Goal: Task Accomplishment & Management: Use online tool/utility

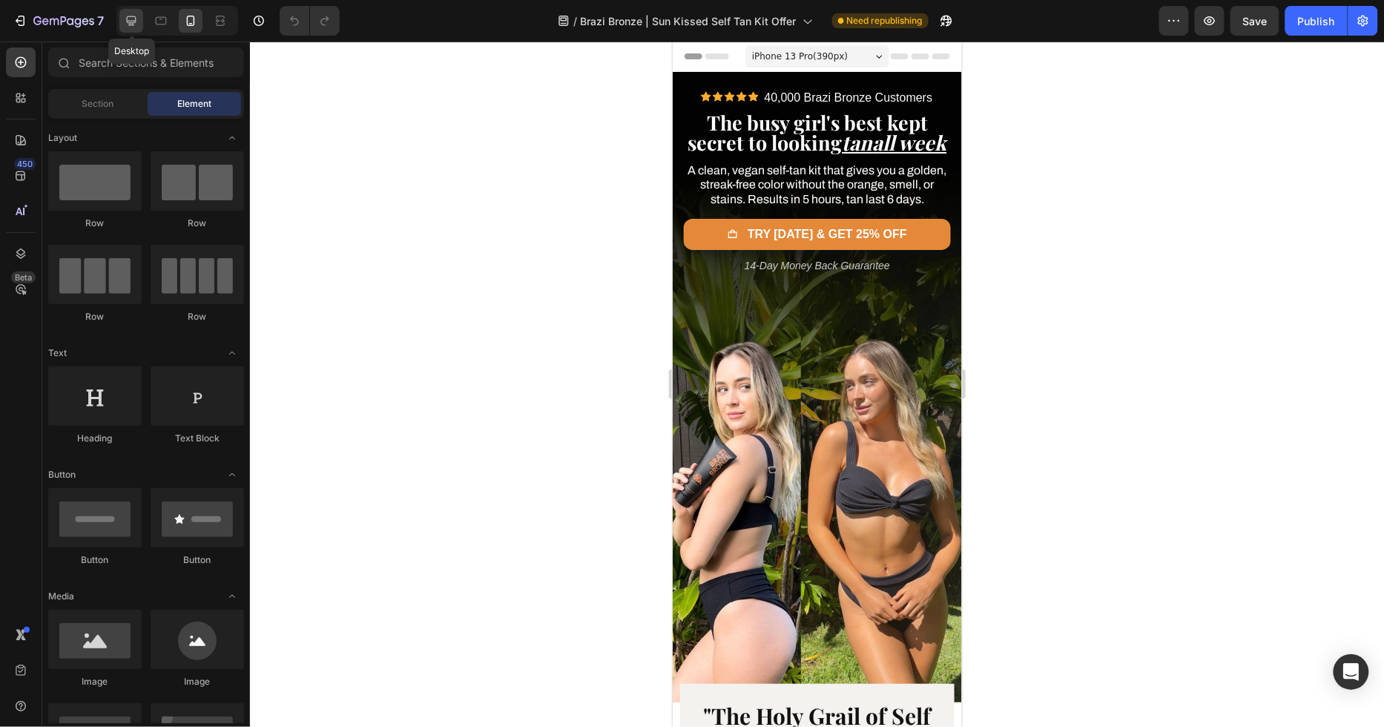
click at [134, 27] on div at bounding box center [131, 21] width 24 height 24
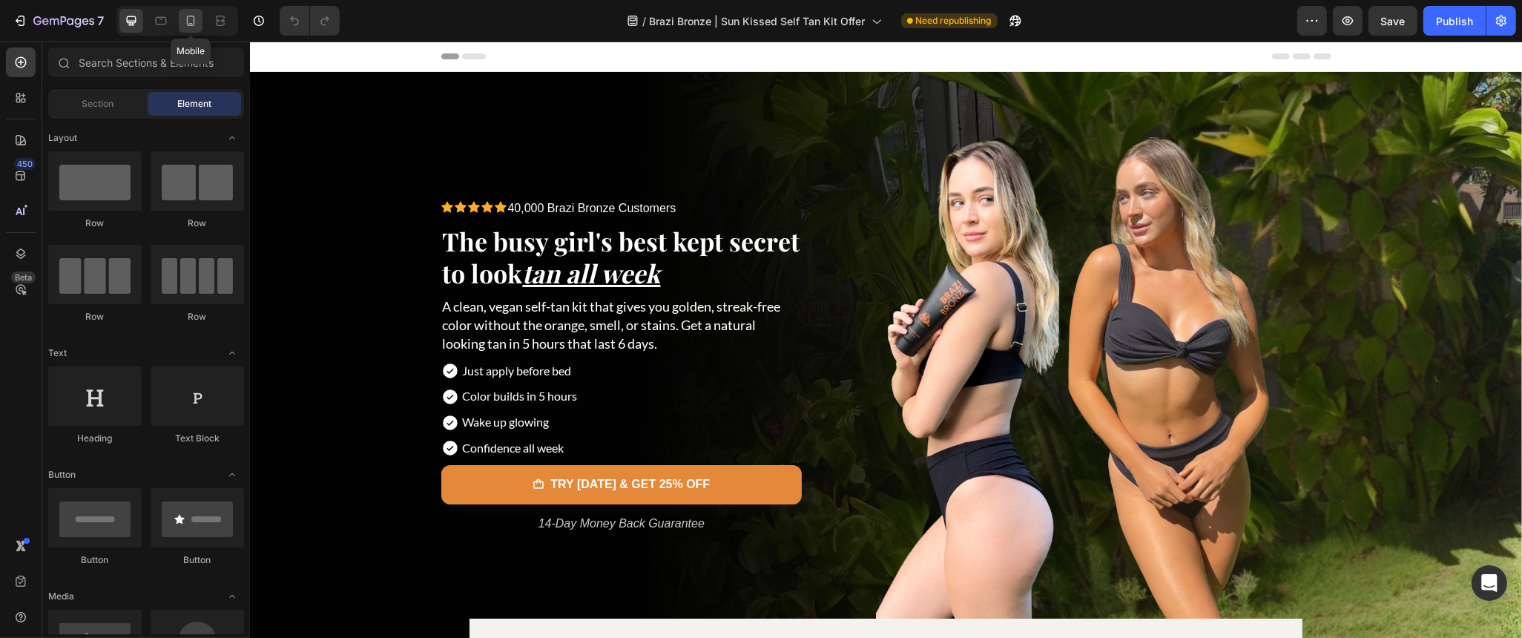
click at [187, 22] on icon at bounding box center [191, 21] width 8 height 10
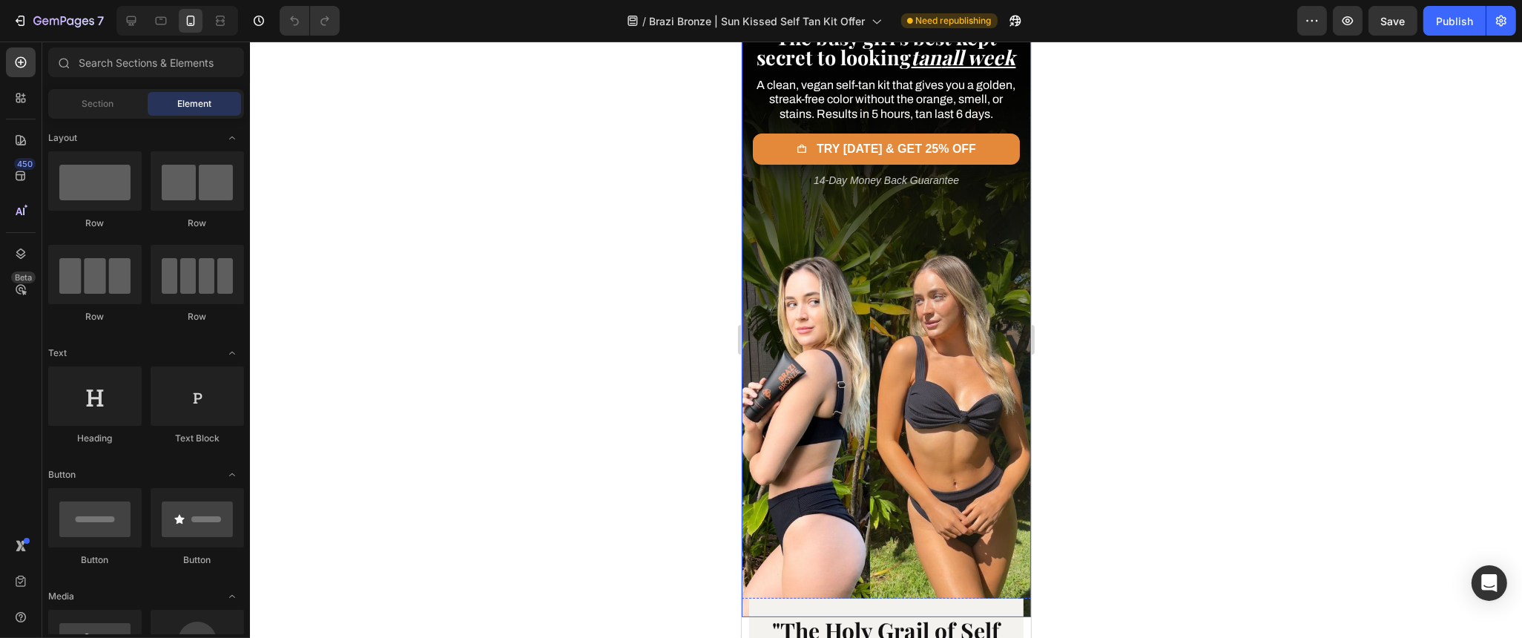
scroll to position [160, 0]
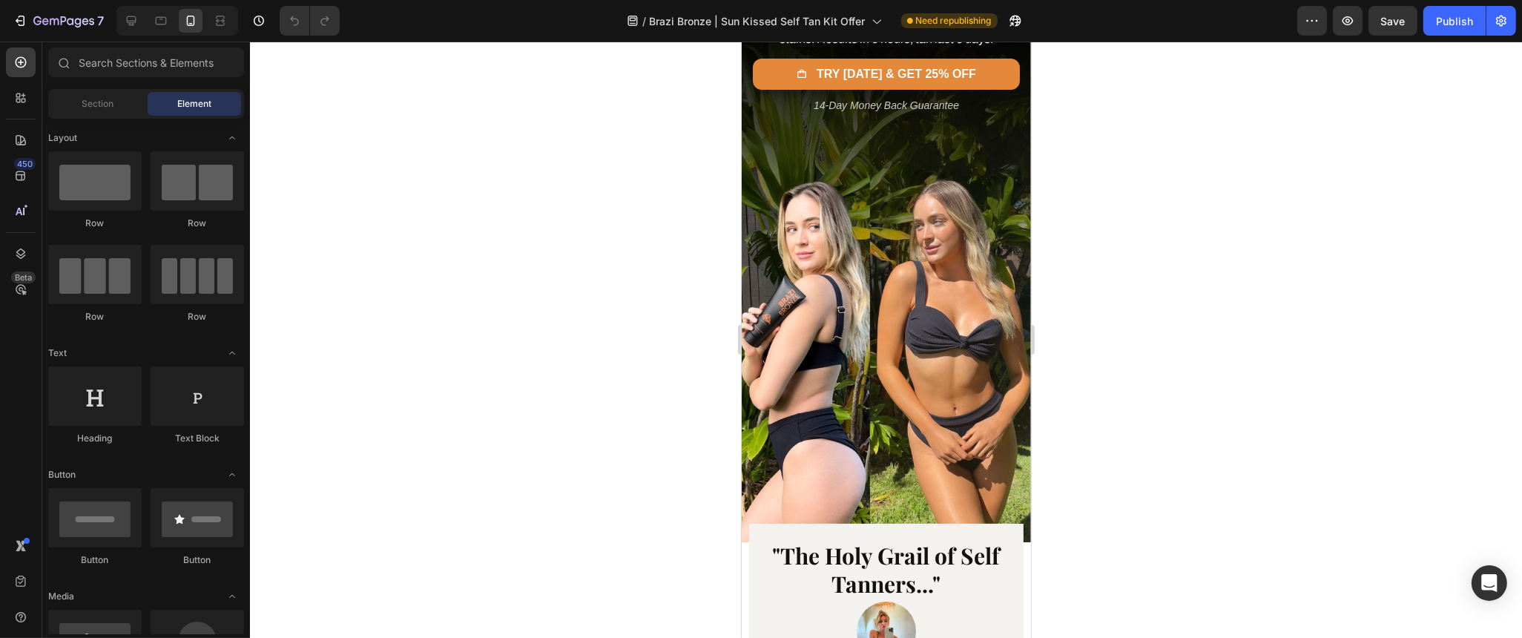
click at [139, 35] on div at bounding box center [177, 21] width 122 height 30
click at [131, 28] on div at bounding box center [131, 21] width 24 height 24
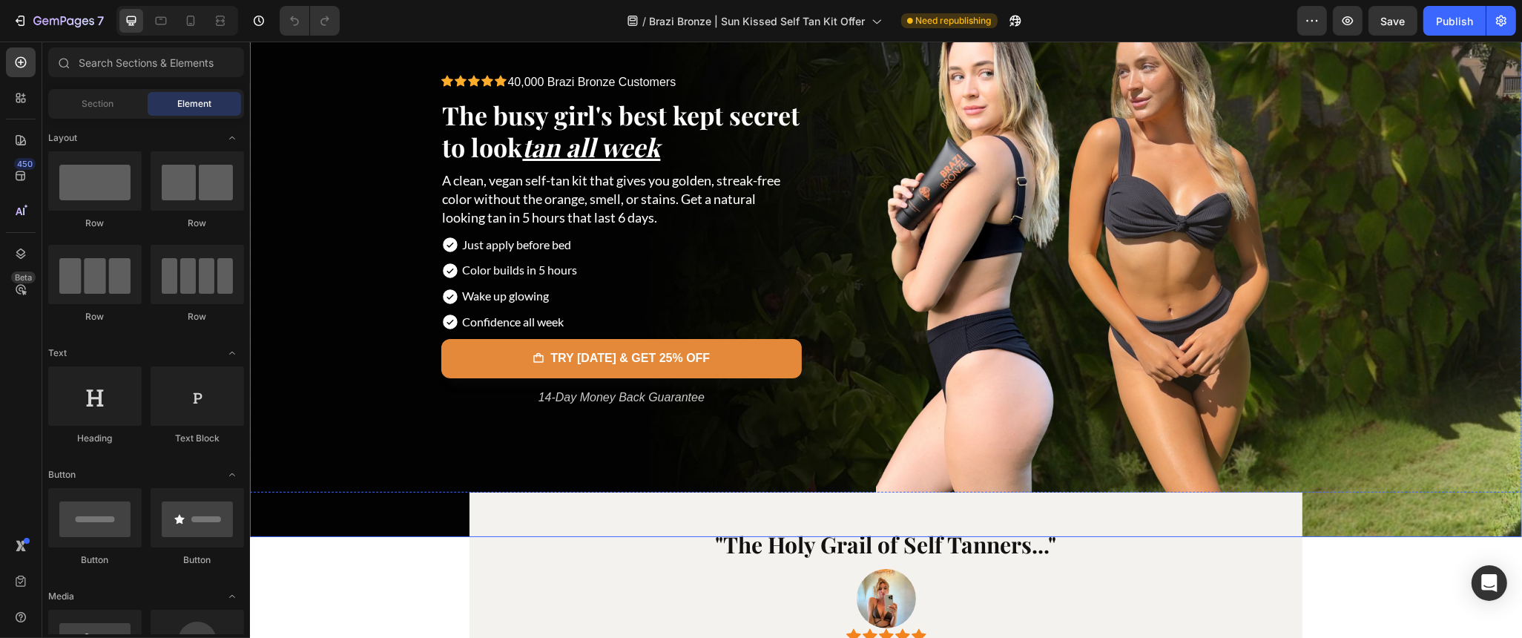
scroll to position [5, 0]
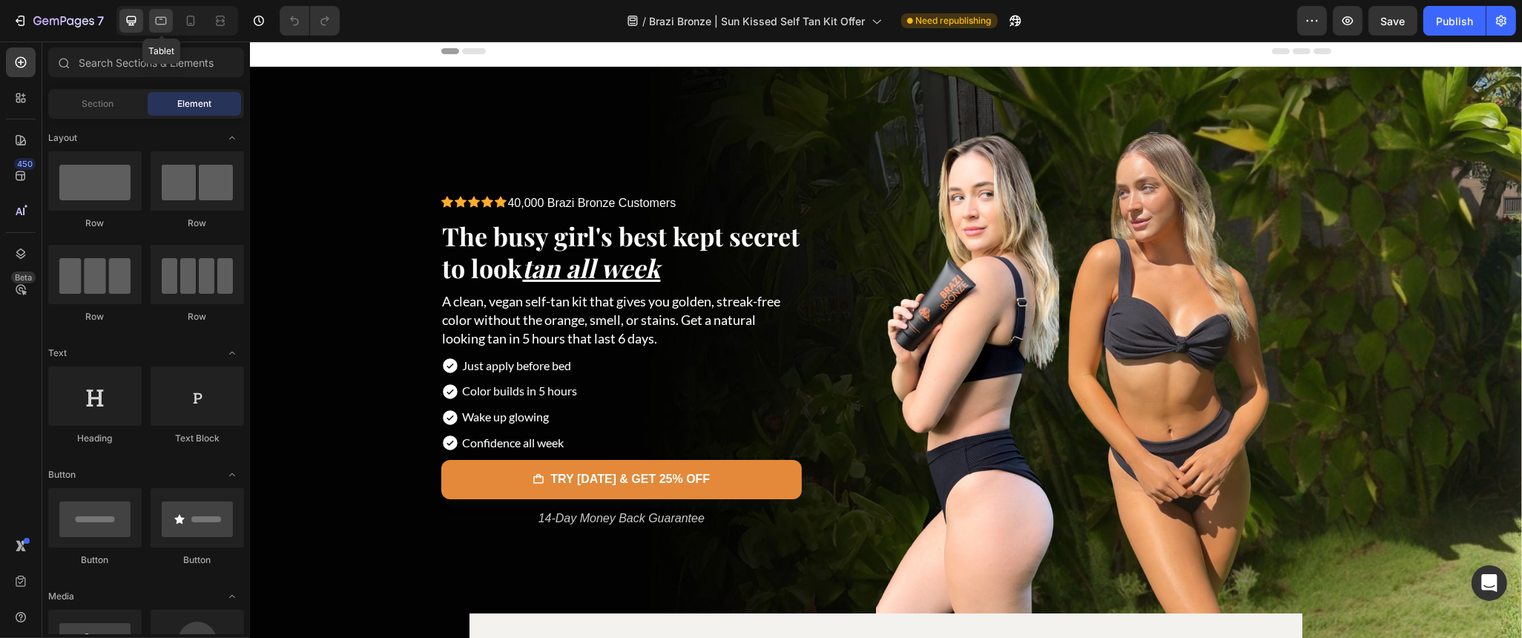
click at [165, 25] on icon at bounding box center [161, 20] width 15 height 15
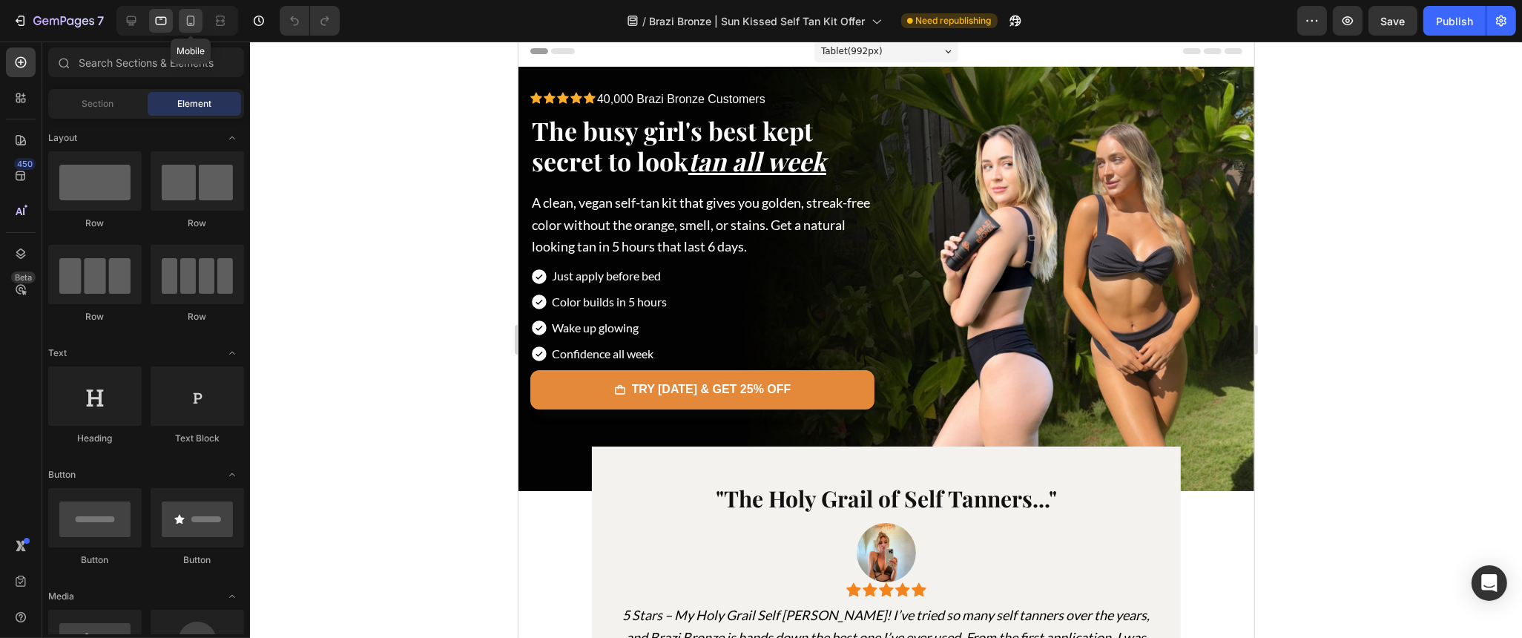
click at [188, 22] on icon at bounding box center [191, 21] width 8 height 10
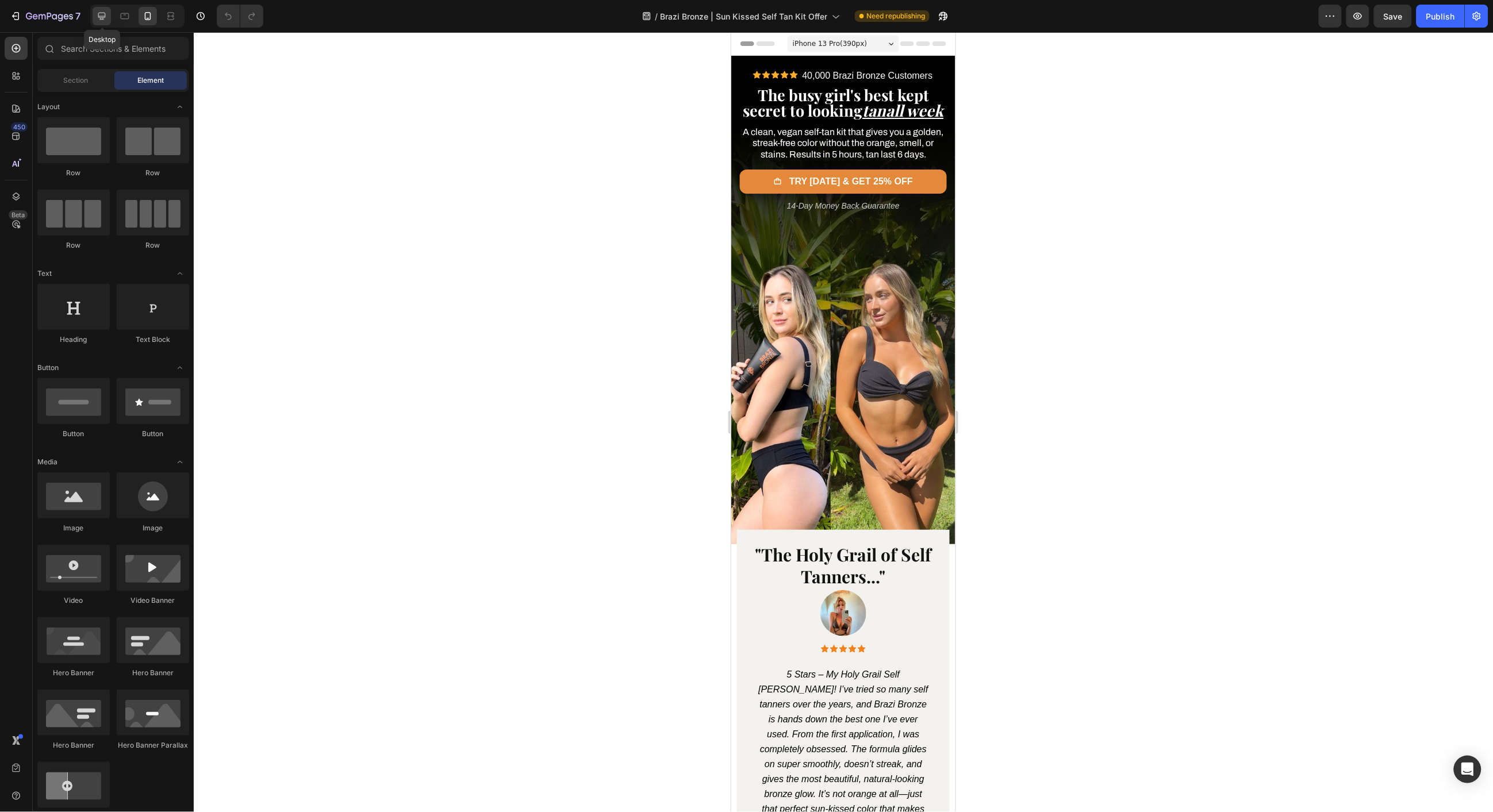
click at [101, 19] on icon at bounding box center [102, 16] width 8 height 8
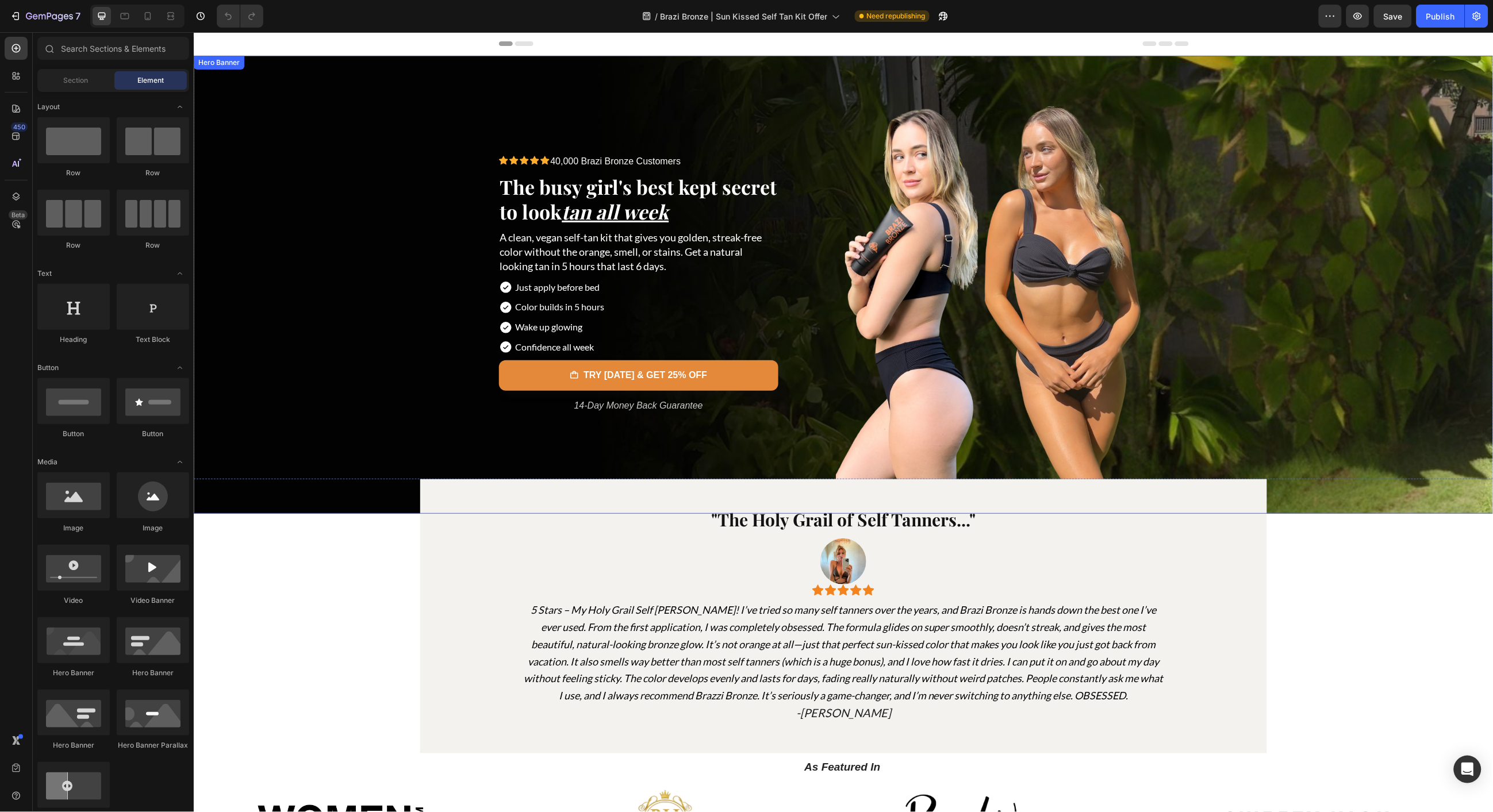
click at [244, 410] on div "Background Image" at bounding box center [842, 284] width 1299 height 458
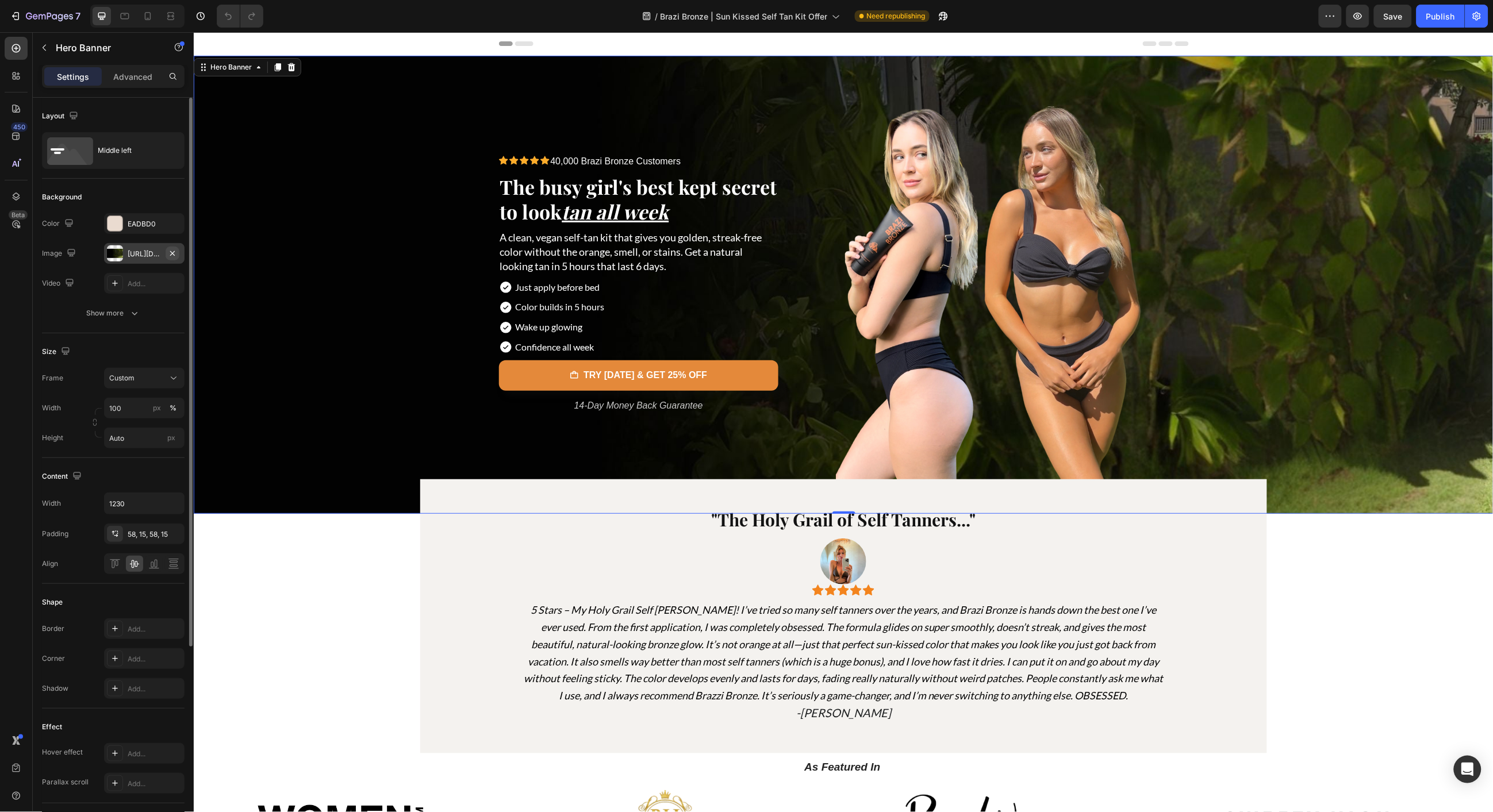
click at [173, 251] on icon "button" at bounding box center [173, 253] width 9 height 9
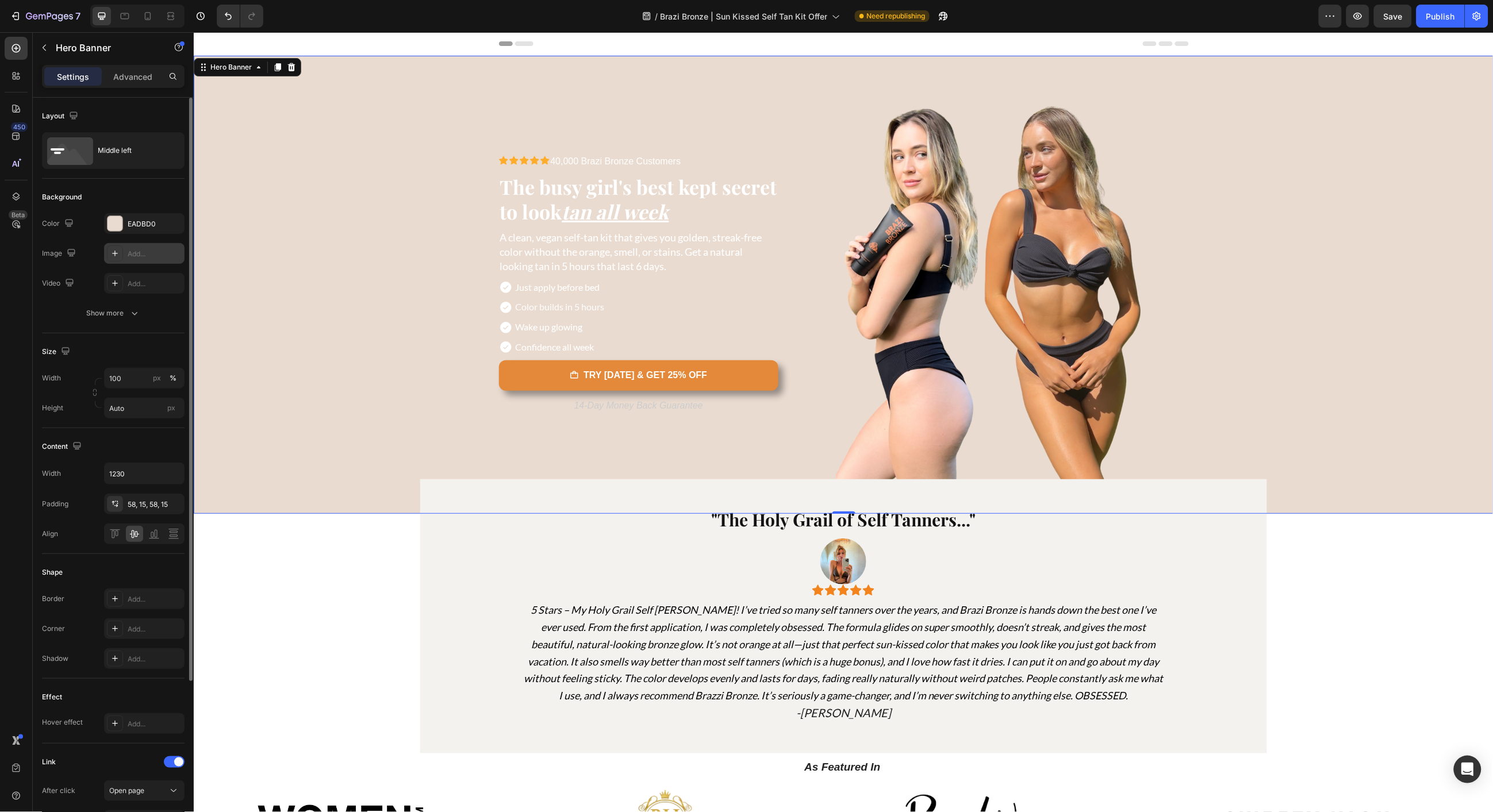
click at [140, 252] on div "Add..." at bounding box center [155, 253] width 54 height 10
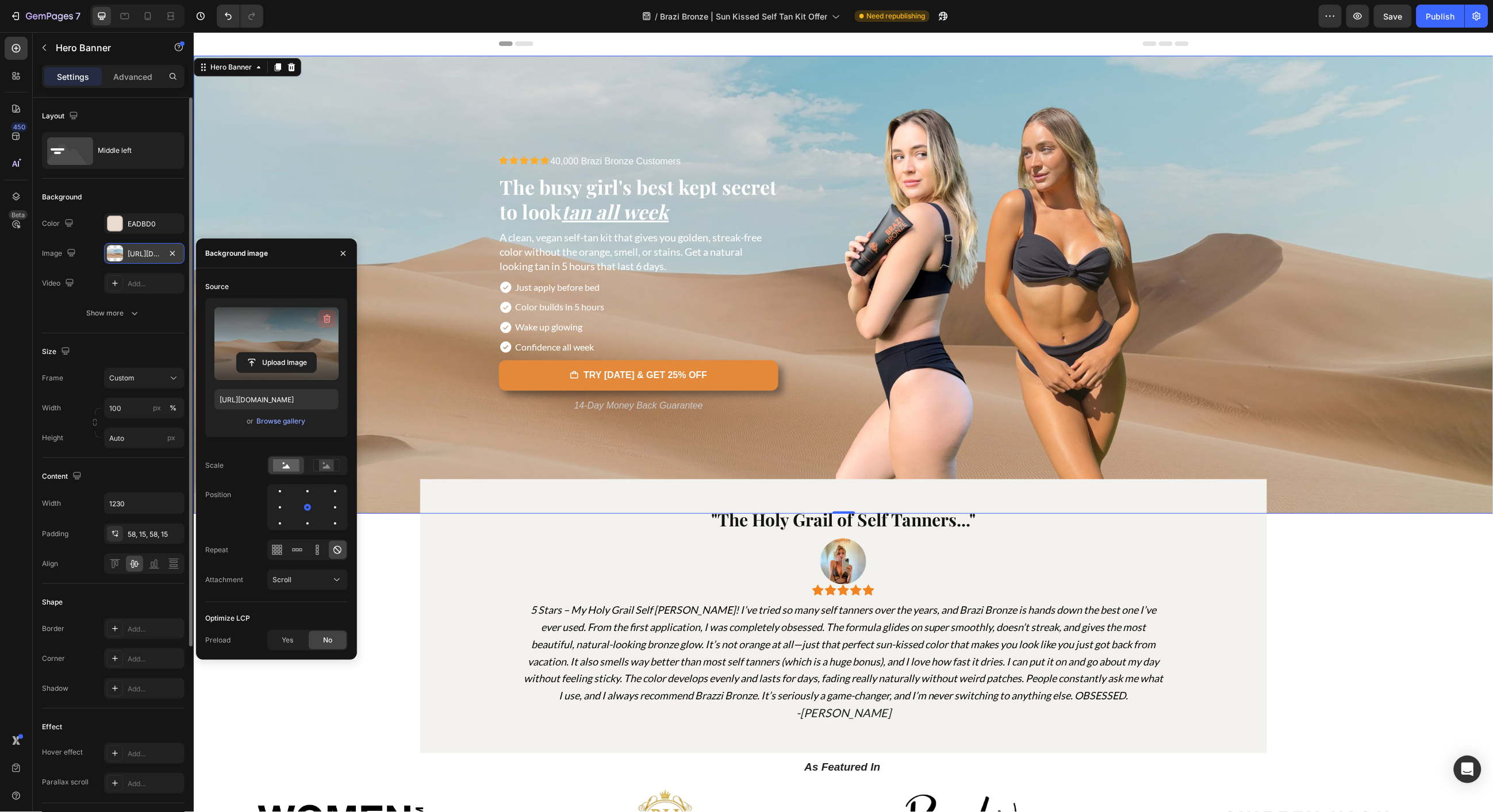
click at [322, 315] on icon "button" at bounding box center [327, 318] width 12 height 12
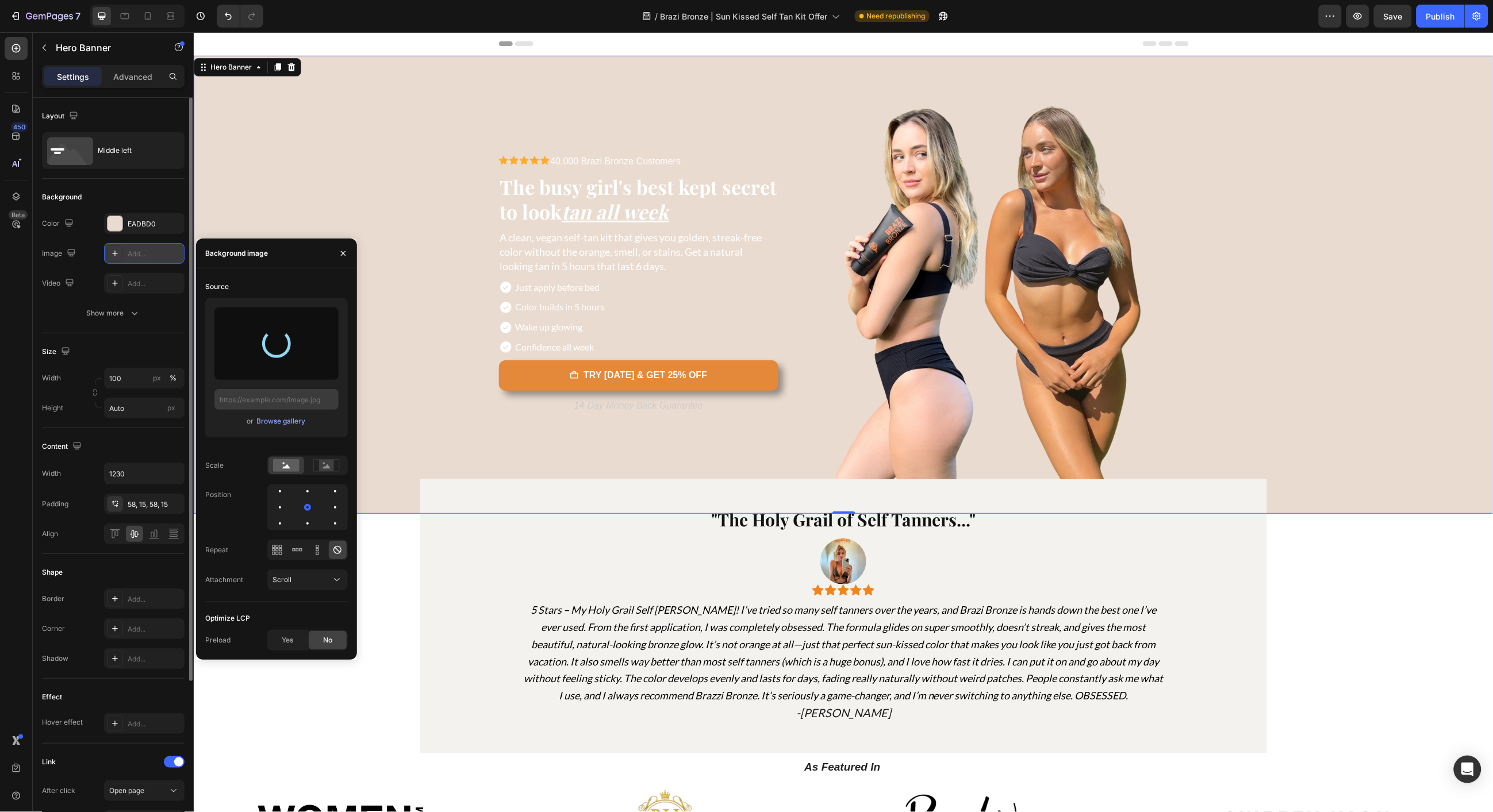
type input "[URL][DOMAIN_NAME]"
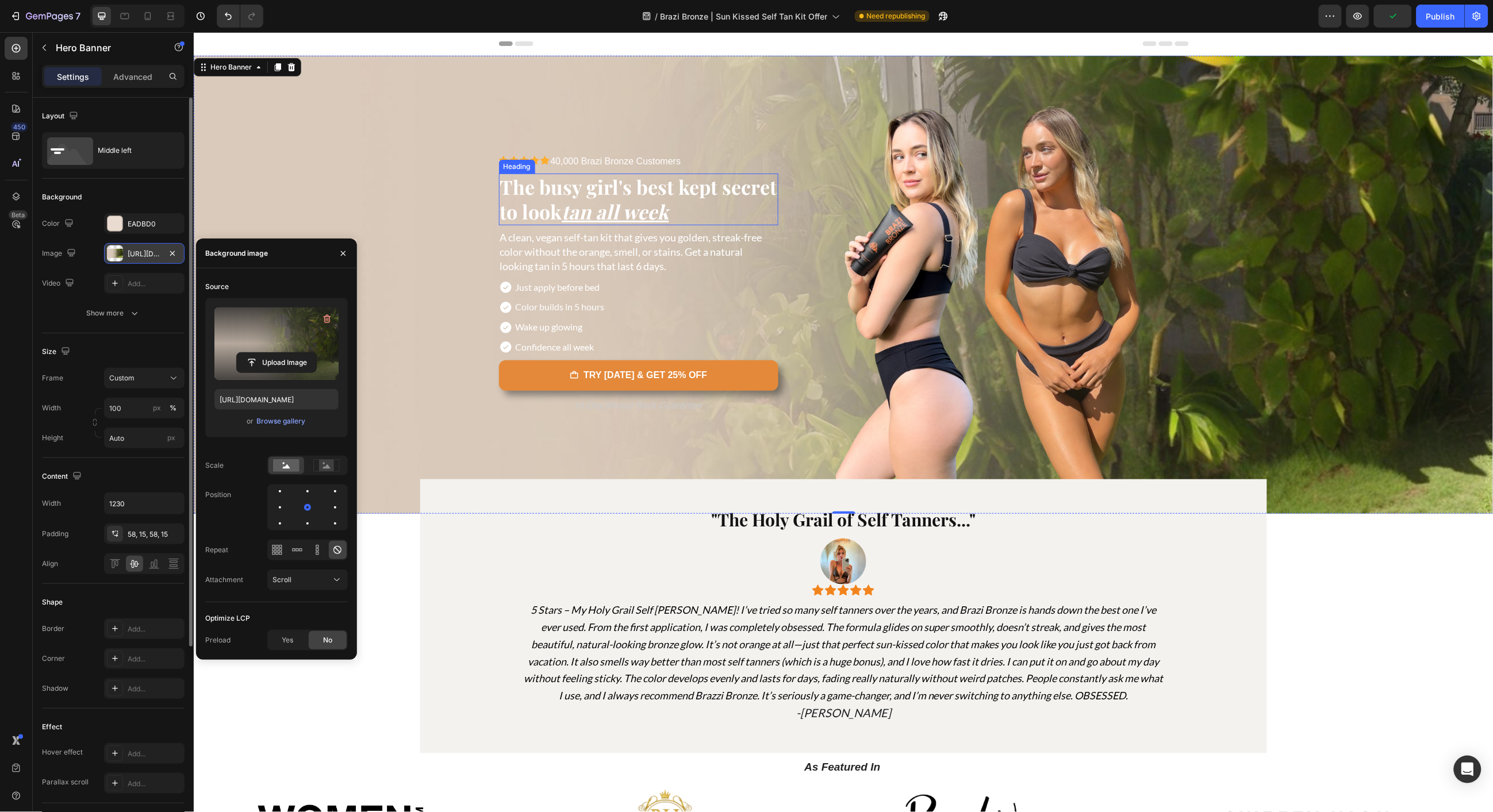
click at [576, 198] on u "tan all week" at bounding box center [615, 211] width 107 height 26
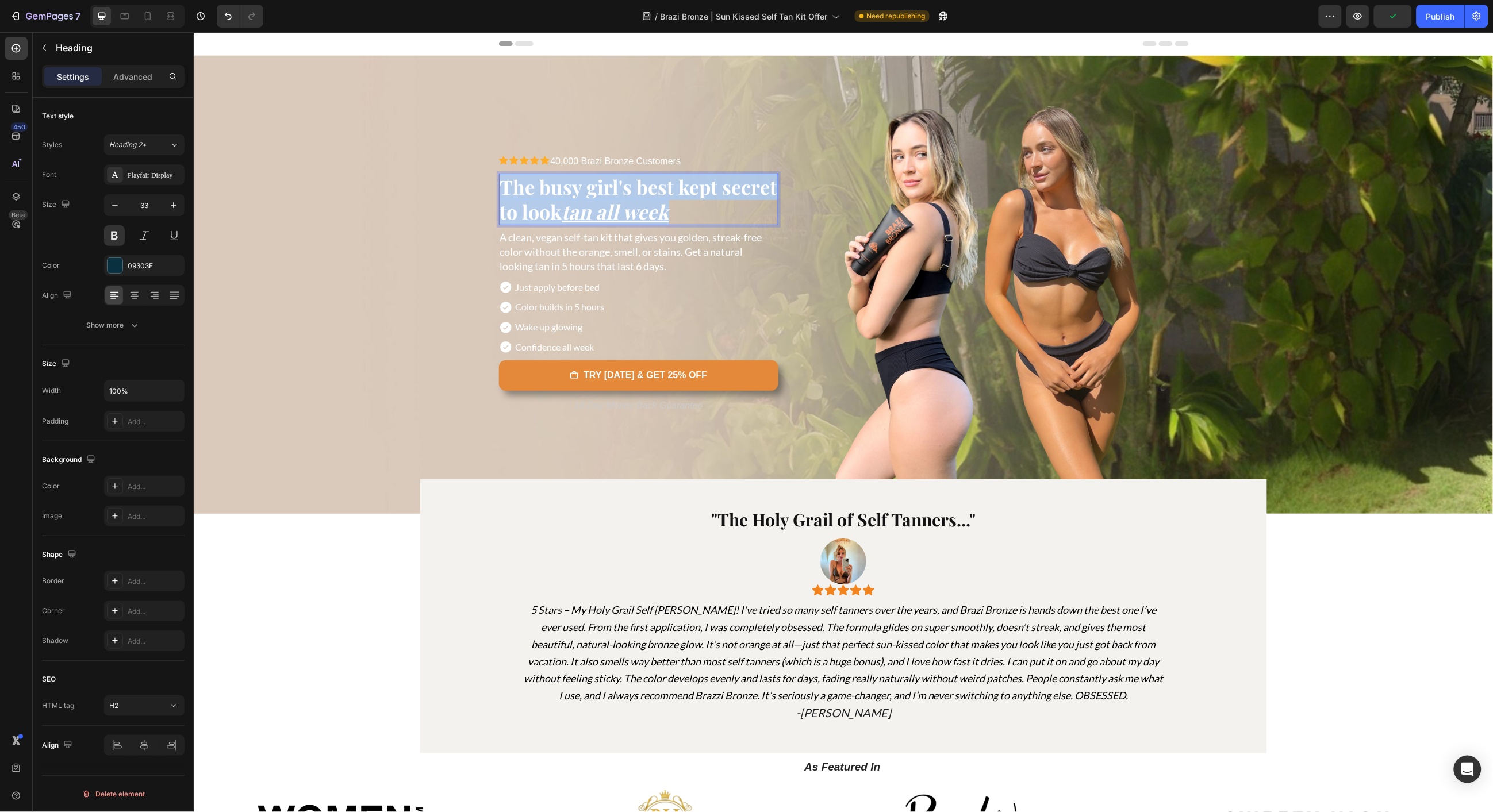
click at [576, 198] on u "tan all week" at bounding box center [615, 211] width 107 height 26
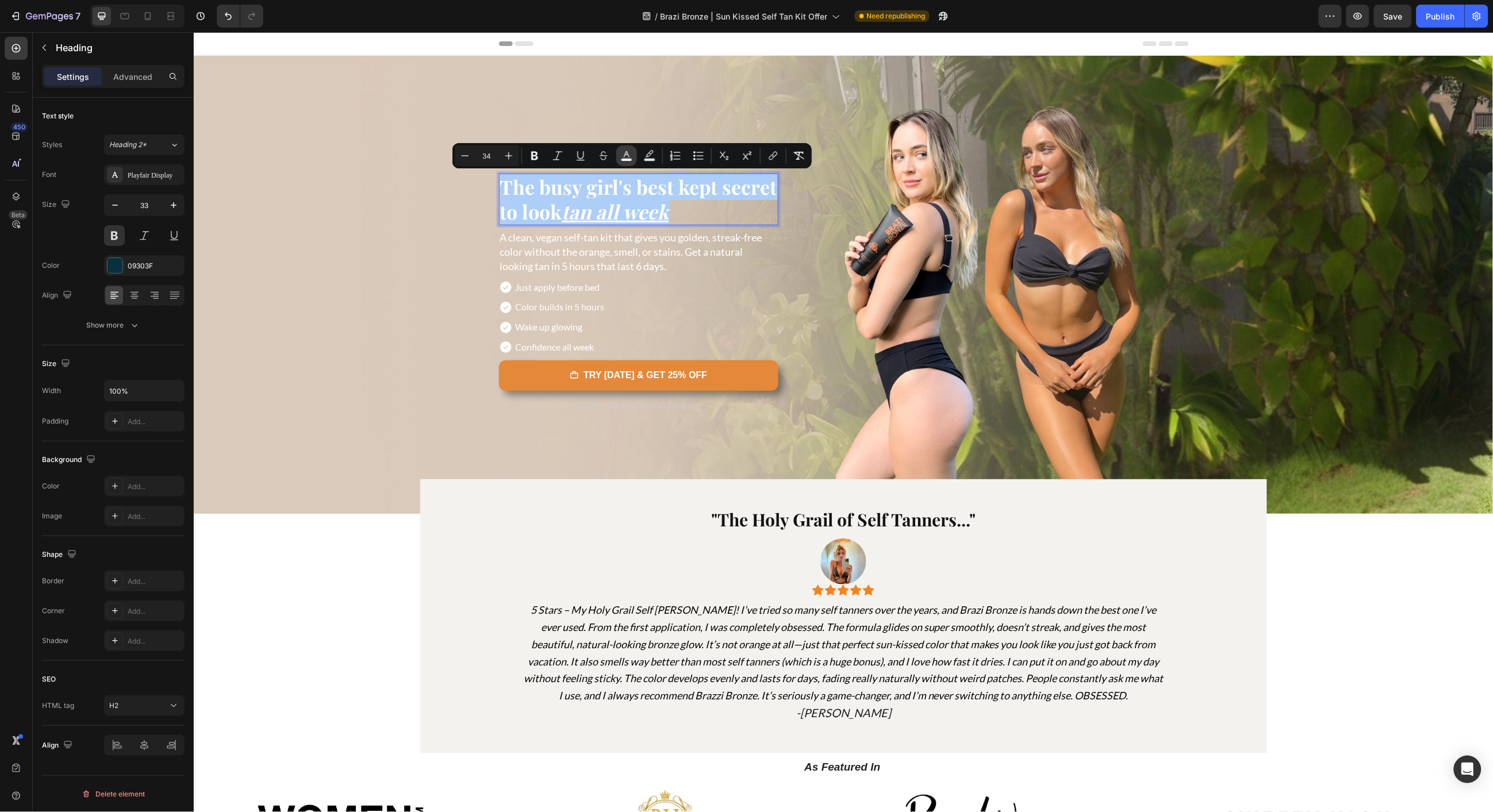
click at [621, 153] on icon "Editor contextual toolbar" at bounding box center [626, 156] width 12 height 12
type input "FFFFFF"
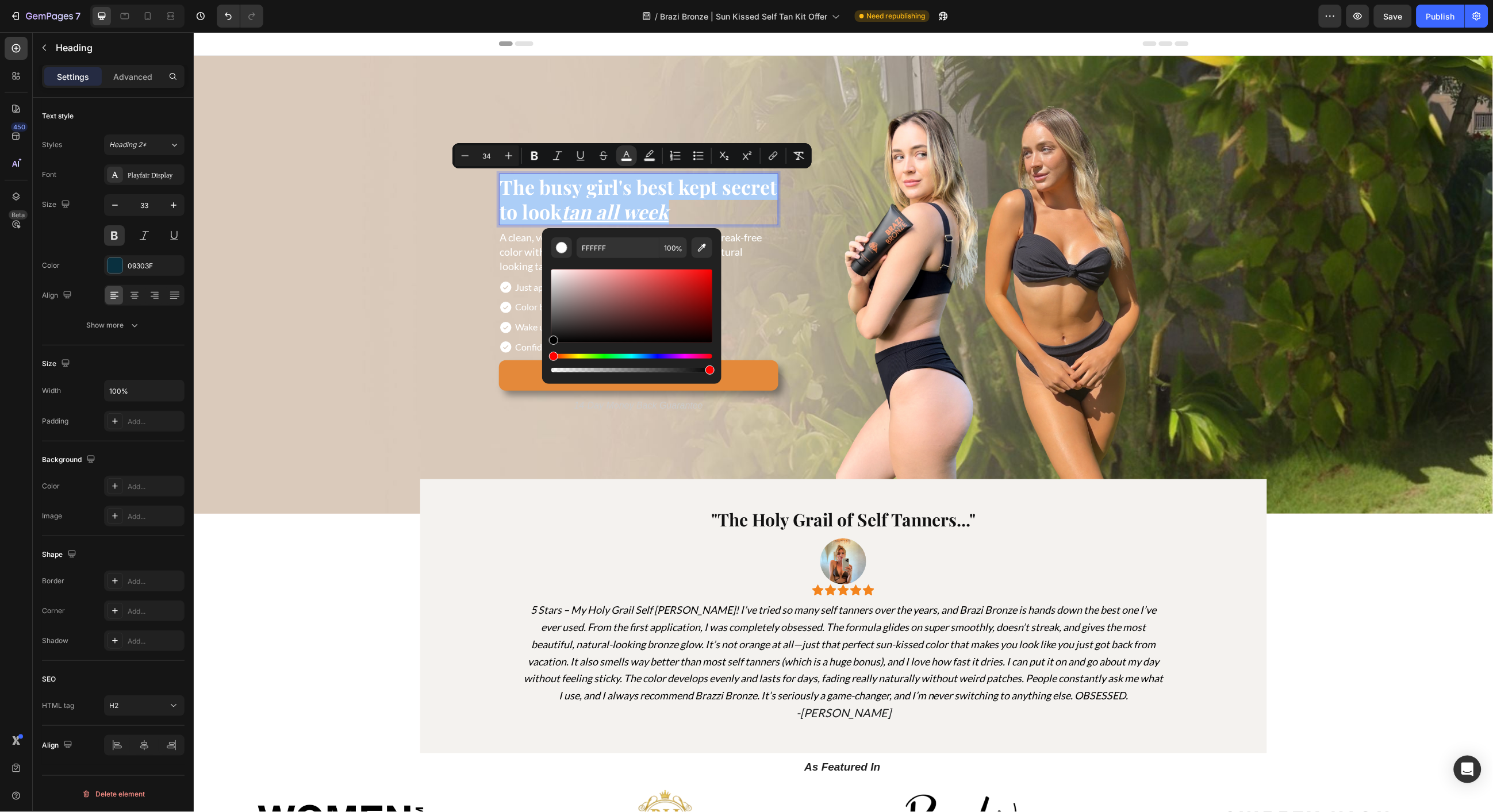
drag, startPoint x: 576, startPoint y: 319, endPoint x: 542, endPoint y: 360, distance: 53.3
click at [542, 360] on div "FFFFFF 100 %" at bounding box center [631, 301] width 179 height 146
type input "000000"
click at [518, 248] on span "A clean, vegan self-tan kit that gives you golden, streak-free color without th…" at bounding box center [631, 250] width 262 height 41
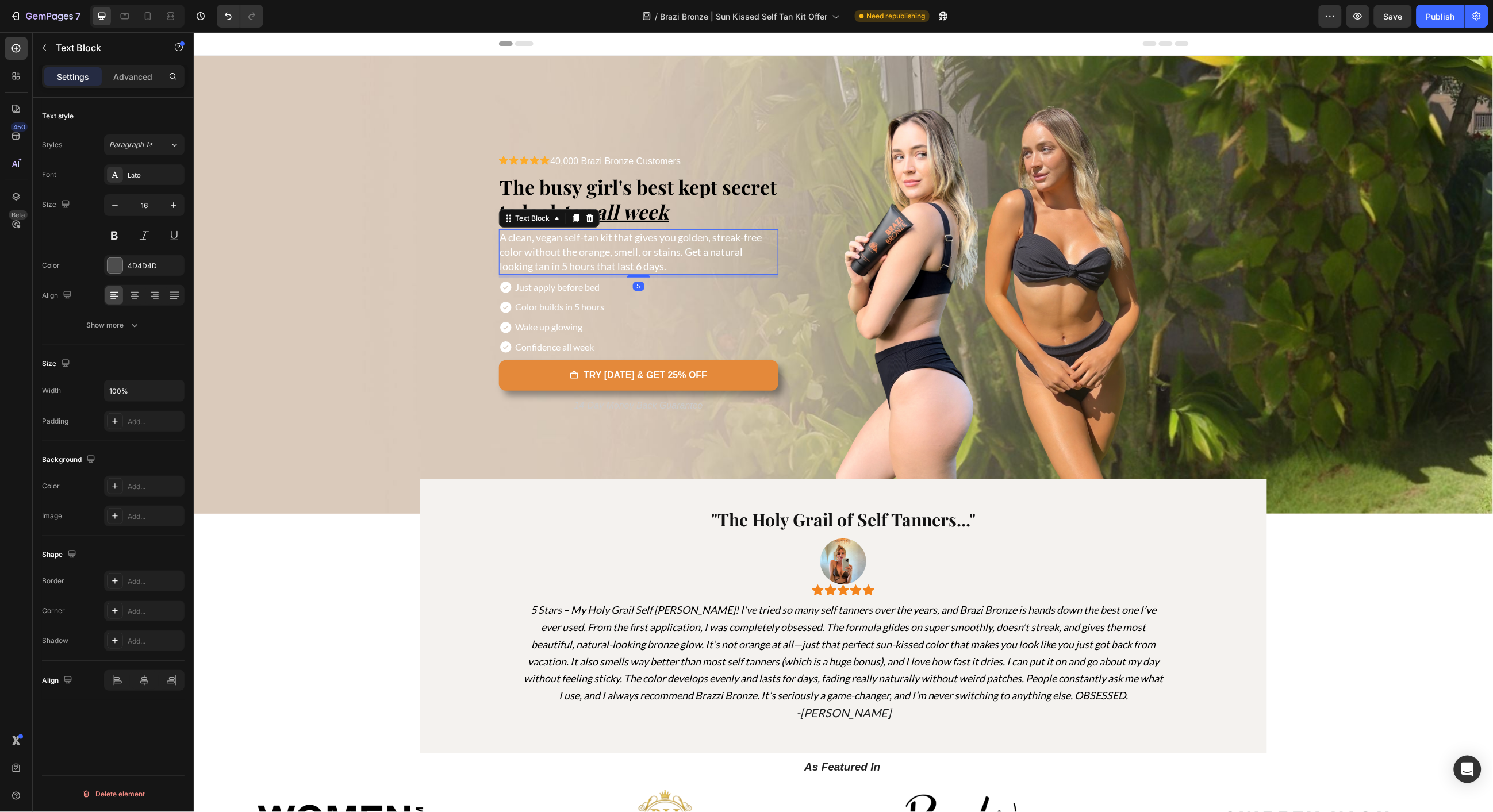
click at [518, 248] on span "A clean, vegan self-tan kit that gives you golden, streak-free color without th…" at bounding box center [631, 250] width 262 height 41
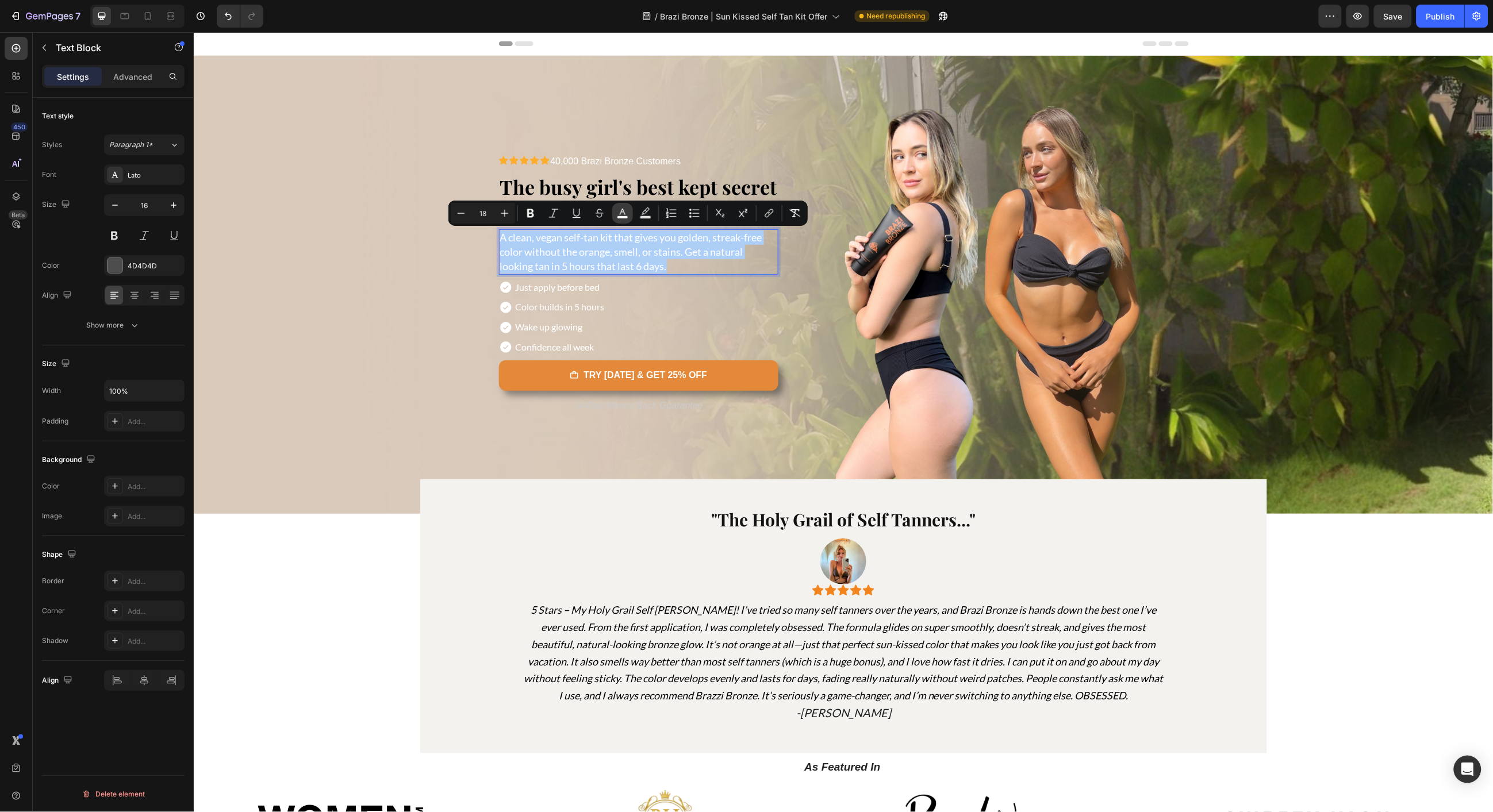
click at [621, 212] on icon "Editor contextual toolbar" at bounding box center [622, 213] width 12 height 12
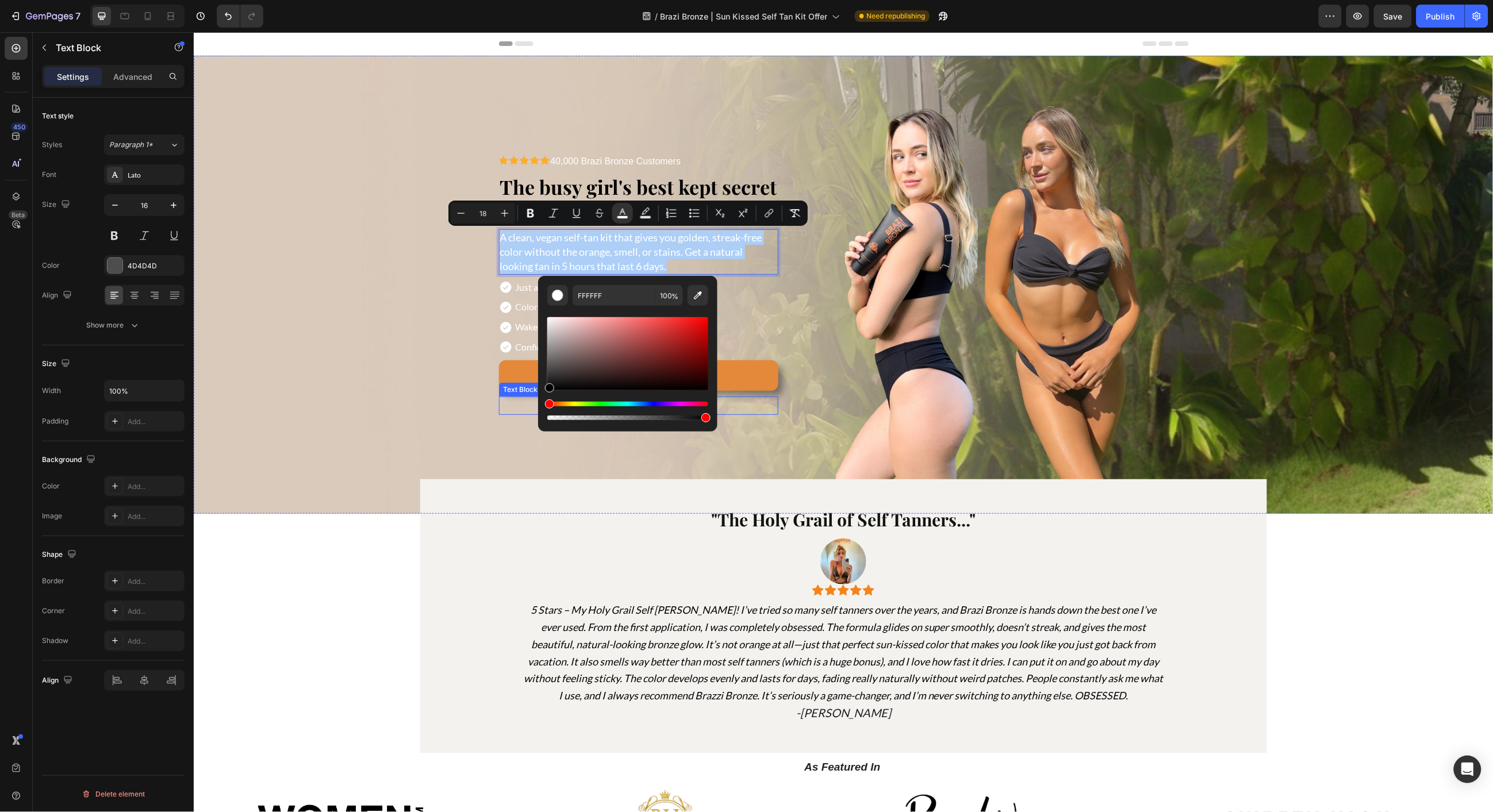
drag, startPoint x: 759, startPoint y: 408, endPoint x: 531, endPoint y: 400, distance: 228.1
type input "000000"
click at [524, 289] on span "Just apply before bed" at bounding box center [557, 287] width 84 height 11
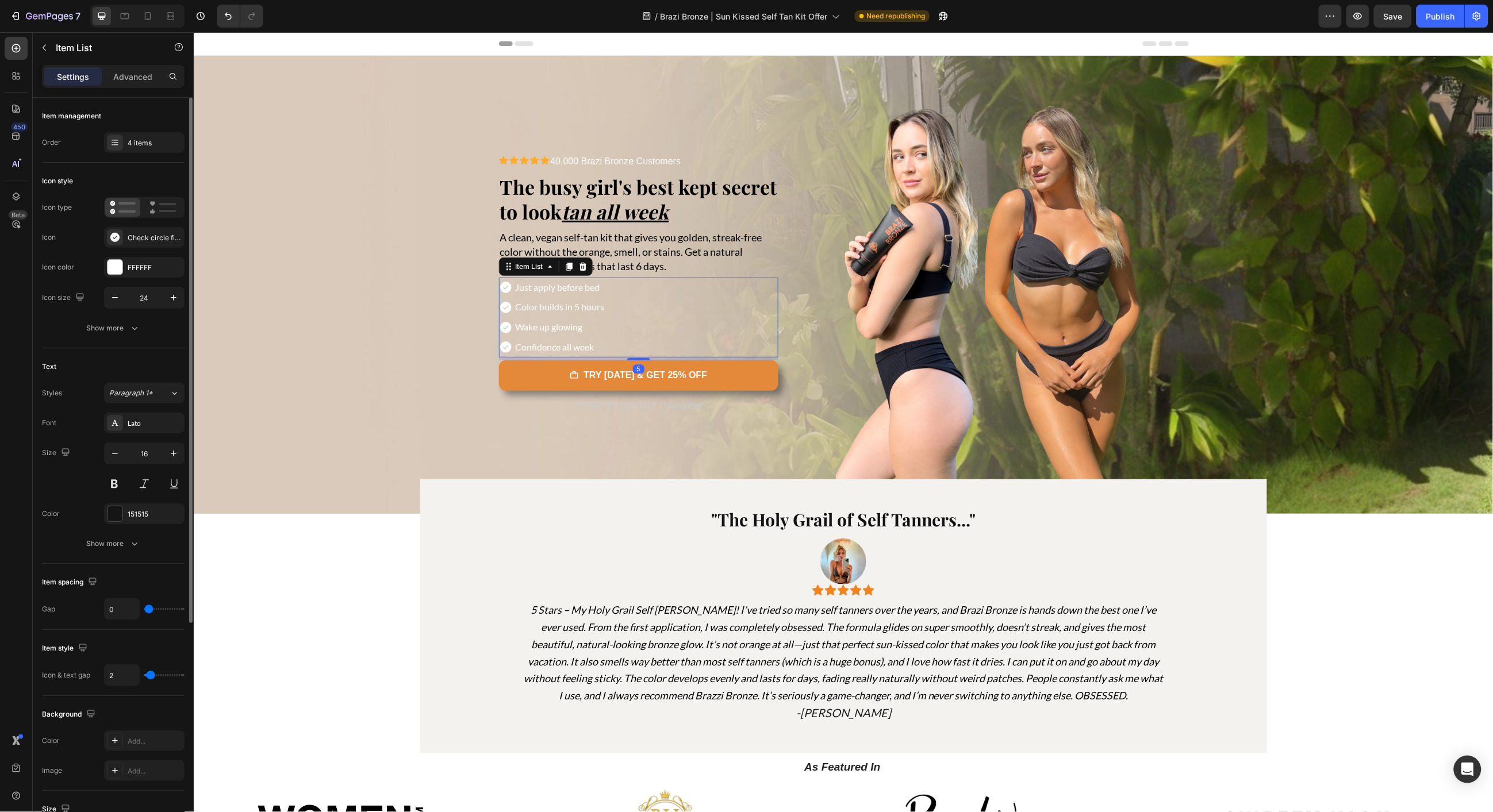
click at [524, 289] on span "Just apply before bed" at bounding box center [557, 287] width 84 height 11
click at [557, 267] on rect "Editor contextual toolbar" at bounding box center [561, 268] width 11 height 3
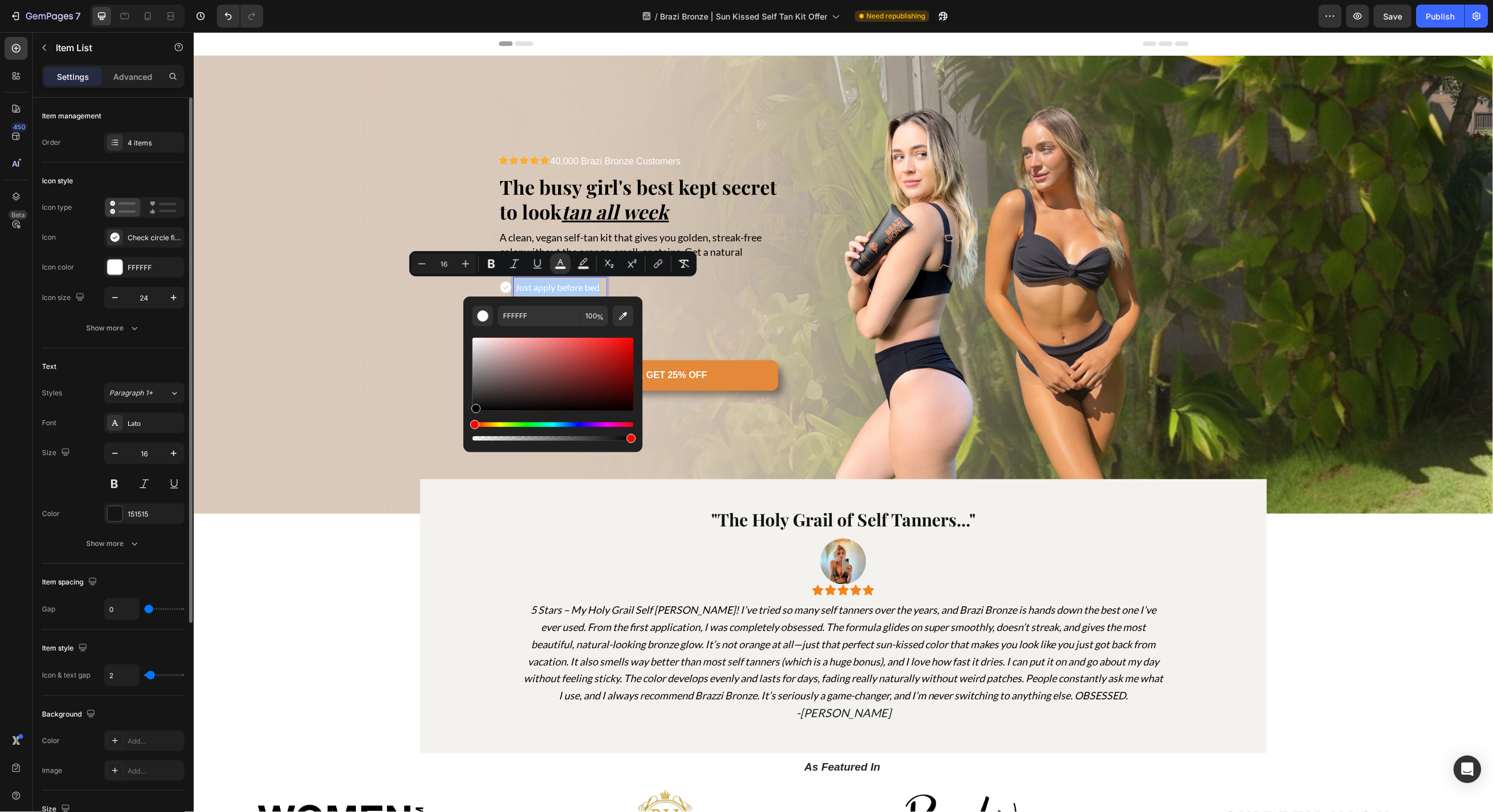
drag, startPoint x: 741, startPoint y: 408, endPoint x: 460, endPoint y: 415, distance: 281.1
type input "000000"
click at [673, 287] on div "Just apply before bed Color builds in 5 hours Wake up glowing Confidence all we…" at bounding box center [638, 317] width 280 height 80
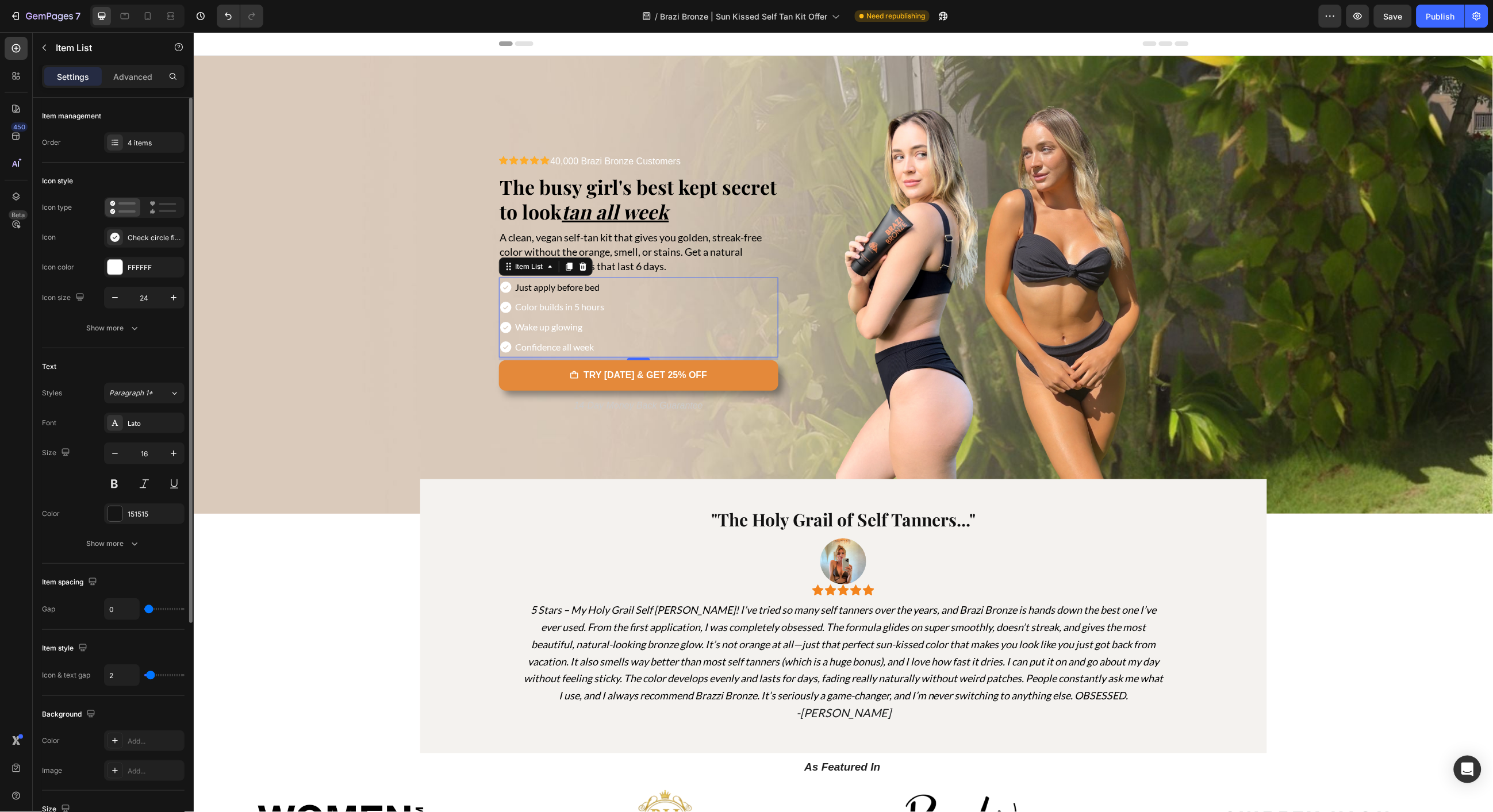
click at [566, 308] on span "Color builds in 5 hours" at bounding box center [559, 306] width 89 height 11
click at [565, 284] on icon "Editor contextual toolbar" at bounding box center [562, 283] width 5 height 6
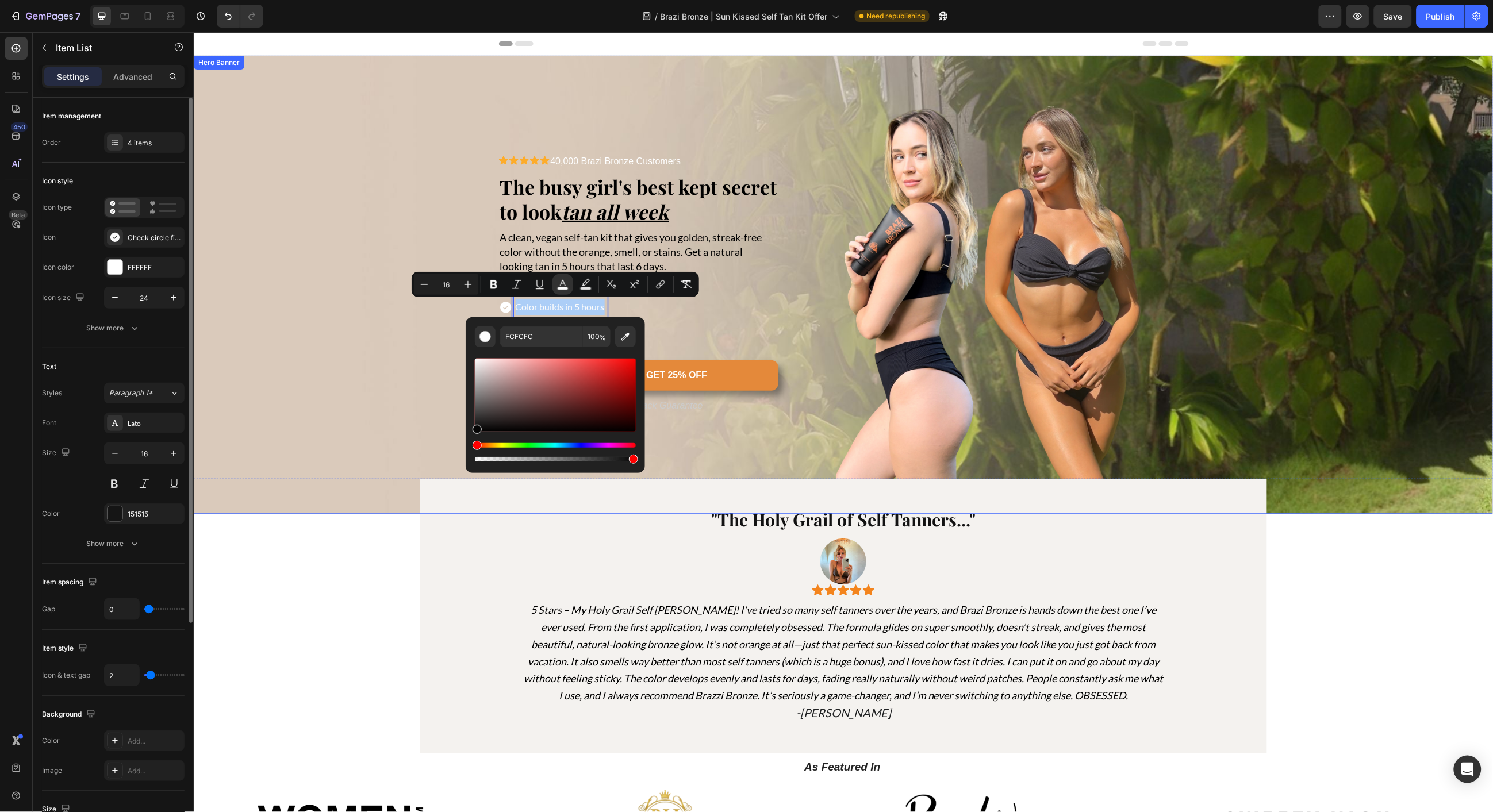
drag, startPoint x: 718, startPoint y: 422, endPoint x: 456, endPoint y: 435, distance: 262.3
type input "050505"
click at [676, 322] on div "Just apply before bed Color builds in 5 hours Wake up glowing Confidence all we…" at bounding box center [638, 317] width 280 height 80
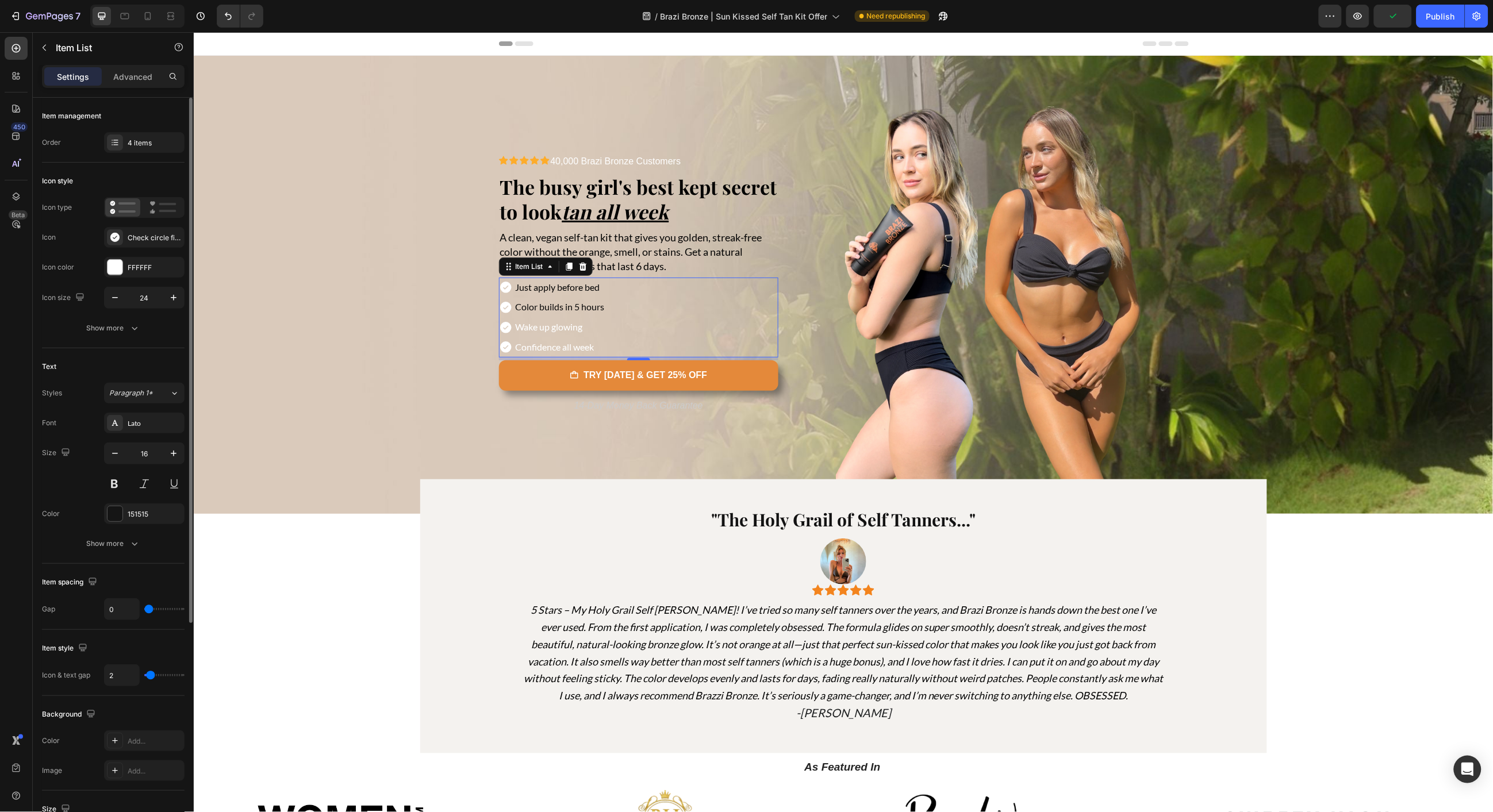
click at [568, 331] on span "Wake up glowing" at bounding box center [549, 326] width 67 height 11
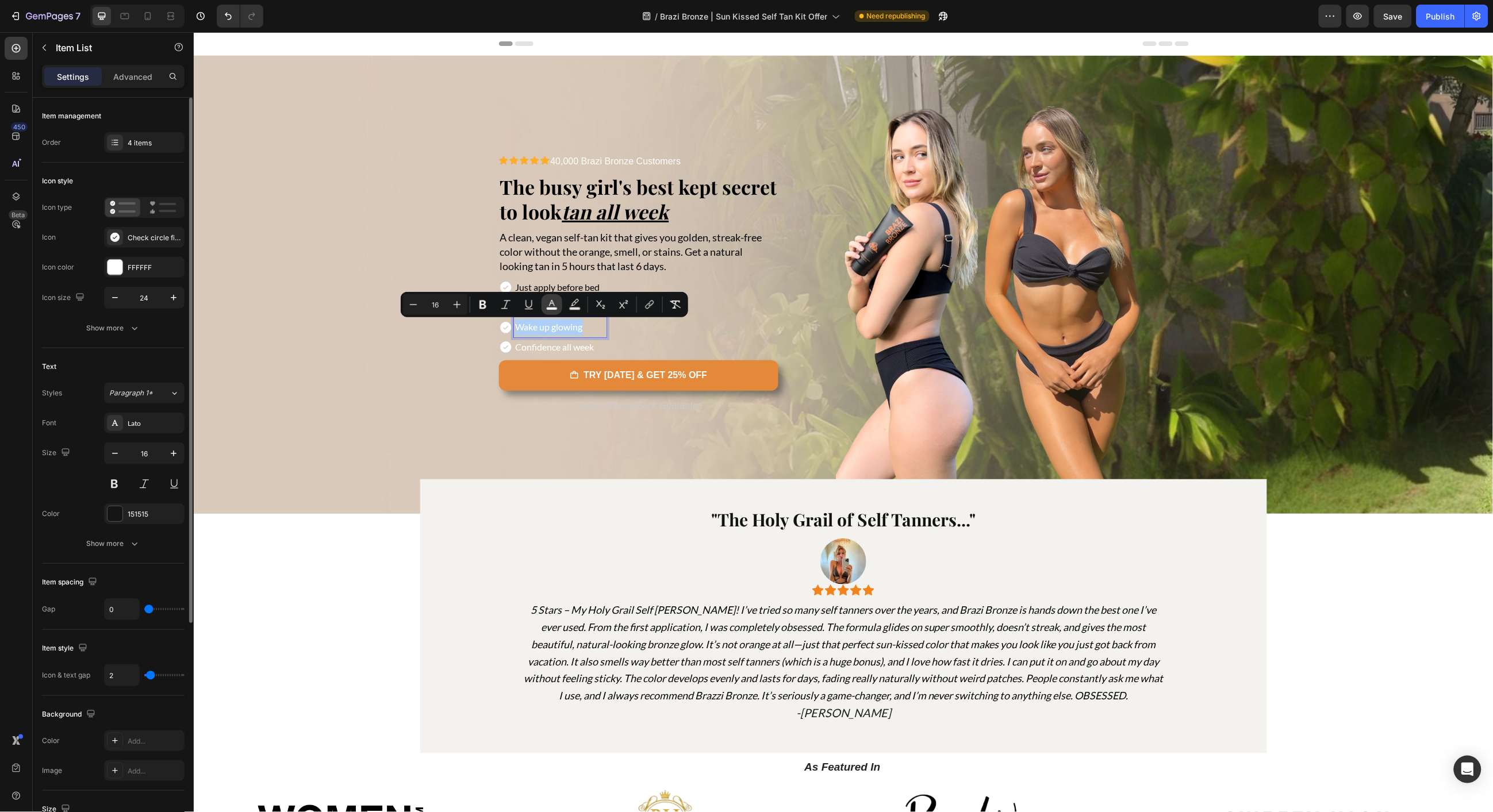
click at [553, 303] on icon "Editor contextual toolbar" at bounding box center [551, 303] width 5 height 6
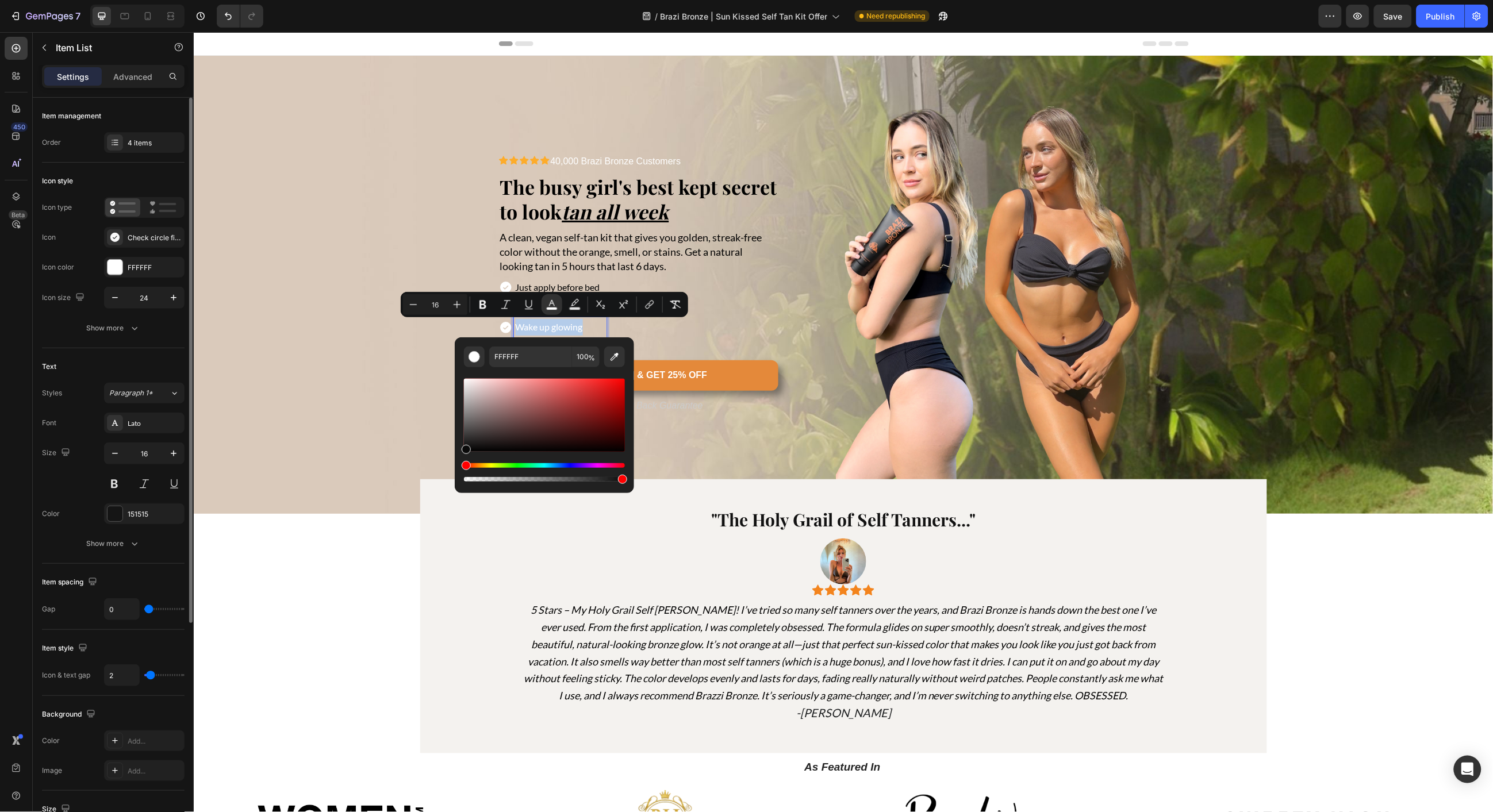
type input "0A0A0A"
drag, startPoint x: 690, startPoint y: 456, endPoint x: 654, endPoint y: 460, distance: 36.2
click at [700, 326] on div "Just apply before bed Color builds in 5 hours Wake up glowing Confidence all we…" at bounding box center [638, 317] width 280 height 80
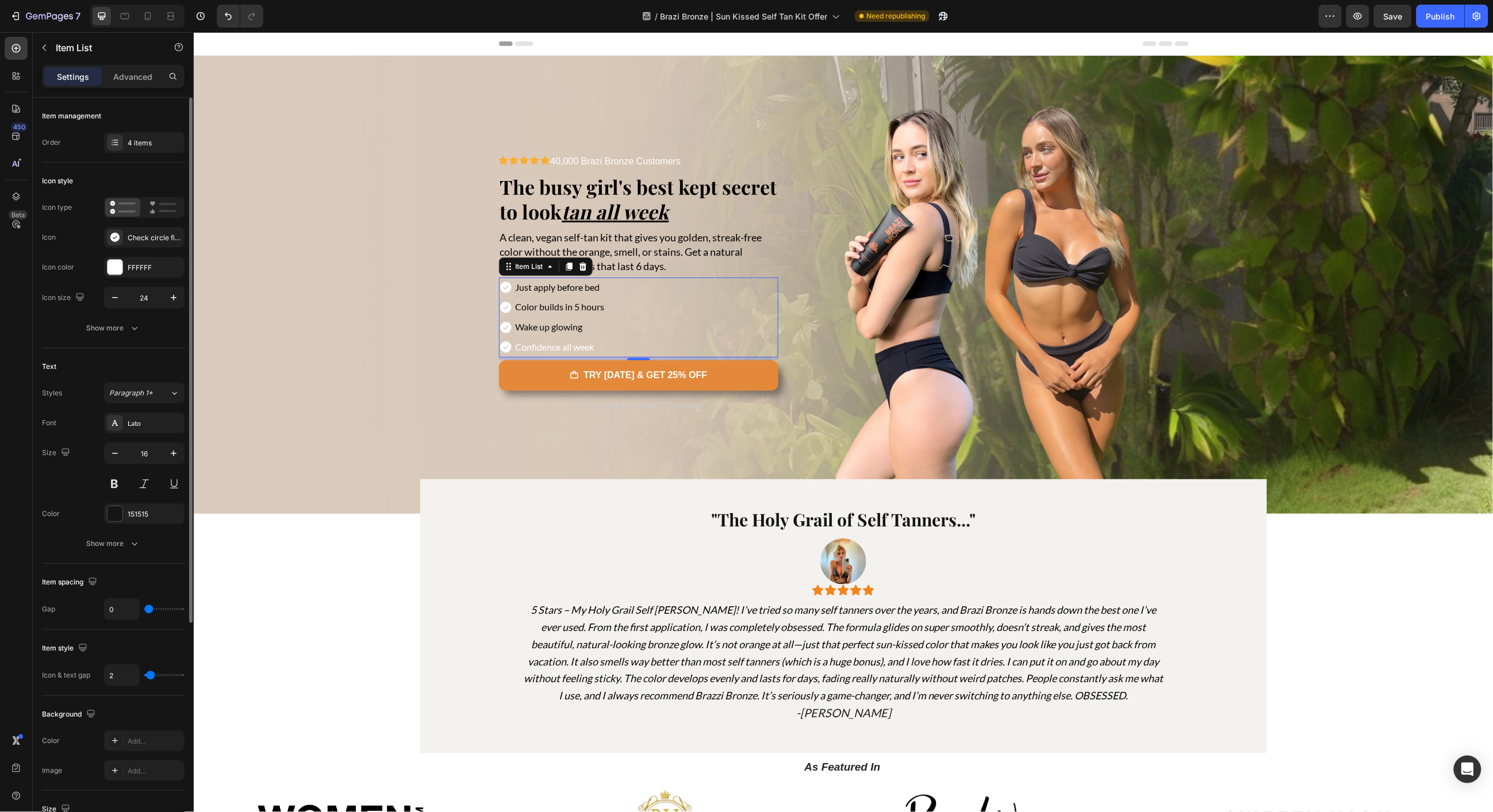
click at [554, 344] on span "Confidence all week" at bounding box center [555, 346] width 79 height 11
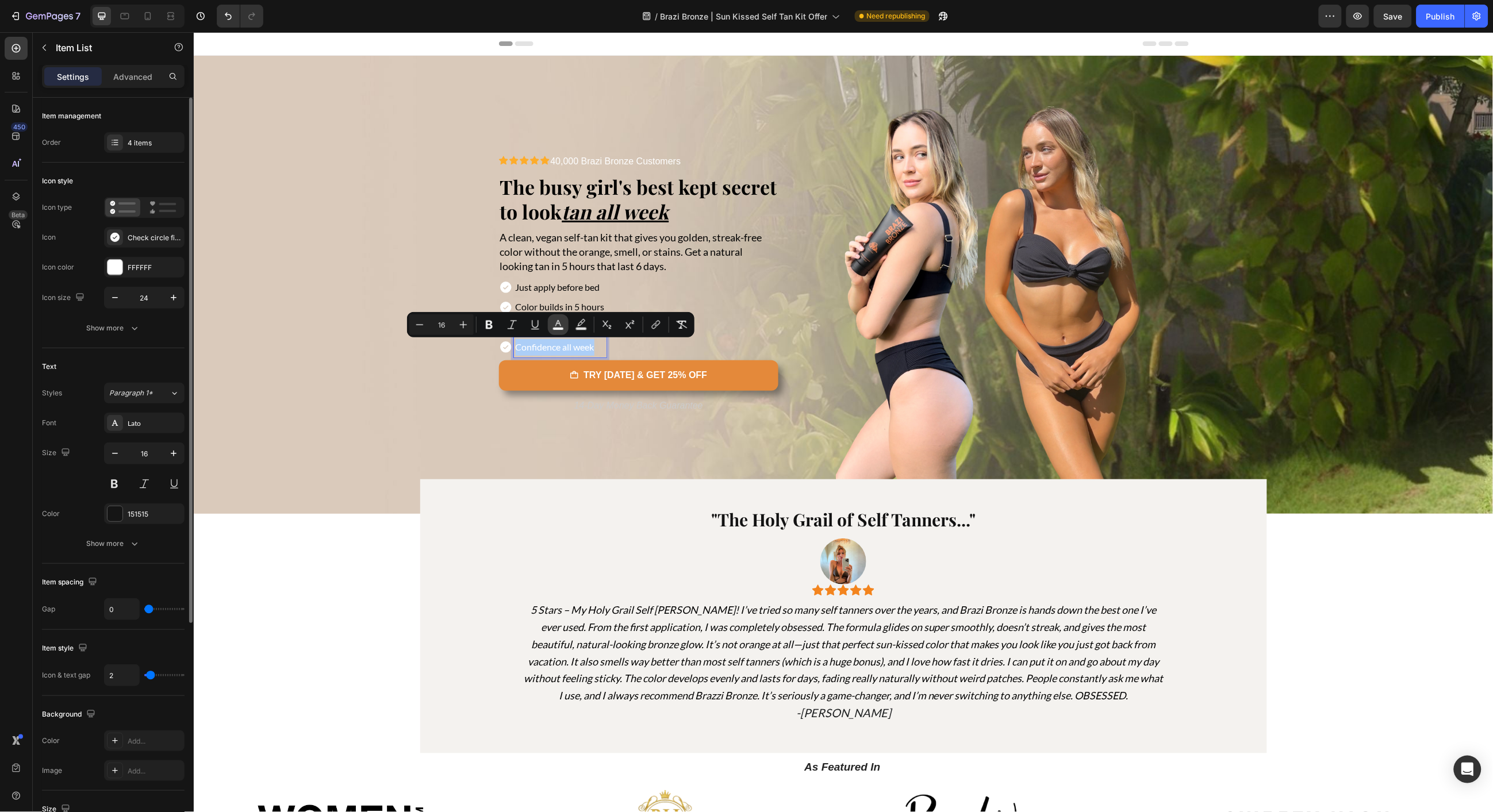
click at [556, 328] on rect "Editor contextual toolbar" at bounding box center [559, 329] width 11 height 3
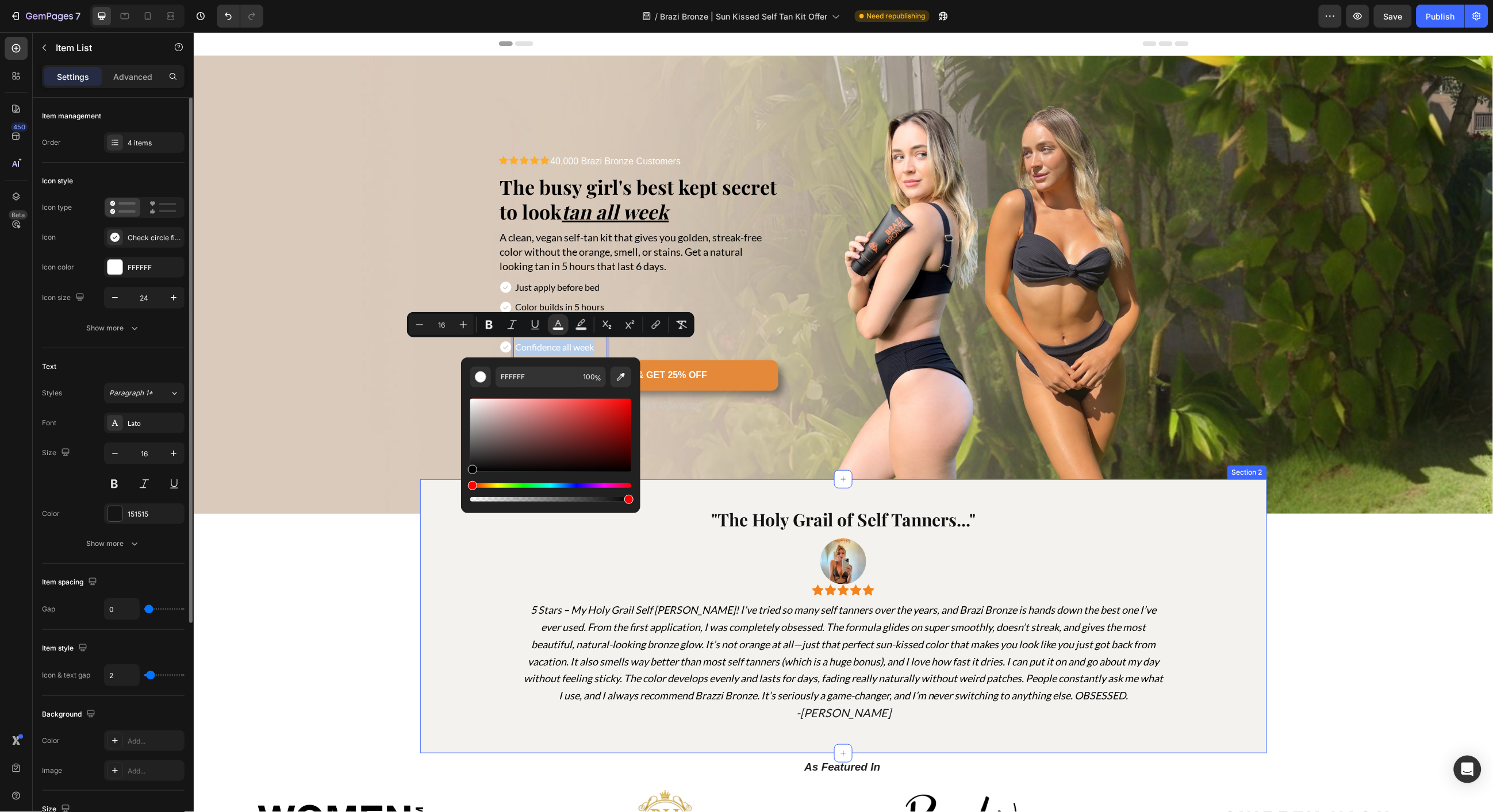
drag, startPoint x: 703, startPoint y: 477, endPoint x: 452, endPoint y: 487, distance: 251.2
type input "000000"
click at [578, 231] on span "A clean, vegan self-tan kit that gives you golden, streak-free color without th…" at bounding box center [631, 250] width 262 height 41
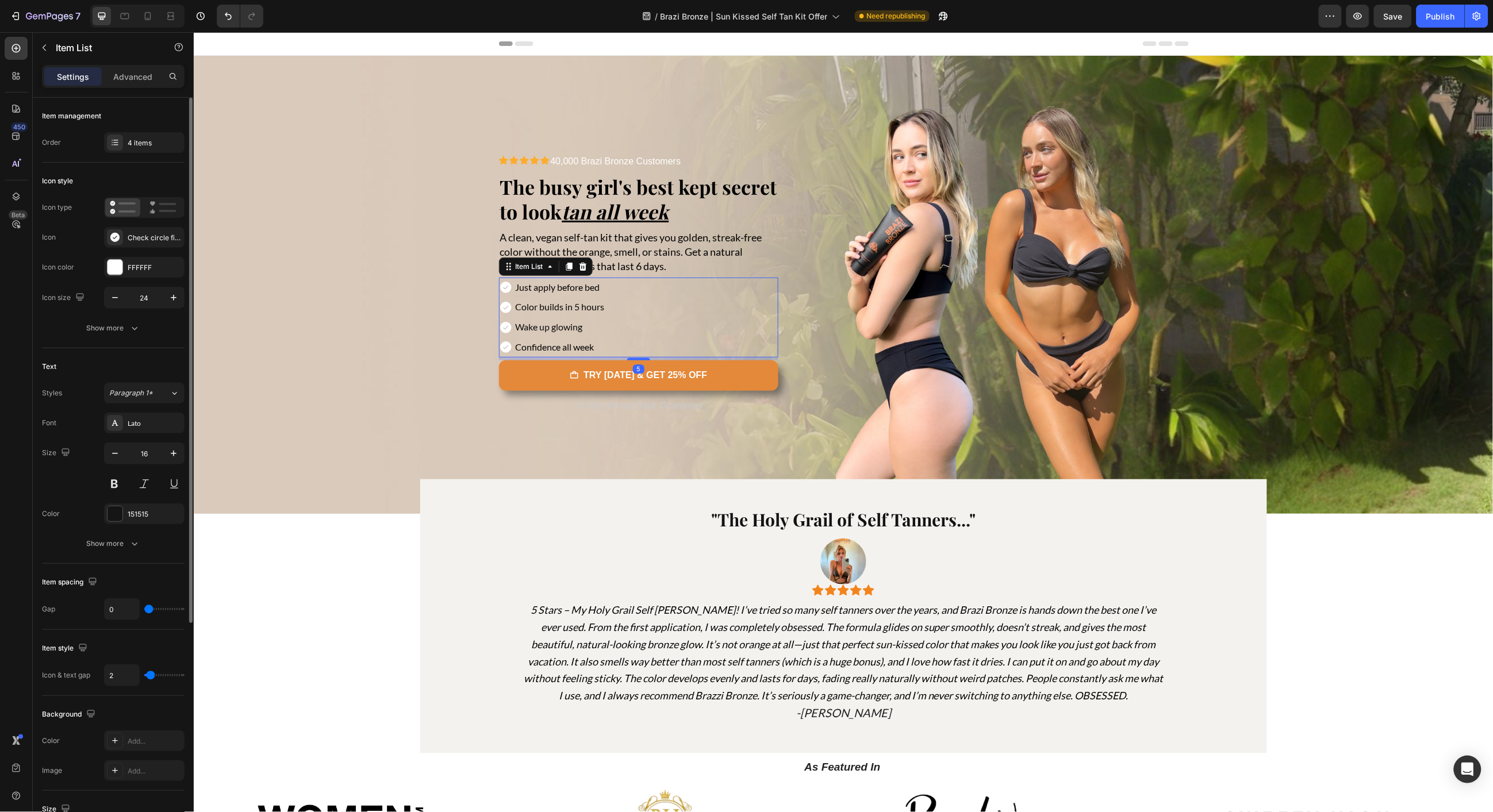
click at [629, 294] on div "Just apply before bed Color builds in 5 hours Wake up glowing Confidence all we…" at bounding box center [638, 317] width 280 height 80
click at [146, 269] on div "FFFFFF" at bounding box center [144, 267] width 33 height 10
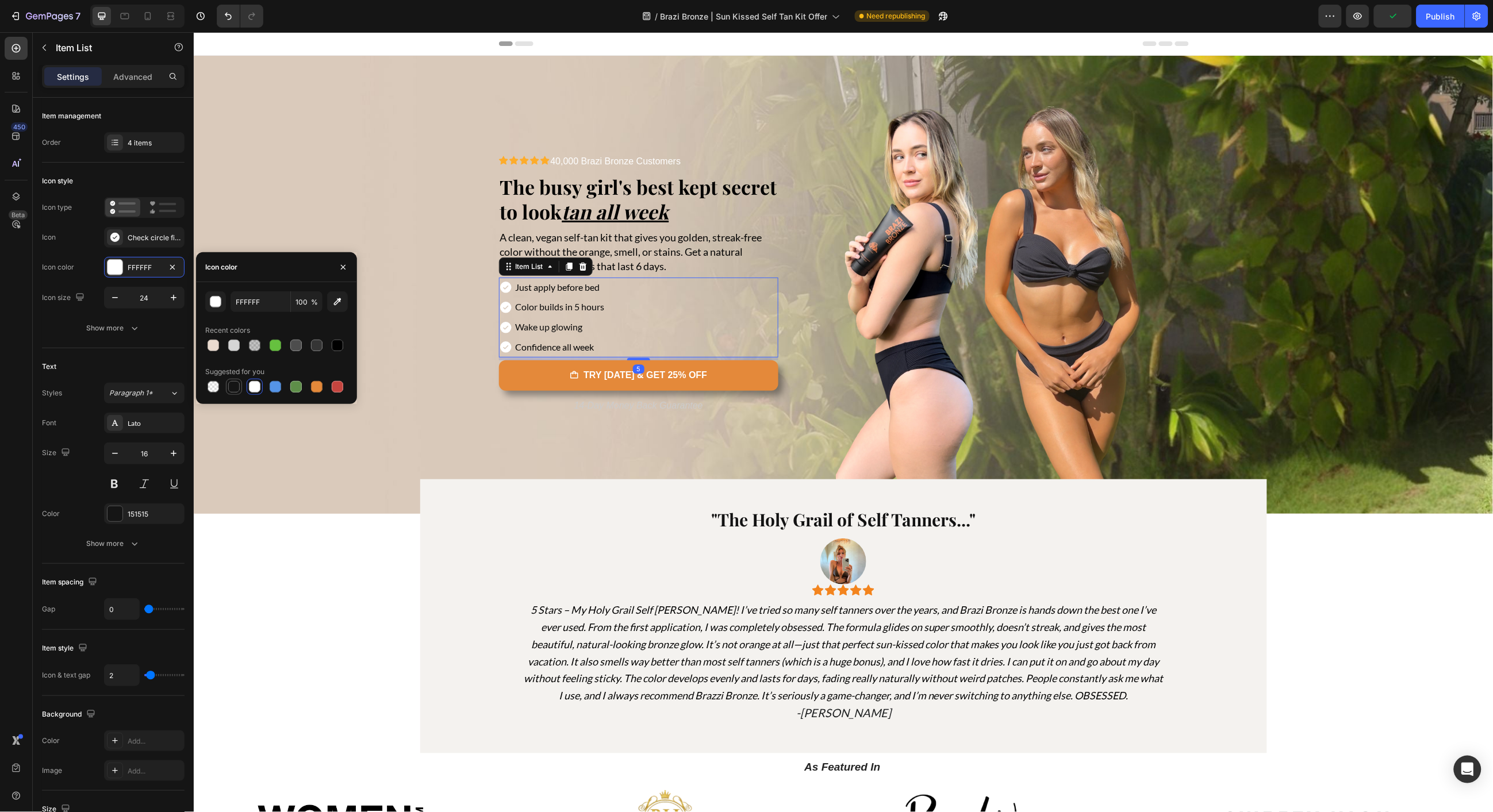
click at [230, 387] on div at bounding box center [234, 387] width 12 height 12
type input "151515"
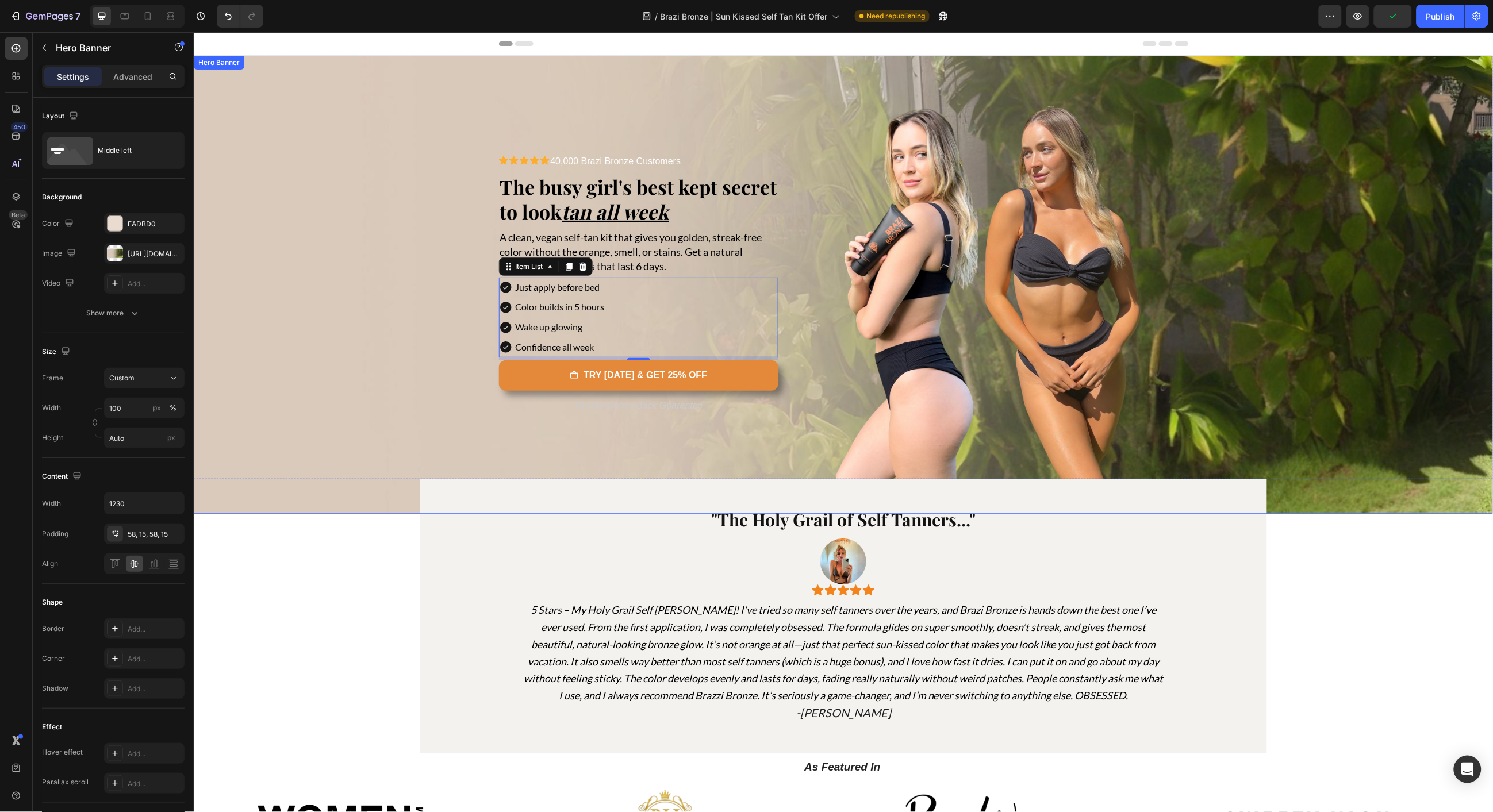
click at [407, 315] on div "Background Image" at bounding box center [842, 284] width 1299 height 458
click at [646, 160] on span "40,000 Brazi Bronze Customers" at bounding box center [615, 160] width 130 height 10
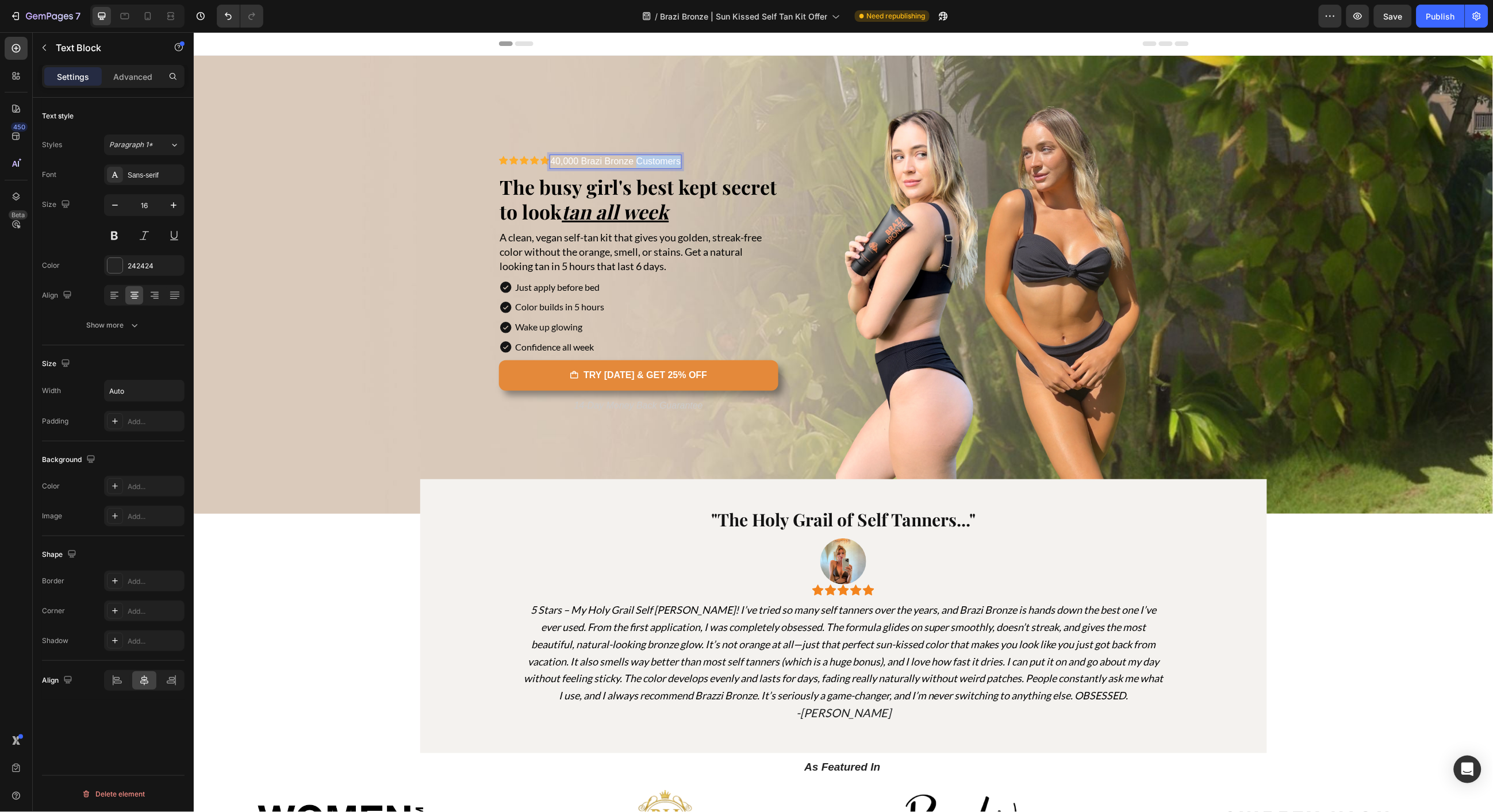
click at [646, 160] on span "40,000 Brazi Bronze Customers" at bounding box center [615, 160] width 130 height 10
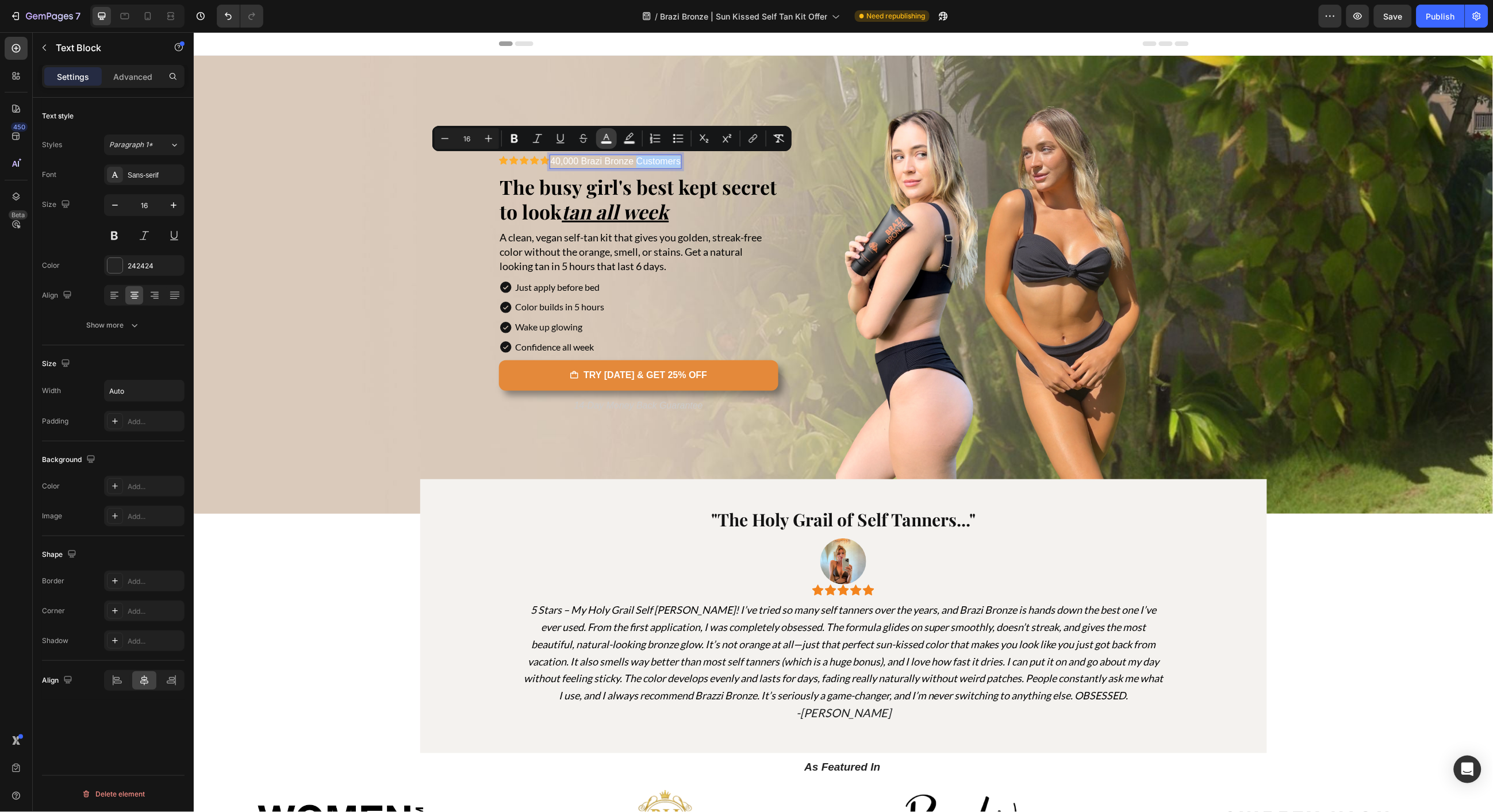
click at [608, 138] on icon "Editor contextual toolbar" at bounding box center [606, 138] width 12 height 12
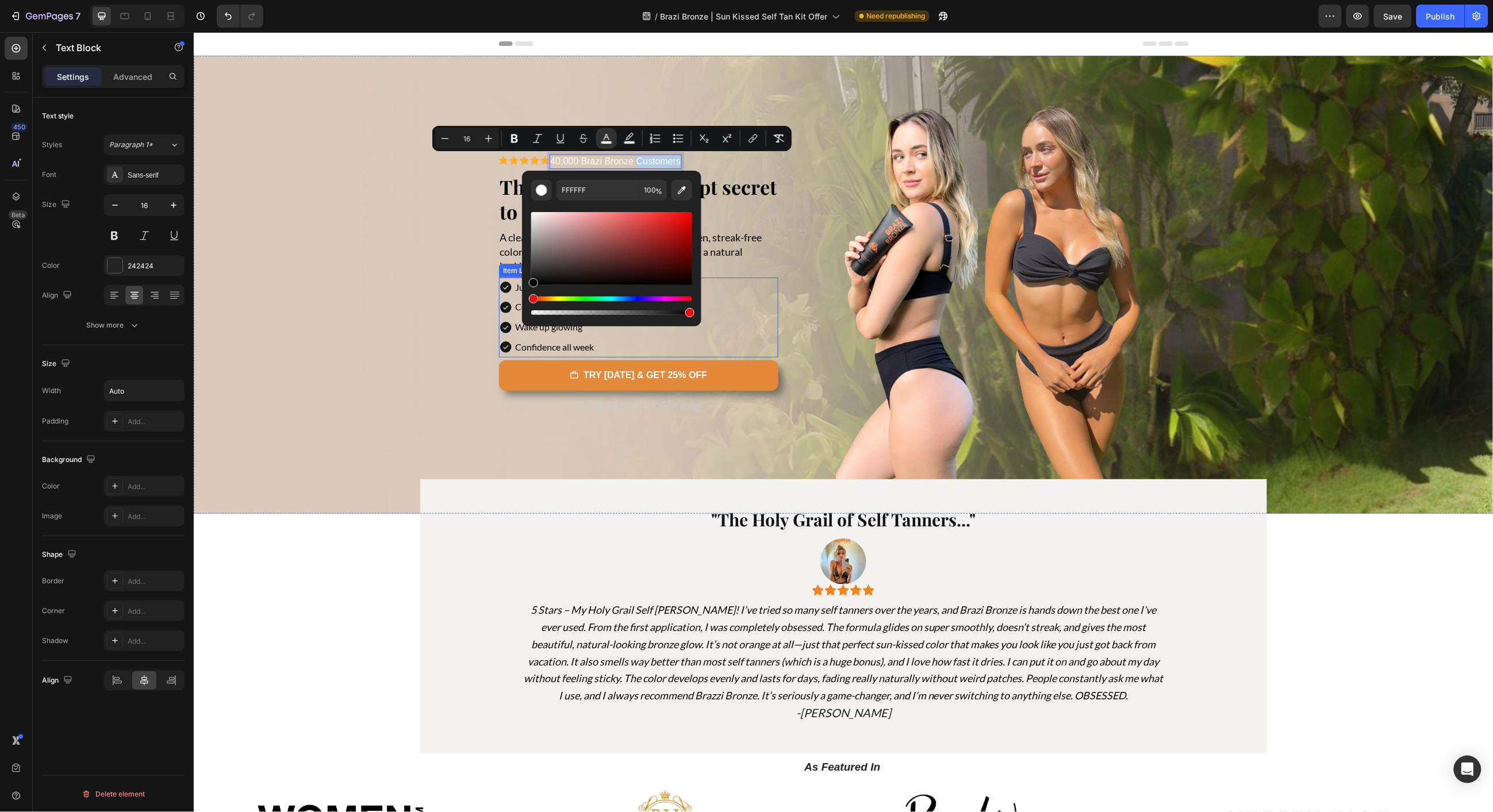
drag, startPoint x: 764, startPoint y: 308, endPoint x: 507, endPoint y: 298, distance: 257.2
type input "000000"
click at [391, 298] on div "Background Image" at bounding box center [842, 284] width 1299 height 458
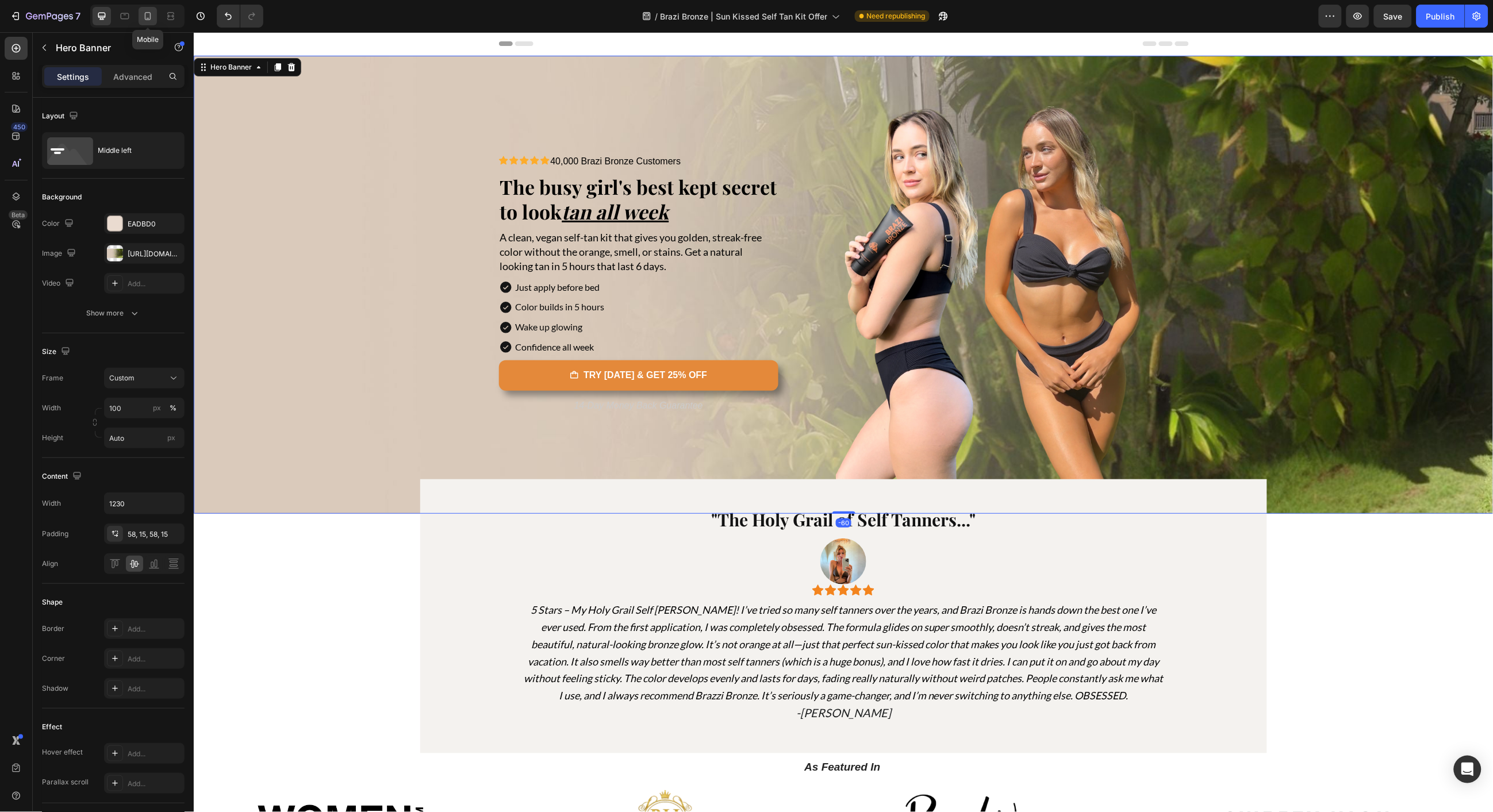
click at [150, 20] on icon at bounding box center [147, 15] width 12 height 12
type input "850"
type input "100%"
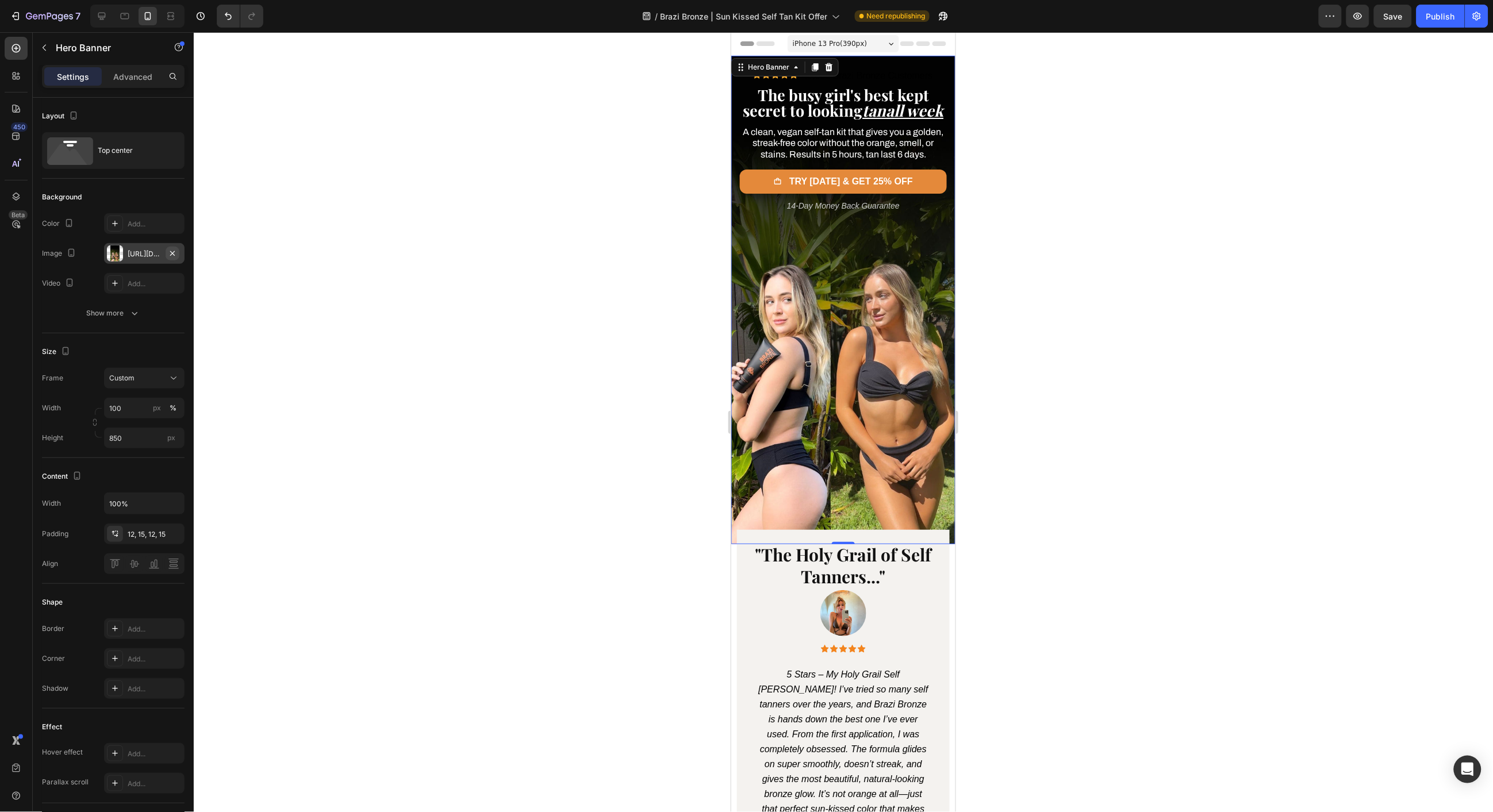
click at [175, 252] on icon "button" at bounding box center [173, 253] width 9 height 9
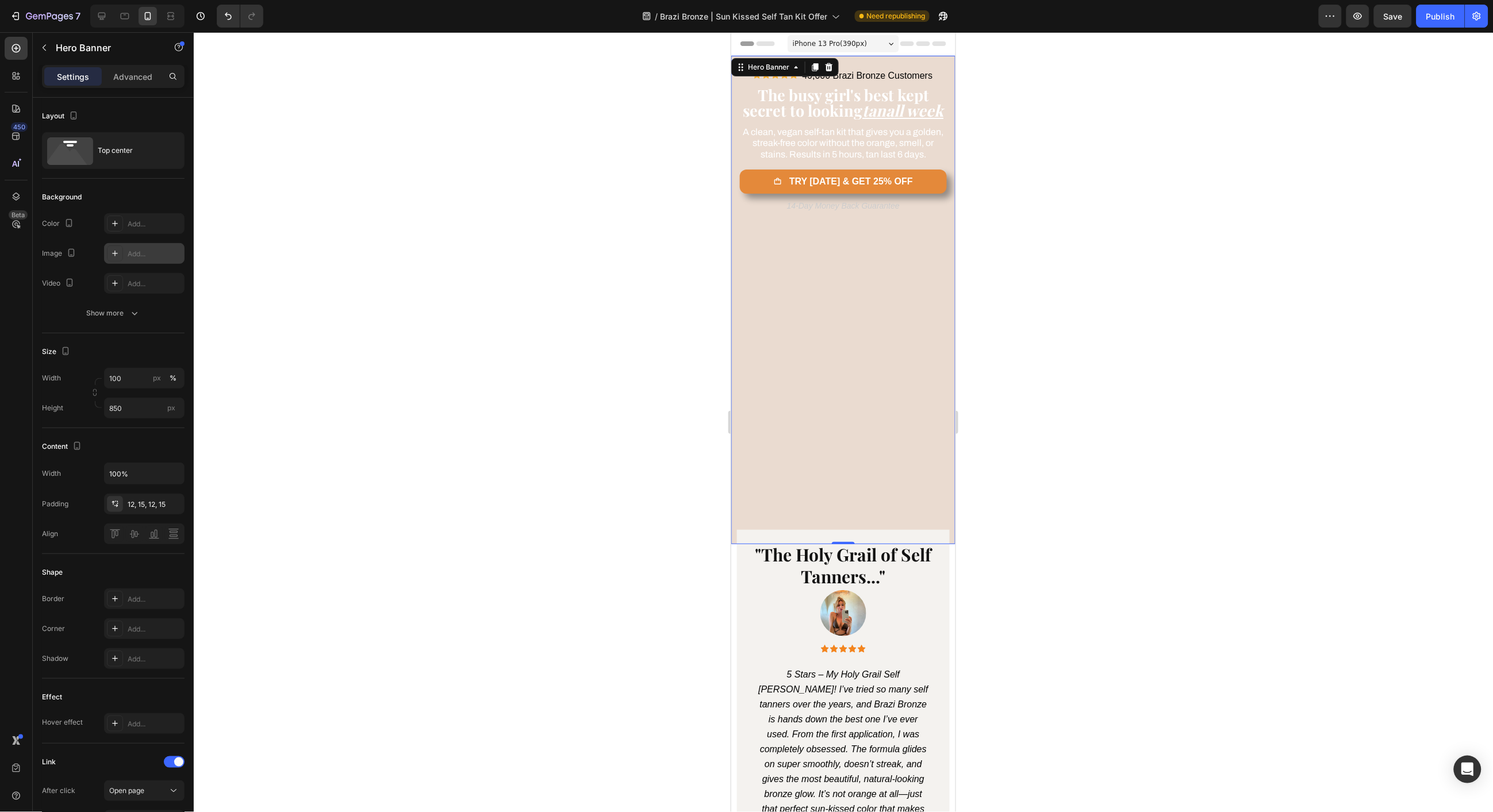
click at [145, 254] on div "Add..." at bounding box center [155, 253] width 54 height 10
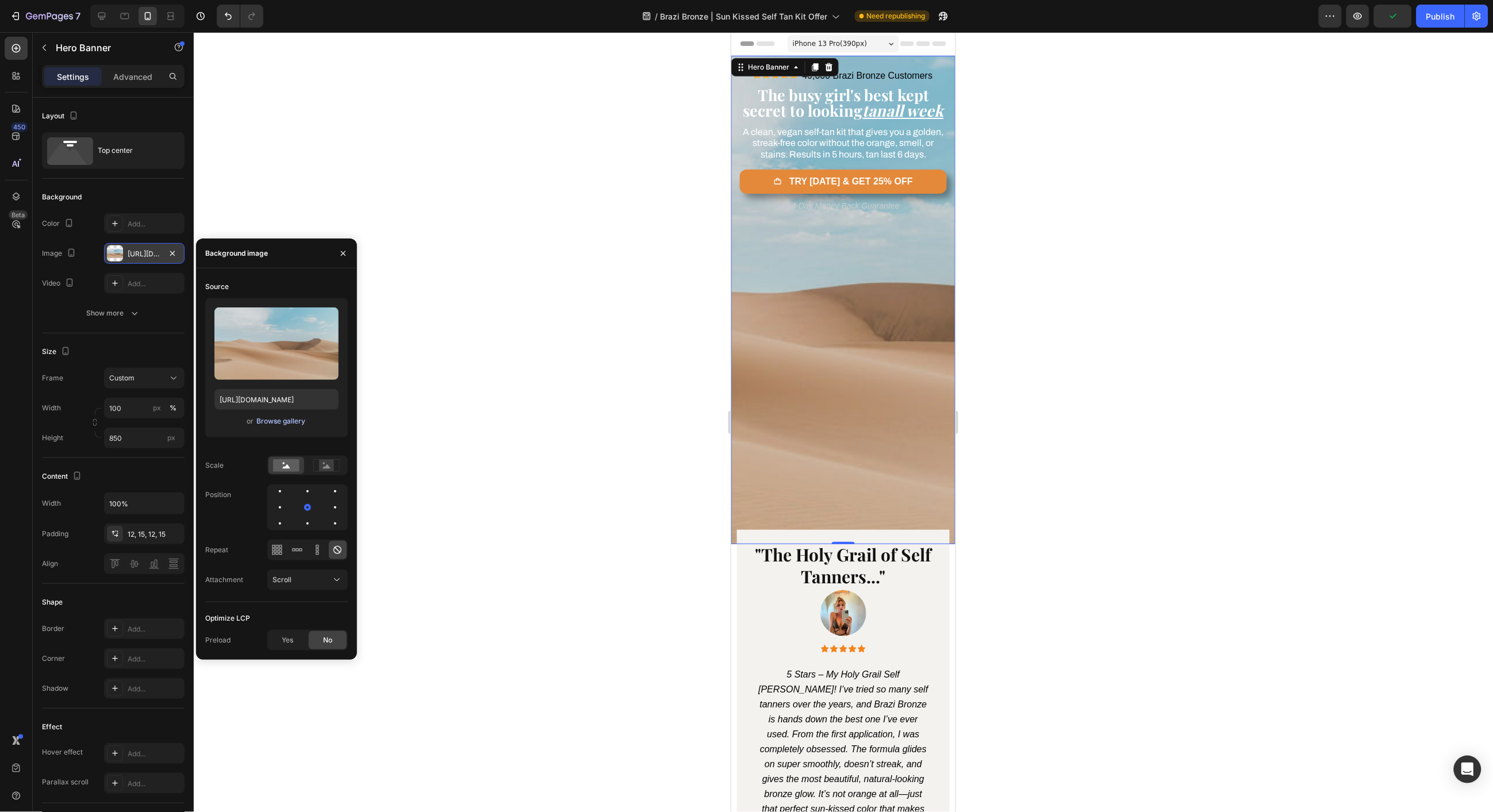
click at [276, 426] on div "Browse gallery" at bounding box center [280, 421] width 49 height 10
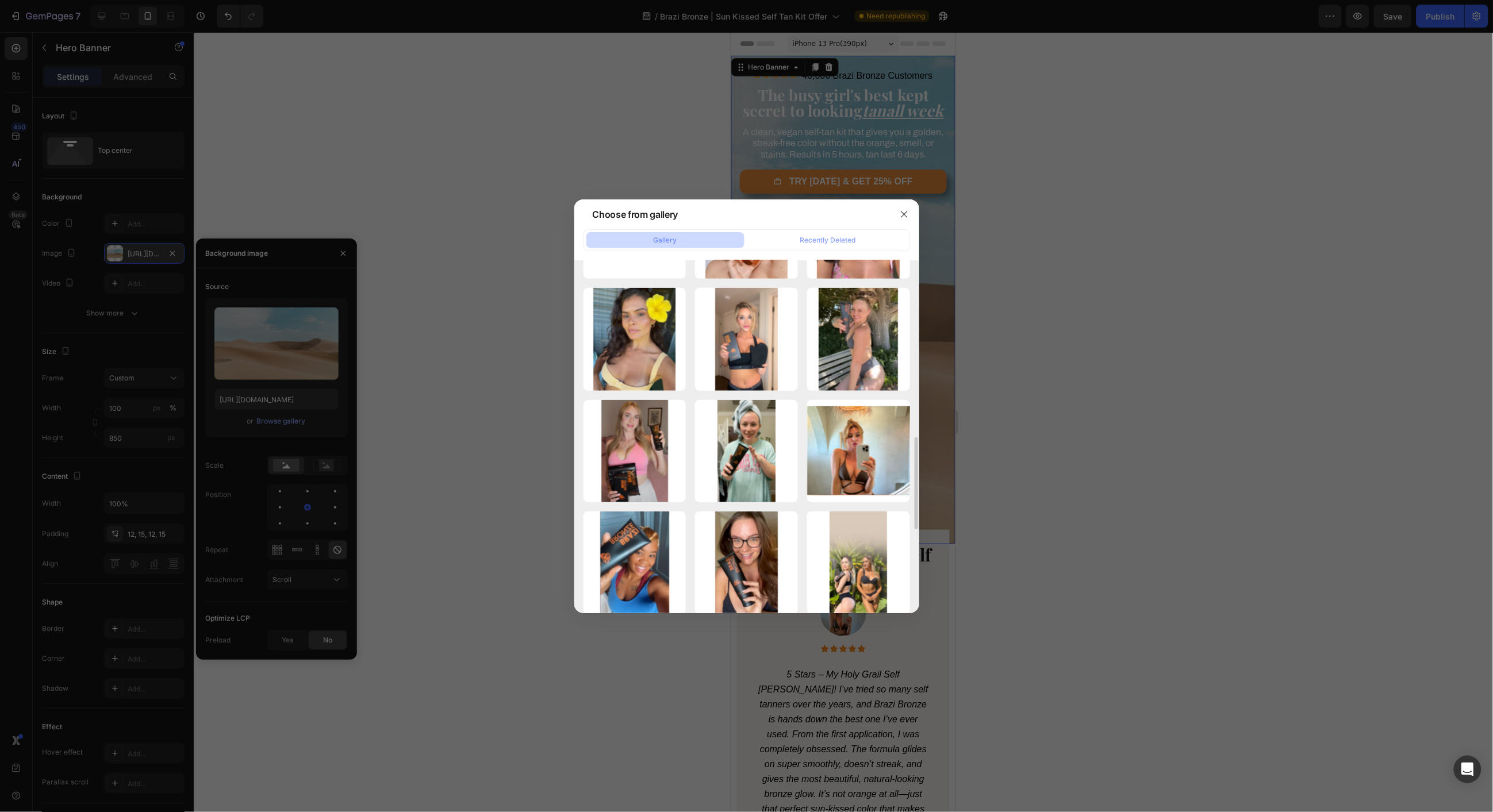
scroll to position [659, 0]
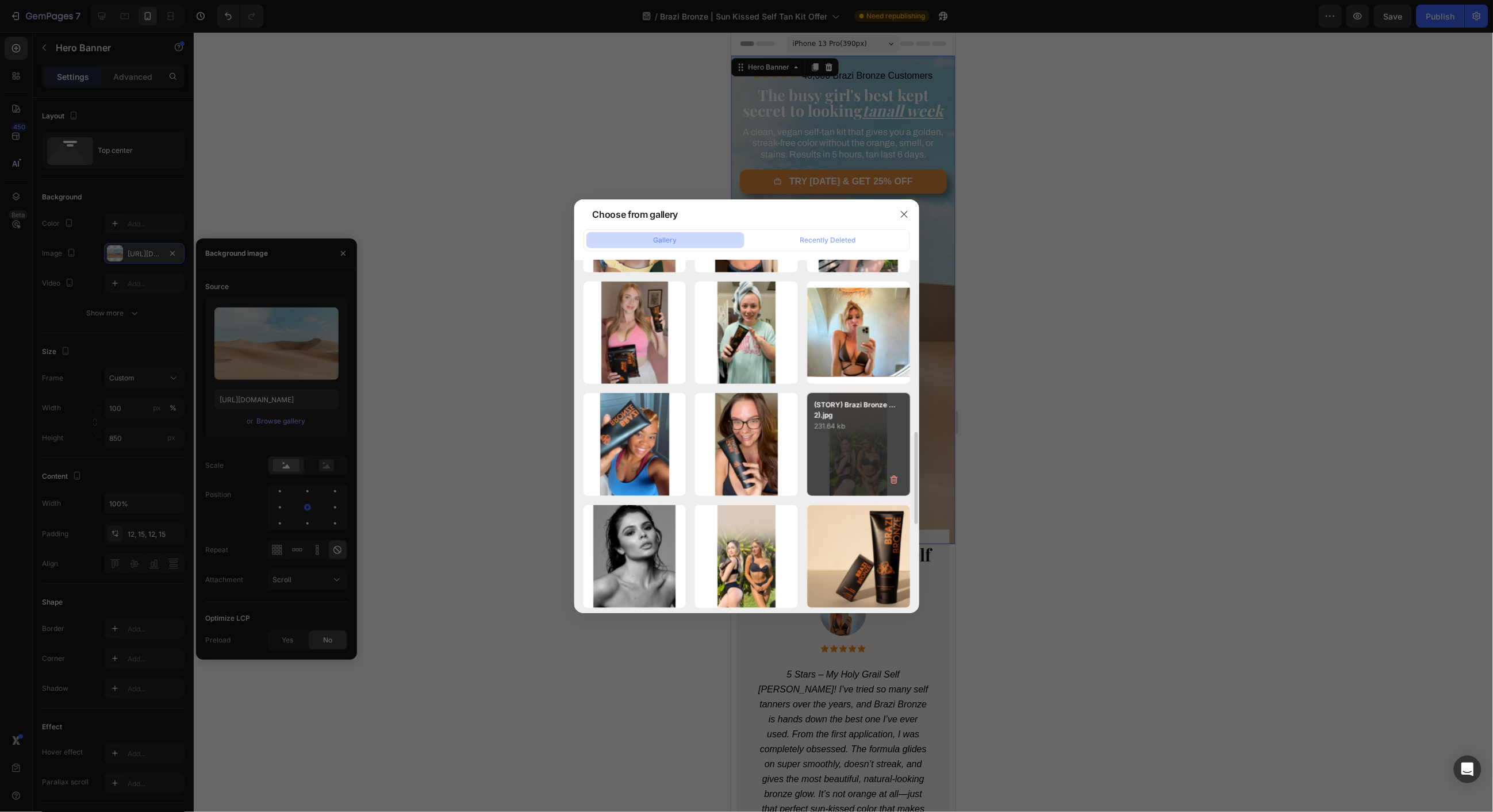
click at [853, 457] on div "(STORY) Brazi Bronze ...2).jpg 231.64 kb" at bounding box center [858, 444] width 103 height 103
type input "https://cdn.shopify.com/s/files/1/0550/5030/5691/files/gempages_569775103198364…"
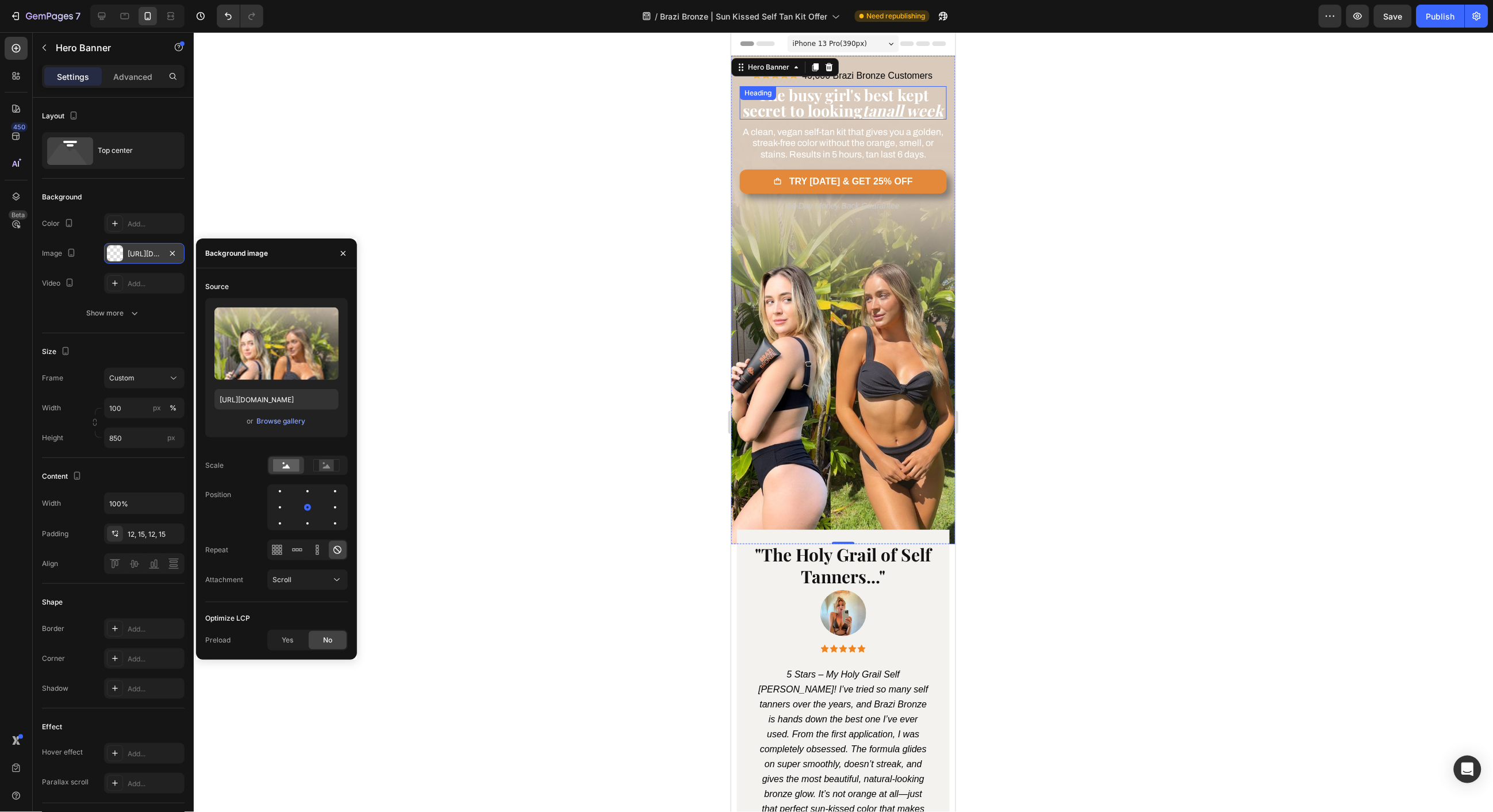
click at [824, 103] on div "The busy girl's best kept secret to looking tan all week Heading" at bounding box center [842, 102] width 207 height 33
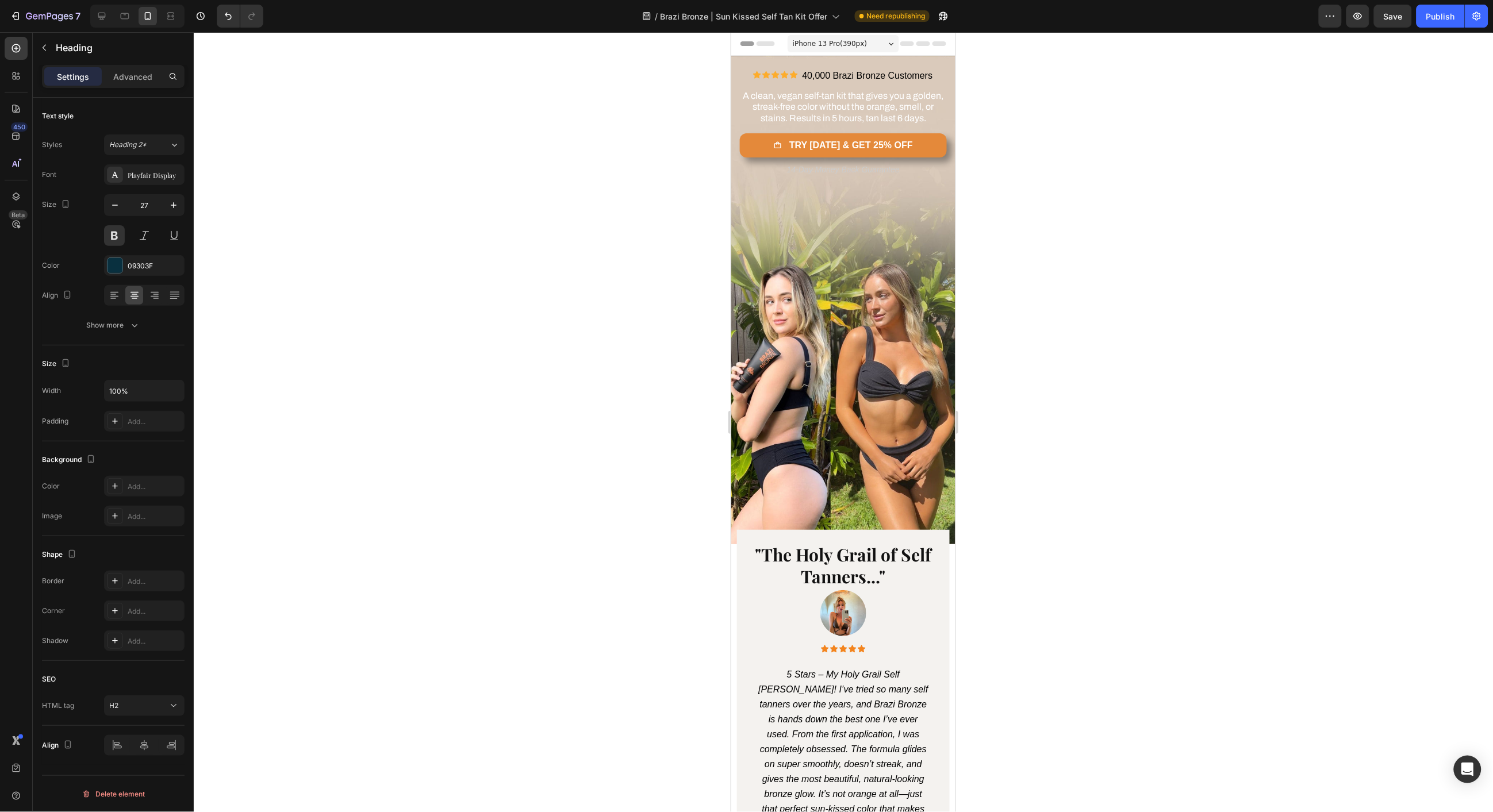
click at [824, 103] on div "A clean, vegan self-tan kit that gives you a golden, streak-free color without …" at bounding box center [842, 106] width 207 height 36
click at [862, 110] on span "A clean, vegan self-tan kit that gives you a golden, streak-free color without …" at bounding box center [843, 105] width 201 height 32
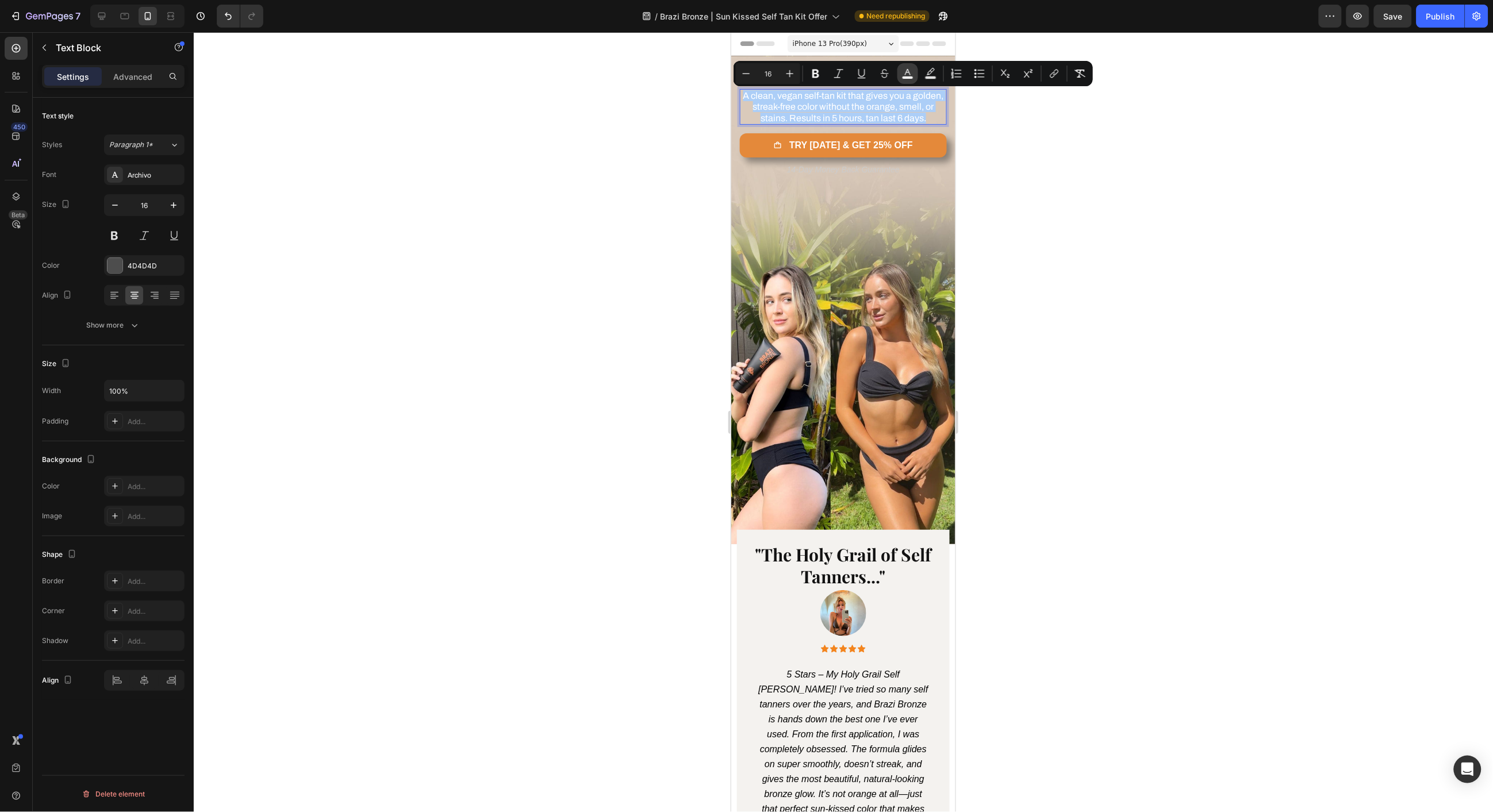
click at [900, 74] on button "color" at bounding box center [907, 74] width 21 height 21
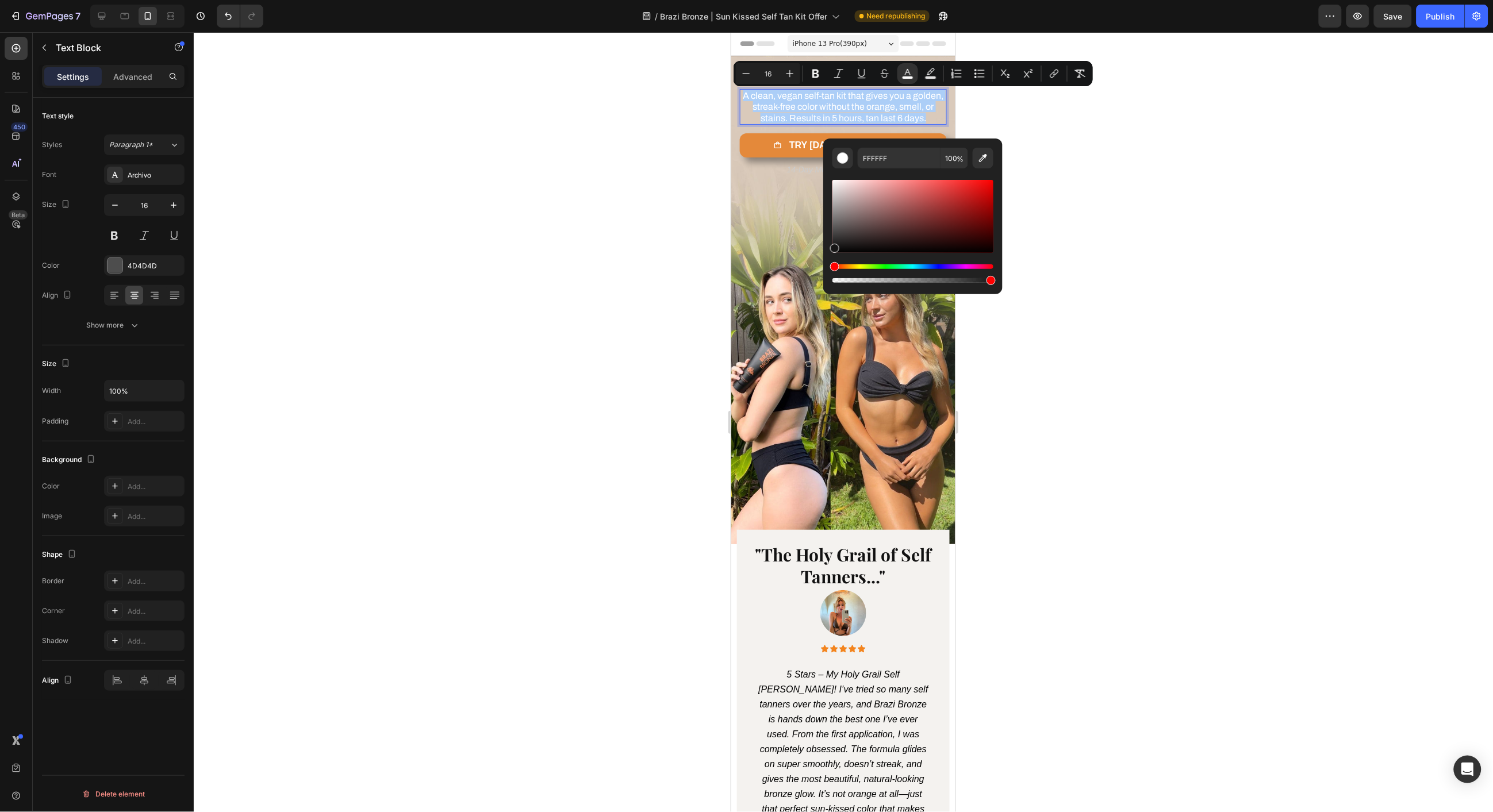
drag, startPoint x: 850, startPoint y: 217, endPoint x: 827, endPoint y: 270, distance: 57.8
click at [827, 270] on div "FFFFFF 100 %" at bounding box center [912, 212] width 179 height 146
type input "000000"
click at [795, 123] on p "A clean, vegan self-tan kit that gives you a golden, streak-free color without …" at bounding box center [843, 106] width 205 height 33
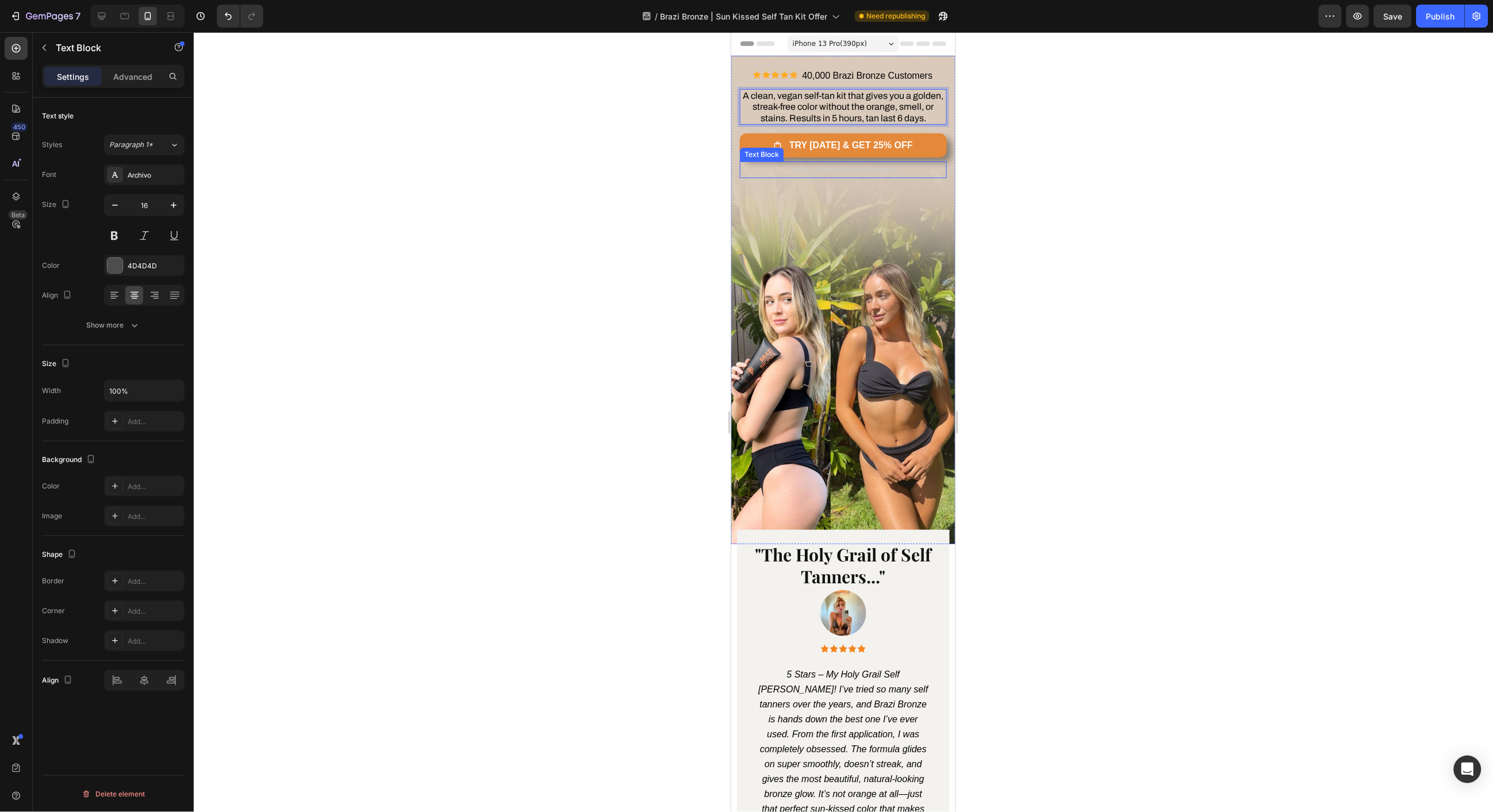
click at [823, 174] on span "14-Day Money Back Guarantee" at bounding box center [842, 169] width 112 height 9
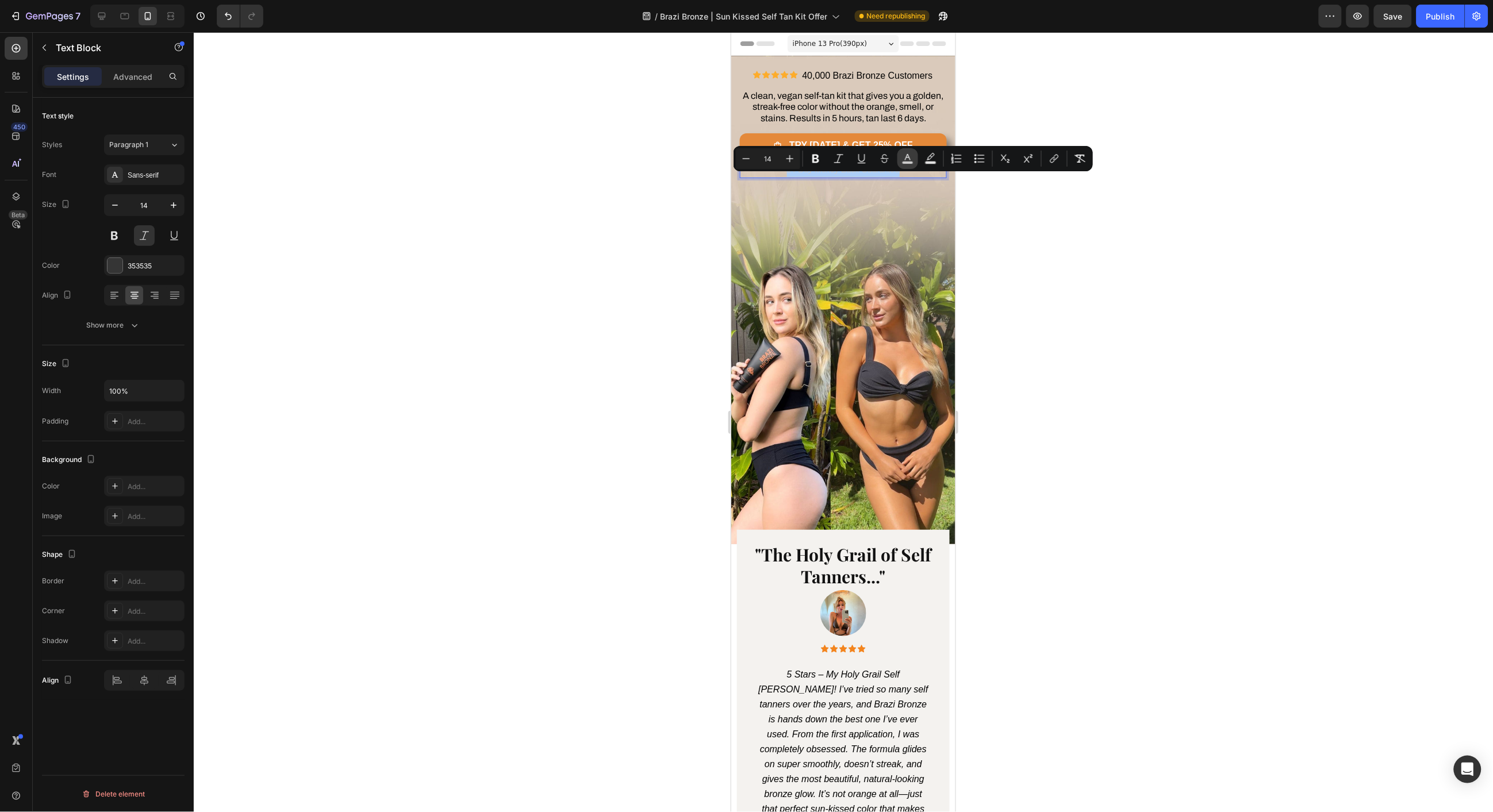
click at [905, 157] on icon "Editor contextual toolbar" at bounding box center [907, 158] width 12 height 12
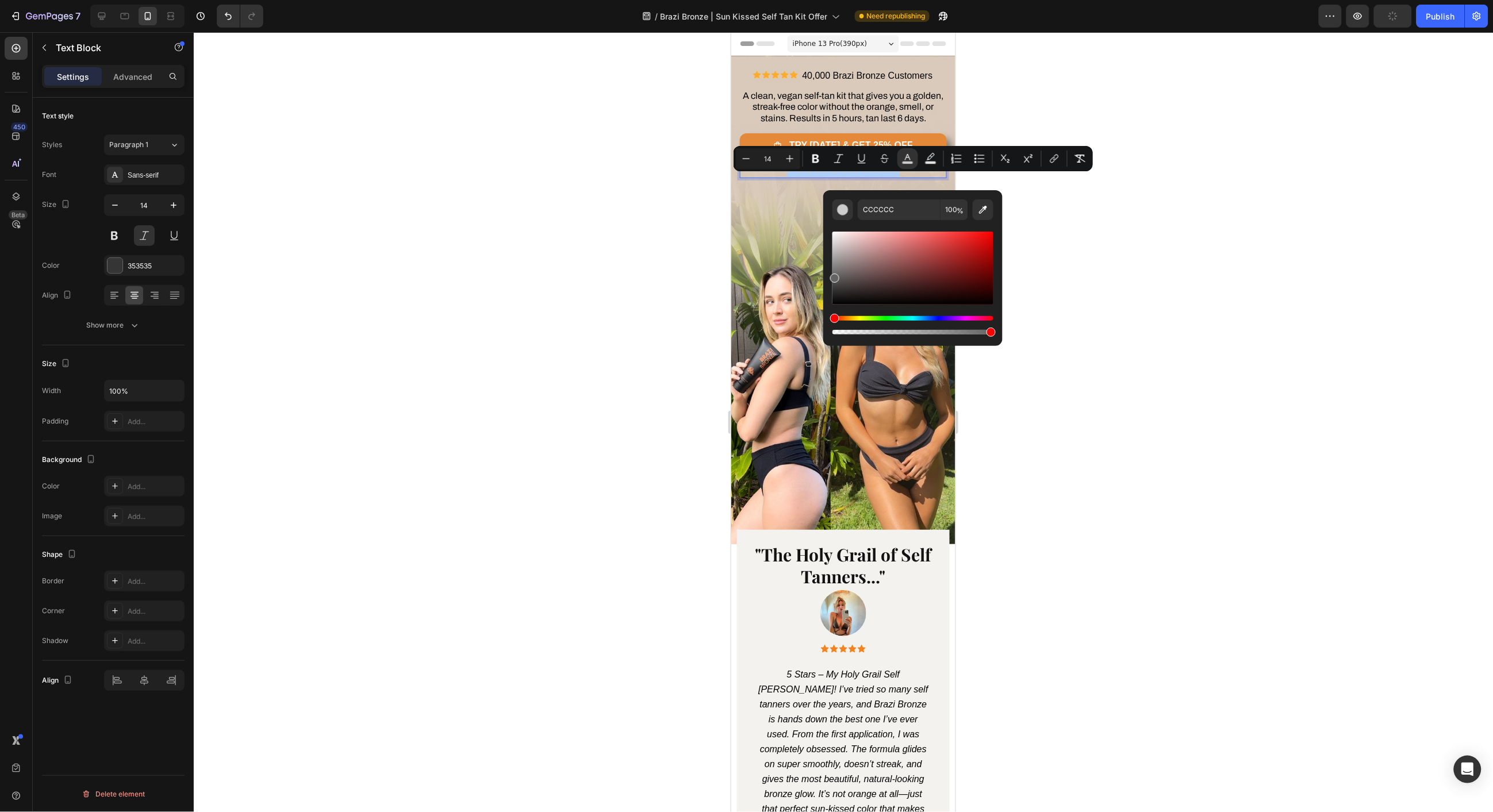
drag, startPoint x: 834, startPoint y: 263, endPoint x: 830, endPoint y: 275, distance: 12.6
click at [832, 275] on div "Editor contextual toolbar" at bounding box center [913, 268] width 161 height 73
type input "4C4C4C"
drag, startPoint x: 832, startPoint y: 275, endPoint x: 830, endPoint y: 282, distance: 7.3
click at [830, 282] on div "Editor contextual toolbar" at bounding box center [834, 284] width 9 height 9
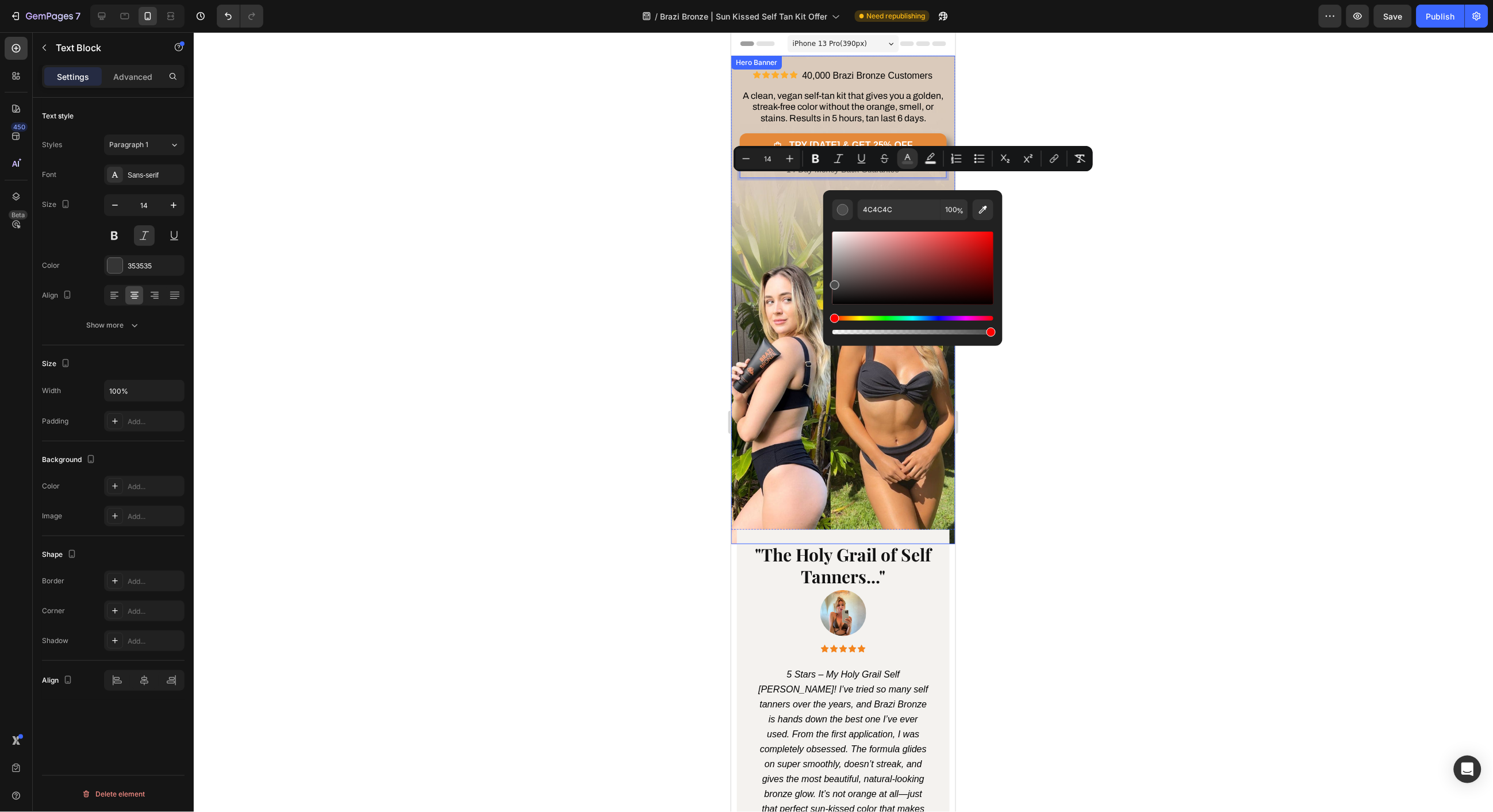
click at [647, 258] on div at bounding box center [843, 422] width 1299 height 780
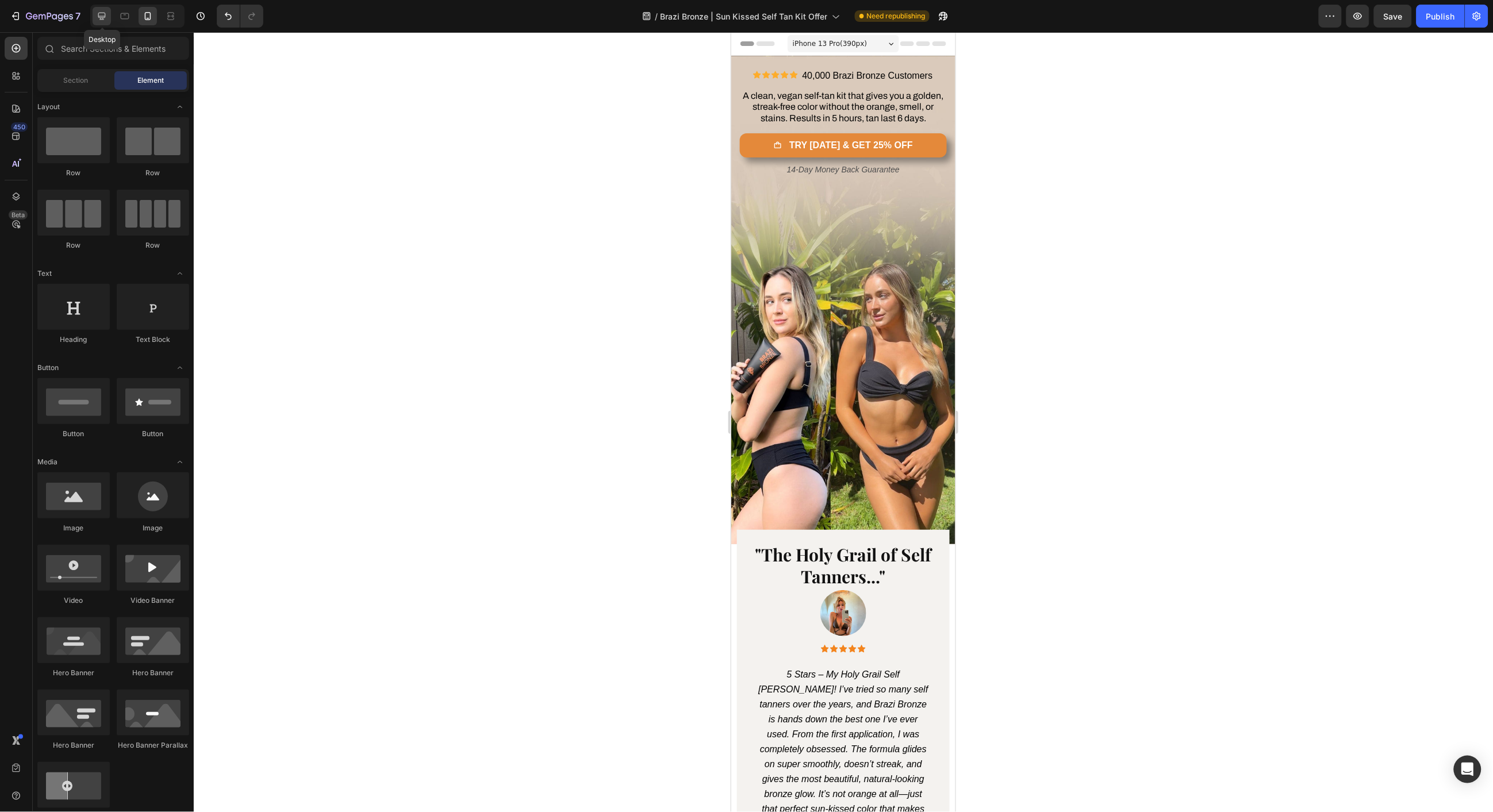
click at [104, 15] on icon at bounding box center [102, 16] width 8 height 8
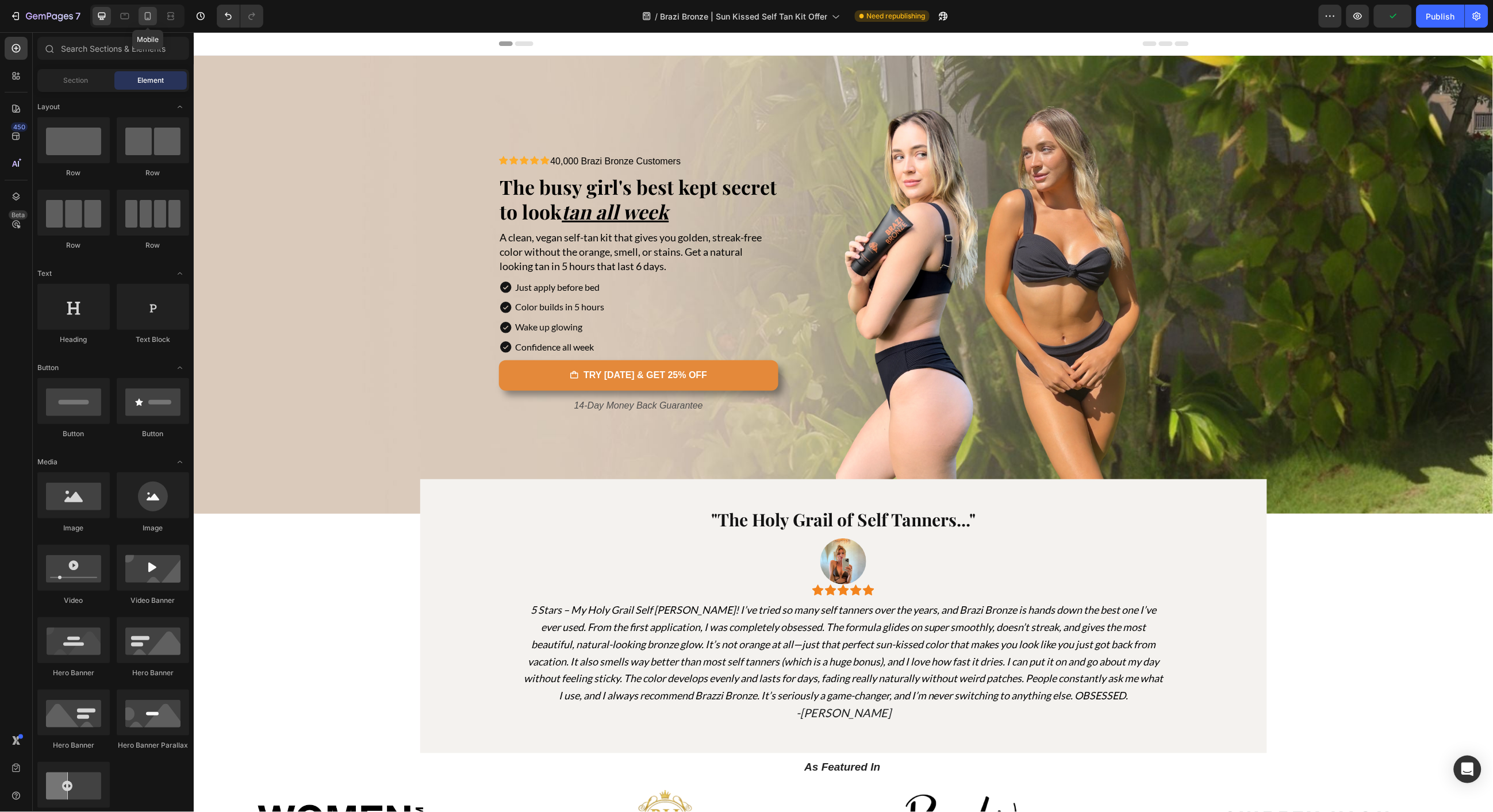
click at [152, 19] on icon at bounding box center [147, 15] width 12 height 12
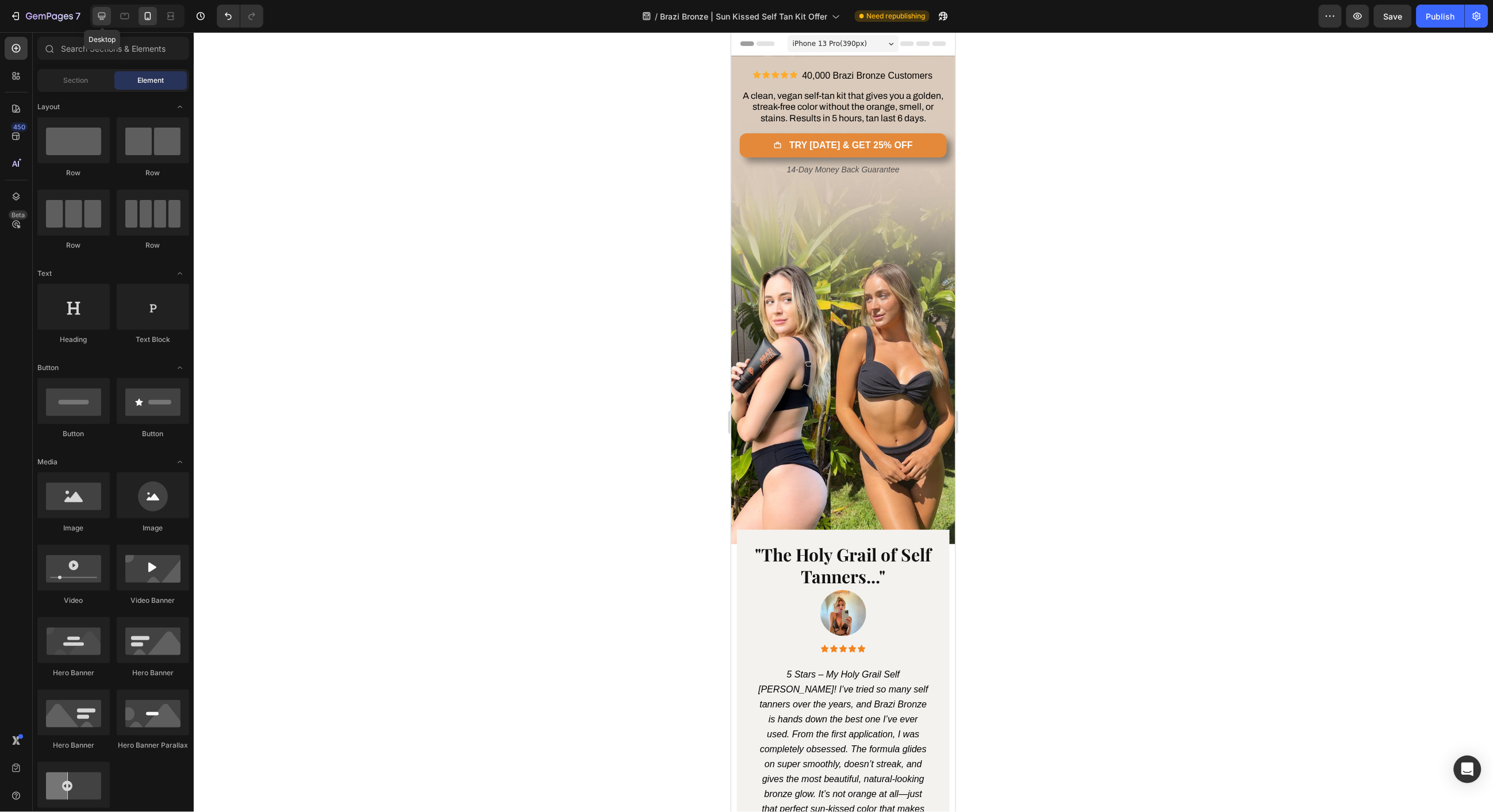
click at [107, 18] on icon at bounding box center [101, 15] width 12 height 12
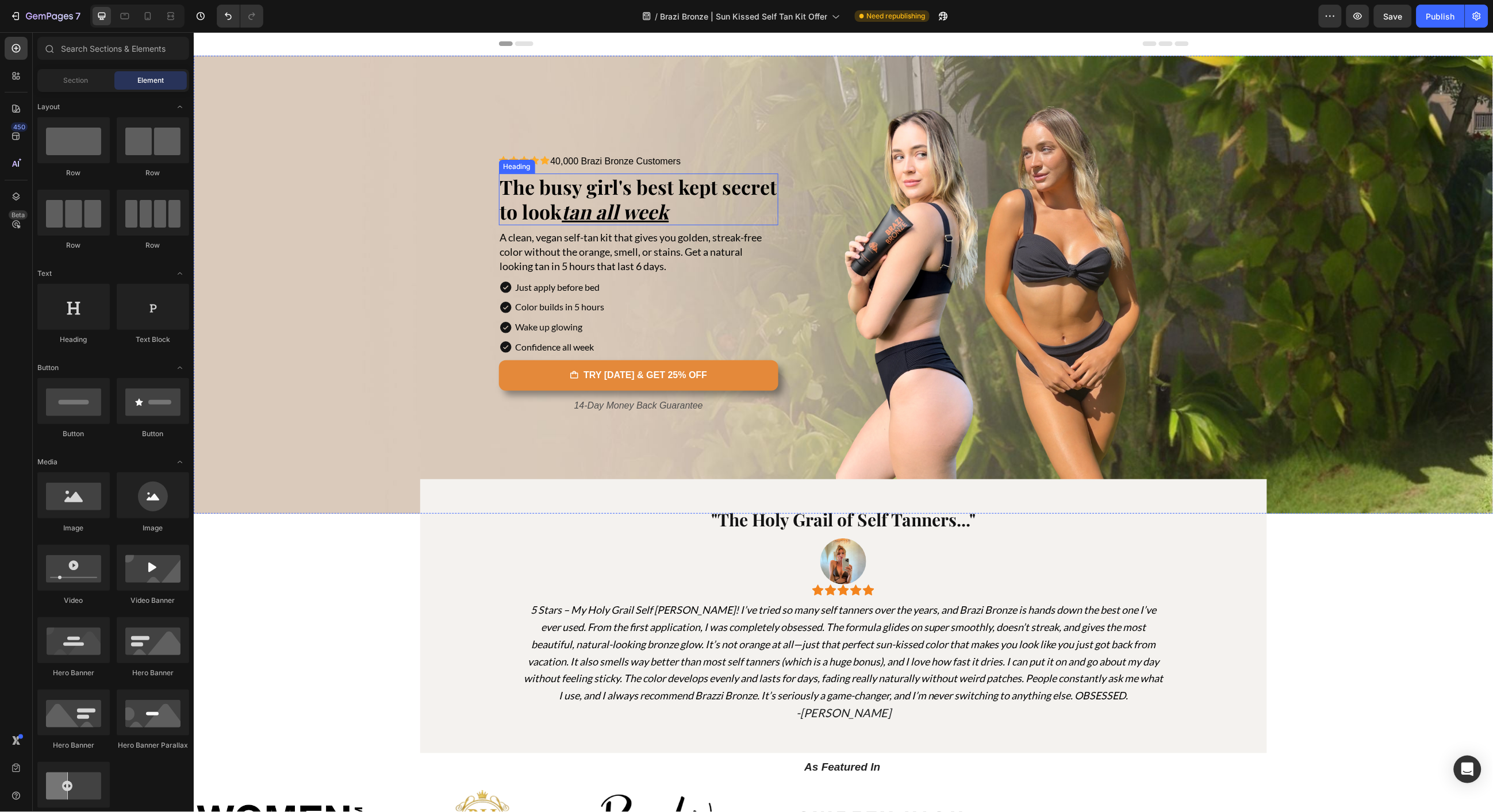
click at [542, 195] on span "The busy girl's best kept secret to look tan all week" at bounding box center [638, 198] width 277 height 51
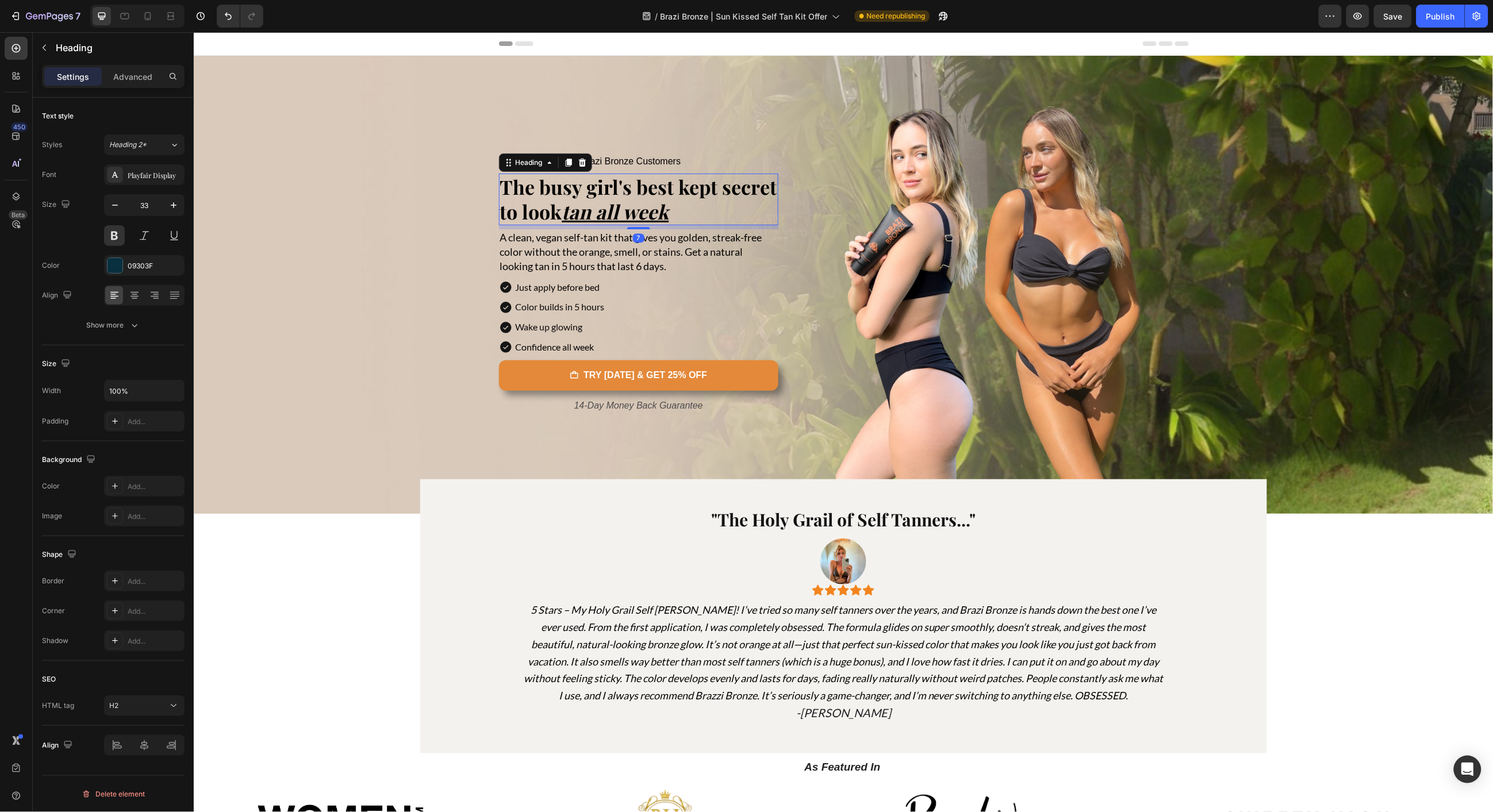
click at [141, 88] on div "Settings Advanced" at bounding box center [113, 77] width 143 height 23
click at [142, 81] on p "Advanced" at bounding box center [132, 77] width 39 height 12
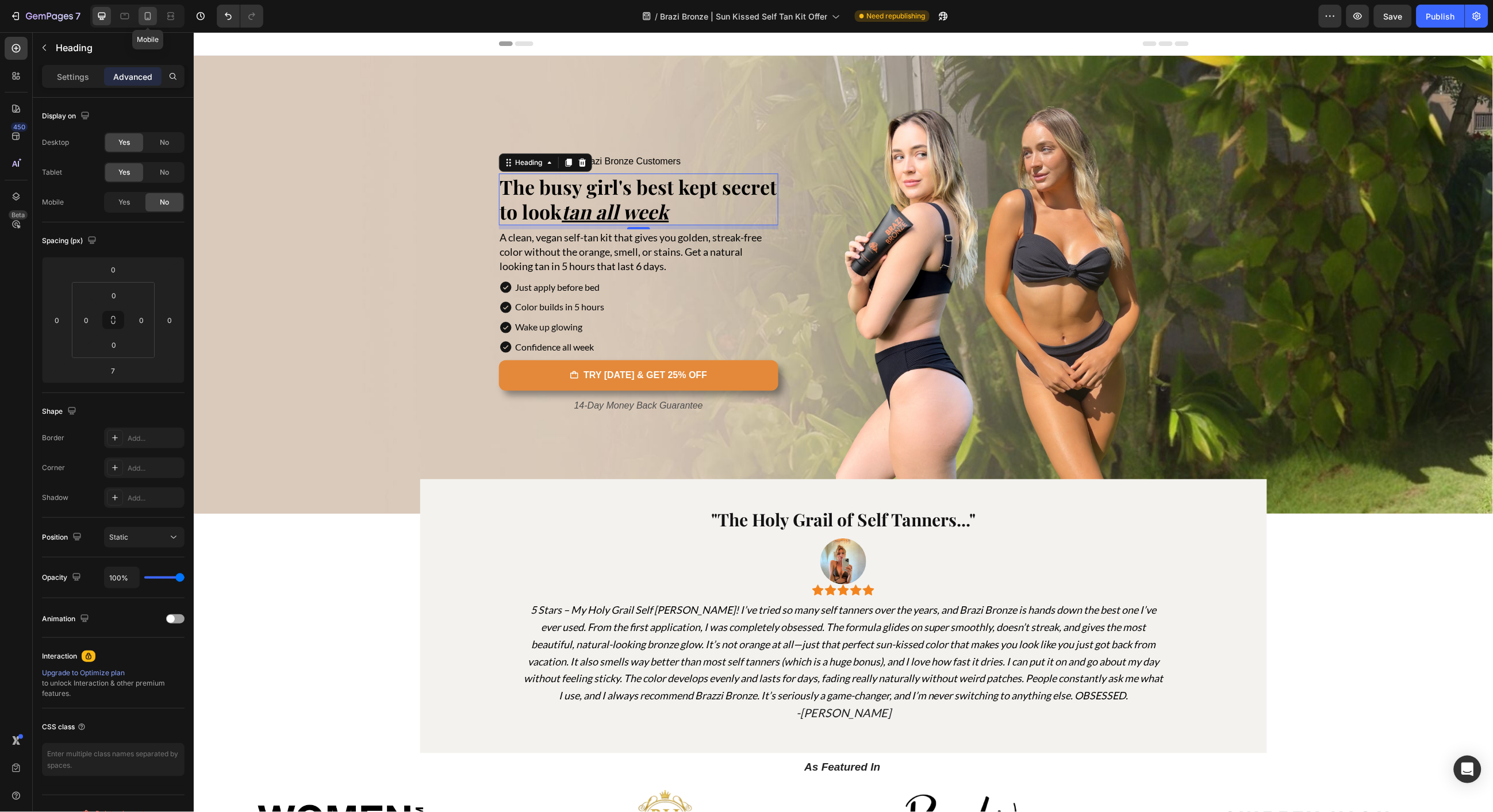
click at [150, 20] on icon at bounding box center [147, 15] width 12 height 12
type input "5"
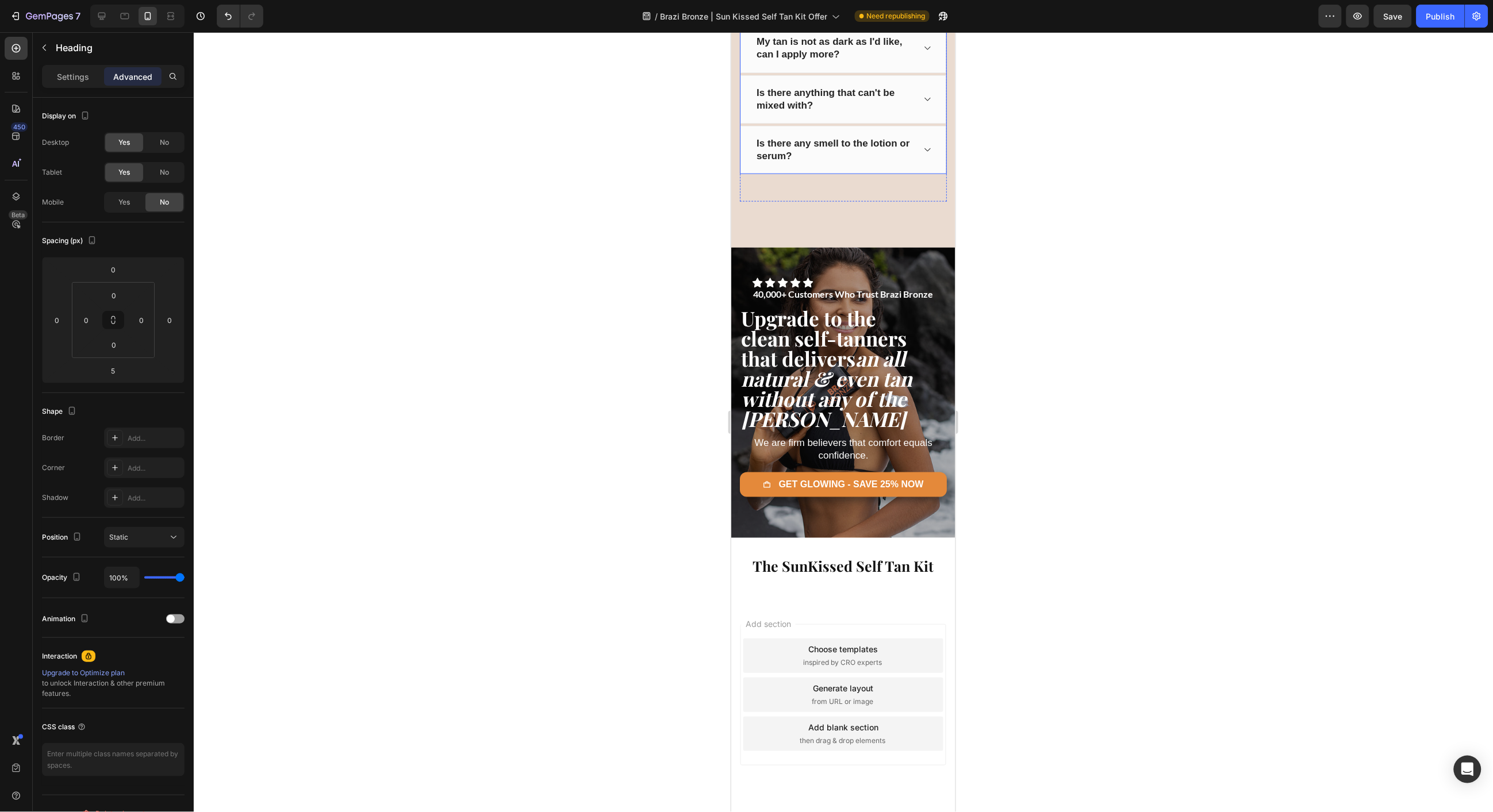
scroll to position [8197, 0]
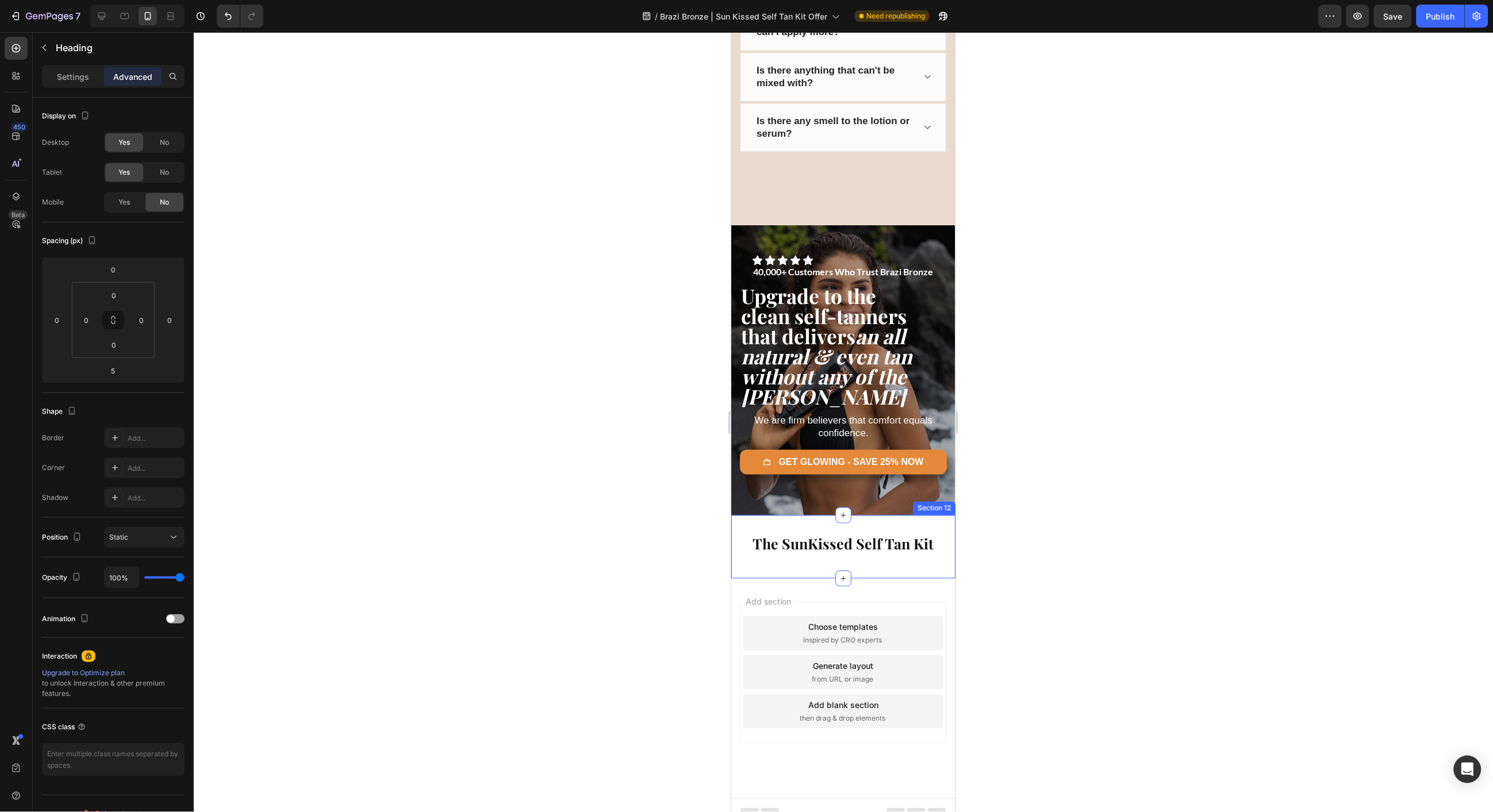
click at [794, 518] on div "The SunKissed Self Tan Kit Heading Section 12" at bounding box center [842, 547] width 224 height 64
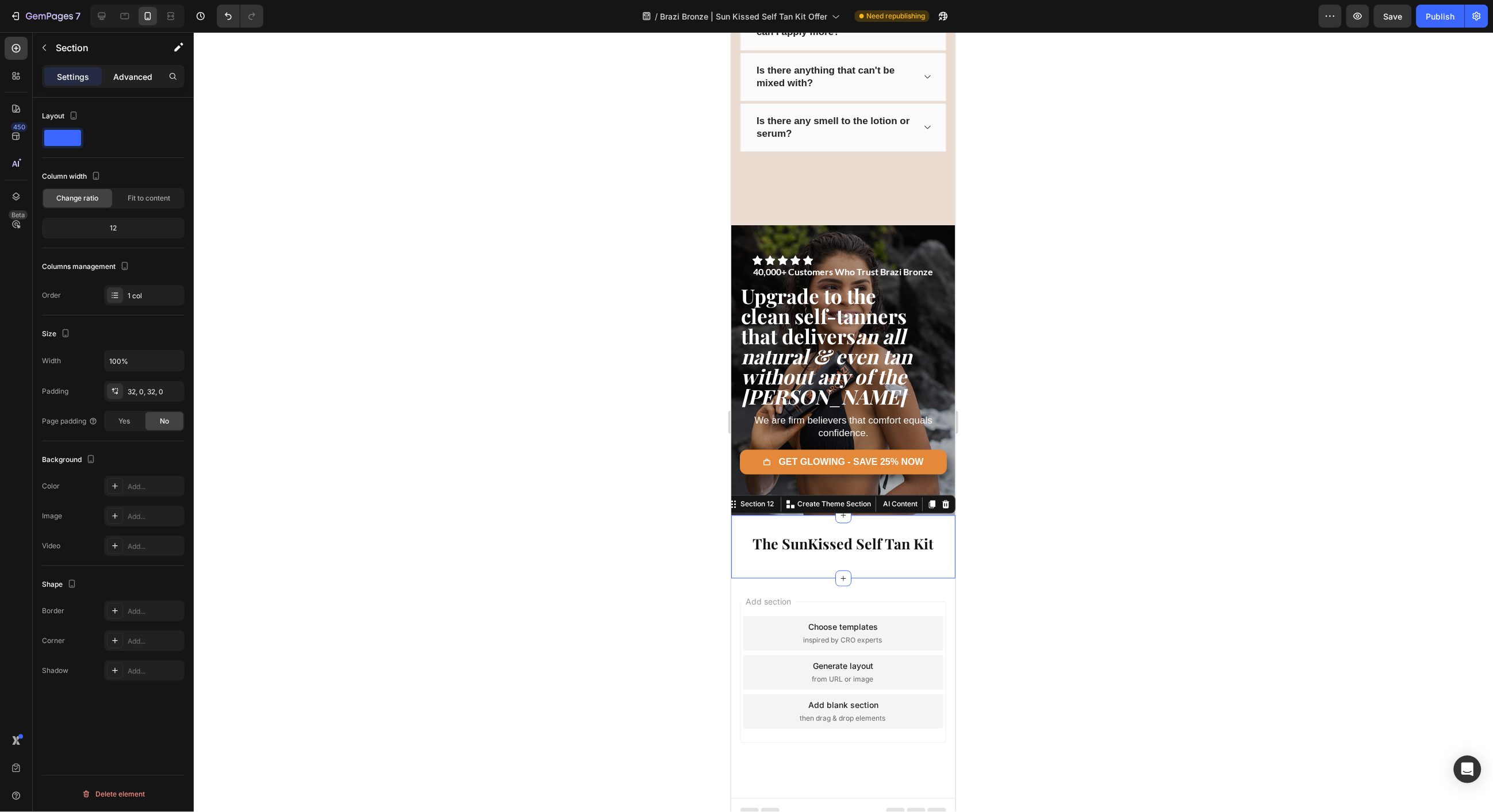
click at [128, 84] on div "Advanced" at bounding box center [132, 77] width 57 height 19
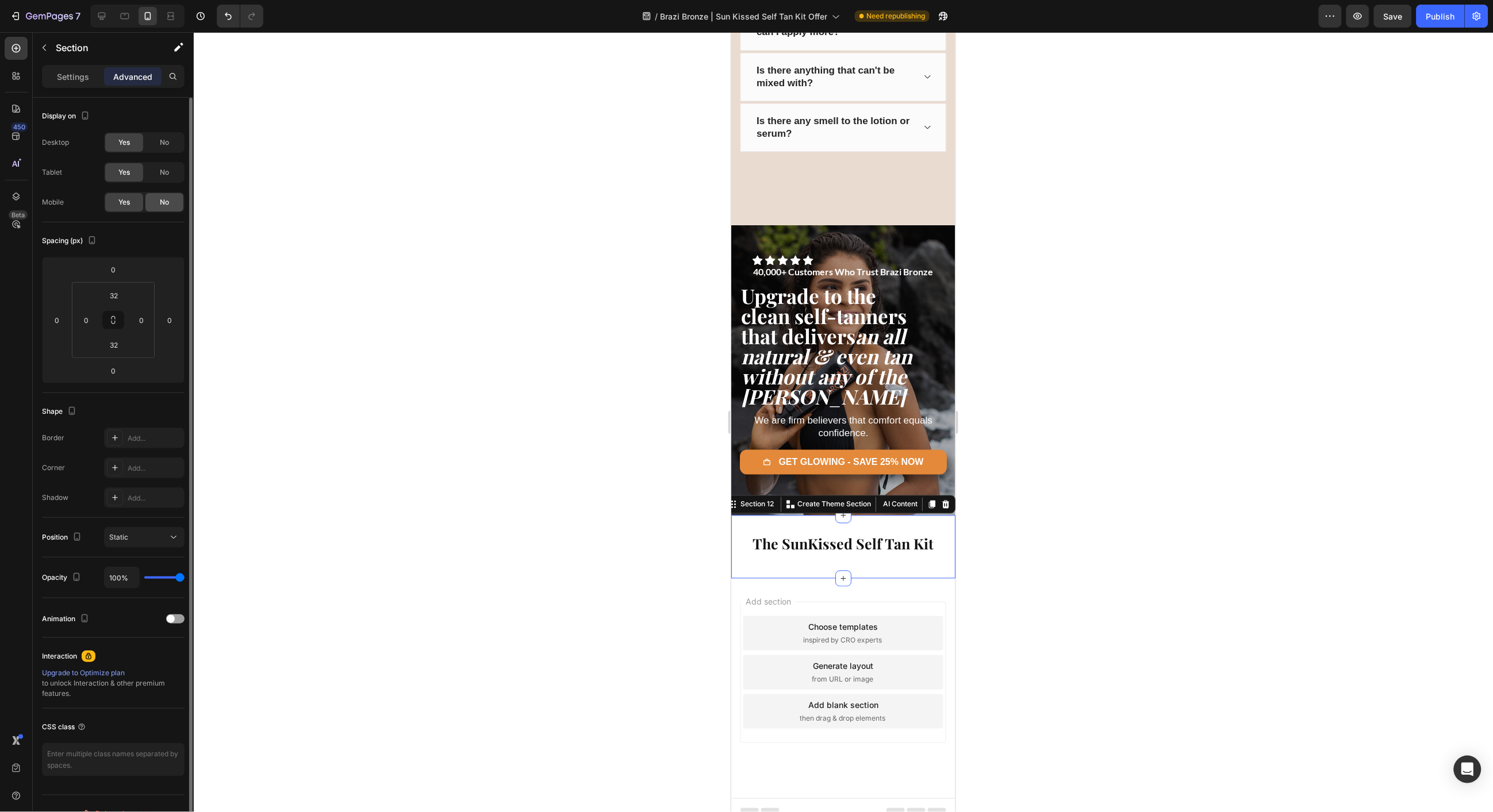
click at [162, 208] on div "No" at bounding box center [164, 202] width 38 height 19
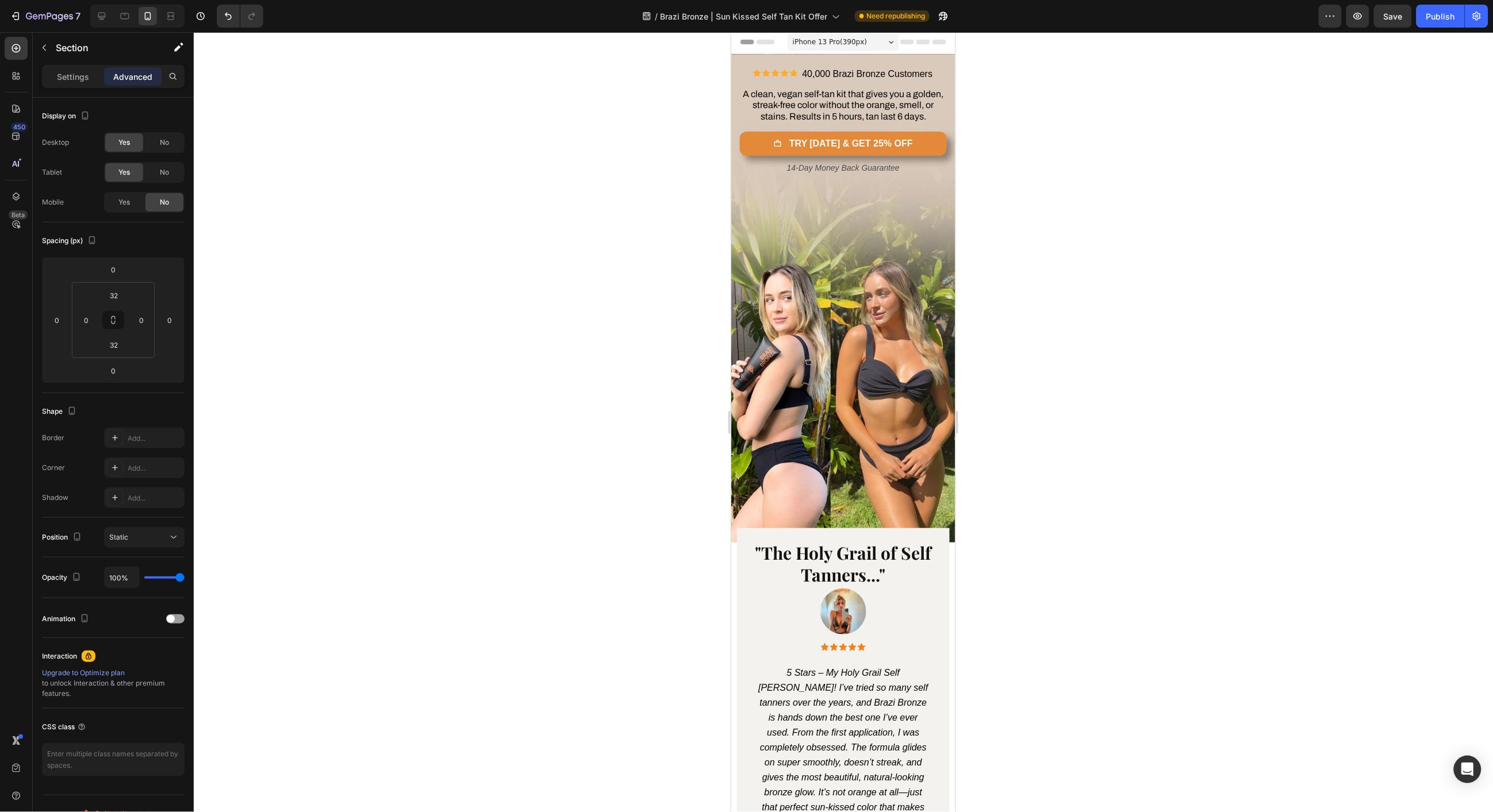
scroll to position [0, 0]
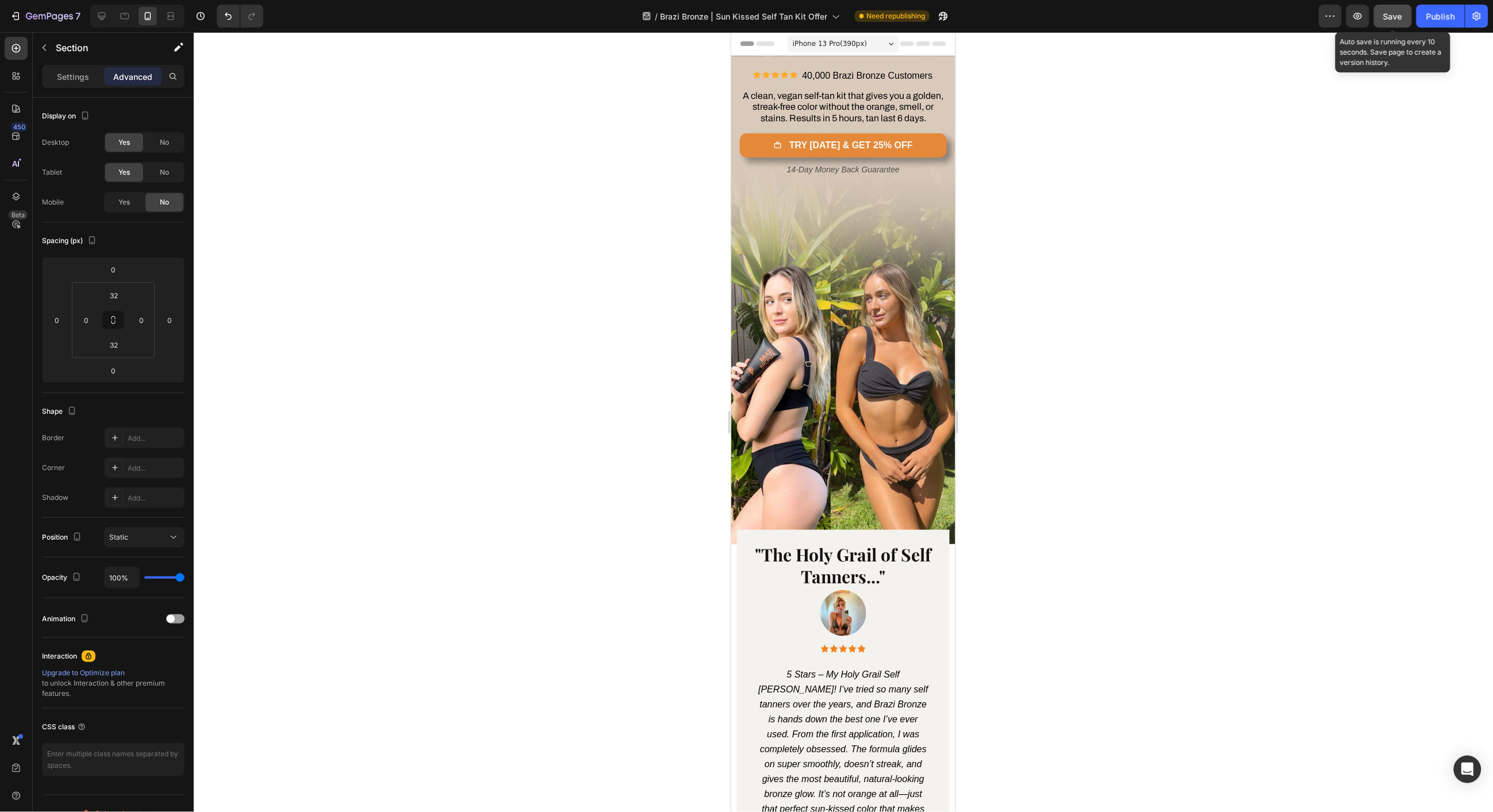
click at [1072, 26] on button "Save" at bounding box center [1392, 16] width 38 height 23
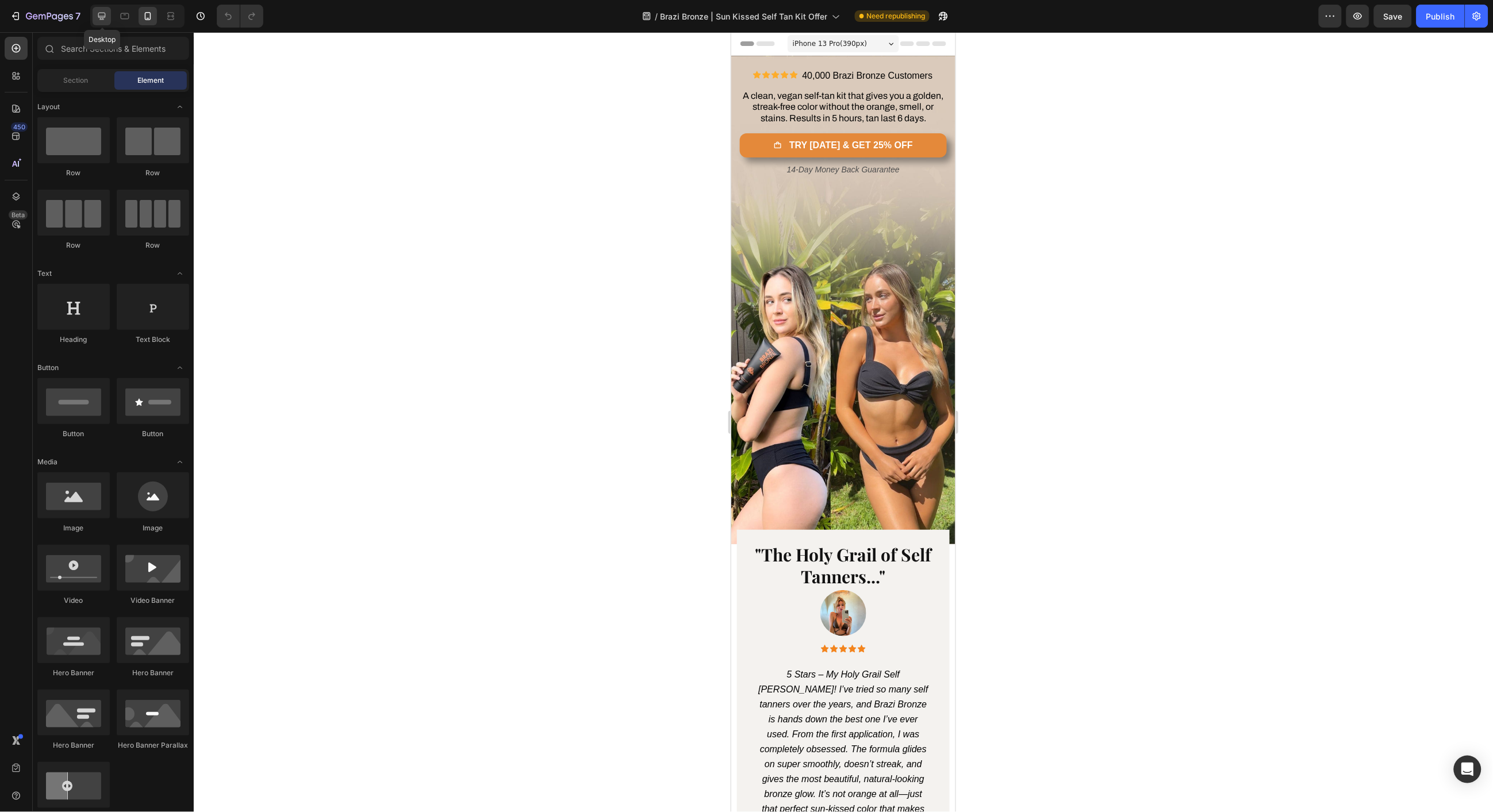
click at [101, 19] on icon at bounding box center [101, 15] width 12 height 12
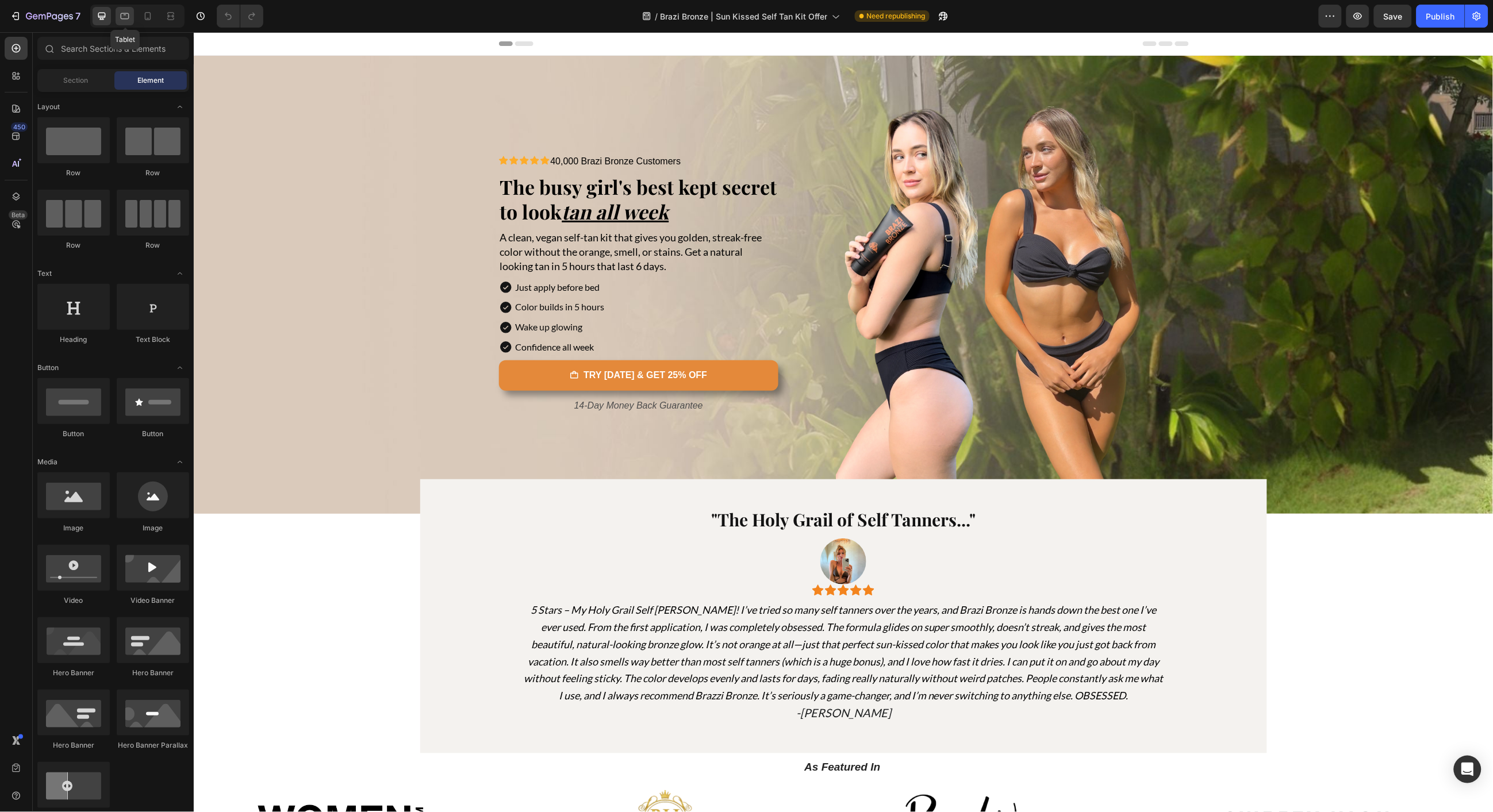
click at [129, 20] on icon at bounding box center [125, 15] width 12 height 12
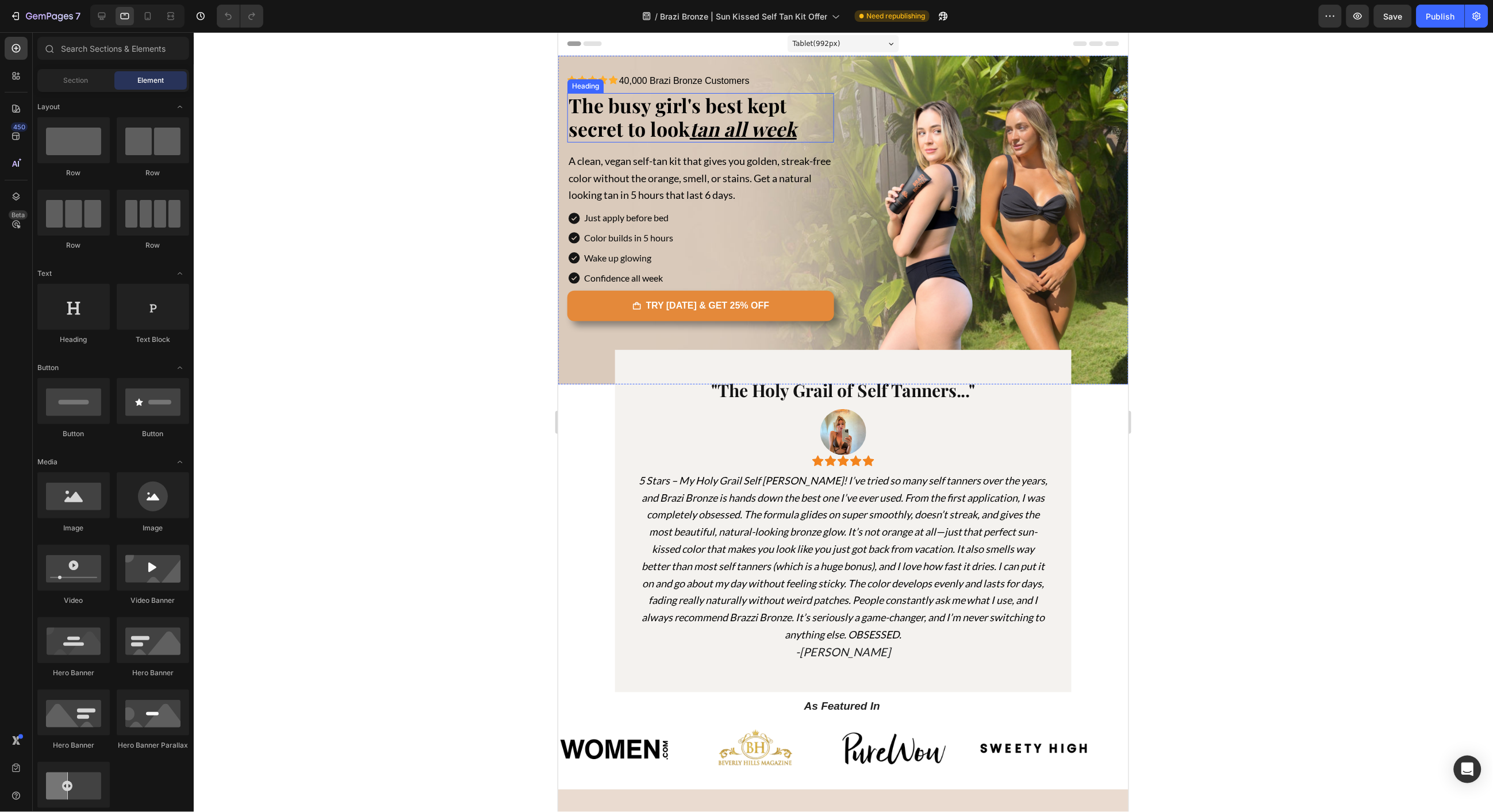
click at [675, 125] on span "The busy girl's best kept secret to look tan all week" at bounding box center [682, 116] width 229 height 50
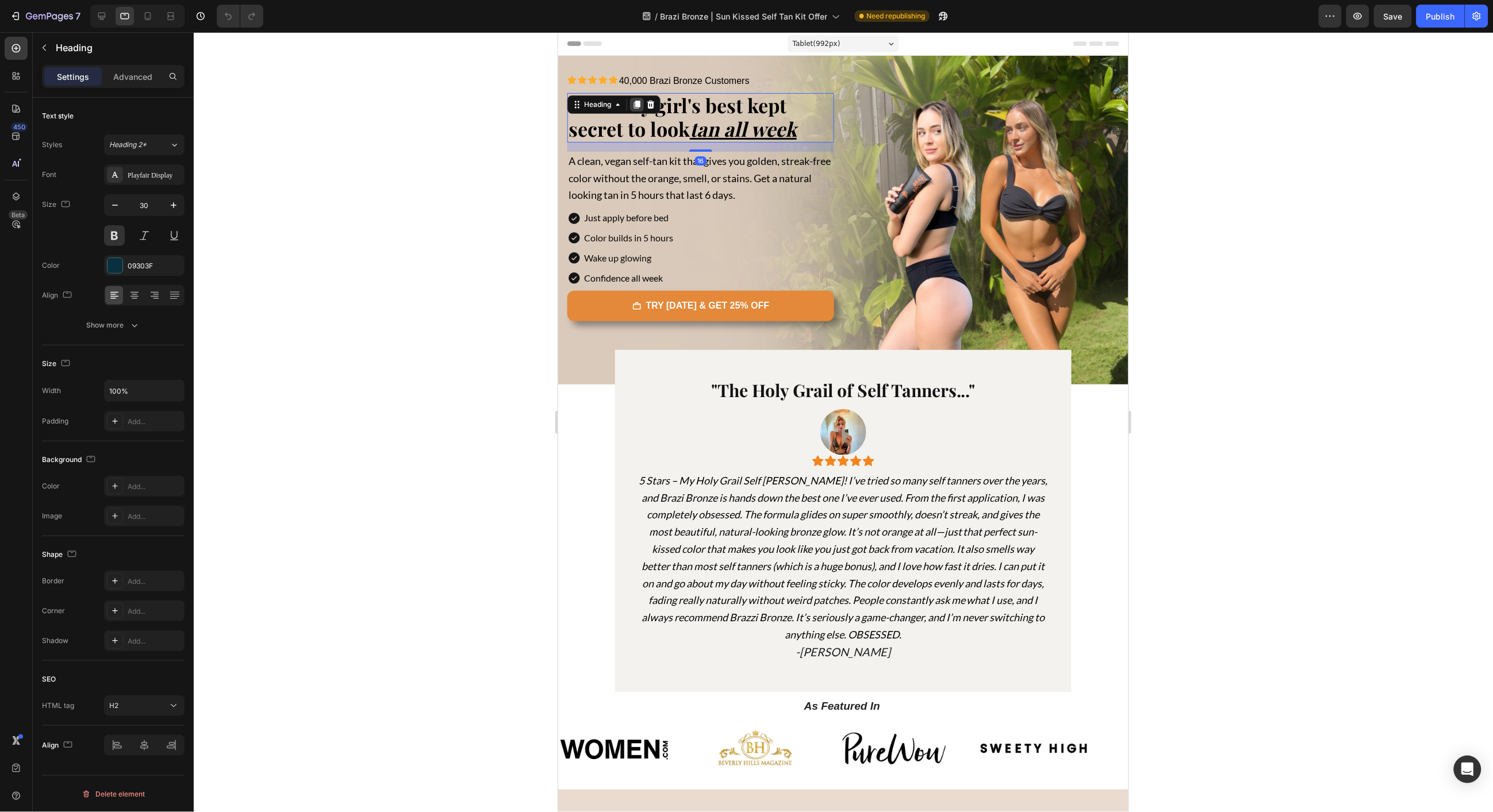
click at [638, 105] on icon at bounding box center [637, 104] width 6 height 8
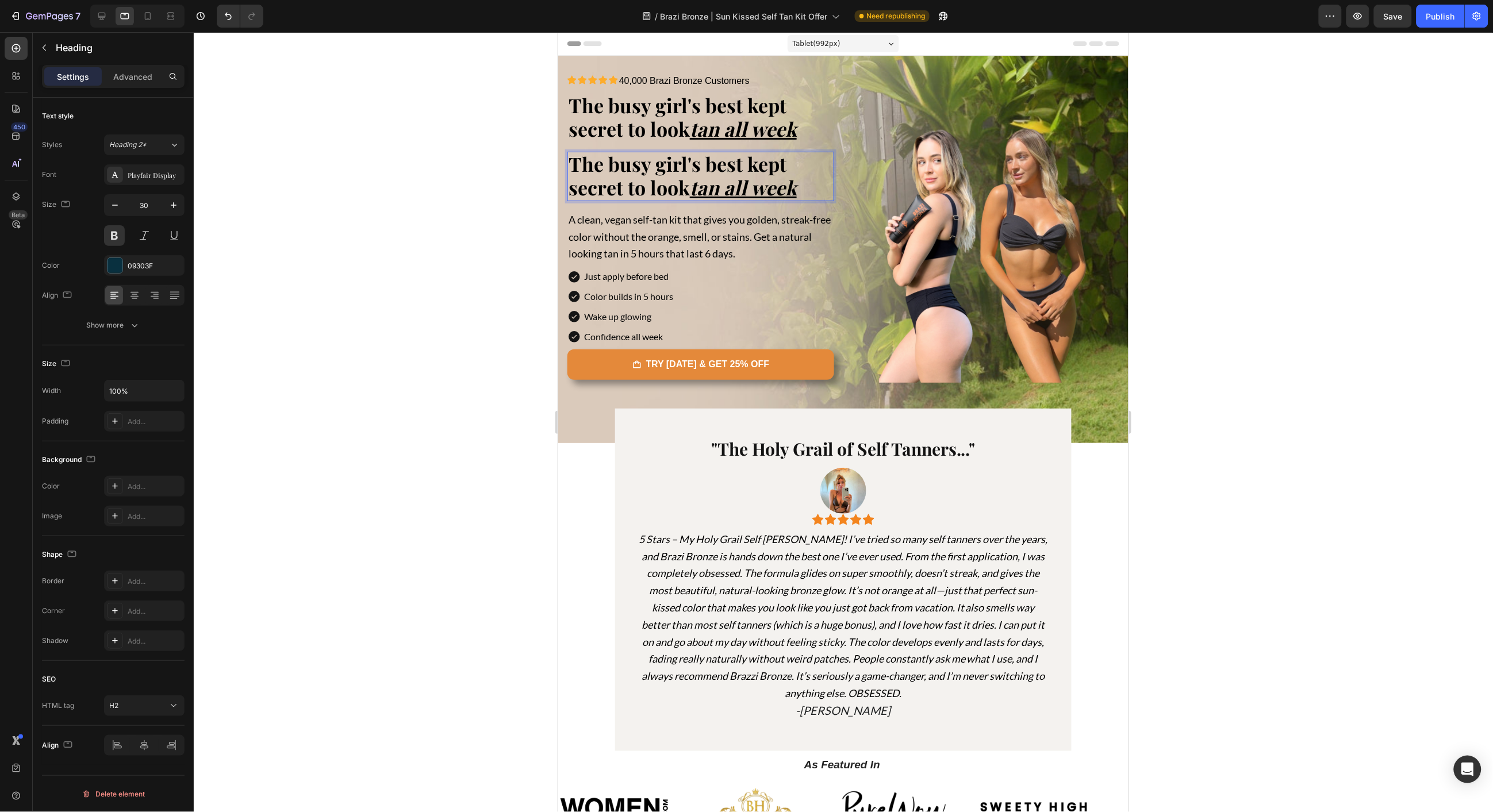
click at [106, 65] on div "Settings Advanced" at bounding box center [113, 81] width 161 height 33
click at [122, 76] on p "Advanced" at bounding box center [132, 77] width 39 height 12
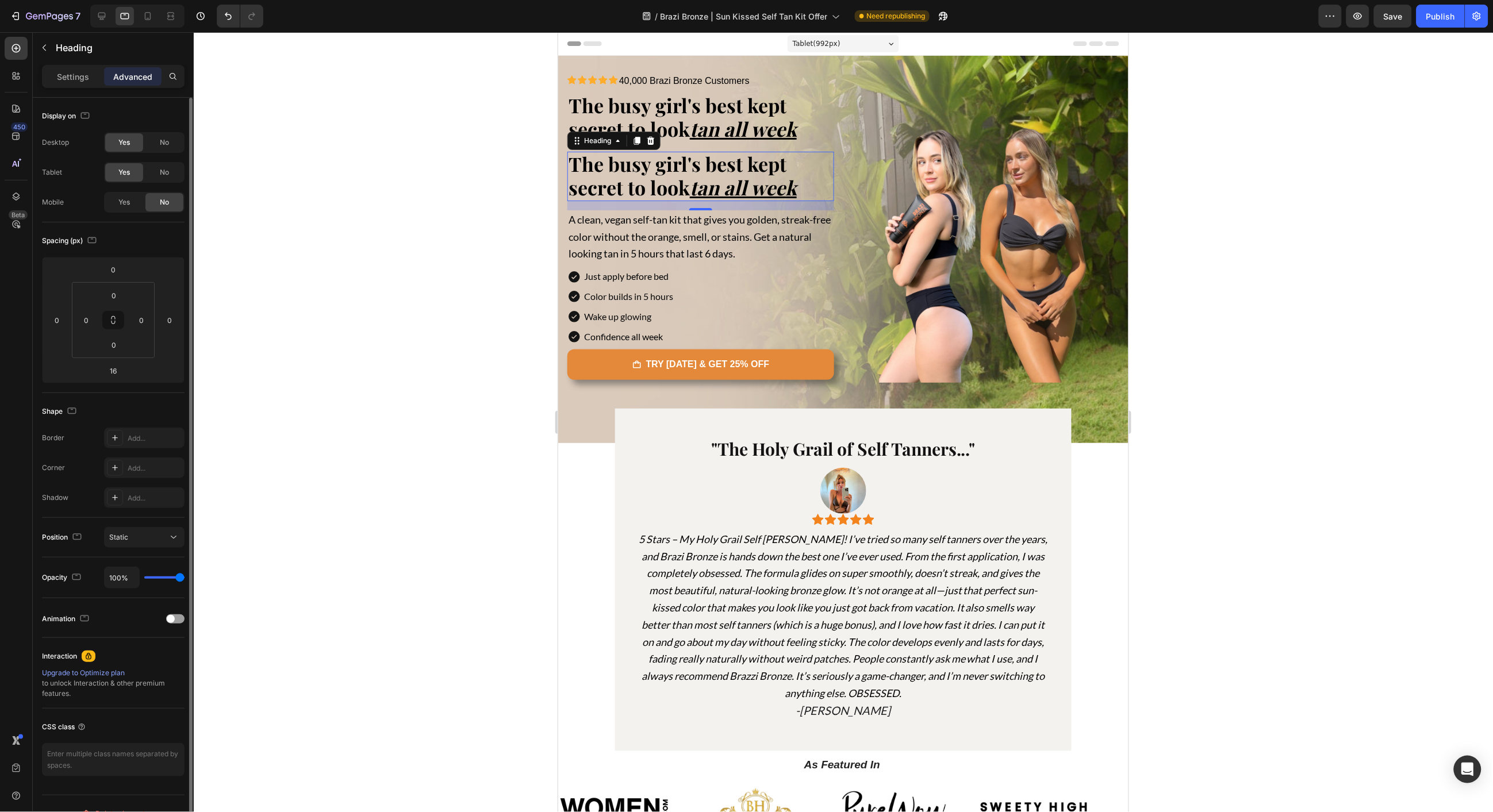
click at [133, 196] on div "Yes" at bounding box center [124, 202] width 38 height 19
click at [161, 146] on span "No" at bounding box center [164, 142] width 9 height 10
click at [157, 175] on div "No" at bounding box center [164, 173] width 38 height 19
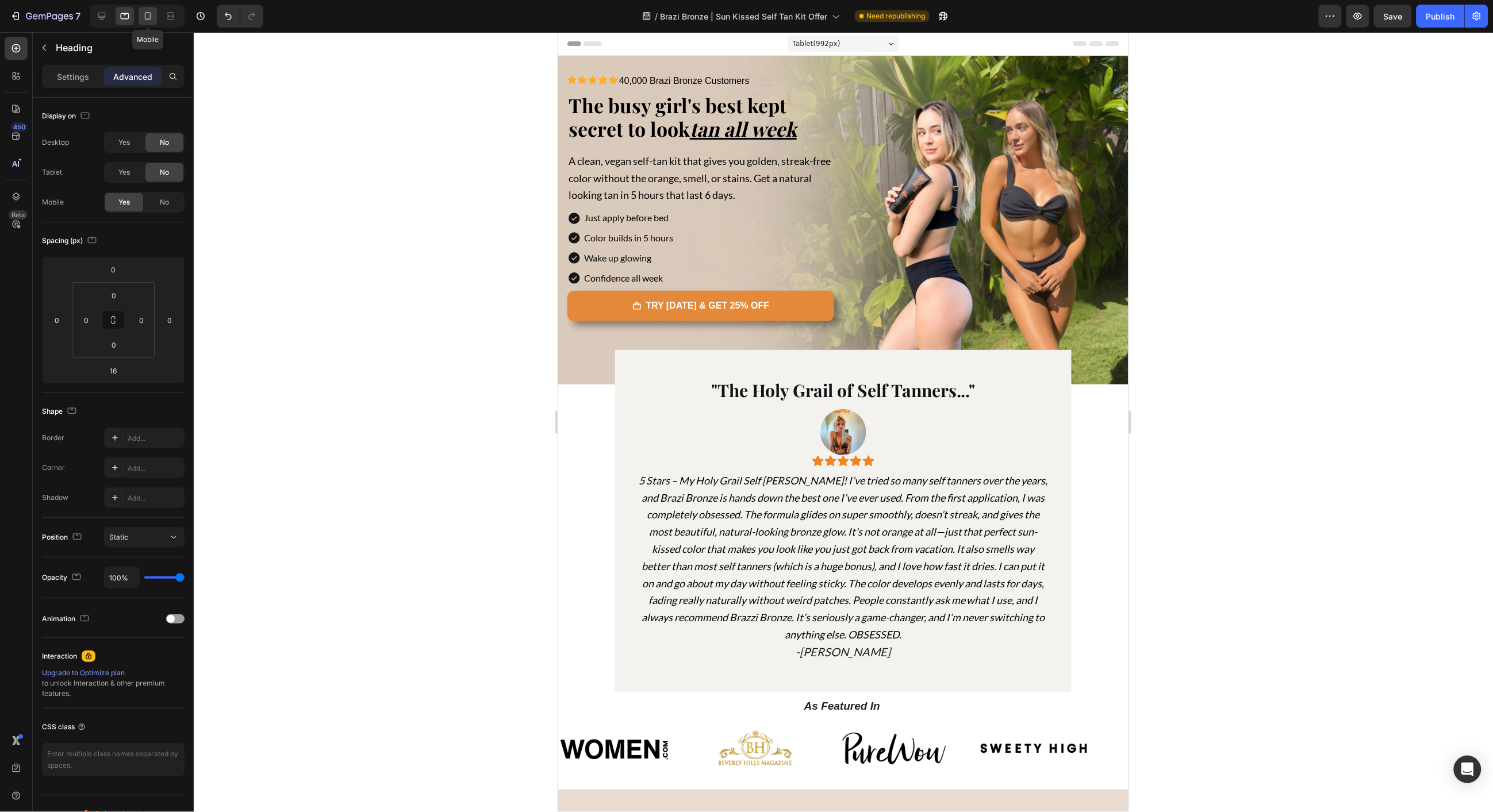
click at [150, 12] on icon at bounding box center [148, 16] width 6 height 8
type input "5"
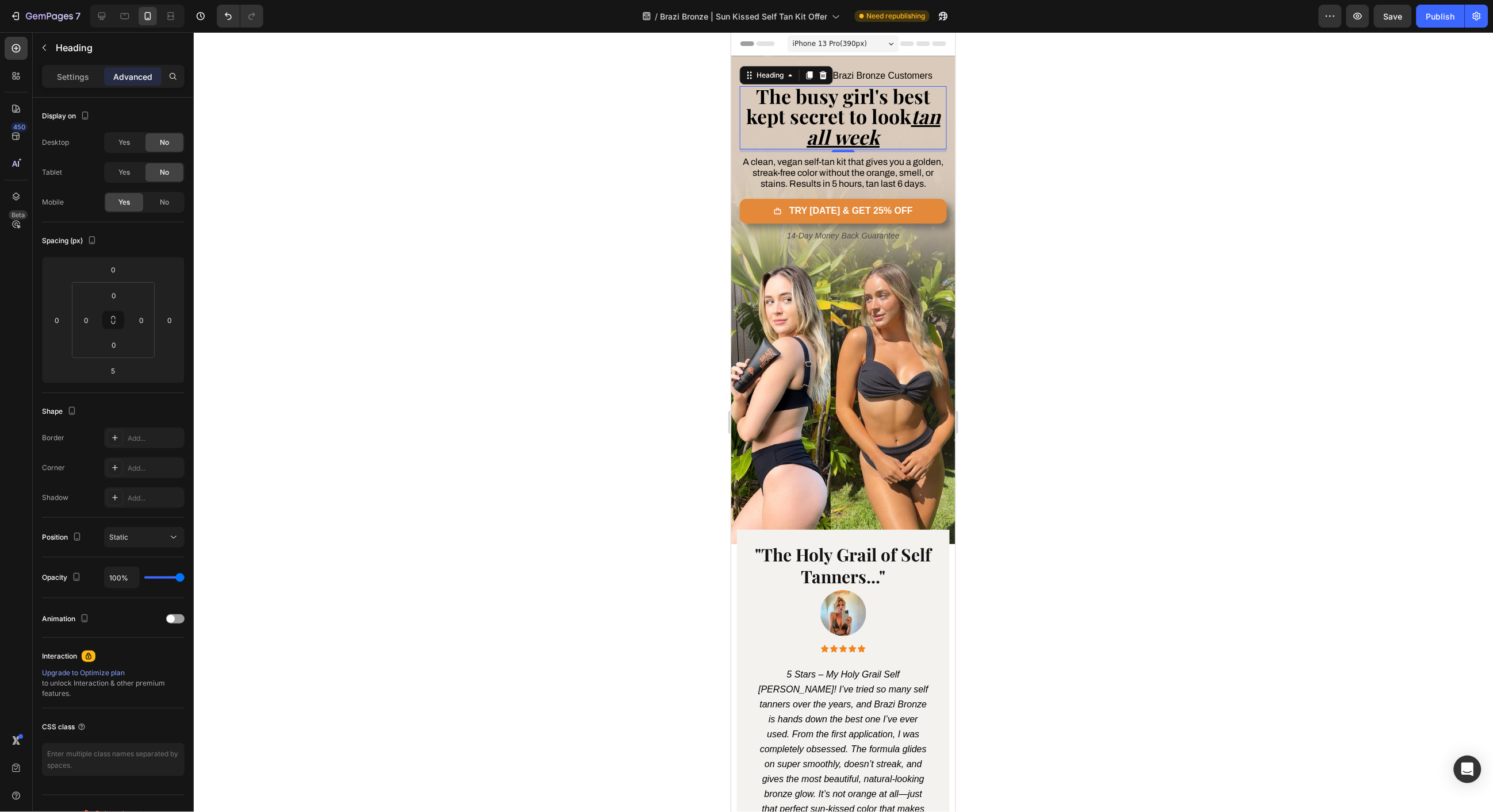
scroll to position [15, 0]
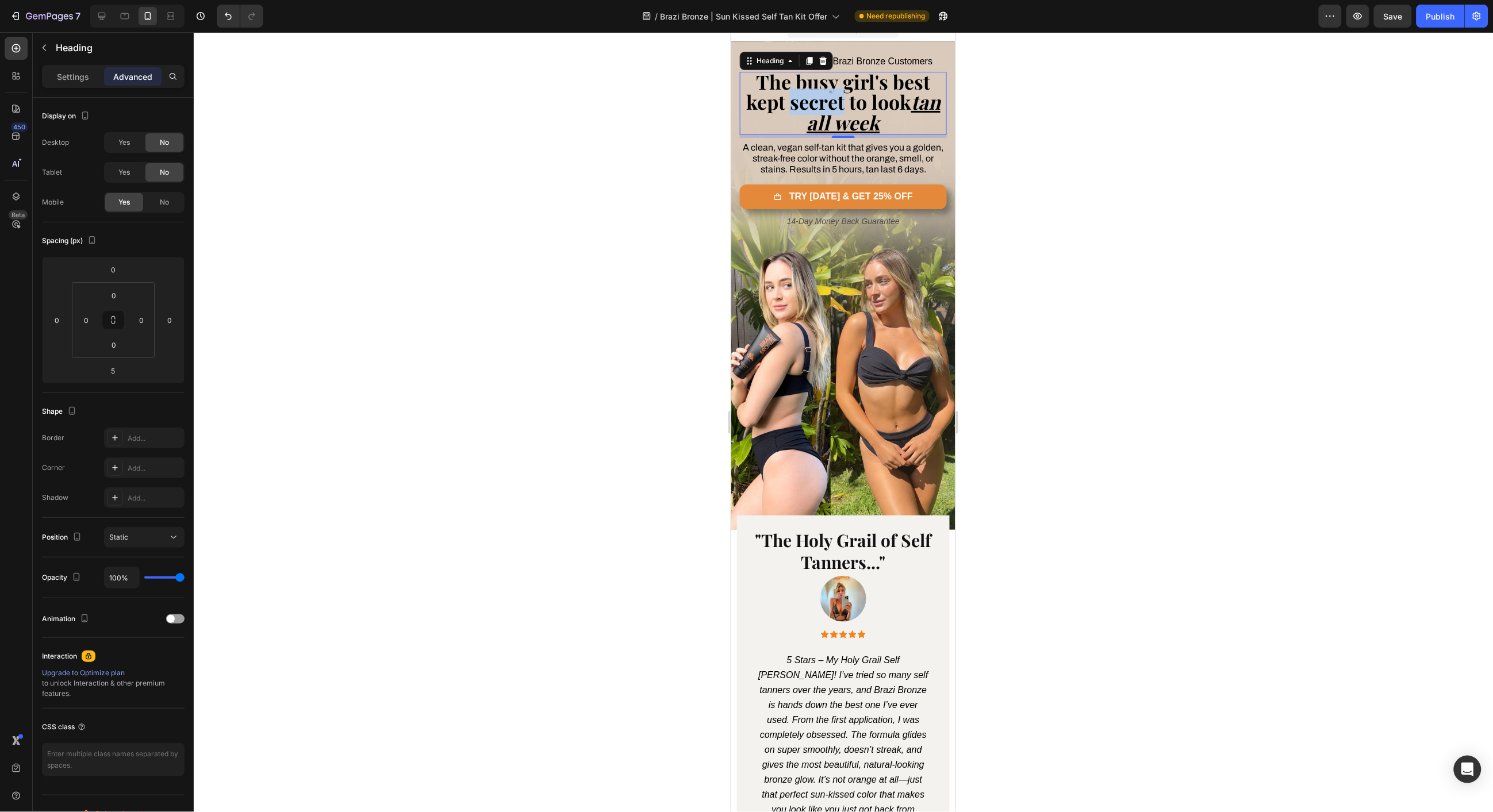
click at [829, 99] on span "The busy girl's best kept secret to look tan all week" at bounding box center [842, 102] width 194 height 67
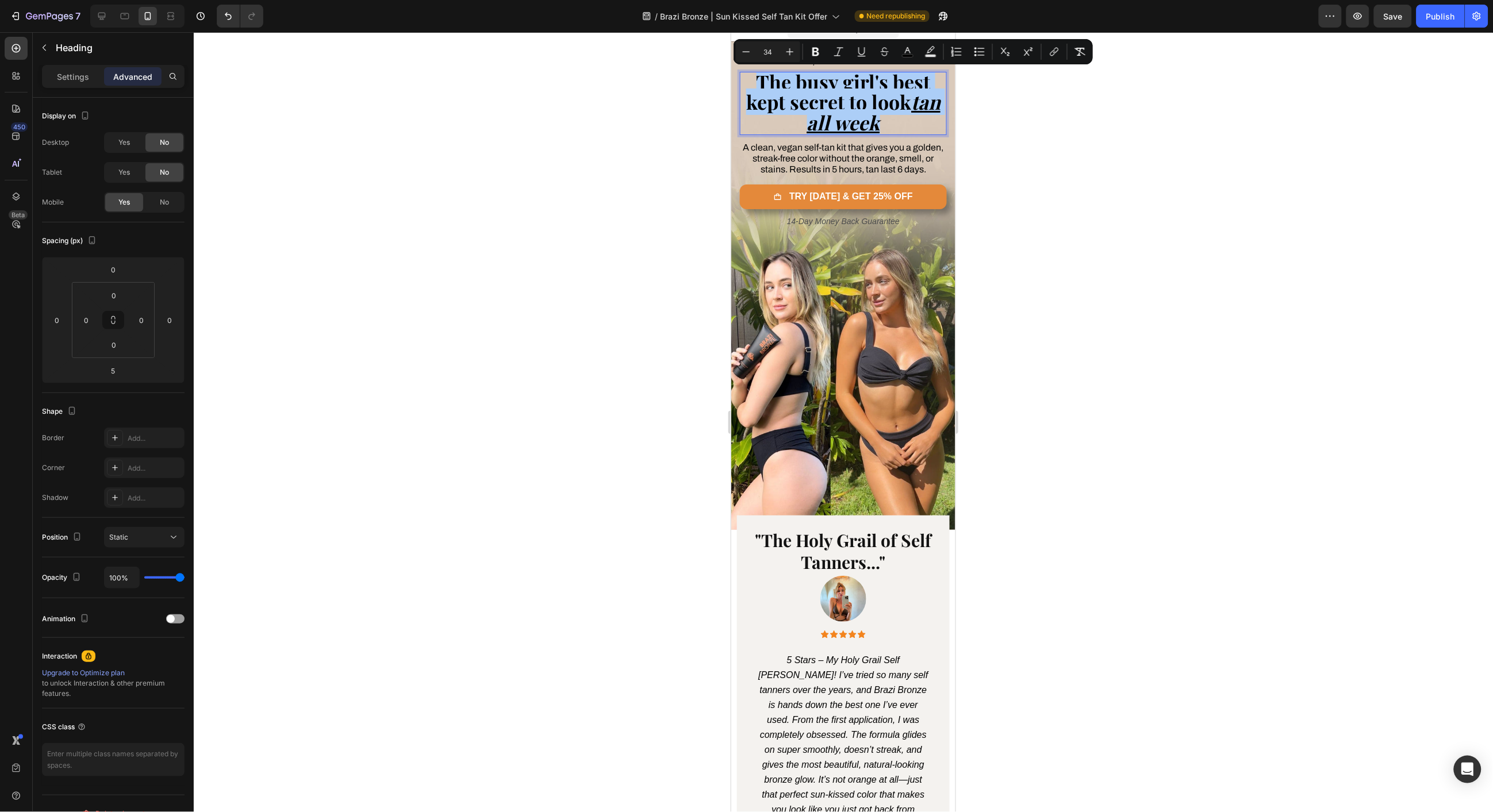
click at [759, 50] on input "34" at bounding box center [768, 52] width 23 height 14
type input "30"
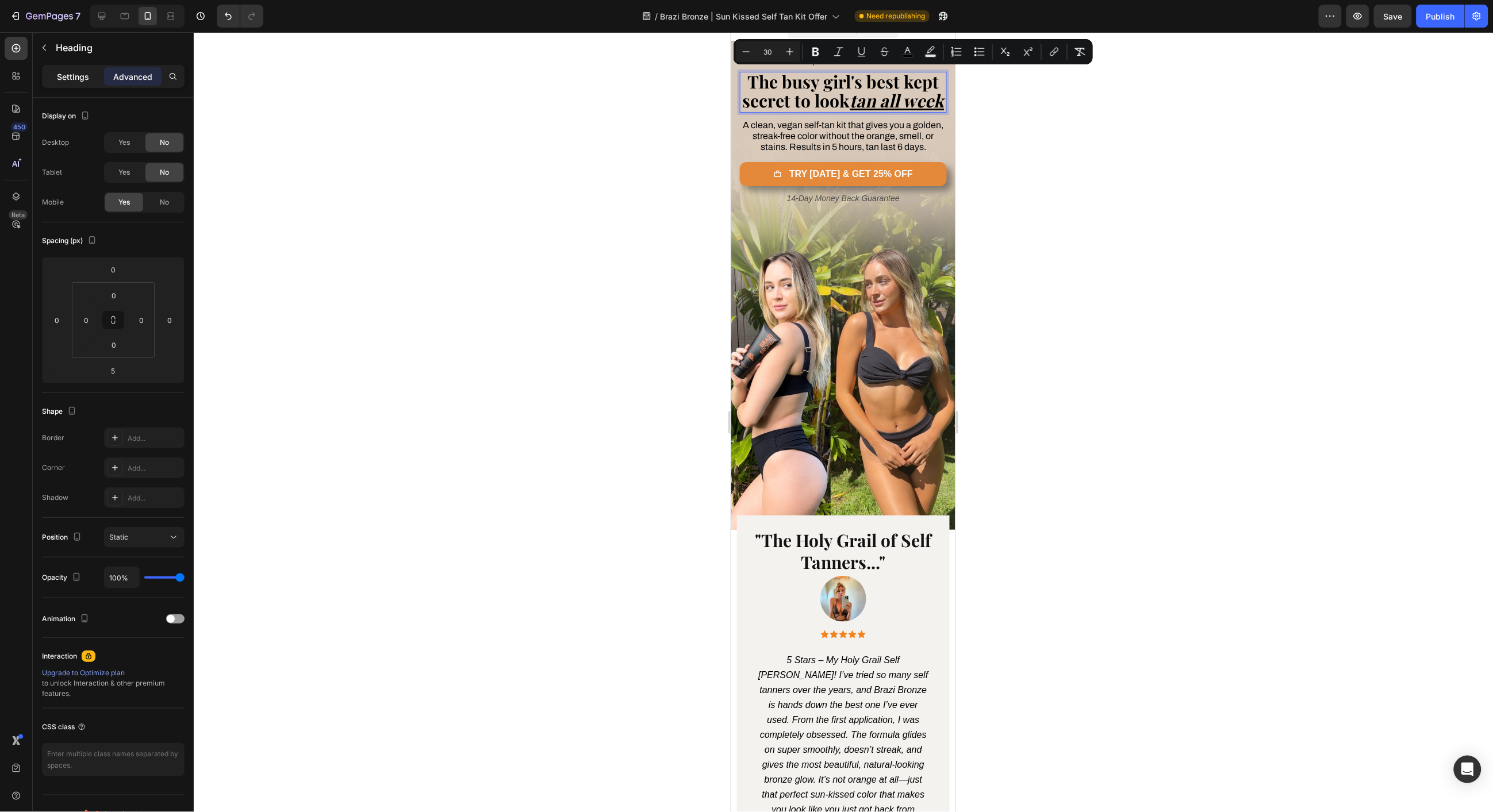
click at [79, 83] on div "Settings" at bounding box center [73, 77] width 57 height 19
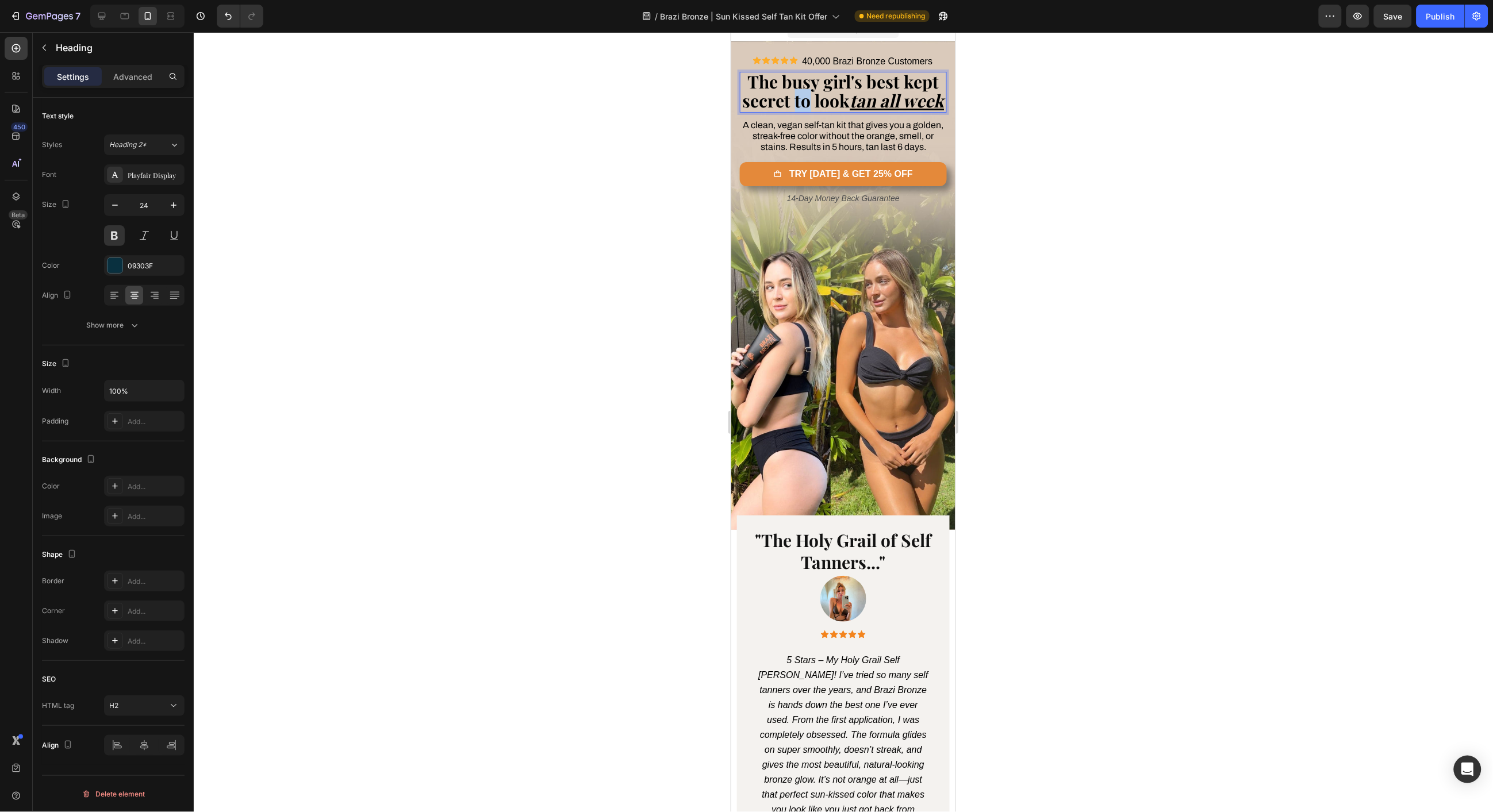
click at [808, 110] on span "The busy girl's best kept secret to look tan all week" at bounding box center [843, 91] width 201 height 42
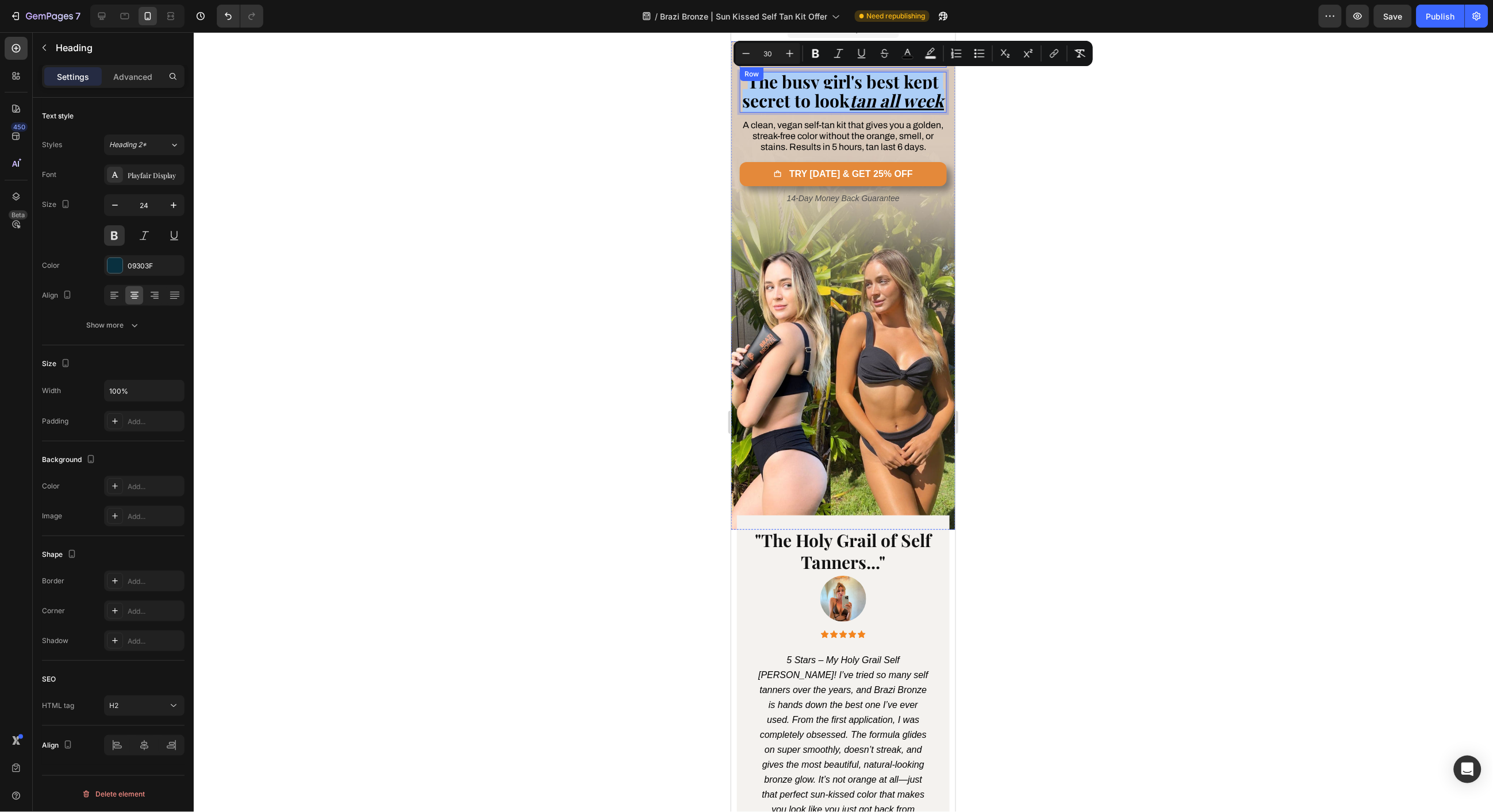
click at [768, 55] on input "30" at bounding box center [768, 53] width 23 height 14
type input "24"
click at [686, 123] on div at bounding box center [843, 422] width 1299 height 780
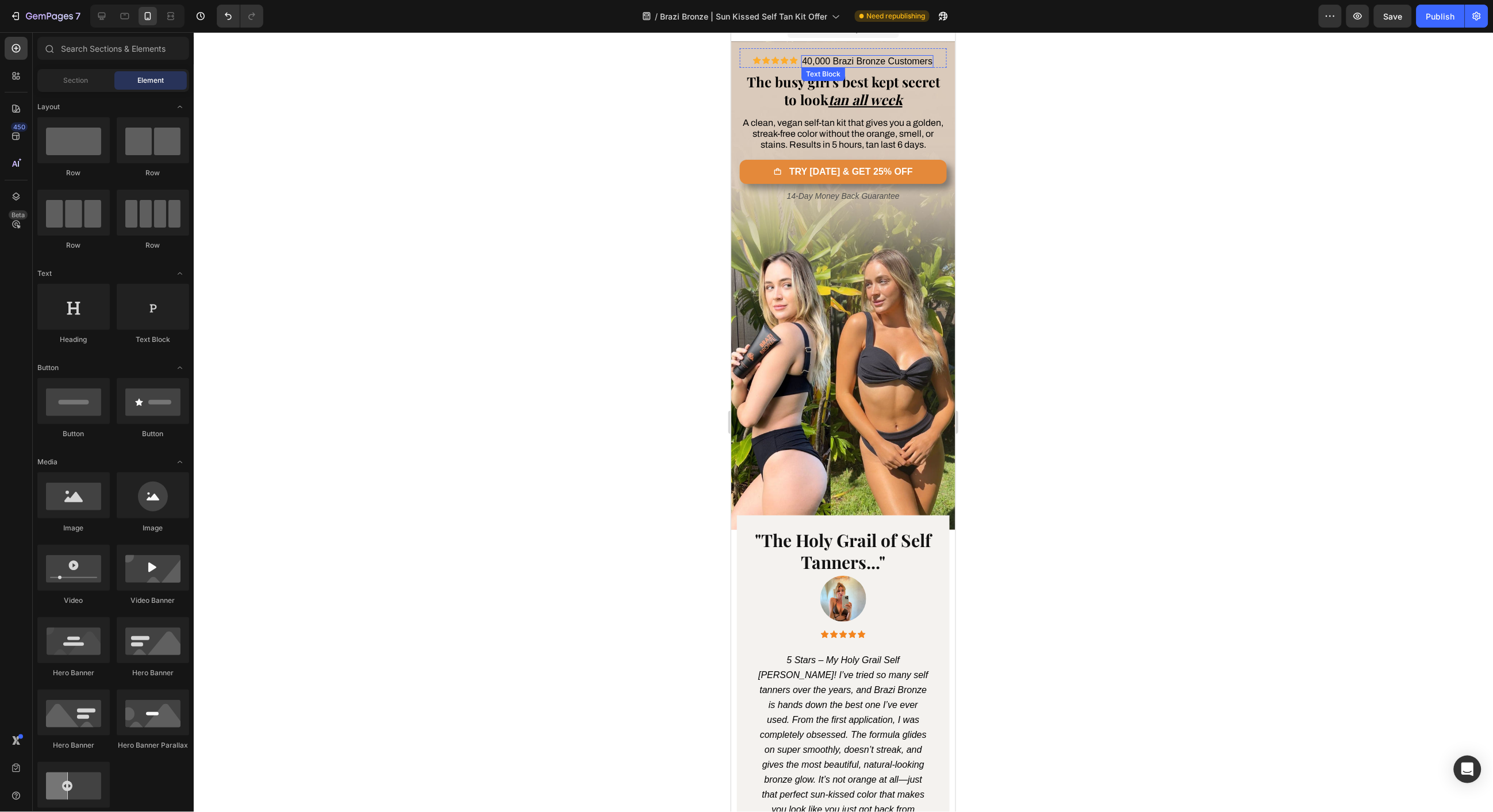
click at [864, 57] on span "40,000 Brazi Bronze Customers" at bounding box center [867, 60] width 130 height 10
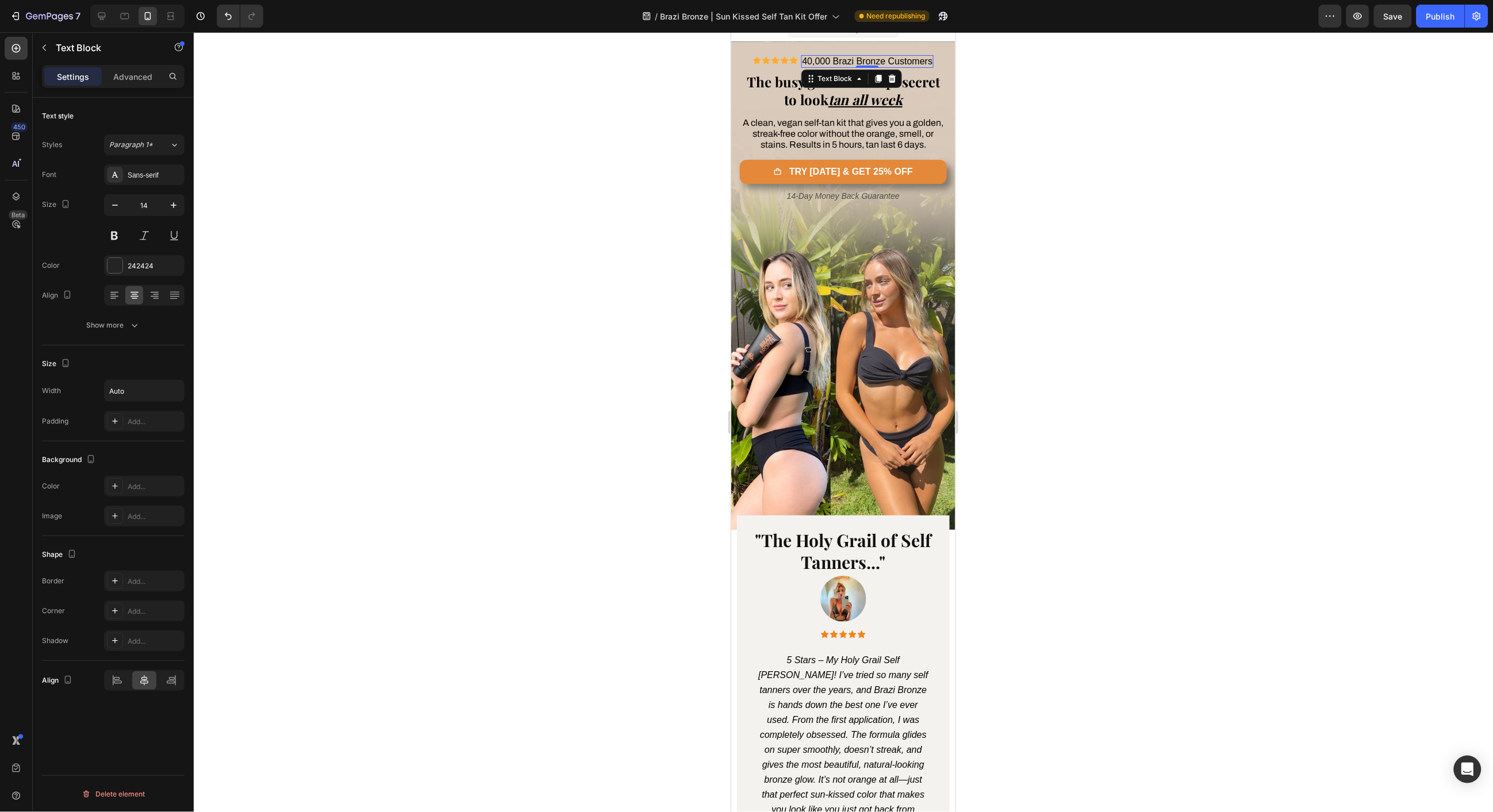
click at [864, 57] on span "40,000 Brazi Bronze Customers" at bounding box center [867, 60] width 130 height 10
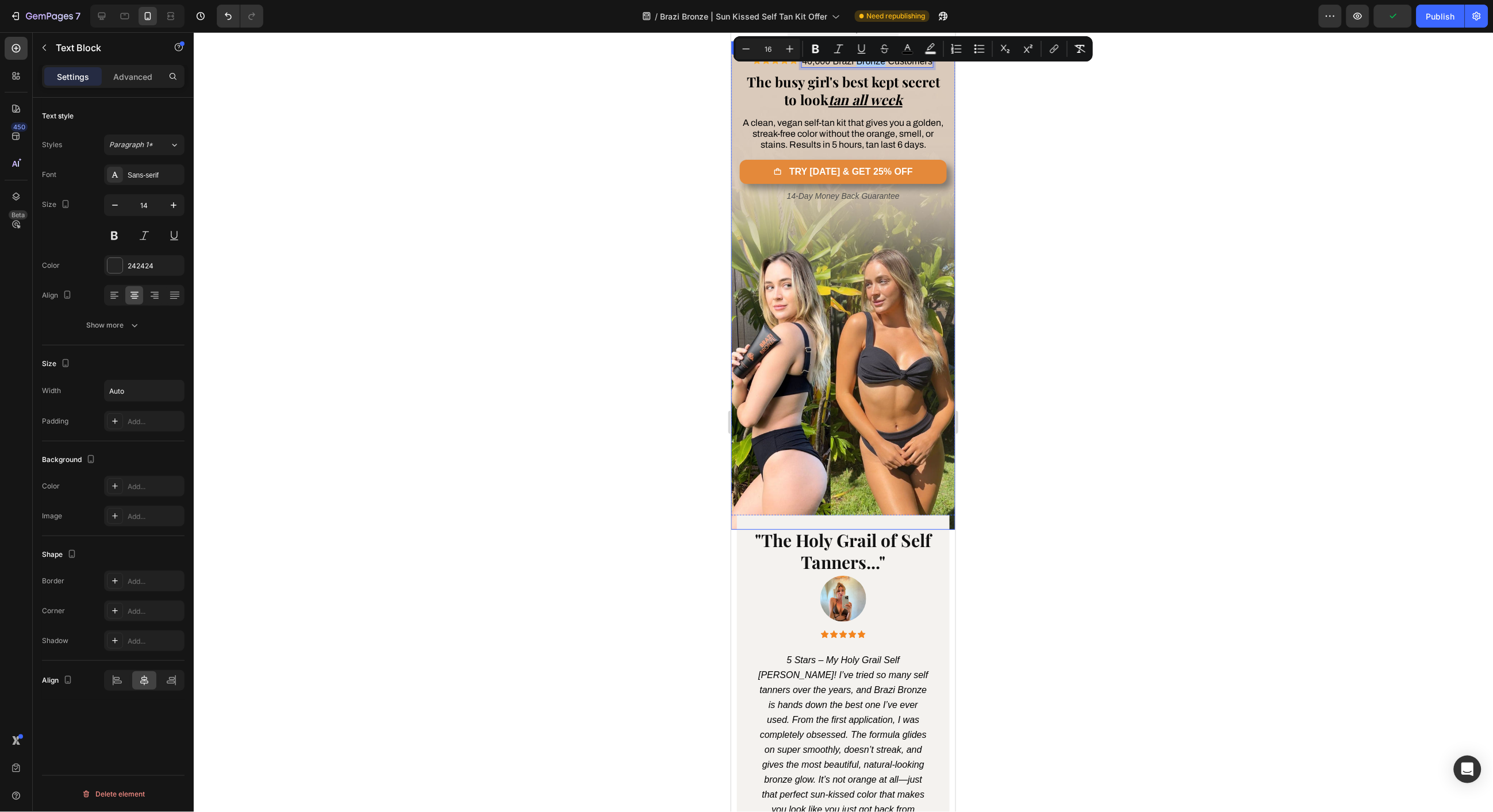
click at [703, 77] on div at bounding box center [843, 422] width 1299 height 780
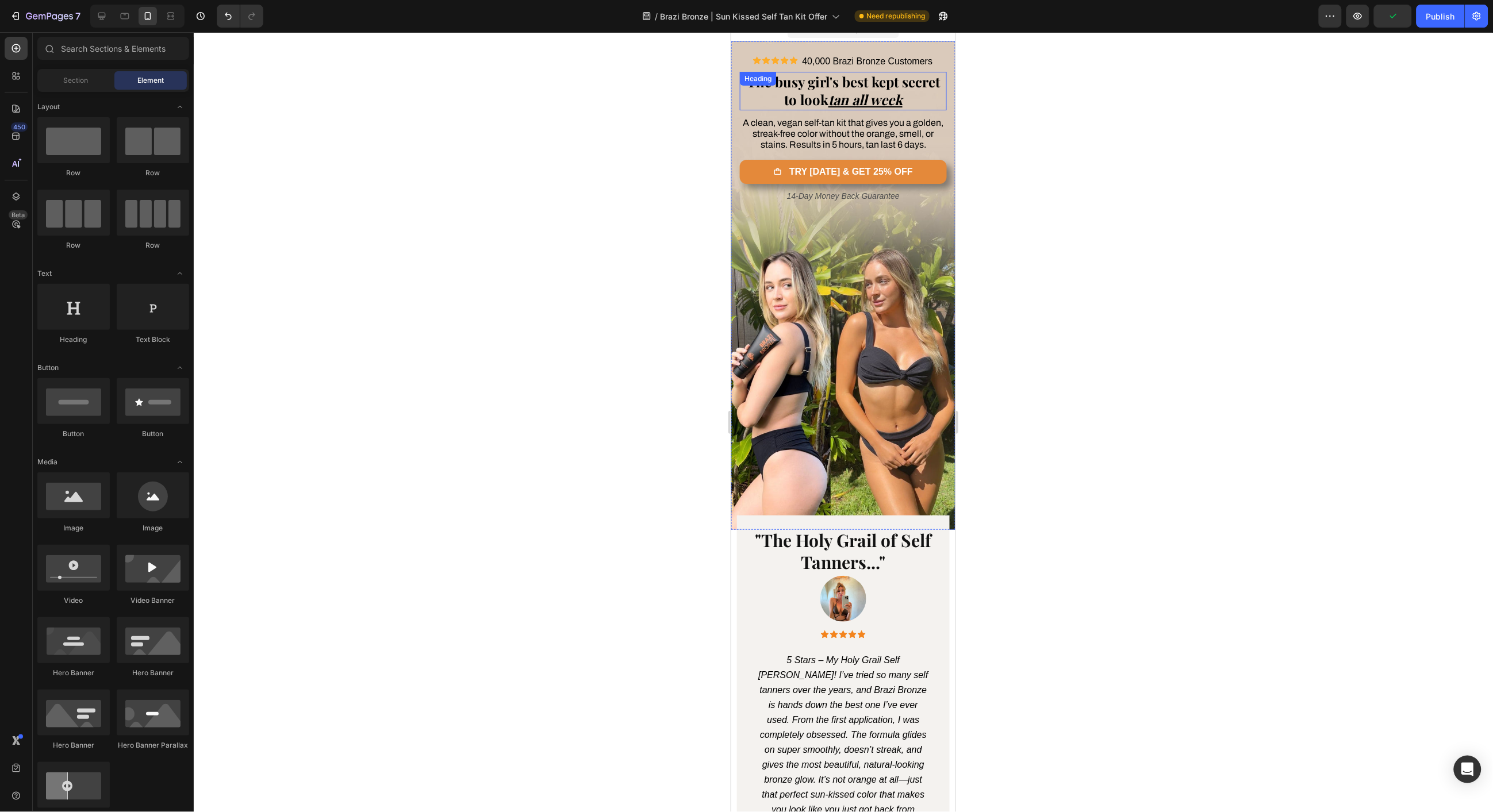
click at [814, 93] on span "The busy girl's best kept secret to look tan all week" at bounding box center [842, 90] width 193 height 36
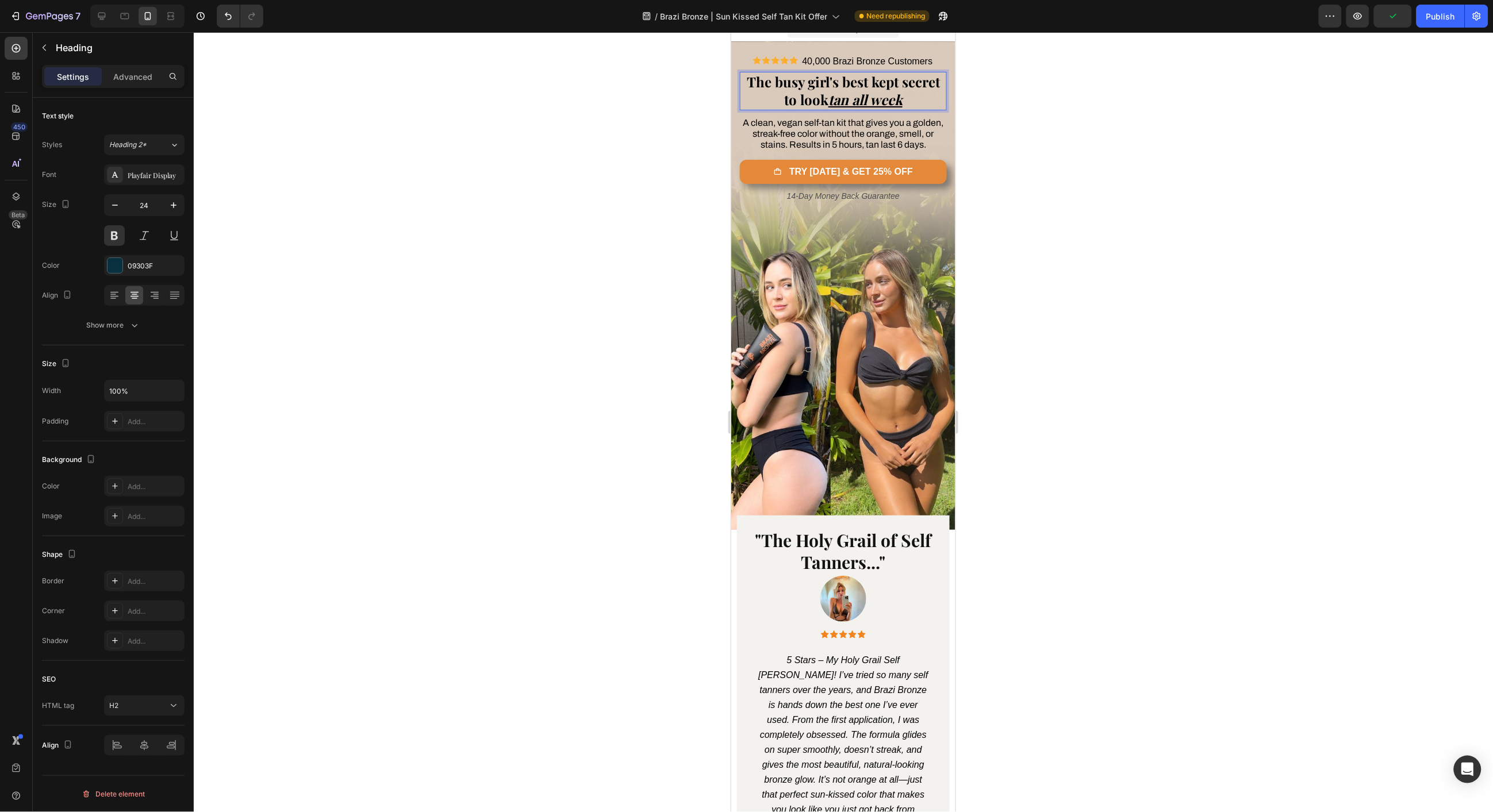
click at [814, 93] on span "The busy girl's best kept secret to look tan all week" at bounding box center [842, 90] width 193 height 36
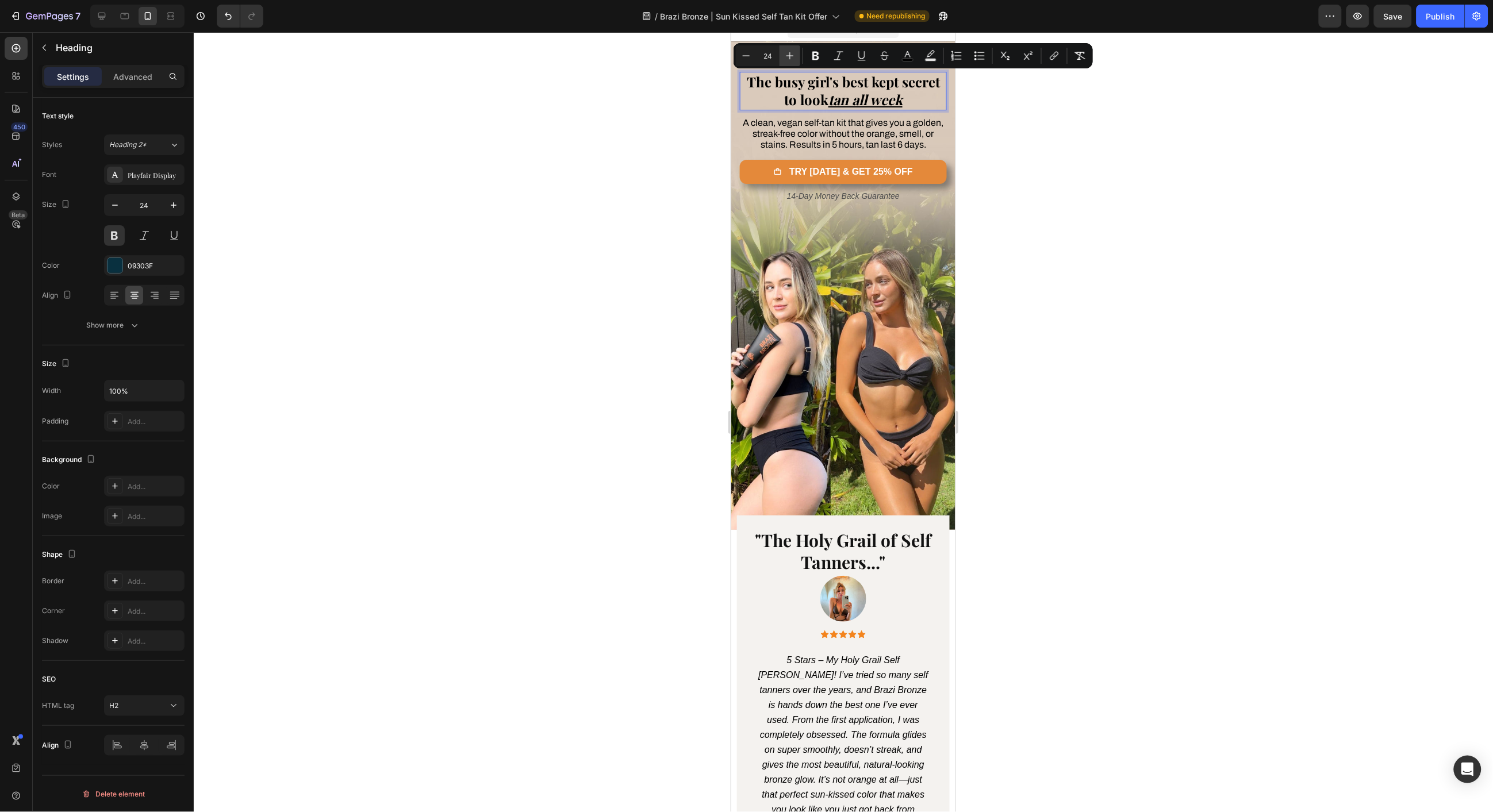
click at [789, 61] on button "Plus" at bounding box center [790, 56] width 21 height 21
type input "26"
click at [703, 123] on div at bounding box center [843, 422] width 1299 height 780
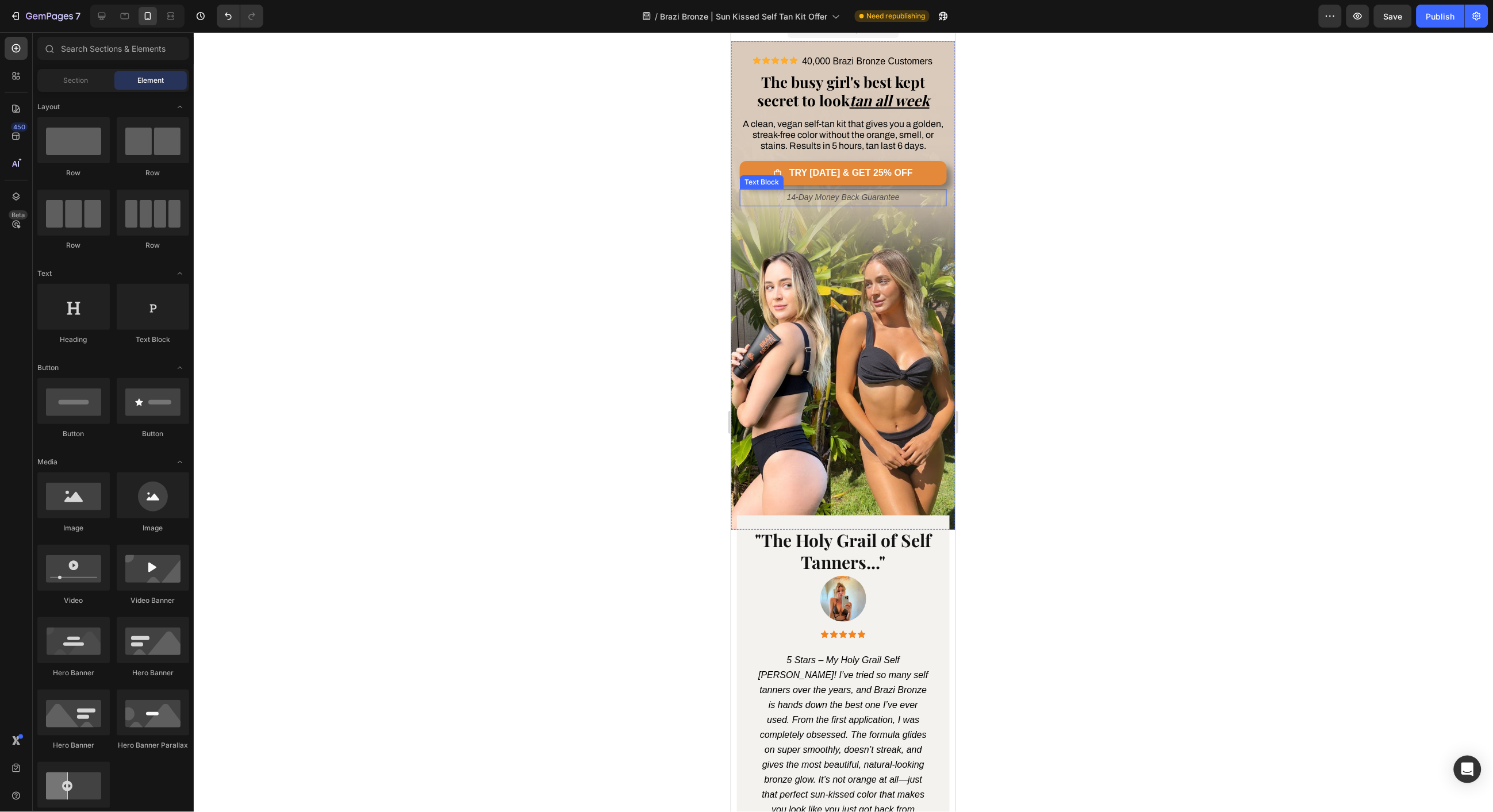
click at [827, 201] on span "14-Day Money Back Guarantee" at bounding box center [842, 197] width 112 height 9
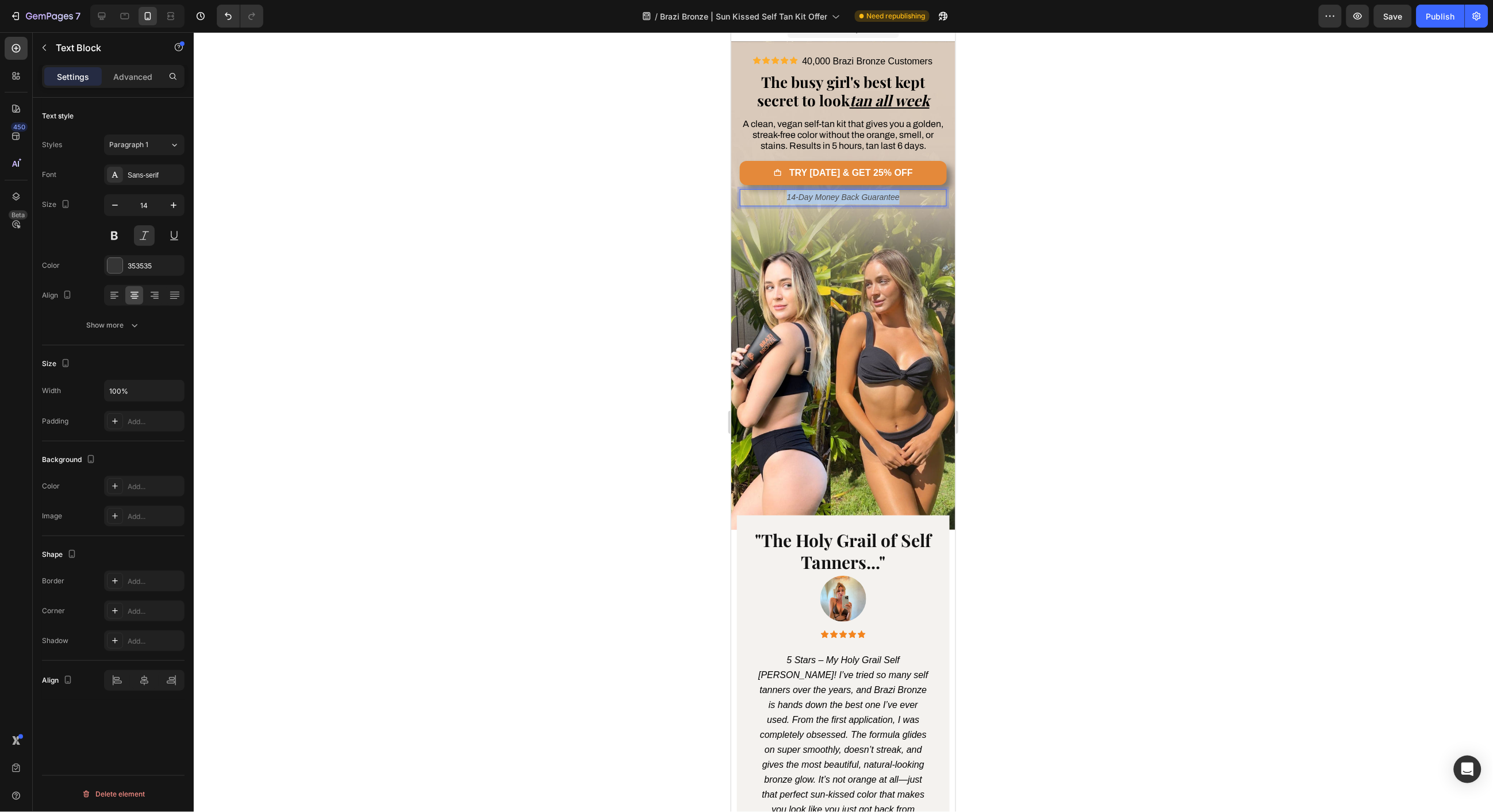
click at [827, 201] on span "14-Day Money Back Guarantee" at bounding box center [842, 197] width 112 height 9
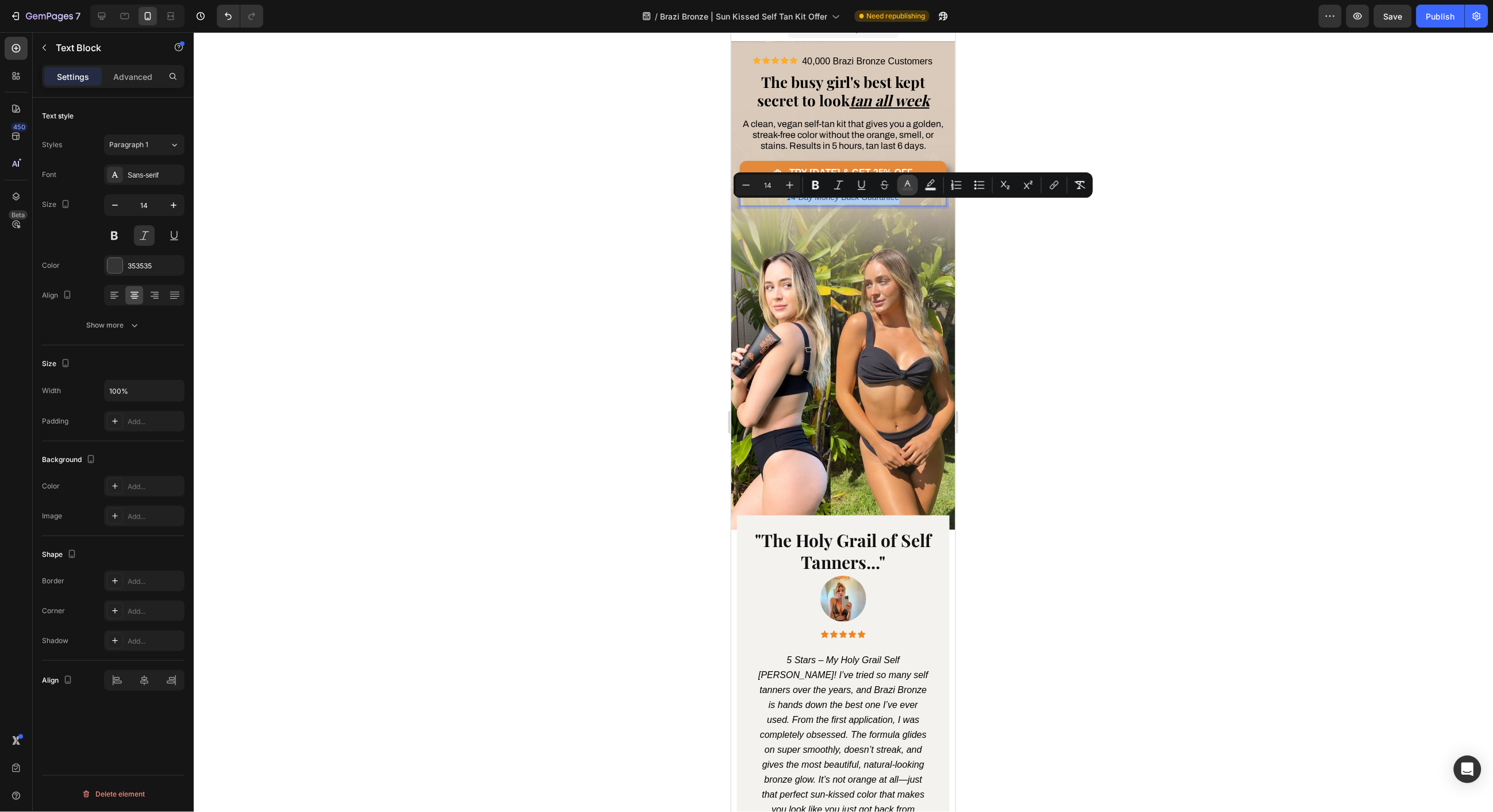
click at [903, 182] on icon "Editor contextual toolbar" at bounding box center [907, 184] width 12 height 12
type input "4C4C4C"
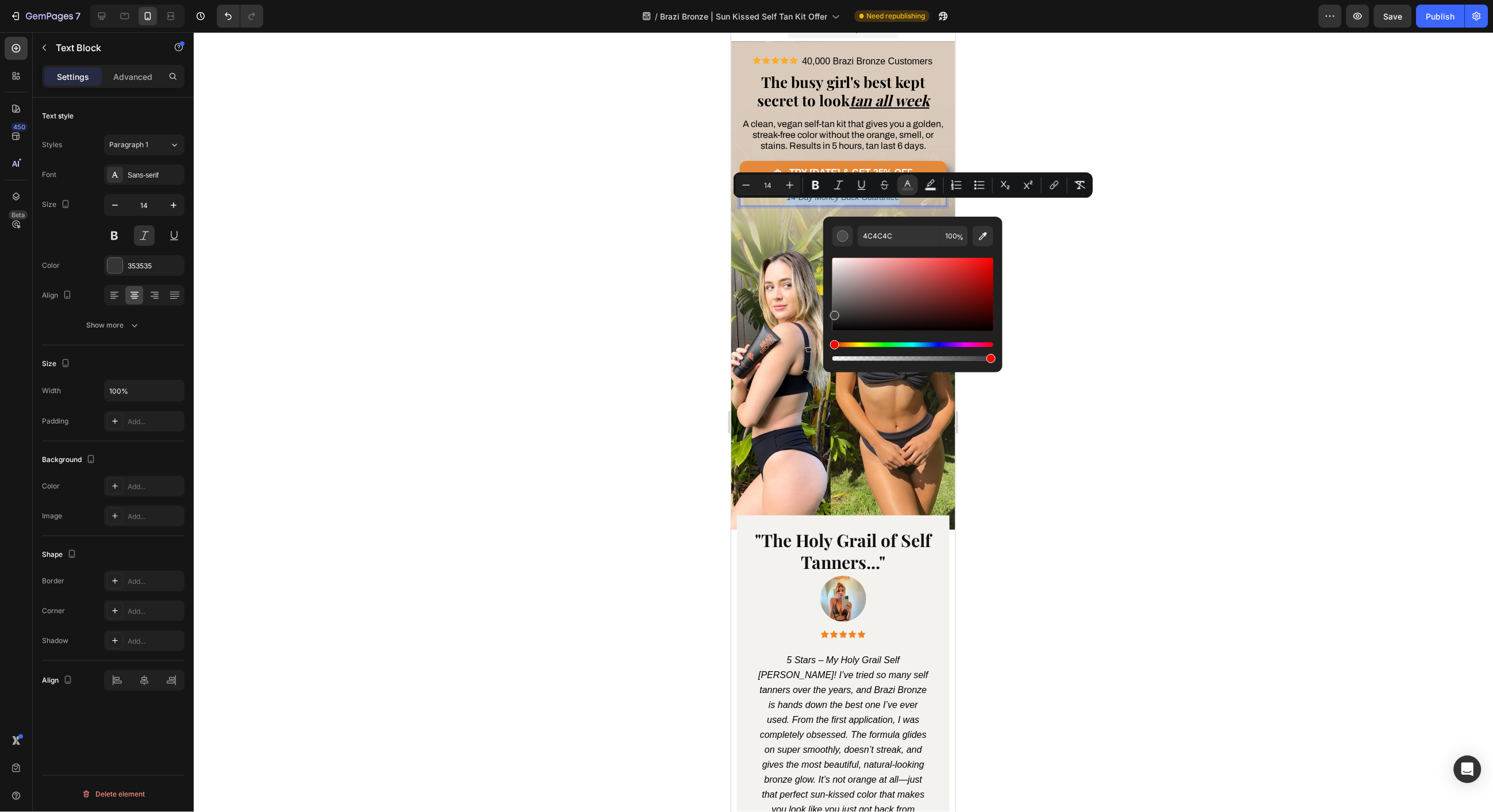
type input "3D3D3D"
drag, startPoint x: 834, startPoint y: 308, endPoint x: 831, endPoint y: 313, distance: 5.8
click at [831, 313] on div "Editor contextual toolbar" at bounding box center [834, 315] width 9 height 9
click at [713, 275] on div at bounding box center [843, 422] width 1299 height 780
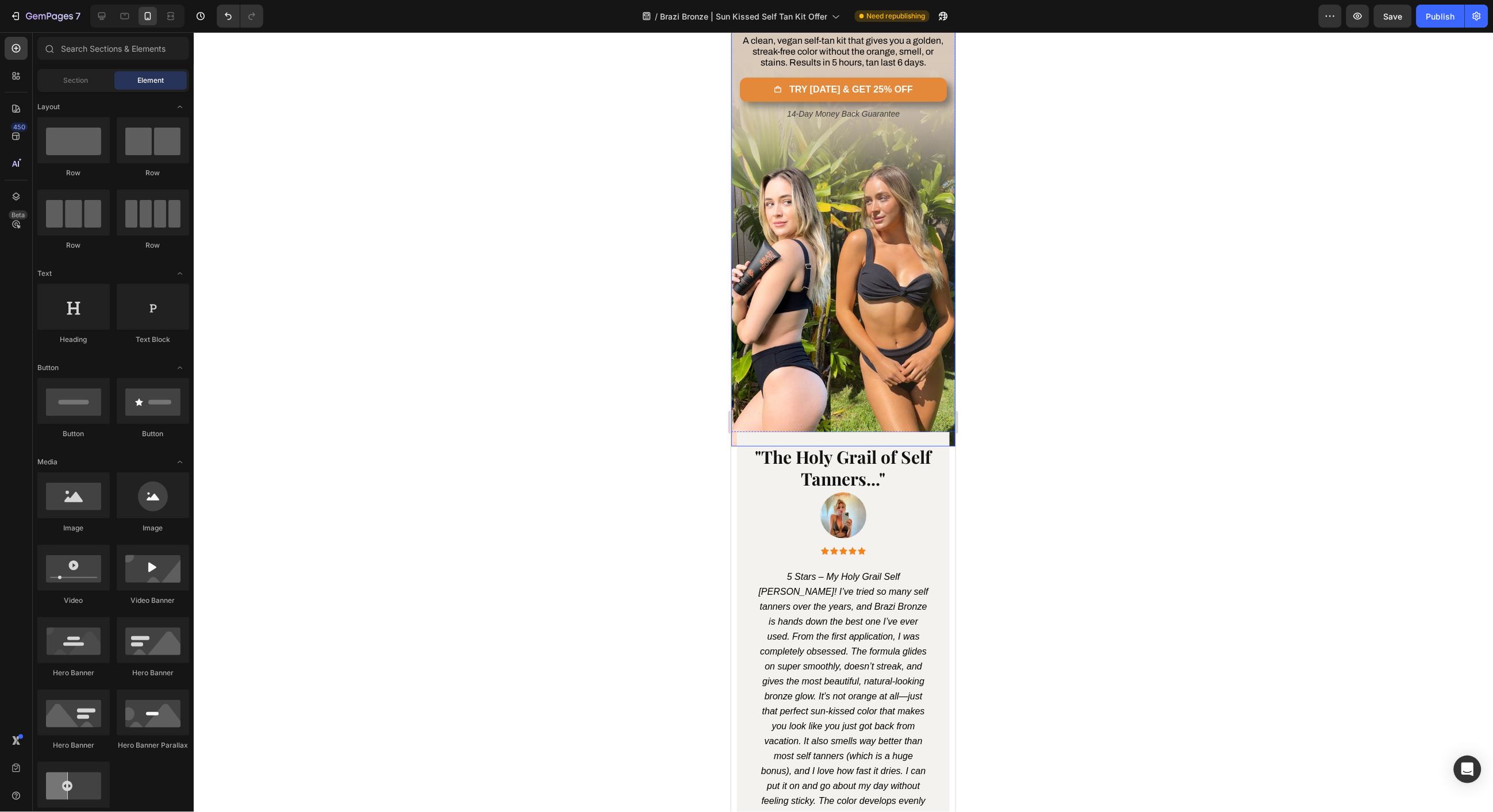
scroll to position [0, 0]
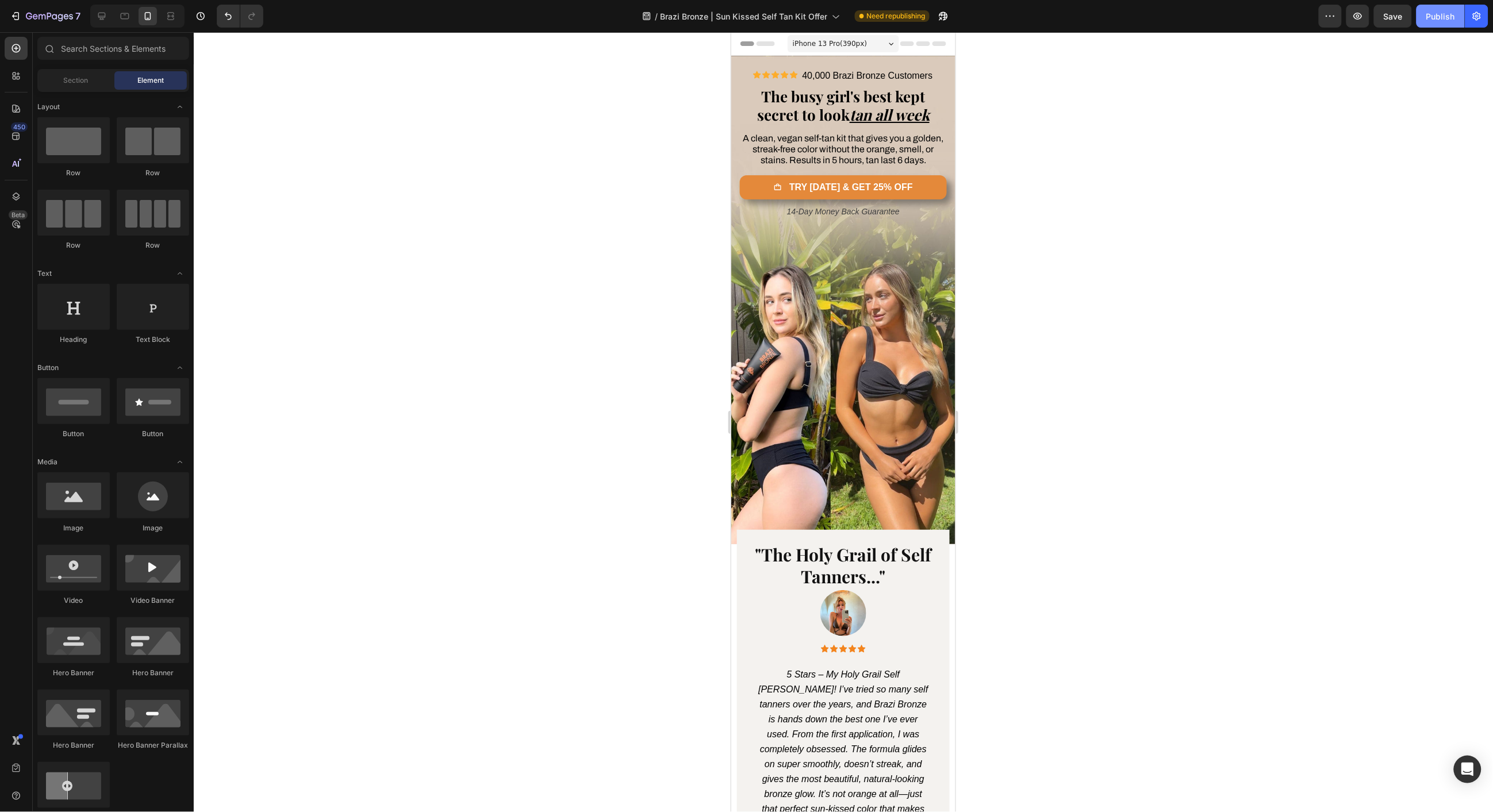
click at [1440, 17] on div "Publish" at bounding box center [1440, 16] width 29 height 12
click at [104, 17] on icon at bounding box center [102, 16] width 8 height 8
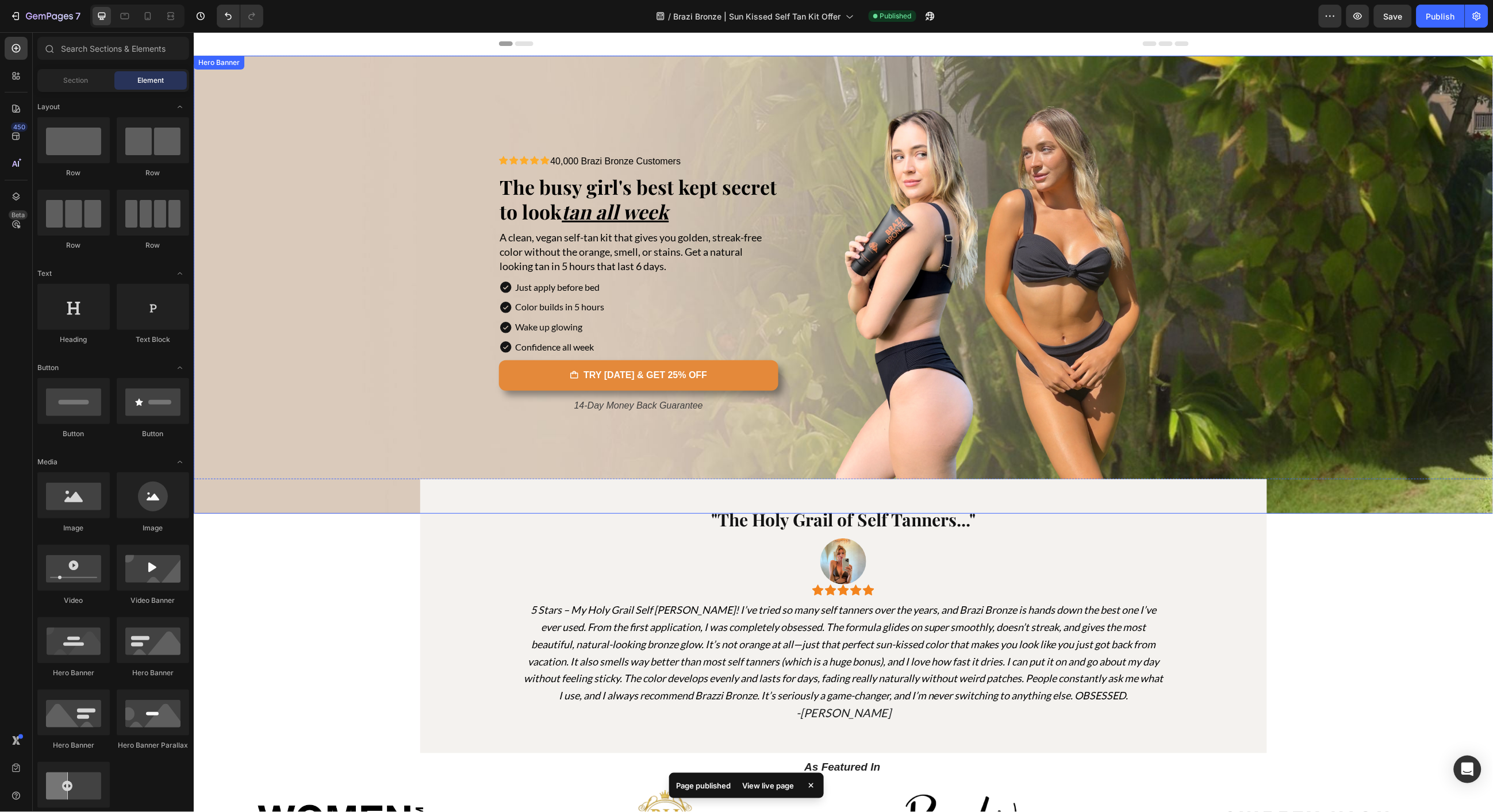
click at [302, 489] on div "Background Image" at bounding box center [842, 284] width 1299 height 458
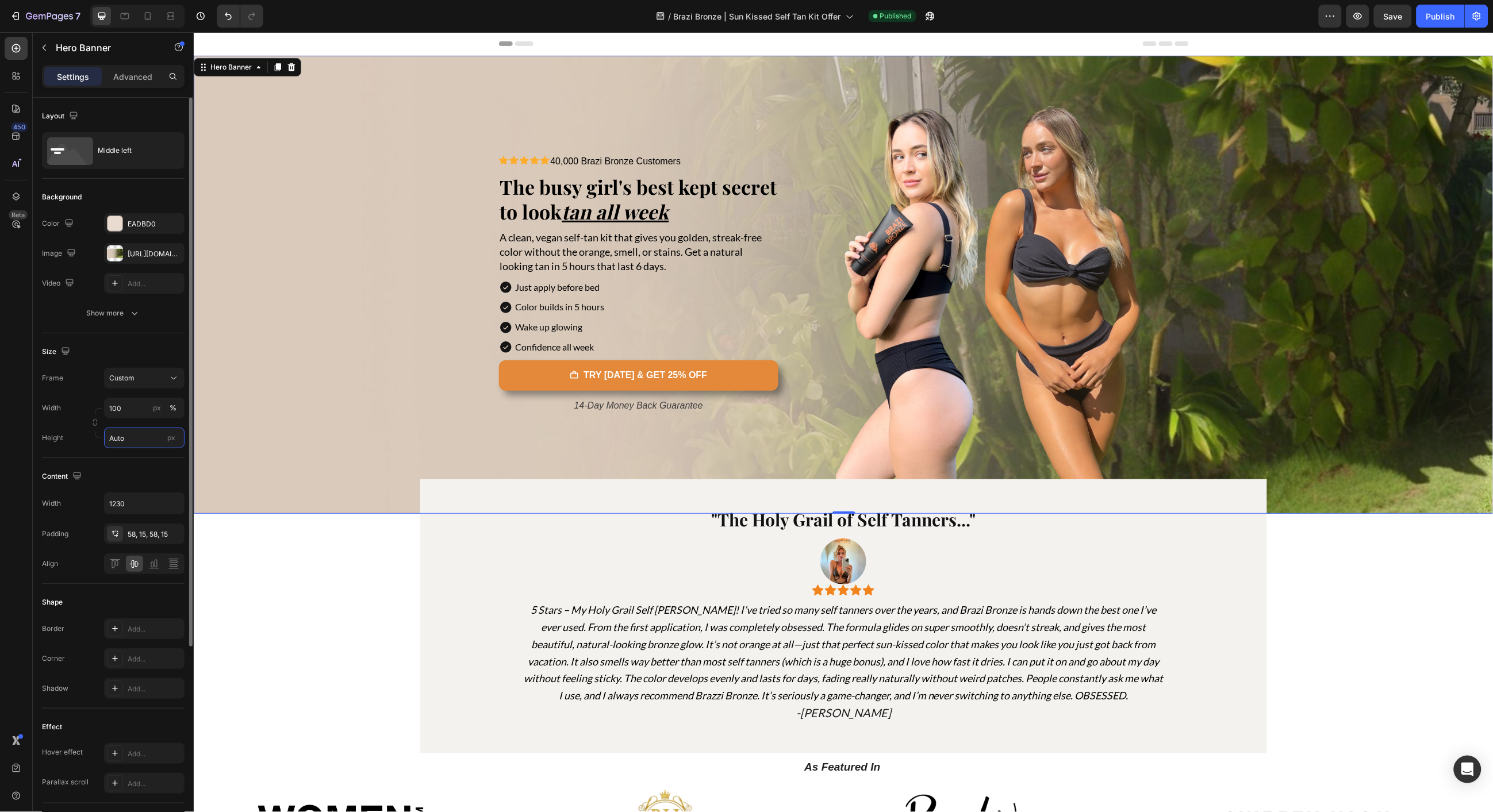
click at [138, 435] on input "Auto" at bounding box center [144, 438] width 81 height 21
click at [126, 486] on span "Fit screen" at bounding box center [125, 486] width 33 height 10
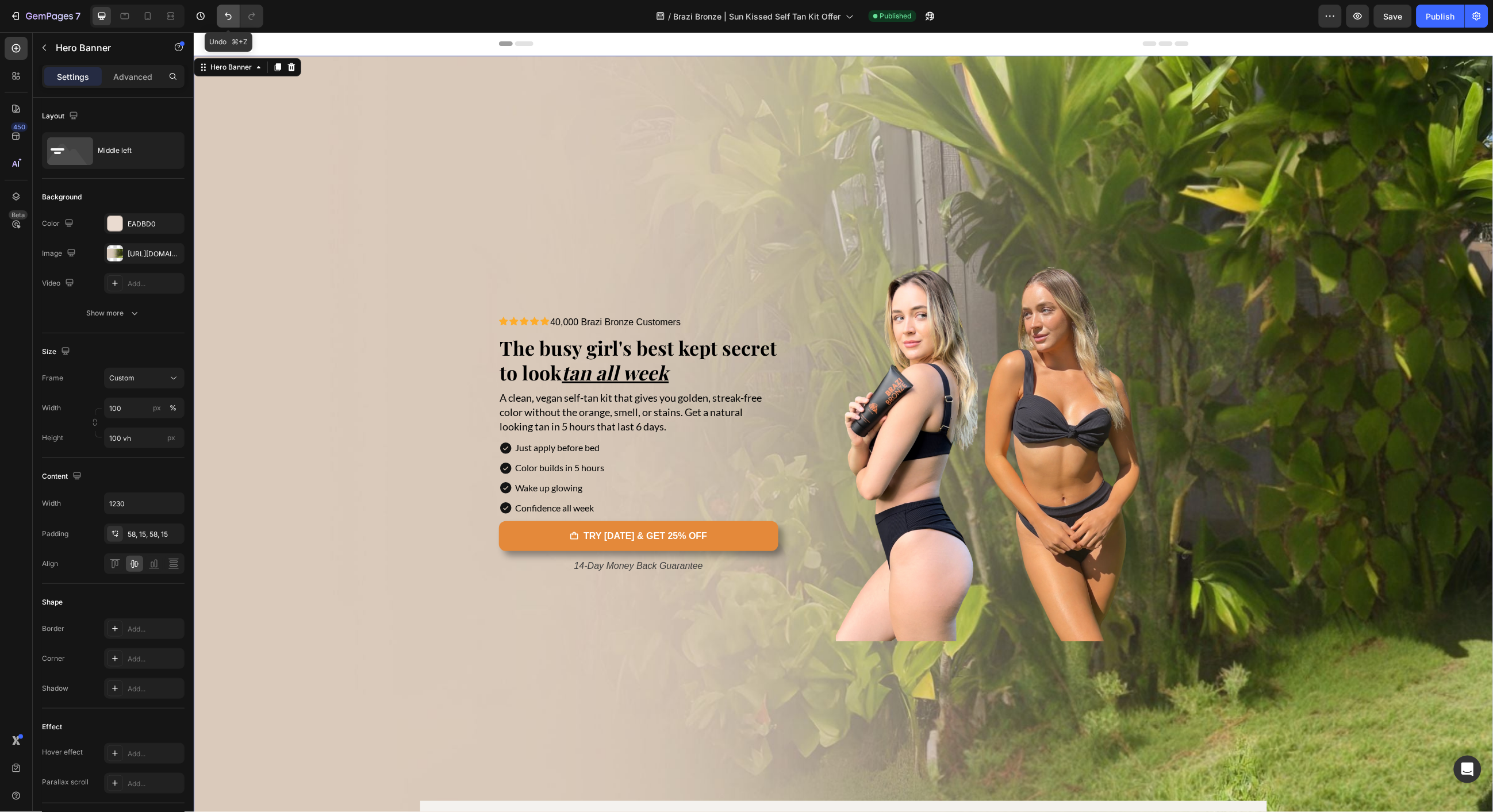
click at [223, 19] on icon "Undo/Redo" at bounding box center [228, 15] width 12 height 12
type input "Auto"
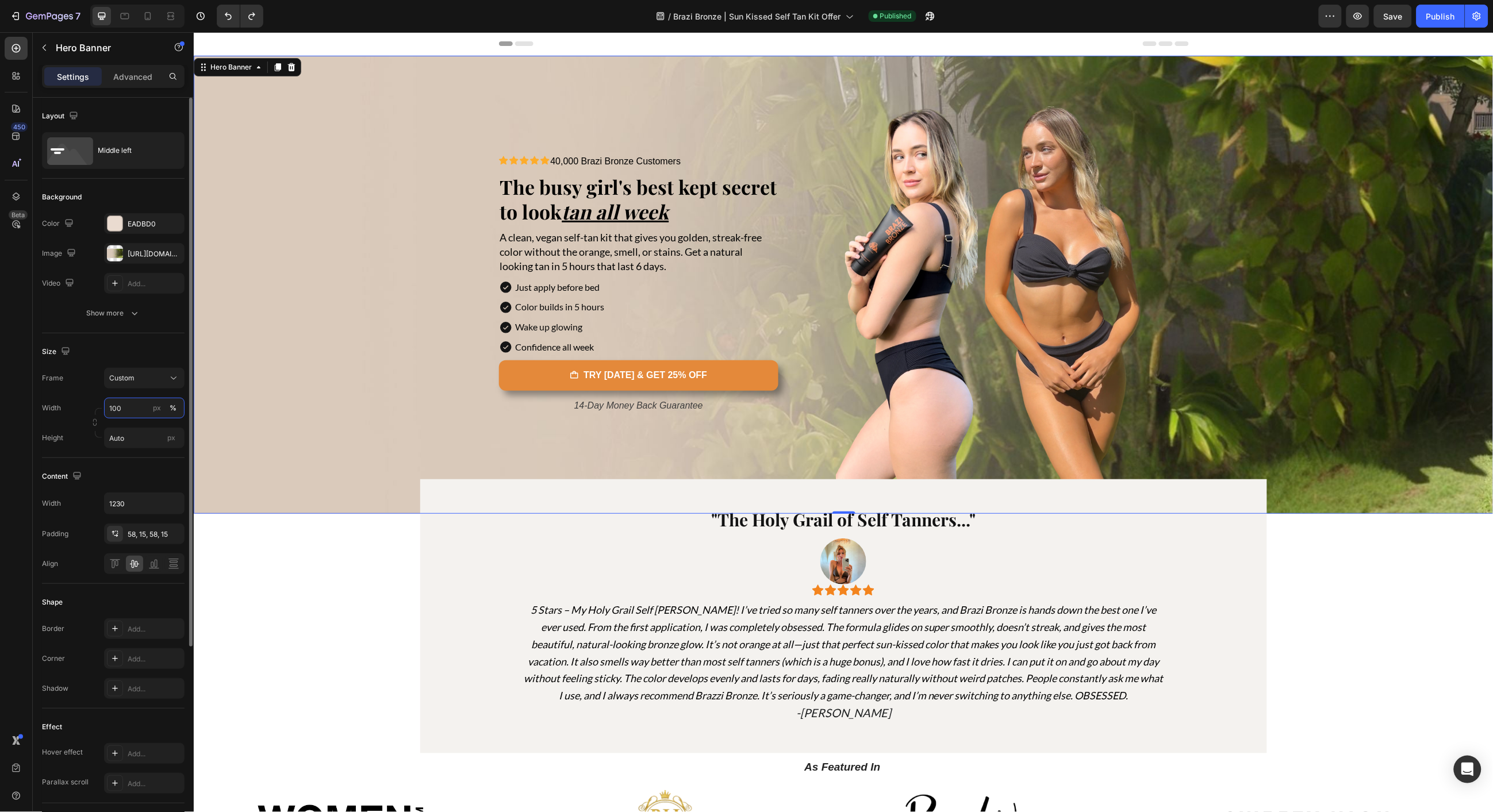
click at [132, 409] on input "100" at bounding box center [144, 408] width 81 height 21
click at [134, 452] on p "Default 1200px" at bounding box center [142, 456] width 67 height 10
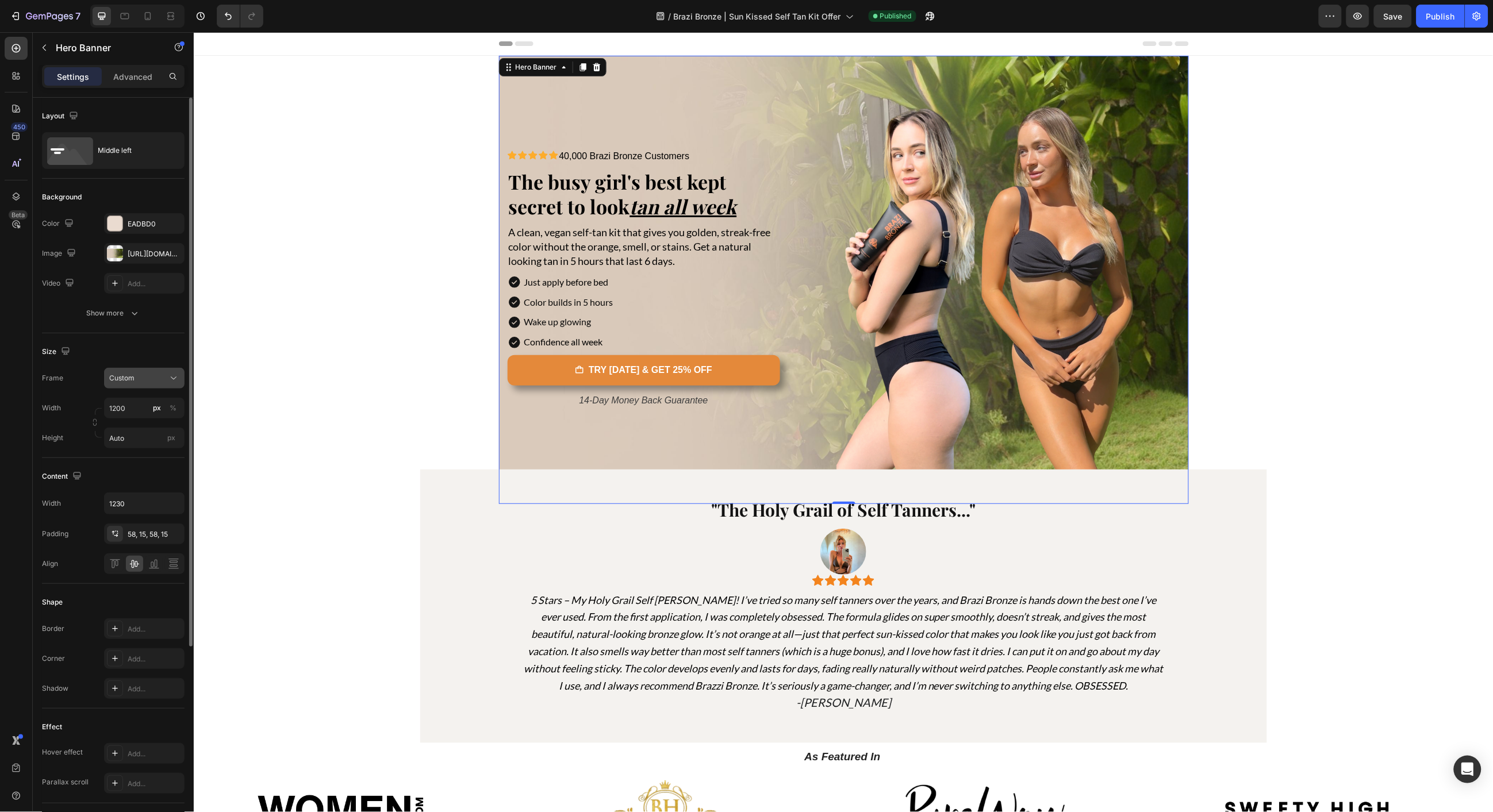
click at [142, 384] on div "Custom" at bounding box center [144, 378] width 71 height 12
click at [84, 354] on div "Size" at bounding box center [113, 352] width 143 height 19
click at [126, 413] on input "1200" at bounding box center [144, 408] width 81 height 21
click at [123, 439] on p "Full 100%" at bounding box center [142, 435] width 67 height 10
type input "100"
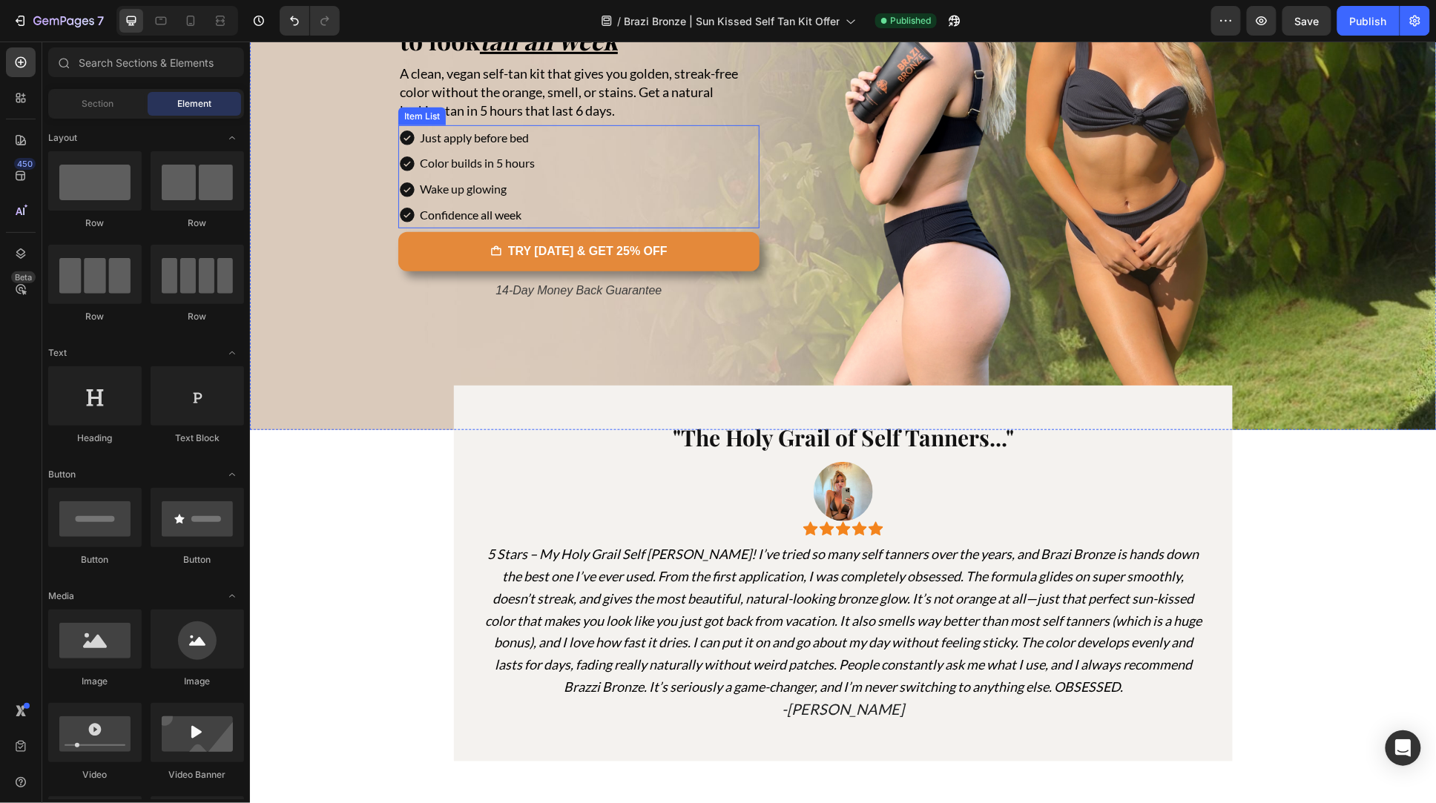
scroll to position [269, 0]
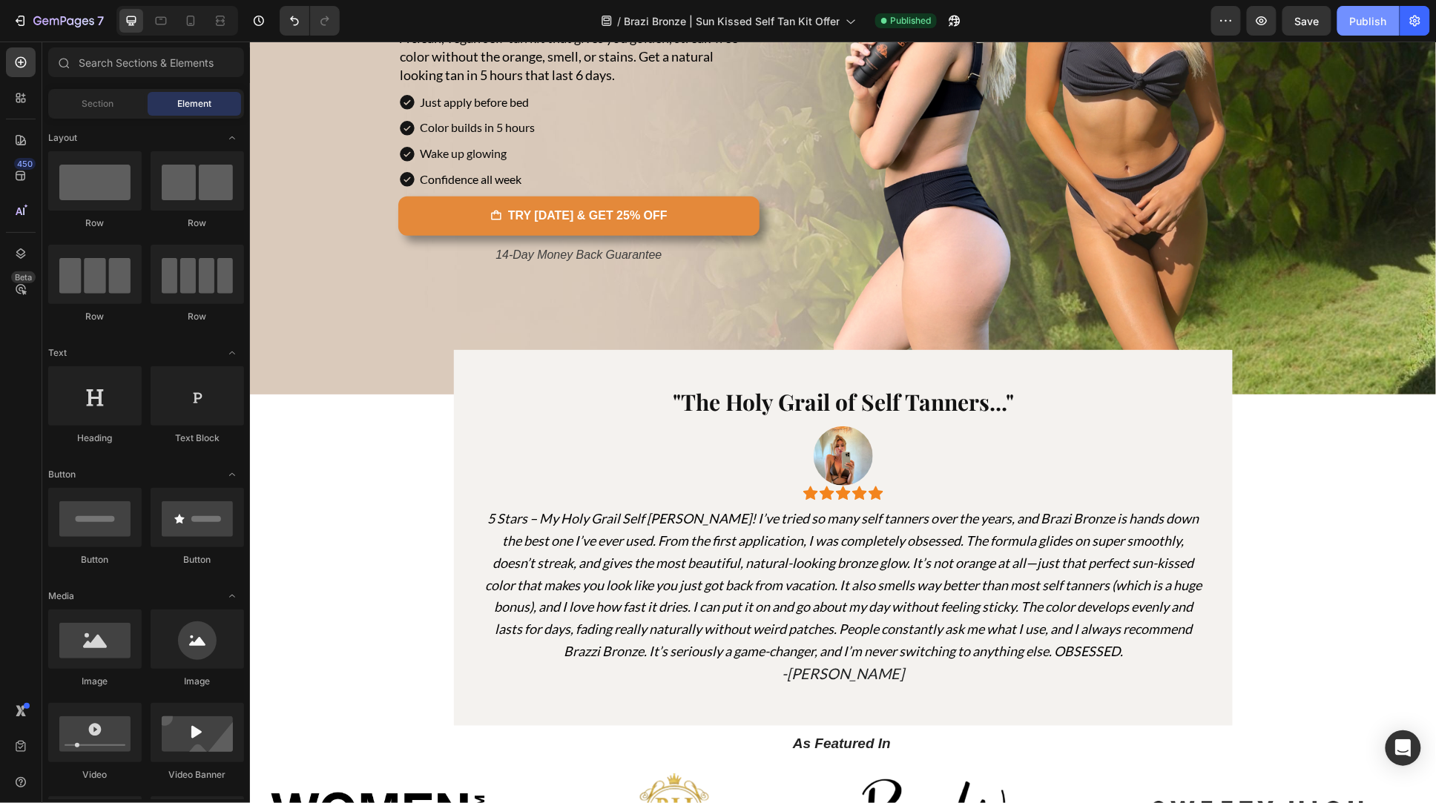
click at [1382, 19] on div "Publish" at bounding box center [1368, 21] width 37 height 16
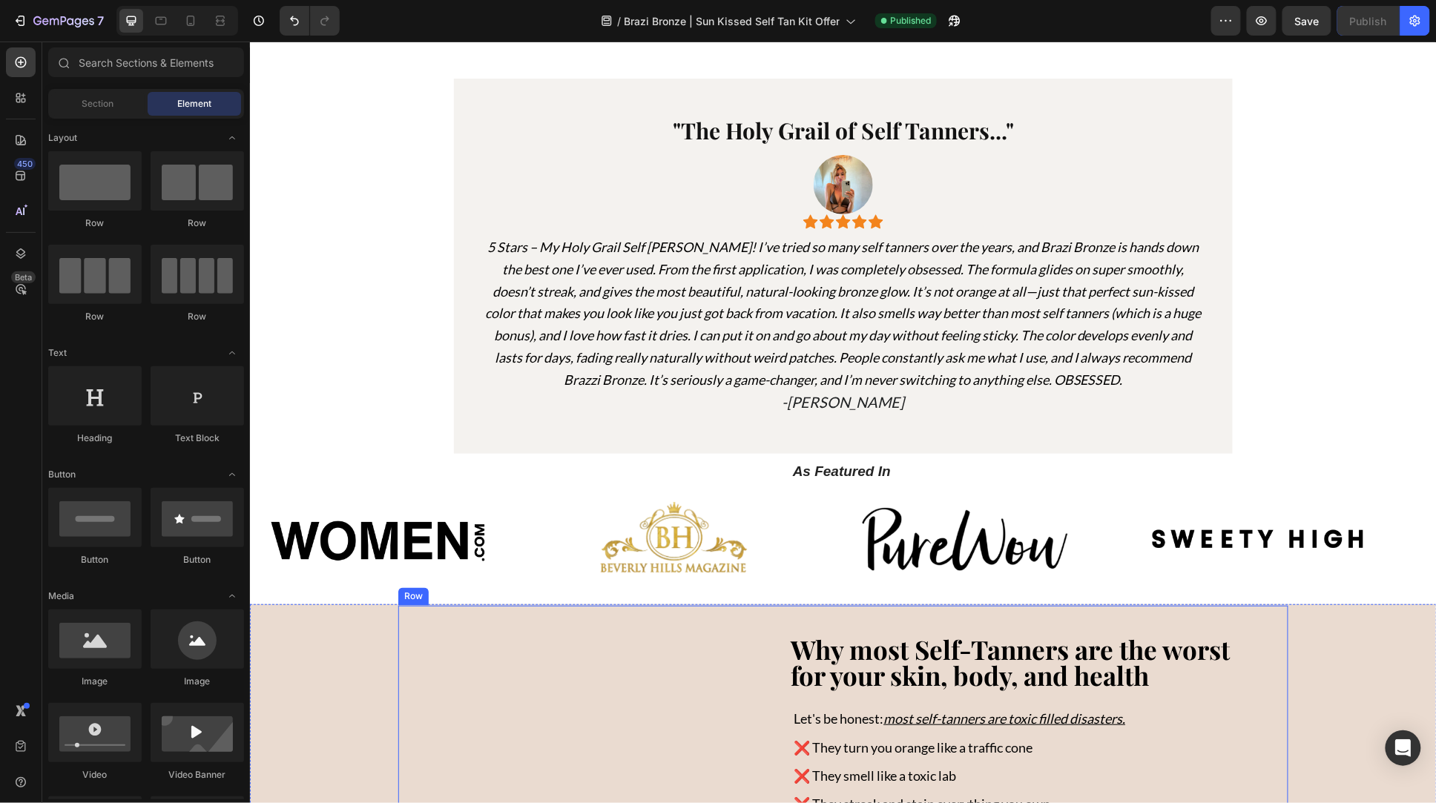
scroll to position [0, 0]
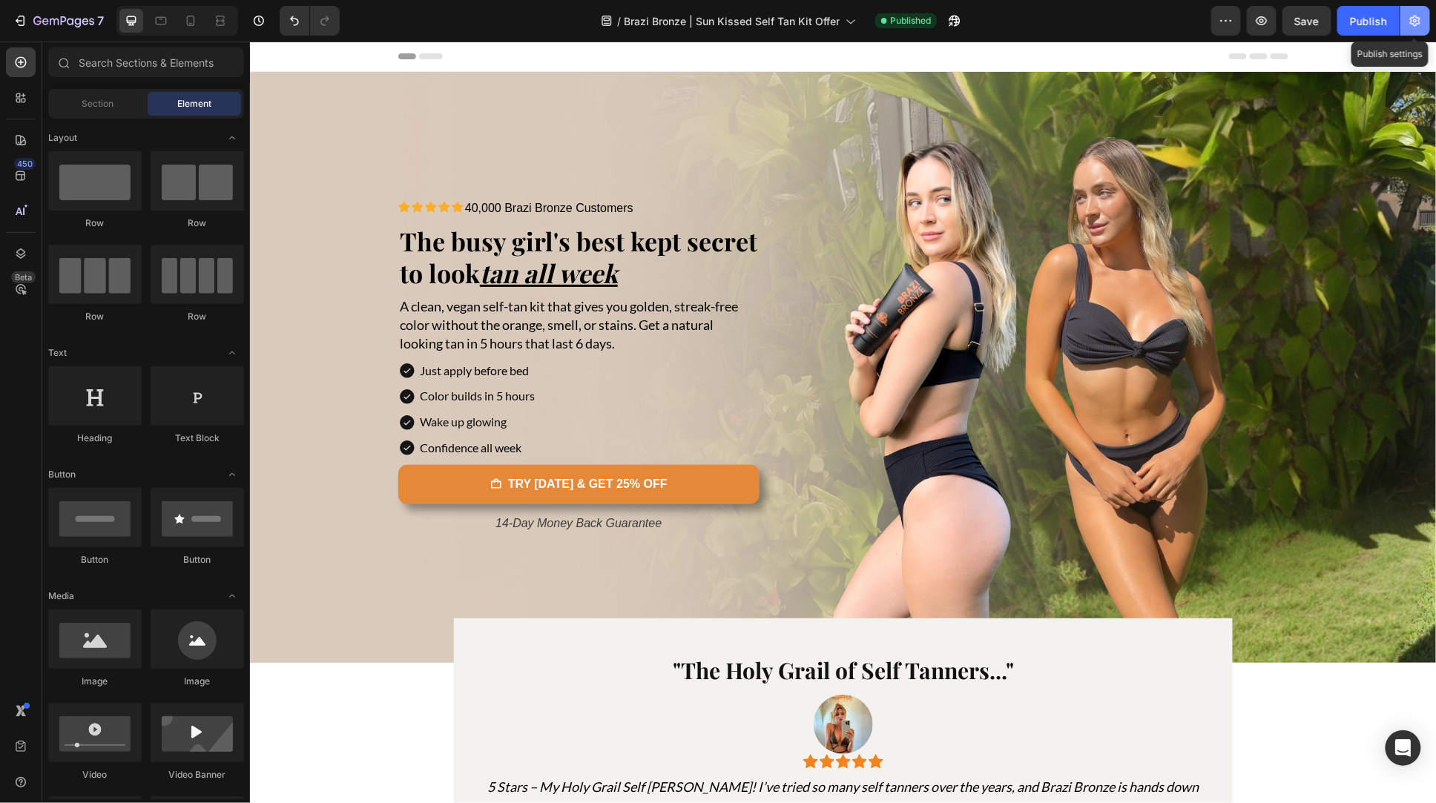
click at [1413, 17] on icon "button" at bounding box center [1415, 21] width 10 height 11
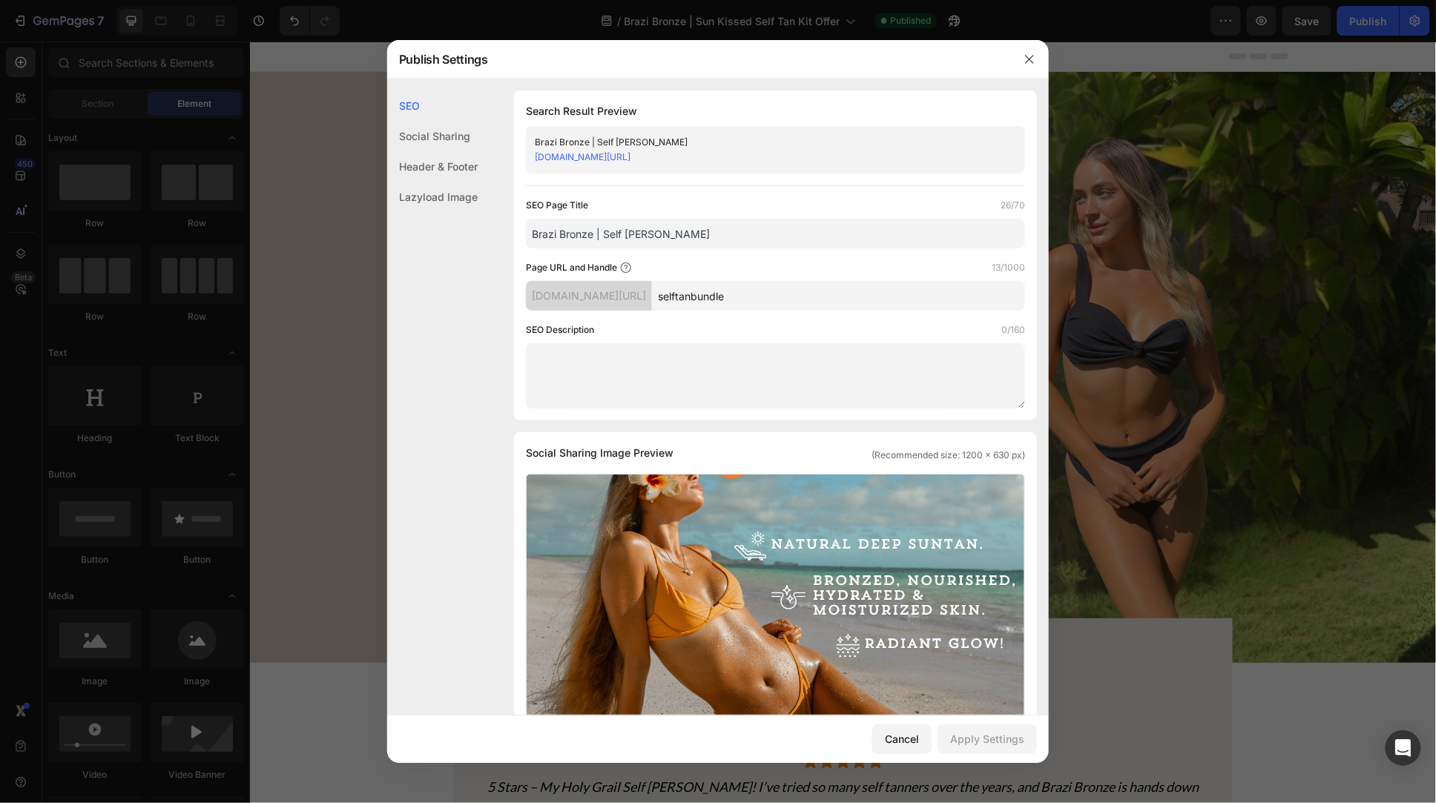
click at [631, 158] on link "[DOMAIN_NAME][URL]" at bounding box center [583, 156] width 96 height 11
click at [1028, 54] on icon "button" at bounding box center [1030, 59] width 12 height 12
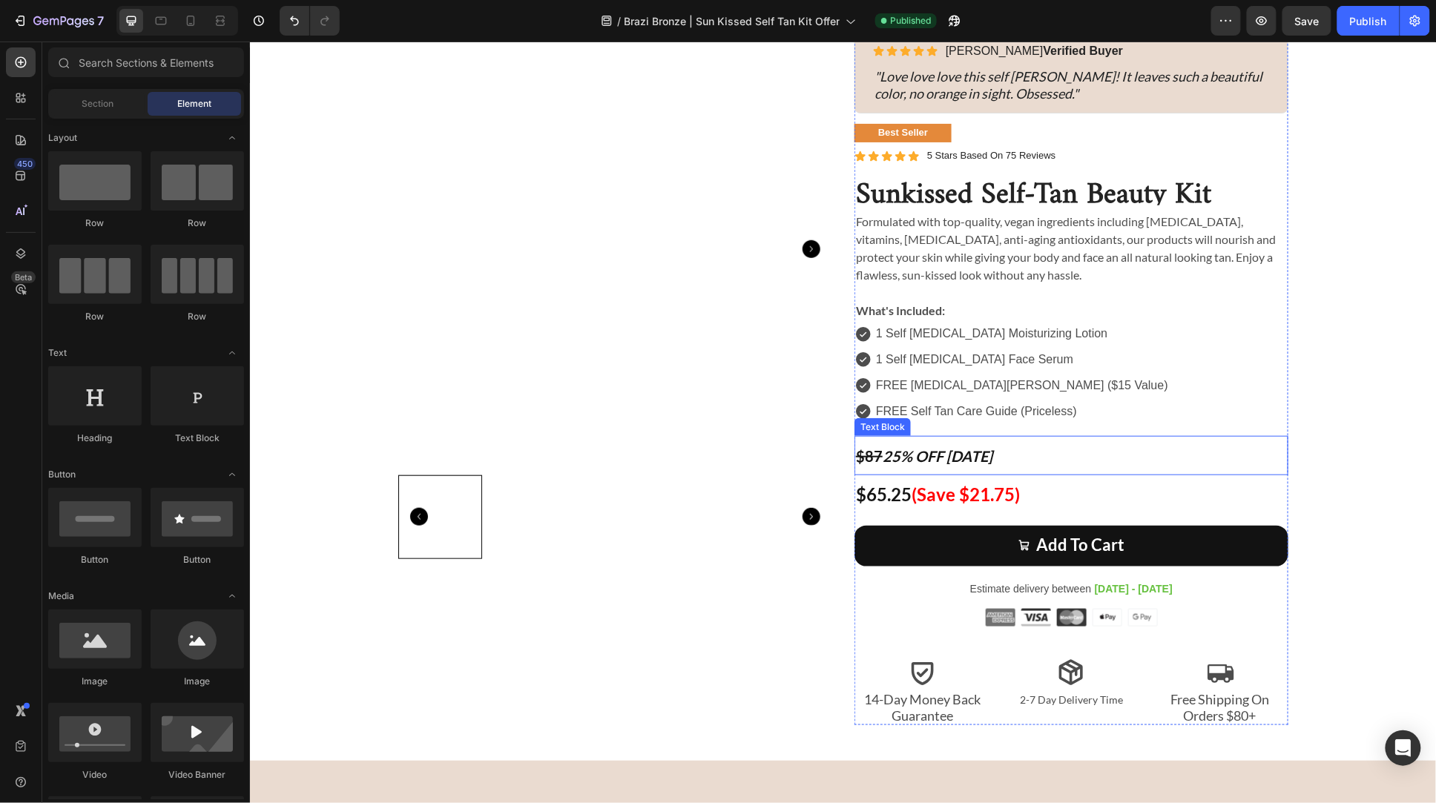
scroll to position [7124, 0]
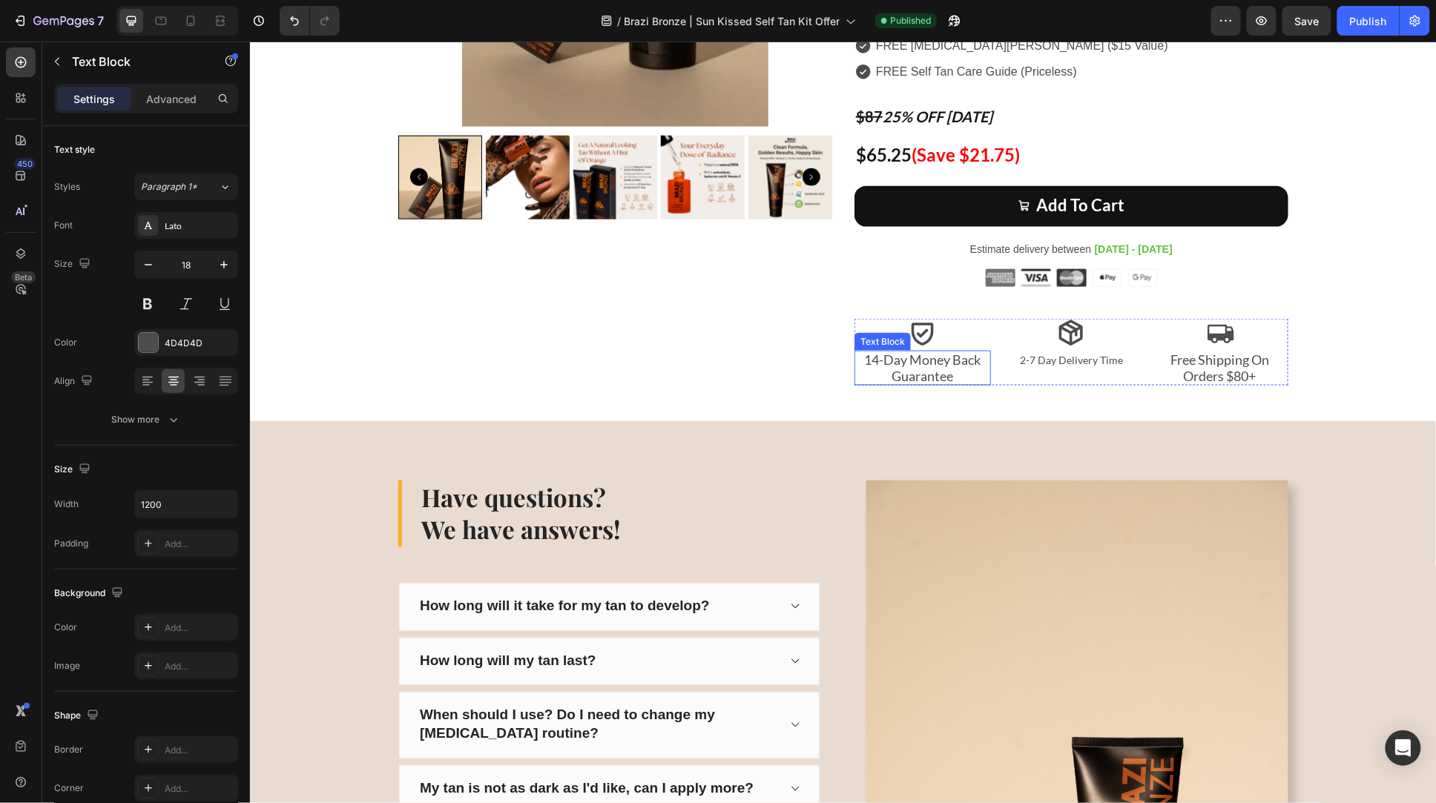
click at [928, 372] on p "14-Day Money Back Guarantee" at bounding box center [922, 368] width 134 height 32
click at [1054, 356] on span "2-7 Day Delivery Time" at bounding box center [1070, 359] width 103 height 13
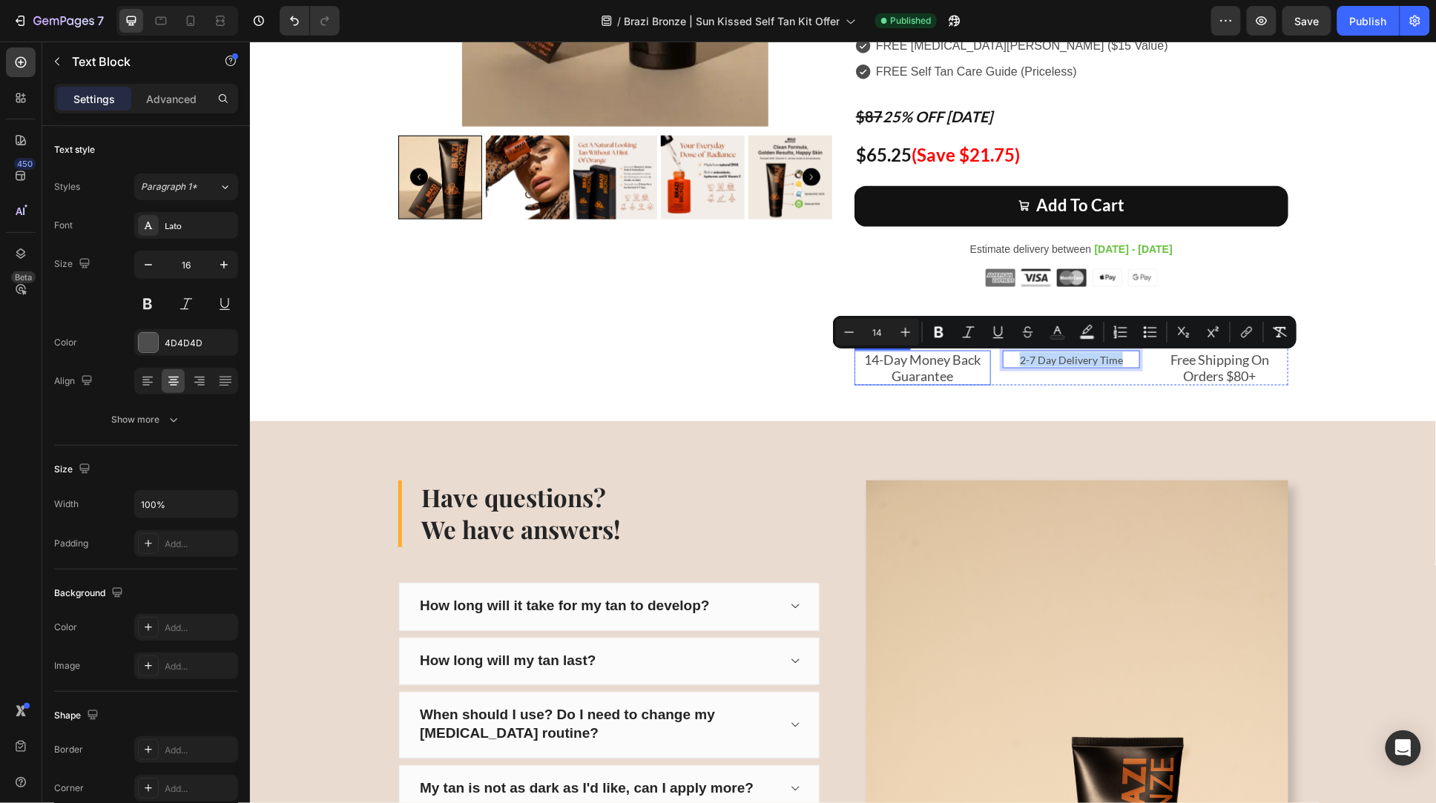
click at [902, 366] on p "14-Day Money Back Guarantee" at bounding box center [922, 368] width 134 height 32
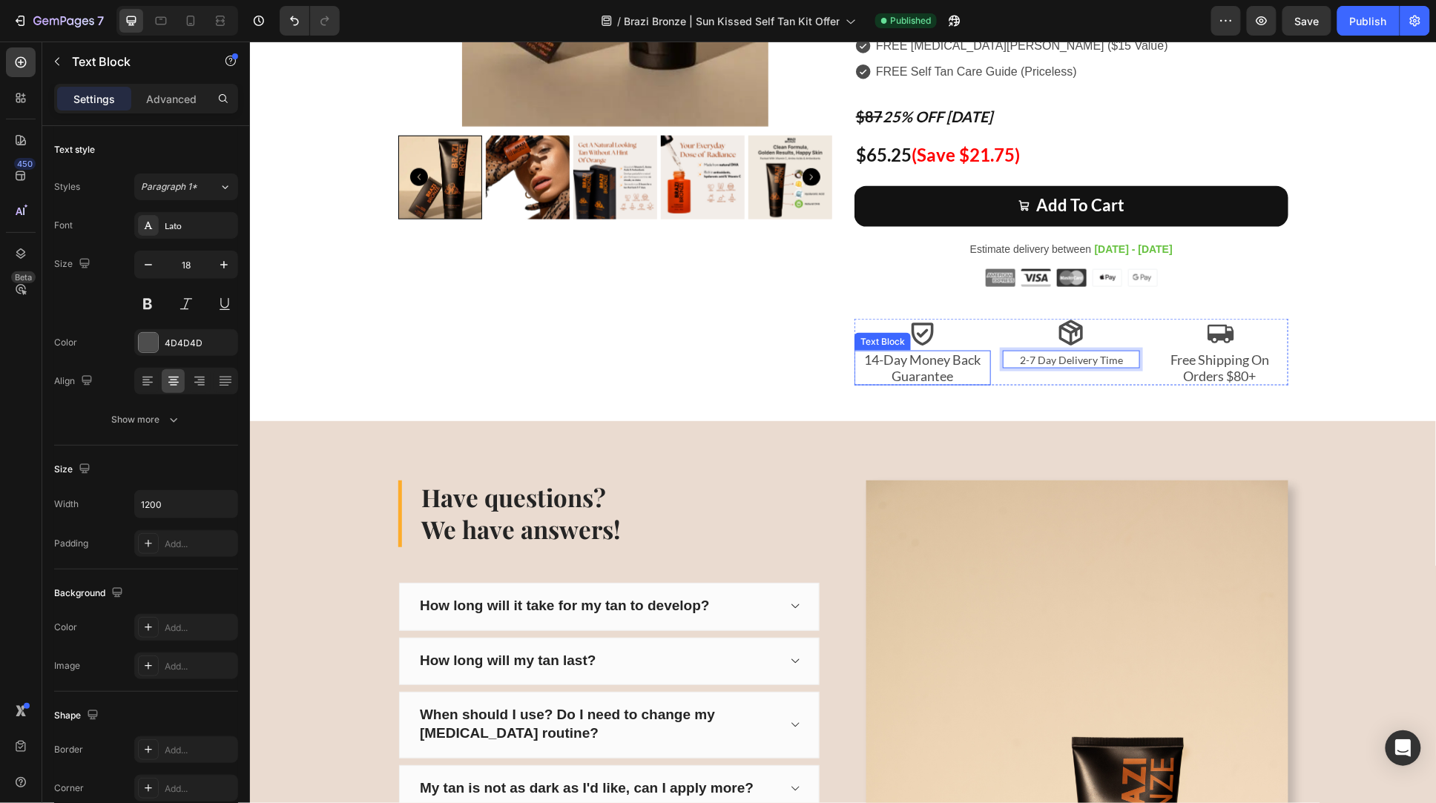
click at [902, 366] on p "14-Day Money Back Guarantee" at bounding box center [922, 368] width 134 height 32
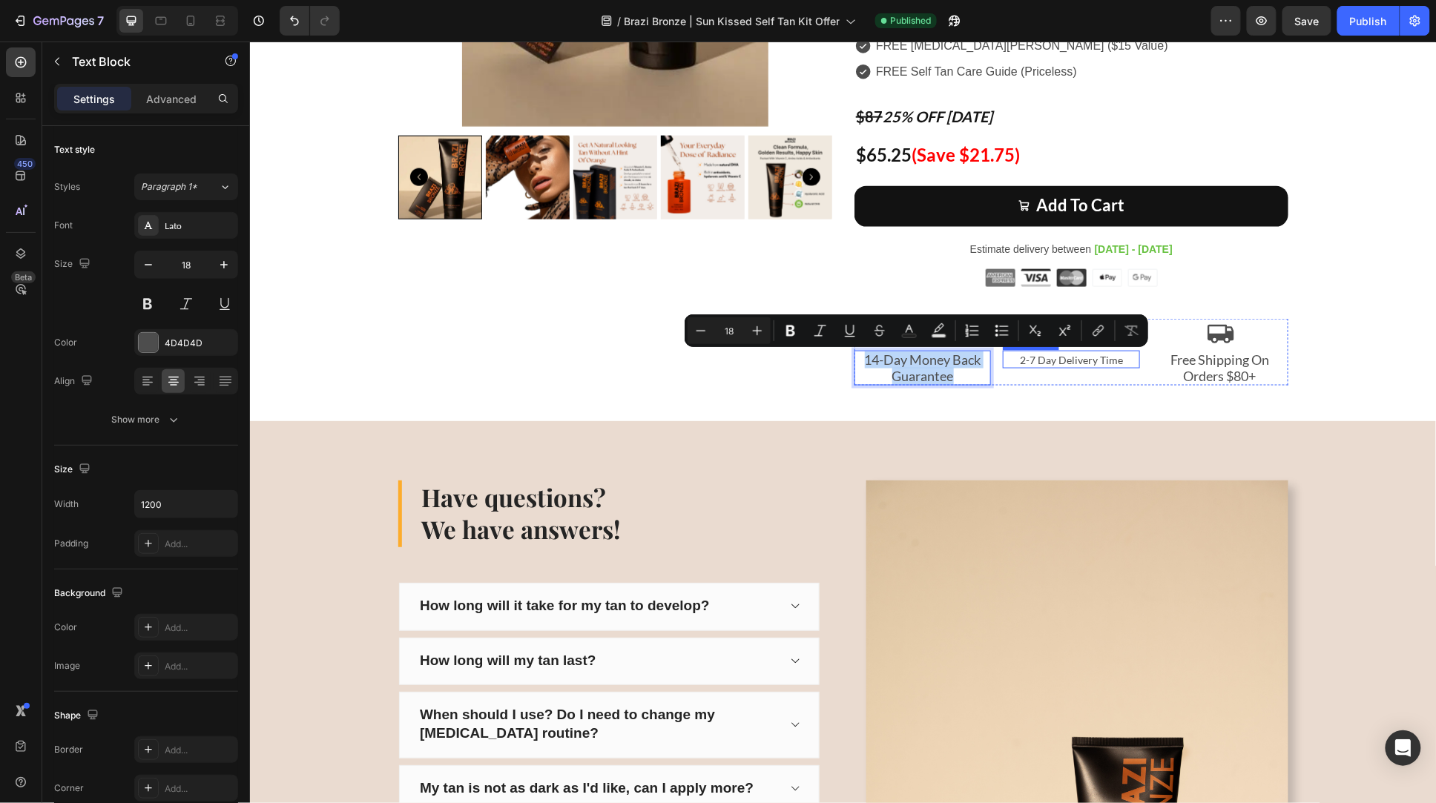
click at [1066, 363] on span "2-7 Day Delivery Time" at bounding box center [1070, 359] width 103 height 13
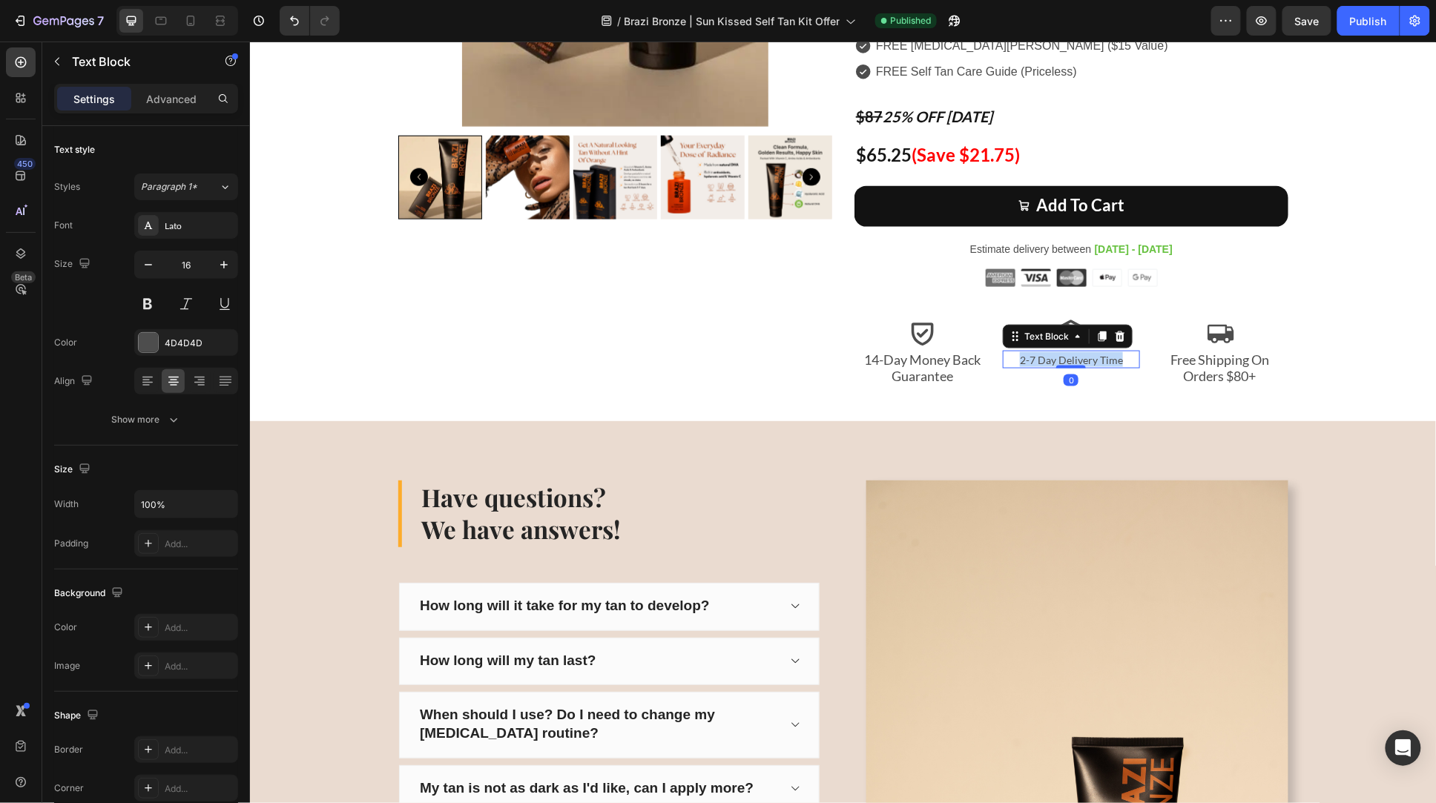
click at [1066, 363] on span "2-7 Day Delivery Time" at bounding box center [1070, 359] width 103 height 13
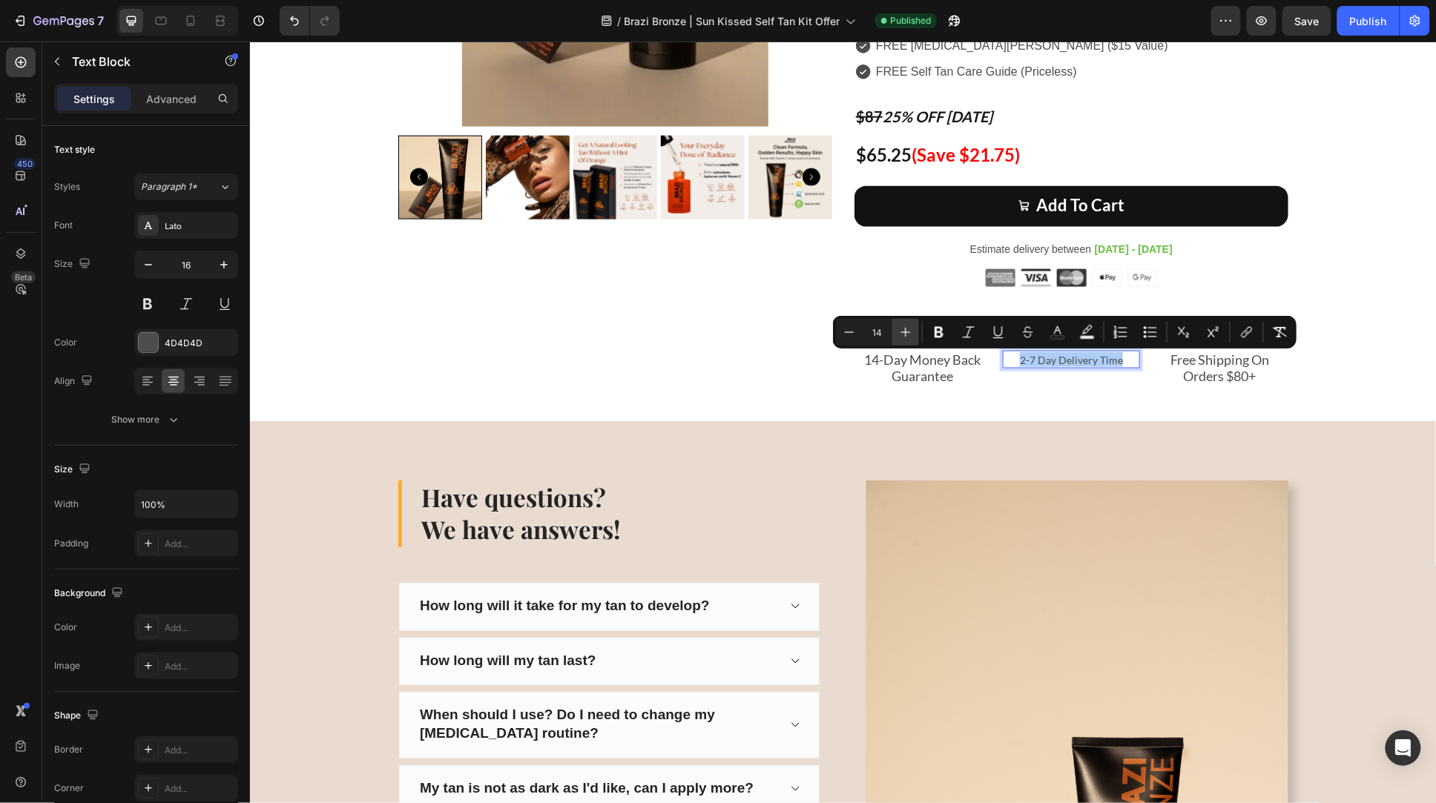
click at [904, 327] on icon "Editor contextual toolbar" at bounding box center [905, 332] width 15 height 15
type input "18"
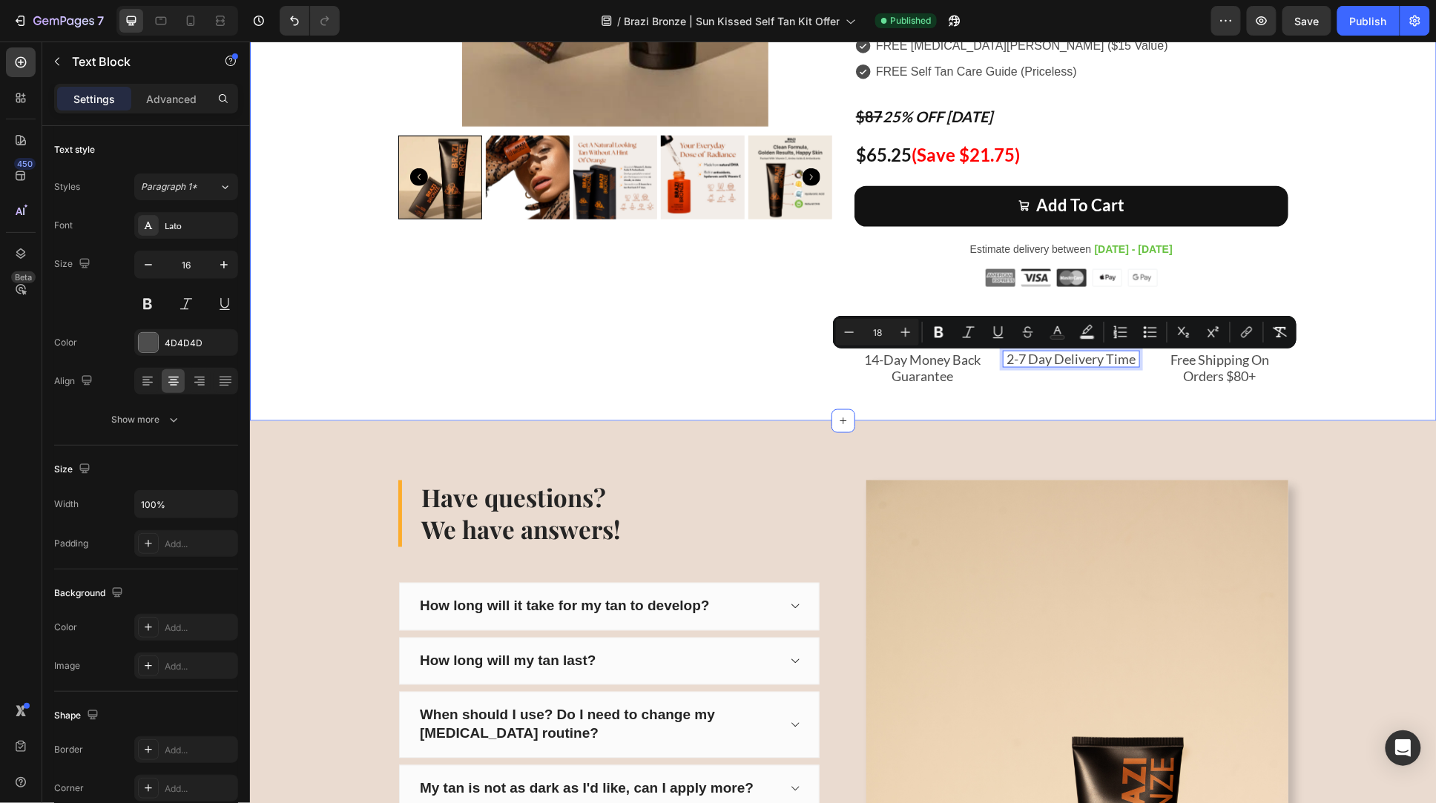
click at [947, 398] on div "Icon Icon Icon Icon Icon Icon List 40,000 Brazi Bronze Customers Text Block Row…" at bounding box center [842, 27] width 1187 height 788
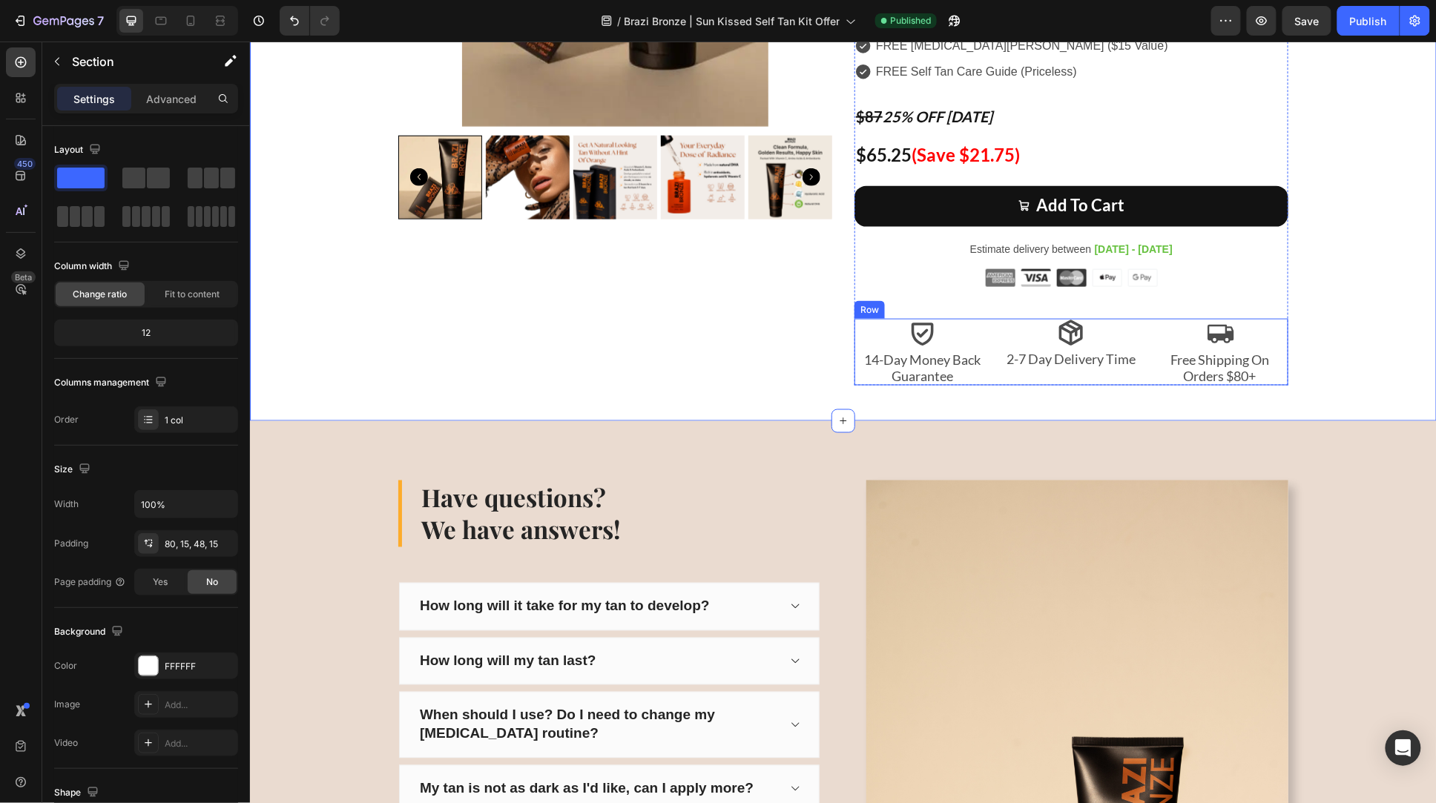
click at [1059, 358] on span "2-7 Day Delivery Time" at bounding box center [1070, 358] width 129 height 16
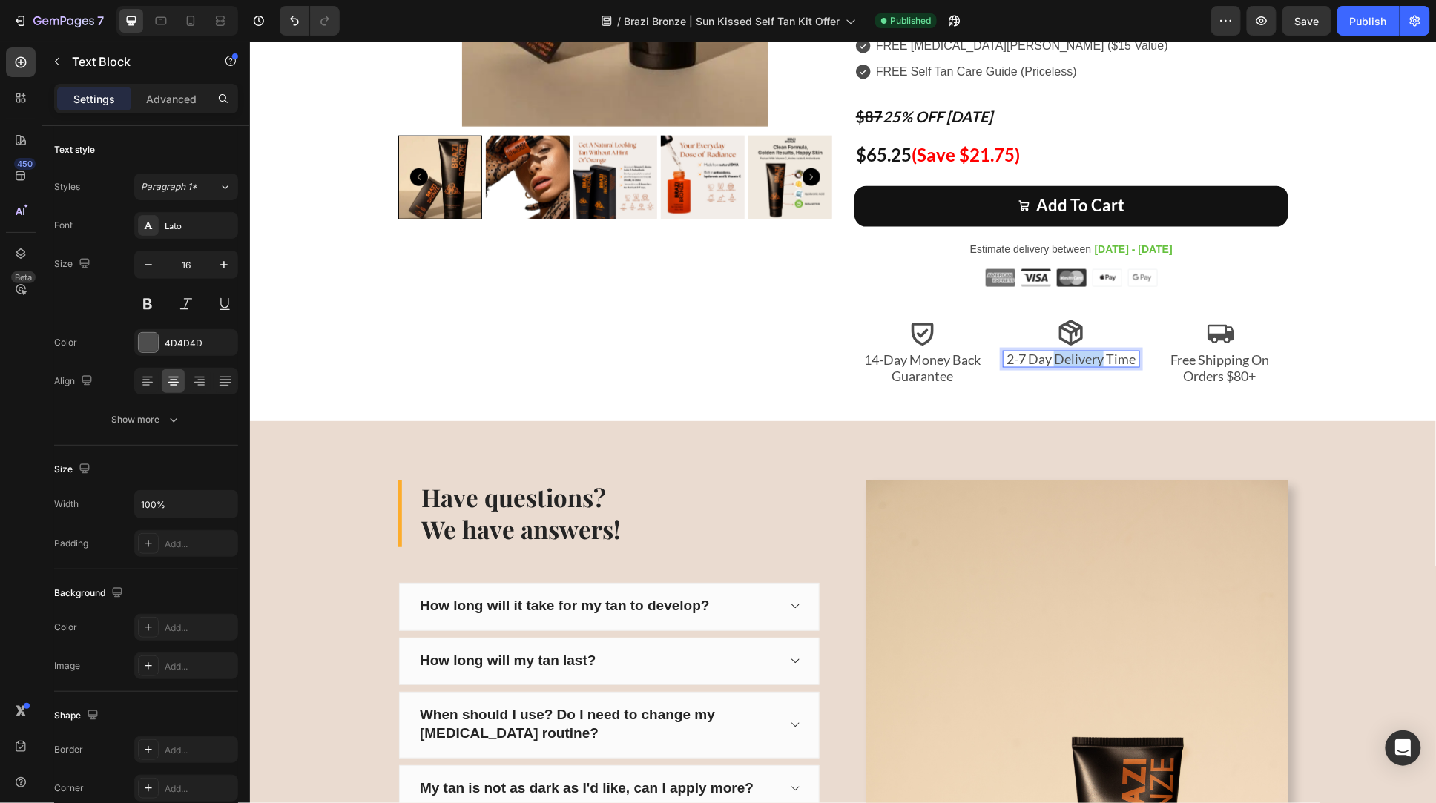
click at [1052, 358] on span "2-7 Day Delivery Time" at bounding box center [1070, 358] width 129 height 16
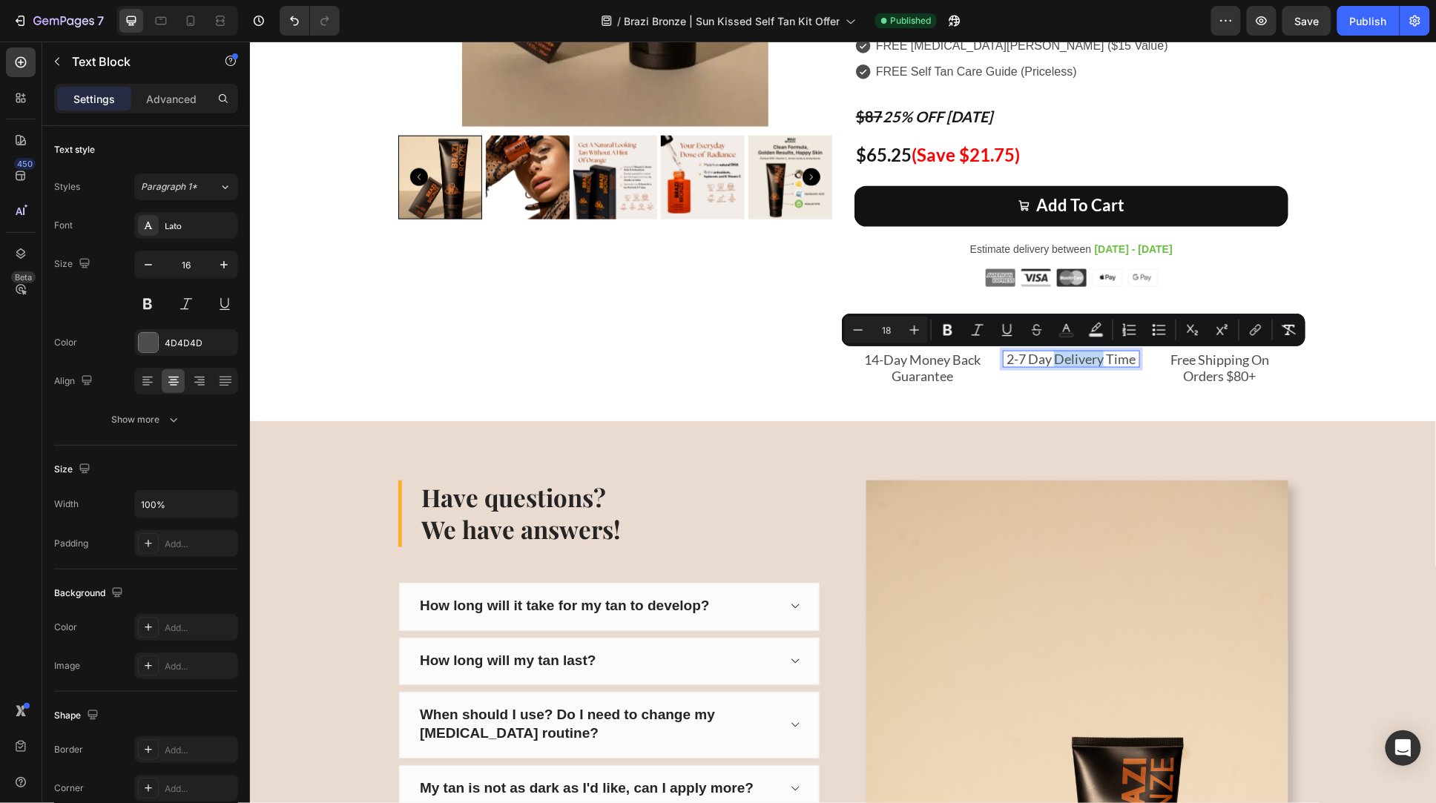
click at [1051, 358] on span "2-7 Day Delivery Time" at bounding box center [1070, 358] width 129 height 16
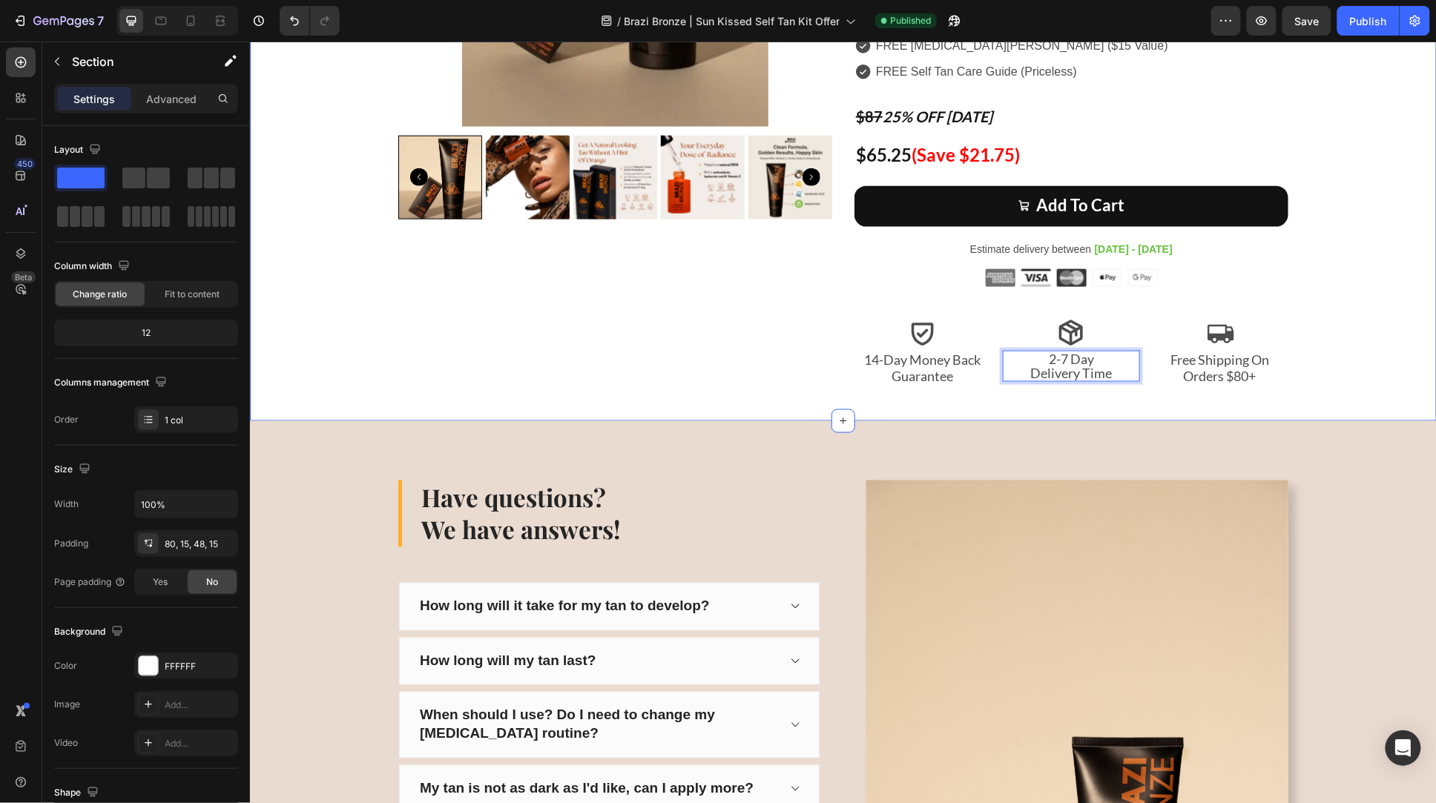
click at [1352, 341] on div "Icon Icon Icon Icon Icon Icon List 40,000 Brazi Bronze Customers Text Block Row…" at bounding box center [842, 38] width 1165 height 693
click at [185, 13] on icon at bounding box center [190, 20] width 15 height 15
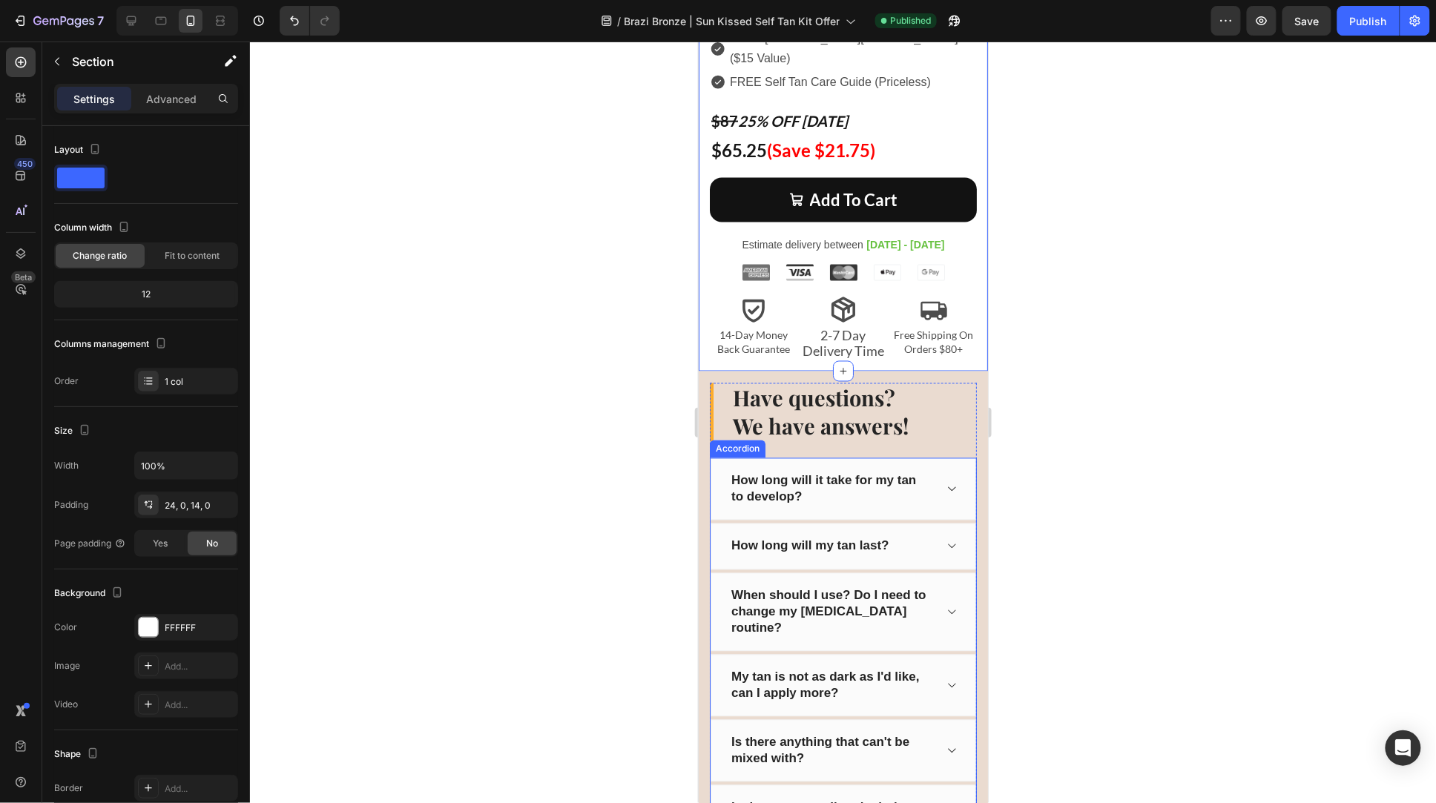
scroll to position [7294, 0]
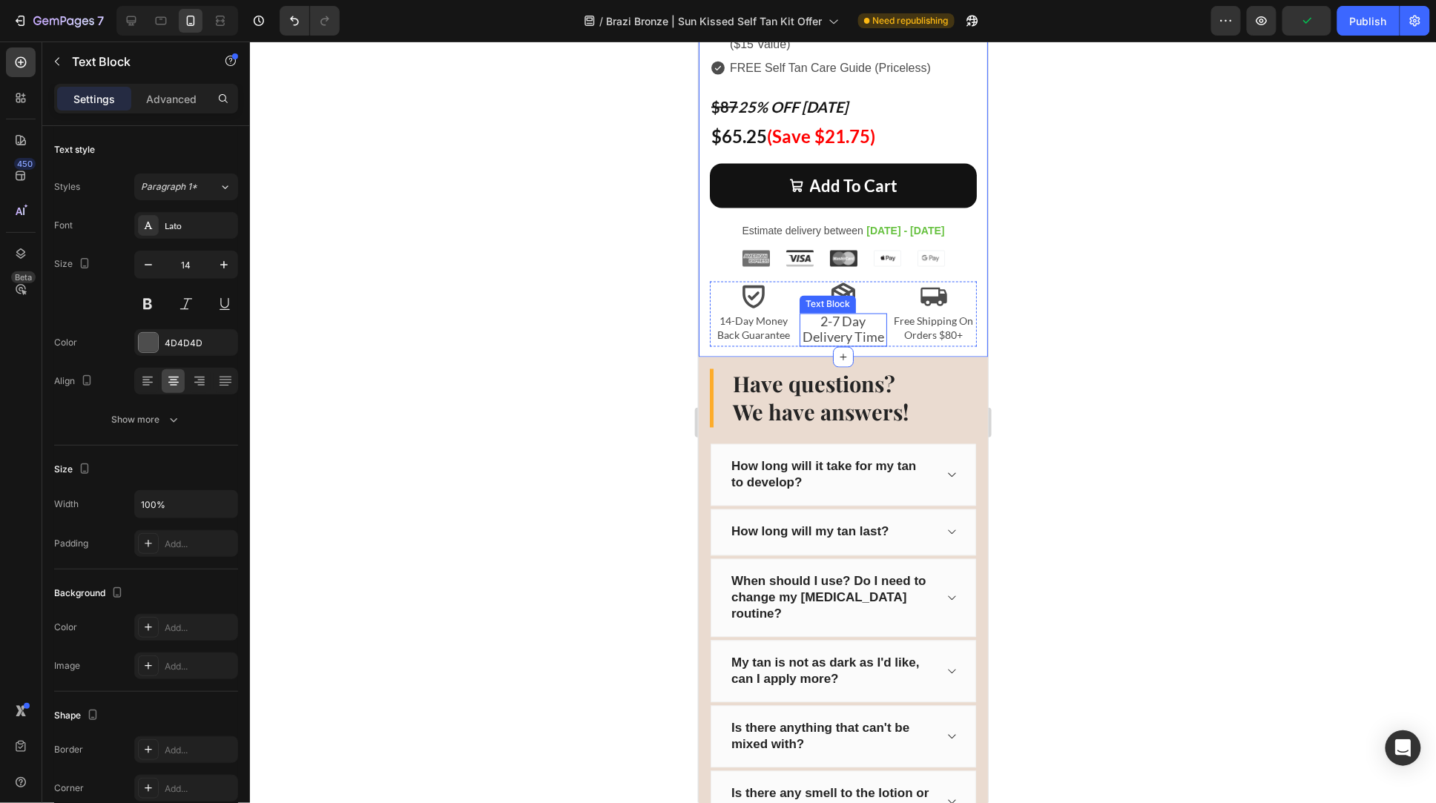
click at [836, 329] on span "Delivery Time" at bounding box center [843, 337] width 82 height 16
click at [844, 329] on span "Delivery Time" at bounding box center [843, 337] width 82 height 16
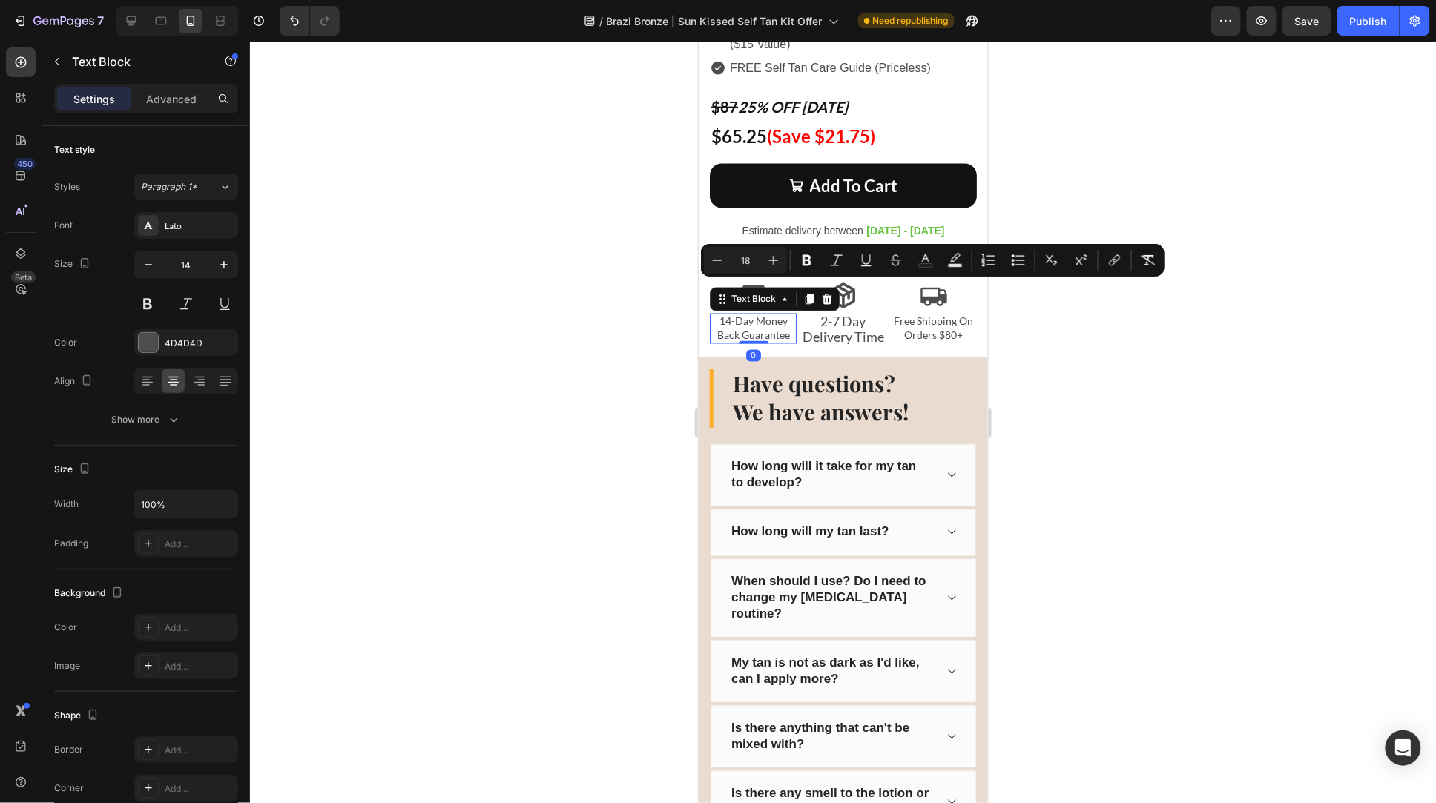
click at [726, 315] on p "14-Day Money Back Guarantee" at bounding box center [753, 328] width 84 height 27
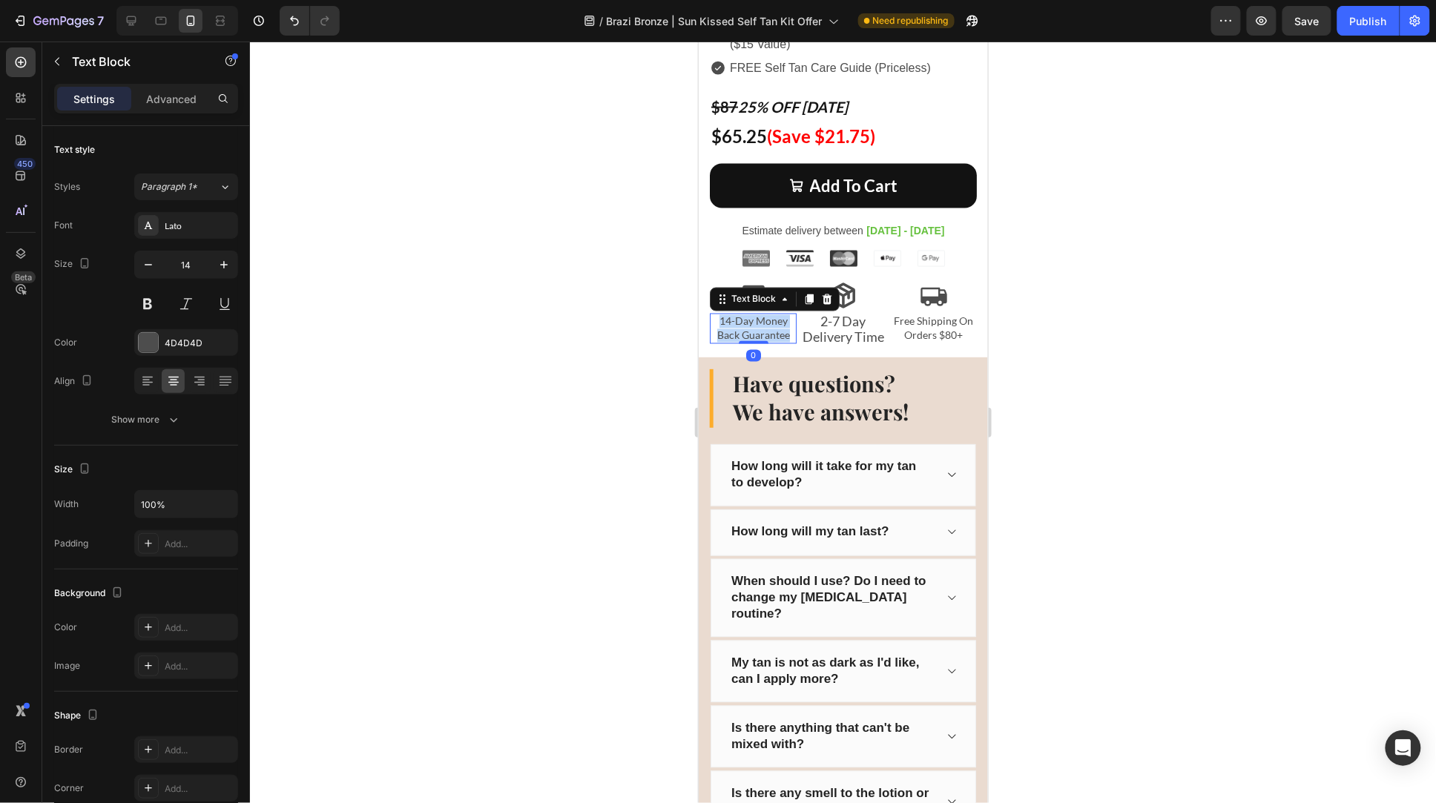
click at [726, 315] on p "14-Day Money Back Guarantee" at bounding box center [753, 328] width 84 height 27
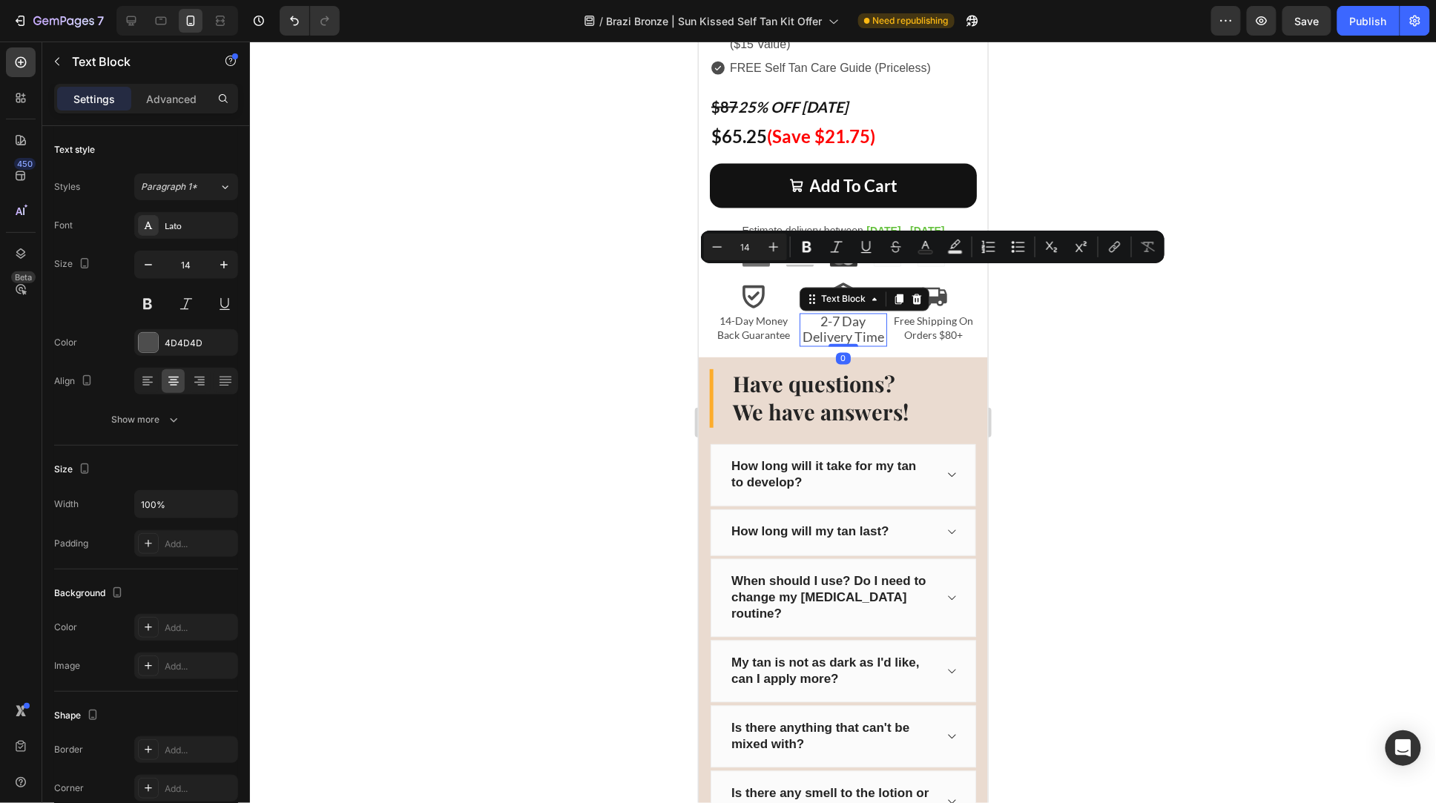
click at [835, 329] on span "Delivery Time" at bounding box center [843, 337] width 82 height 16
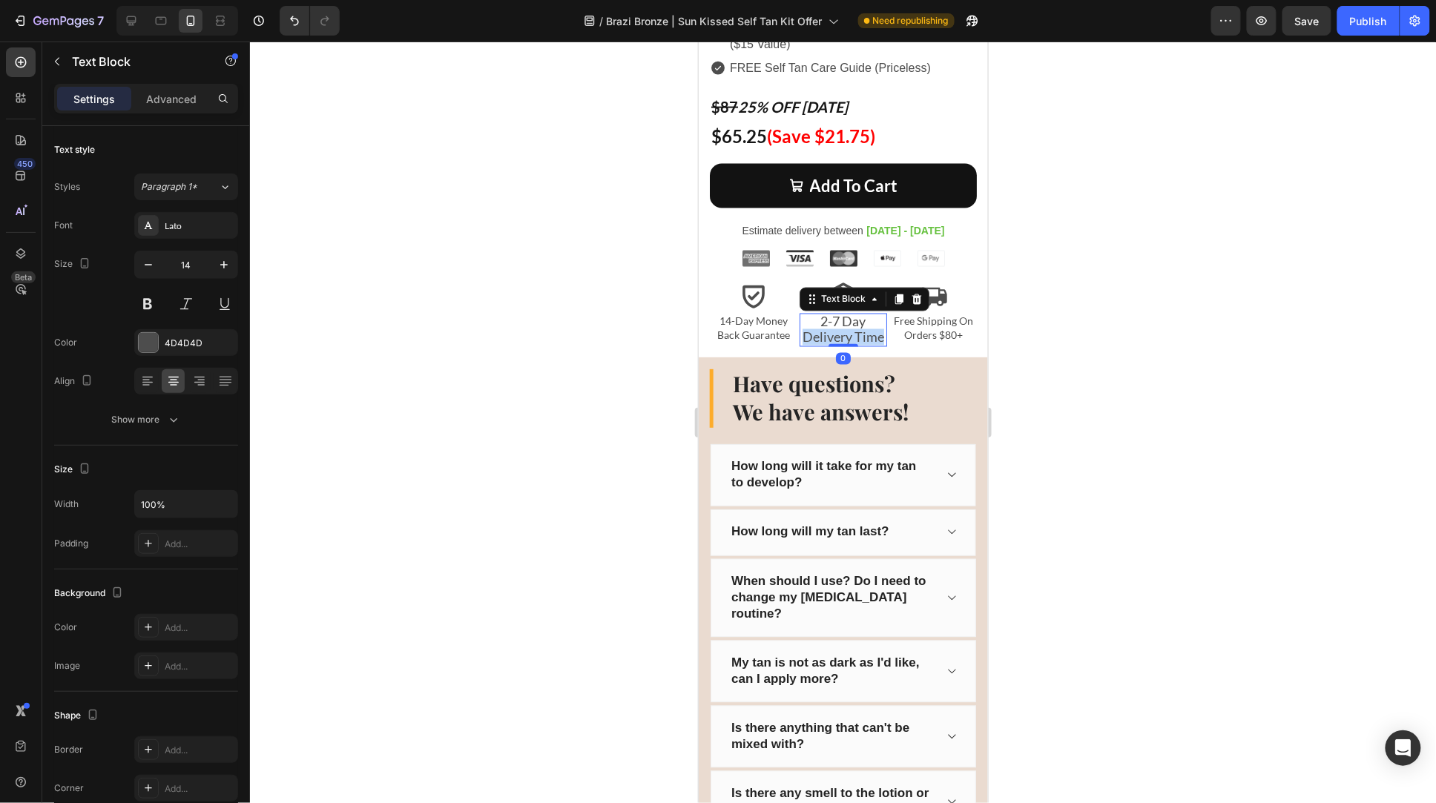
click at [835, 329] on span "Delivery Time" at bounding box center [843, 337] width 82 height 16
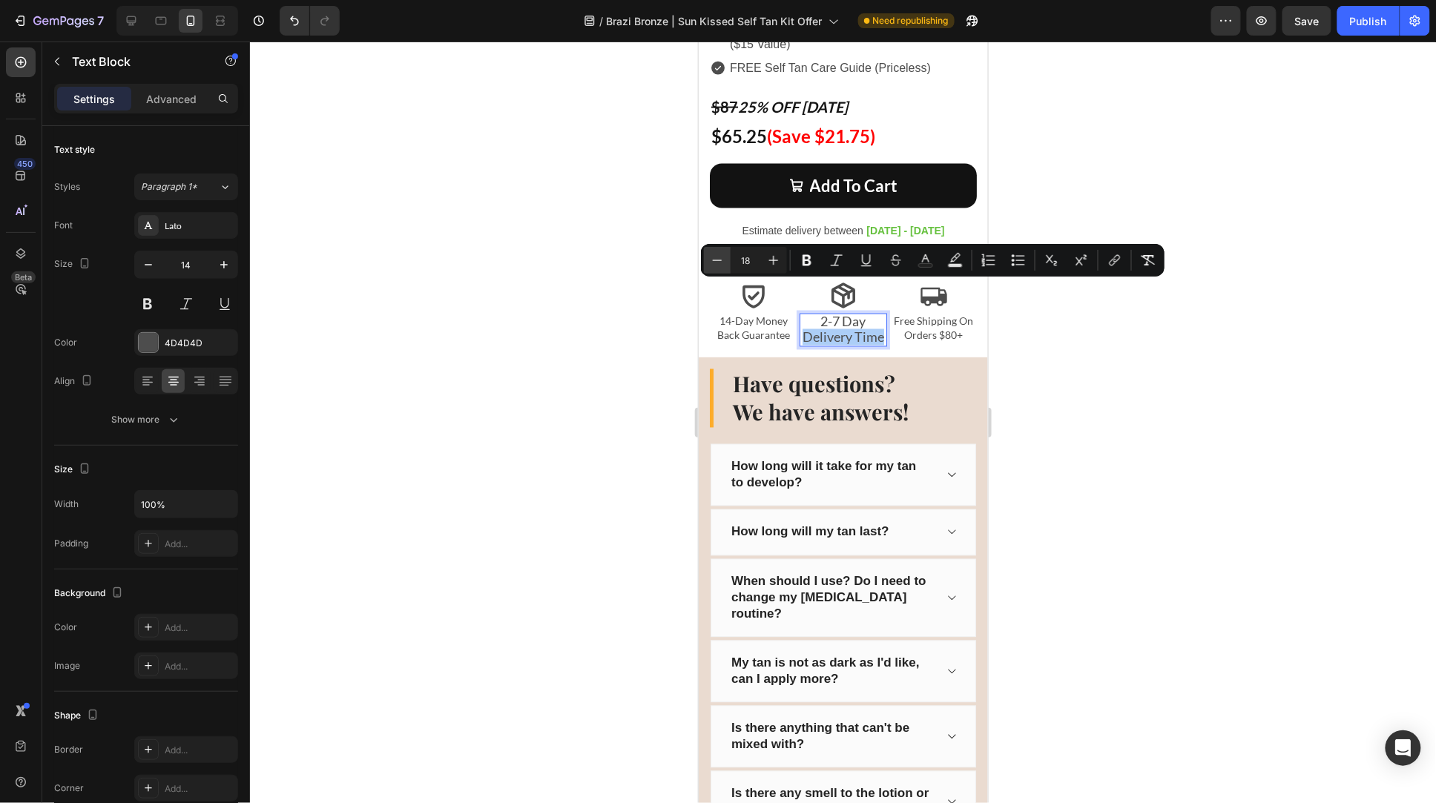
click at [714, 261] on icon "Editor contextual toolbar" at bounding box center [717, 260] width 15 height 15
type input "14"
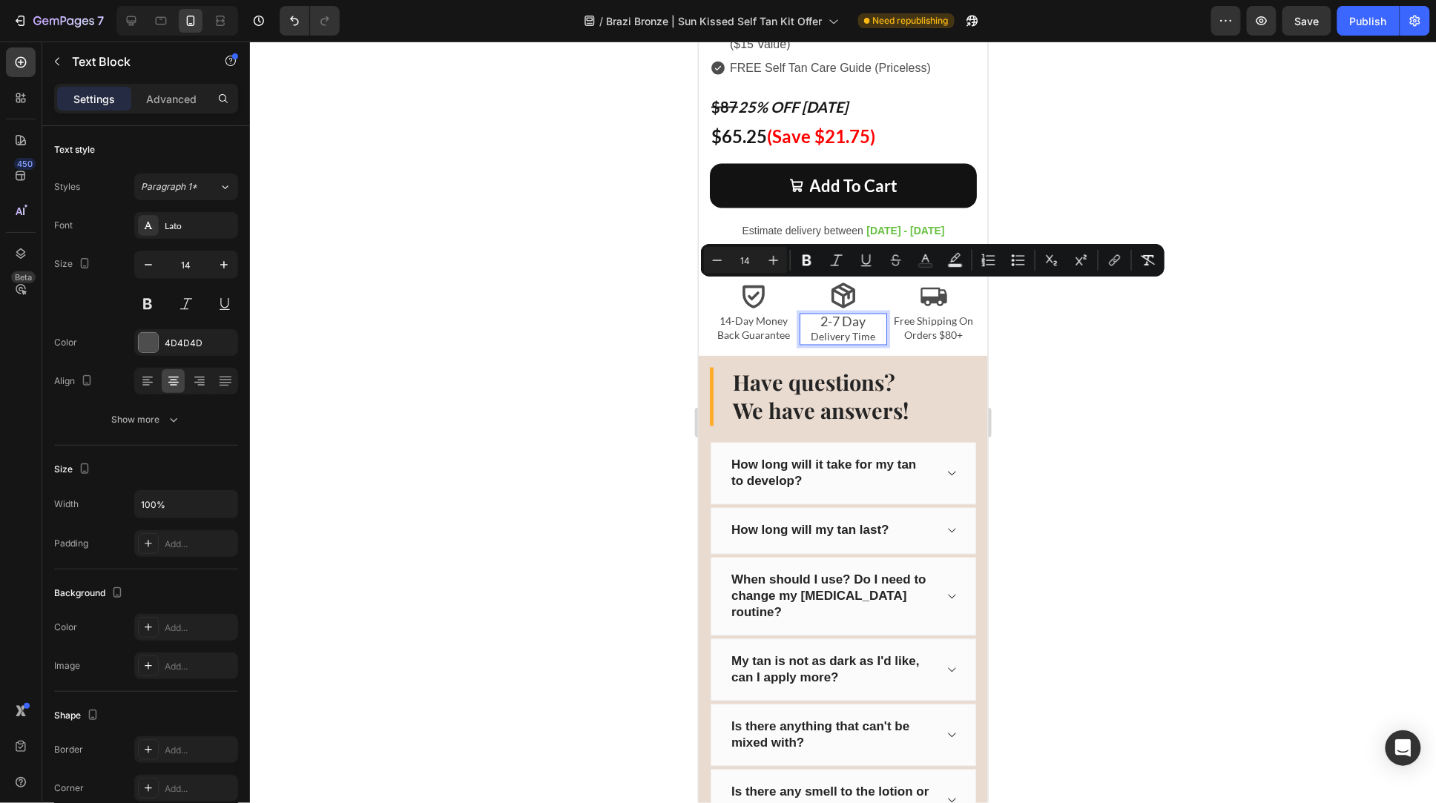
click at [634, 278] on div at bounding box center [843, 423] width 1186 height 762
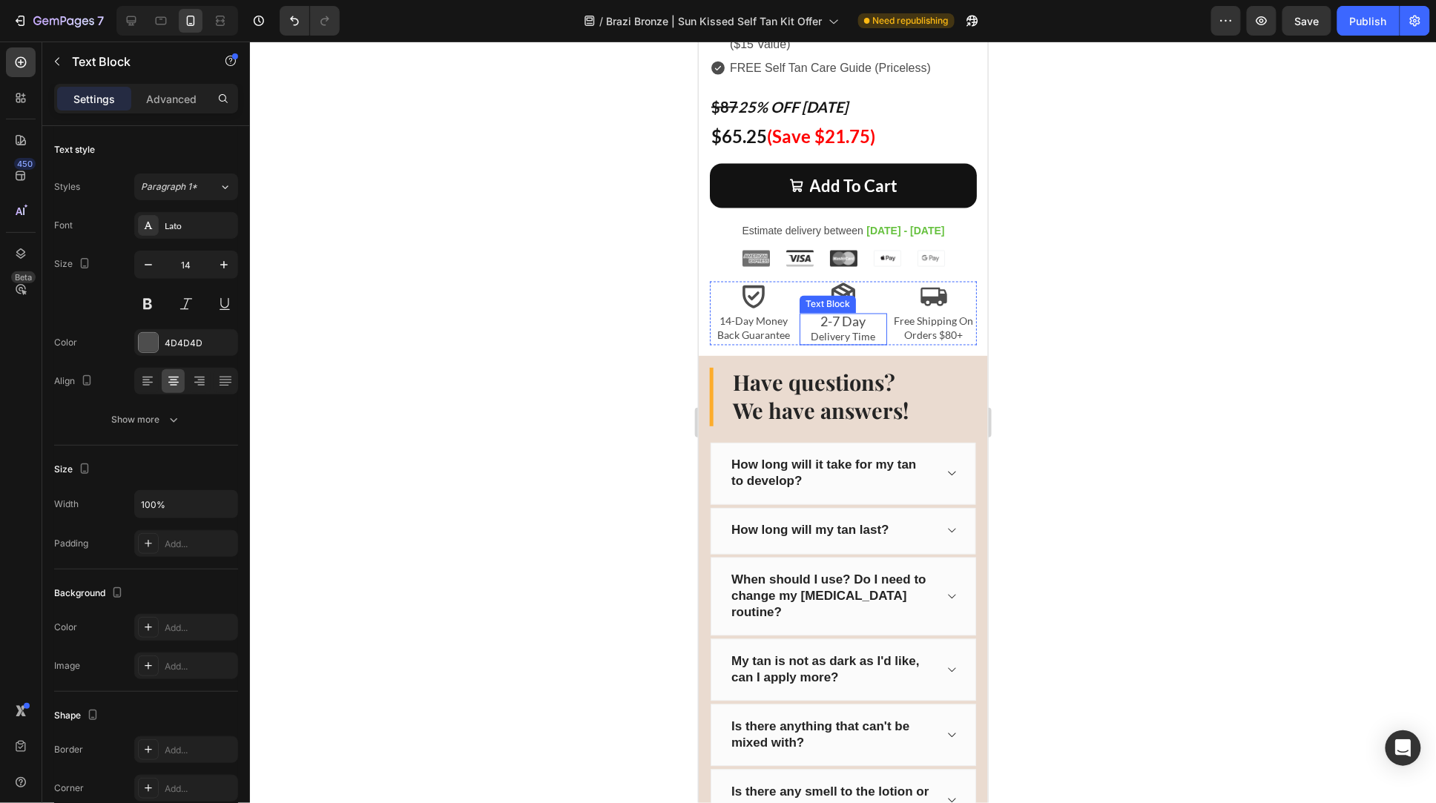
click at [838, 313] on span "2-7 Day" at bounding box center [842, 321] width 45 height 16
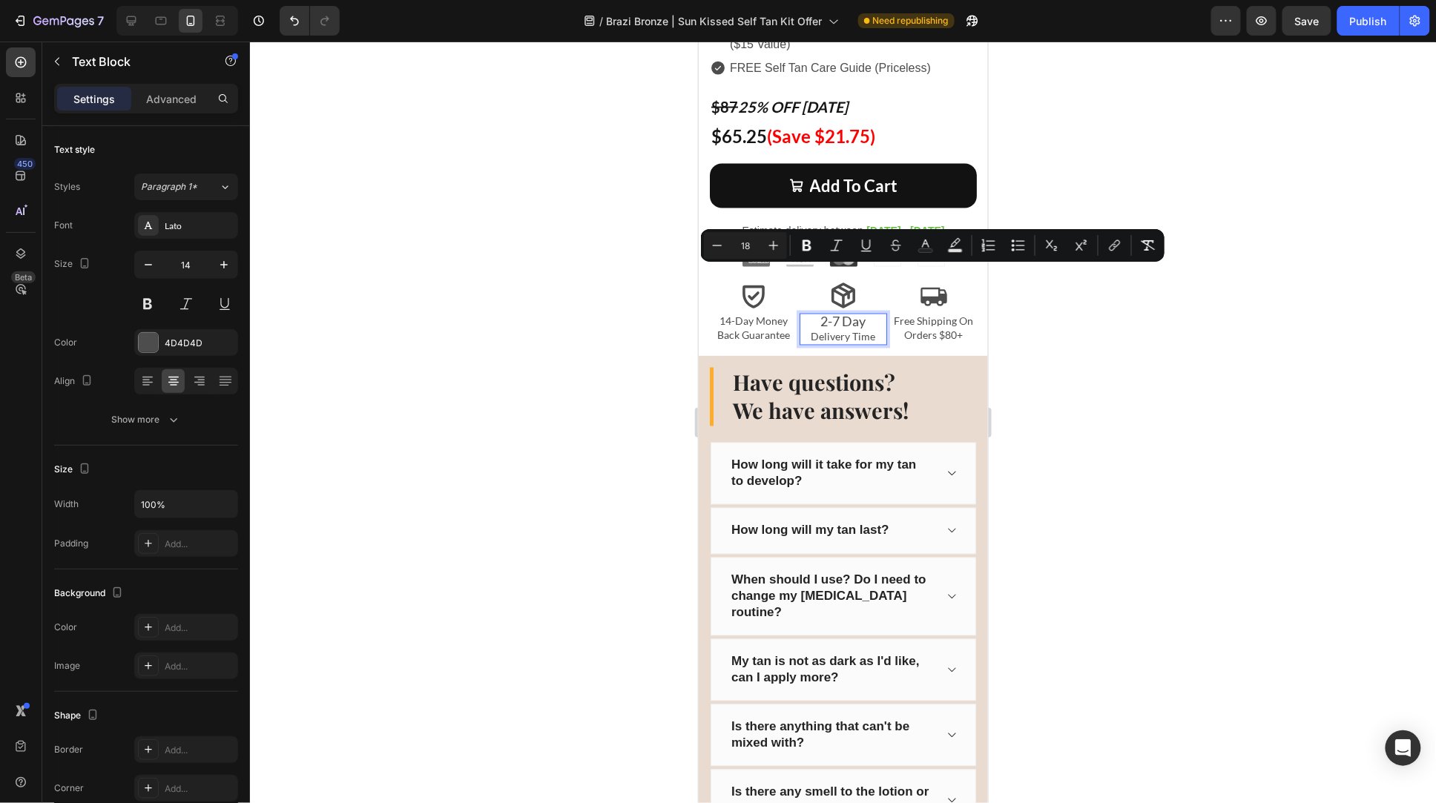
click at [749, 246] on input "18" at bounding box center [746, 246] width 30 height 18
type input "14"
click at [617, 271] on div at bounding box center [843, 423] width 1186 height 762
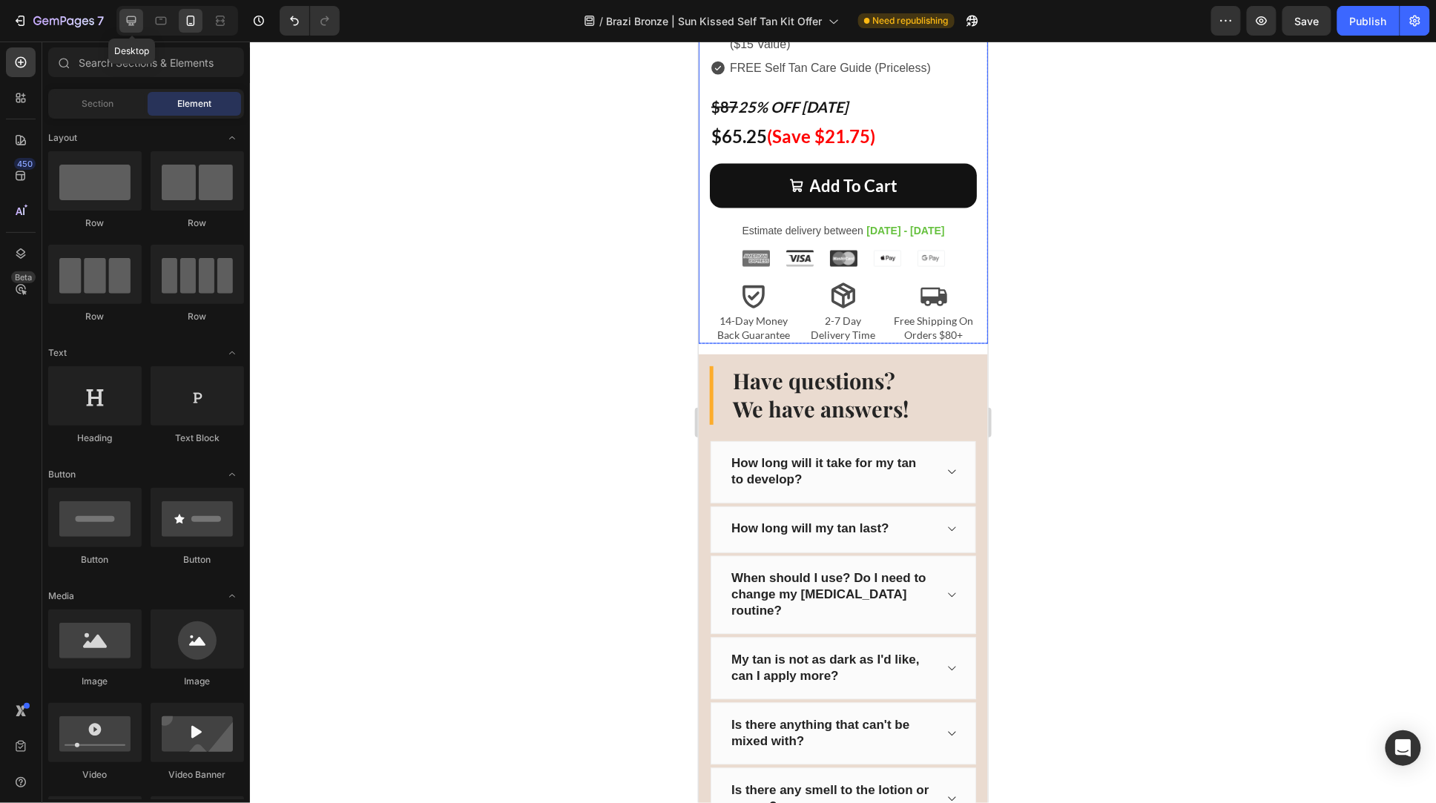
click at [135, 24] on icon at bounding box center [131, 20] width 15 height 15
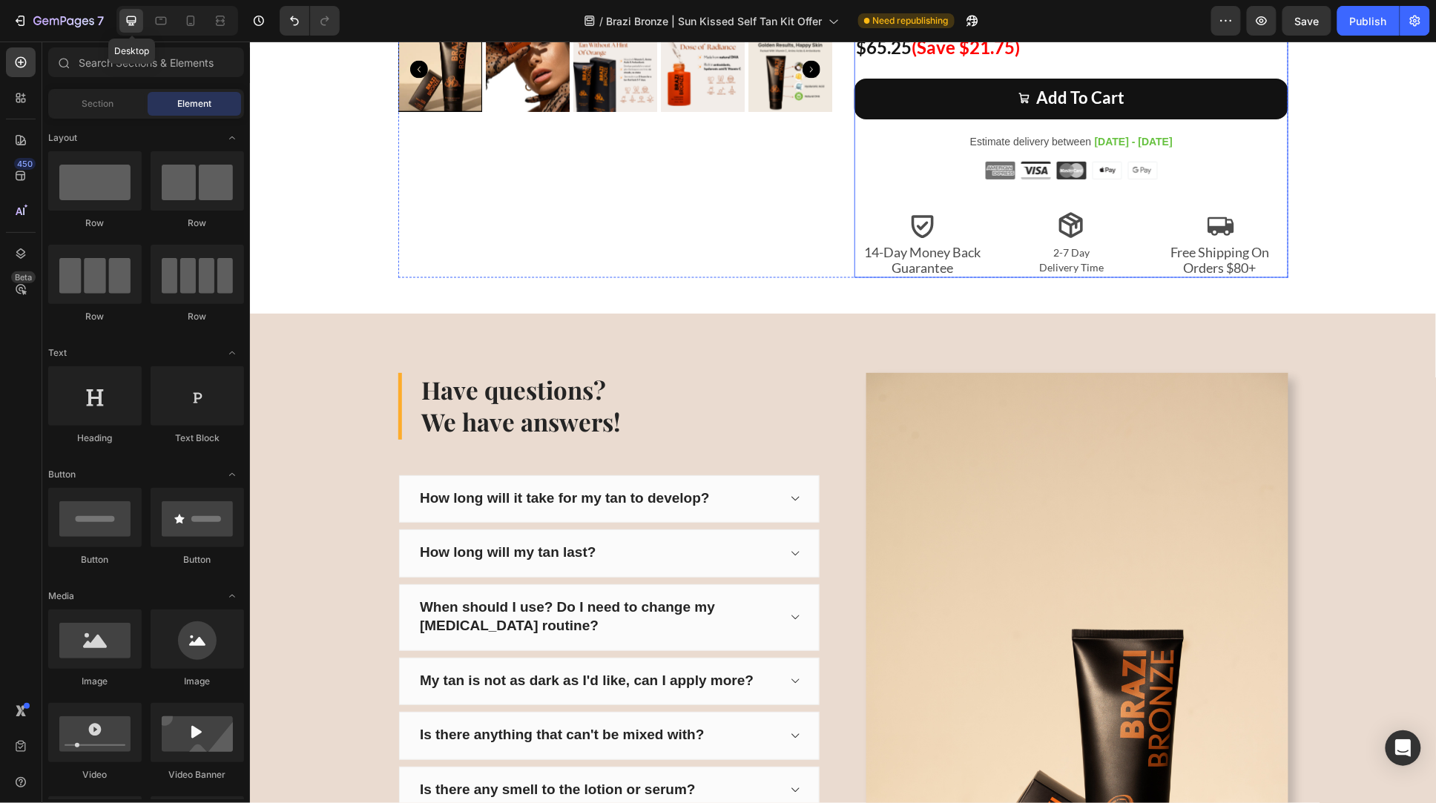
scroll to position [7382, 0]
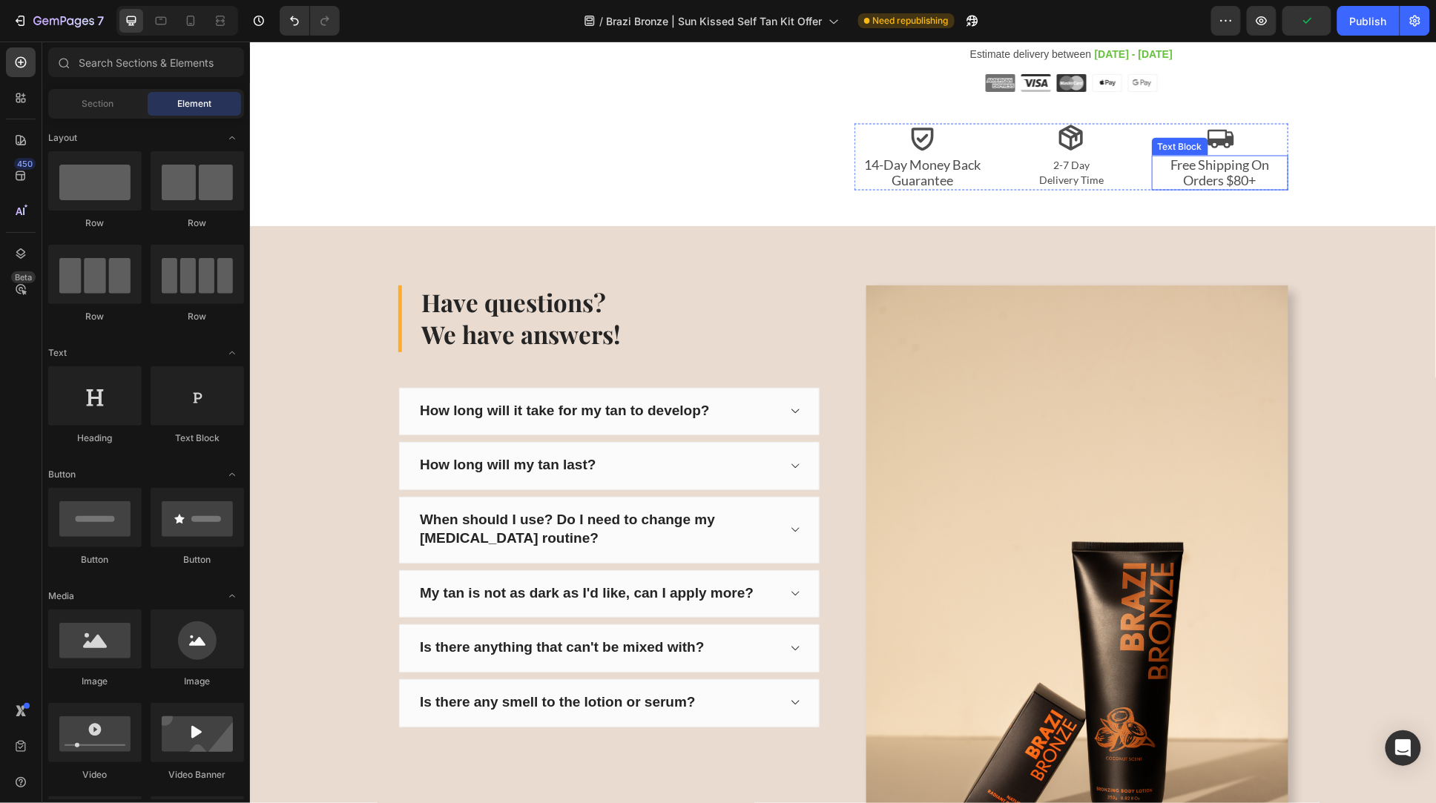
click at [1220, 164] on p "Free Shipping On Orders $80+" at bounding box center [1220, 173] width 134 height 32
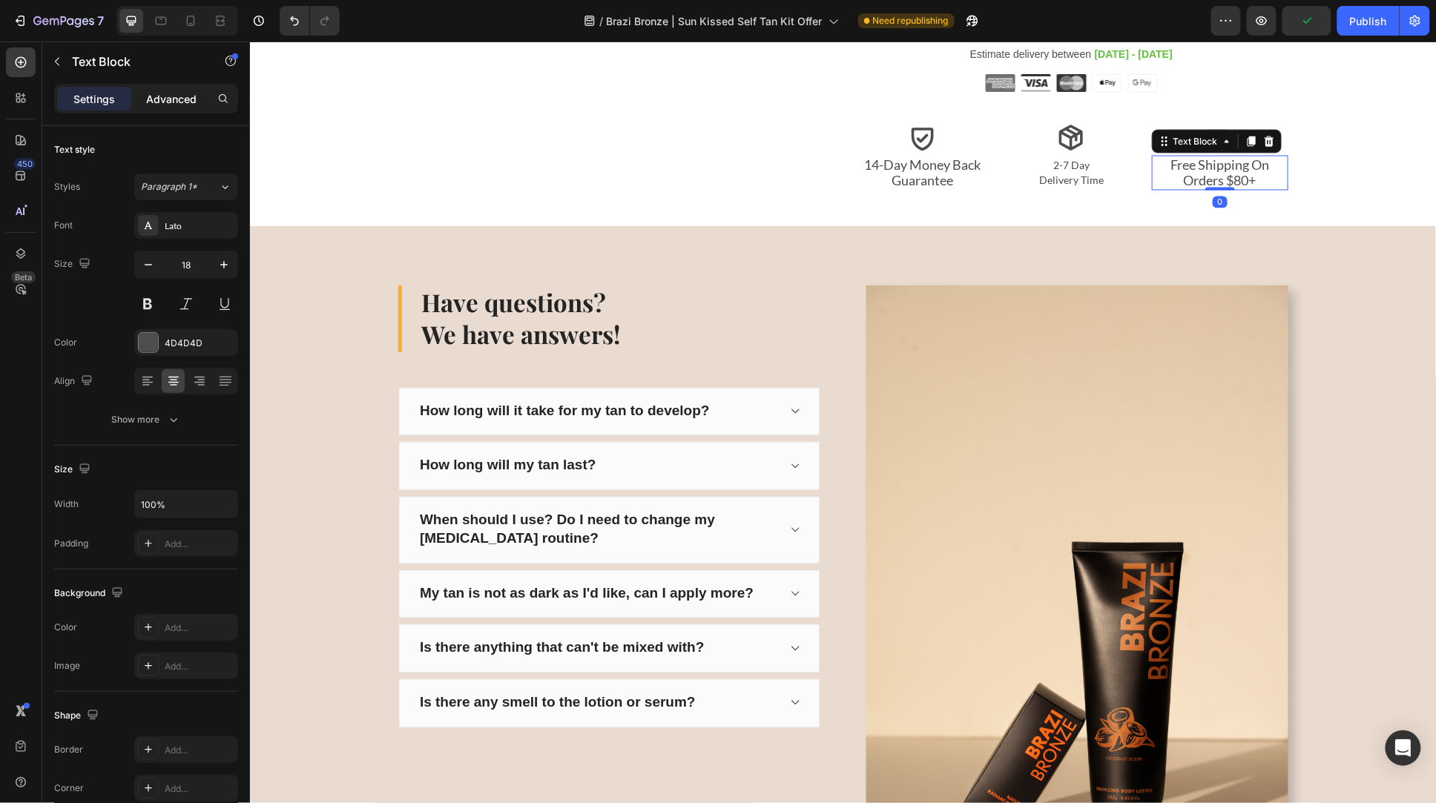
click at [181, 99] on p "Advanced" at bounding box center [171, 99] width 50 height 16
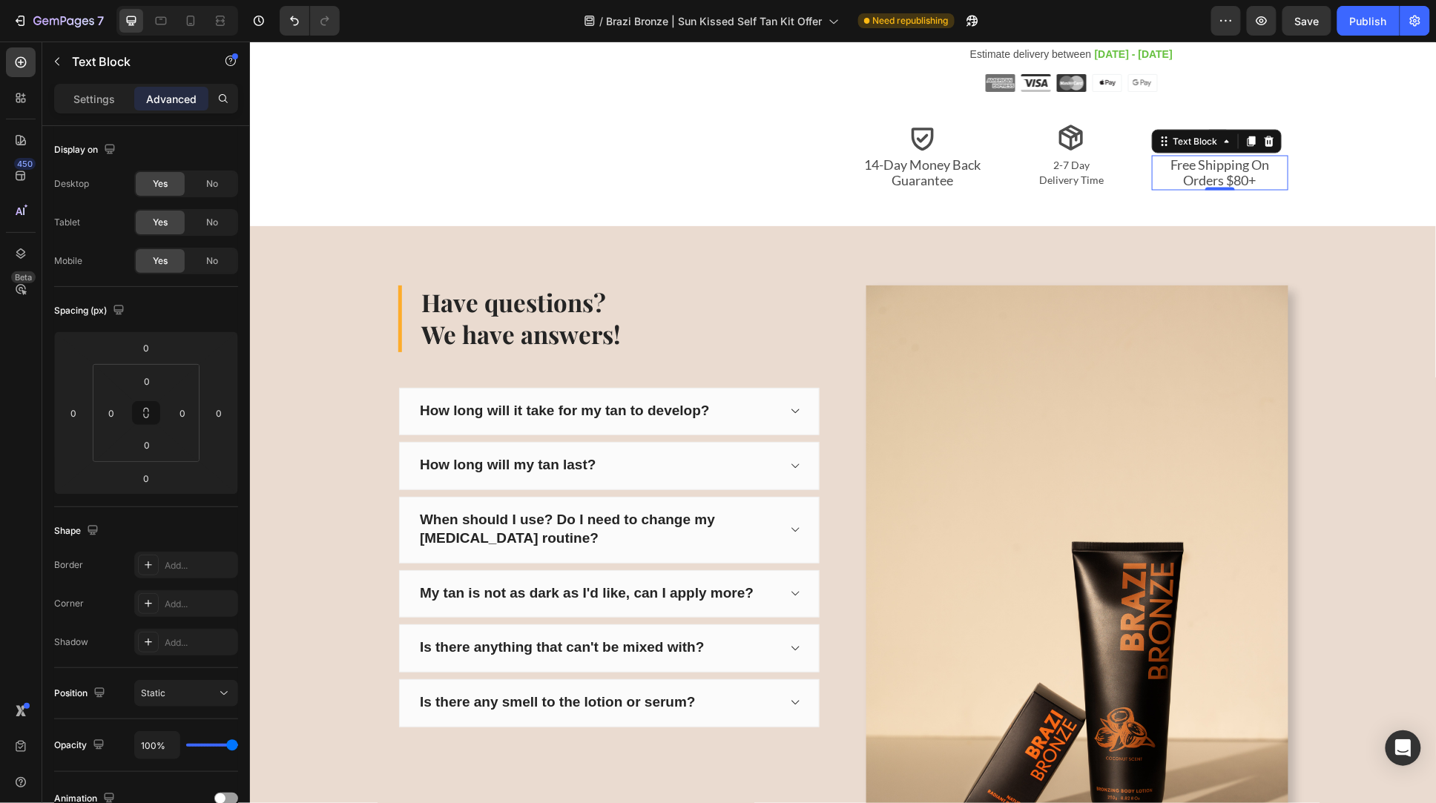
click at [1246, 140] on icon at bounding box center [1250, 141] width 8 height 10
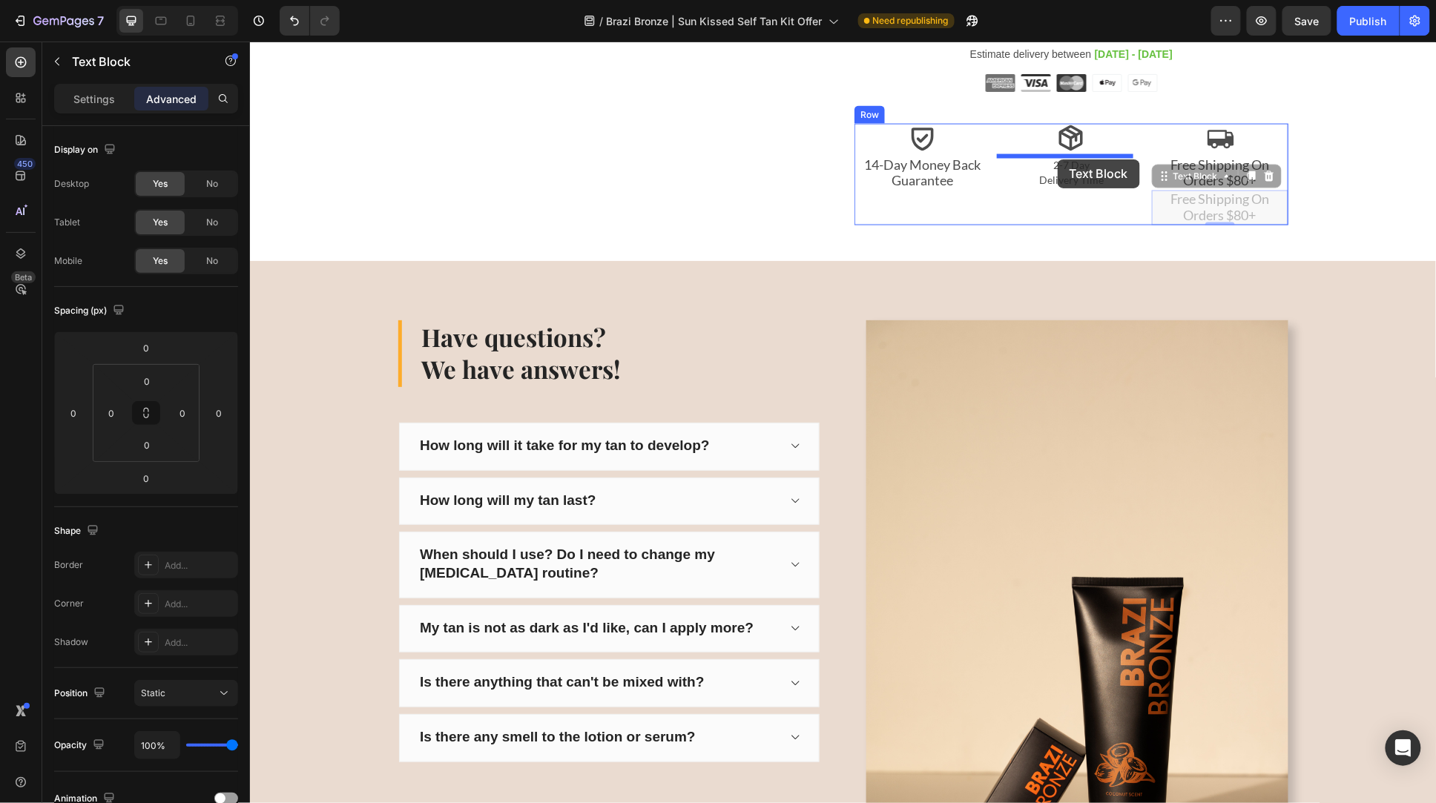
drag, startPoint x: 1177, startPoint y: 178, endPoint x: 1057, endPoint y: 159, distance: 121.0
type input "5"
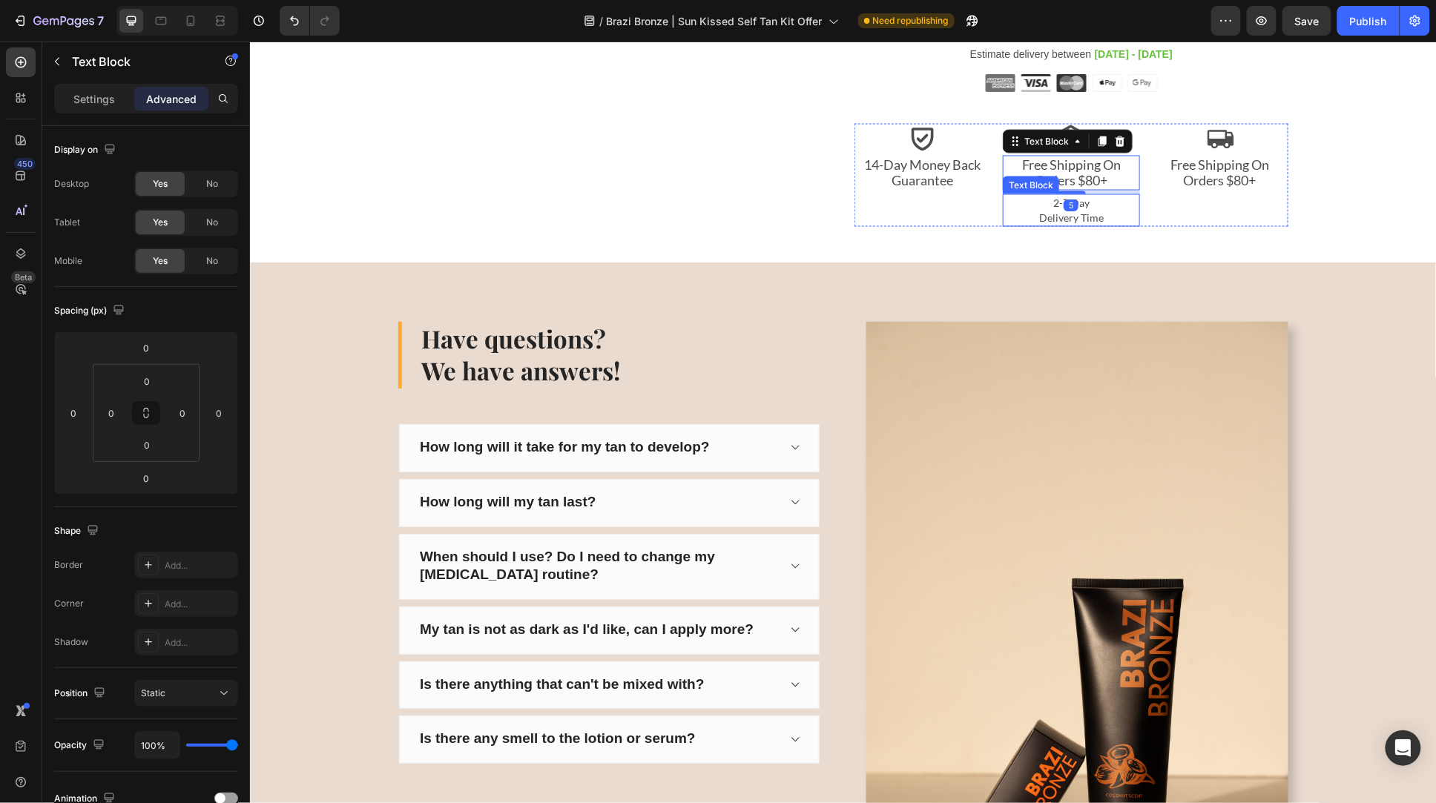
click at [1108, 214] on p "Delivery Time" at bounding box center [1071, 217] width 134 height 15
click at [1116, 179] on icon at bounding box center [1120, 179] width 10 height 10
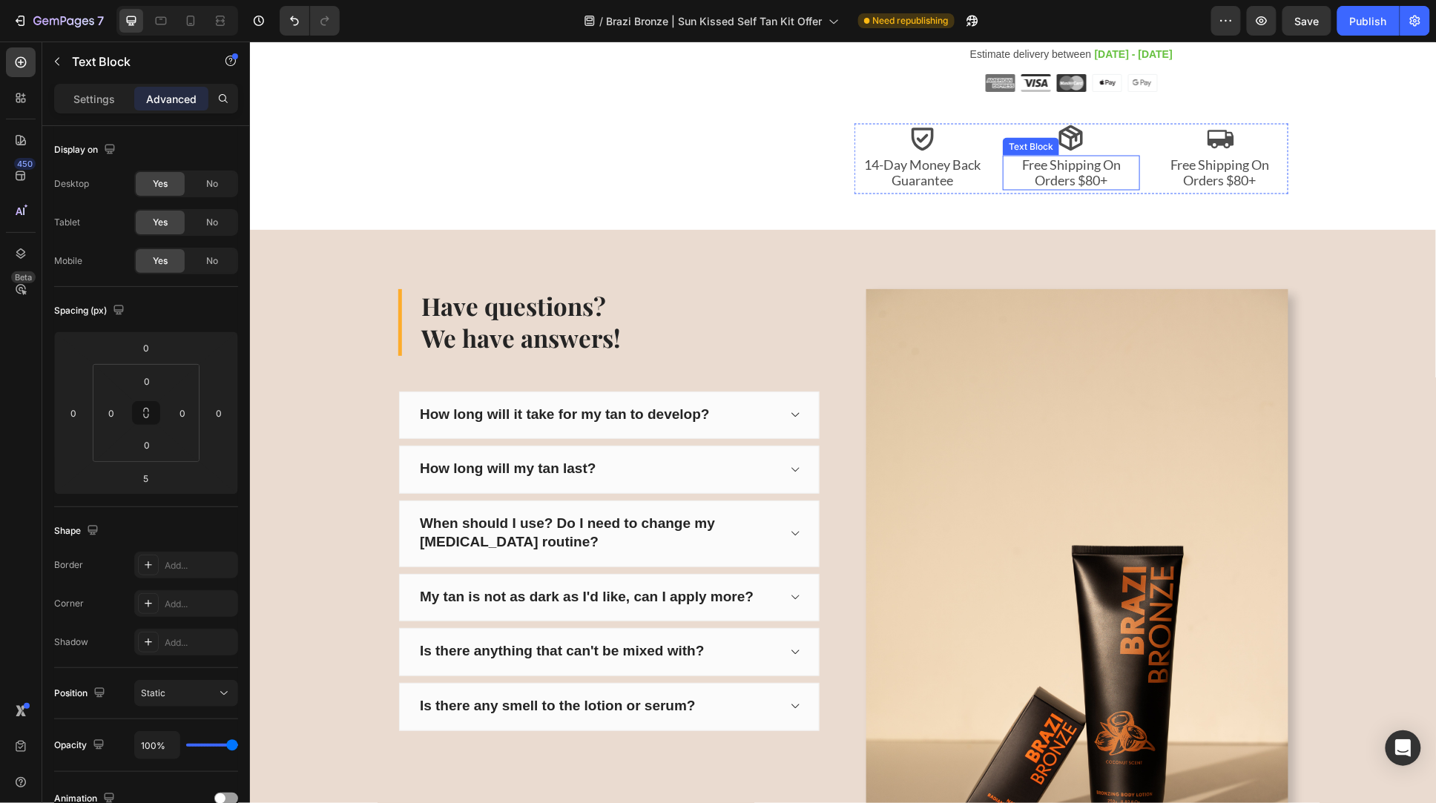
click at [1084, 177] on p "Free Shipping On Orders $80+" at bounding box center [1071, 173] width 134 height 32
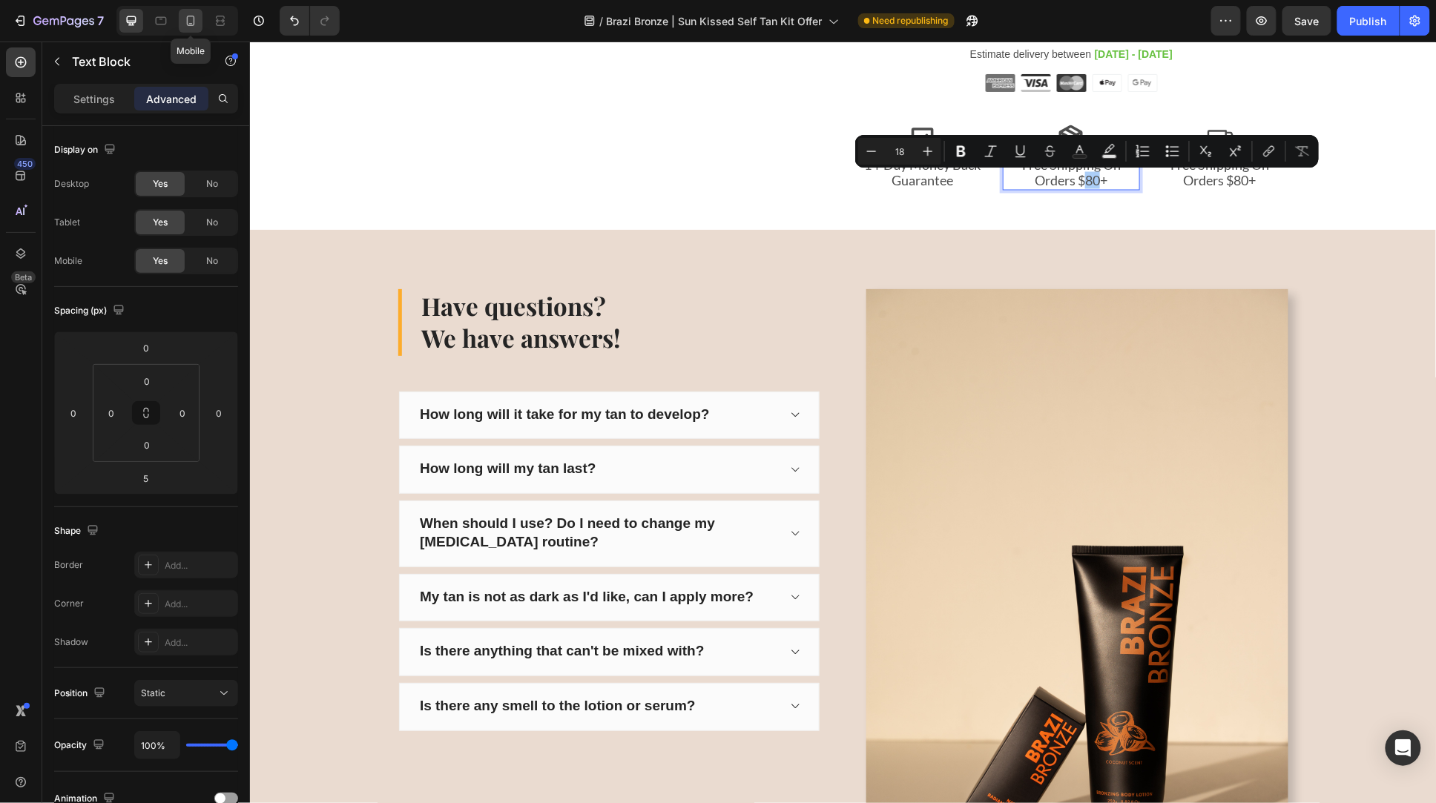
click at [189, 16] on icon at bounding box center [191, 21] width 8 height 10
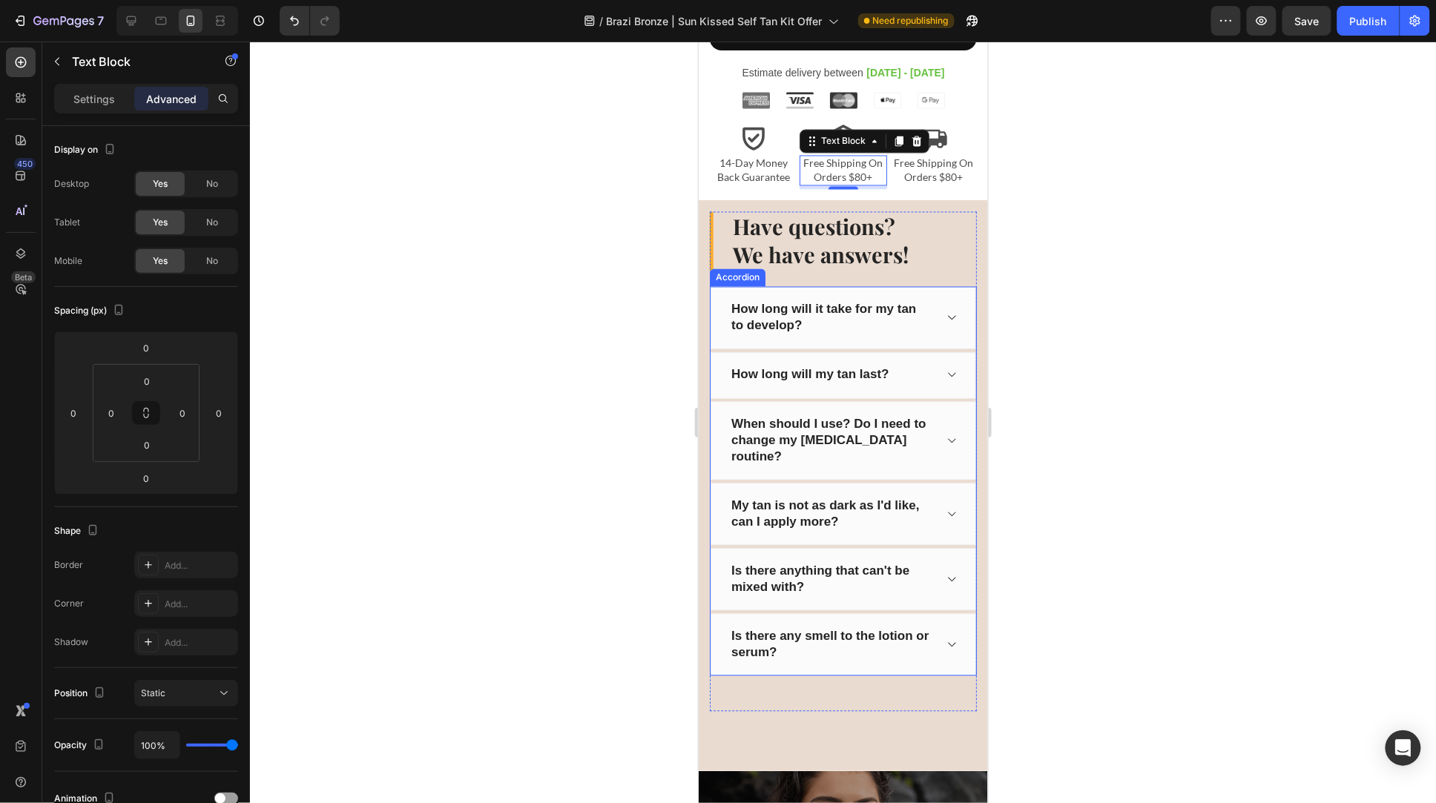
scroll to position [7437, 0]
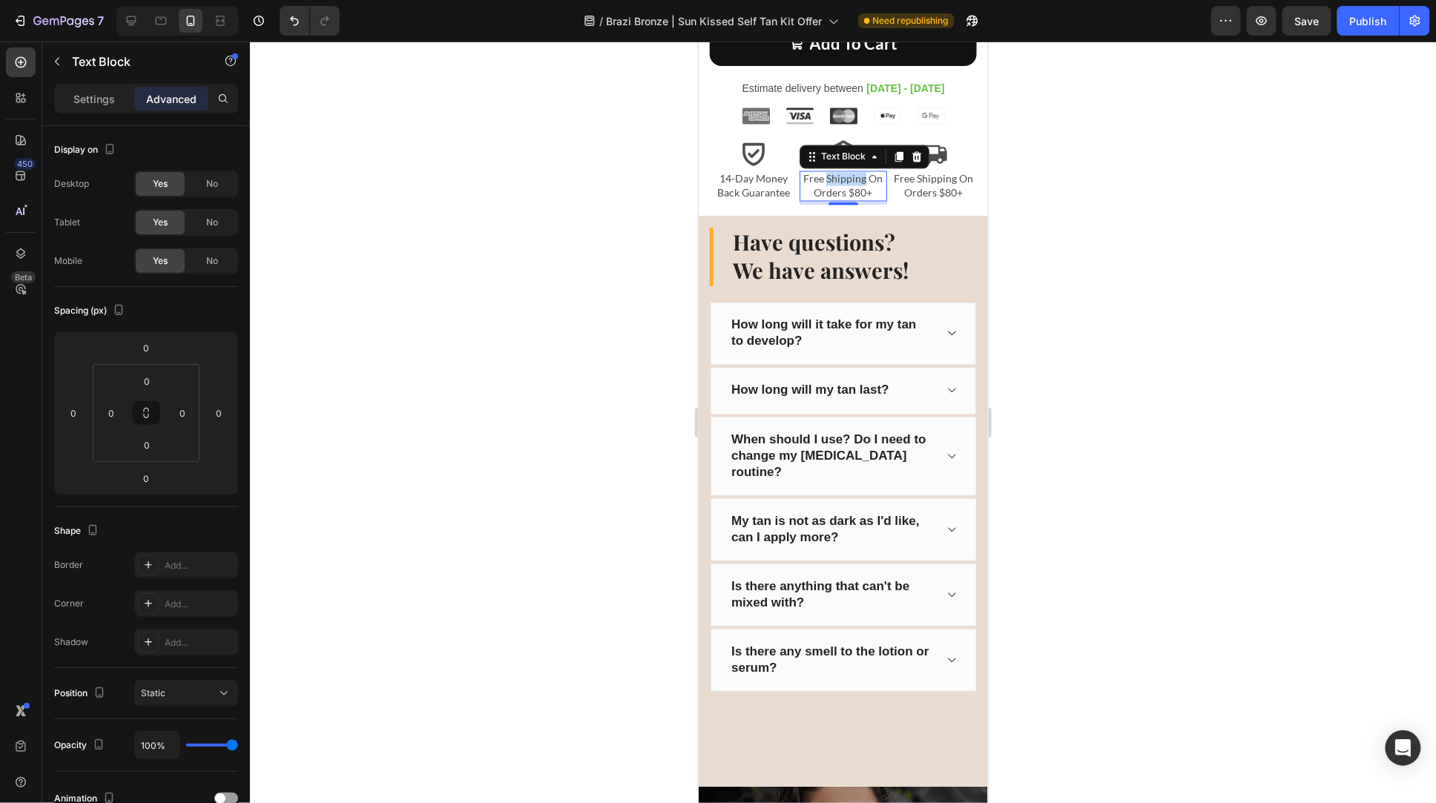
click at [843, 172] on p "Free Shipping On Orders $80+" at bounding box center [842, 185] width 84 height 27
click at [123, 22] on div at bounding box center [131, 21] width 24 height 24
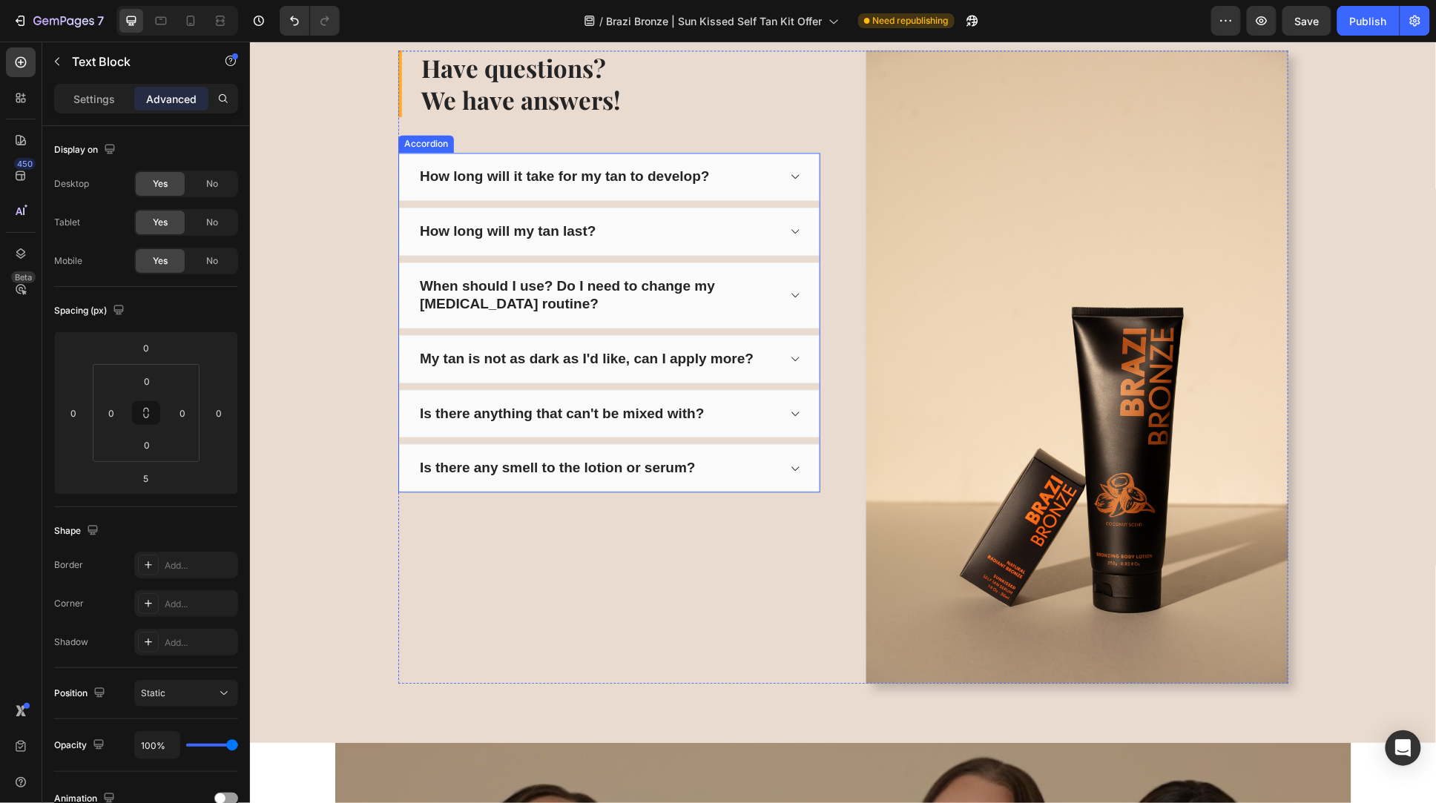
scroll to position [6818, 0]
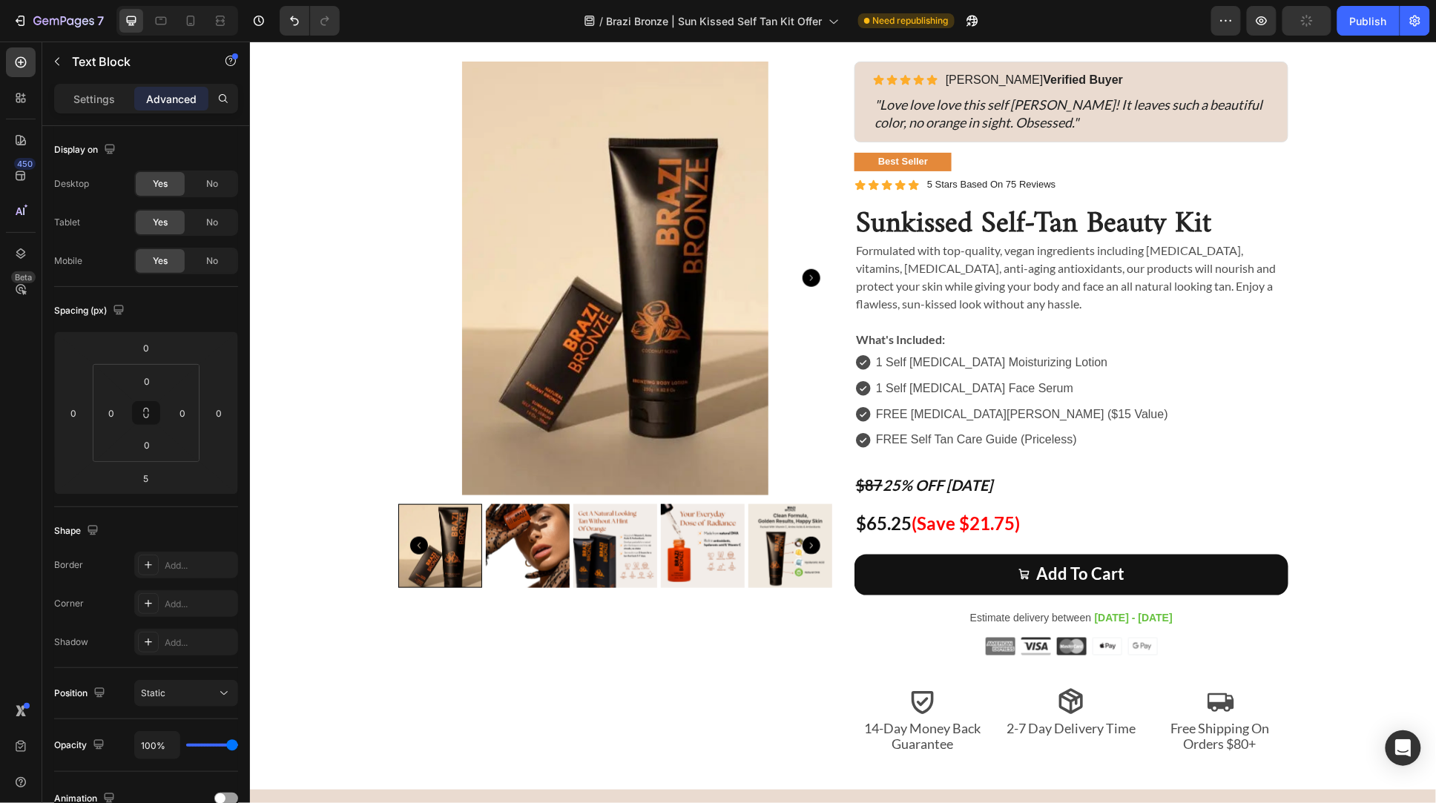
click at [1066, 734] on p "2-7 Day Delivery Time" at bounding box center [1071, 728] width 134 height 16
click at [1051, 731] on p "2-7 Day Delivery Time" at bounding box center [1071, 728] width 134 height 16
click at [183, 7] on div at bounding box center [177, 21] width 122 height 30
click at [192, 16] on icon at bounding box center [191, 21] width 8 height 10
type input "0"
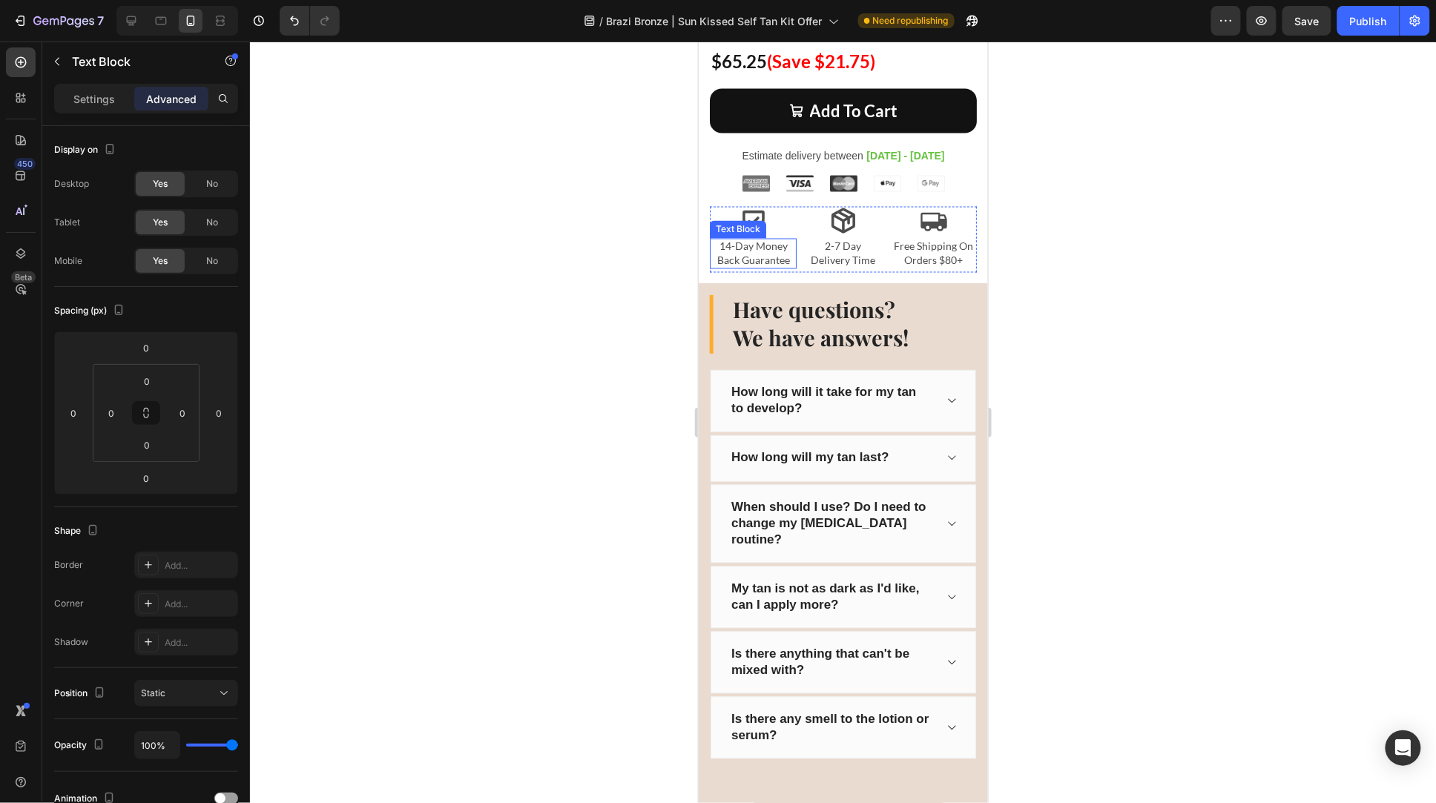
scroll to position [7469, 0]
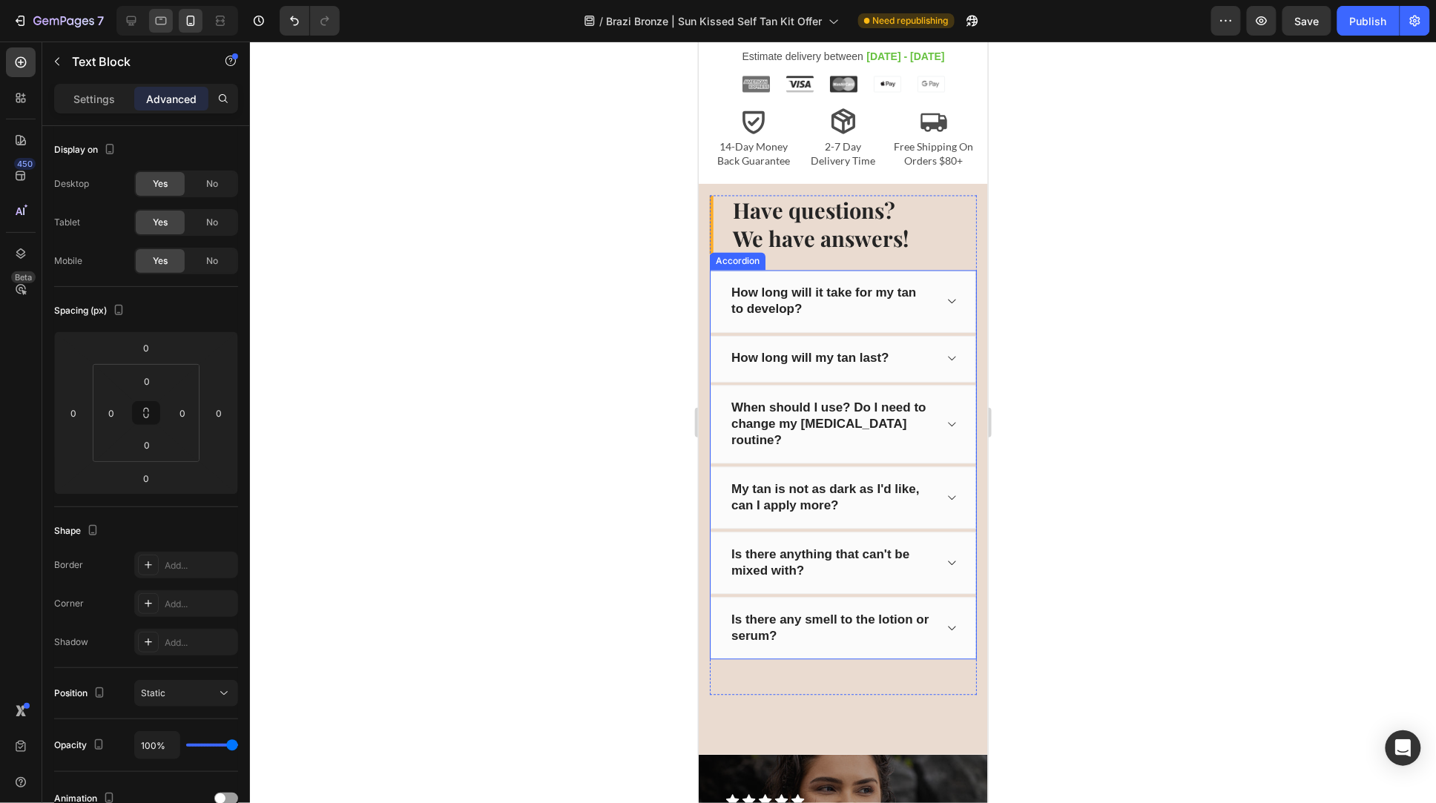
click at [171, 22] on div at bounding box center [161, 21] width 24 height 24
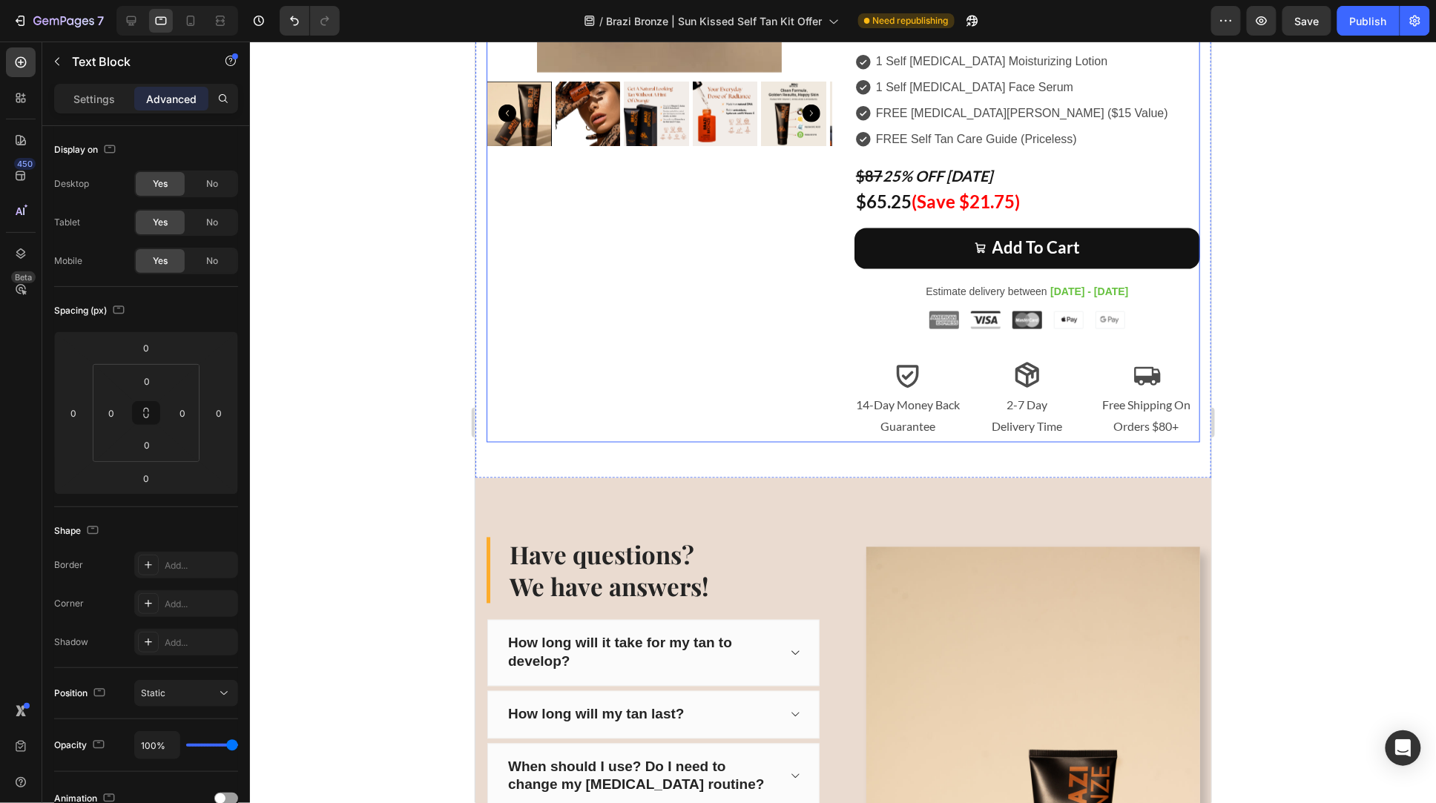
scroll to position [7049, 0]
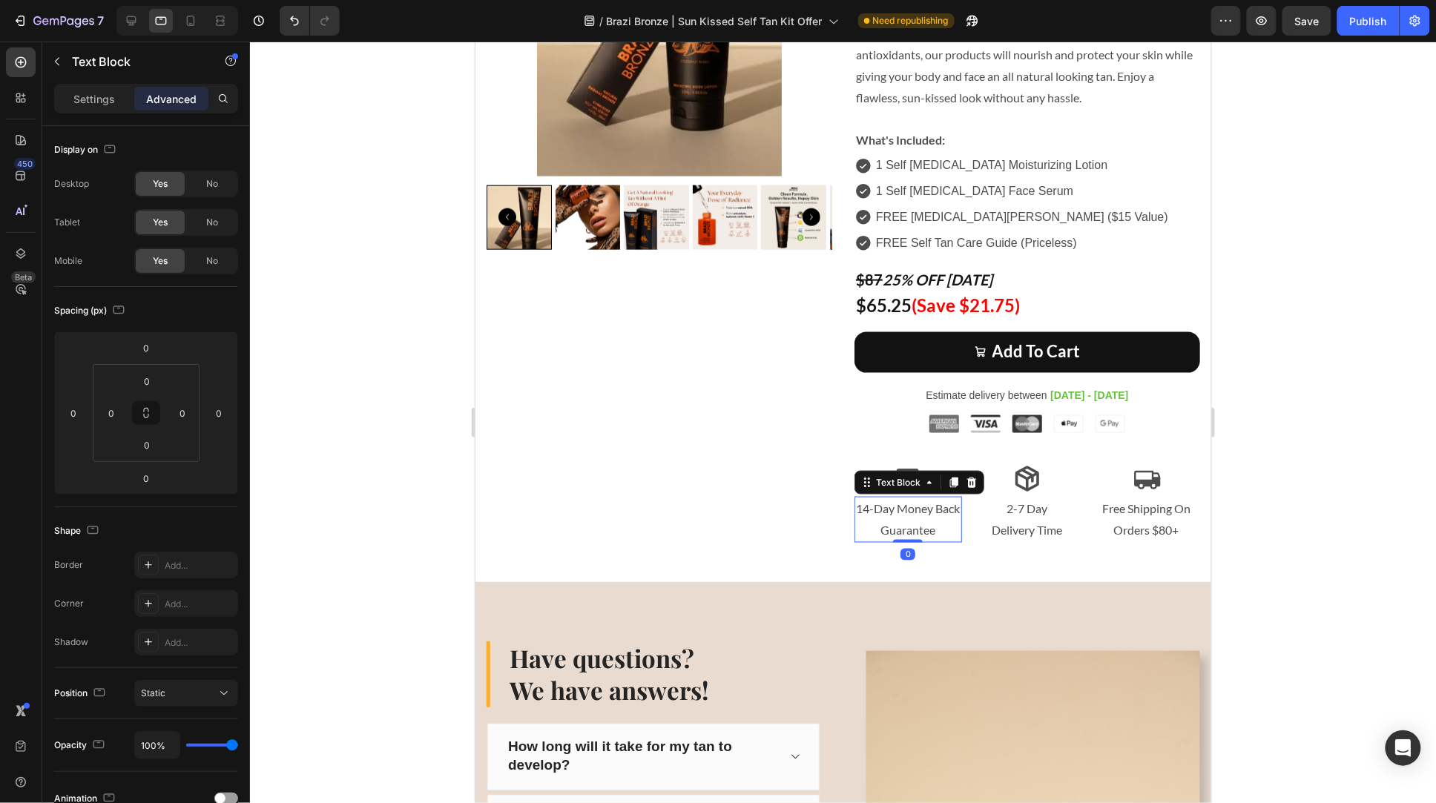
click at [915, 518] on p "14-Day Money Back Guarantee" at bounding box center [907, 519] width 105 height 43
click at [102, 96] on p "Settings" at bounding box center [94, 99] width 42 height 16
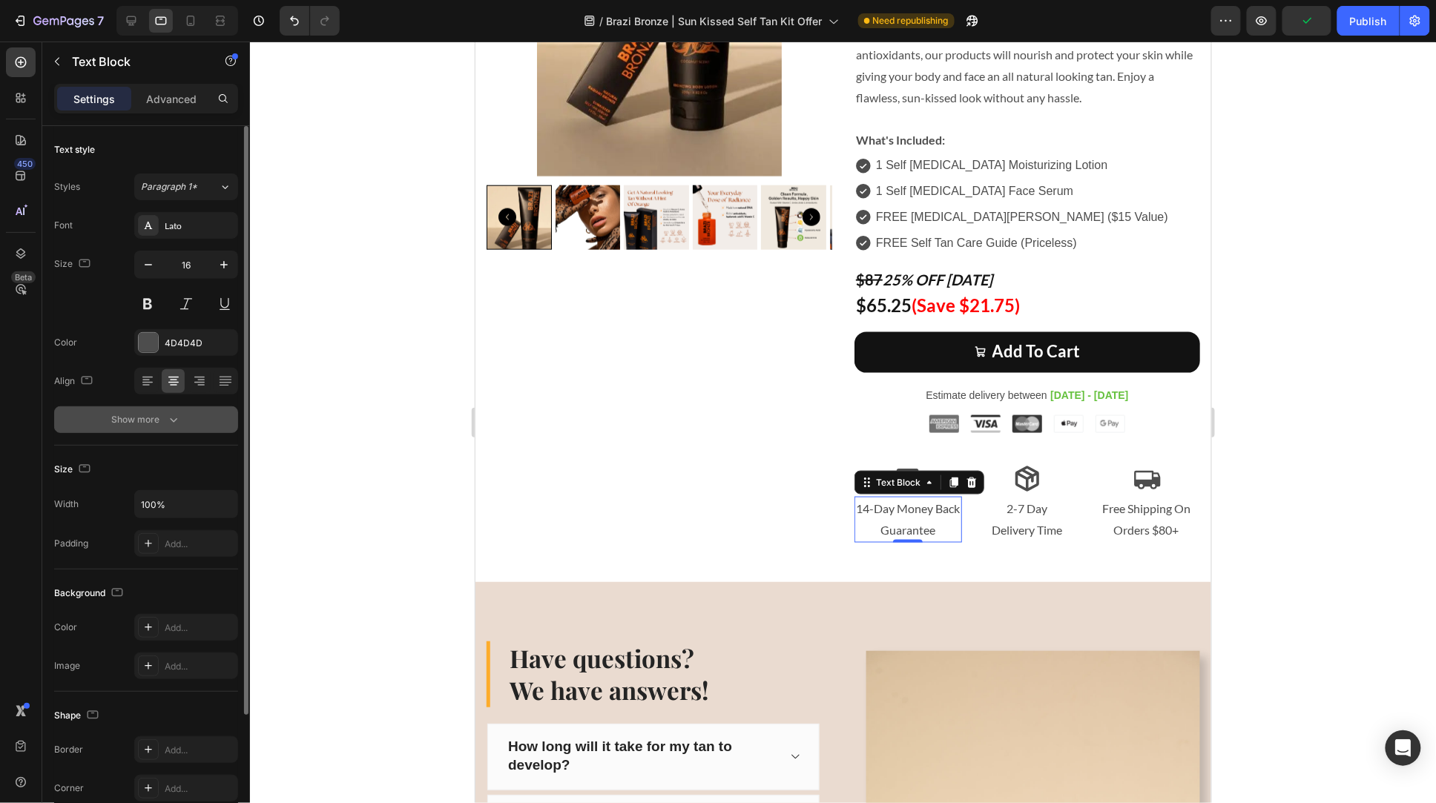
click at [145, 418] on div "Show more" at bounding box center [146, 419] width 69 height 15
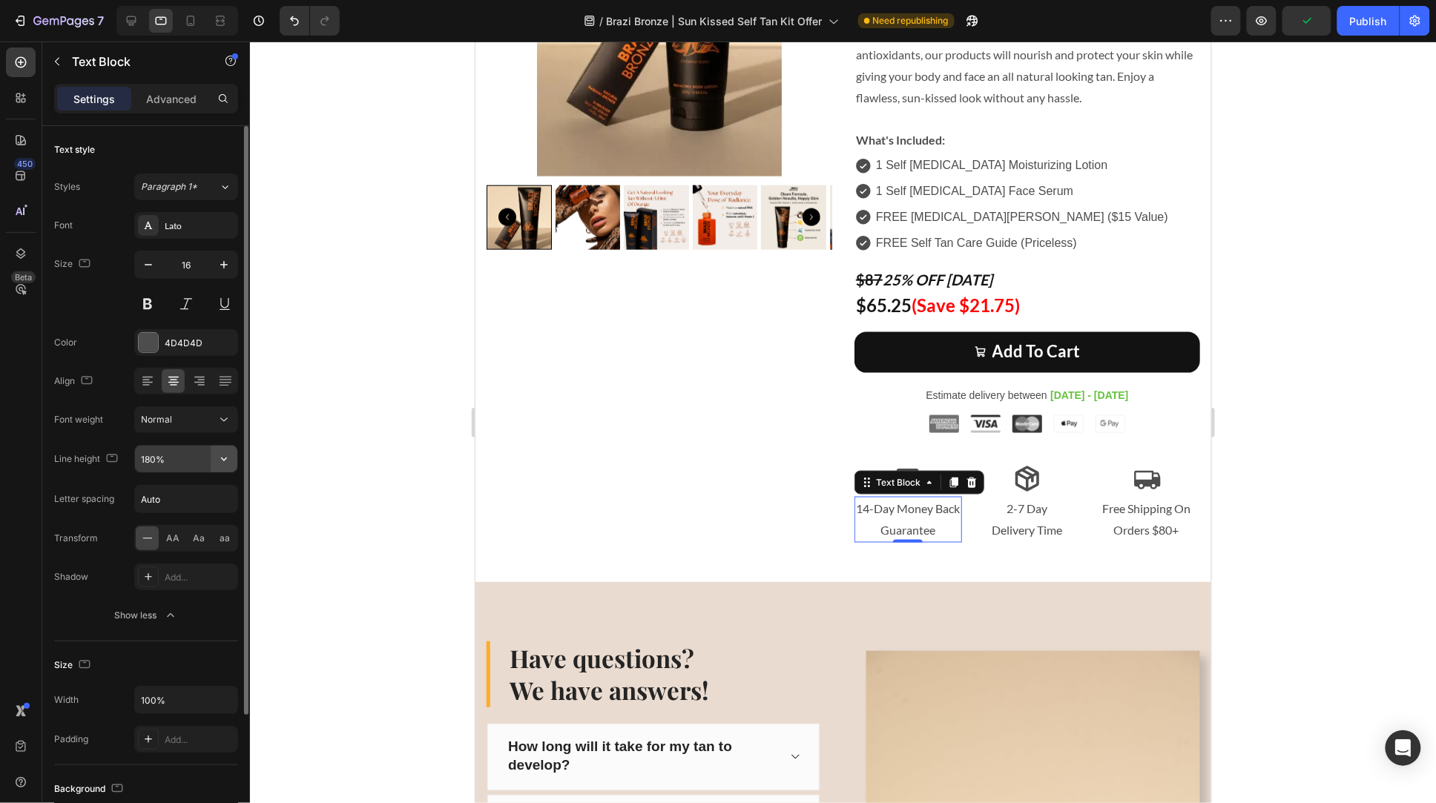
click at [227, 463] on icon "button" at bounding box center [224, 459] width 15 height 15
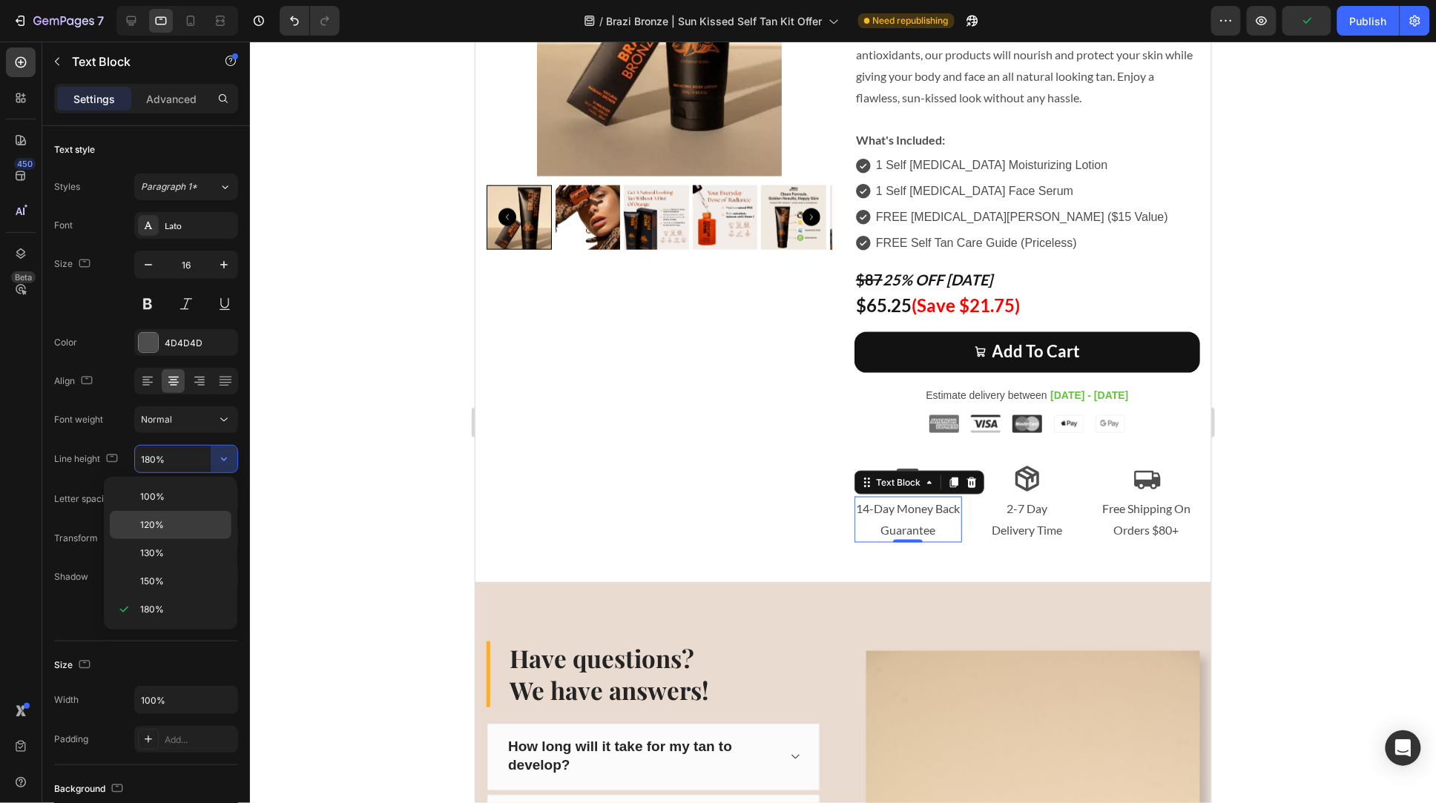
click at [183, 522] on p "120%" at bounding box center [182, 525] width 85 height 13
type input "120%"
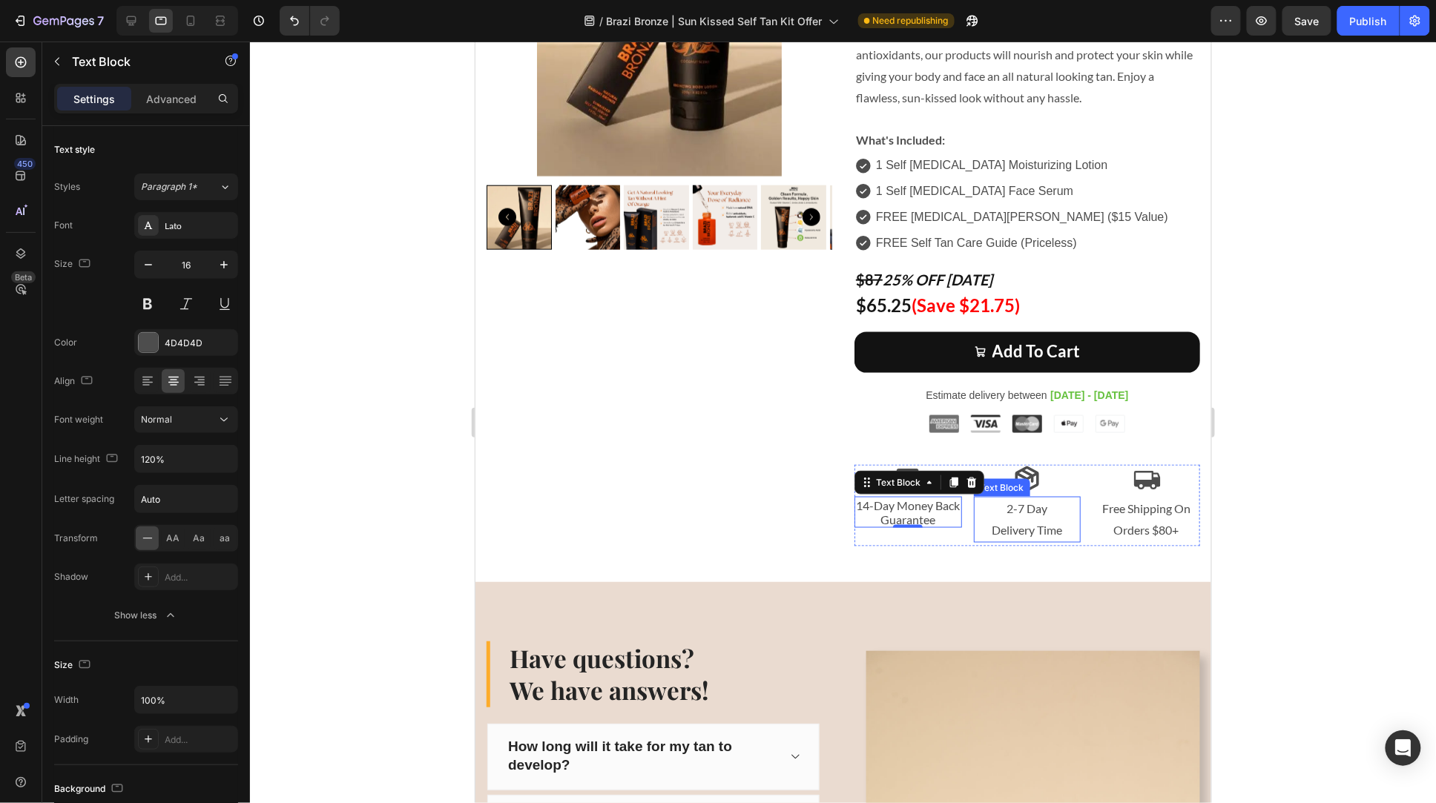
click at [1006, 516] on p "2-7 Day" at bounding box center [1027, 509] width 105 height 22
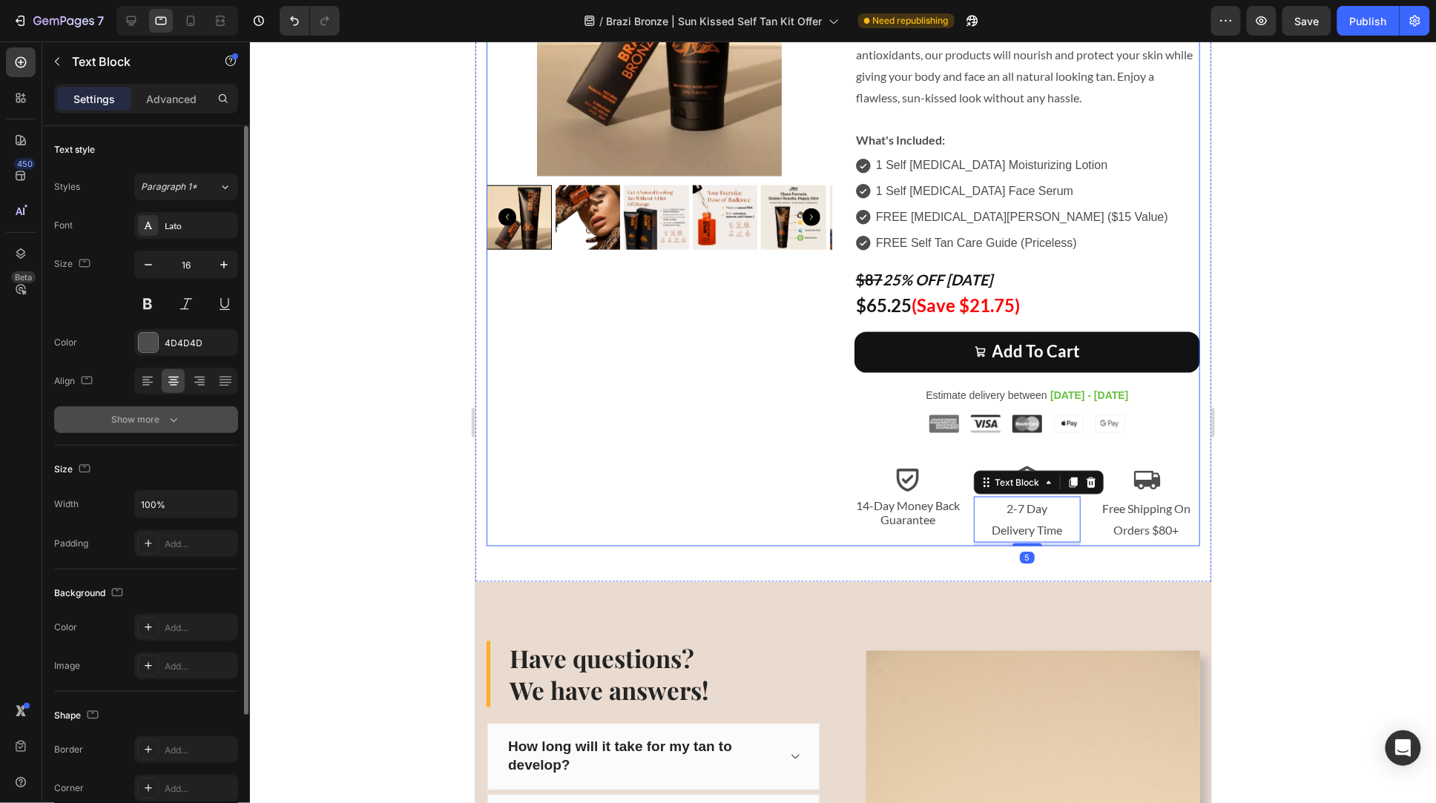
click at [176, 412] on icon "button" at bounding box center [173, 419] width 15 height 15
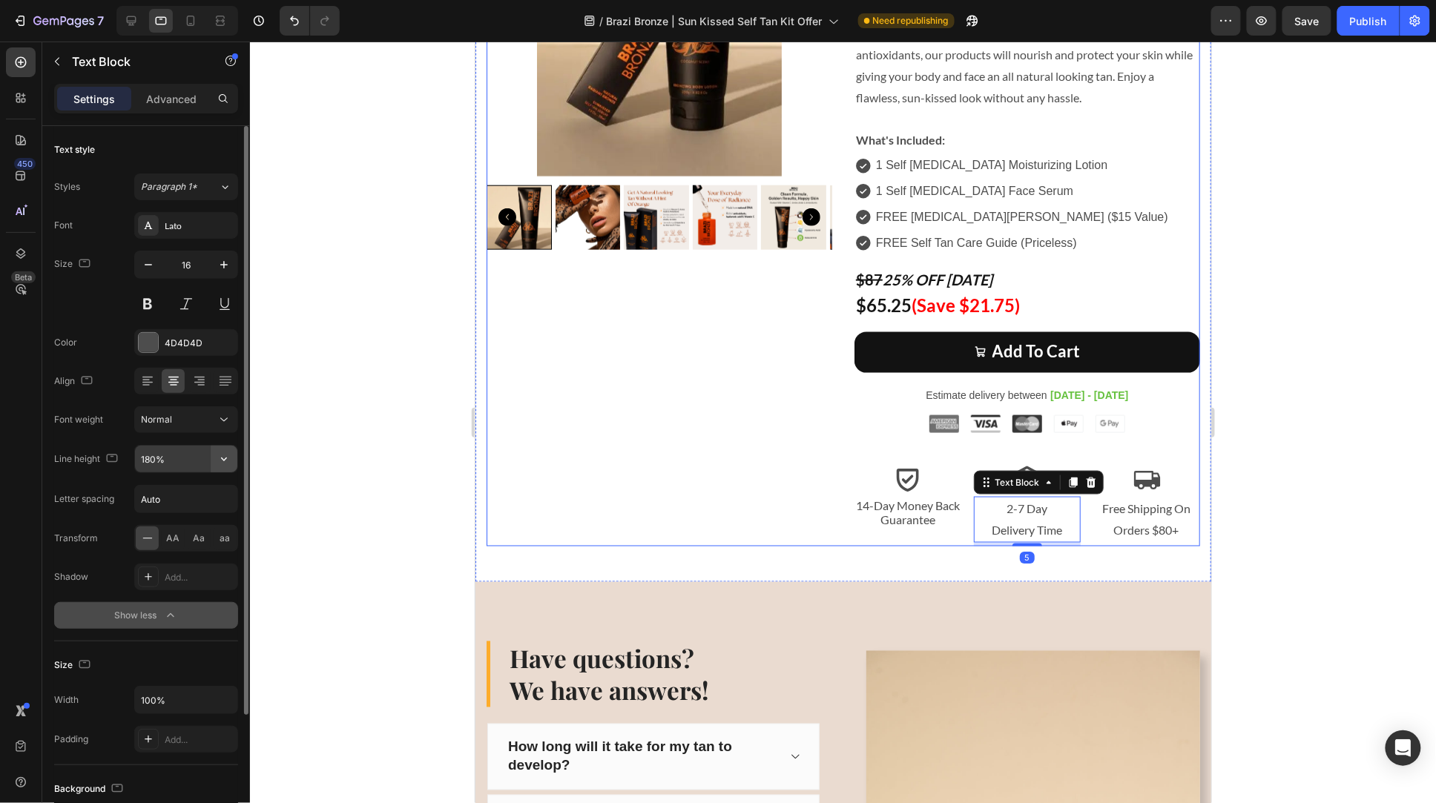
click at [223, 454] on icon "button" at bounding box center [224, 459] width 15 height 15
click at [183, 539] on div "120%" at bounding box center [171, 553] width 122 height 28
type input "120%"
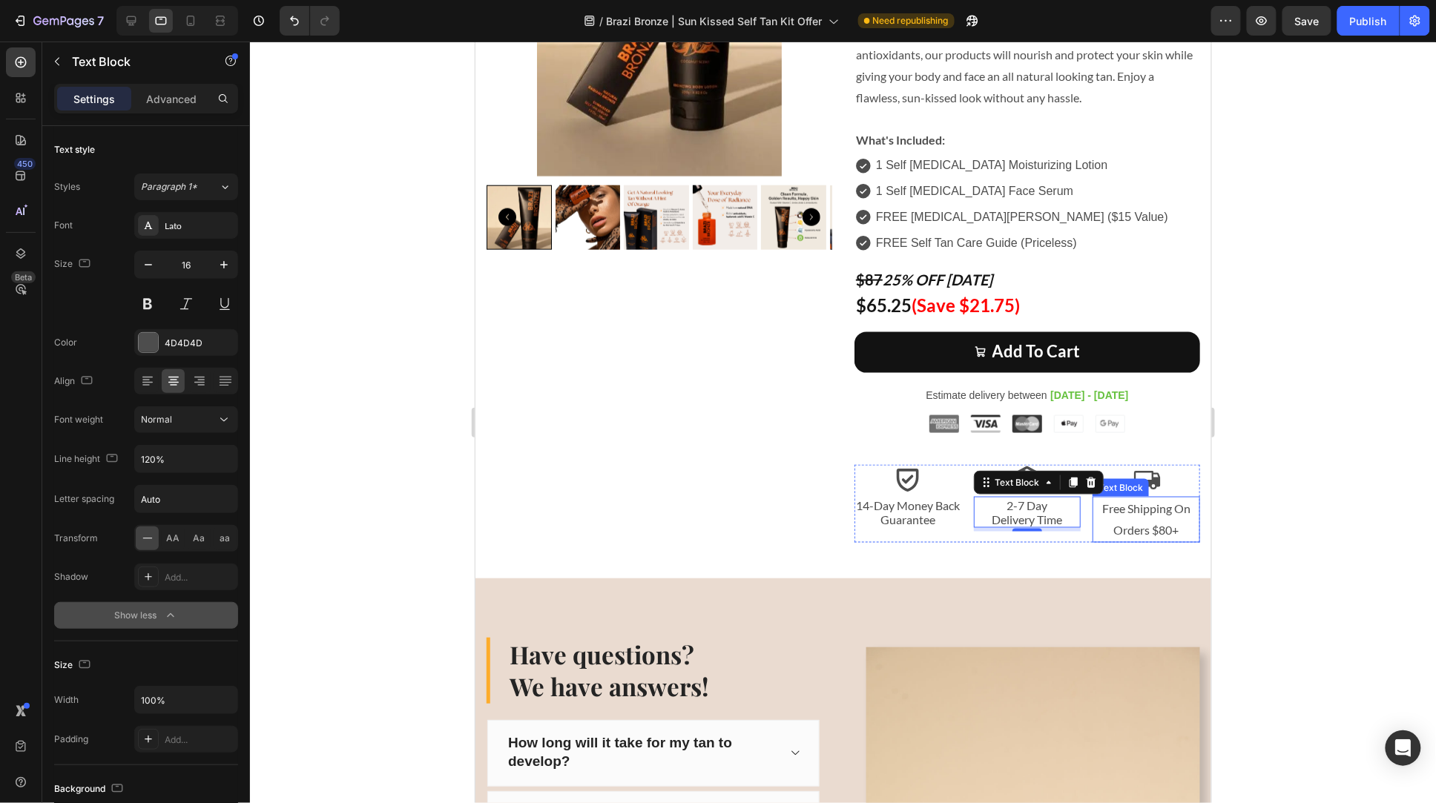
click at [1145, 516] on p "Free Shipping On Orders $80+" at bounding box center [1146, 519] width 105 height 43
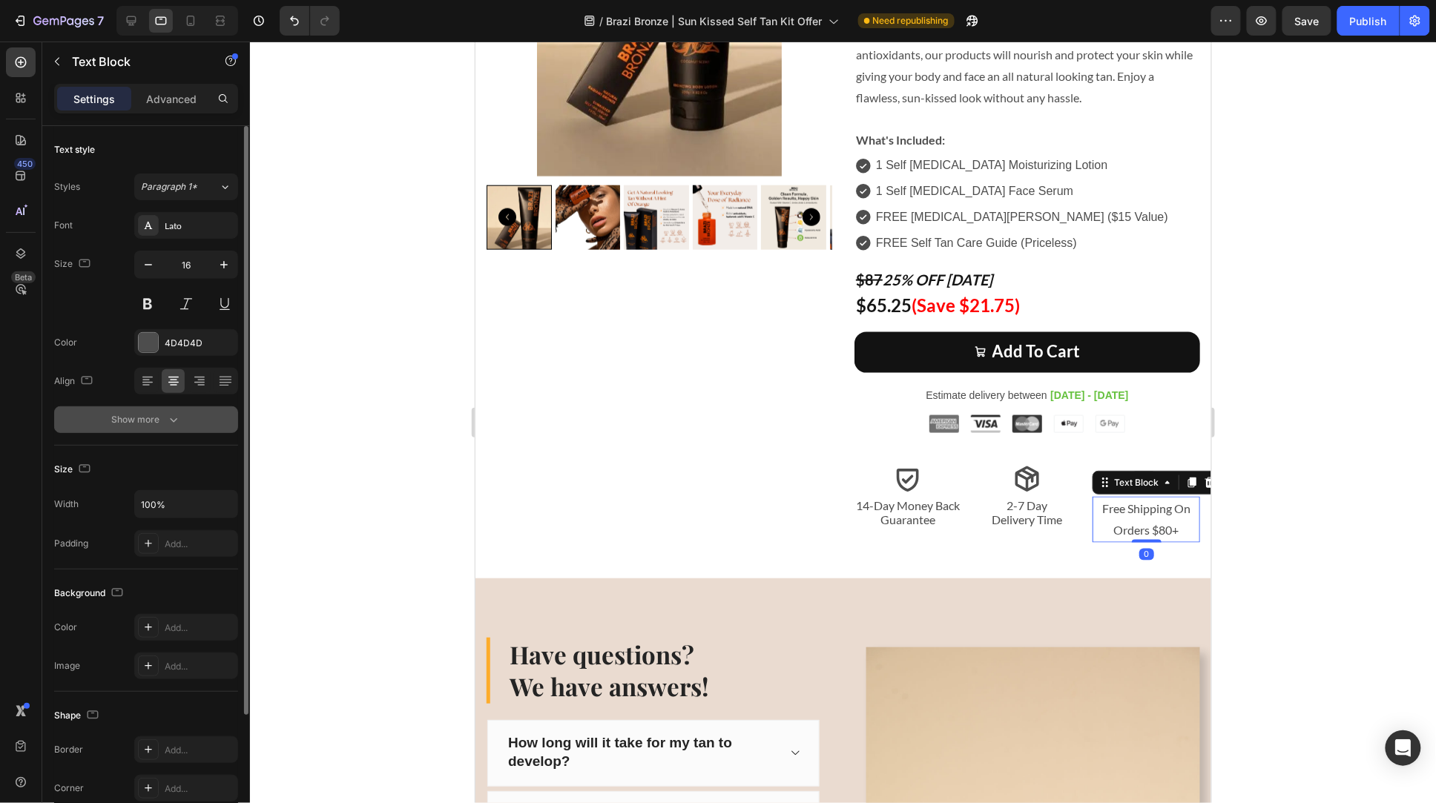
click at [185, 419] on button "Show more" at bounding box center [146, 420] width 184 height 27
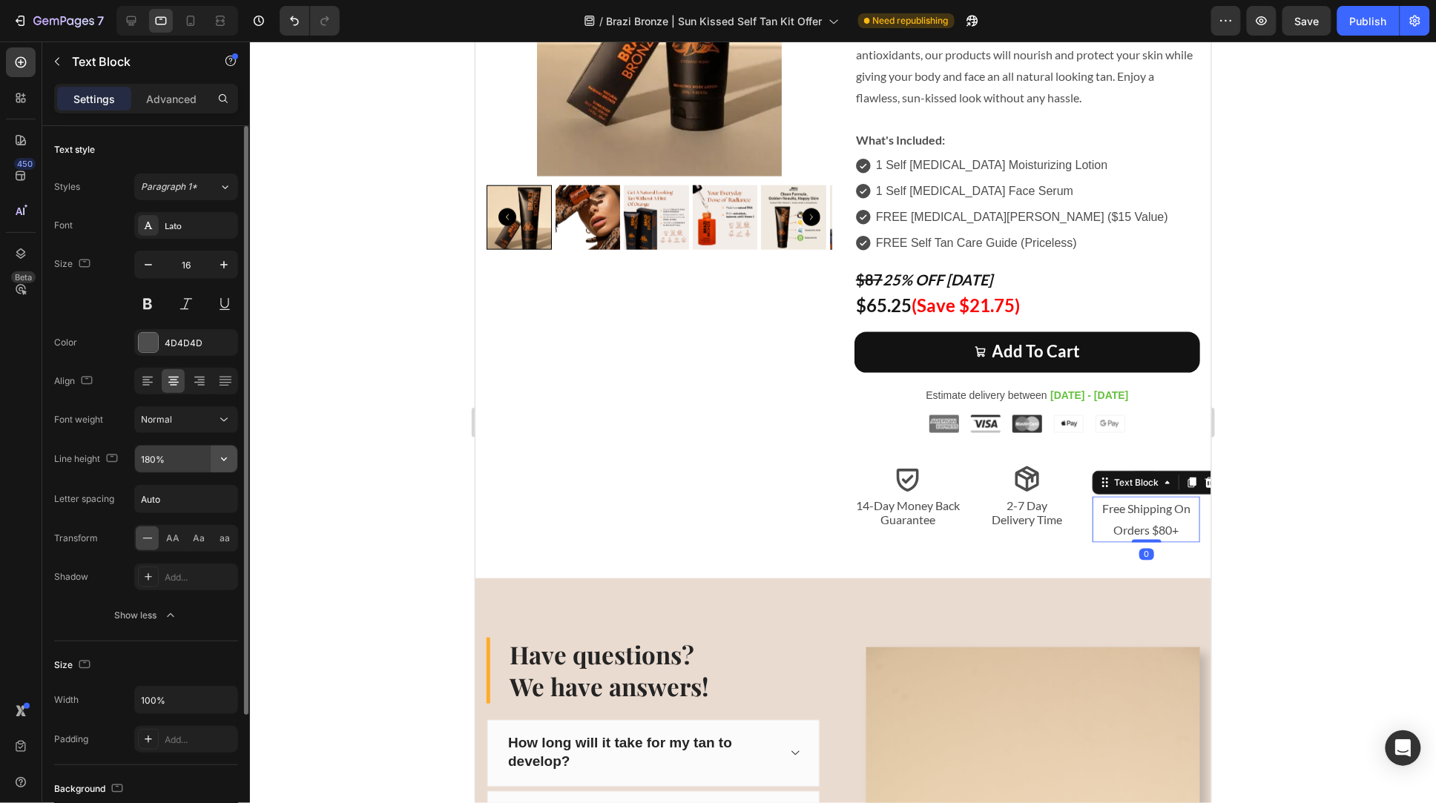
click at [235, 459] on button "button" at bounding box center [224, 459] width 27 height 27
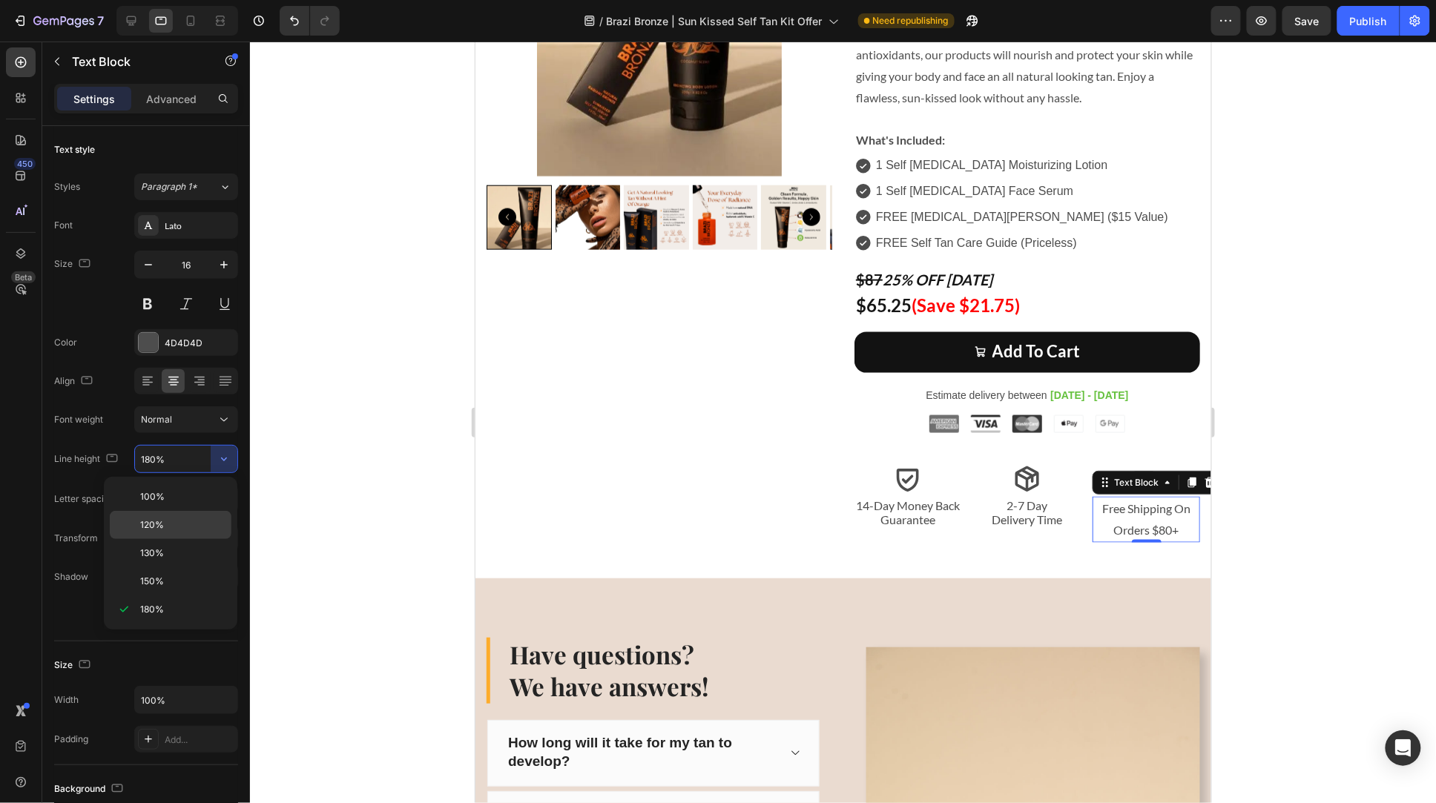
click at [181, 519] on p "120%" at bounding box center [182, 525] width 85 height 13
type input "120%"
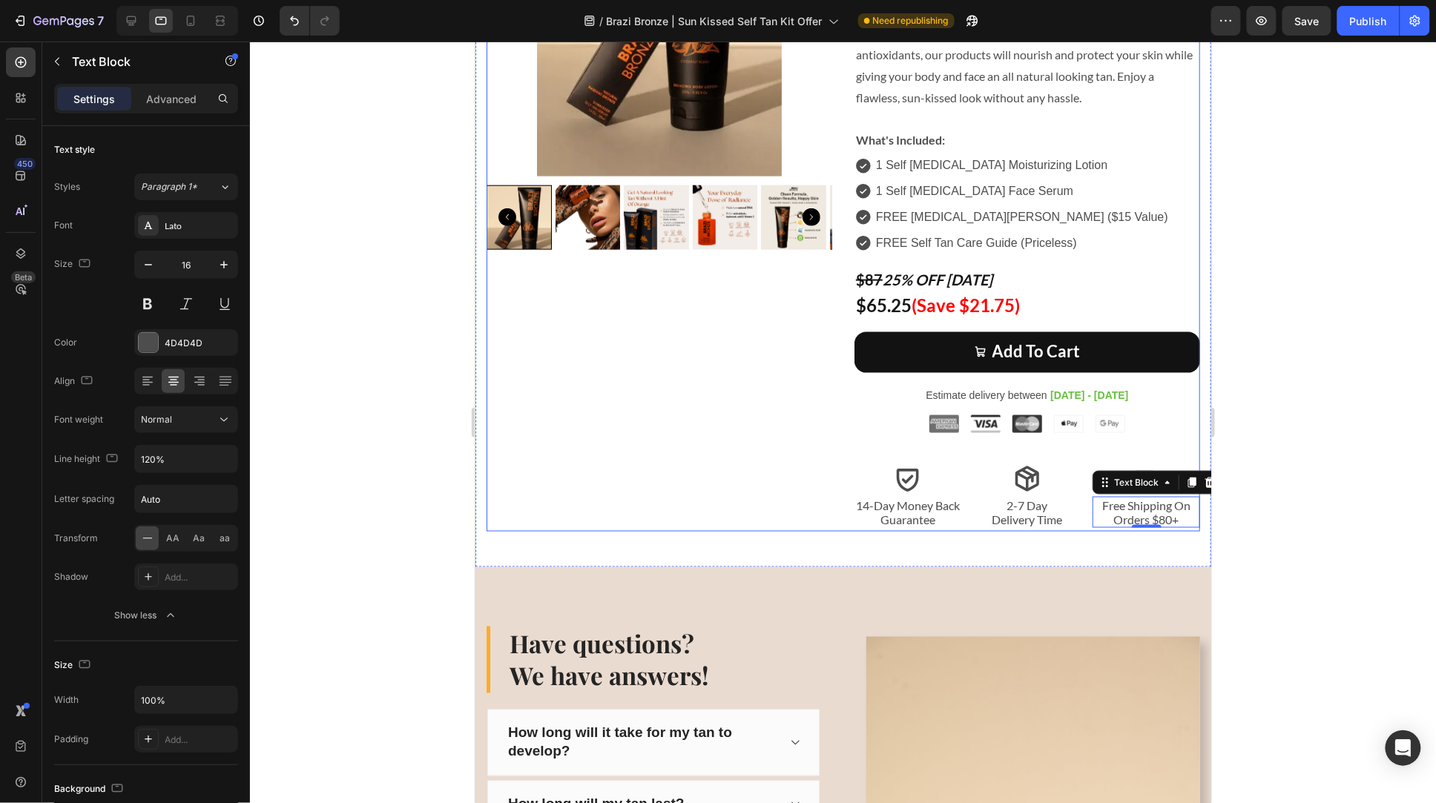
click at [556, 473] on div "Icon Icon Icon Icon Icon Icon List 40,000 Brazi Bronze Customers Text Block Row…" at bounding box center [659, 181] width 346 height 702
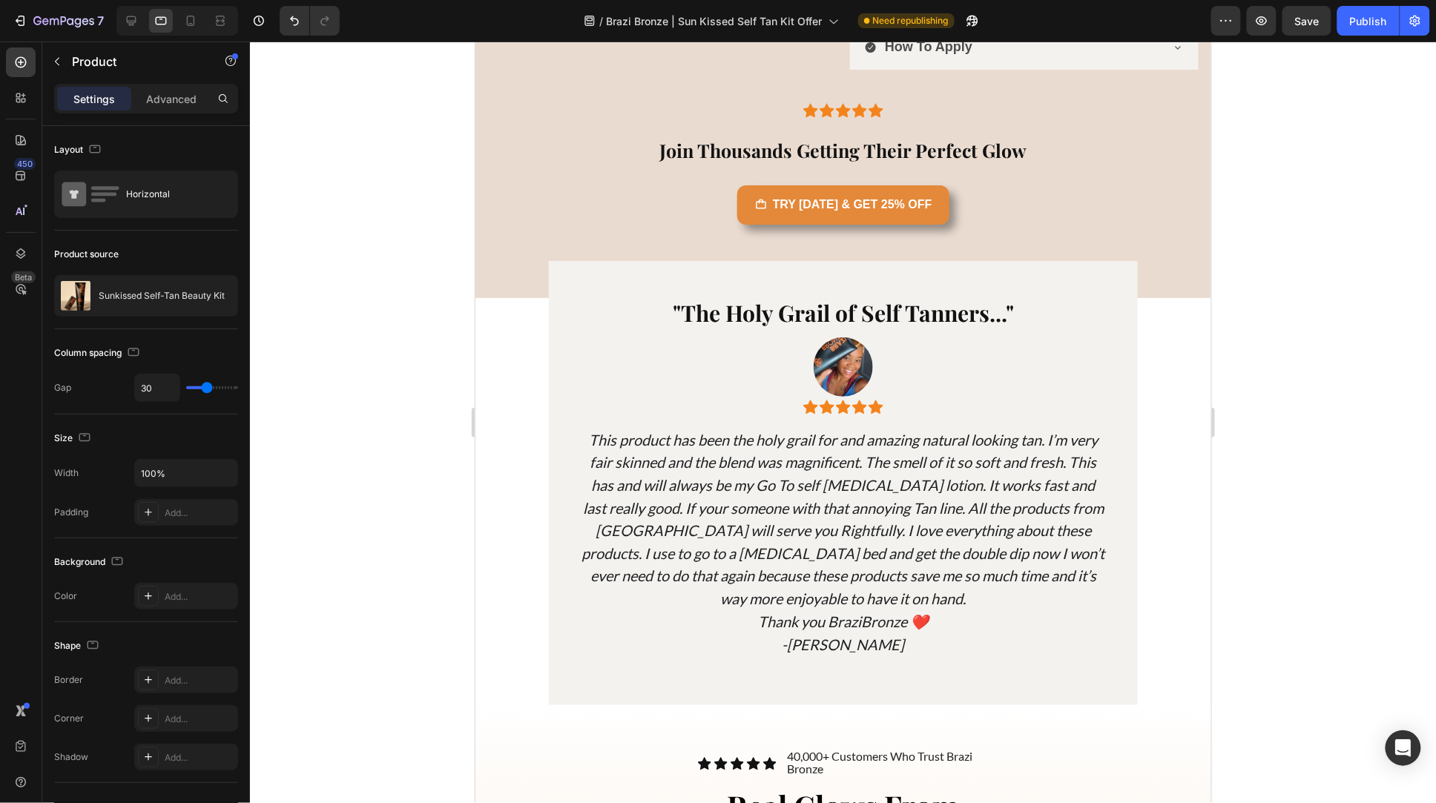
scroll to position [5454, 0]
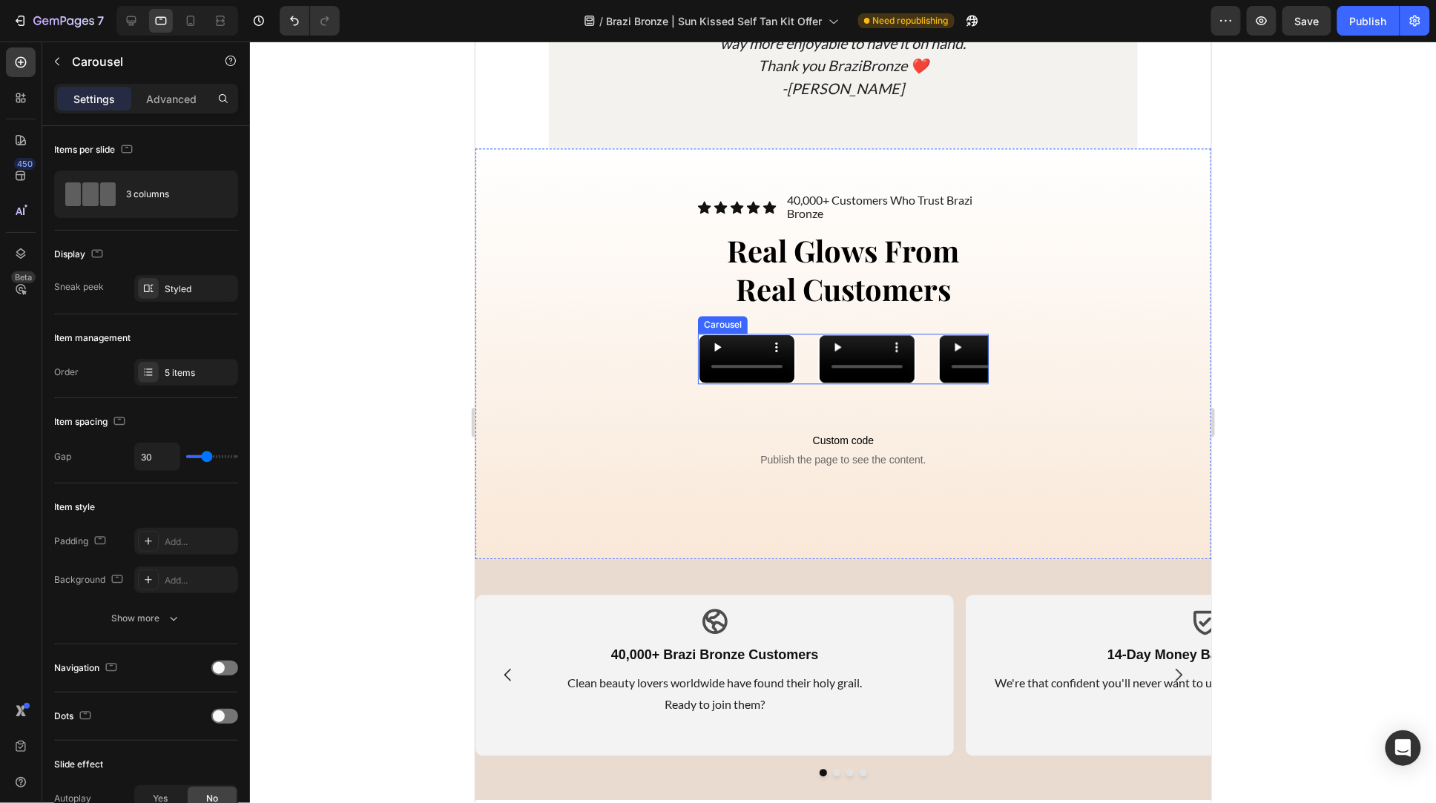
click at [807, 384] on div "Video Video Video Video Video" at bounding box center [842, 358] width 291 height 50
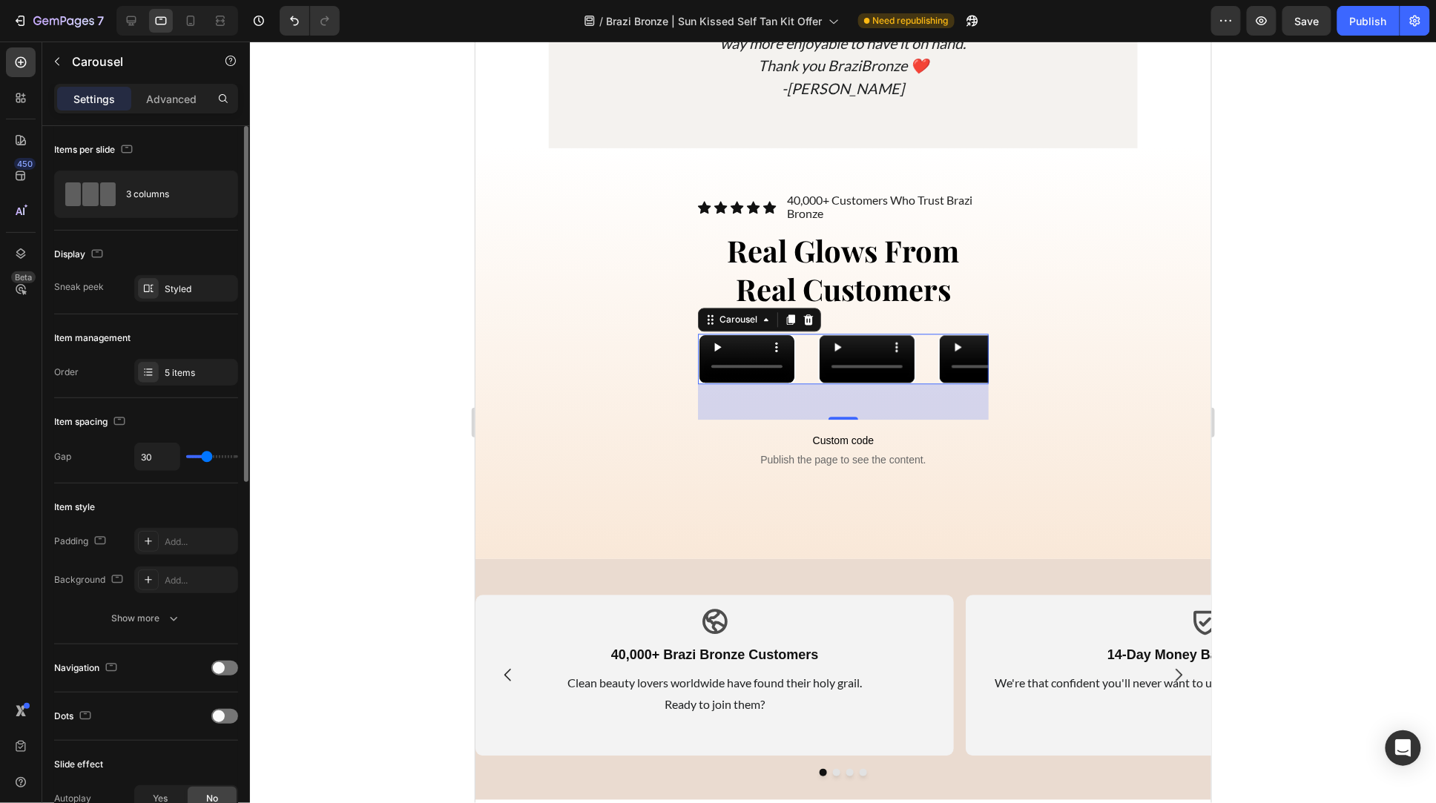
type input "34"
type input "33"
type input "30"
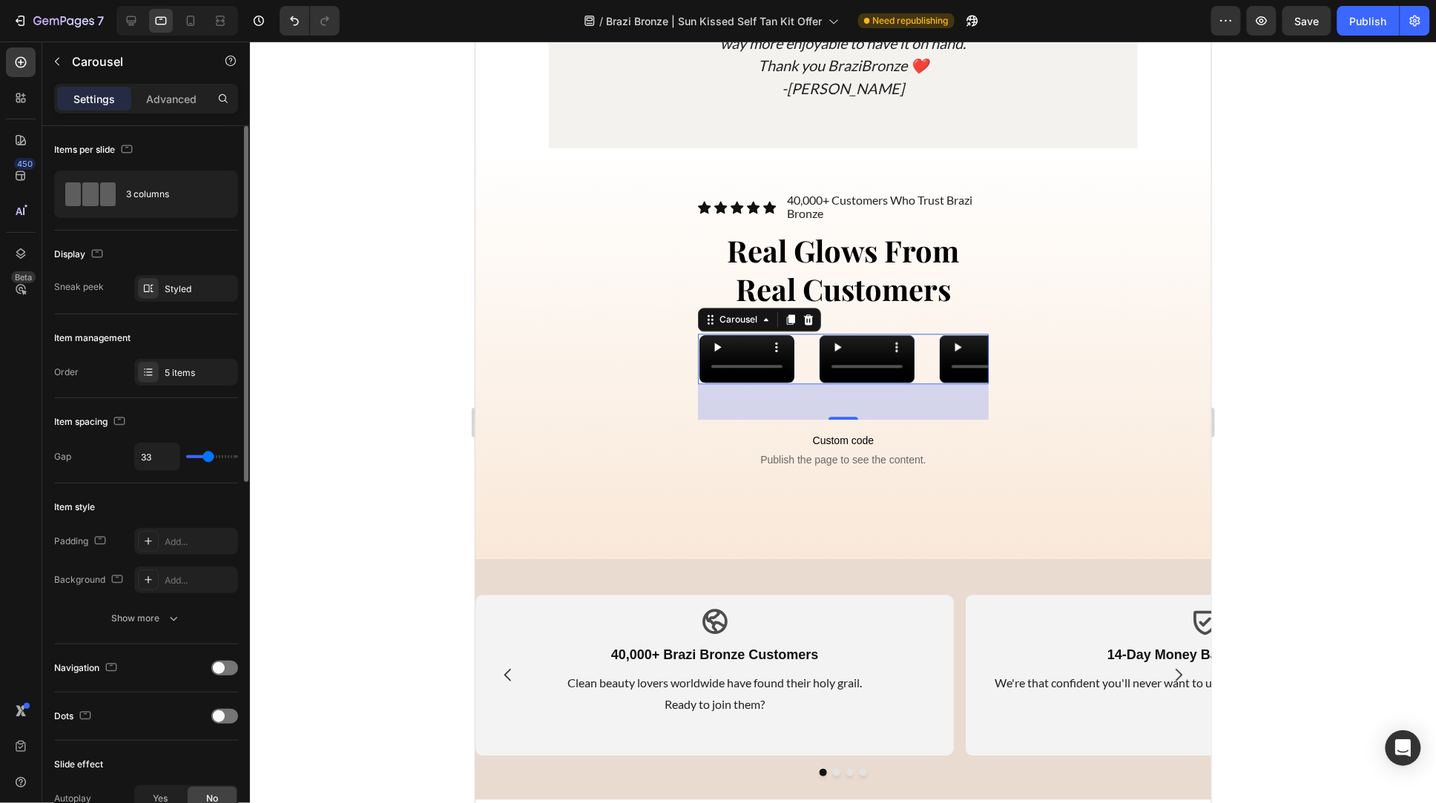
type input "30"
type input "29"
type input "28"
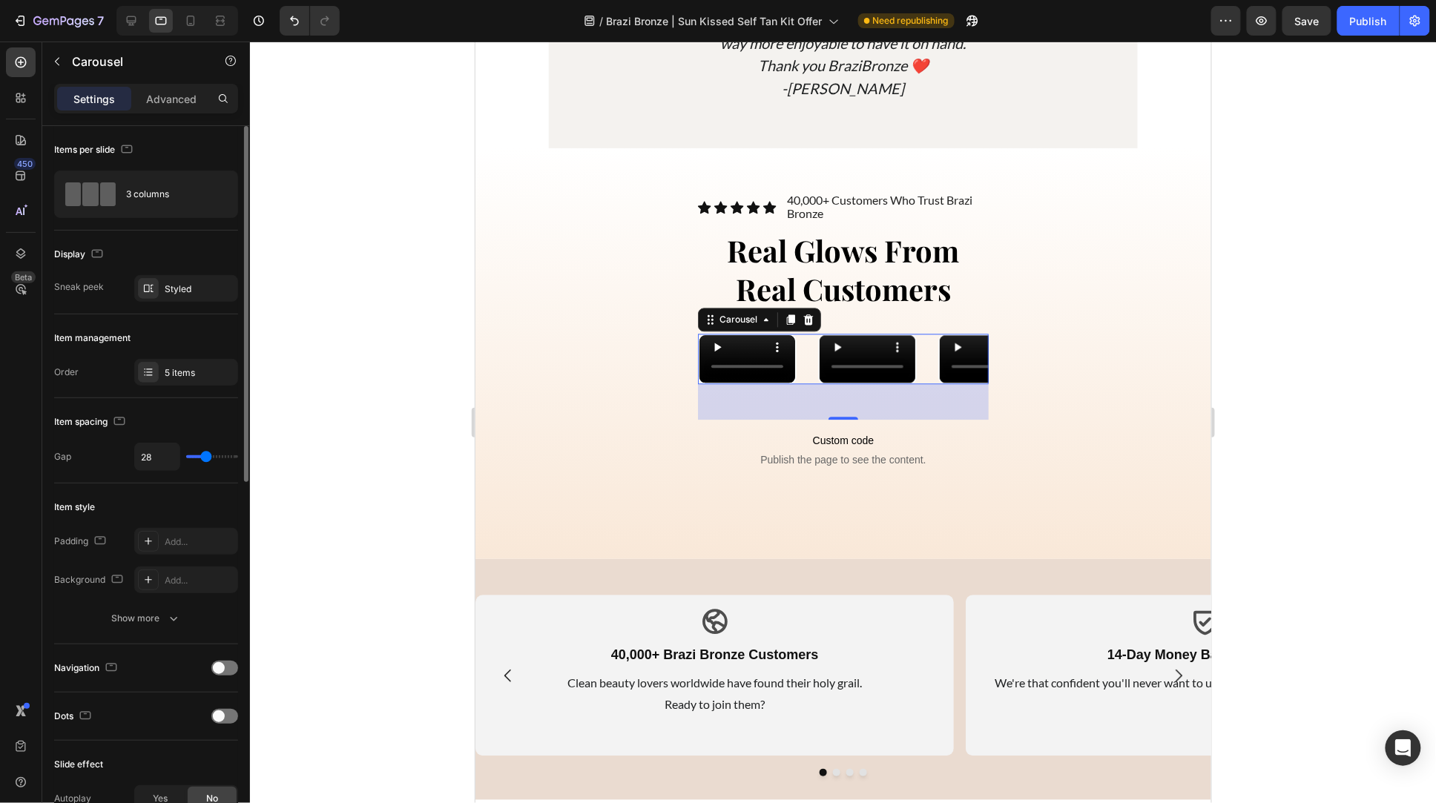
type input "27"
type input "26"
type input "24"
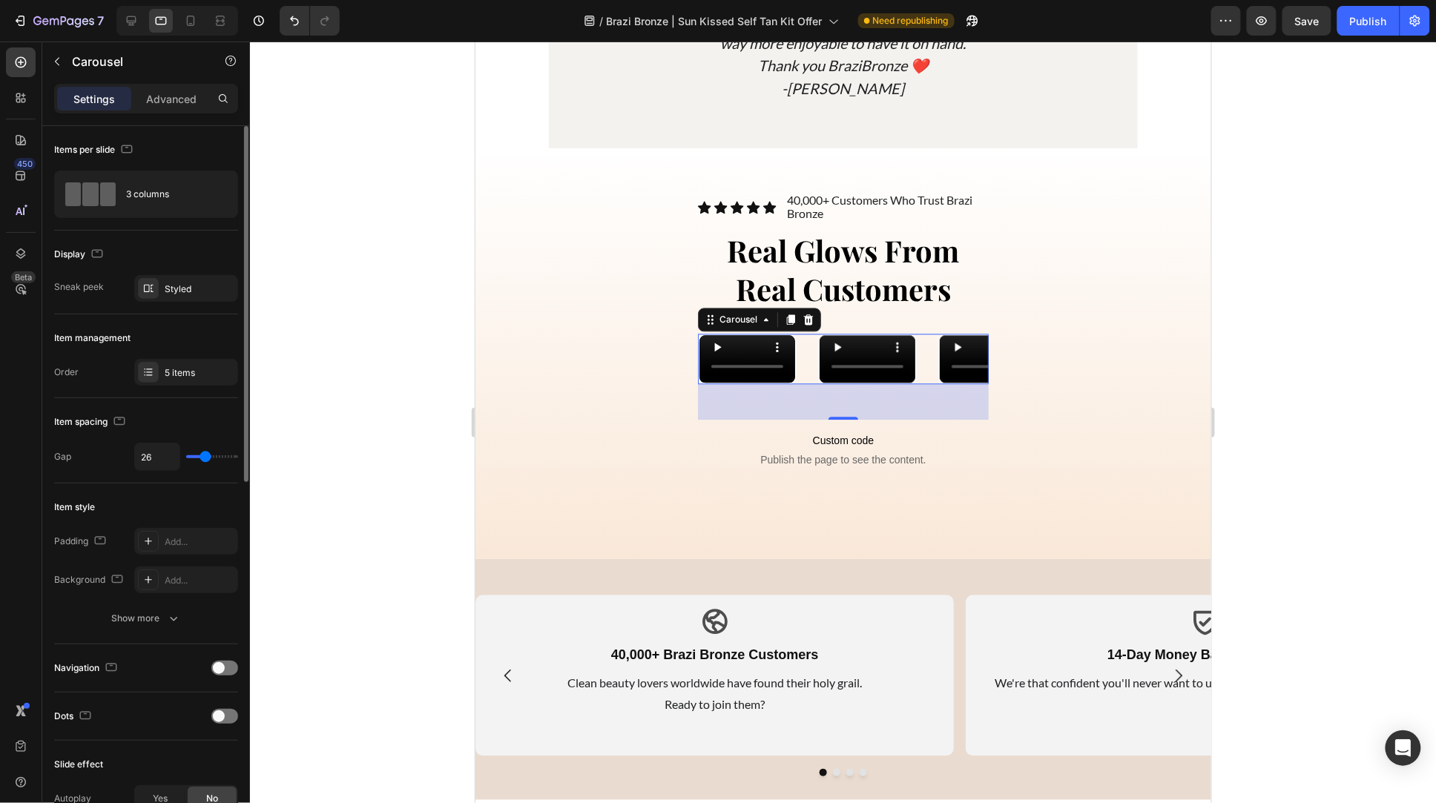
type input "24"
type input "23"
type input "22"
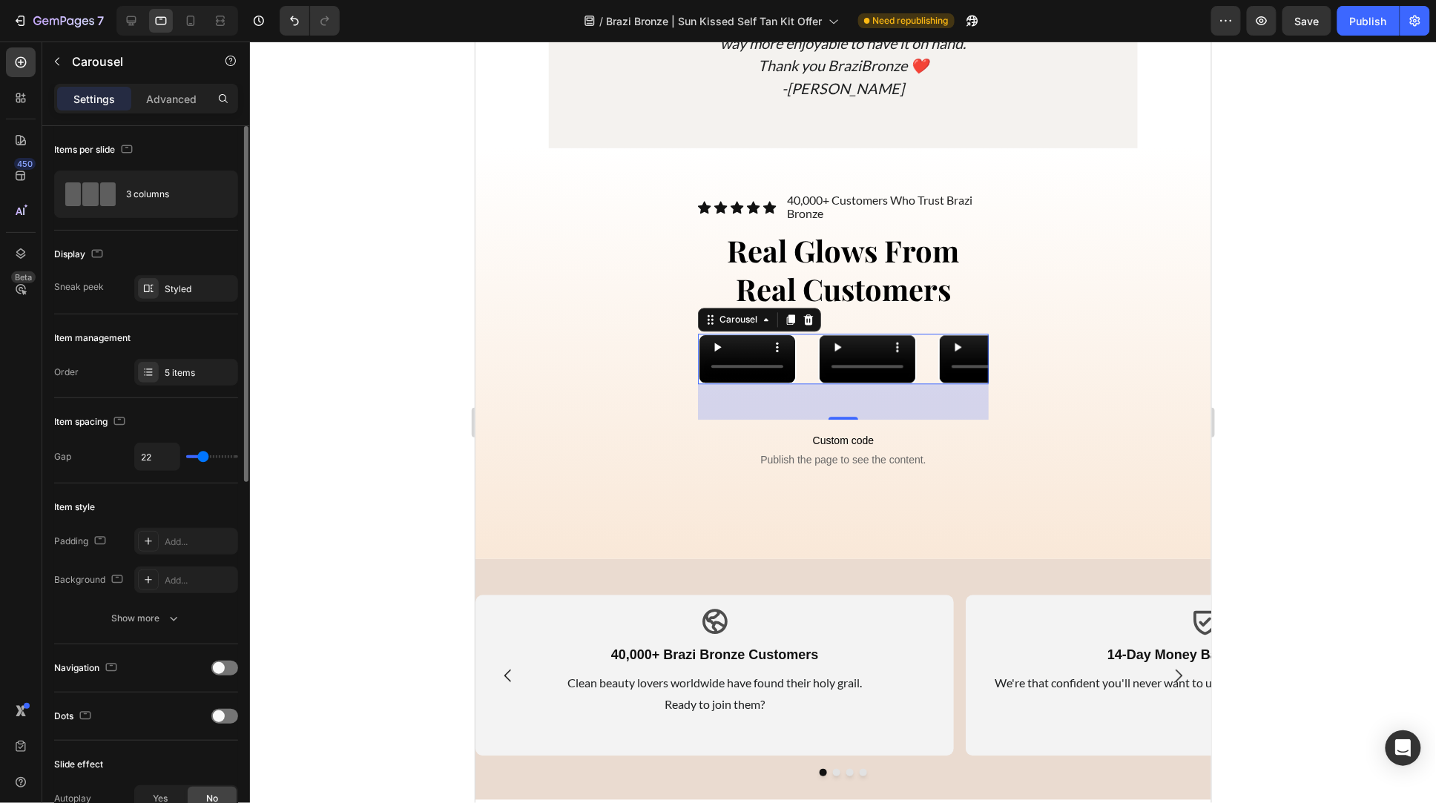
type input "19"
type input "18"
type input "17"
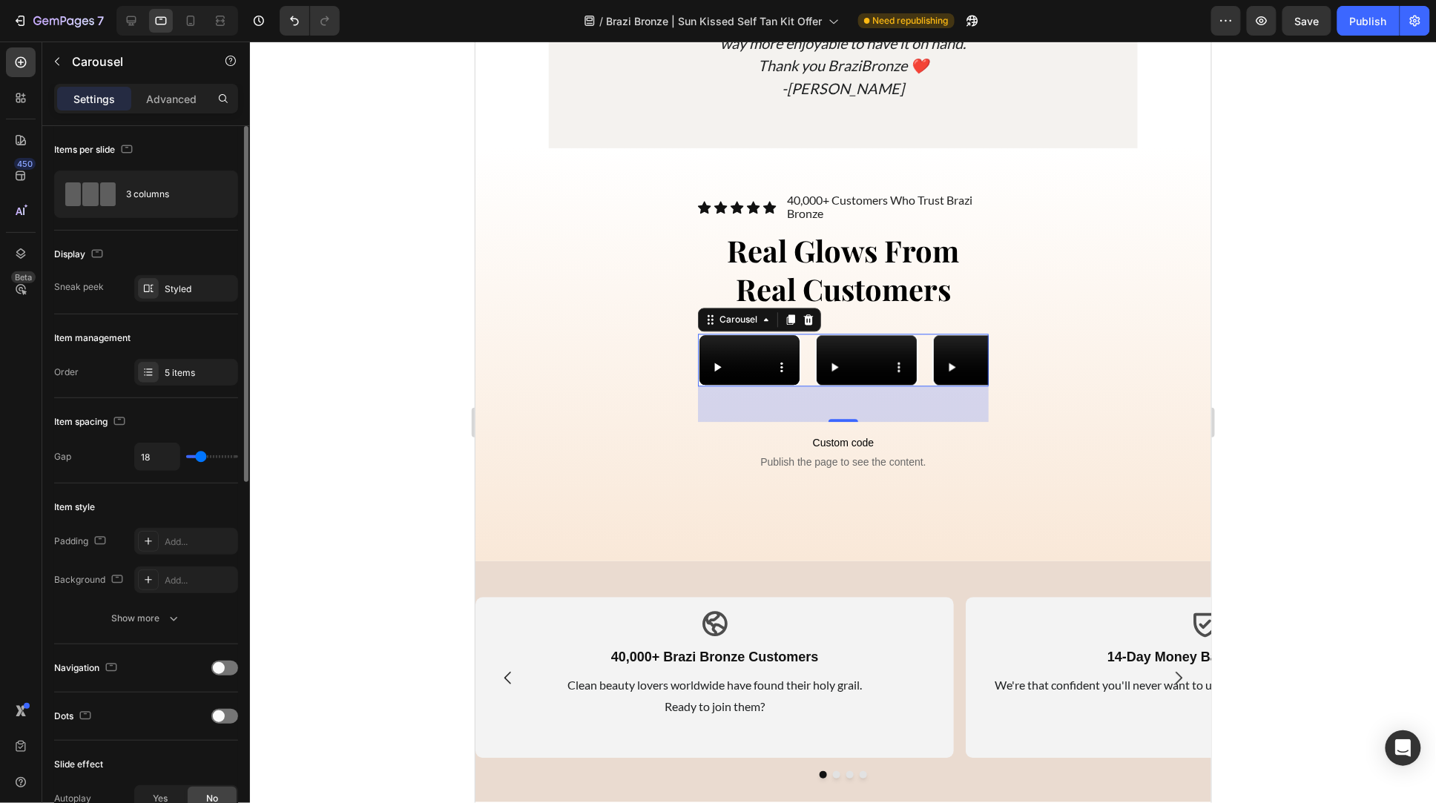
type input "17"
type input "16"
type input "13"
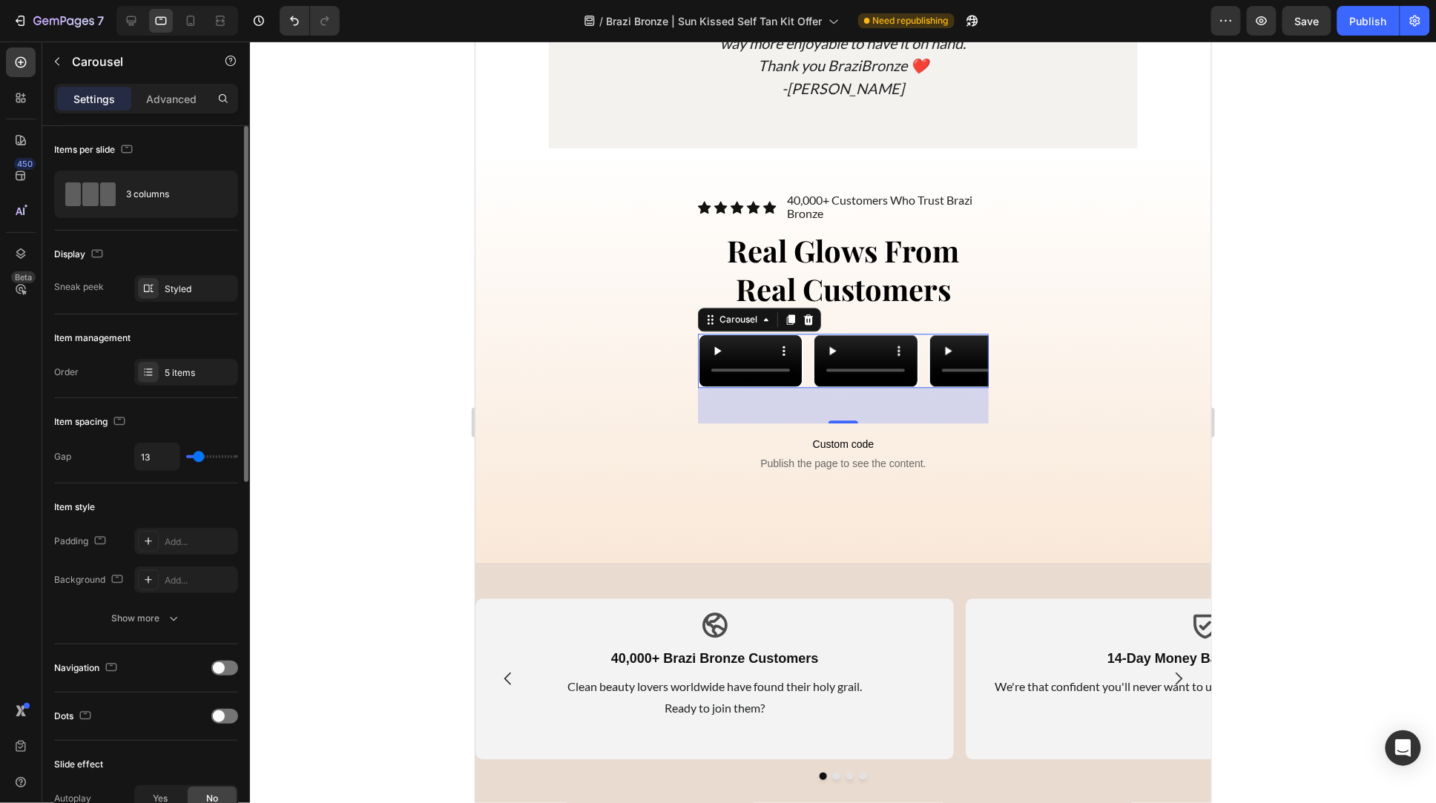
type input "12"
type input "11"
drag, startPoint x: 211, startPoint y: 459, endPoint x: 197, endPoint y: 461, distance: 13.4
type input "11"
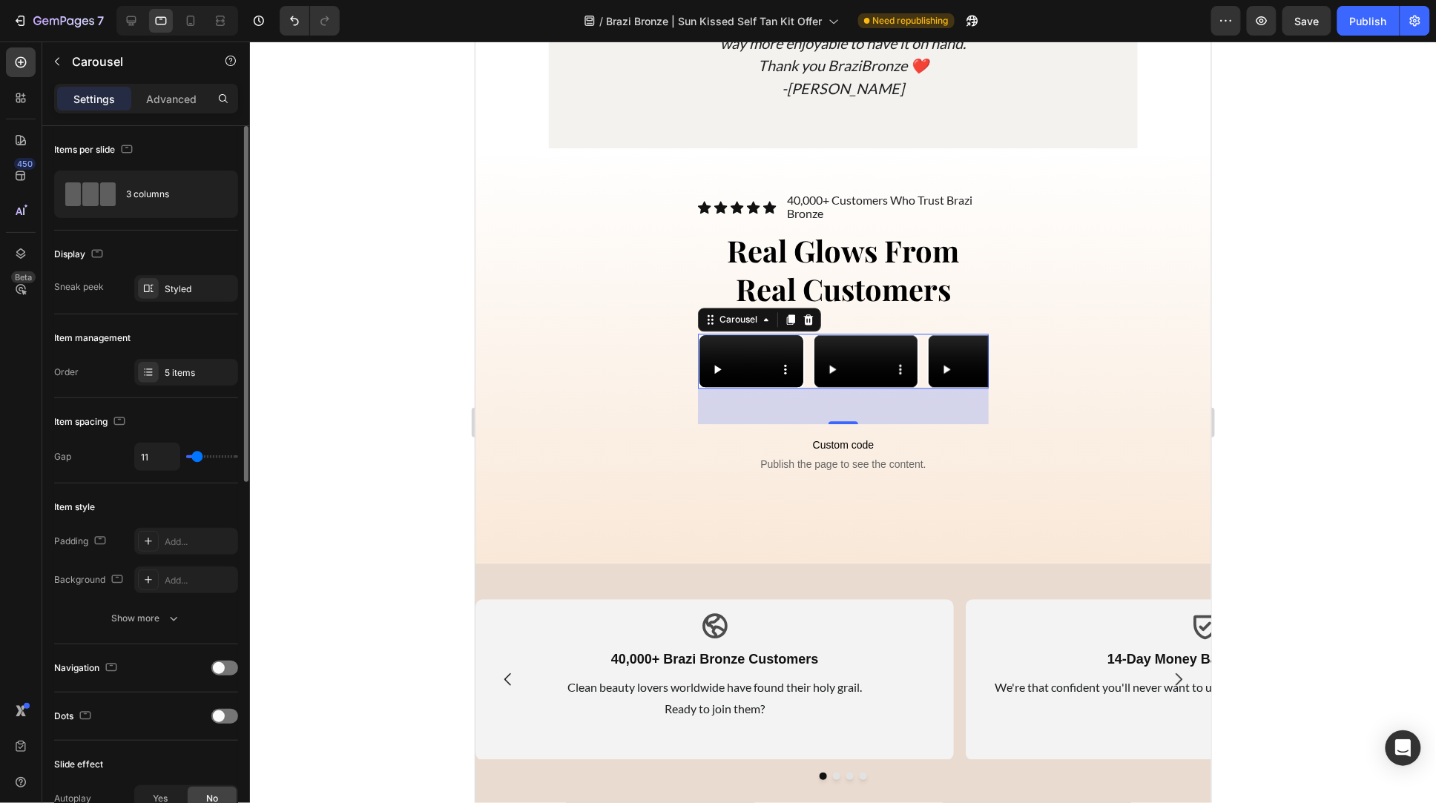
click at [197, 458] on input "range" at bounding box center [212, 457] width 52 height 3
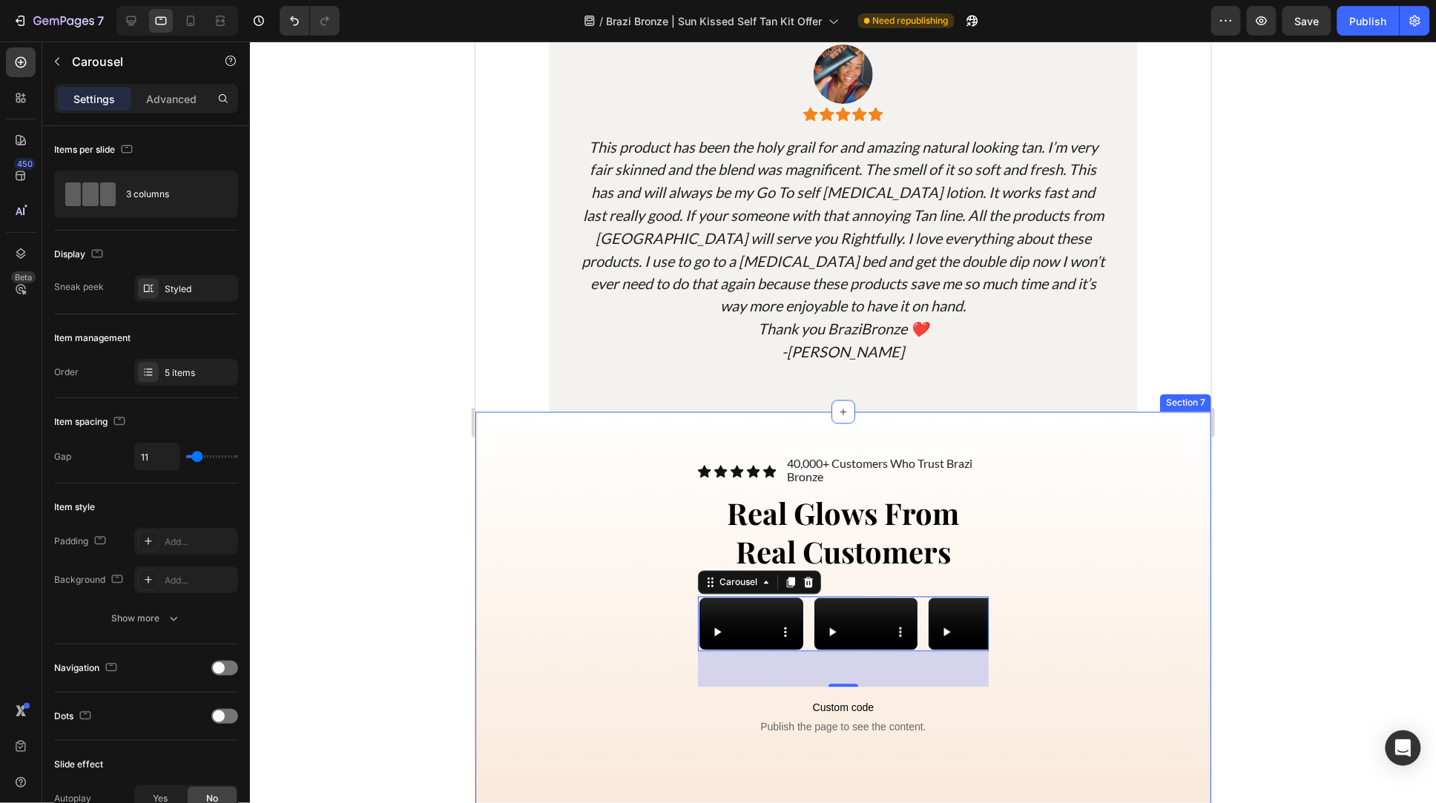
scroll to position [5122, 0]
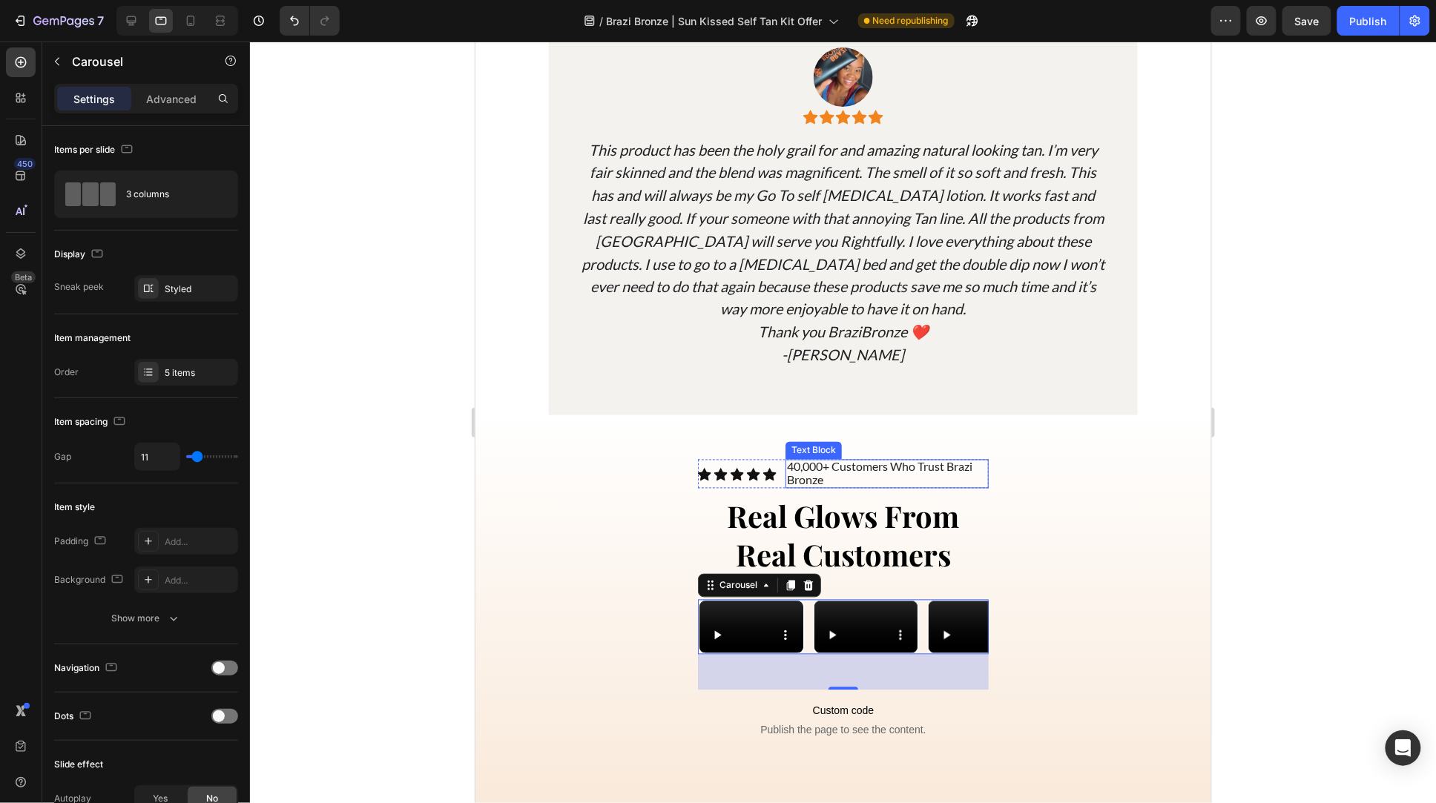
click at [855, 467] on p "40,000+ Customers Who Trust Brazi Bronze" at bounding box center [886, 474] width 200 height 27
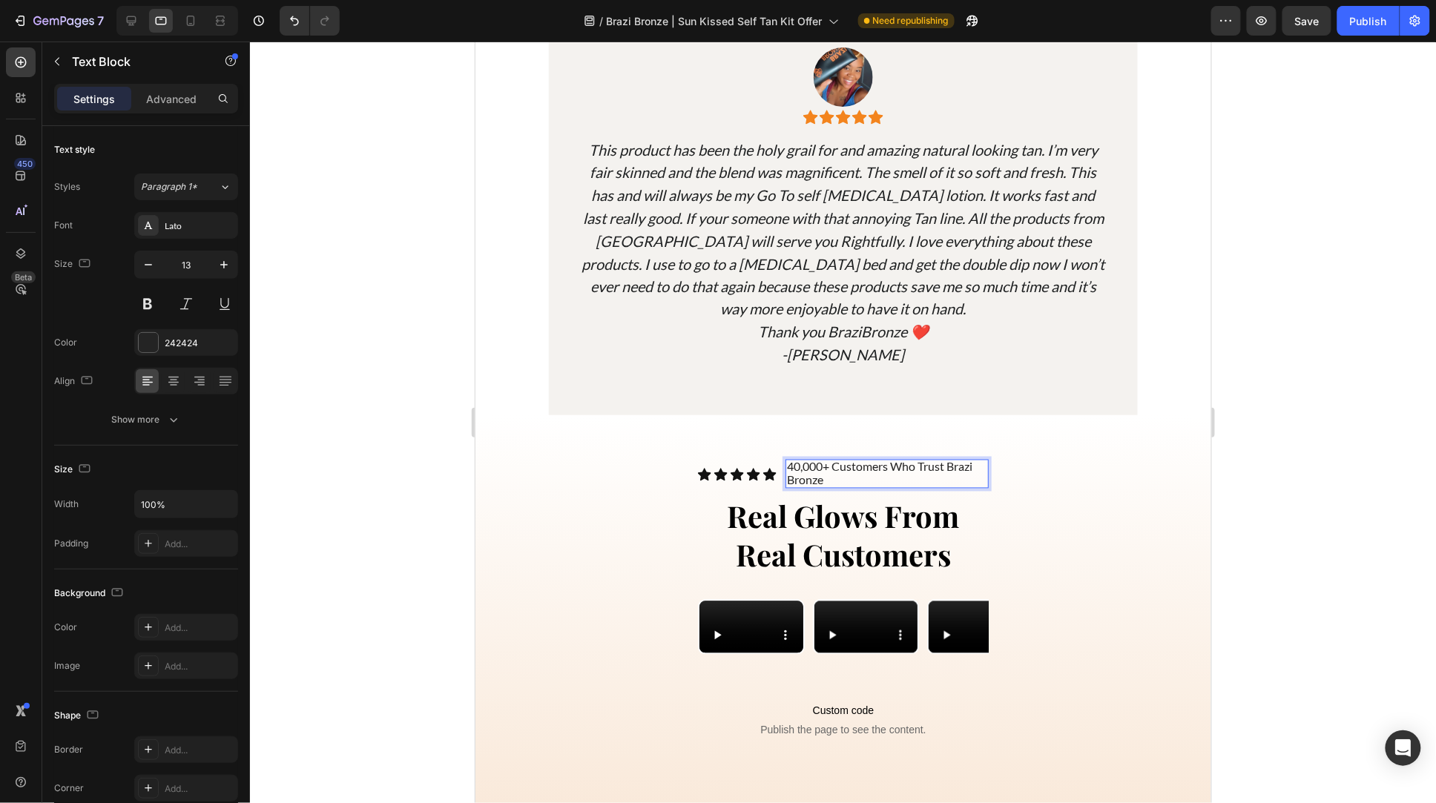
click at [855, 467] on p "40,000+ Customers Who Trust Brazi Bronze" at bounding box center [886, 474] width 200 height 27
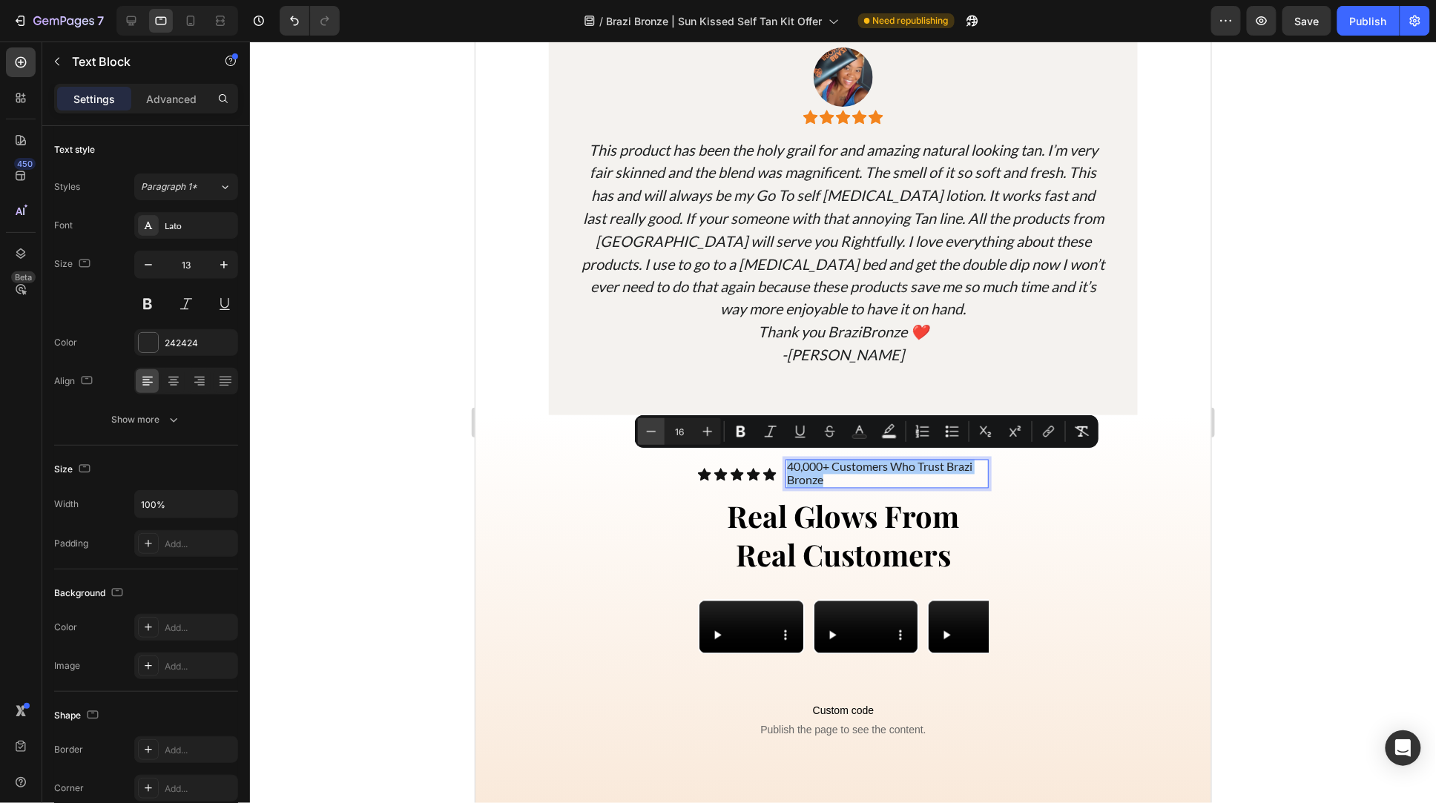
click at [651, 435] on icon "Editor contextual toolbar" at bounding box center [651, 431] width 15 height 15
type input "14"
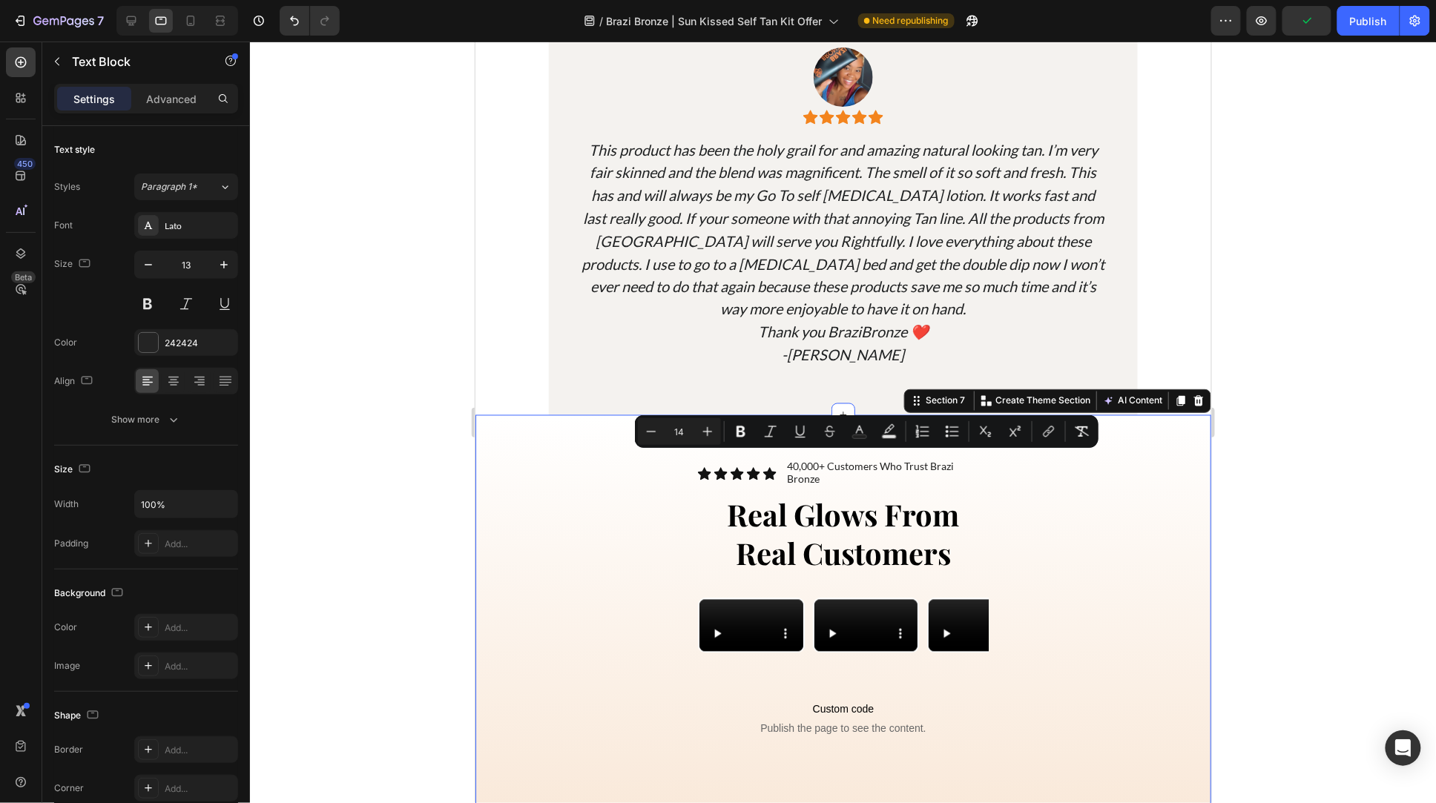
click at [672, 487] on div "Icon Icon Icon Icon Icon Icon List 40,000+ Customers Who Trust Brazi Bronze Tex…" at bounding box center [843, 622] width 736 height 414
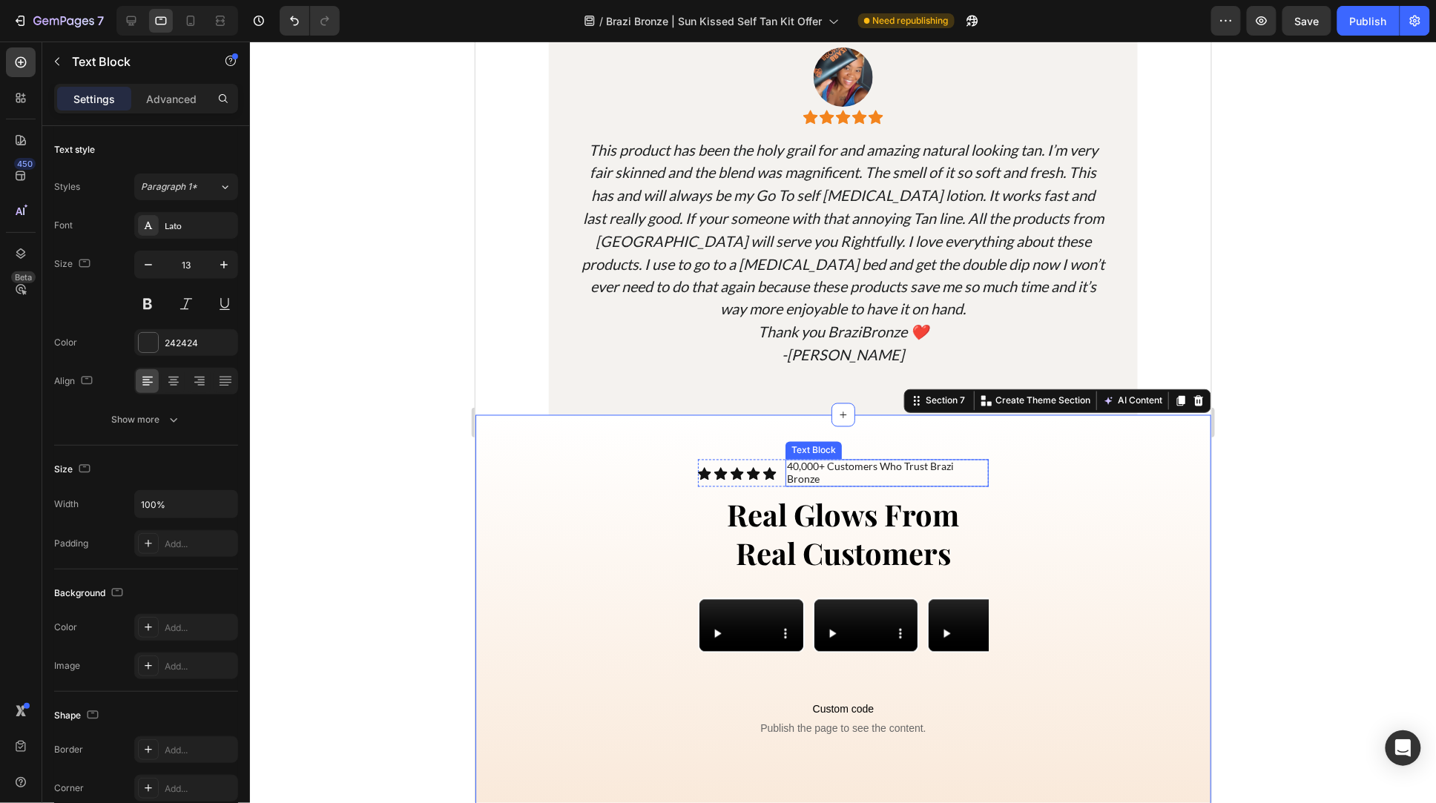
click at [832, 463] on span "40,000+ Customers Who Trust Brazi Bronze" at bounding box center [869, 472] width 167 height 25
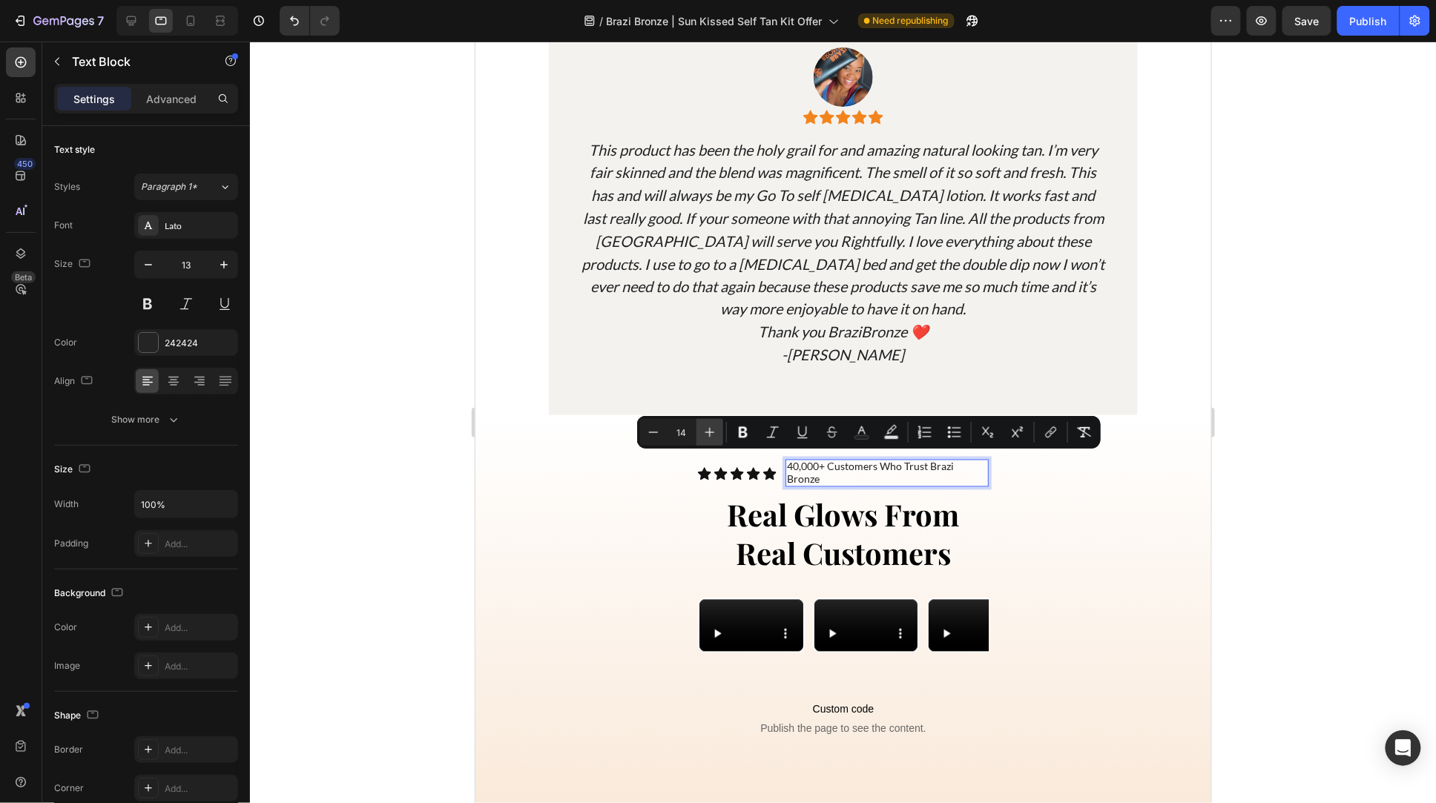
click at [705, 434] on icon "Editor contextual toolbar" at bounding box center [710, 432] width 15 height 15
type input "16"
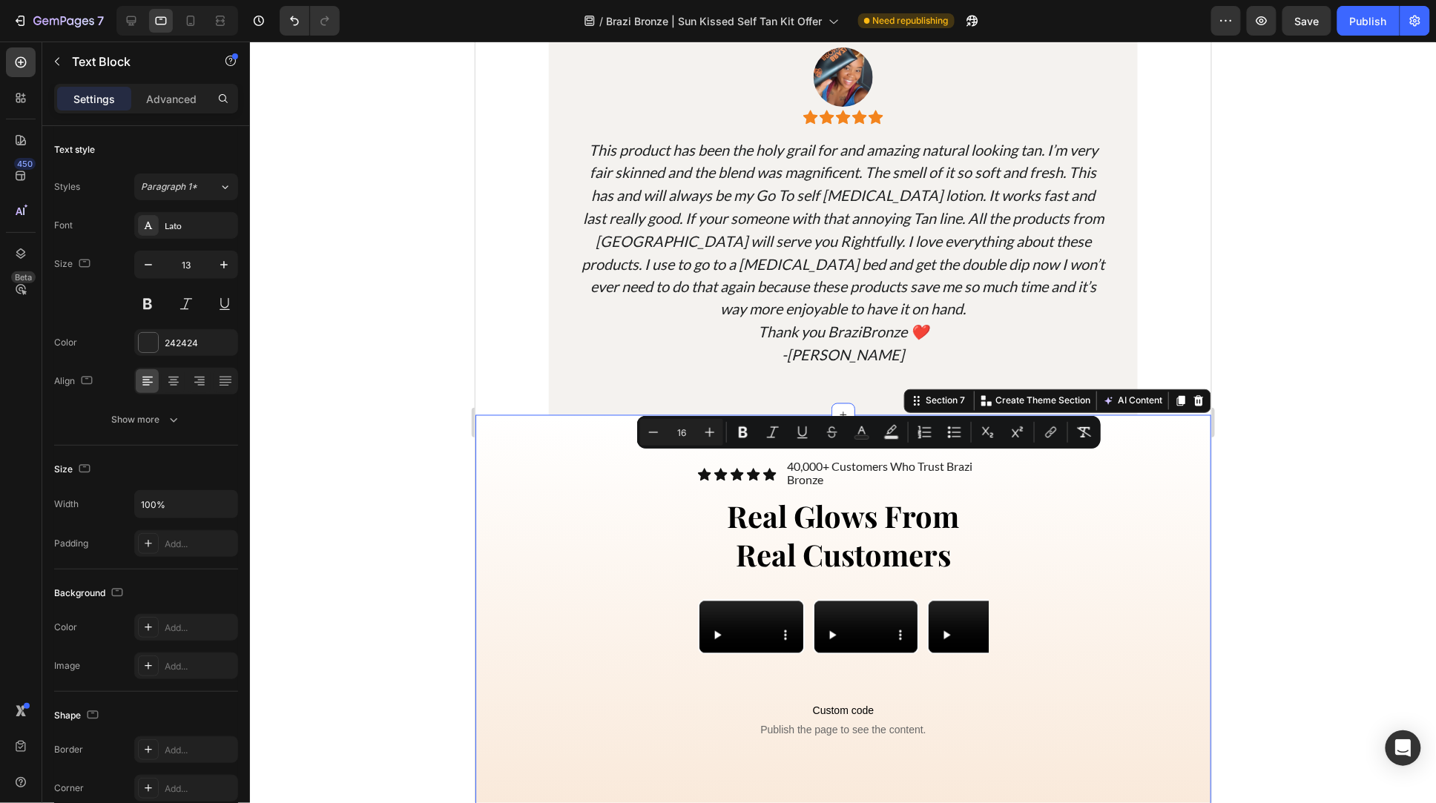
click at [596, 472] on div "Icon Icon Icon Icon Icon Icon List 40,000+ Customers Who Trust Brazi Bronze Tex…" at bounding box center [843, 622] width 736 height 415
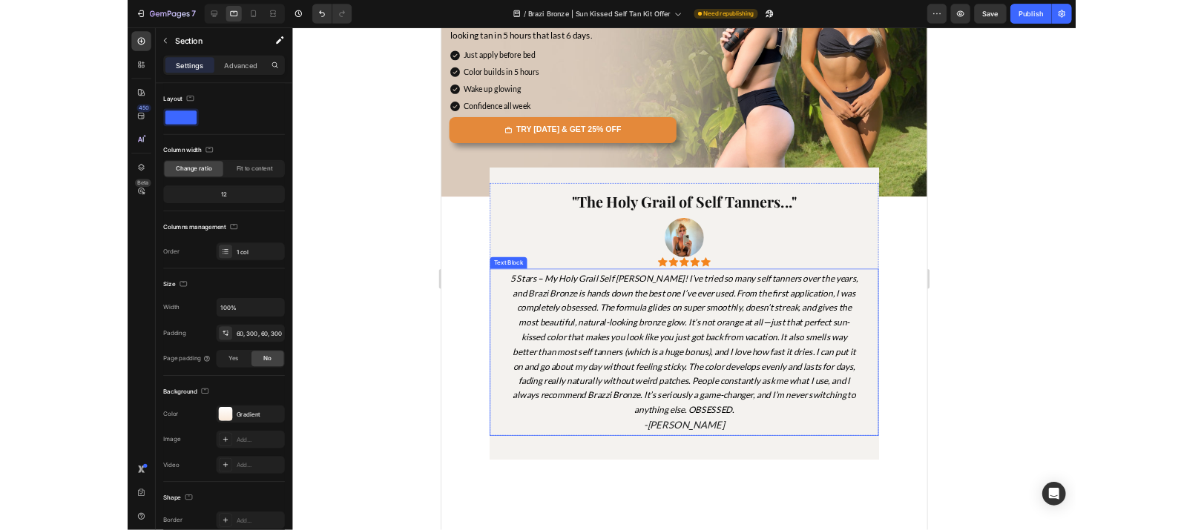
scroll to position [0, 0]
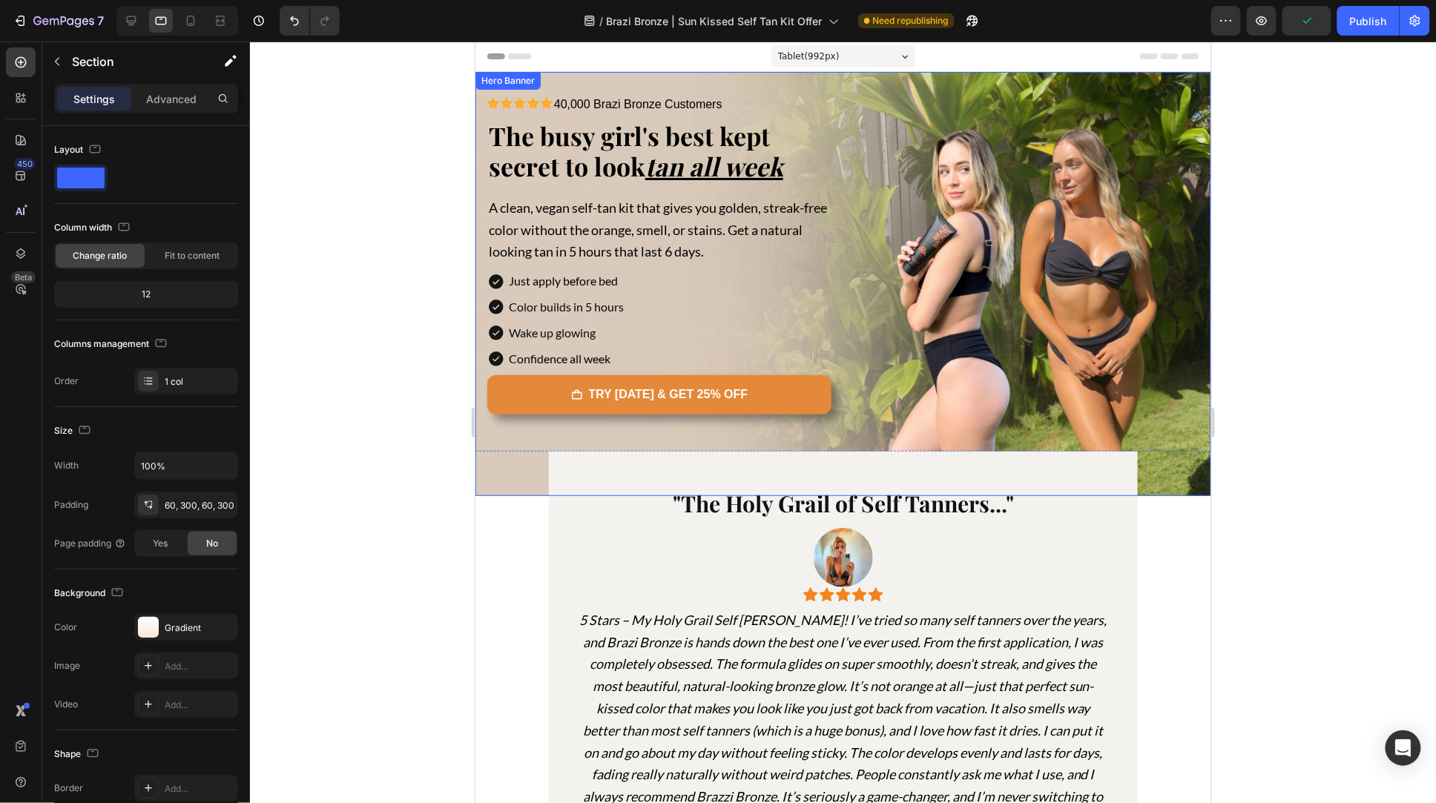
click at [595, 88] on div "Icon Icon Icon Icon Icon Icon List Icon Icon Icon Icon Icon Icon List 40,000 Br…" at bounding box center [843, 283] width 736 height 424
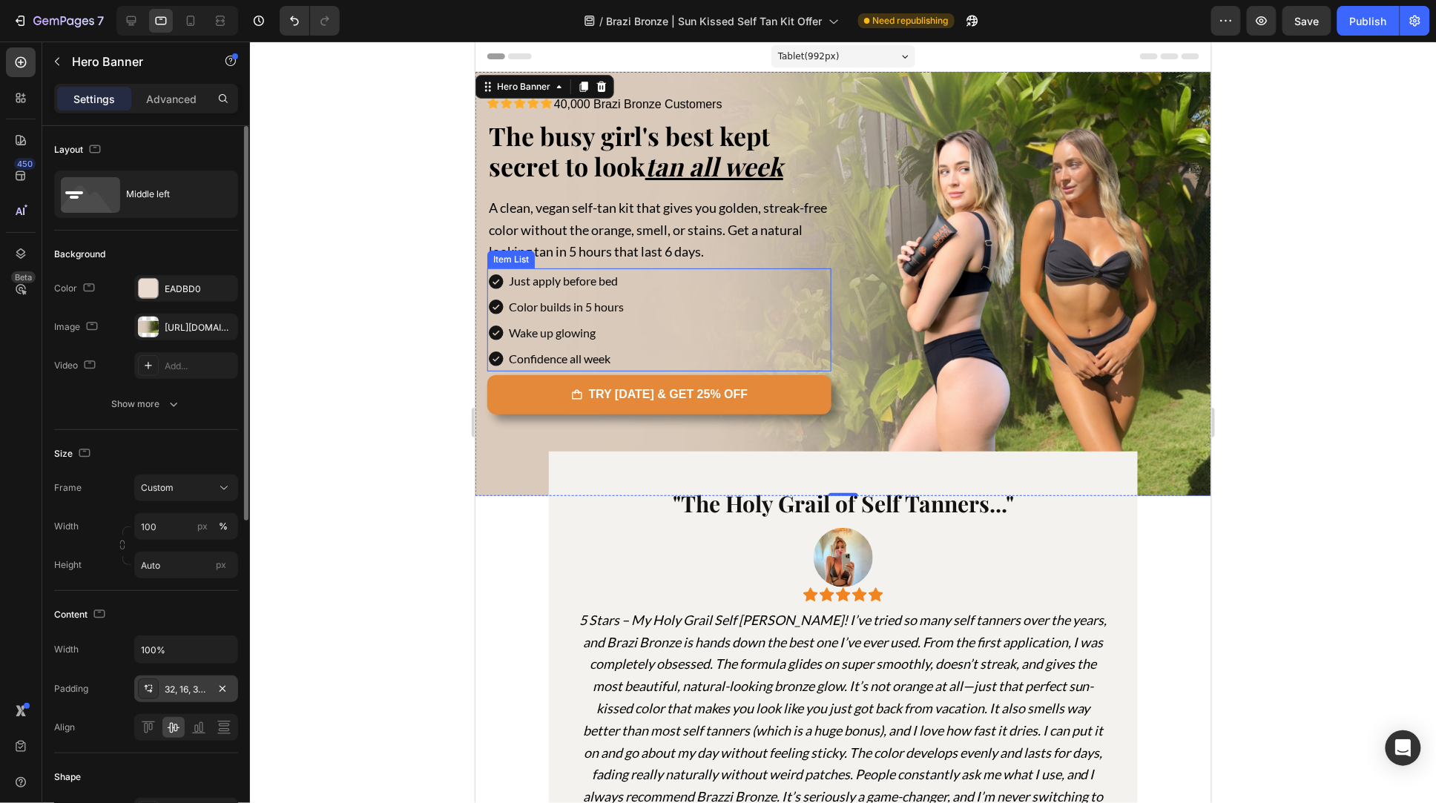
click at [190, 691] on div "32, 16, 32, 16" at bounding box center [186, 689] width 43 height 13
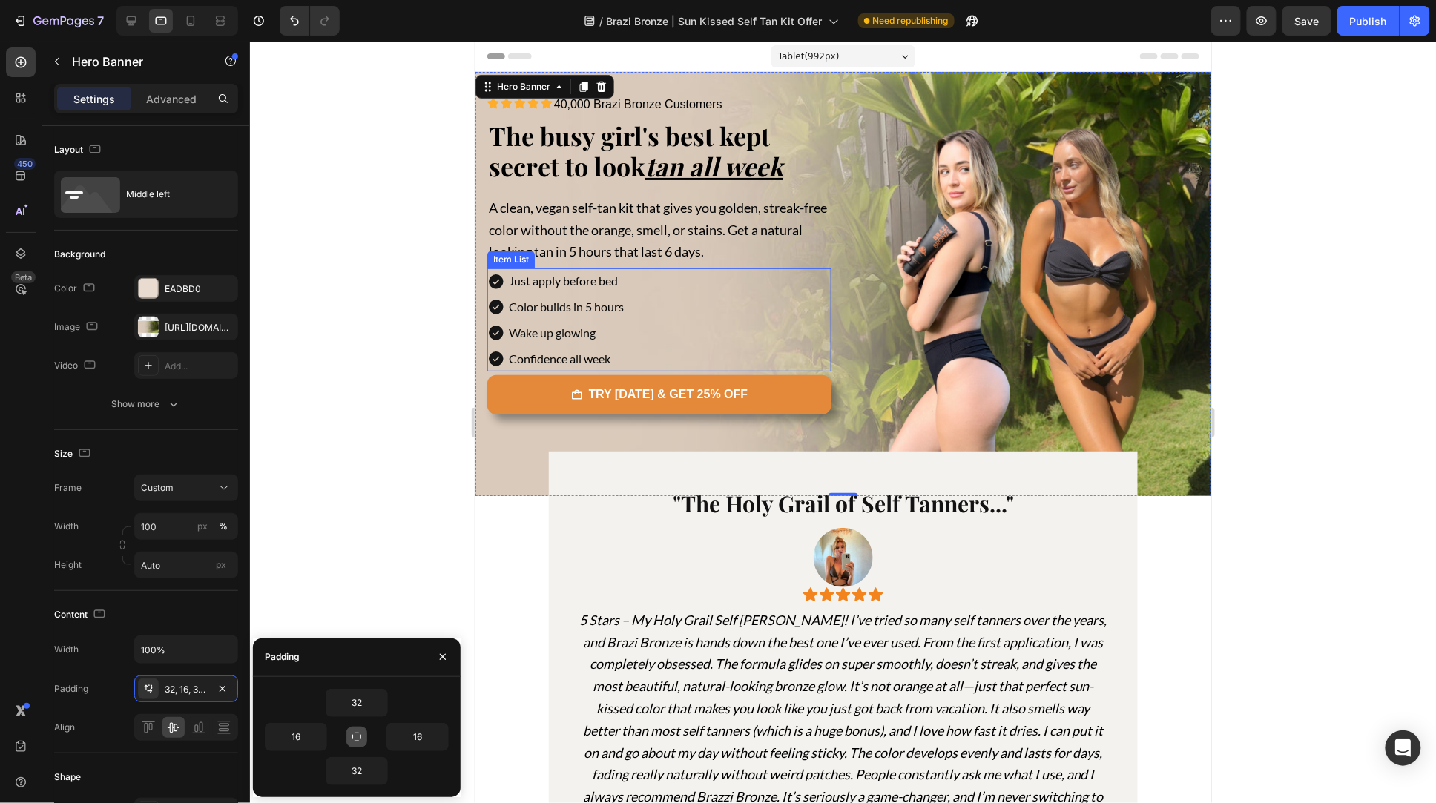
click at [357, 735] on icon "button" at bounding box center [357, 737] width 12 height 12
type input "32"
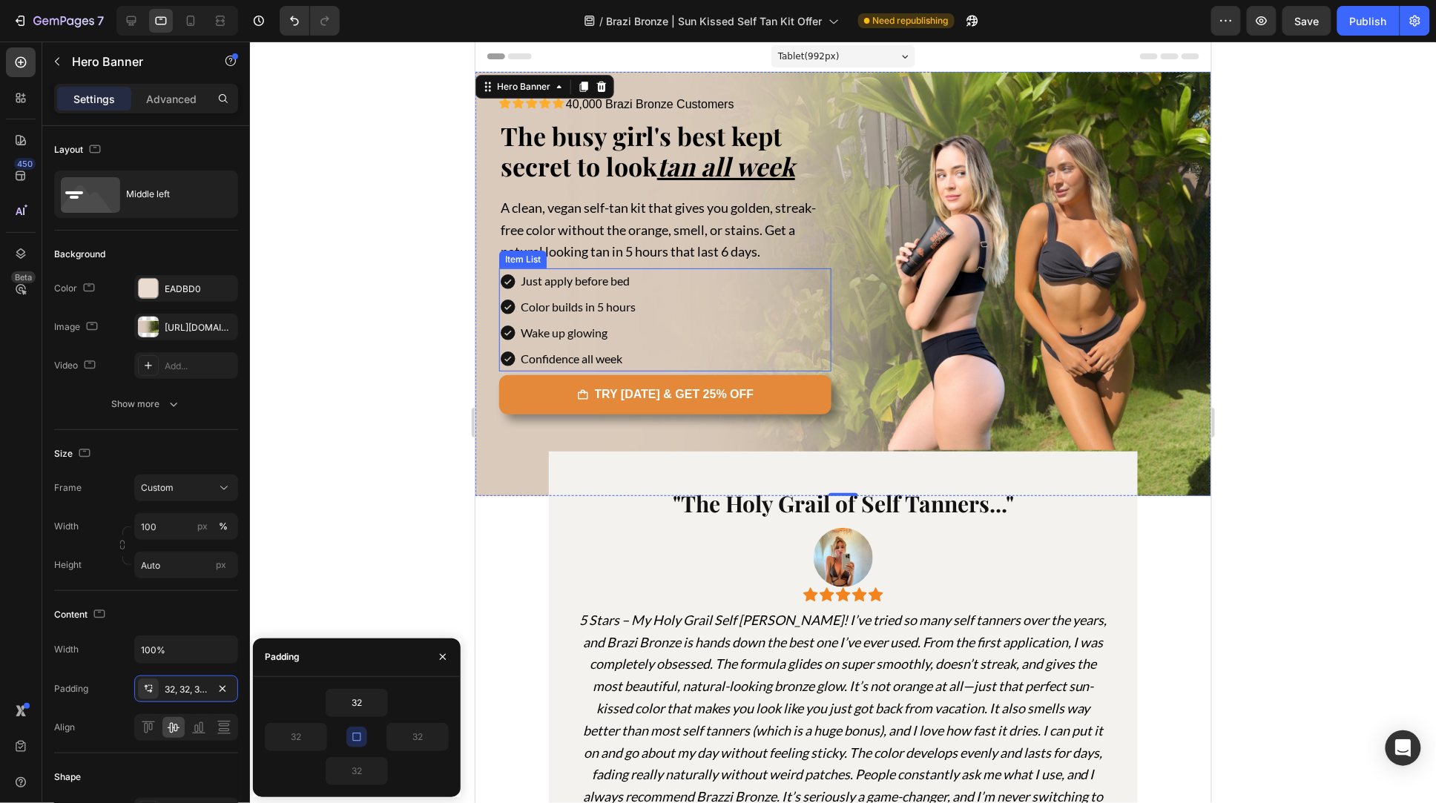
click at [355, 735] on icon "button" at bounding box center [357, 737] width 12 height 12
click at [378, 770] on icon "button" at bounding box center [380, 772] width 12 height 12
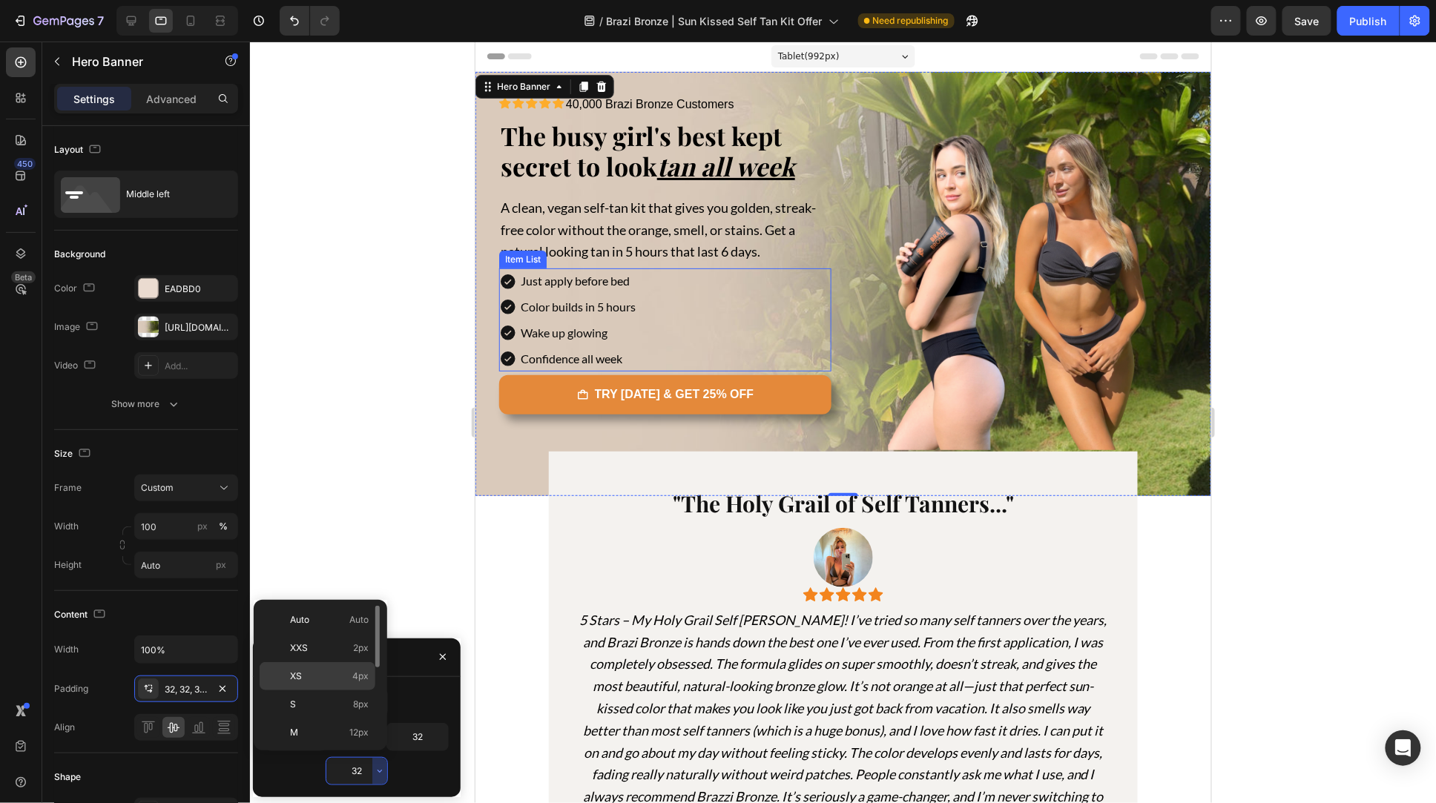
click at [346, 680] on p "XS 4px" at bounding box center [329, 676] width 79 height 13
type input "4"
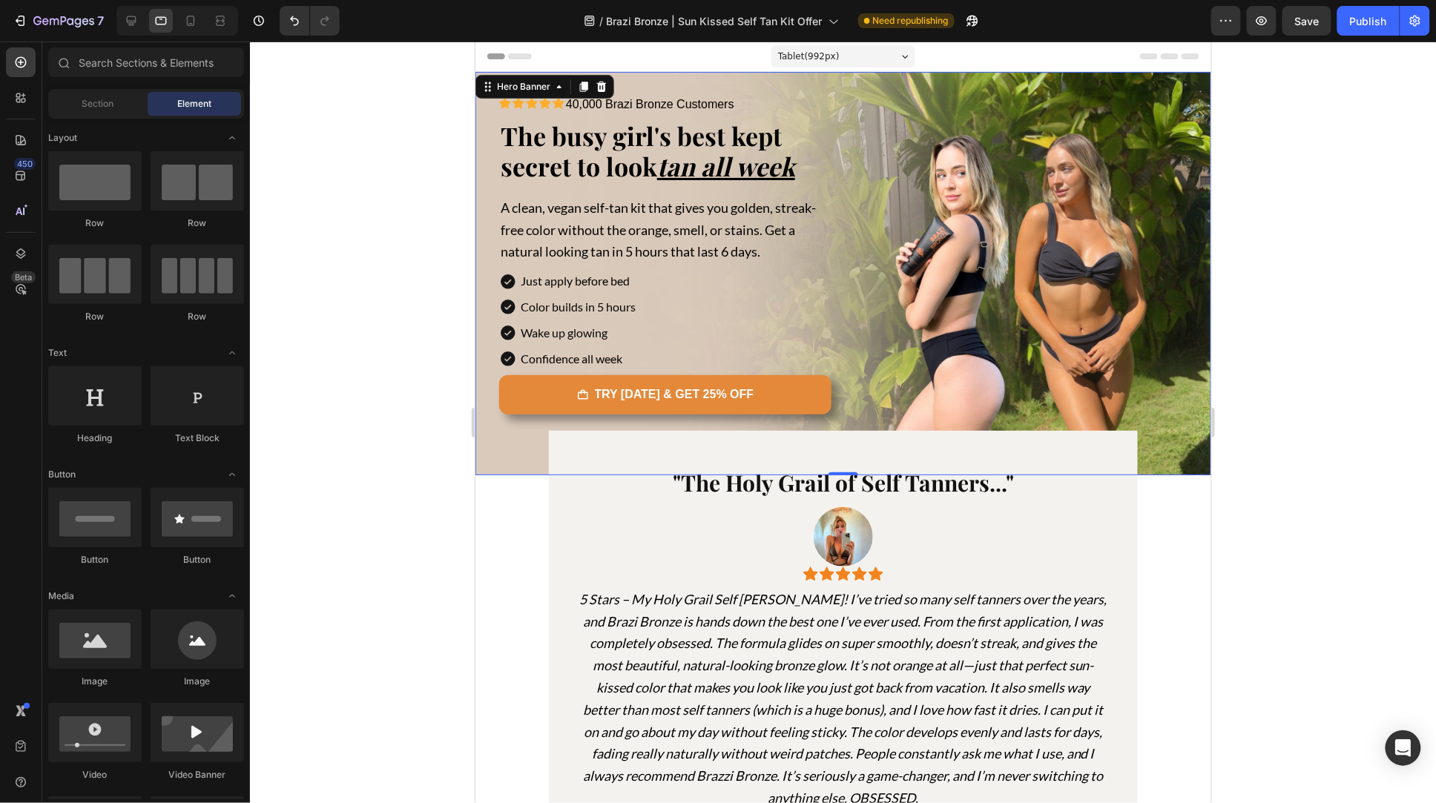
click at [508, 546] on section ""The Holy Grail of Self Tanners..." Heading Image Icon Icon Icon Icon Icon Icon…" at bounding box center [843, 651] width 736 height 442
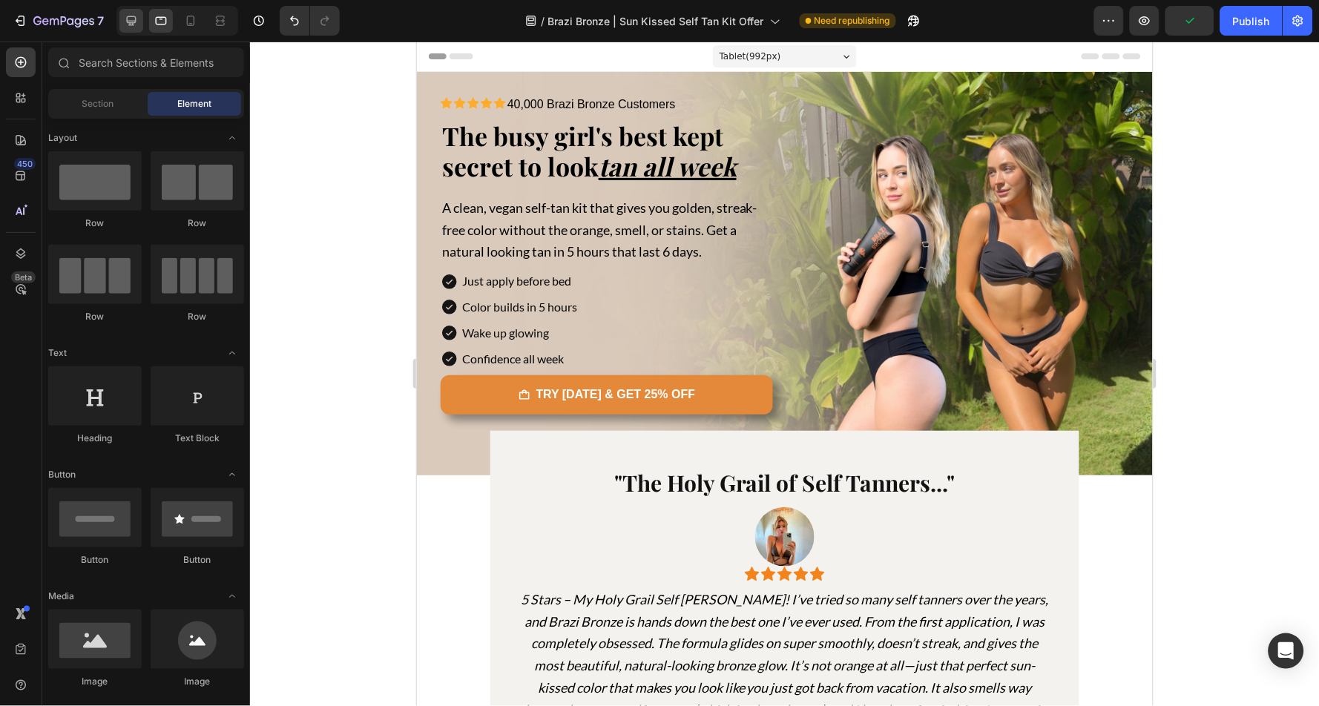
click at [137, 23] on icon at bounding box center [131, 20] width 15 height 15
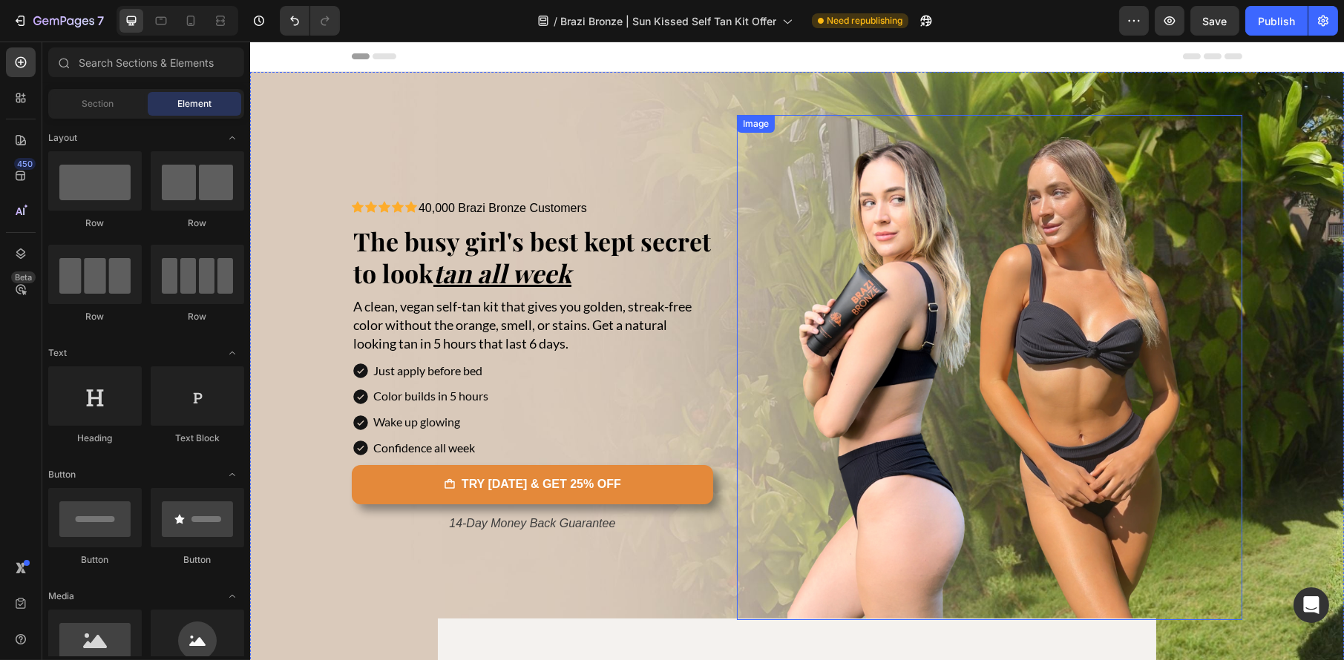
click at [951, 407] on img at bounding box center [988, 367] width 505 height 505
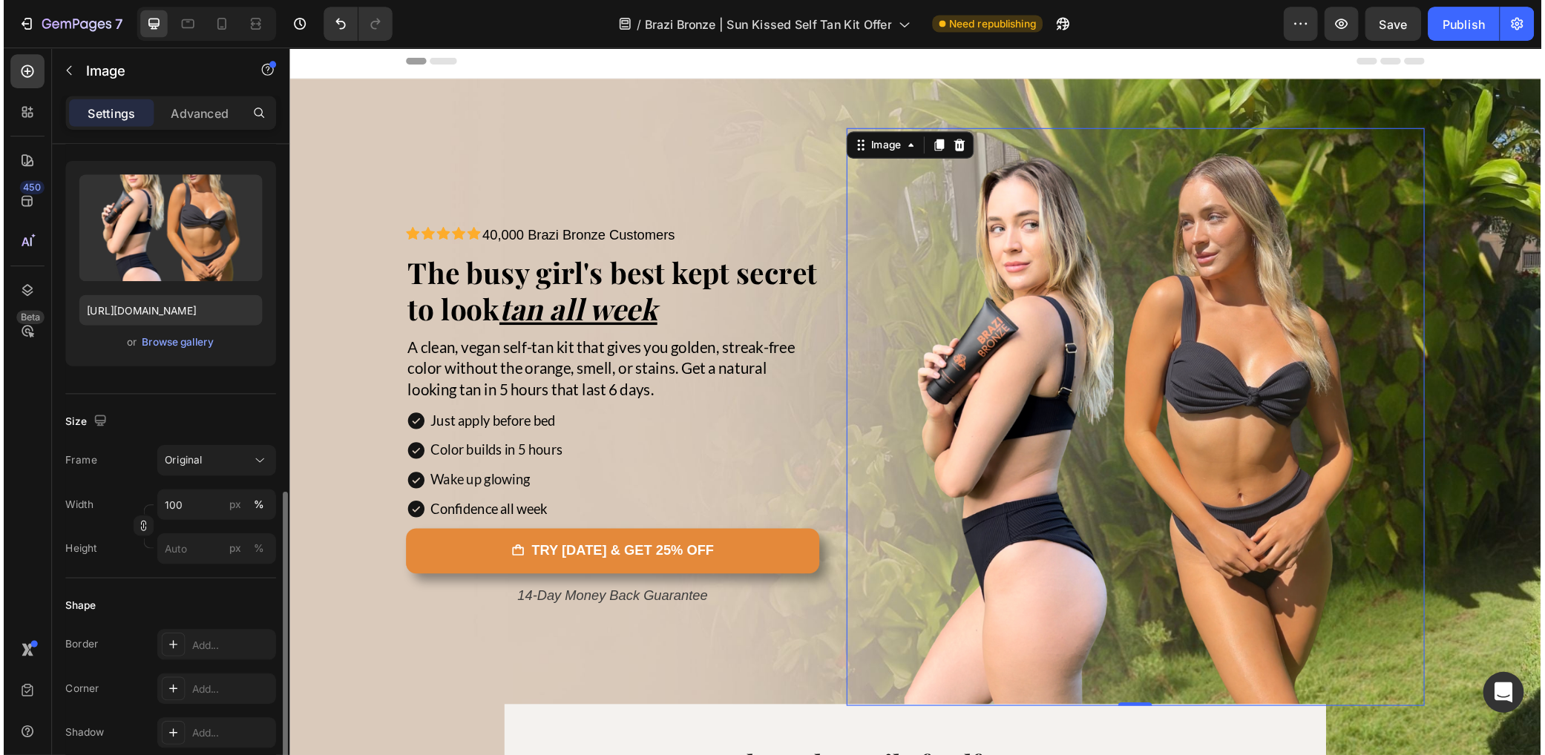
scroll to position [289, 0]
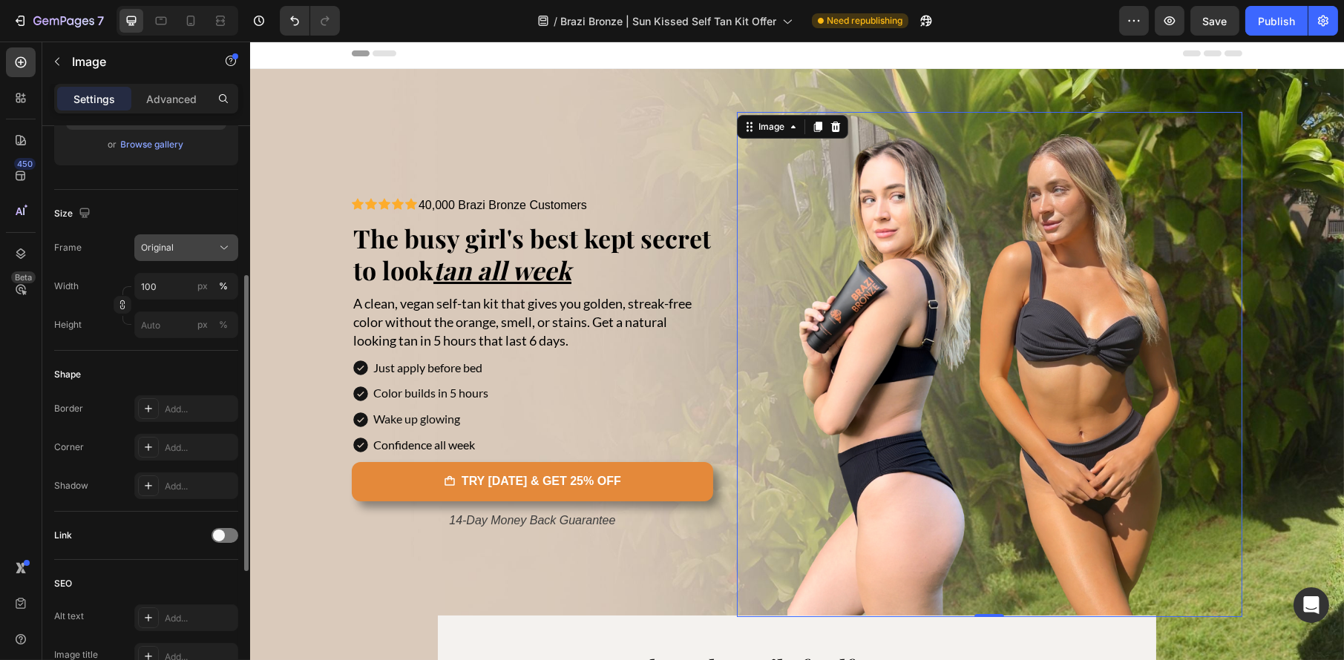
click at [190, 243] on div "Original" at bounding box center [177, 247] width 73 height 13
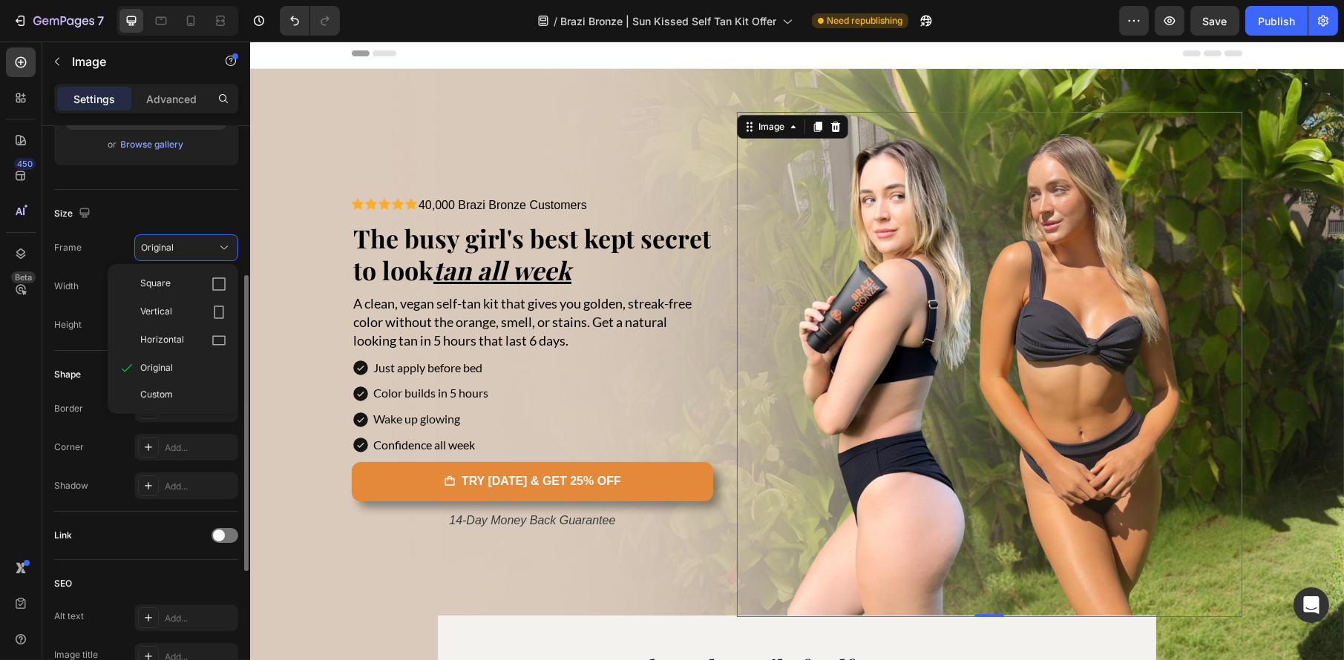
click at [82, 248] on div "Frame Original Square Vertical Horizontal Original Custom" at bounding box center [146, 247] width 184 height 27
click at [185, 287] on input "100" at bounding box center [186, 286] width 104 height 27
click at [109, 396] on div "Border Add..." at bounding box center [146, 408] width 184 height 27
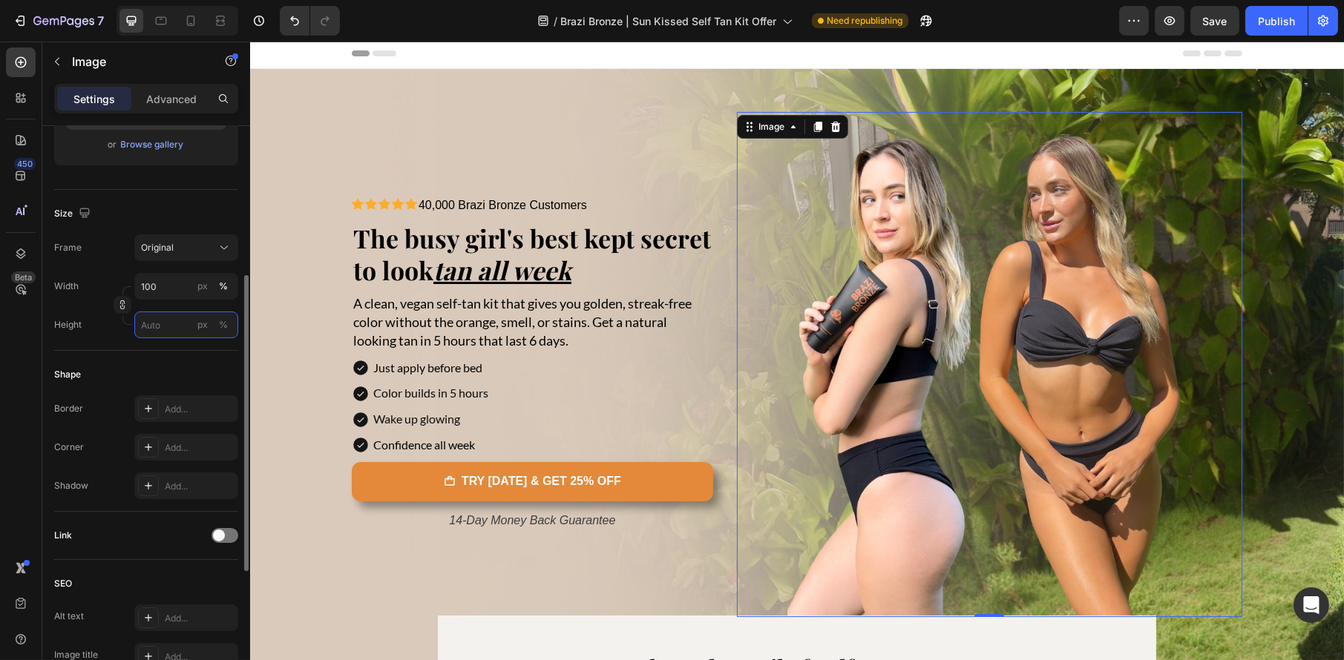
click at [162, 323] on input "px %" at bounding box center [186, 325] width 104 height 27
click at [91, 343] on div "Size Frame Original Width 100 px % Height px %" at bounding box center [146, 270] width 184 height 161
click at [166, 281] on input "100" at bounding box center [186, 286] width 104 height 27
click at [166, 320] on p "Full 100%" at bounding box center [183, 321] width 86 height 13
click at [165, 280] on input "100" at bounding box center [186, 286] width 104 height 27
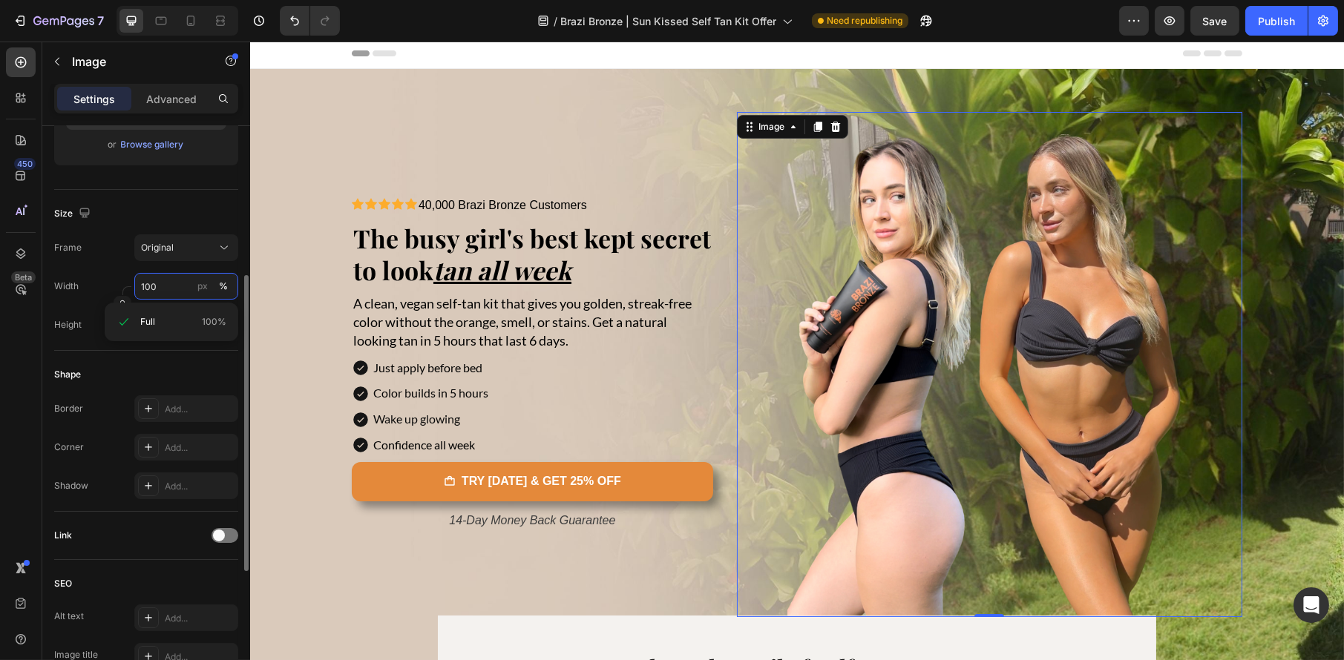
click at [165, 280] on input "100" at bounding box center [186, 286] width 104 height 27
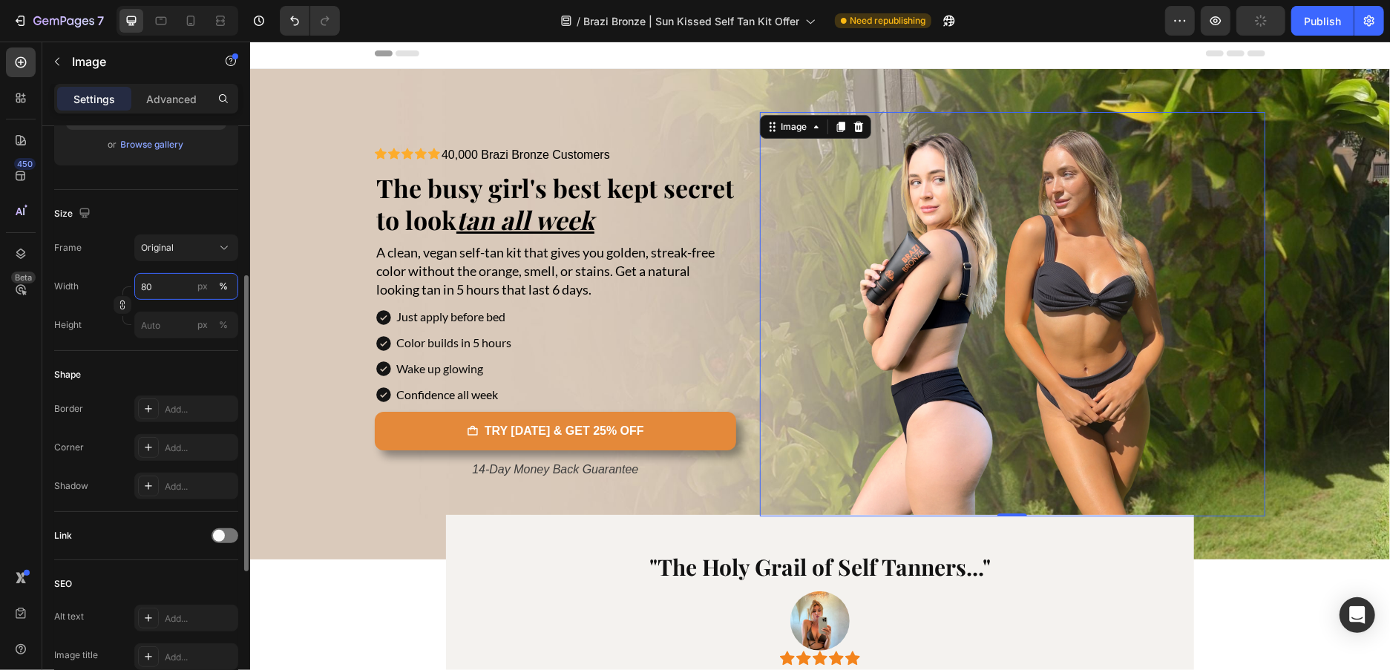
click at [159, 281] on input "80" at bounding box center [186, 286] width 104 height 27
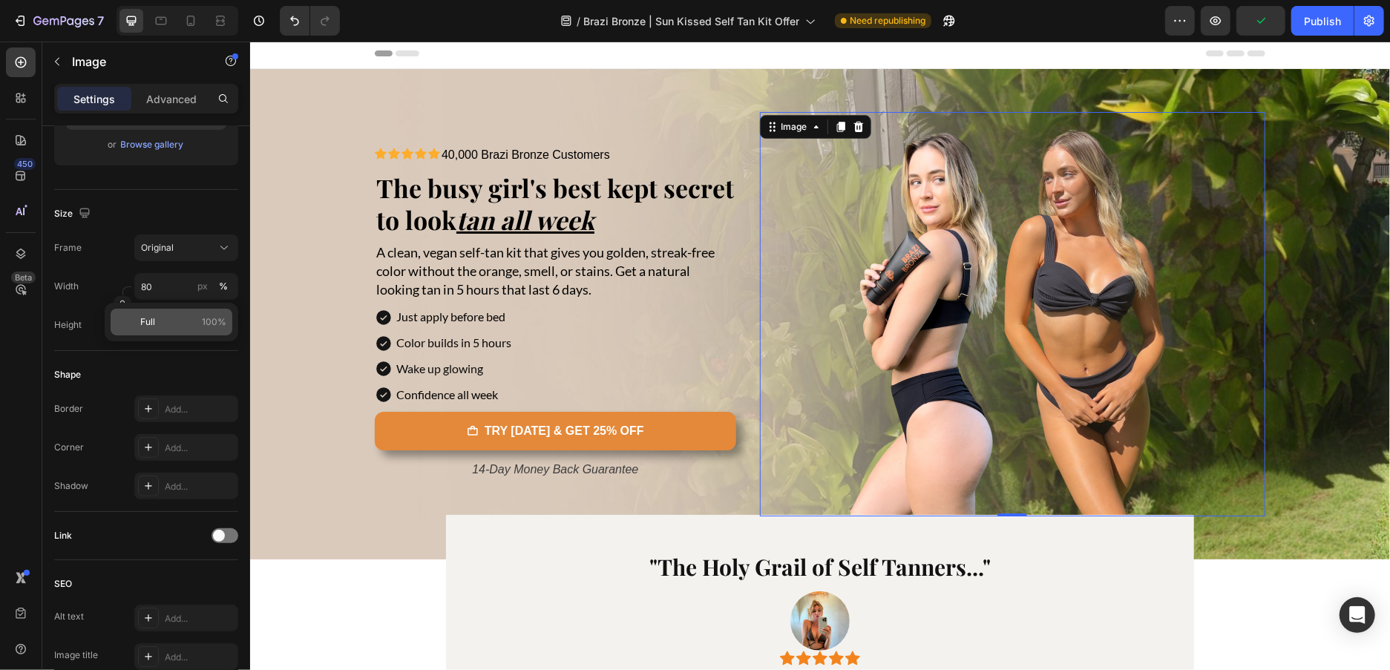
click at [148, 317] on span "Full" at bounding box center [147, 321] width 15 height 13
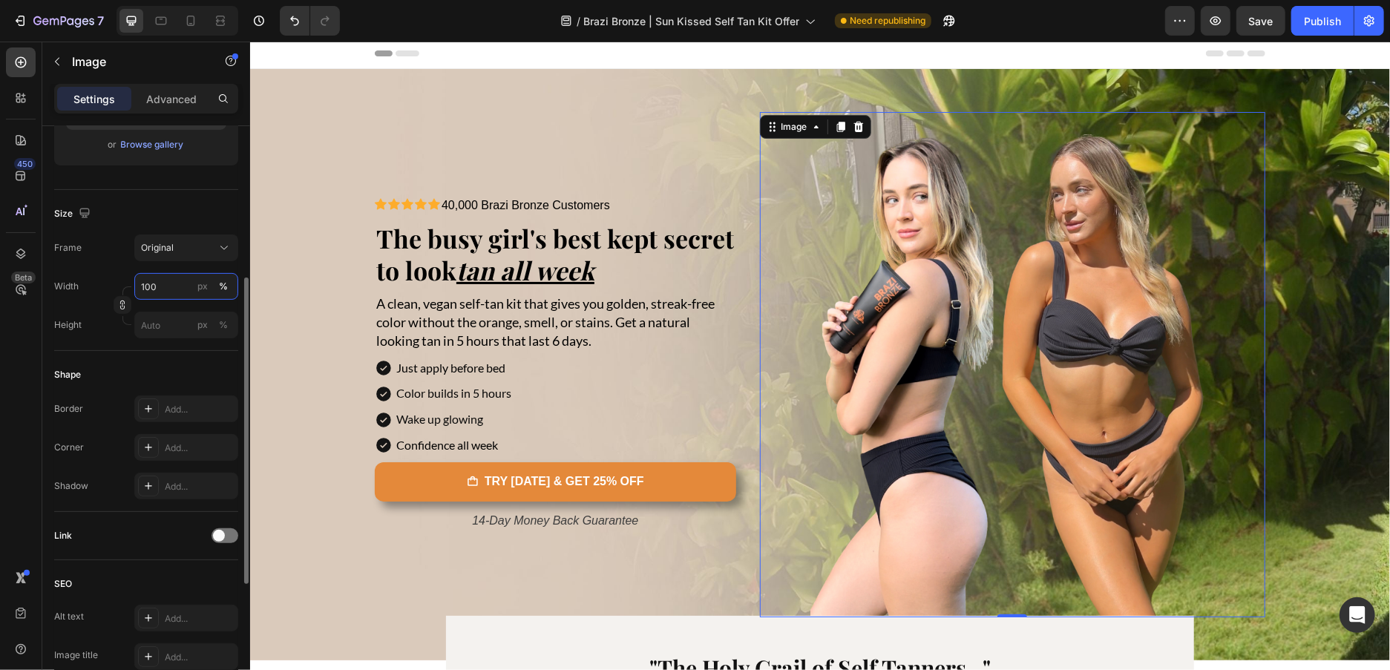
click at [169, 286] on input "100" at bounding box center [186, 286] width 104 height 27
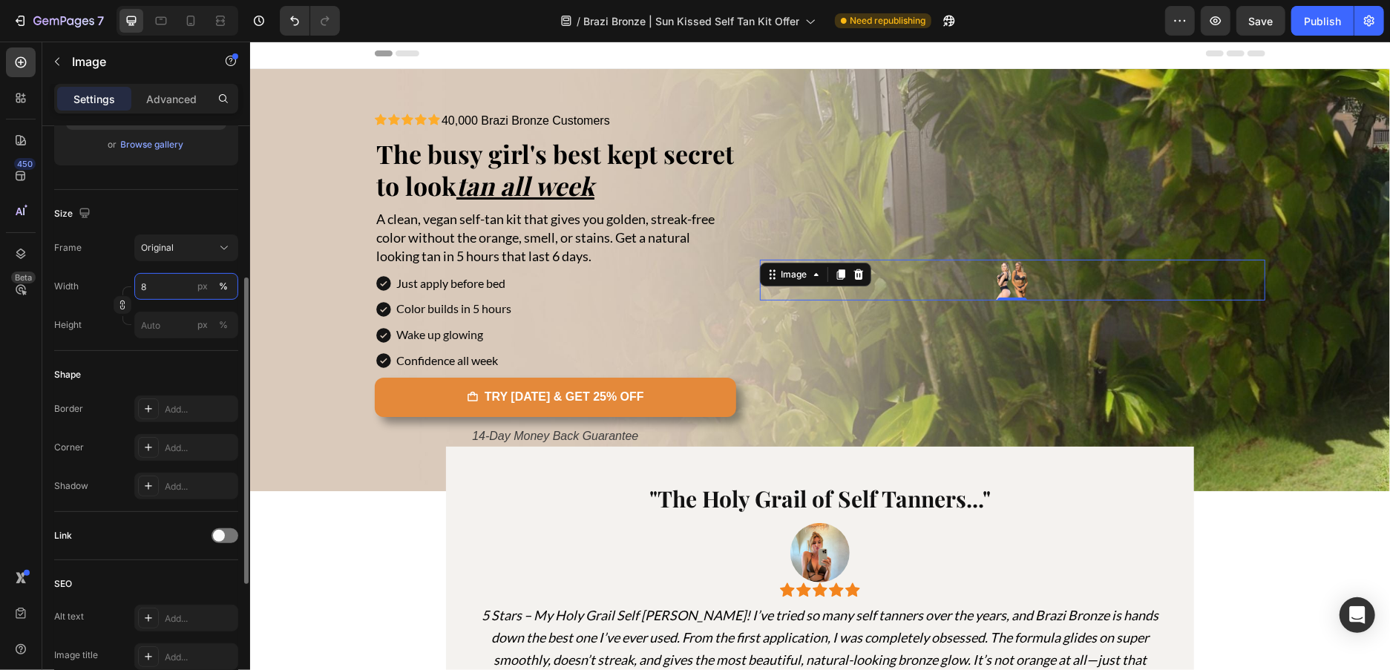
type input "80"
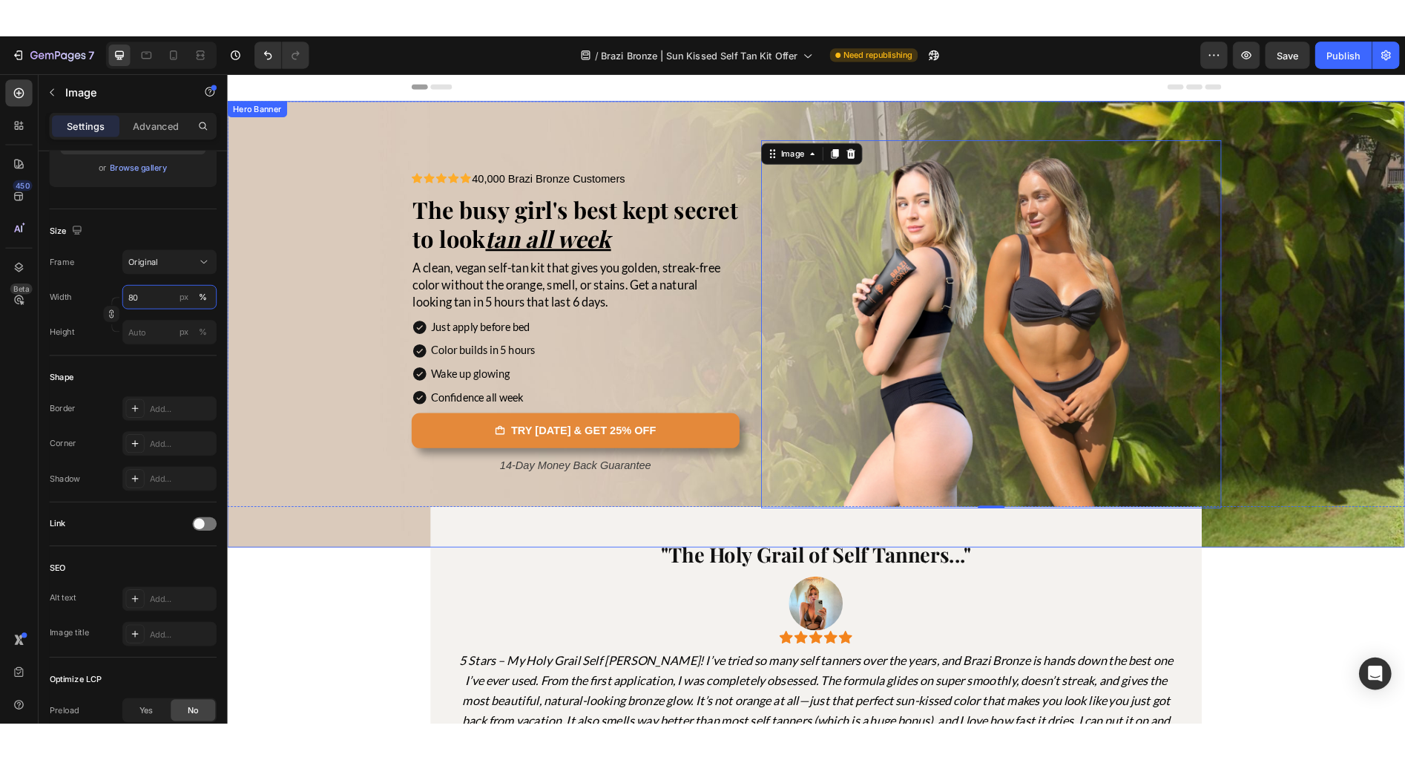
scroll to position [0, 0]
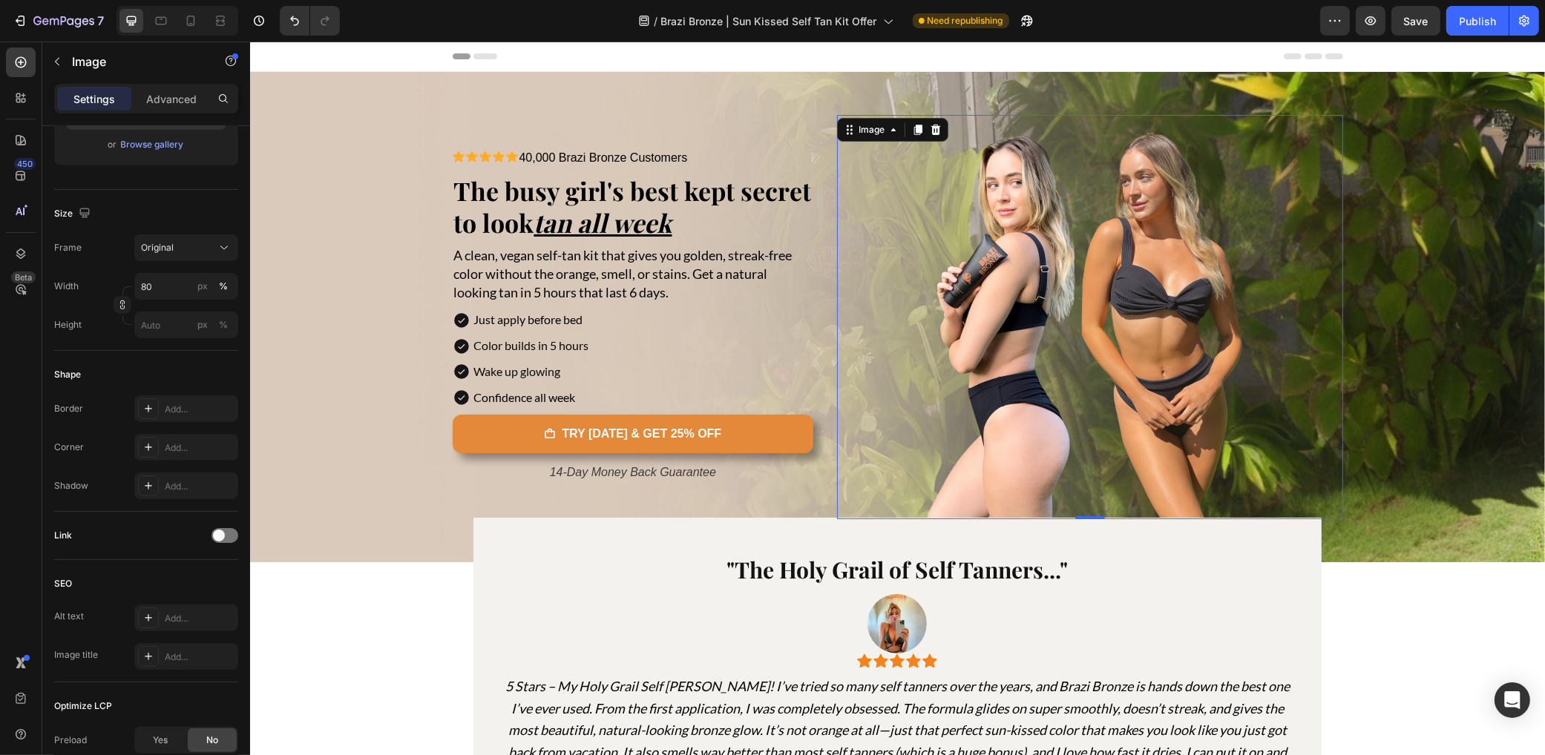
click at [1409, 655] on section ""The Holy Grail of Self Tanners..." Heading Image Icon Icon Icon Icon Icon Icon…" at bounding box center [896, 705] width 1059 height 375
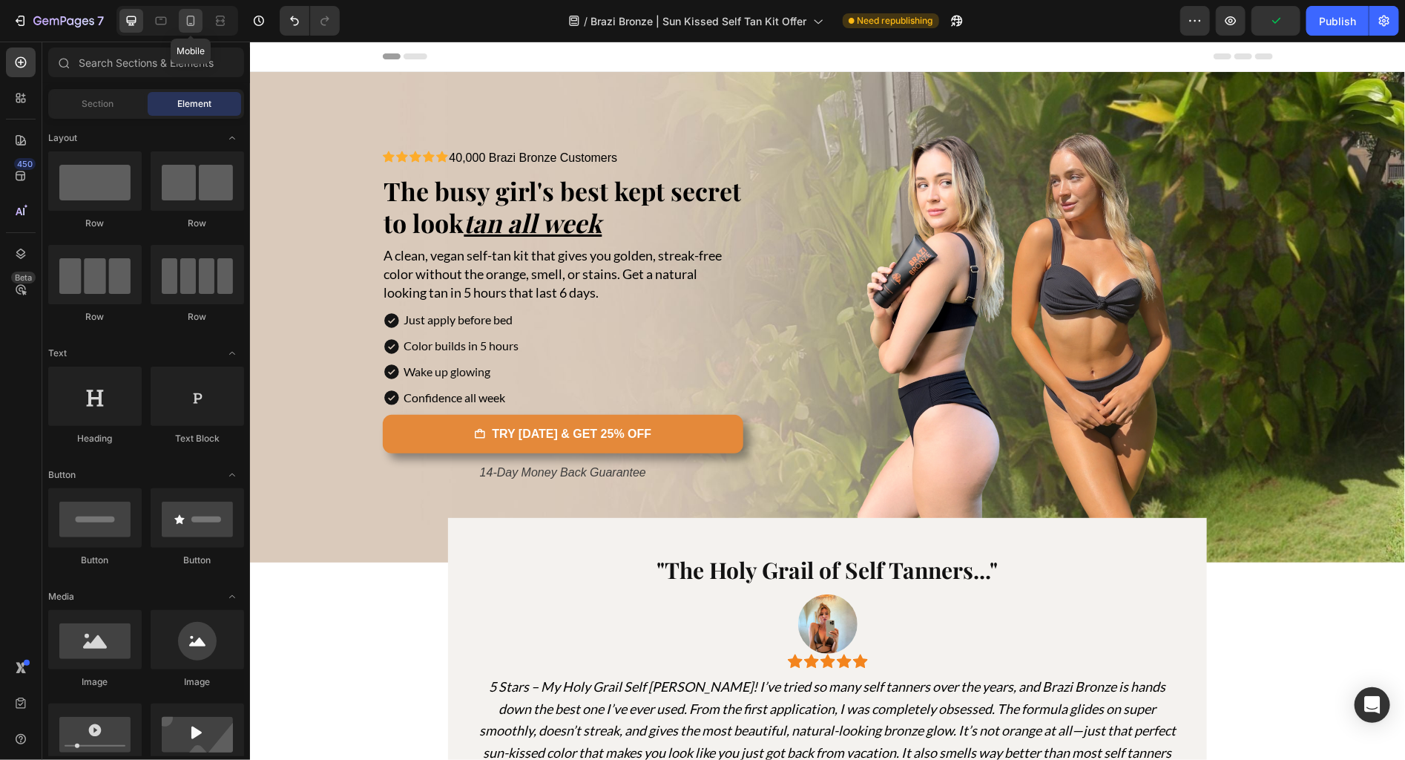
click at [187, 24] on icon at bounding box center [190, 20] width 15 height 15
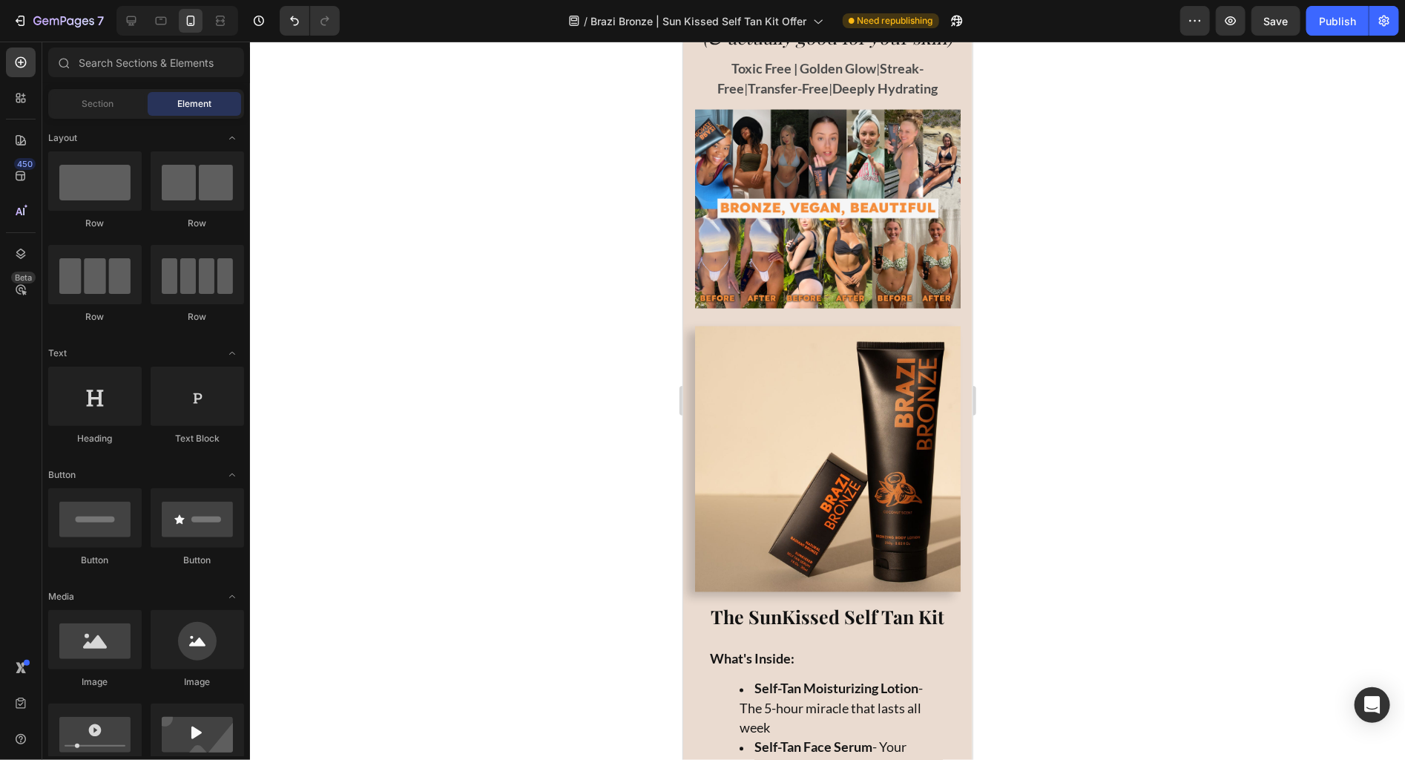
scroll to position [4677, 0]
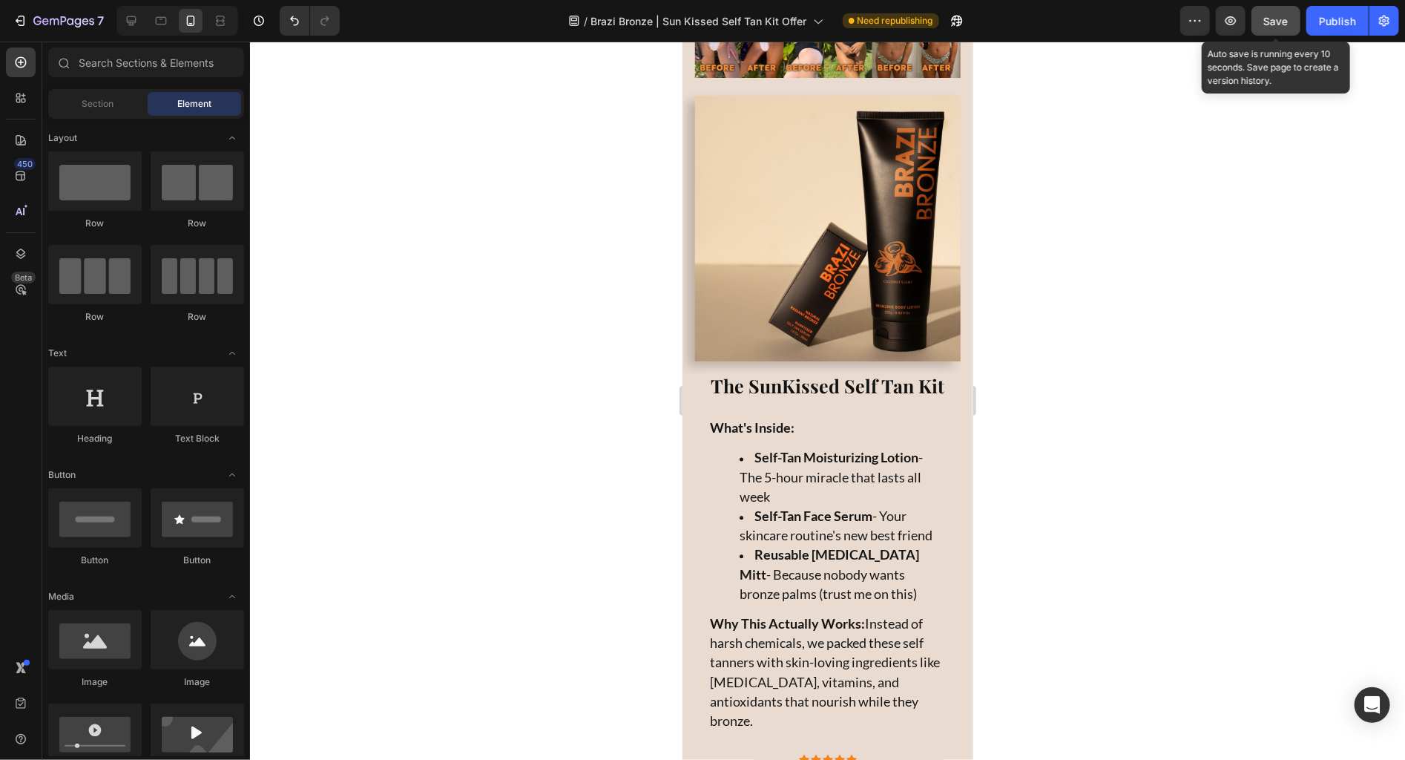
click at [1282, 27] on div "Save" at bounding box center [1276, 21] width 24 height 16
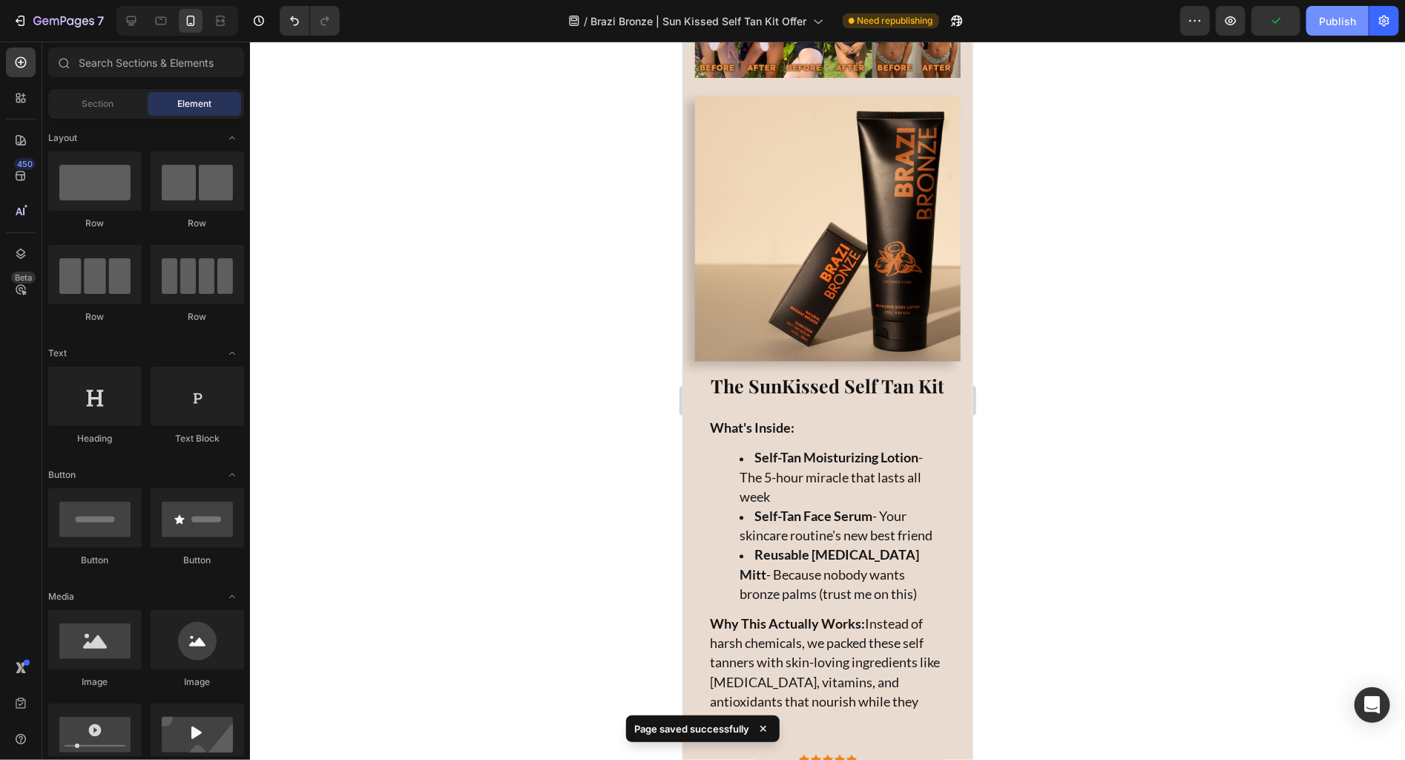
click at [1342, 27] on div "Publish" at bounding box center [1337, 21] width 37 height 16
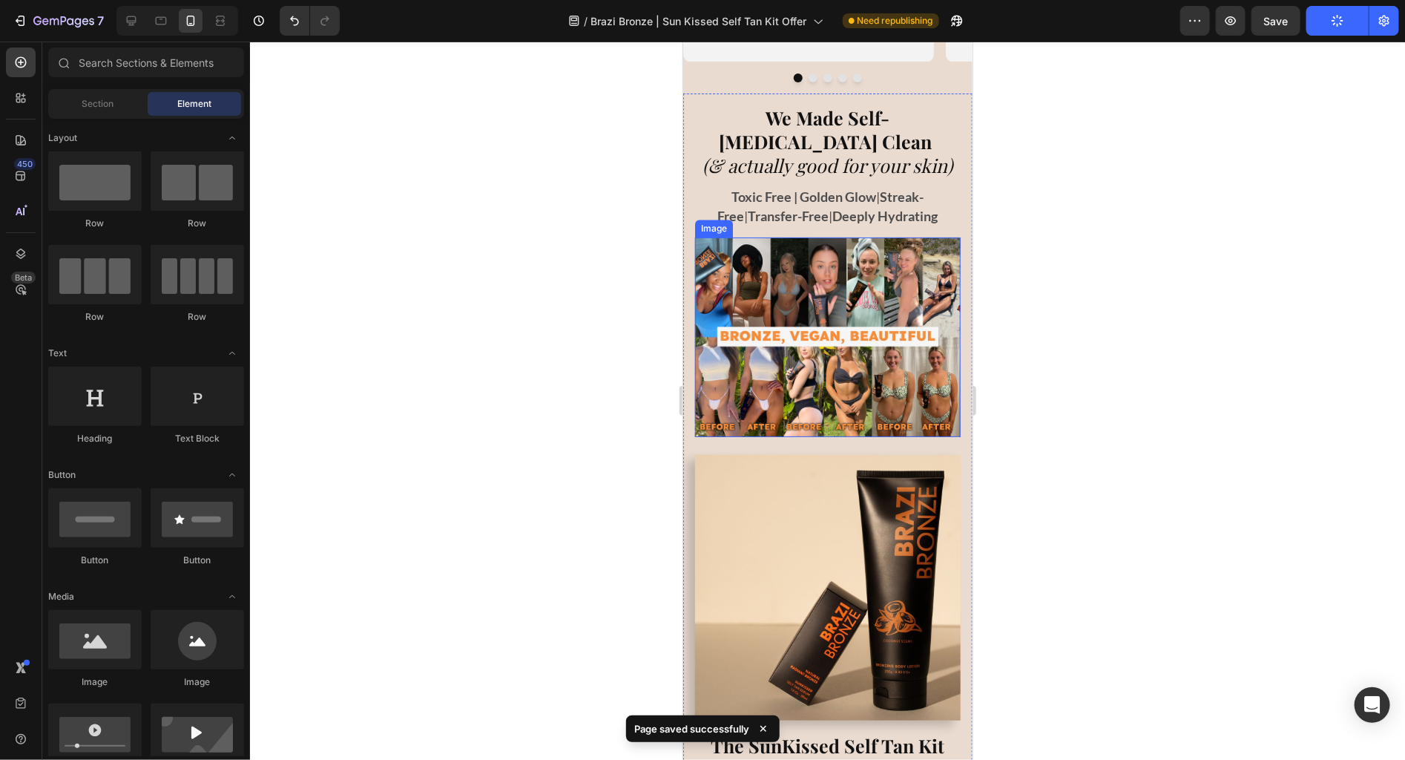
scroll to position [4687, 0]
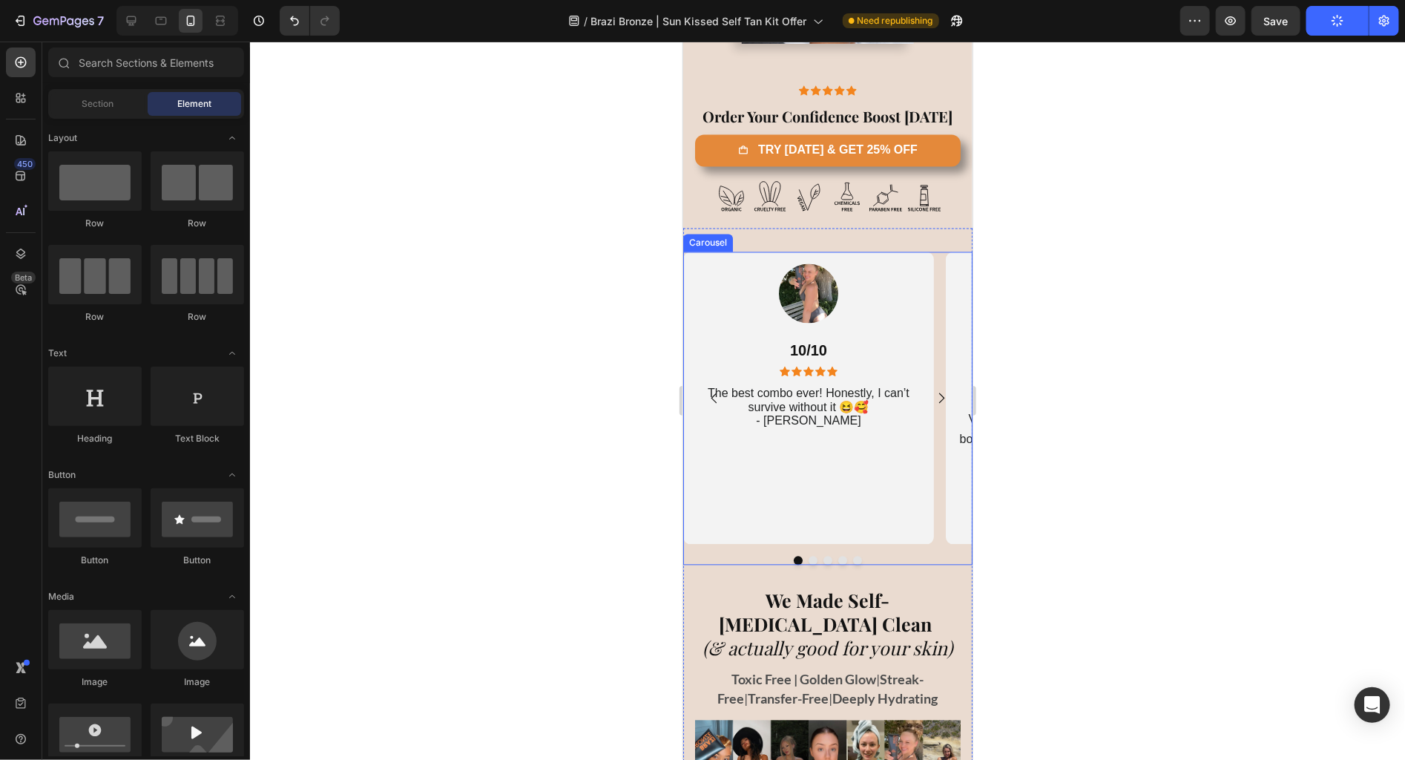
click at [933, 405] on icon "Carousel Next Arrow" at bounding box center [940, 397] width 15 height 15
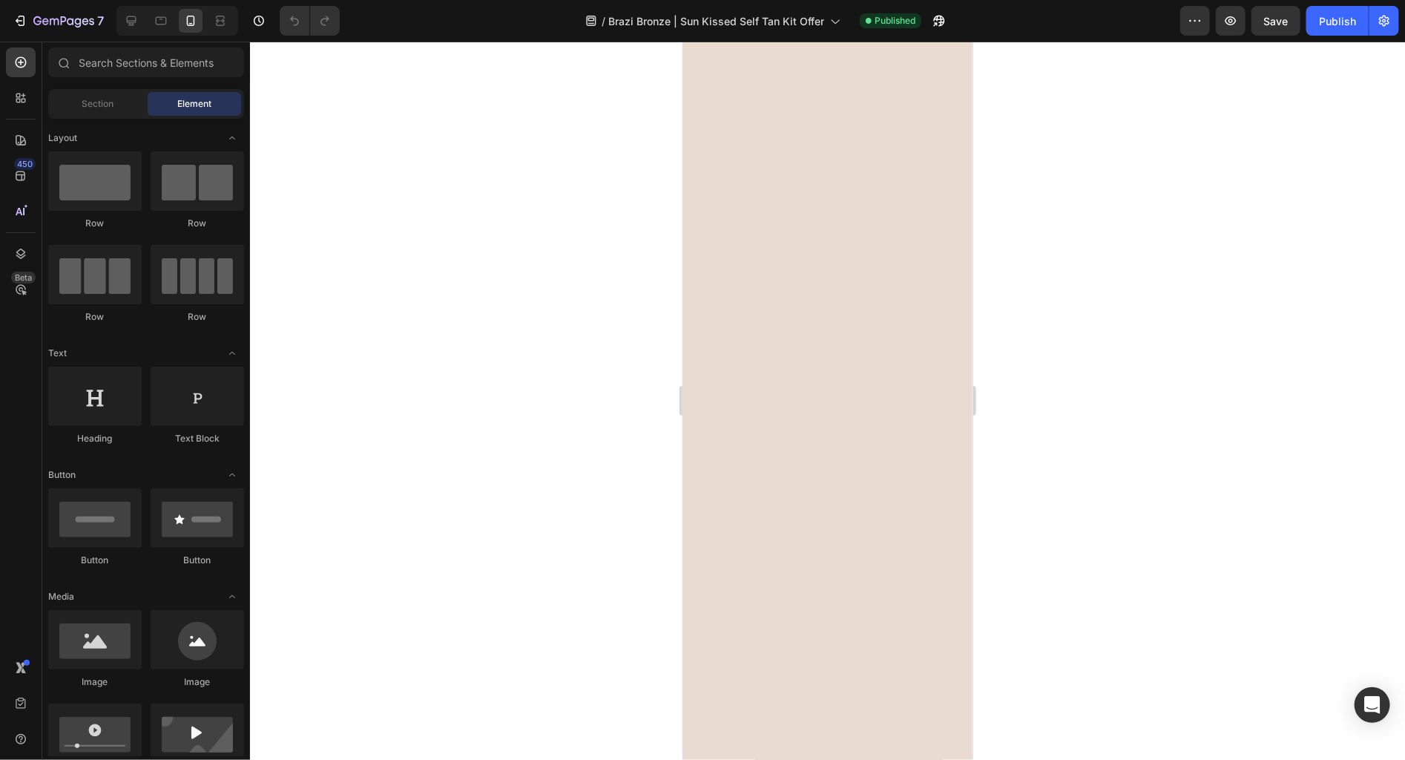
scroll to position [4671, 0]
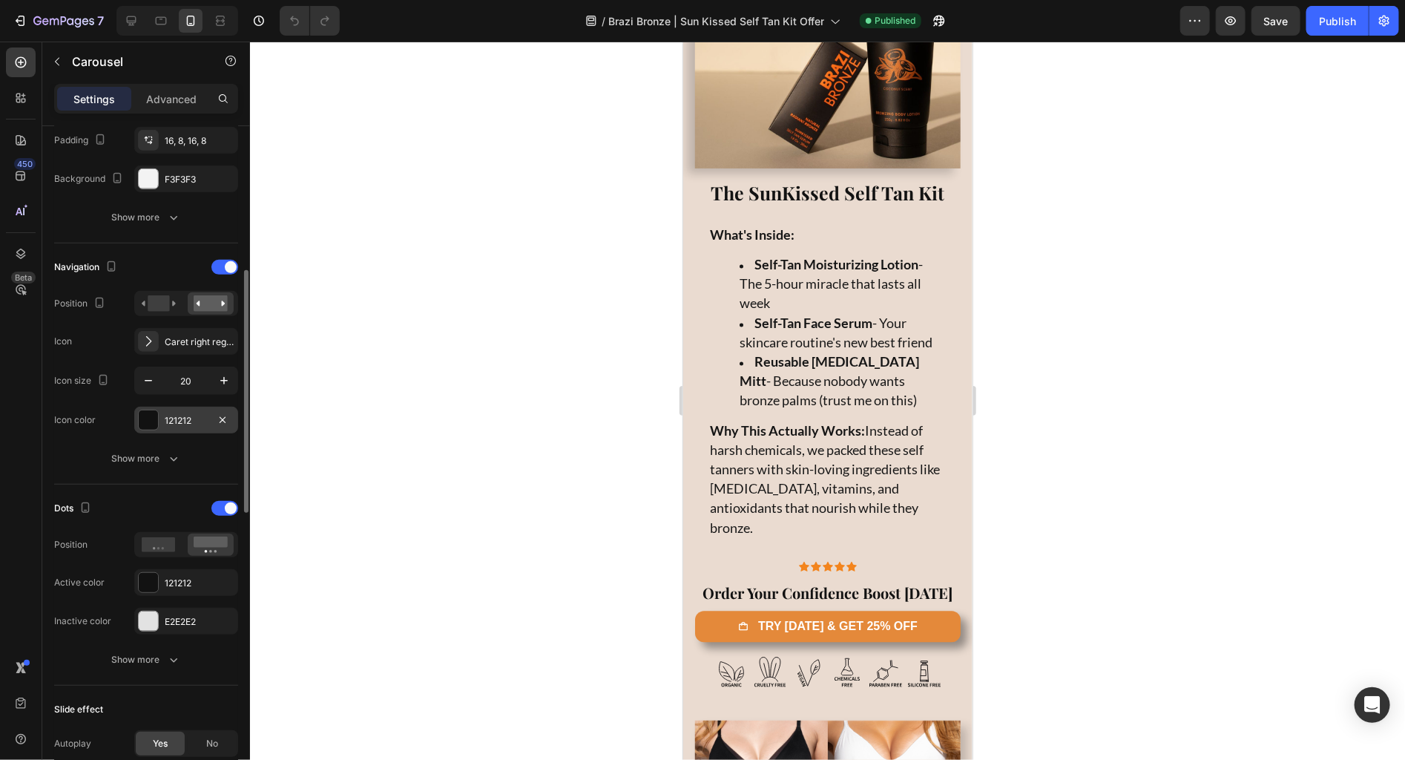
scroll to position [545, 0]
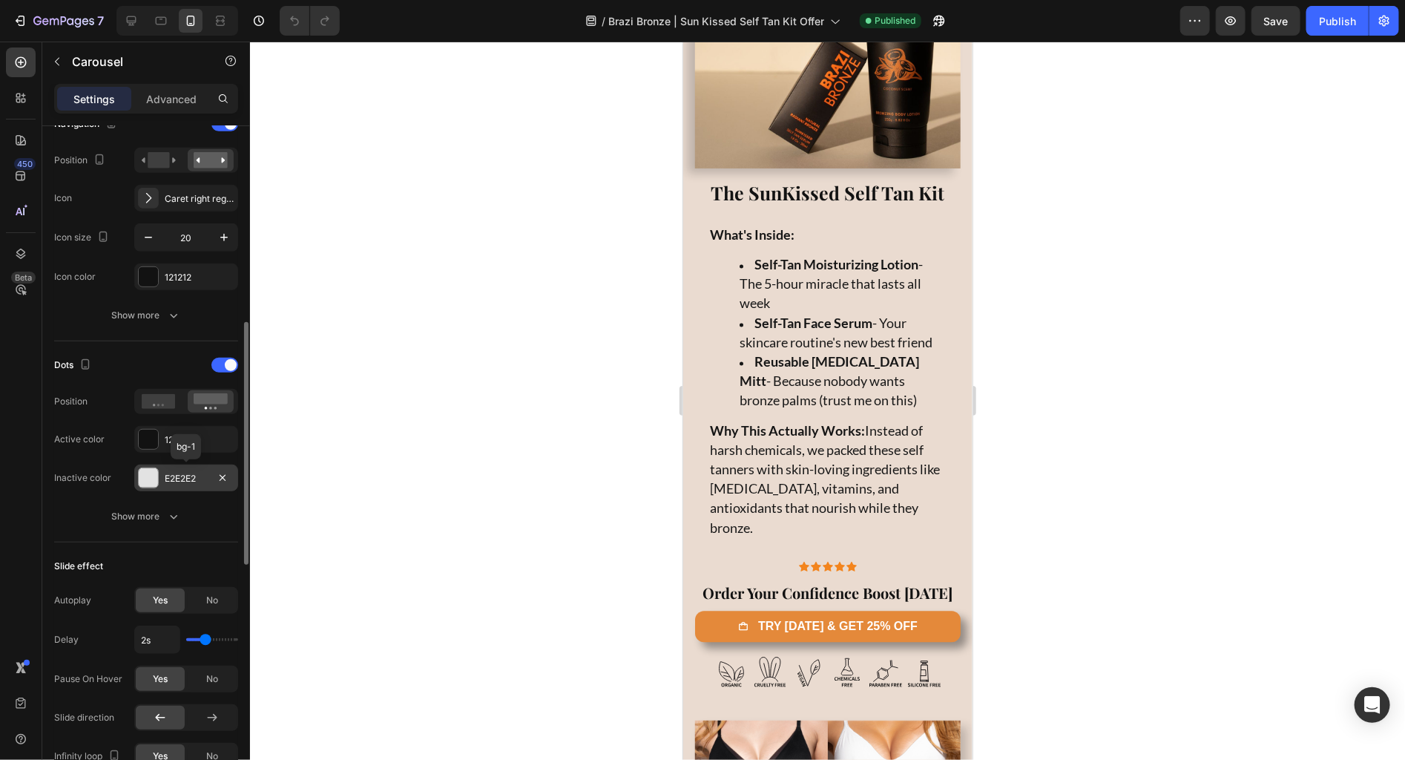
click at [183, 478] on div "E2E2E2" at bounding box center [186, 478] width 43 height 13
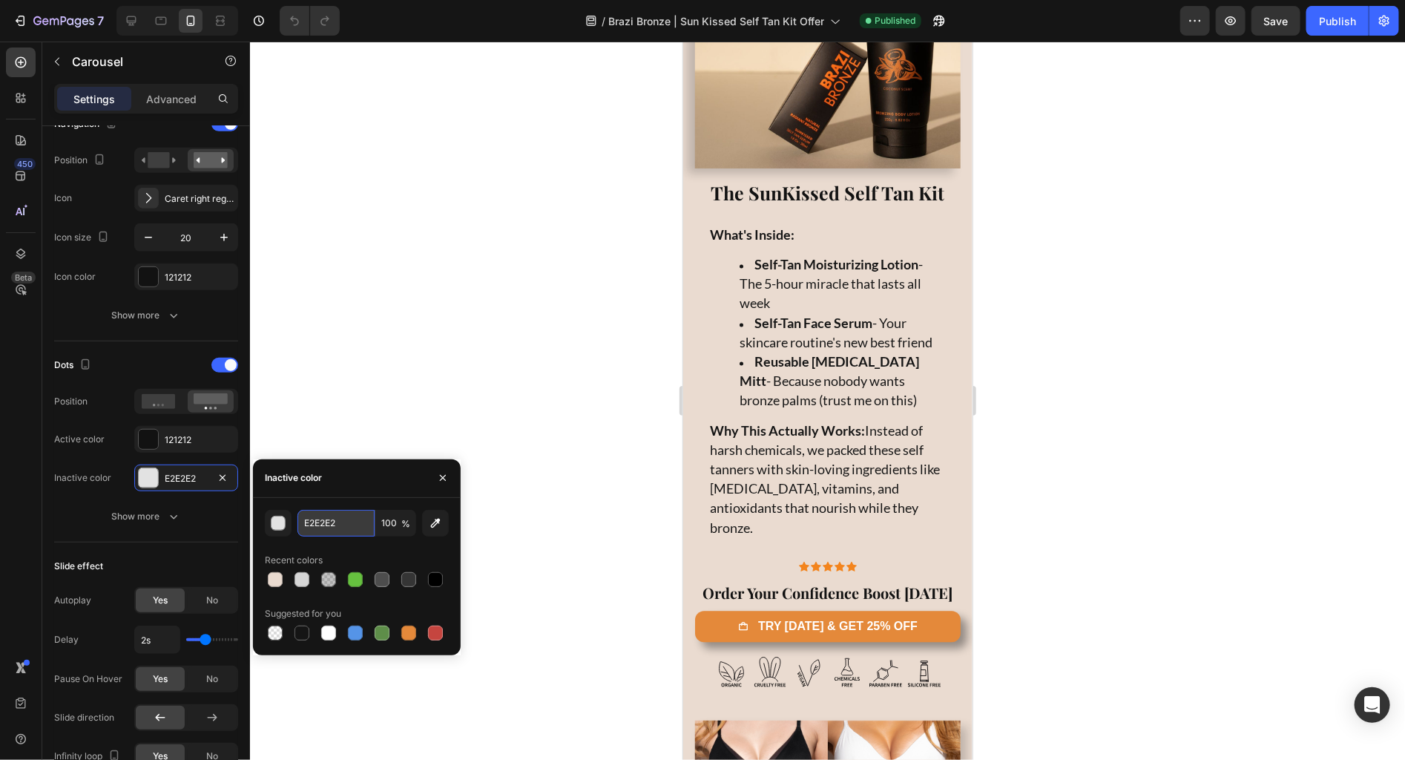
click at [322, 514] on input "E2E2E2" at bounding box center [335, 523] width 77 height 27
click at [284, 521] on div "button" at bounding box center [278, 523] width 15 height 15
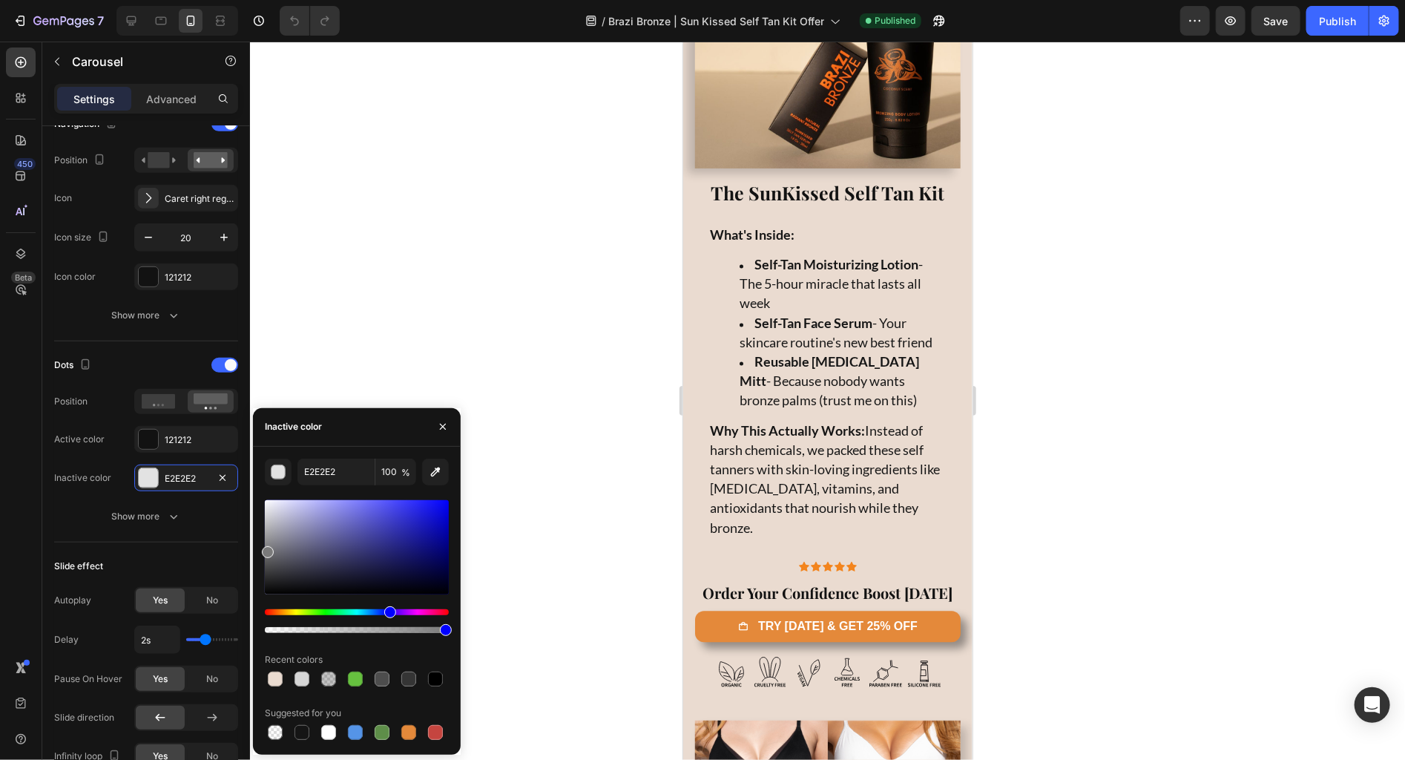
drag, startPoint x: 268, startPoint y: 559, endPoint x: 264, endPoint y: 548, distance: 11.7
click at [265, 548] on div at bounding box center [357, 547] width 184 height 94
type input "7A7A7A"
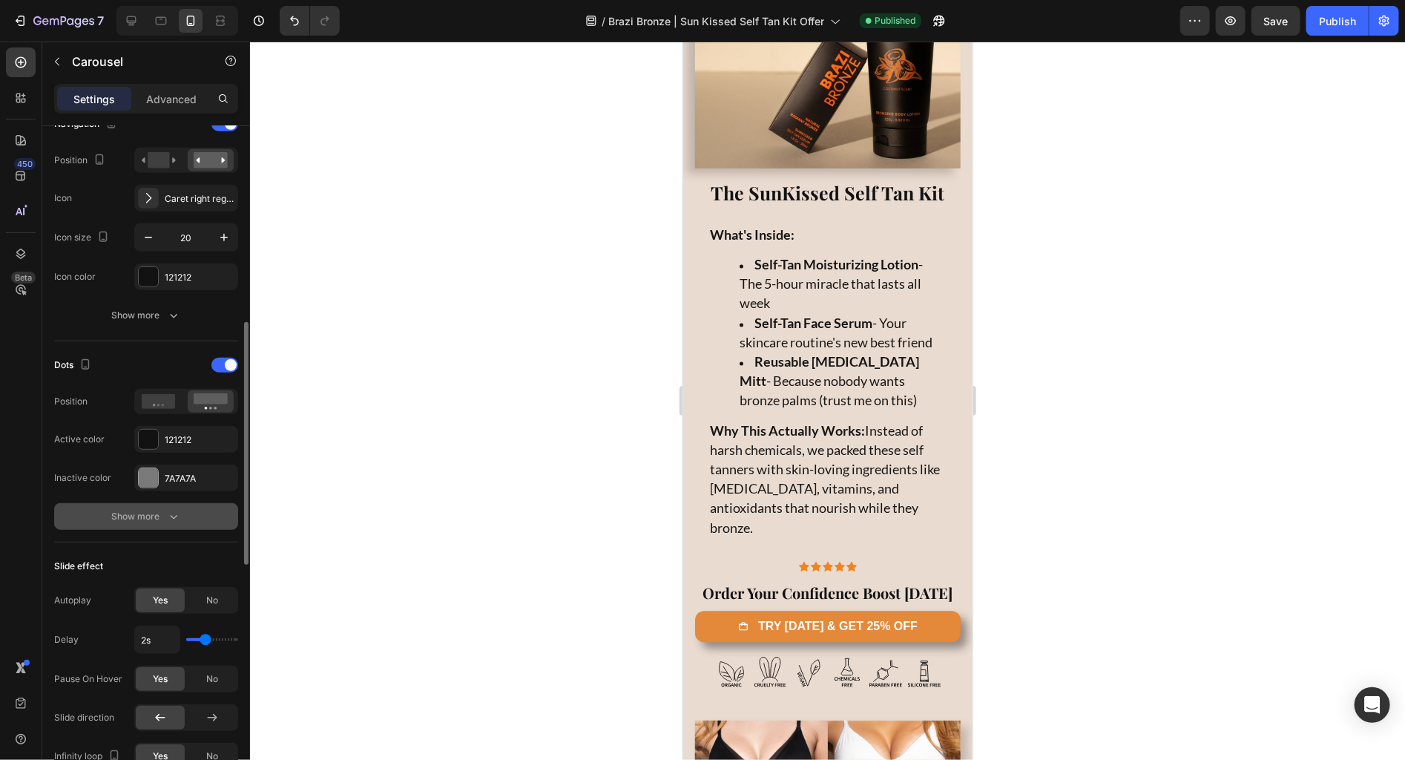
click at [145, 520] on div "Show more" at bounding box center [146, 516] width 69 height 15
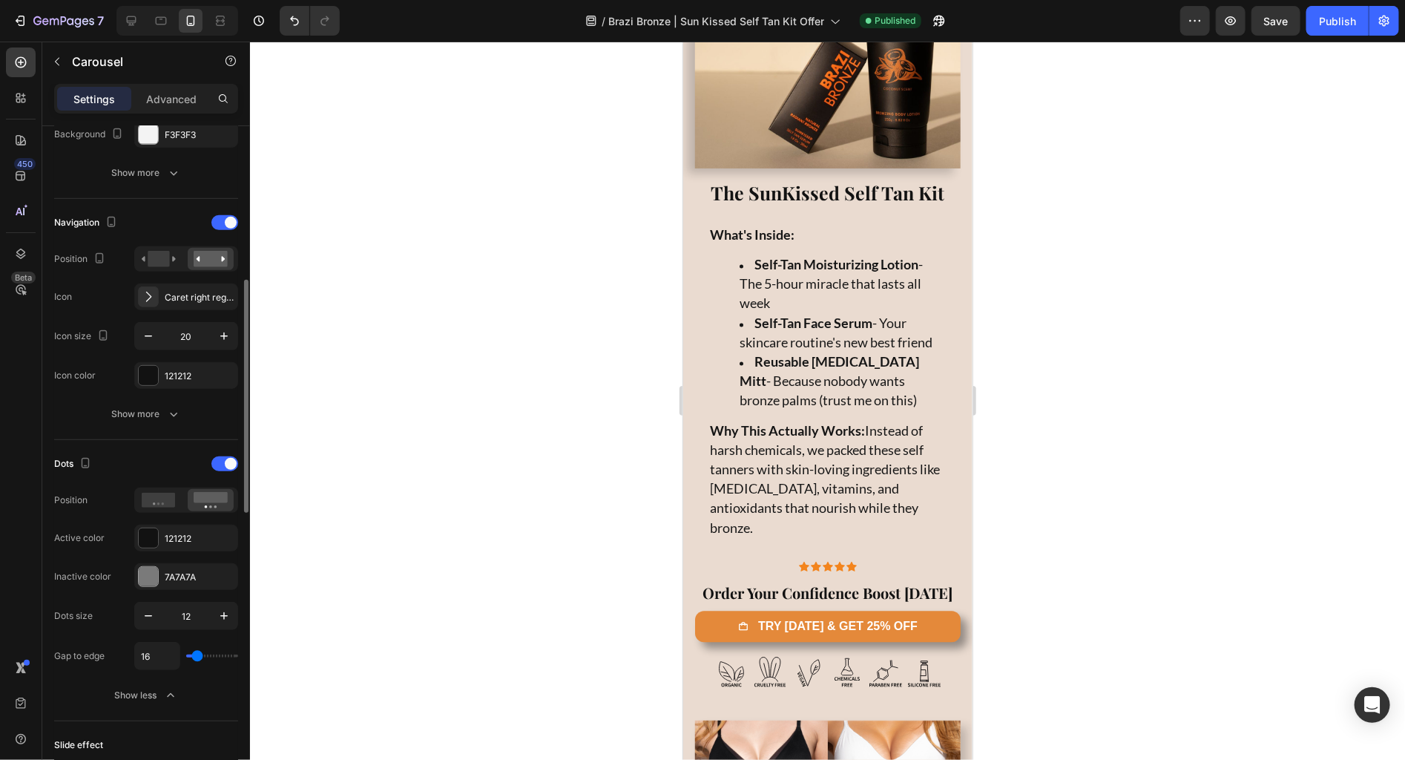
scroll to position [0, 0]
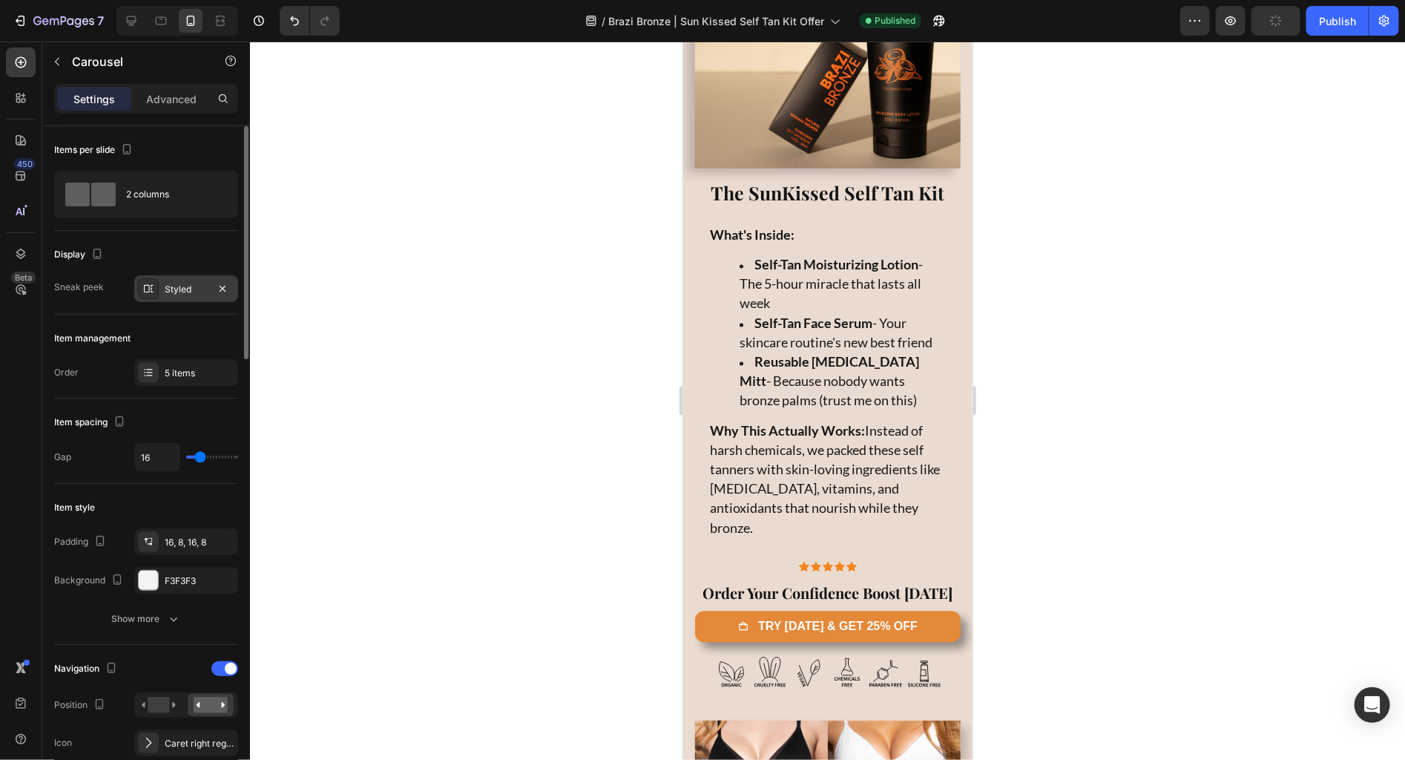
click at [183, 280] on div "Styled" at bounding box center [186, 288] width 104 height 27
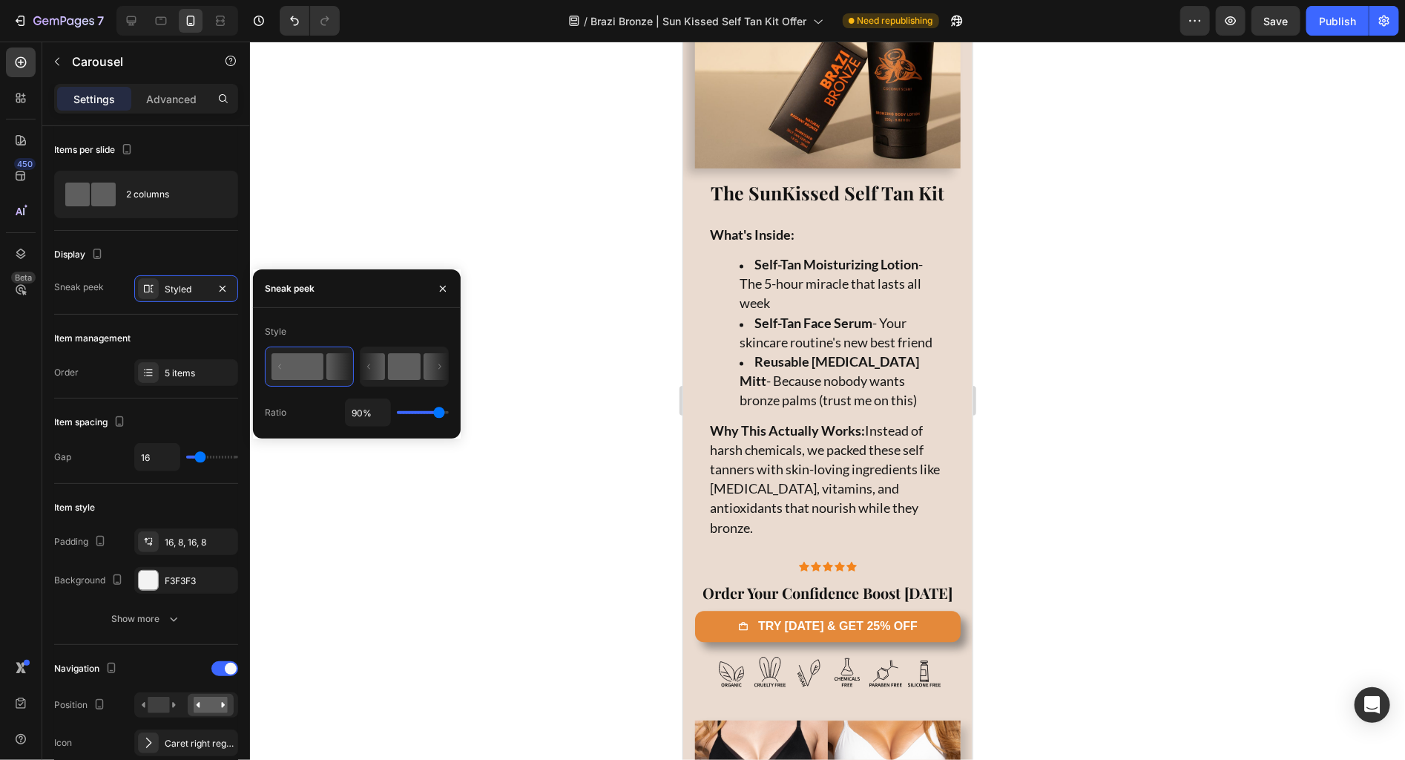
click at [385, 366] on icon at bounding box center [373, 366] width 24 height 27
type input "50%"
type input "50"
click at [129, 21] on icon at bounding box center [132, 21] width 10 height 10
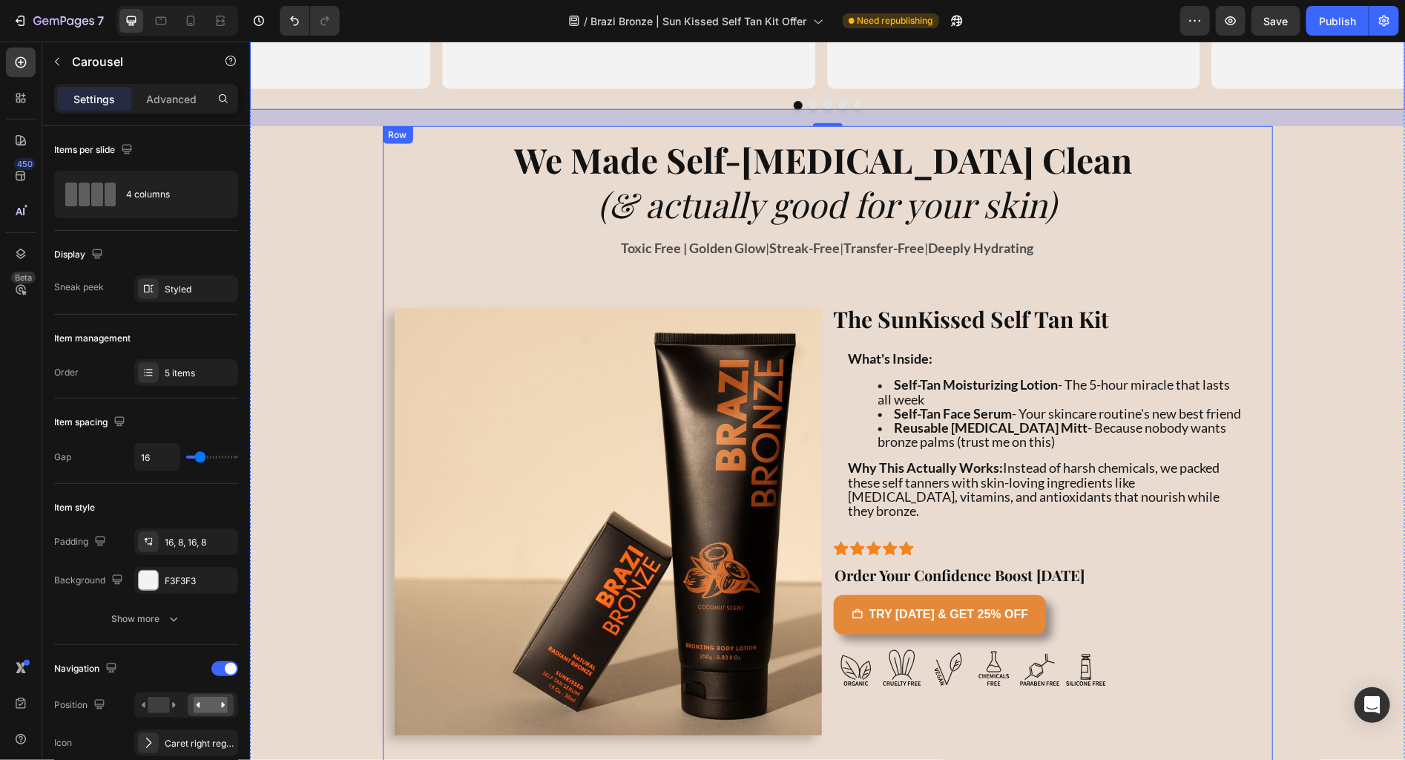
scroll to position [3626, 0]
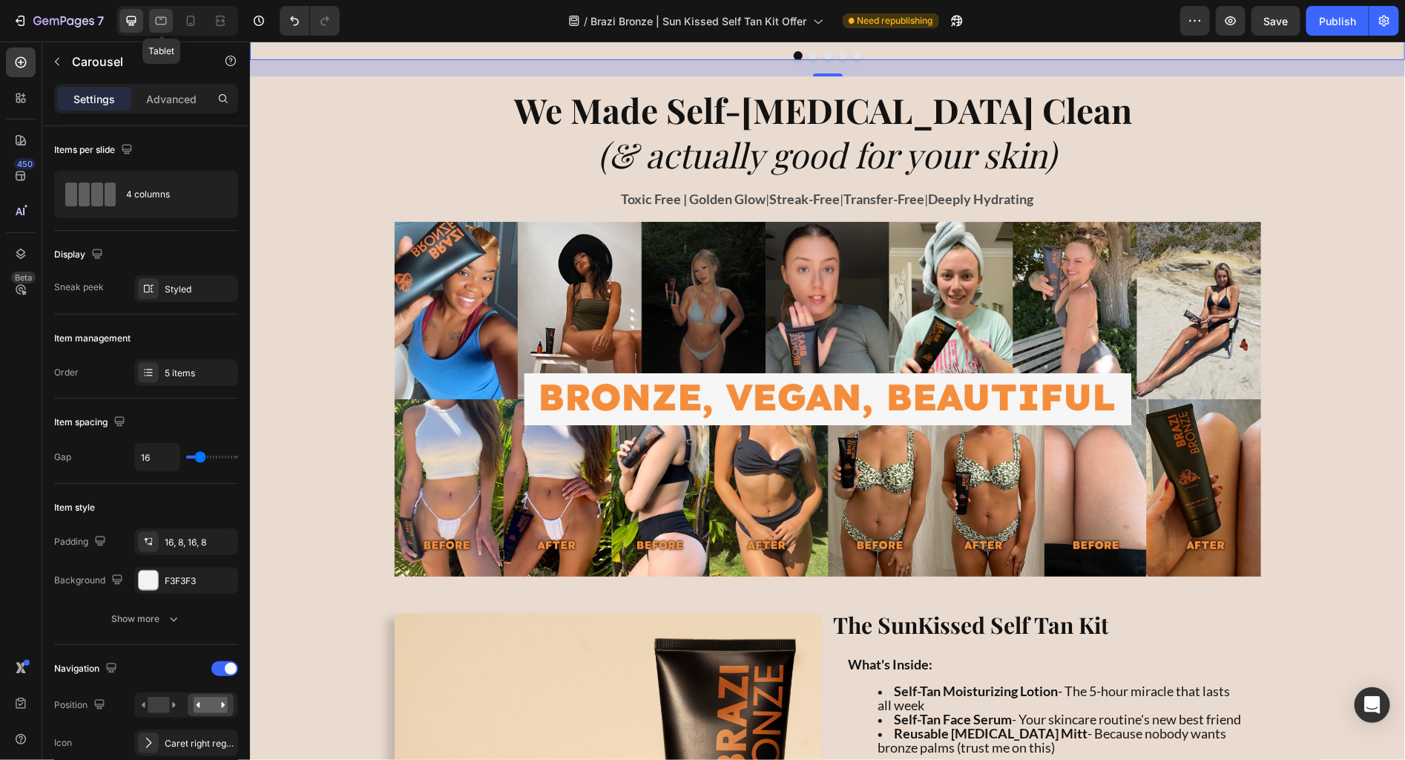
click at [169, 21] on div at bounding box center [161, 21] width 24 height 24
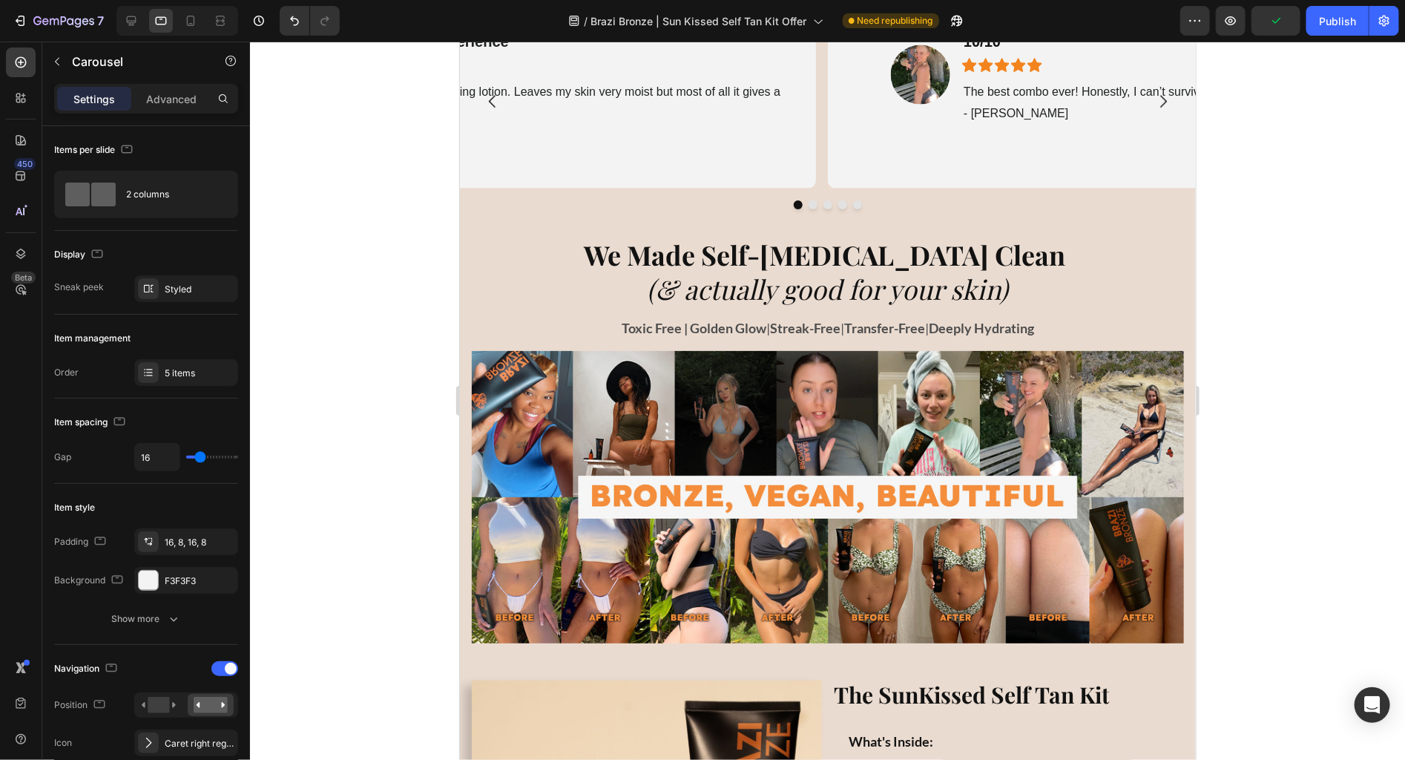
scroll to position [4131, 0]
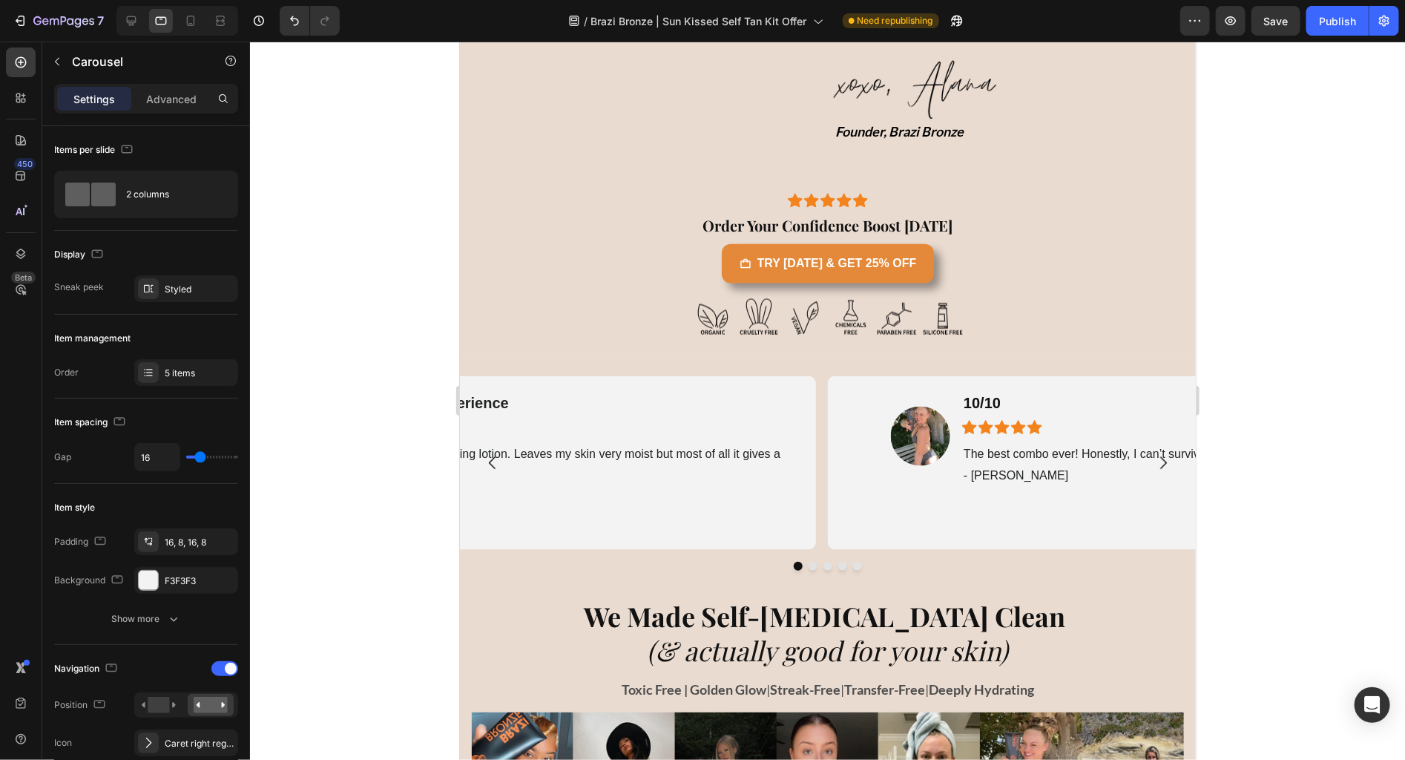
click at [783, 375] on div "Image Best Ever Tanning Experience Heading Icon Icon Icon Icon Icon Icon List R…" at bounding box center [453, 462] width 724 height 174
click at [779, 510] on div "Image Best Ever Tanning Experience Heading Icon Icon Icon Icon Icon Icon List R…" at bounding box center [453, 462] width 712 height 150
click at [826, 527] on div "Image 10/10 Heading Icon Icon Icon Icon Icon Icon List Row The best combo ever!…" at bounding box center [827, 472] width 736 height 194
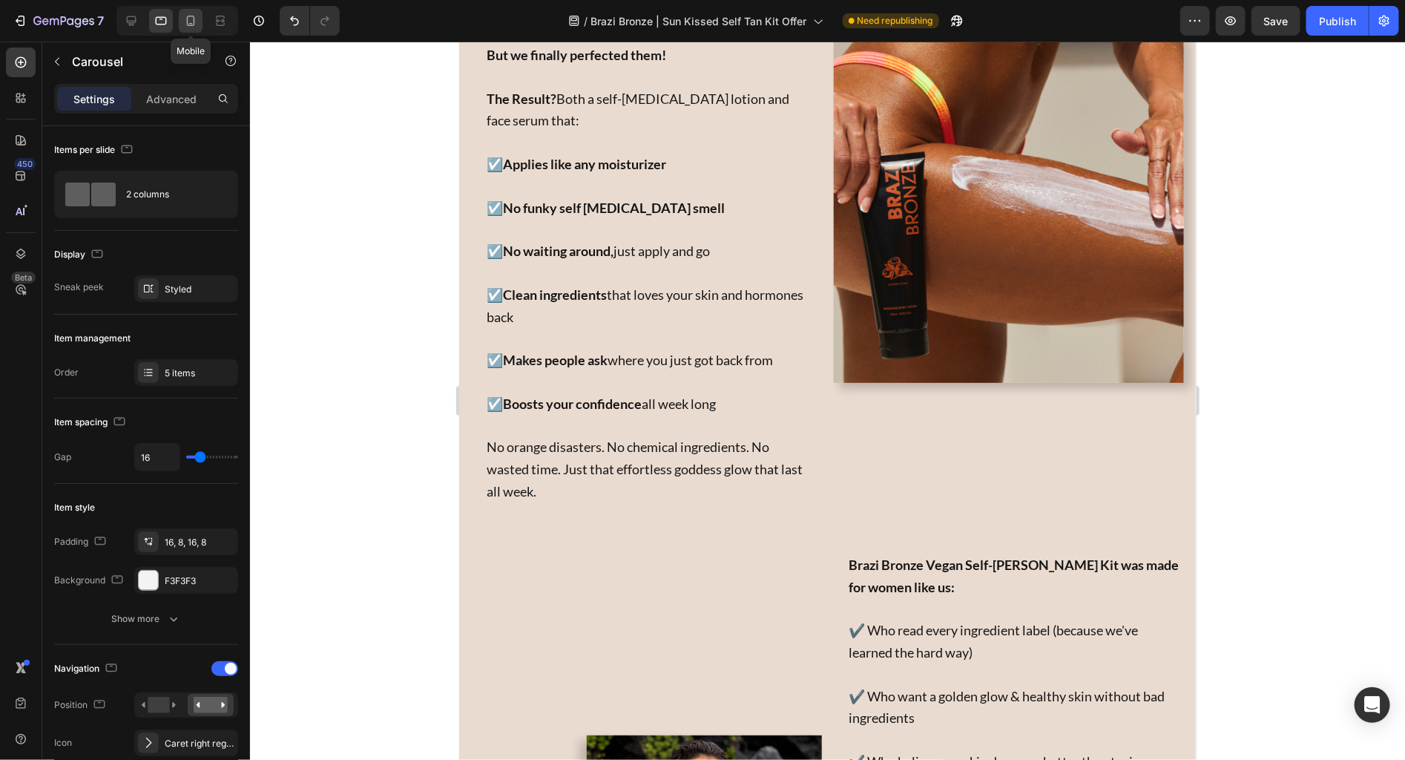
click at [193, 27] on icon at bounding box center [190, 20] width 15 height 15
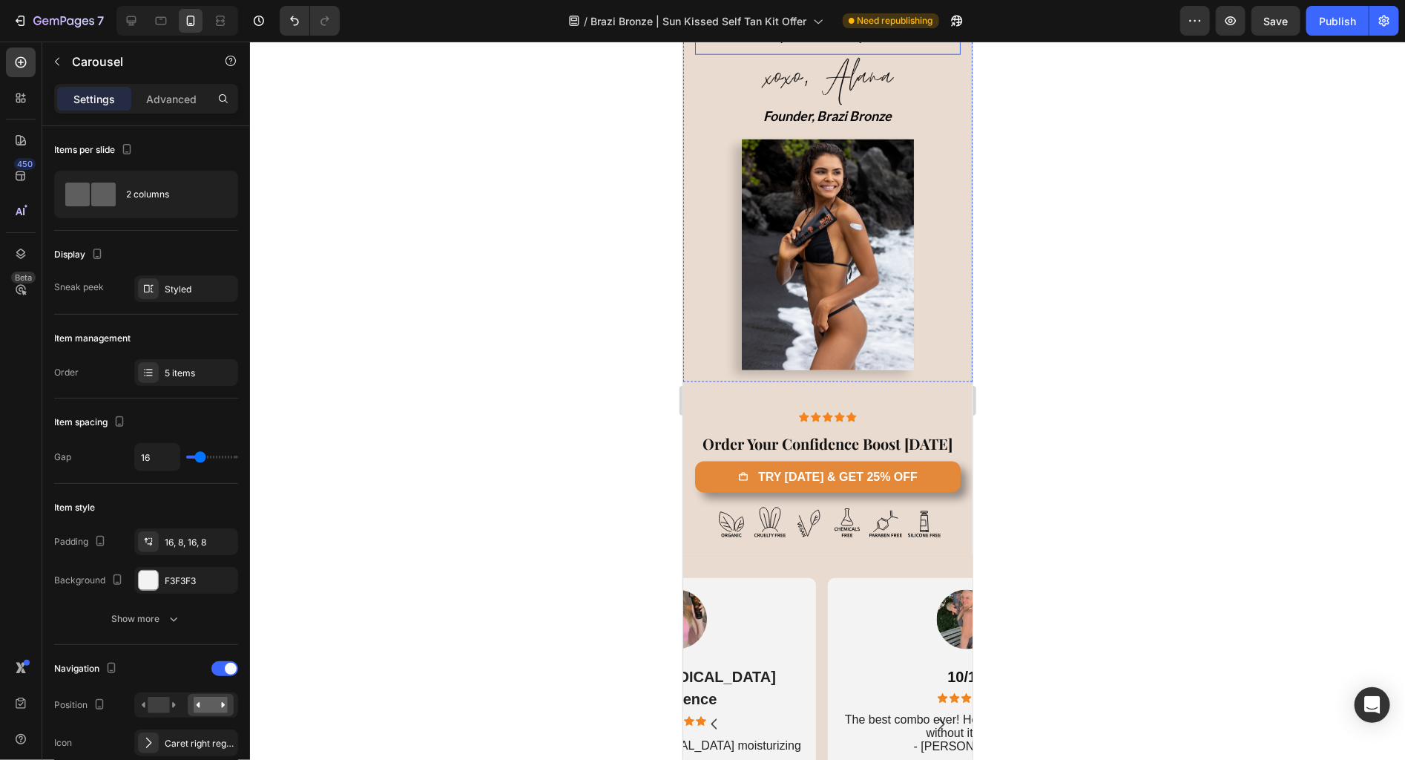
scroll to position [4430, 0]
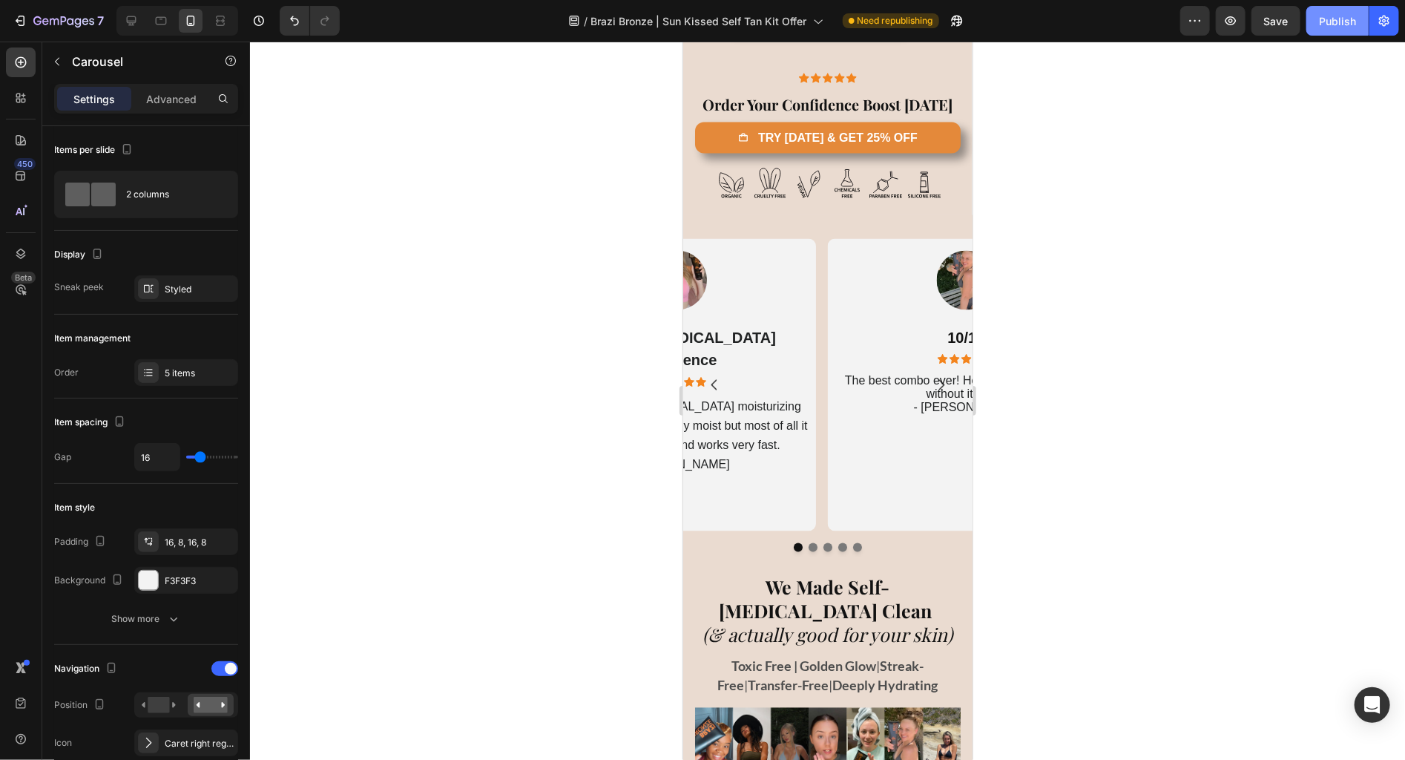
click at [1347, 33] on button "Publish" at bounding box center [1337, 21] width 62 height 30
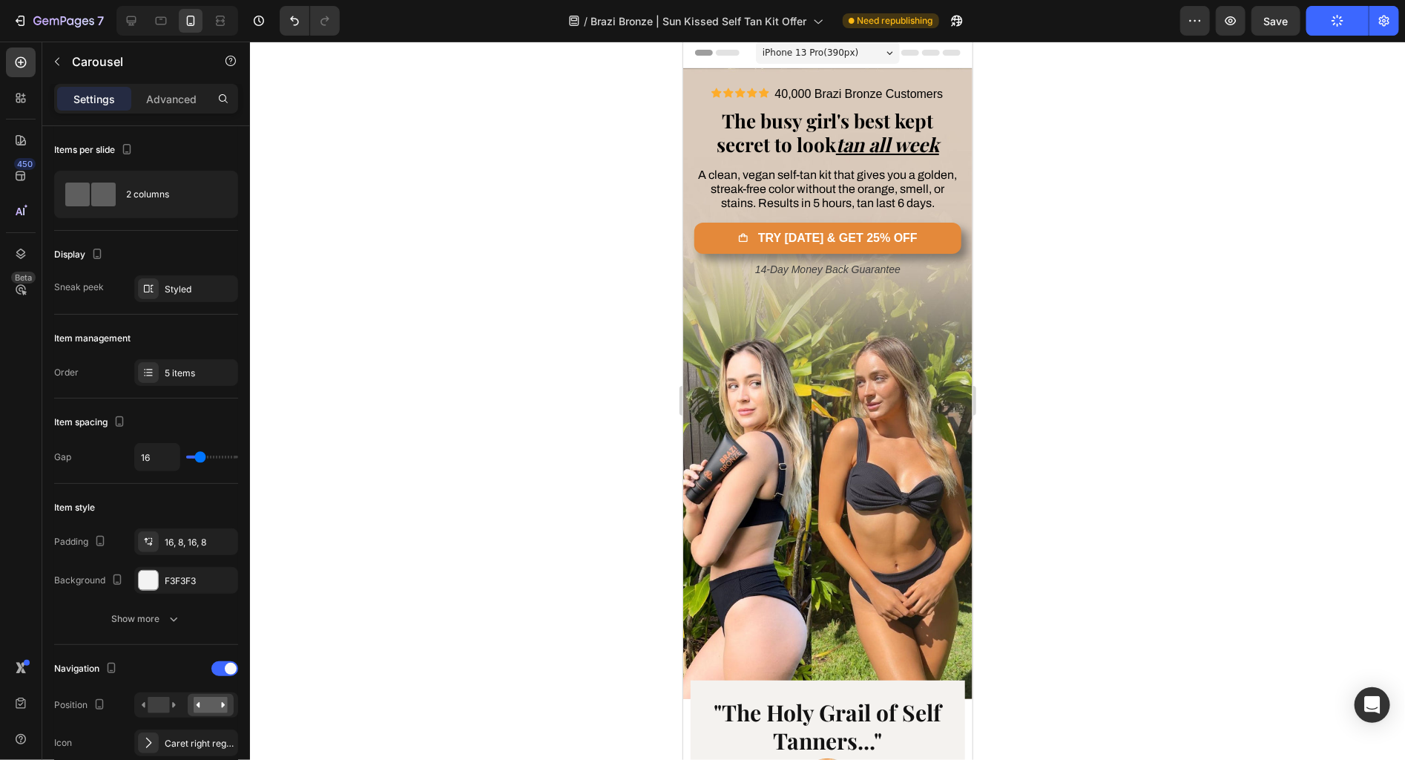
scroll to position [0, 0]
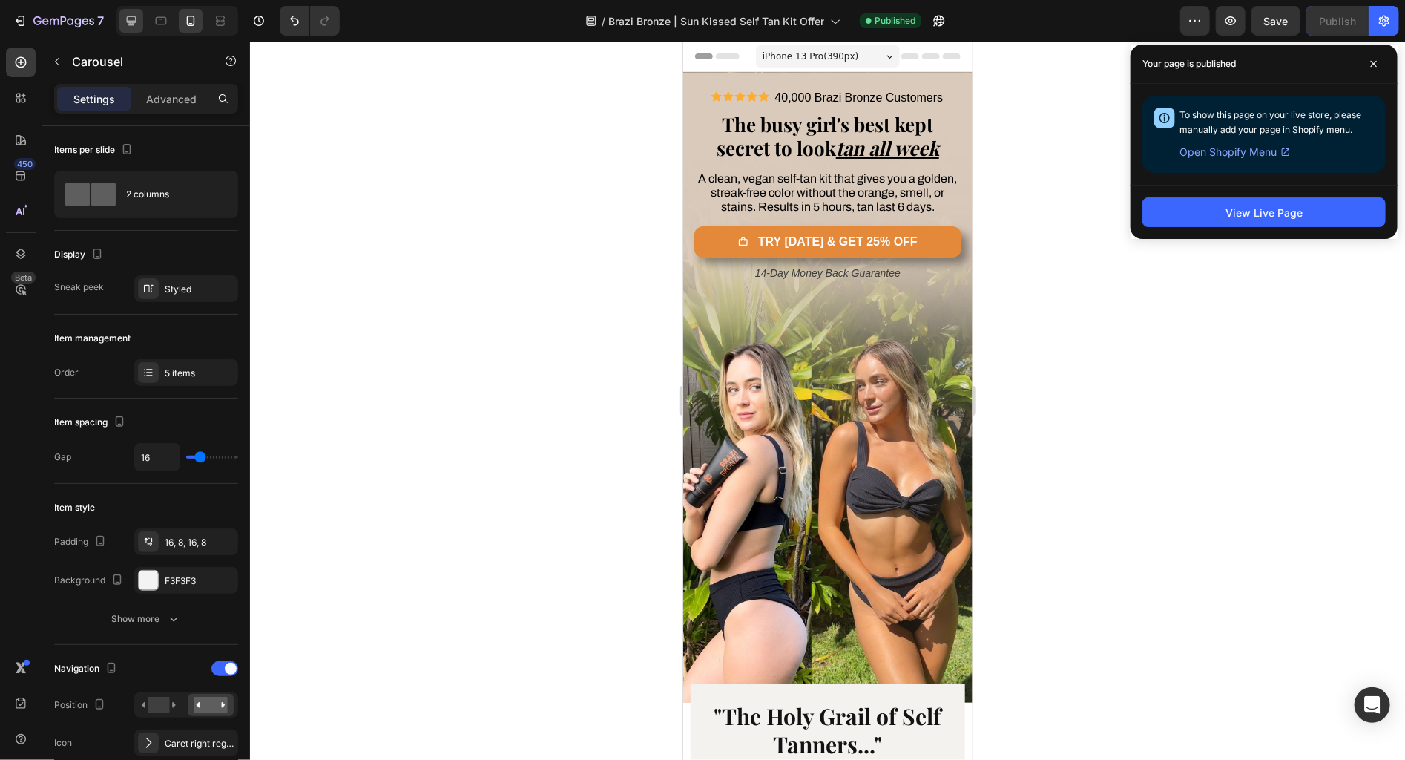
click at [128, 21] on icon at bounding box center [132, 21] width 10 height 10
type input "24"
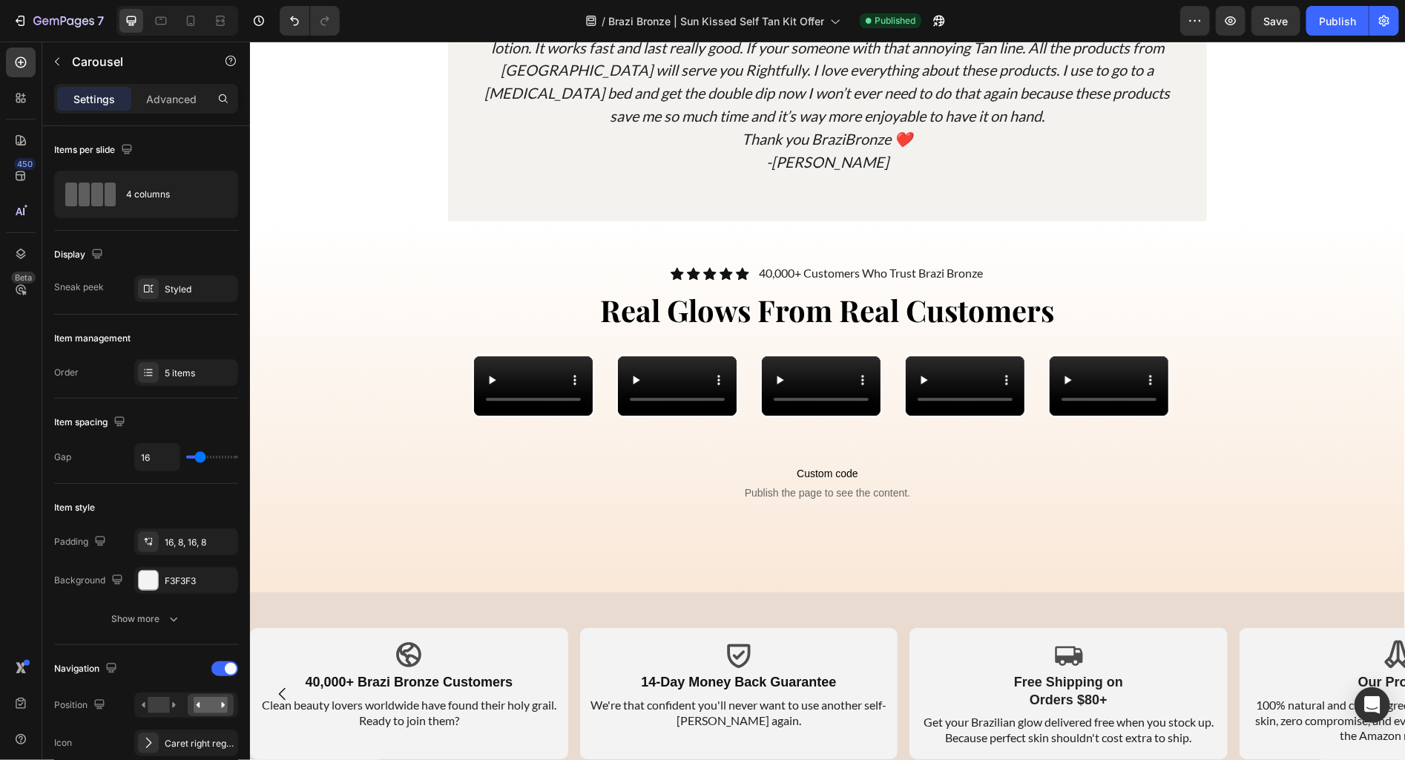
scroll to position [5716, 0]
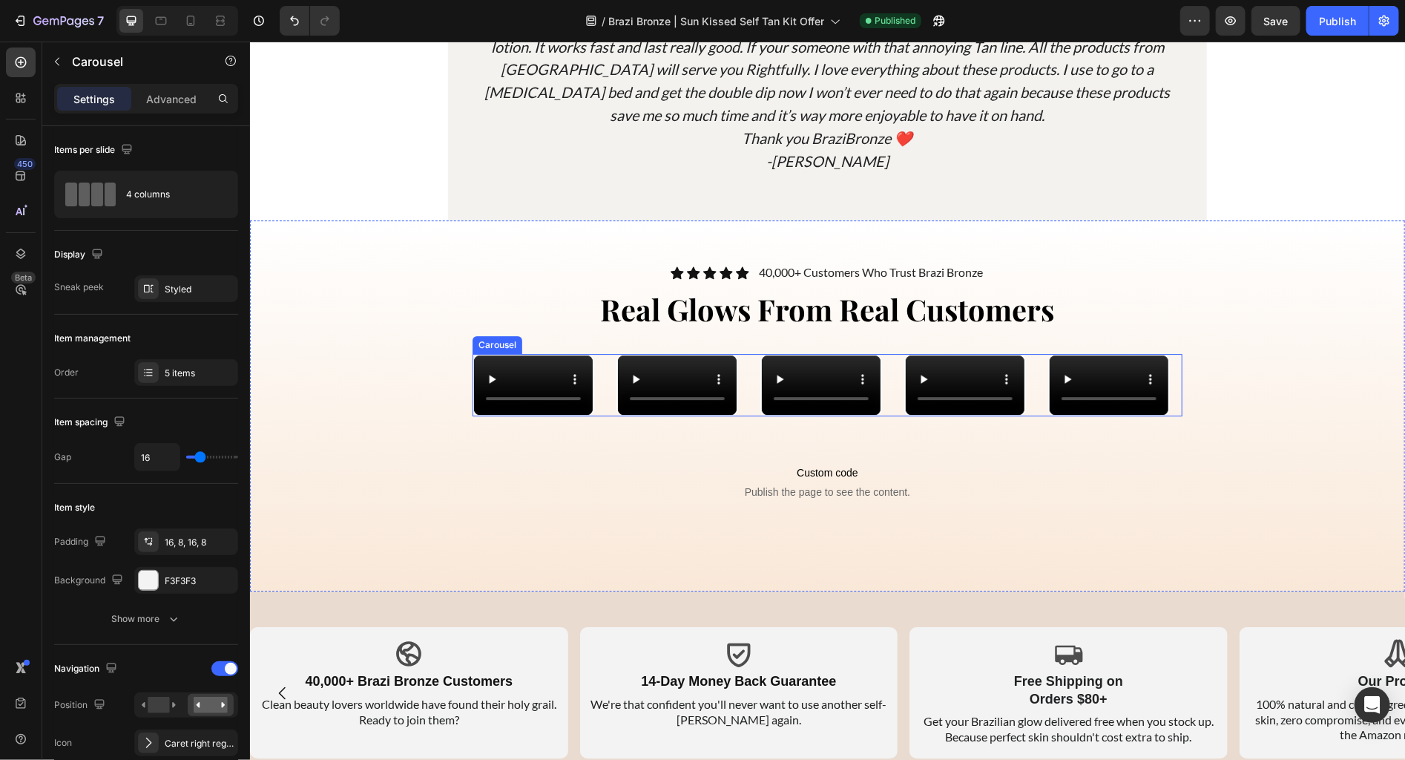
click at [602, 358] on div "Video Video Video Video Video" at bounding box center [827, 384] width 710 height 62
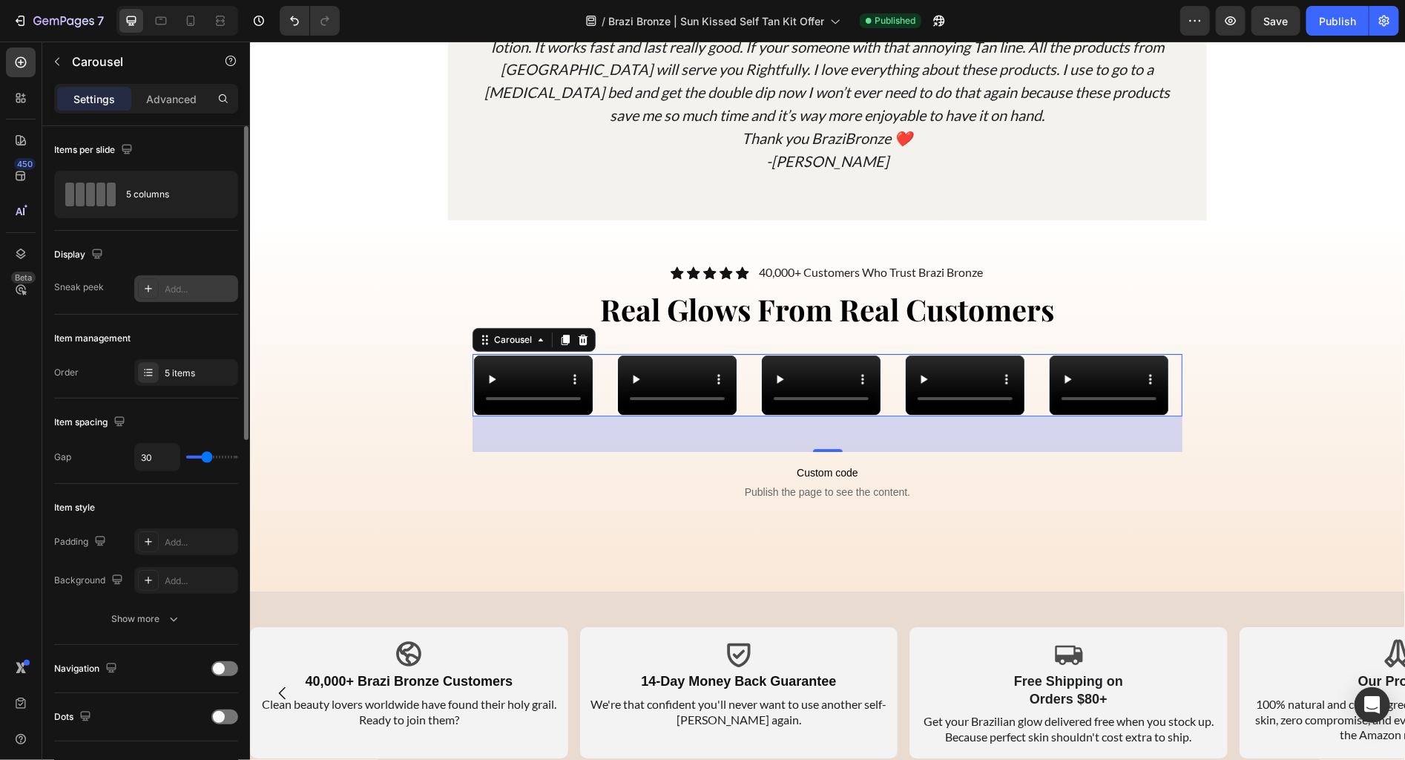
click at [179, 289] on div "Add..." at bounding box center [200, 289] width 70 height 13
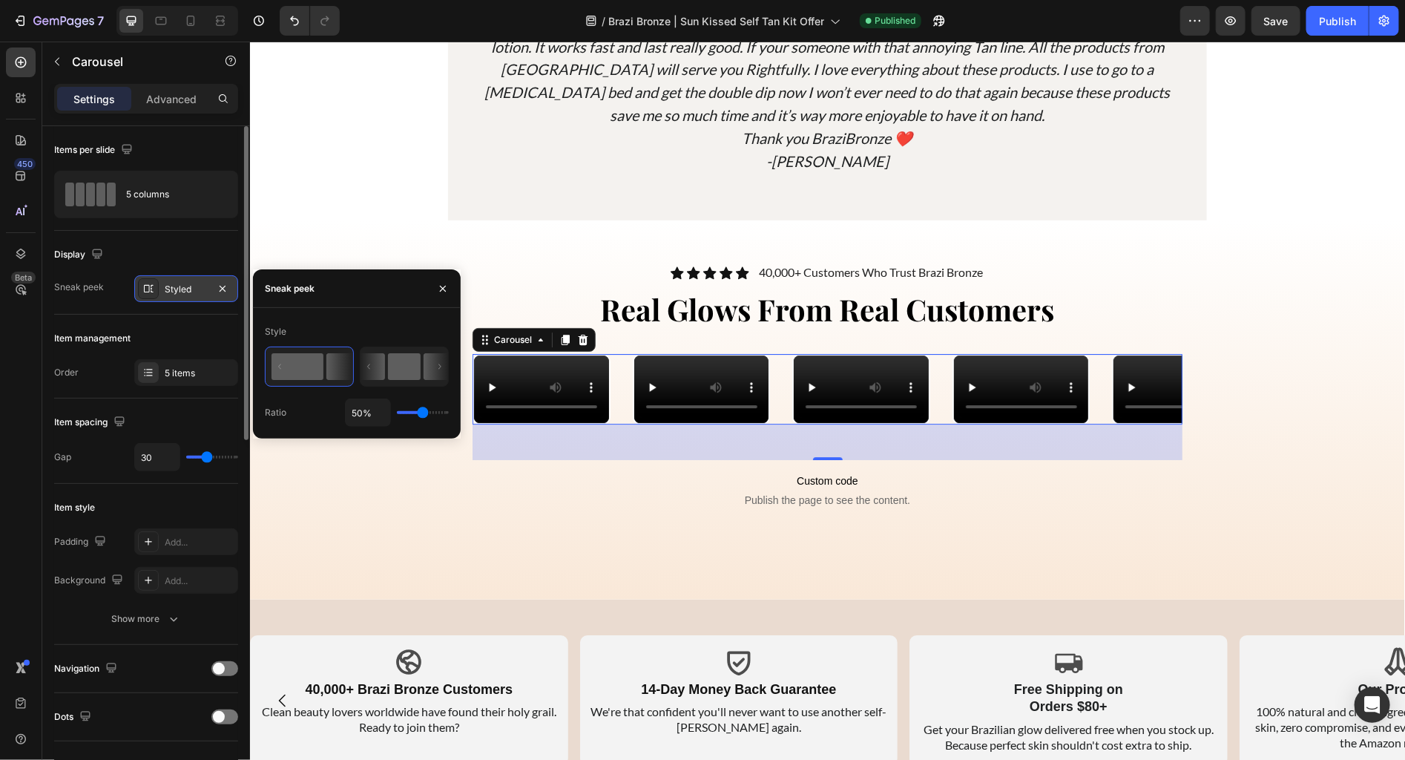
click at [388, 377] on rect at bounding box center [404, 366] width 33 height 27
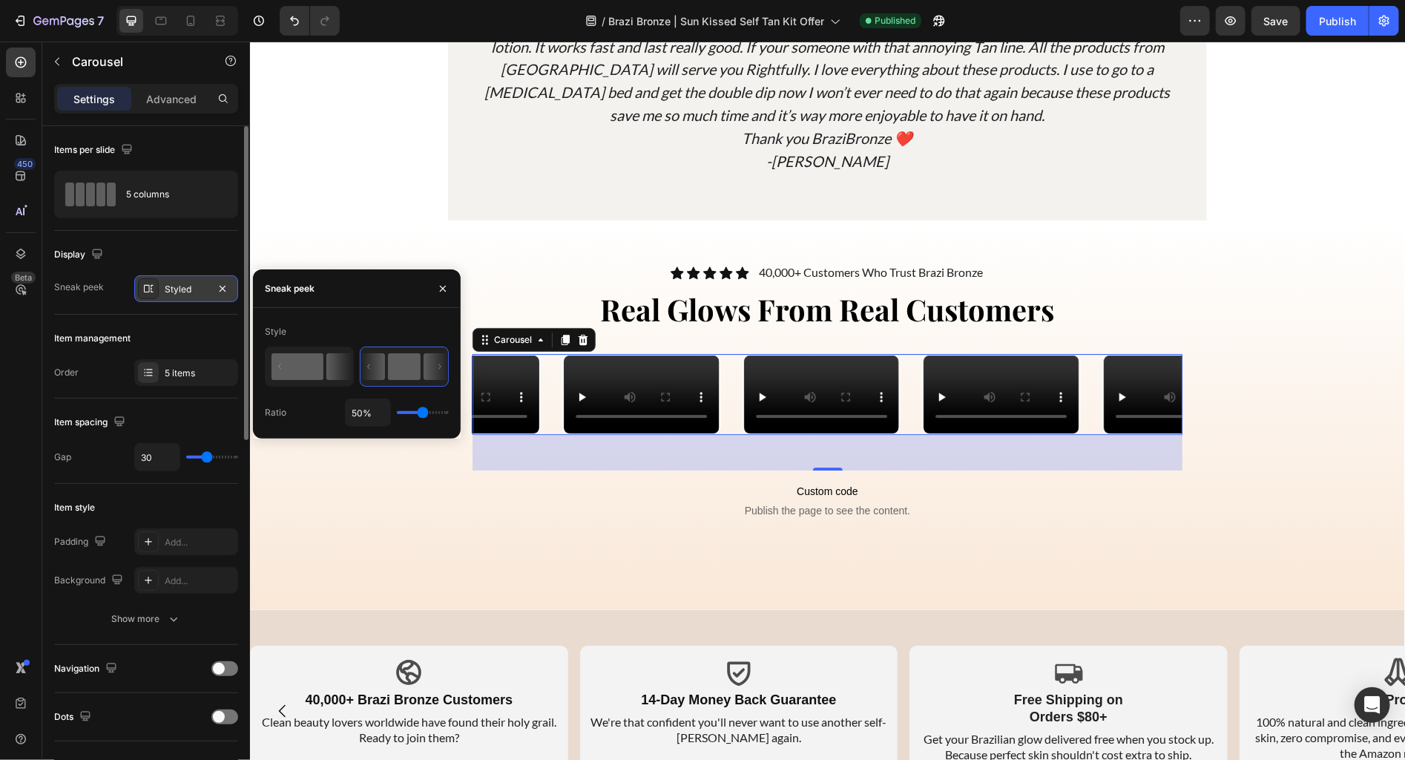
click at [312, 371] on rect at bounding box center [298, 366] width 52 height 27
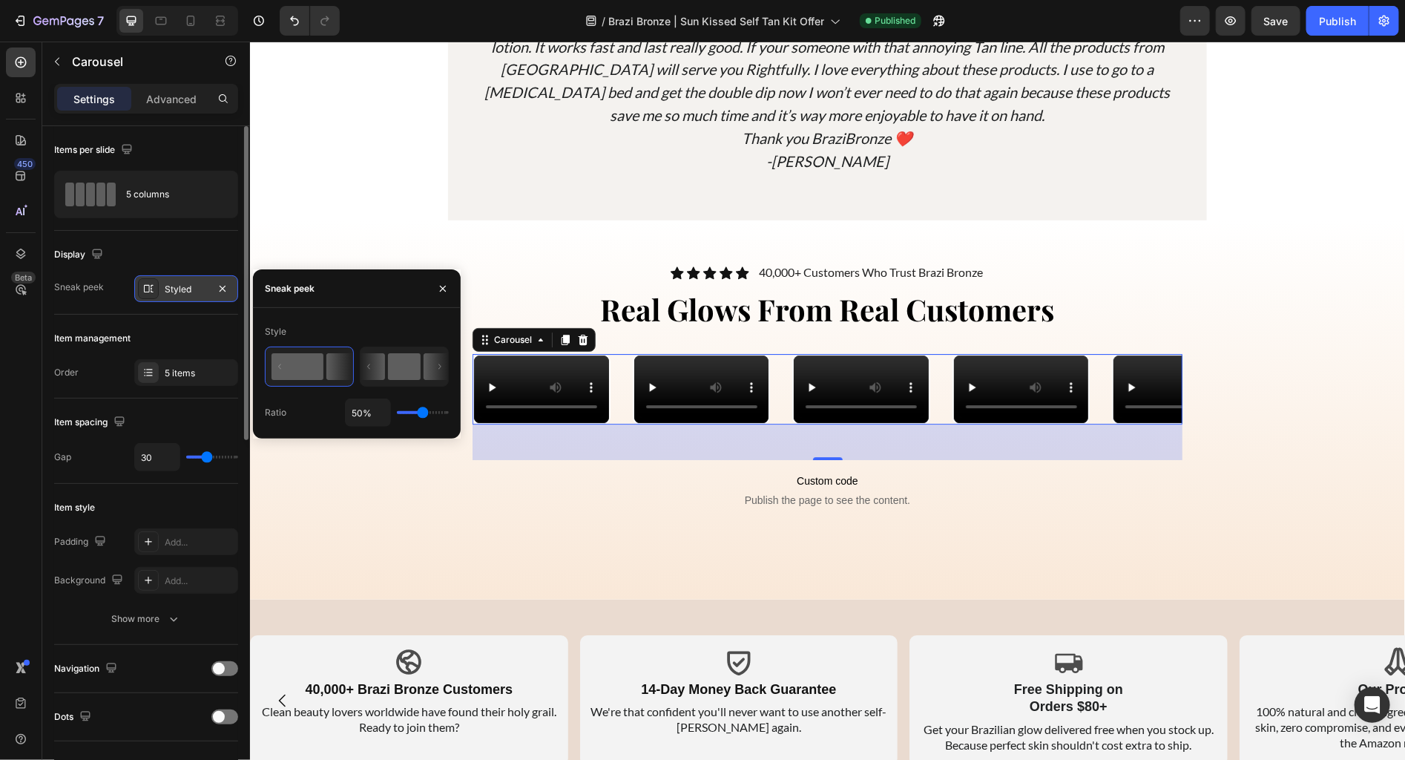
click at [381, 369] on icon at bounding box center [373, 366] width 24 height 27
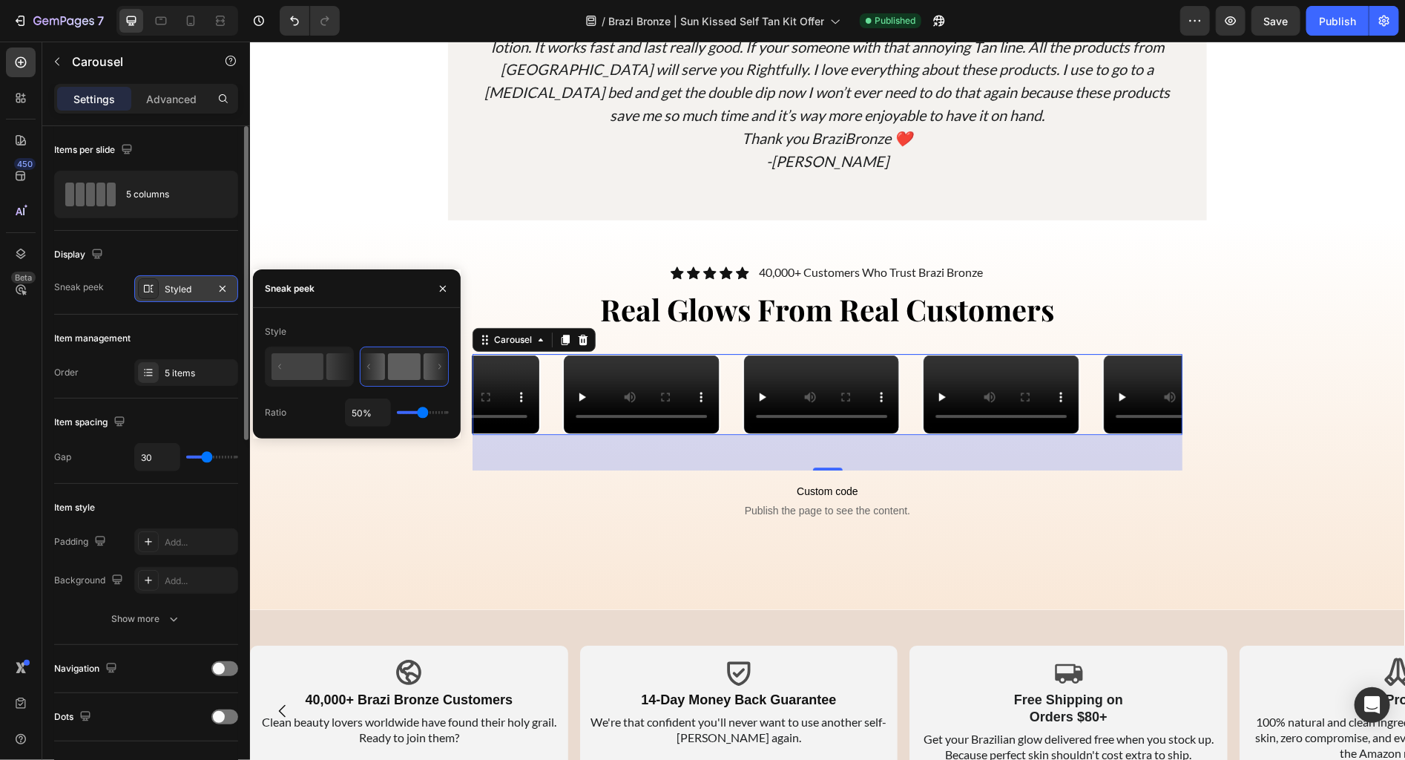
type input "58%"
type input "58"
type input "62%"
type input "62"
type input "63%"
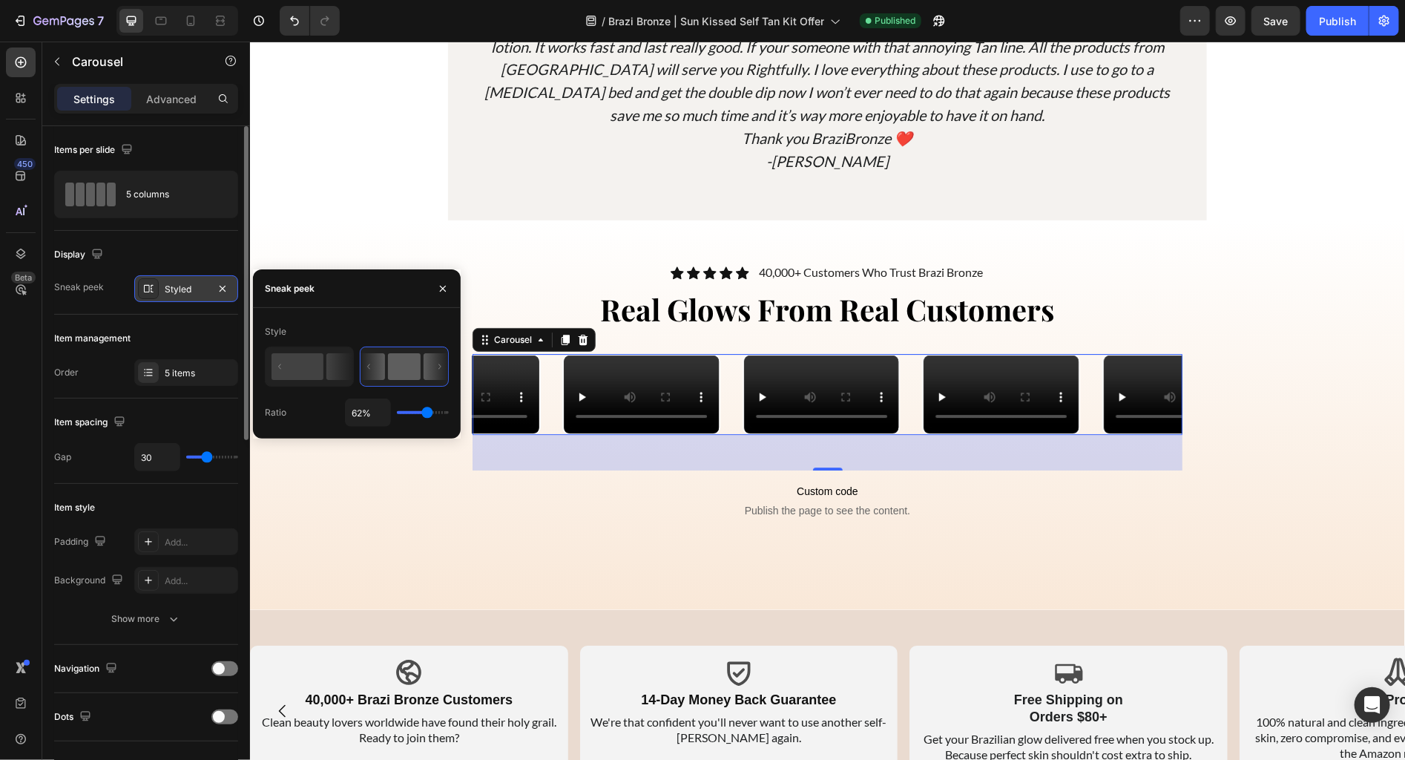
type input "63"
type input "64%"
type input "64"
type input "65%"
type input "65"
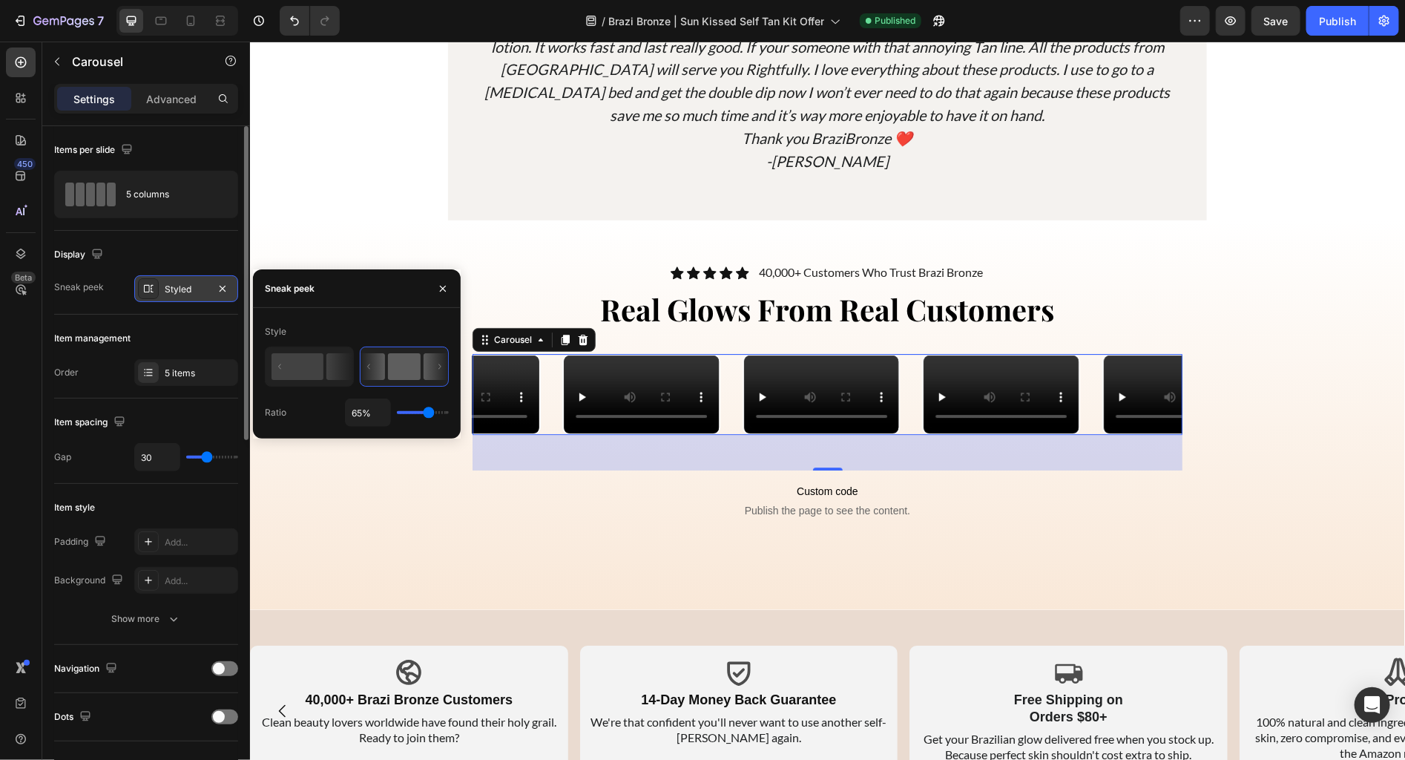
type input "66%"
type input "66"
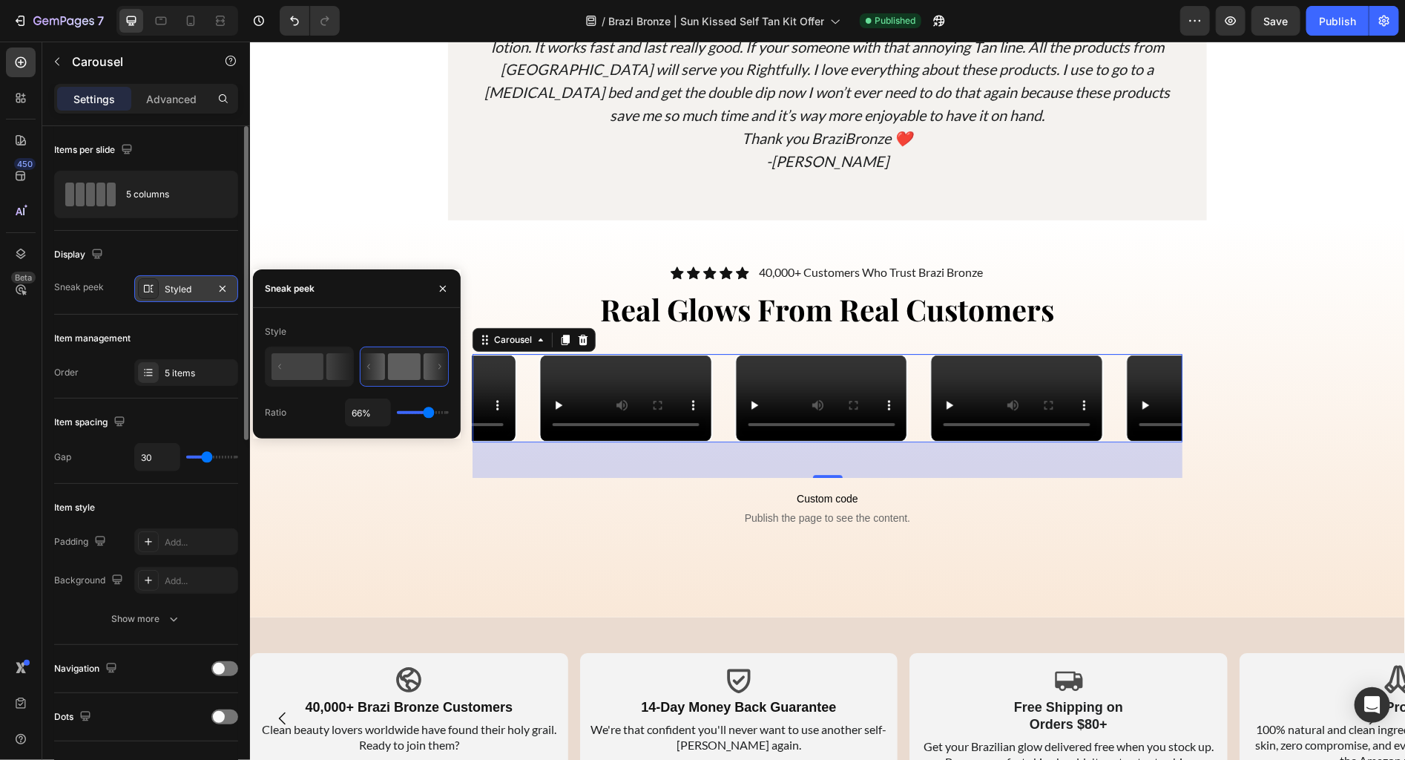
type input "69%"
type input "69"
type input "72%"
type input "72"
type input "73%"
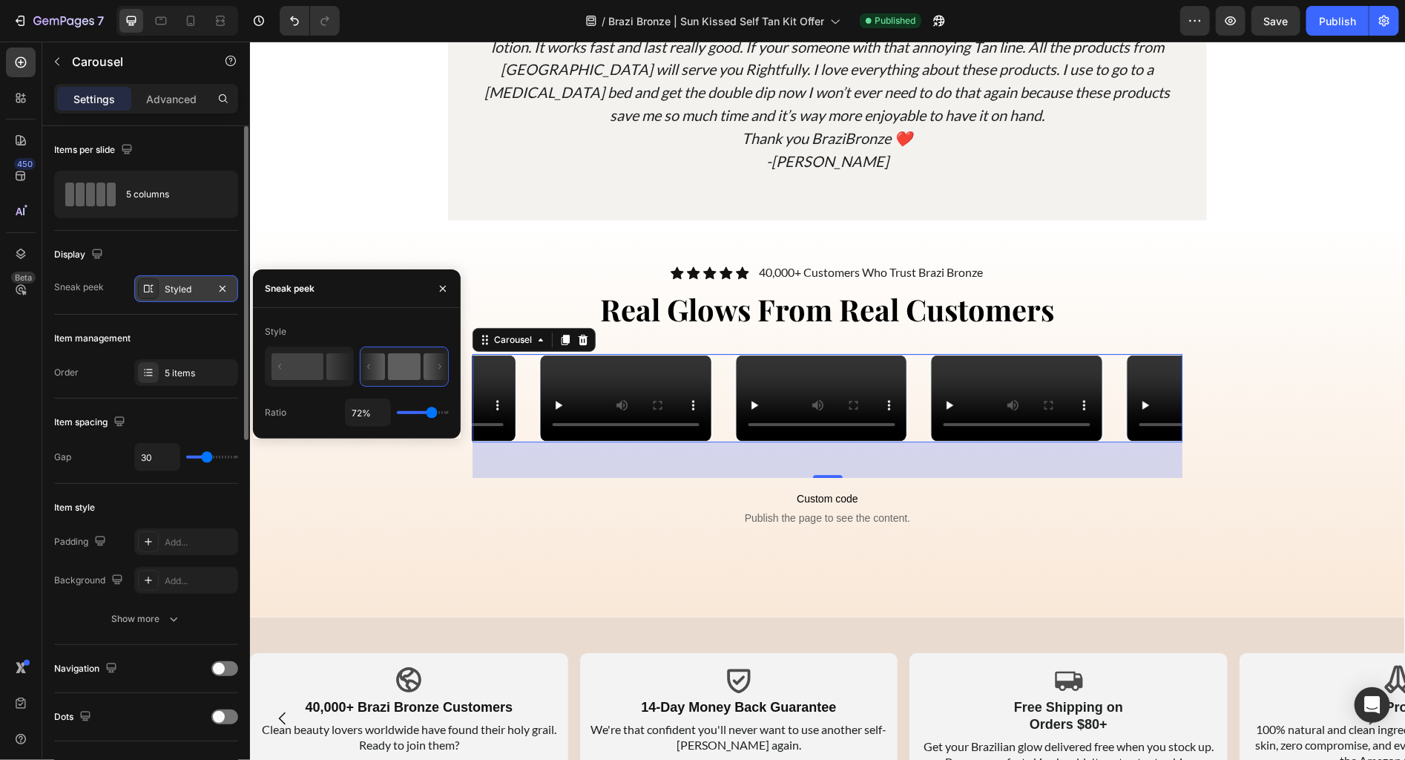
type input "73"
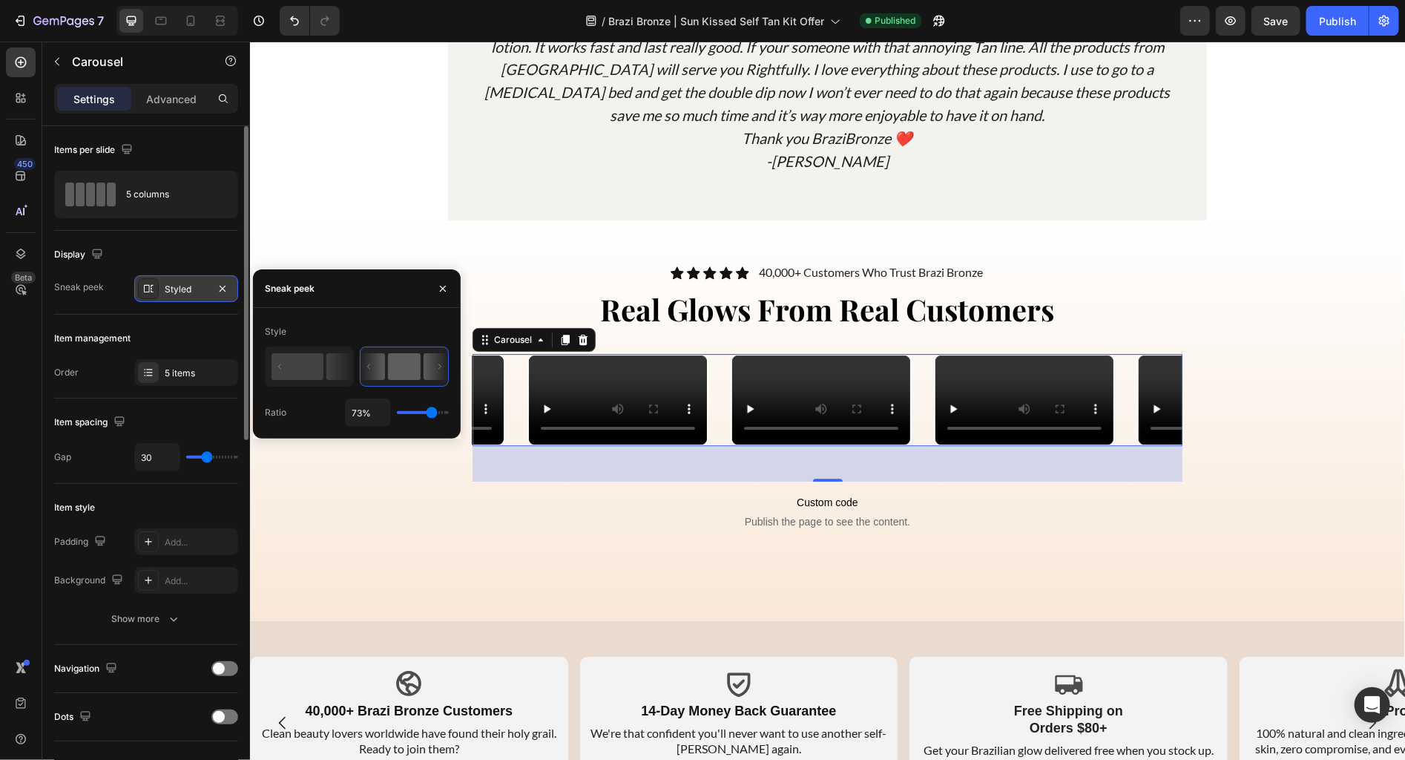
type input "74%"
type input "74"
type input "77%"
type input "77"
type input "78%"
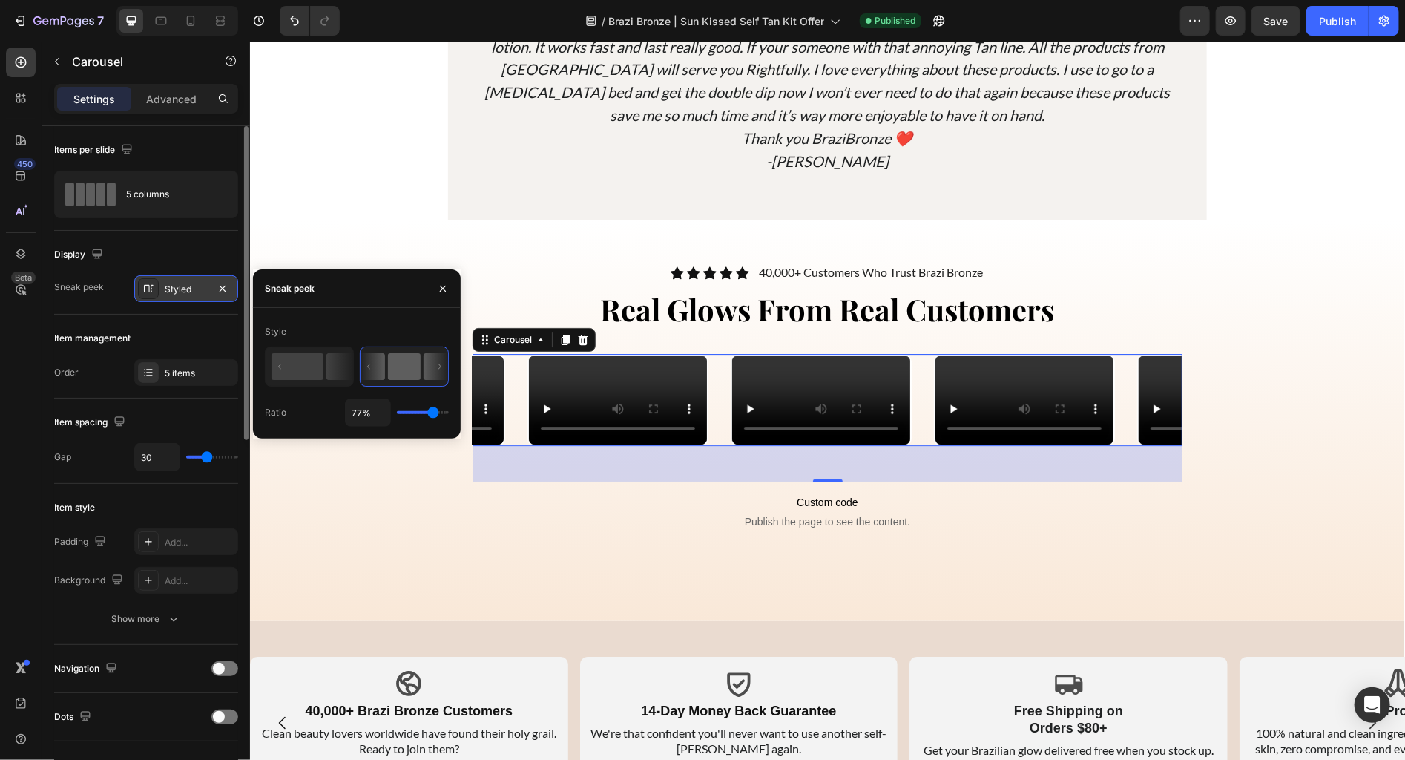
type input "78"
type input "79%"
type input "79"
type input "80%"
type input "80"
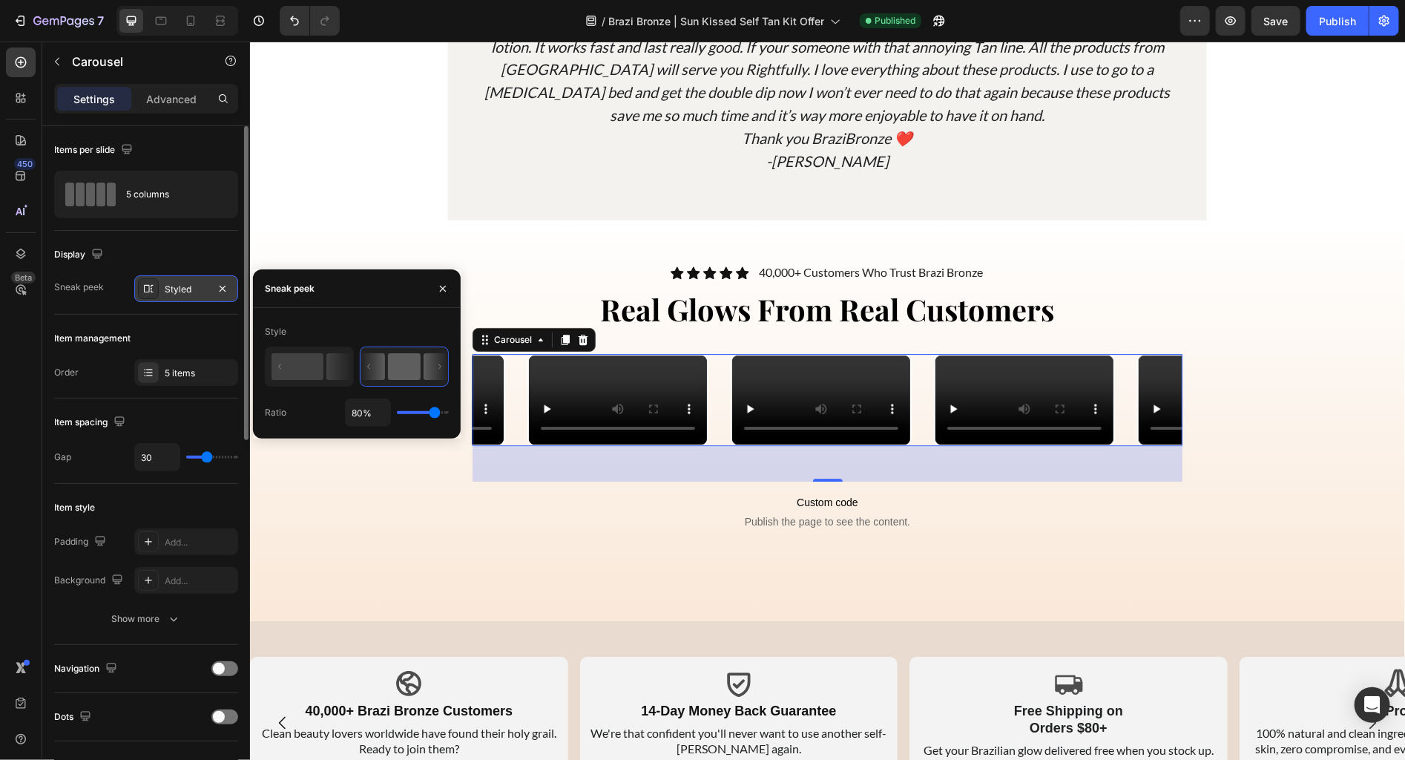
type input "81%"
type input "81"
type input "91%"
type input "91"
type input "93%"
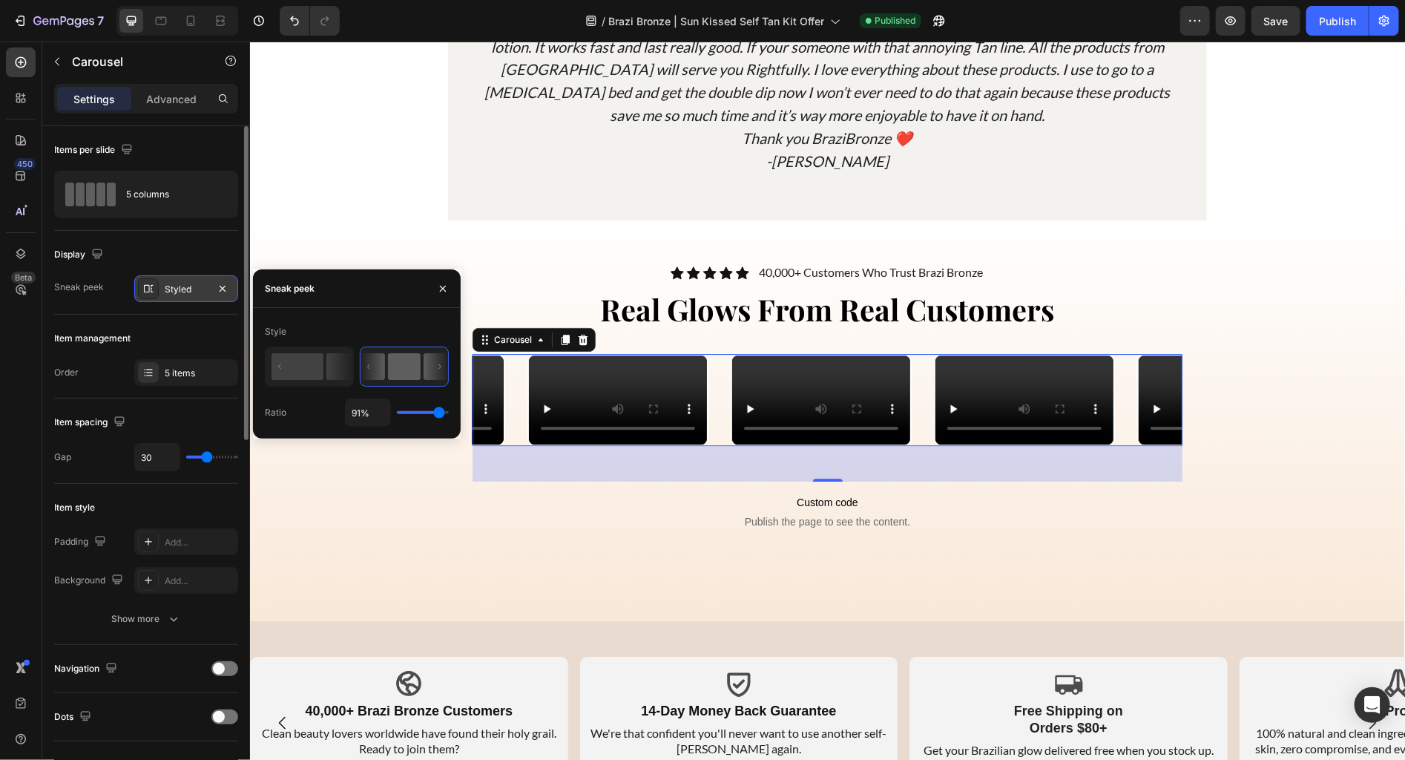
type input "93"
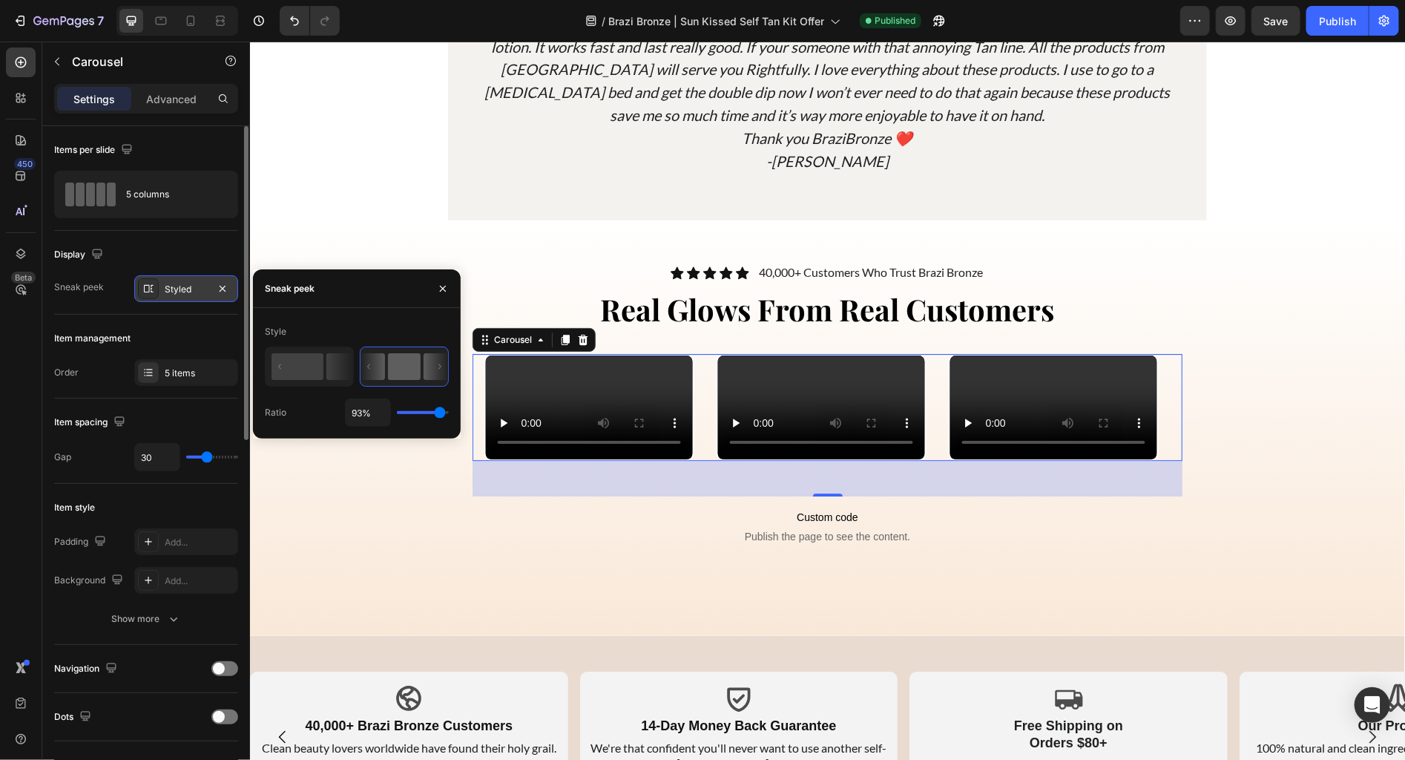
type input "95%"
type input "95"
type input "97%"
type input "97"
type input "99%"
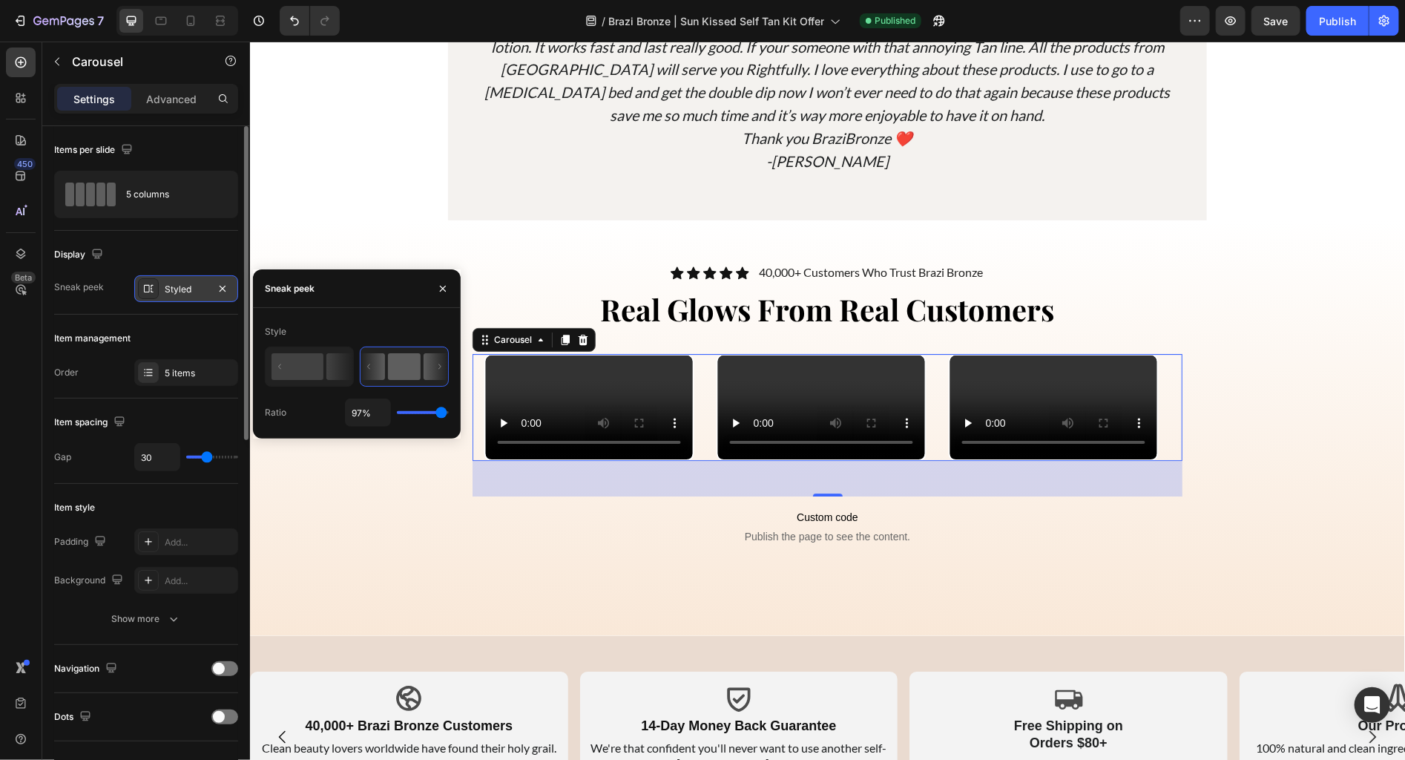
type input "99"
type input "100%"
type input "100"
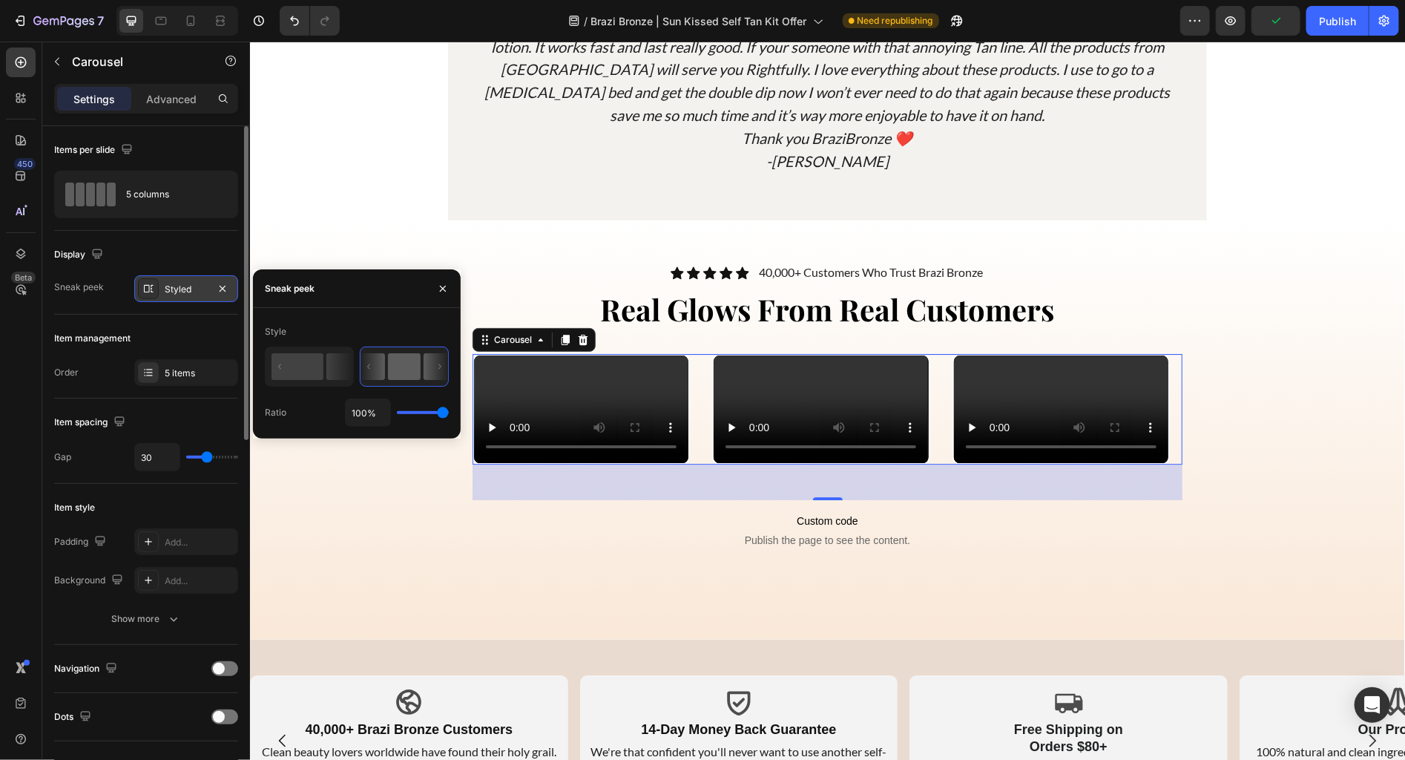
type input "96%"
type input "96"
type input "95%"
type input "95"
type input "94%"
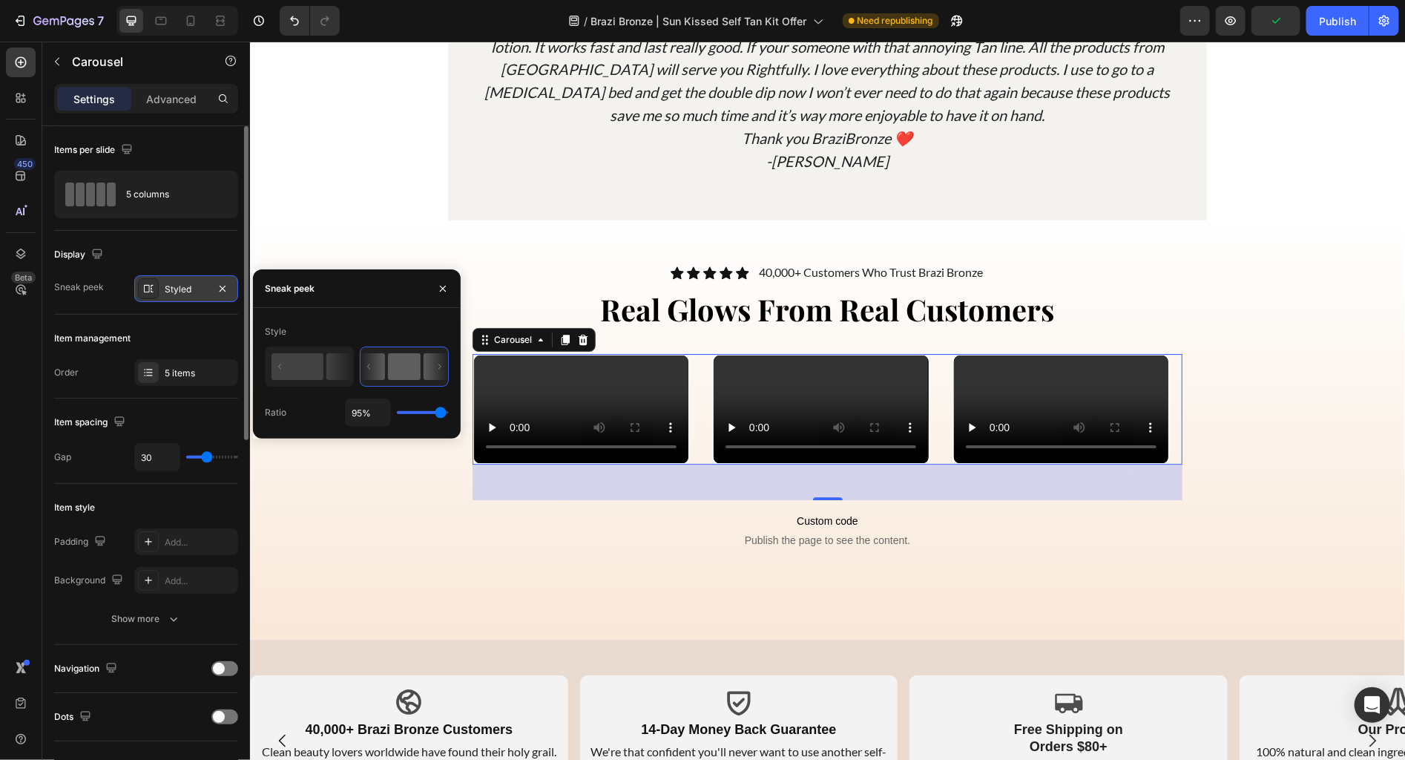
type input "94"
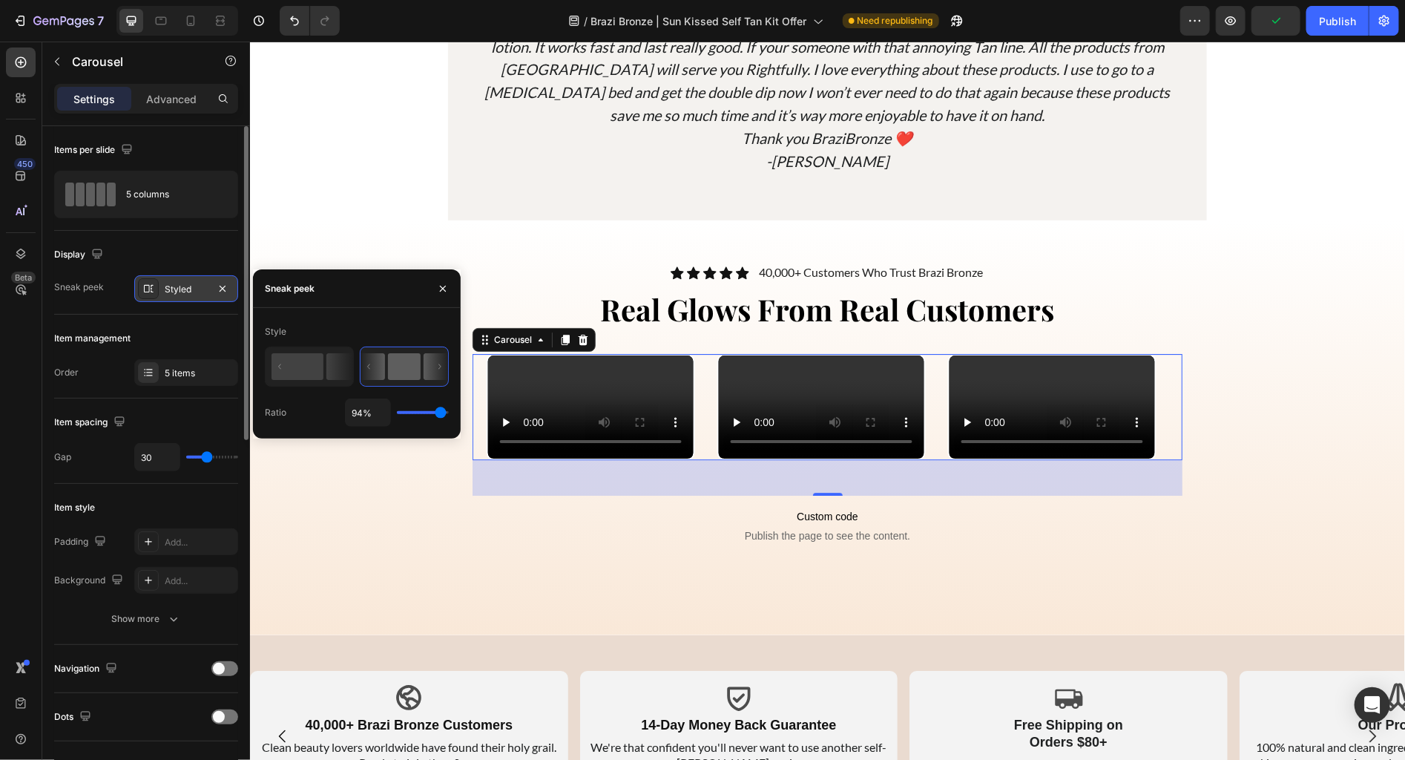
type input "93%"
type input "93"
type input "92%"
type input "92"
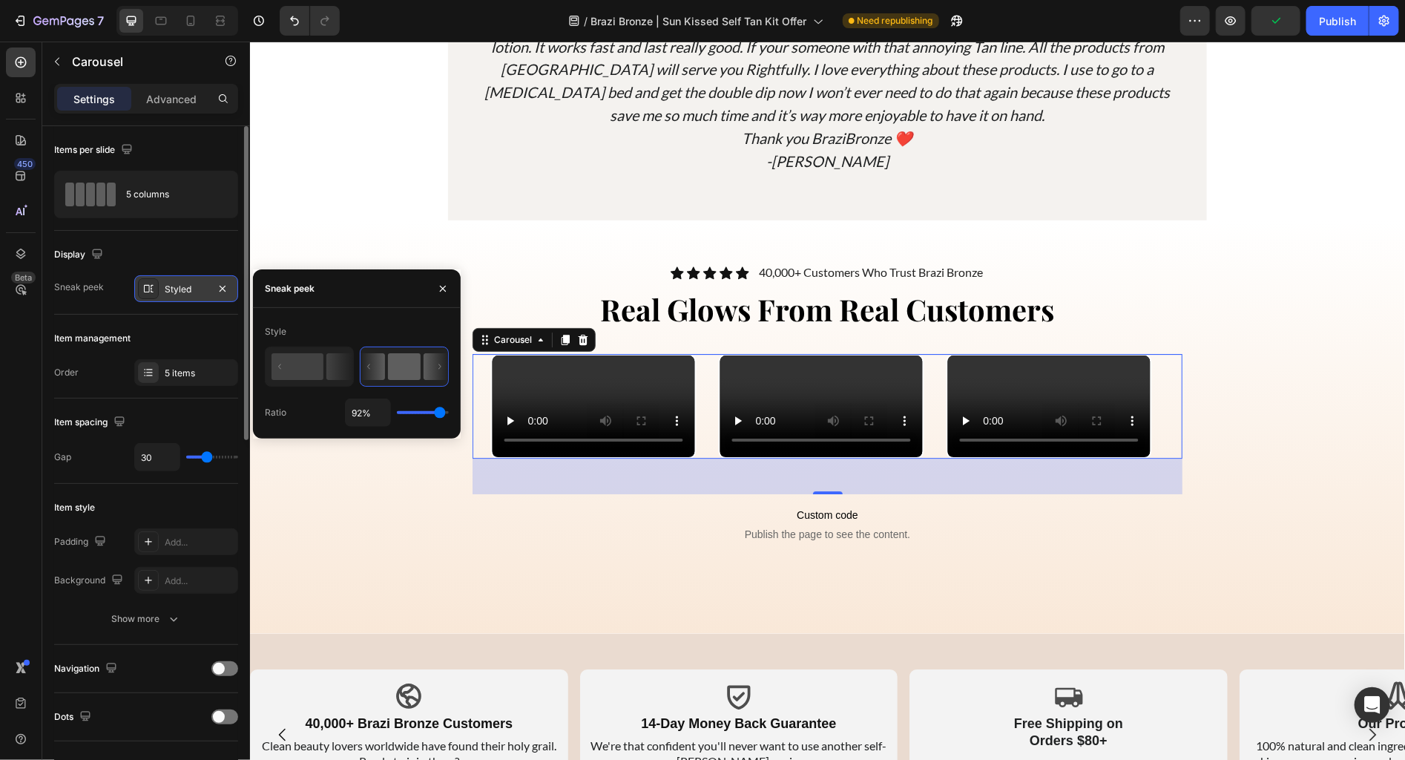
type input "91%"
type input "91"
type input "90%"
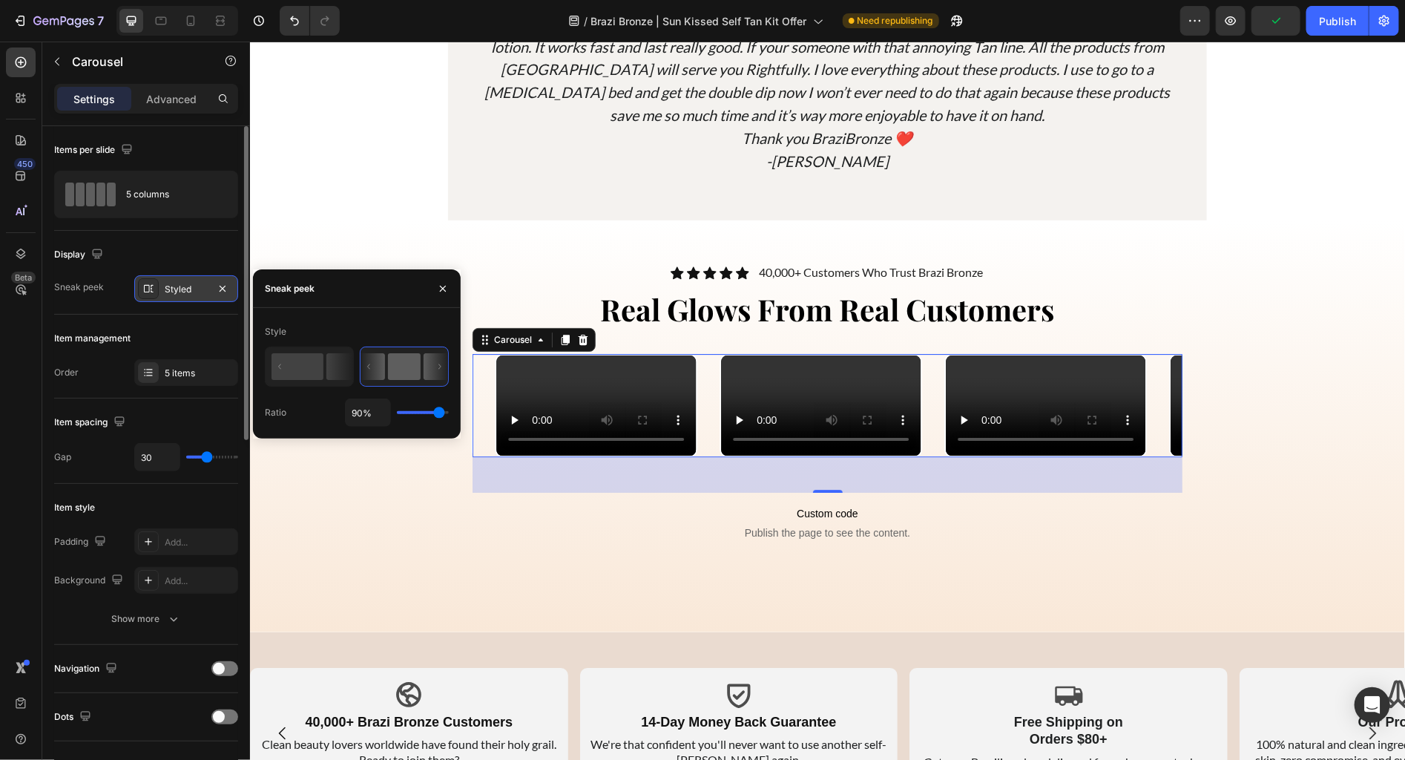
drag, startPoint x: 424, startPoint y: 411, endPoint x: 438, endPoint y: 412, distance: 14.1
type input "90"
click at [438, 412] on input "range" at bounding box center [423, 412] width 52 height 3
click at [187, 22] on icon at bounding box center [191, 21] width 8 height 10
type input "24"
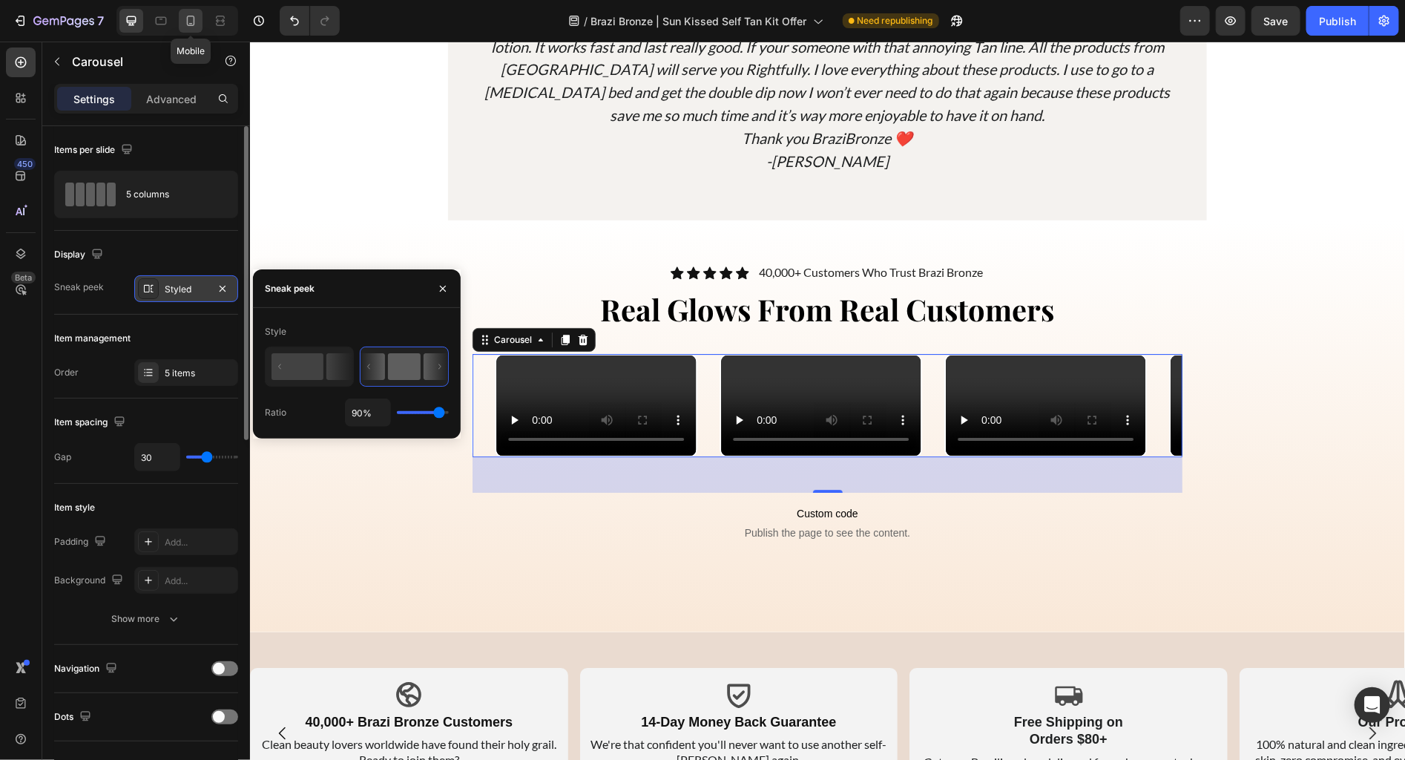
type input "24"
type input "100%"
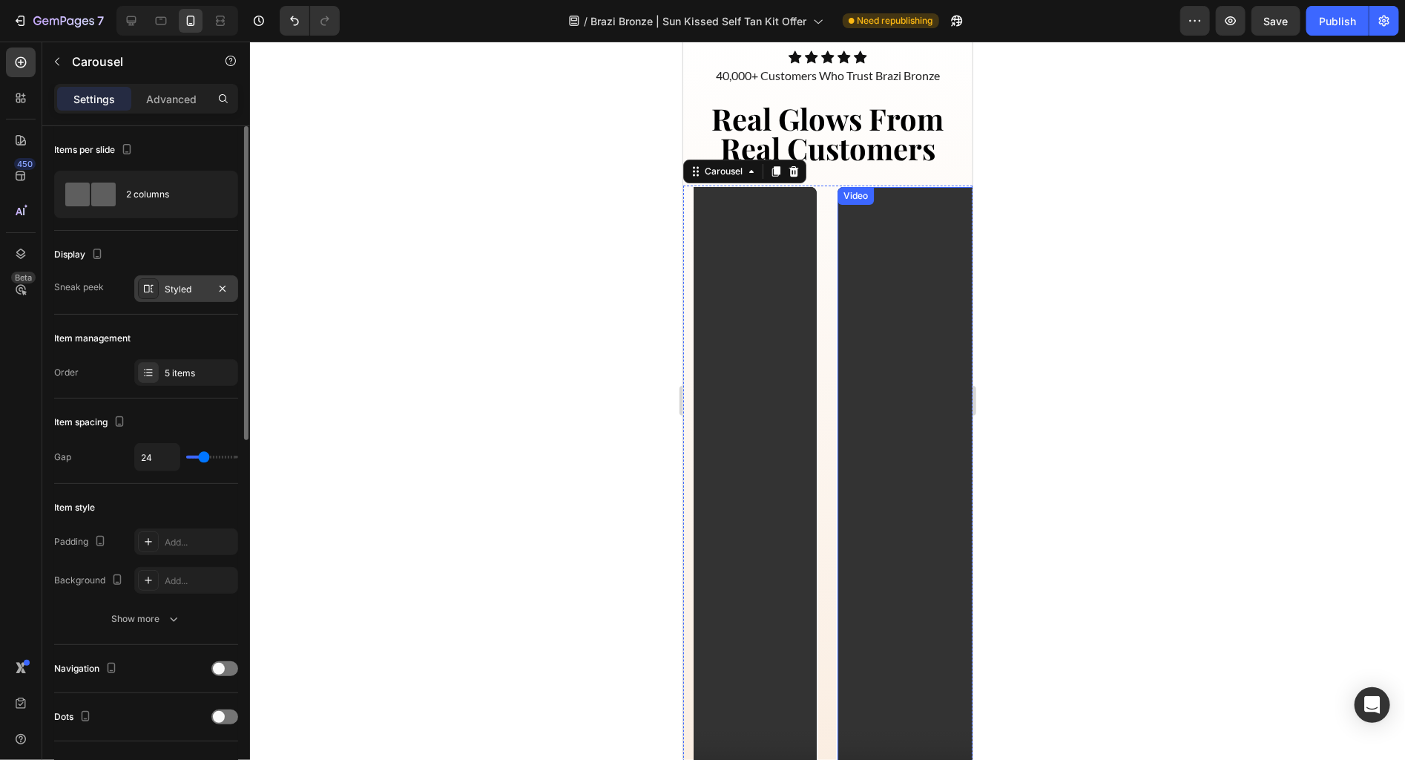
scroll to position [6181, 0]
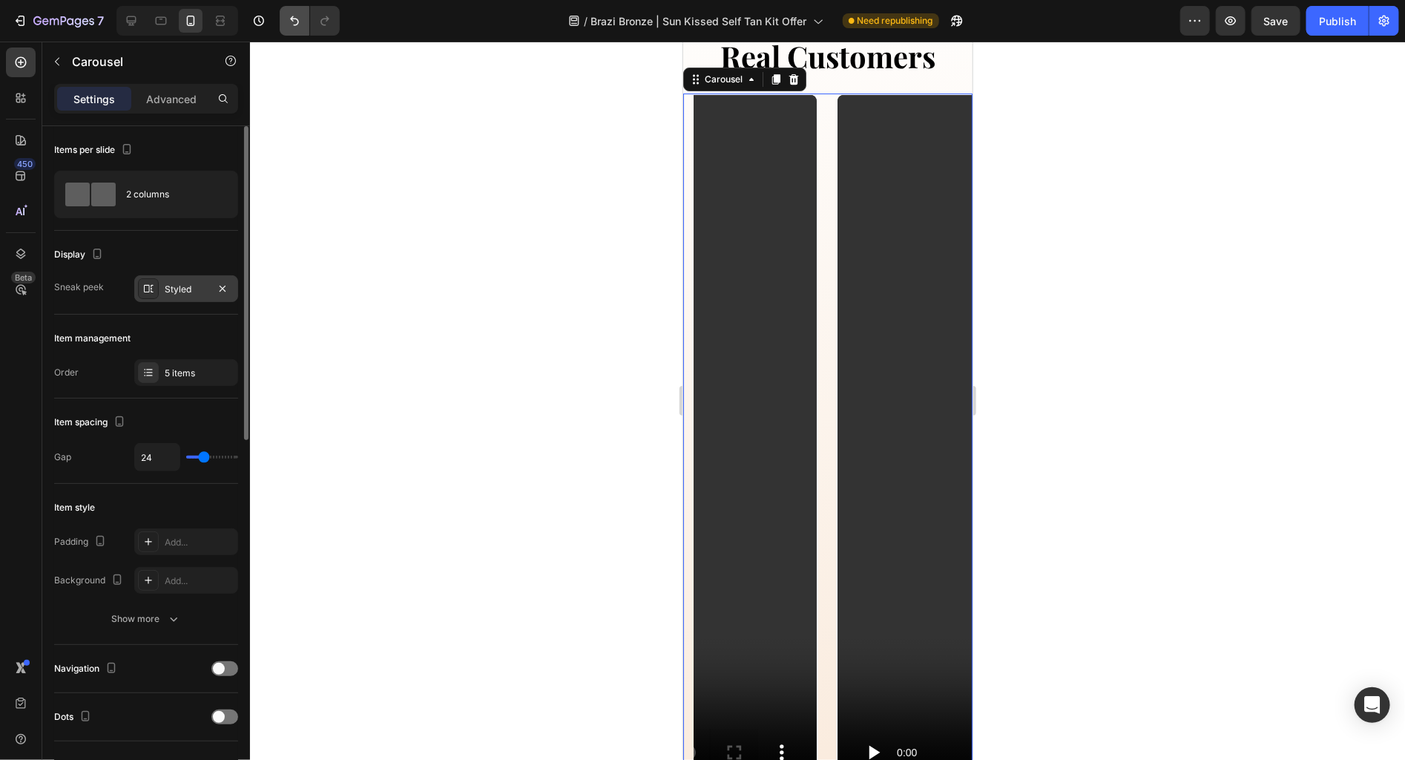
click at [292, 28] on button "Undo/Redo" at bounding box center [295, 21] width 30 height 30
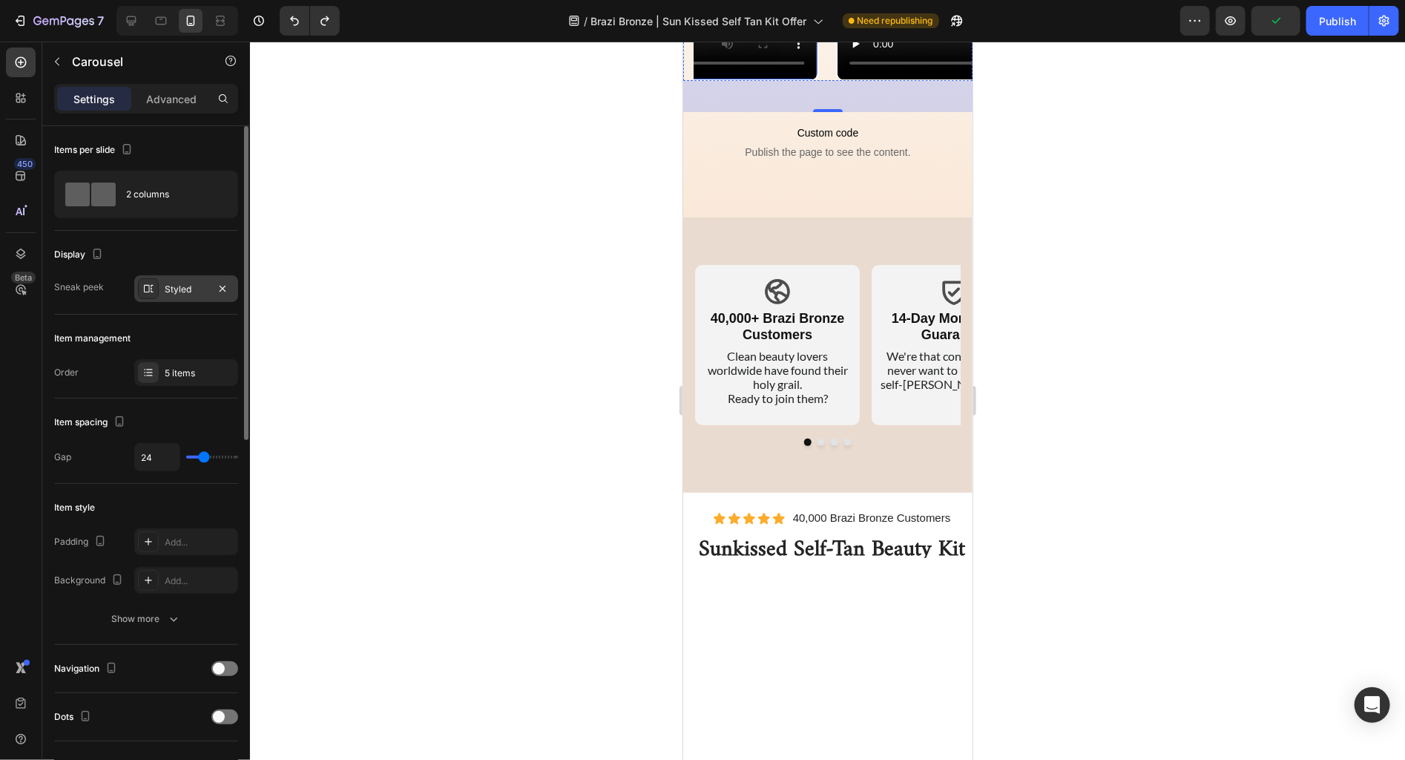
scroll to position [6435, 0]
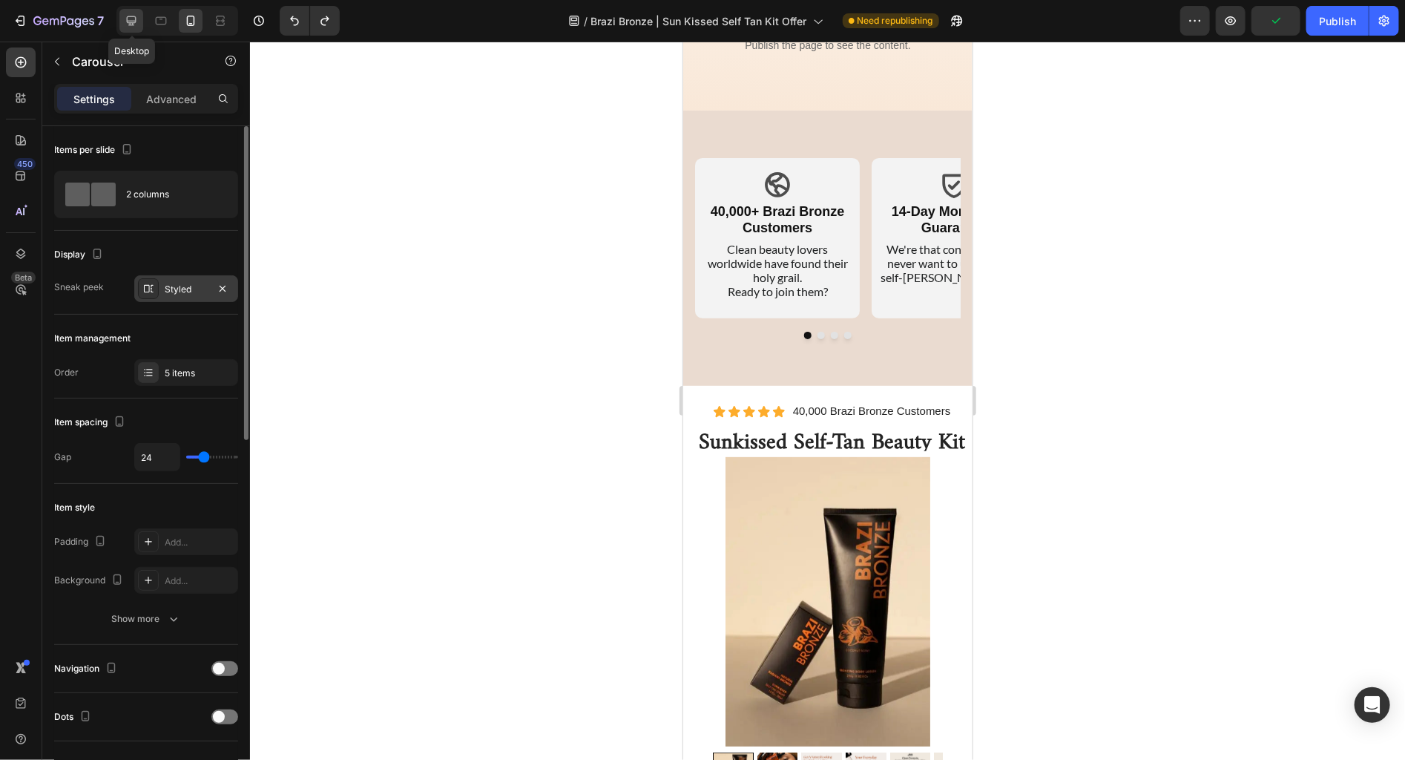
click at [129, 20] on icon at bounding box center [132, 21] width 10 height 10
type input "30"
type input "1200"
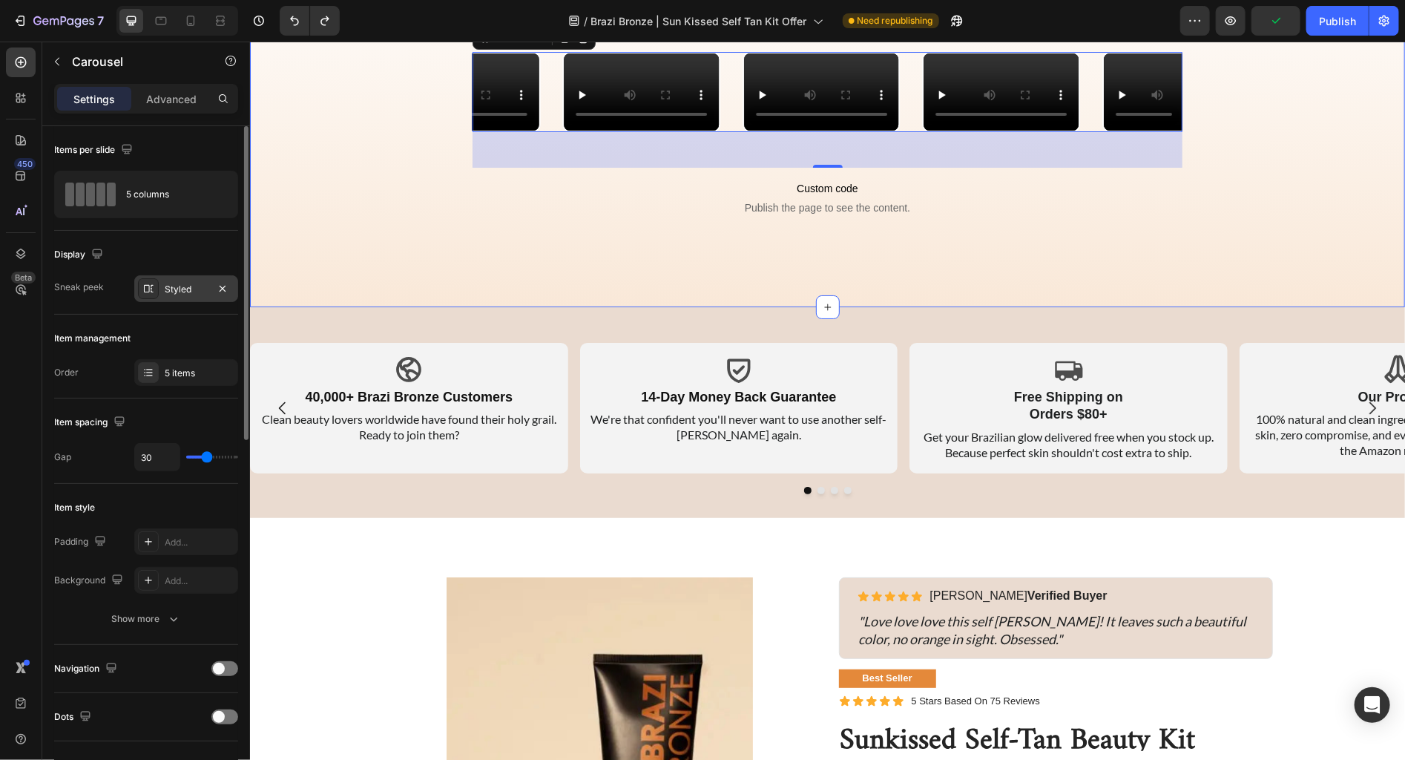
scroll to position [6230, 0]
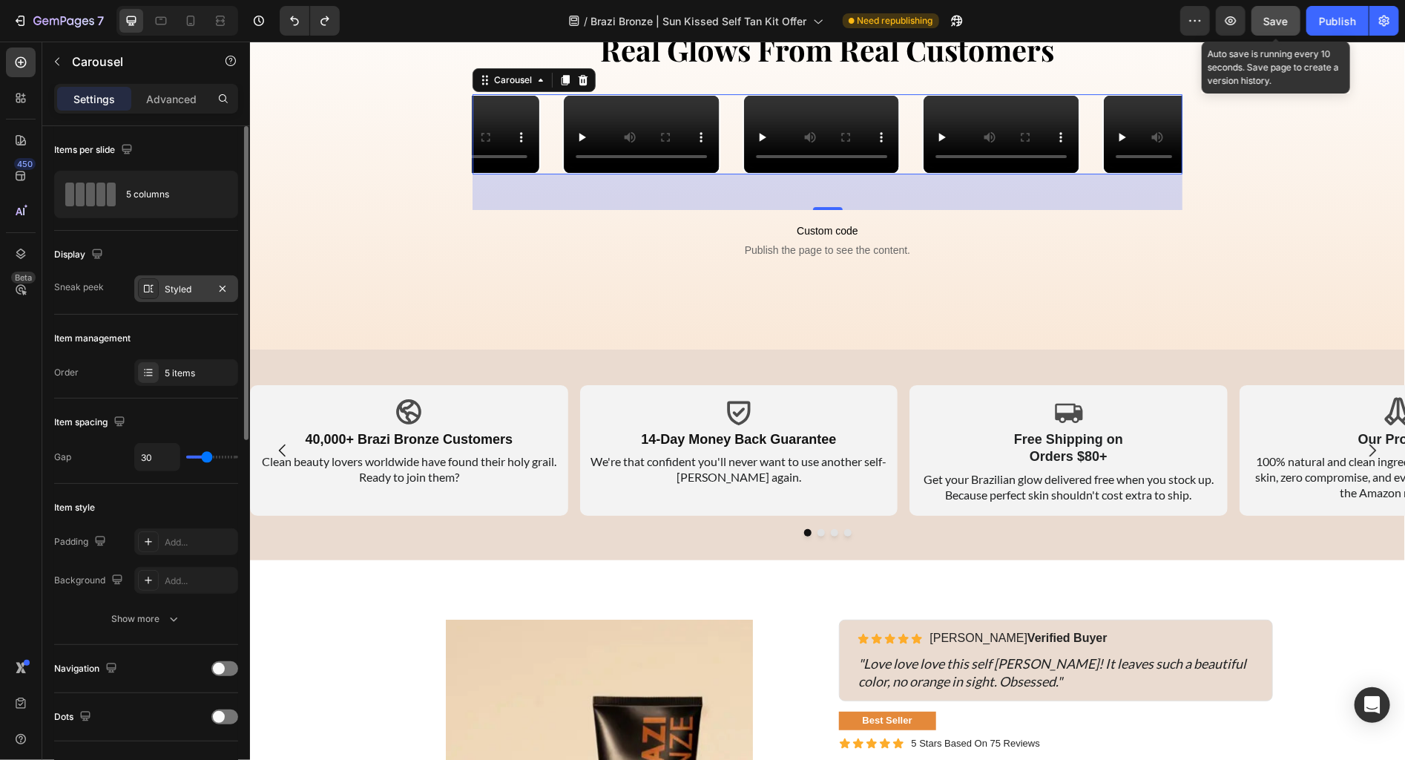
click at [1292, 18] on button "Save" at bounding box center [1276, 21] width 49 height 30
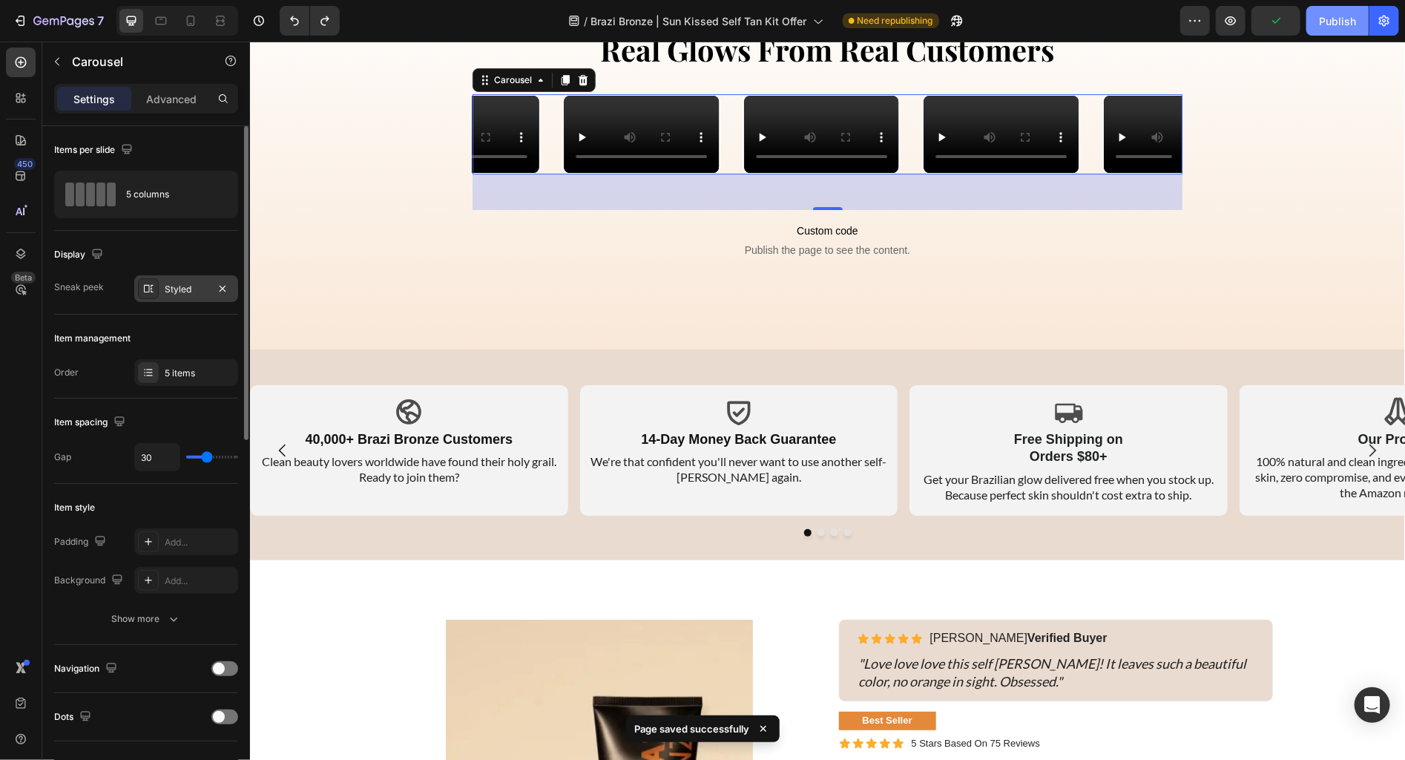
click at [1338, 25] on div "Publish" at bounding box center [1337, 21] width 37 height 16
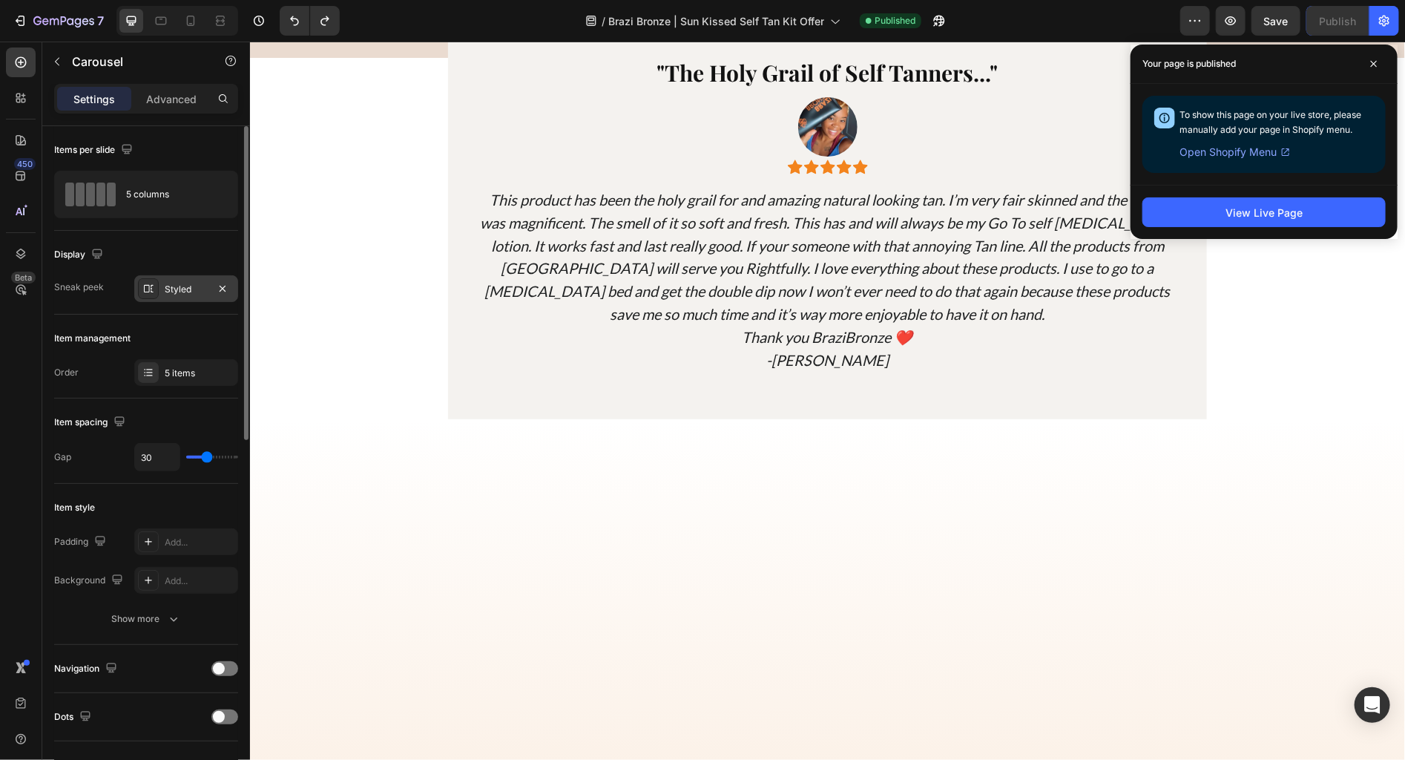
scroll to position [4143, 0]
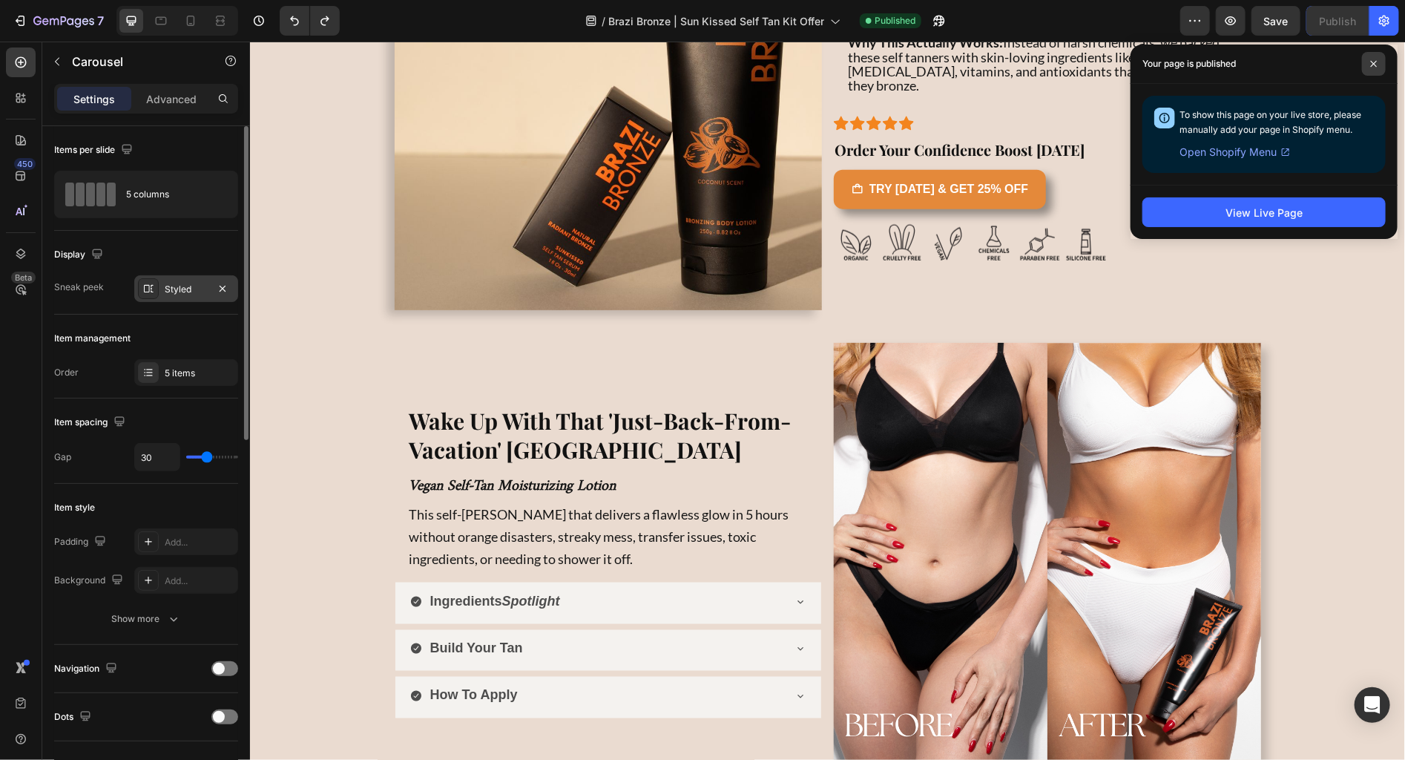
click at [1372, 57] on span at bounding box center [1374, 64] width 24 height 24
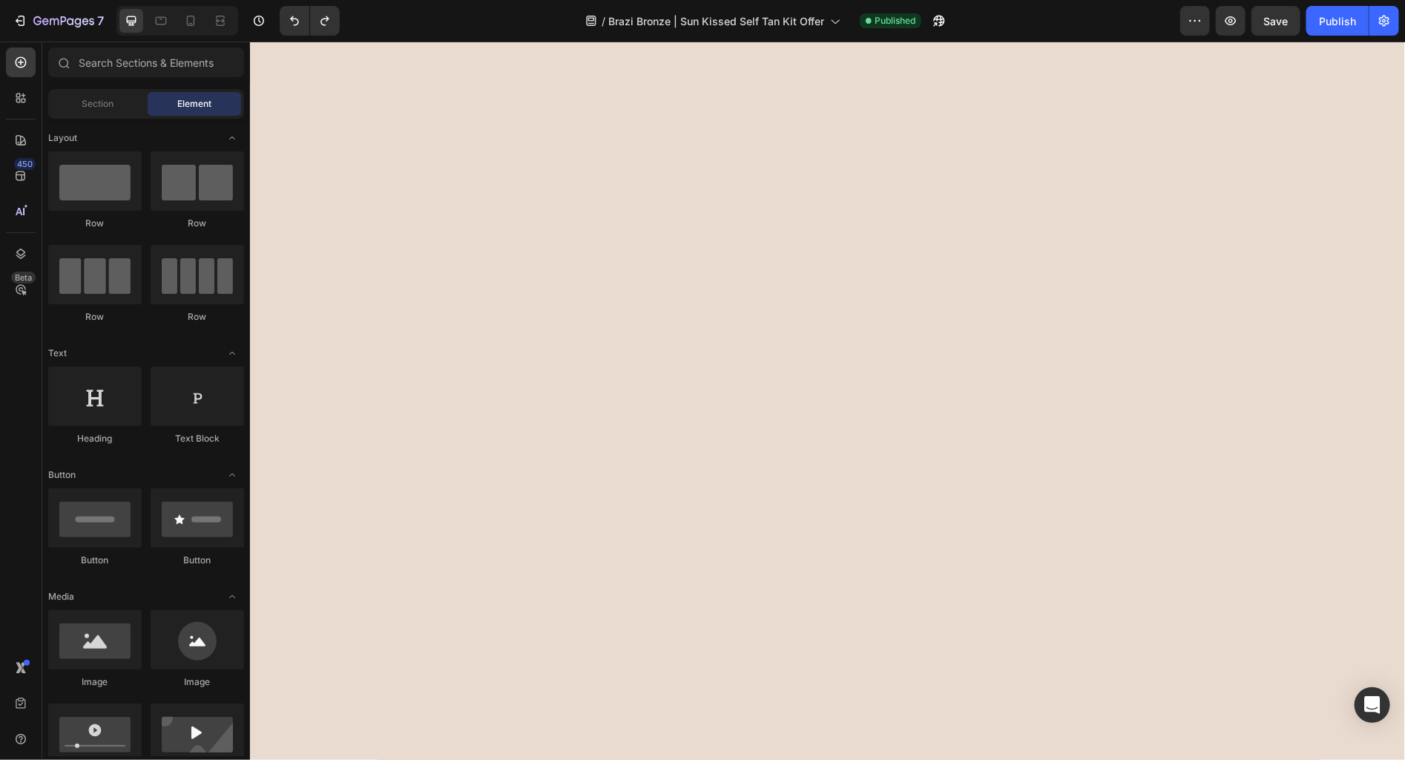
scroll to position [0, 0]
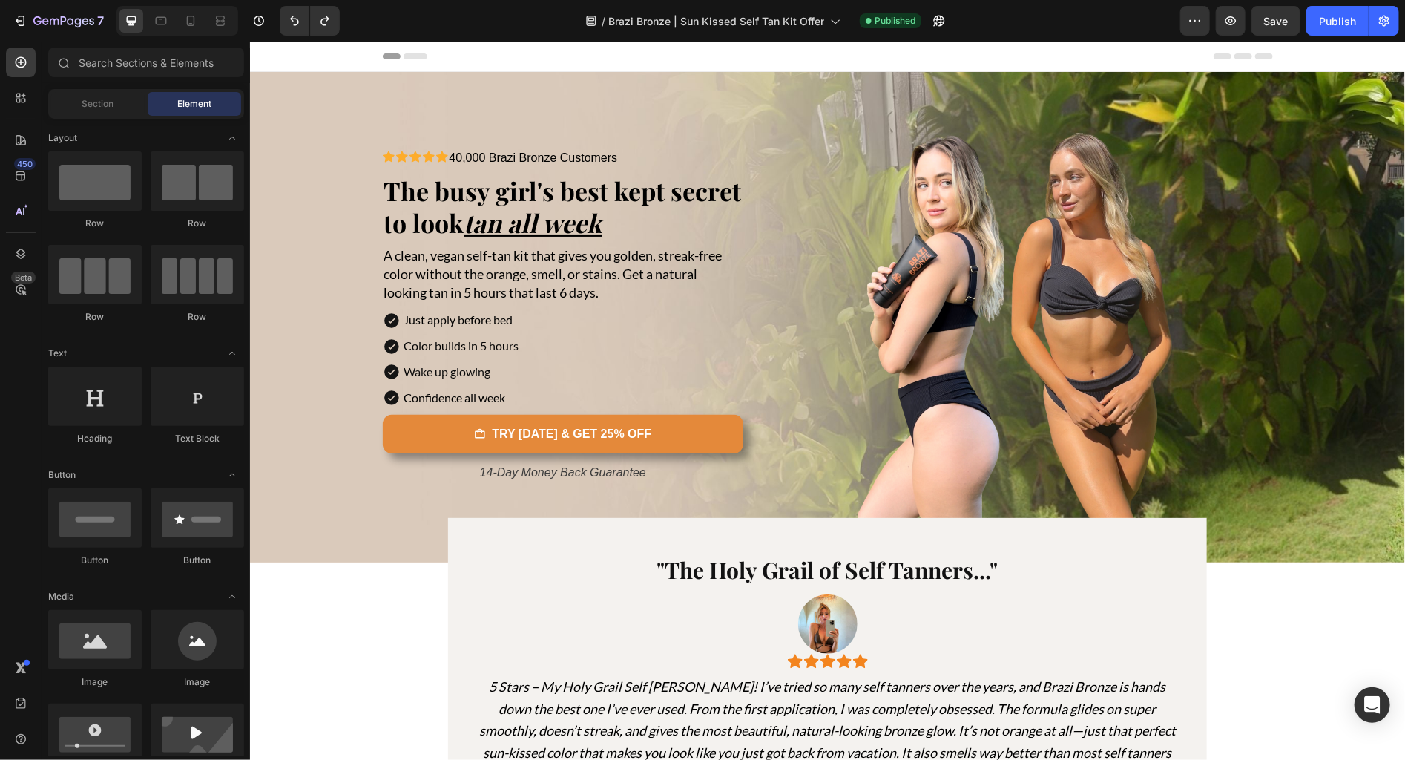
click at [433, 59] on div "Header" at bounding box center [827, 56] width 890 height 30
click at [294, 49] on span "Header" at bounding box center [293, 55] width 33 height 15
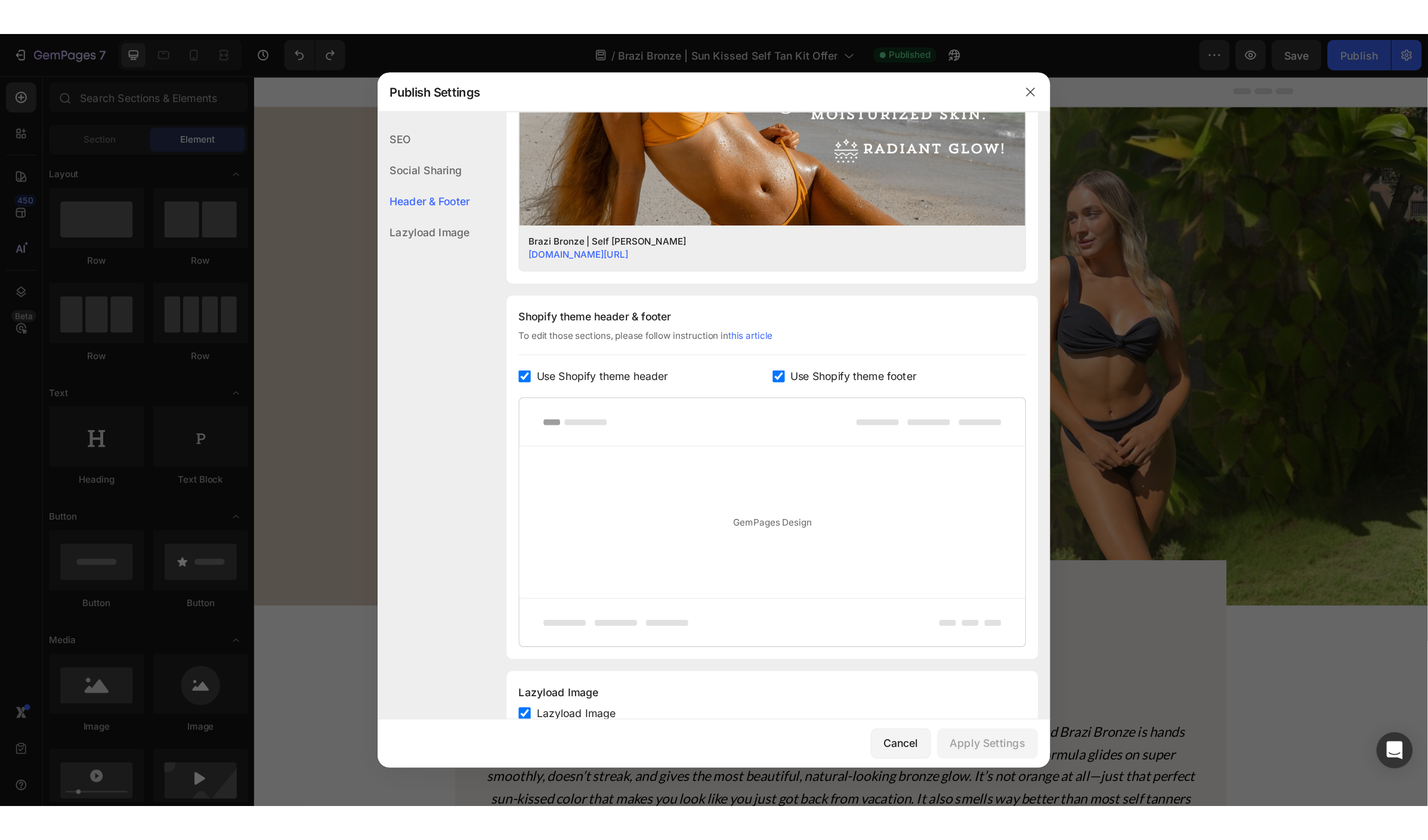
scroll to position [465, 0]
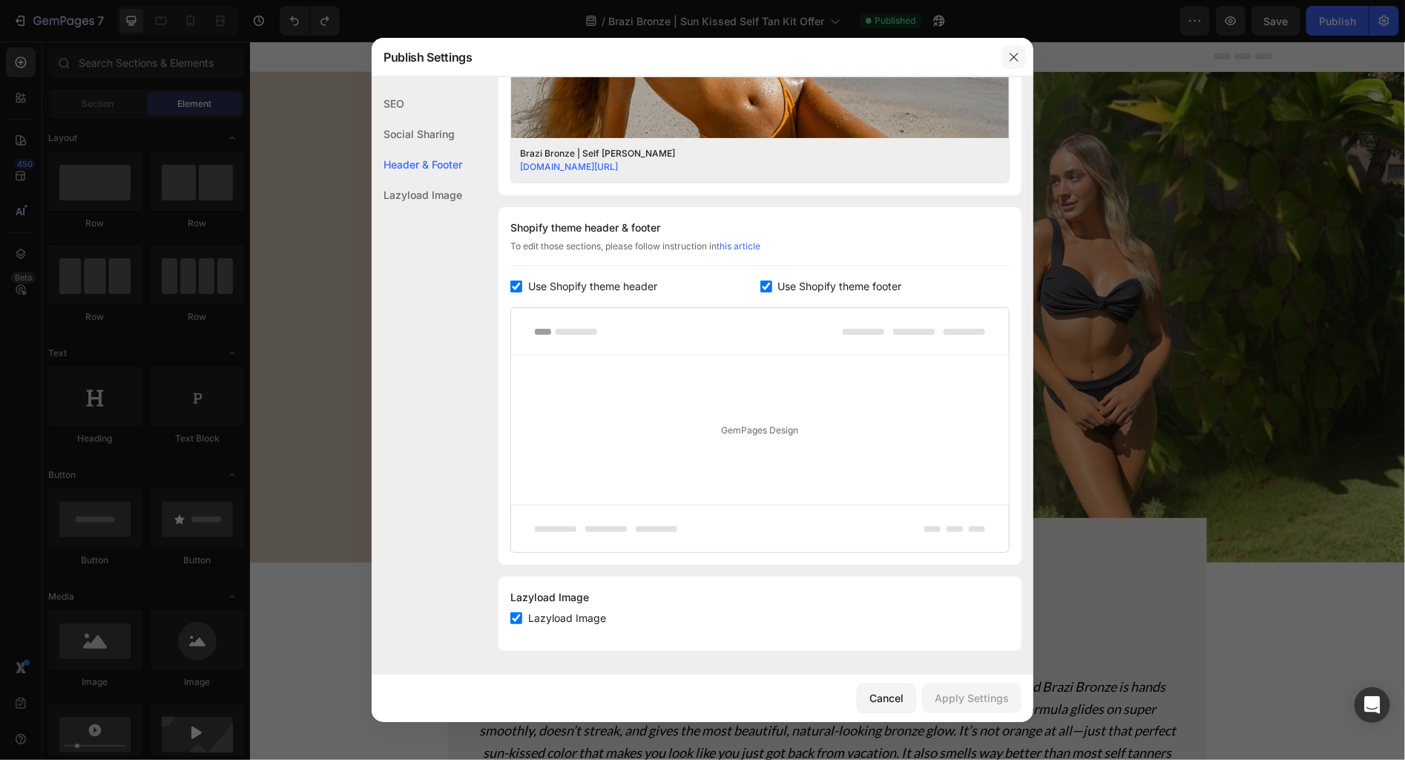
click at [1016, 56] on icon "button" at bounding box center [1014, 57] width 8 height 8
